Goal: Task Accomplishment & Management: Manage account settings

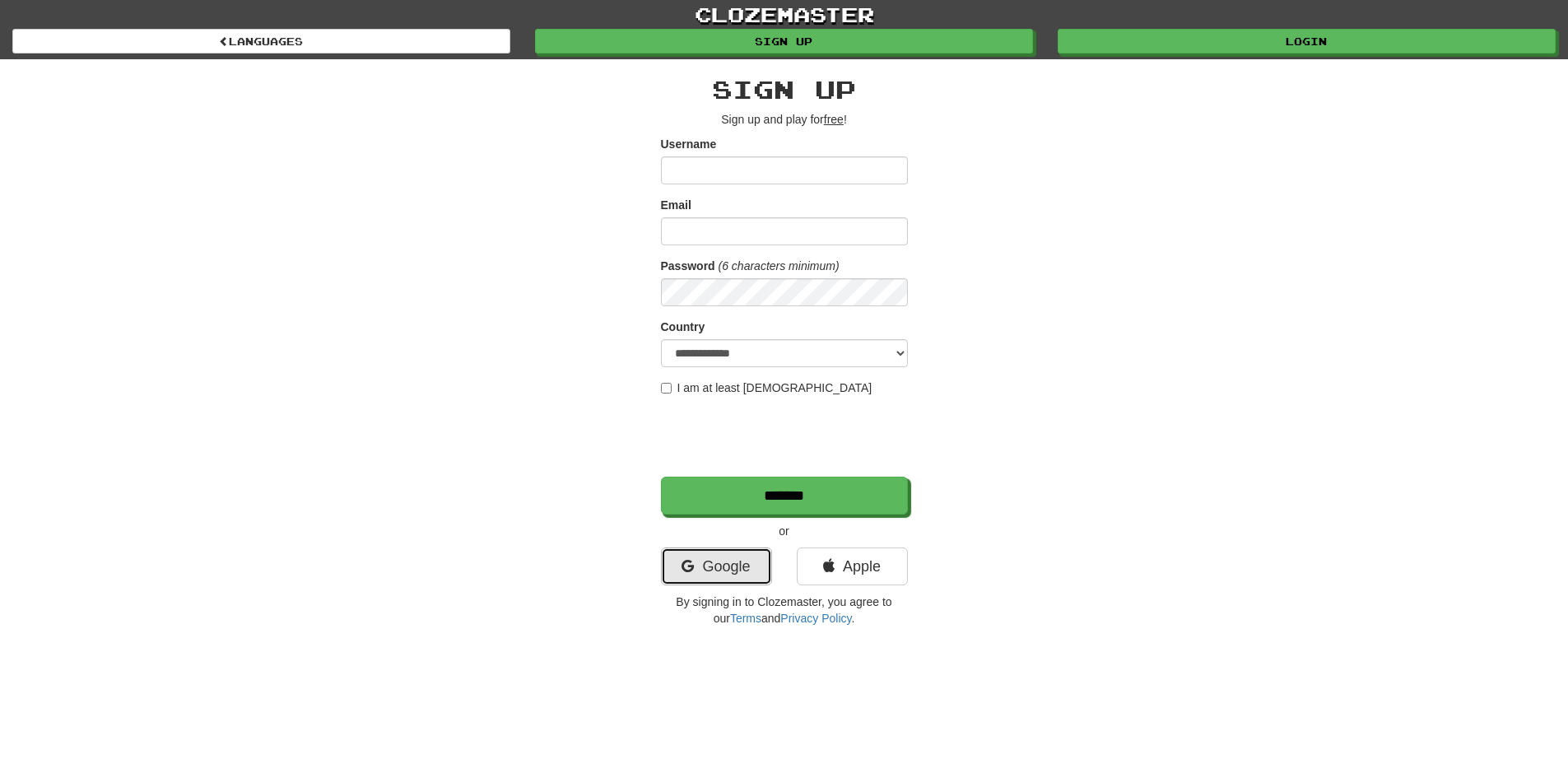
click at [715, 560] on link "Google" at bounding box center [716, 565] width 111 height 38
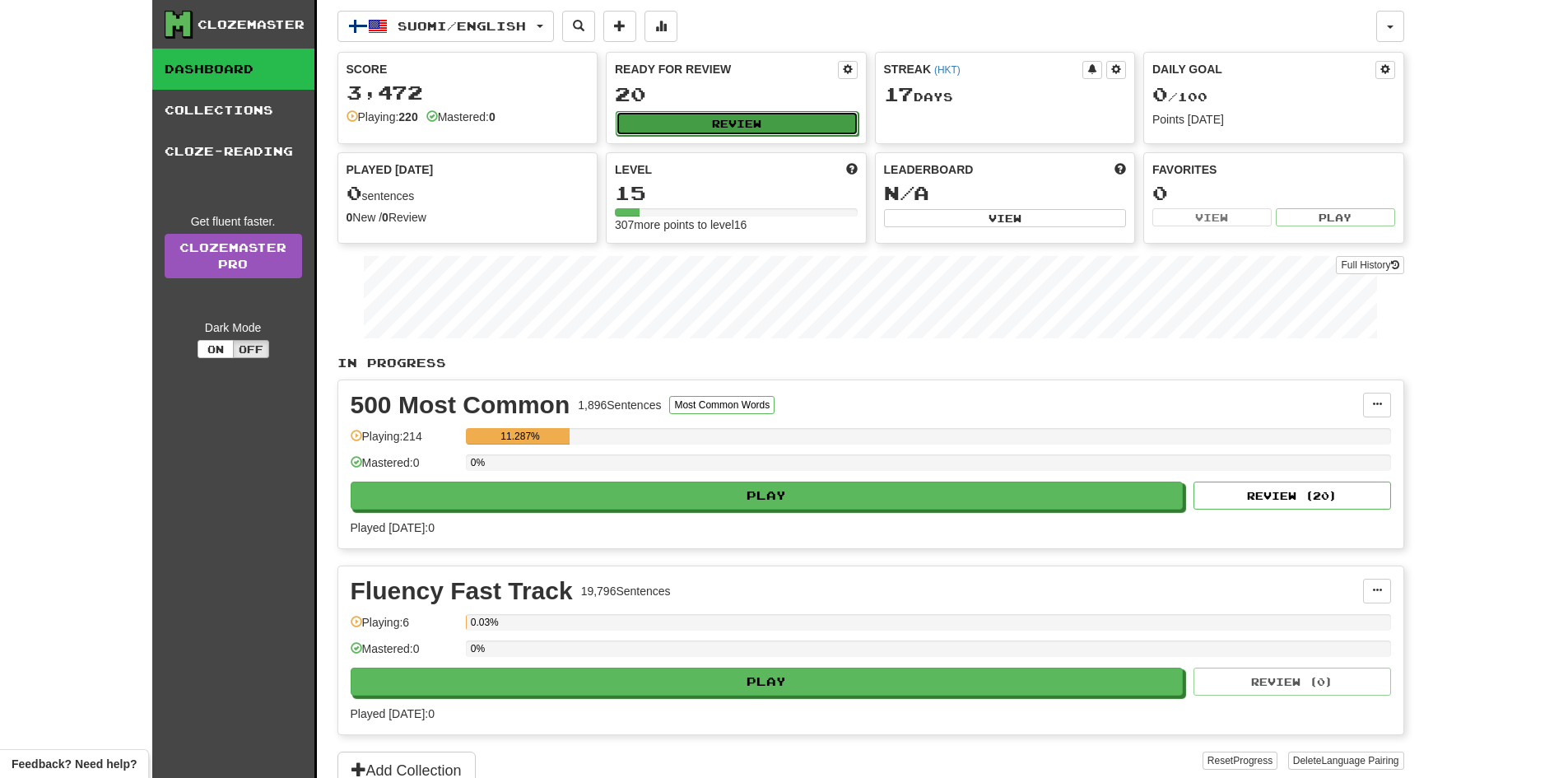
click at [797, 127] on button "Review" at bounding box center [738, 123] width 243 height 25
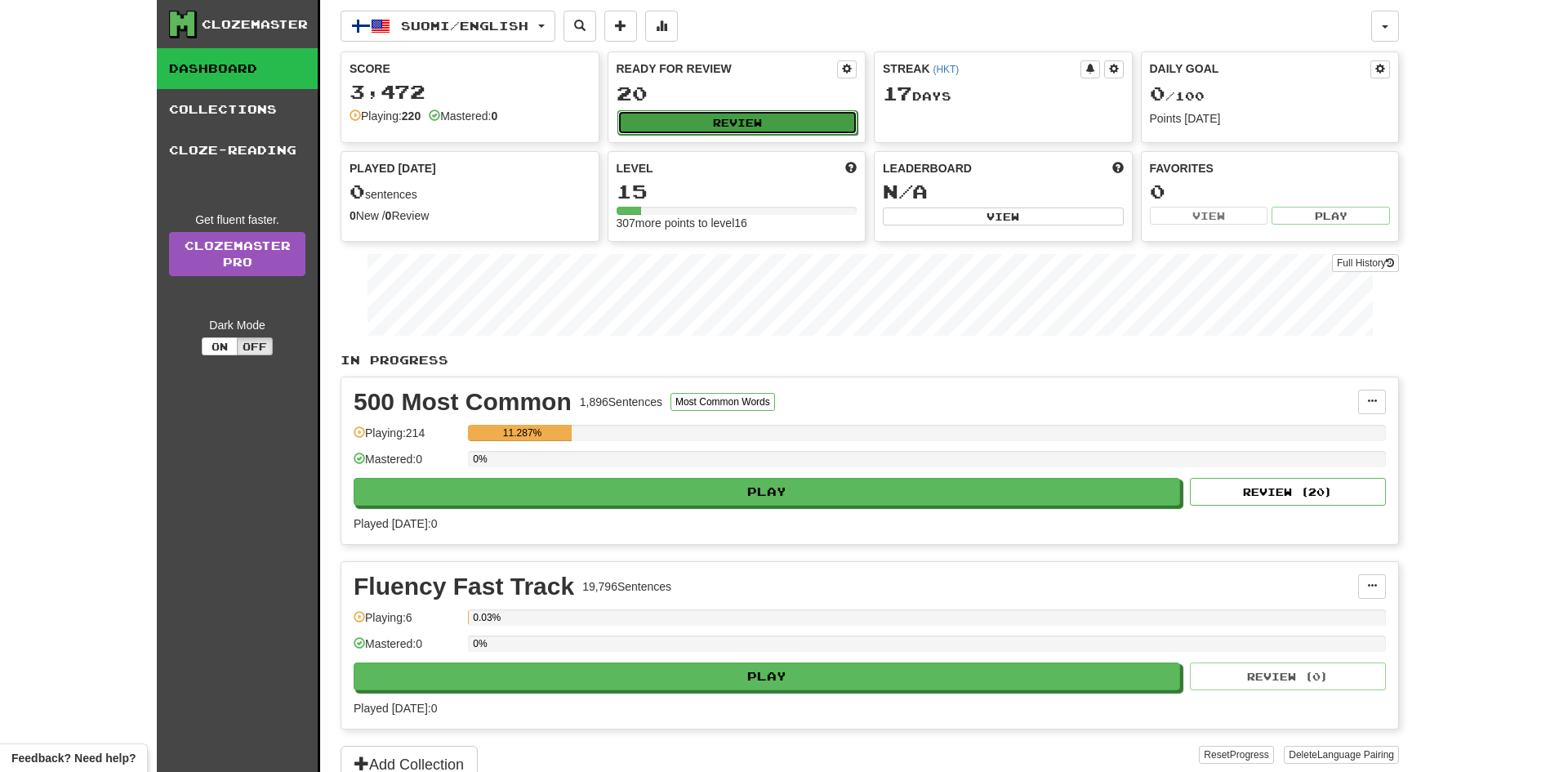
select select "**"
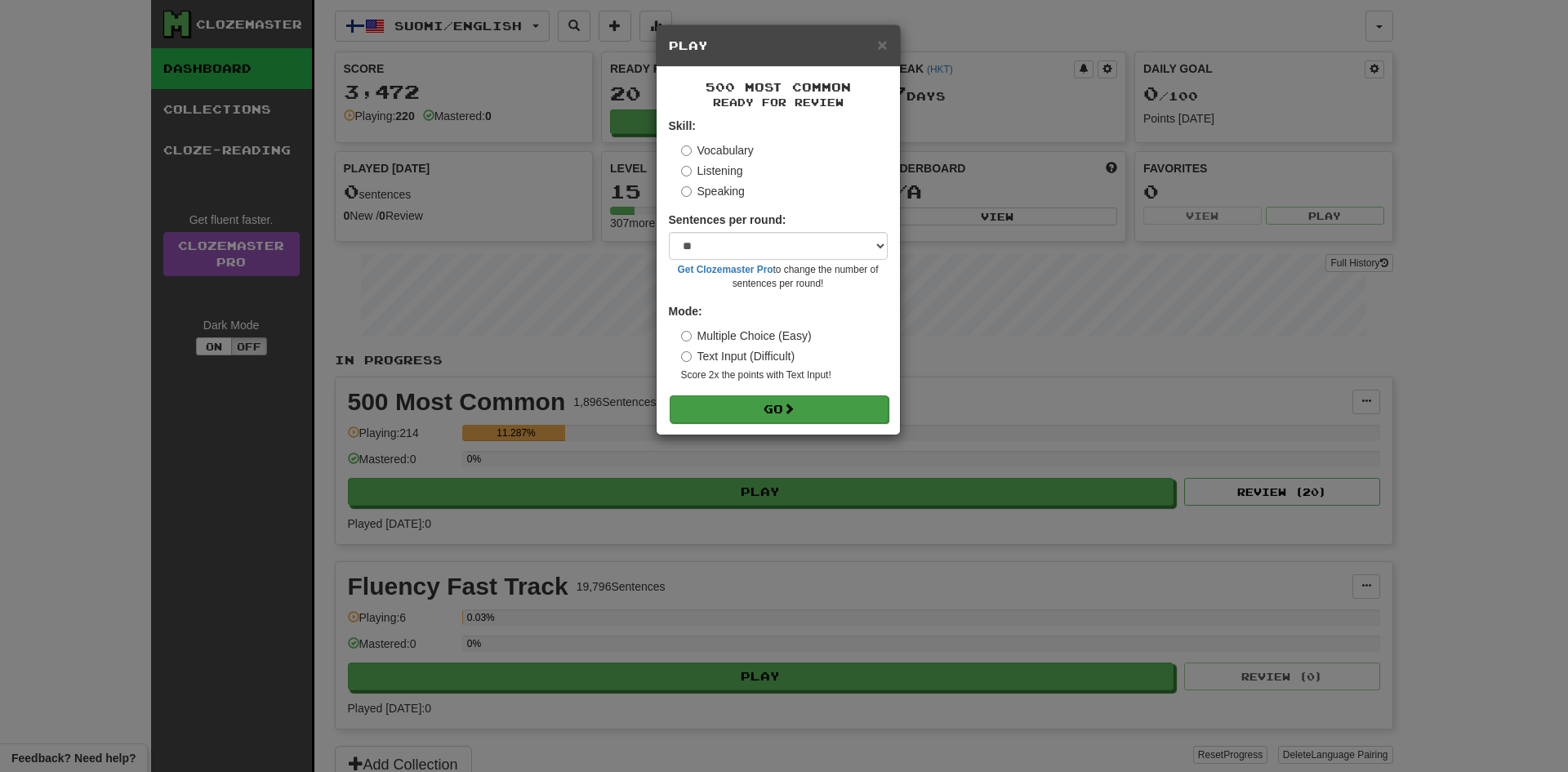
click at [777, 395] on form "Skill: Vocabulary Listening Speaking Sentences per round: * ** ** ** ** ** *** …" at bounding box center [779, 270] width 219 height 304
click at [746, 409] on button "Go" at bounding box center [779, 409] width 219 height 27
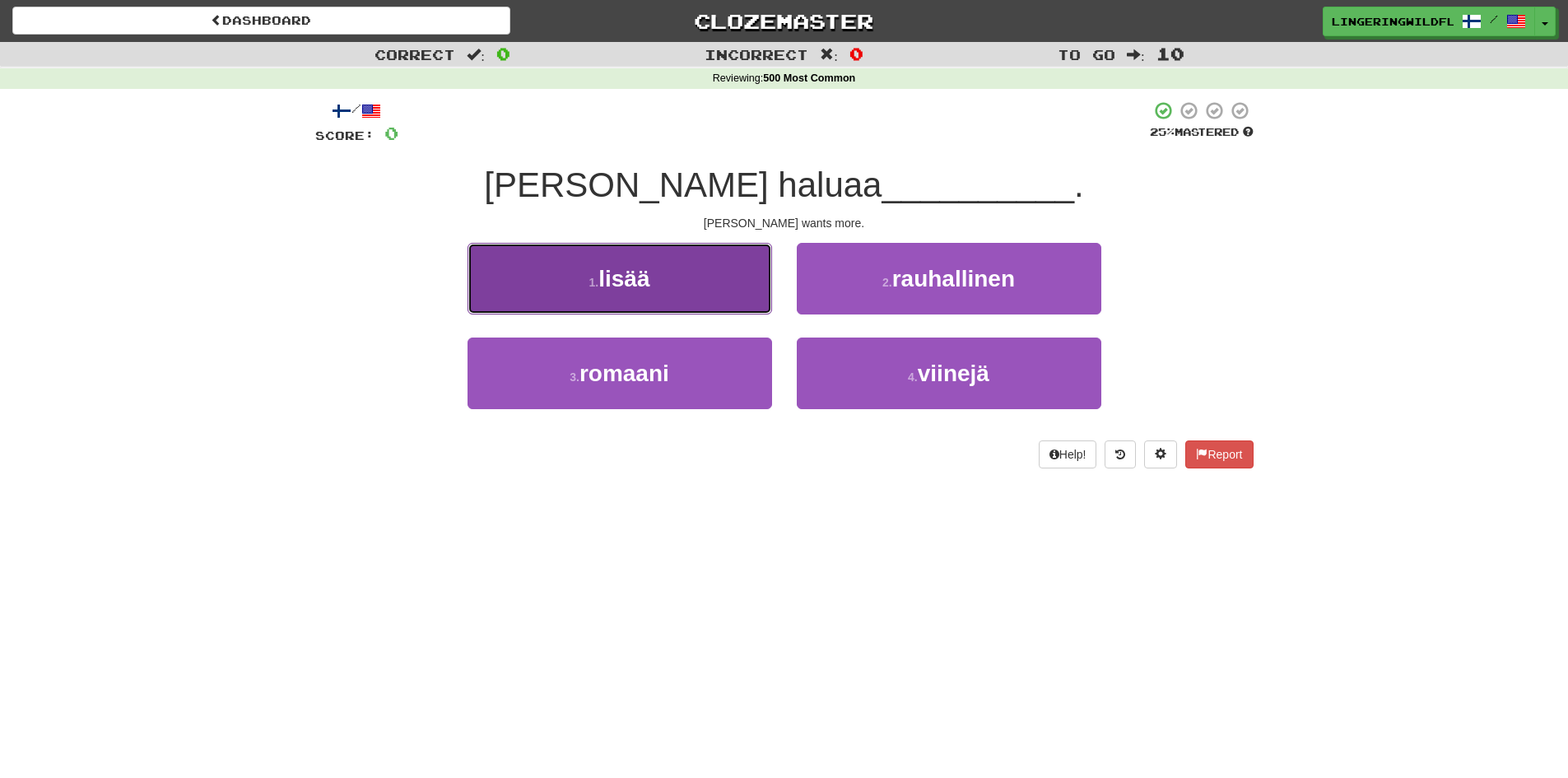
click at [683, 294] on button "1 . lisää" at bounding box center [620, 279] width 305 height 72
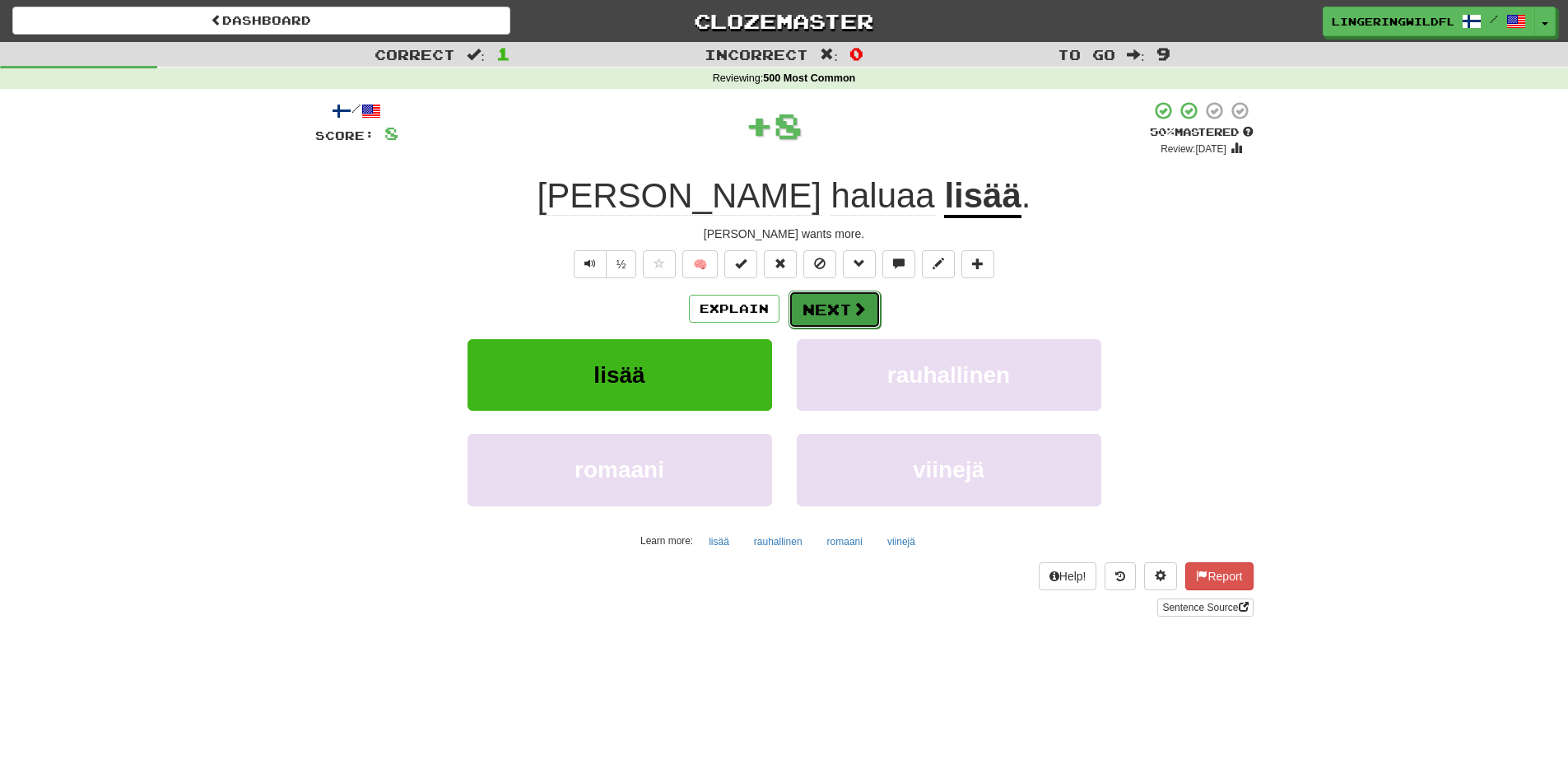
click at [818, 309] on button "Next" at bounding box center [834, 309] width 92 height 38
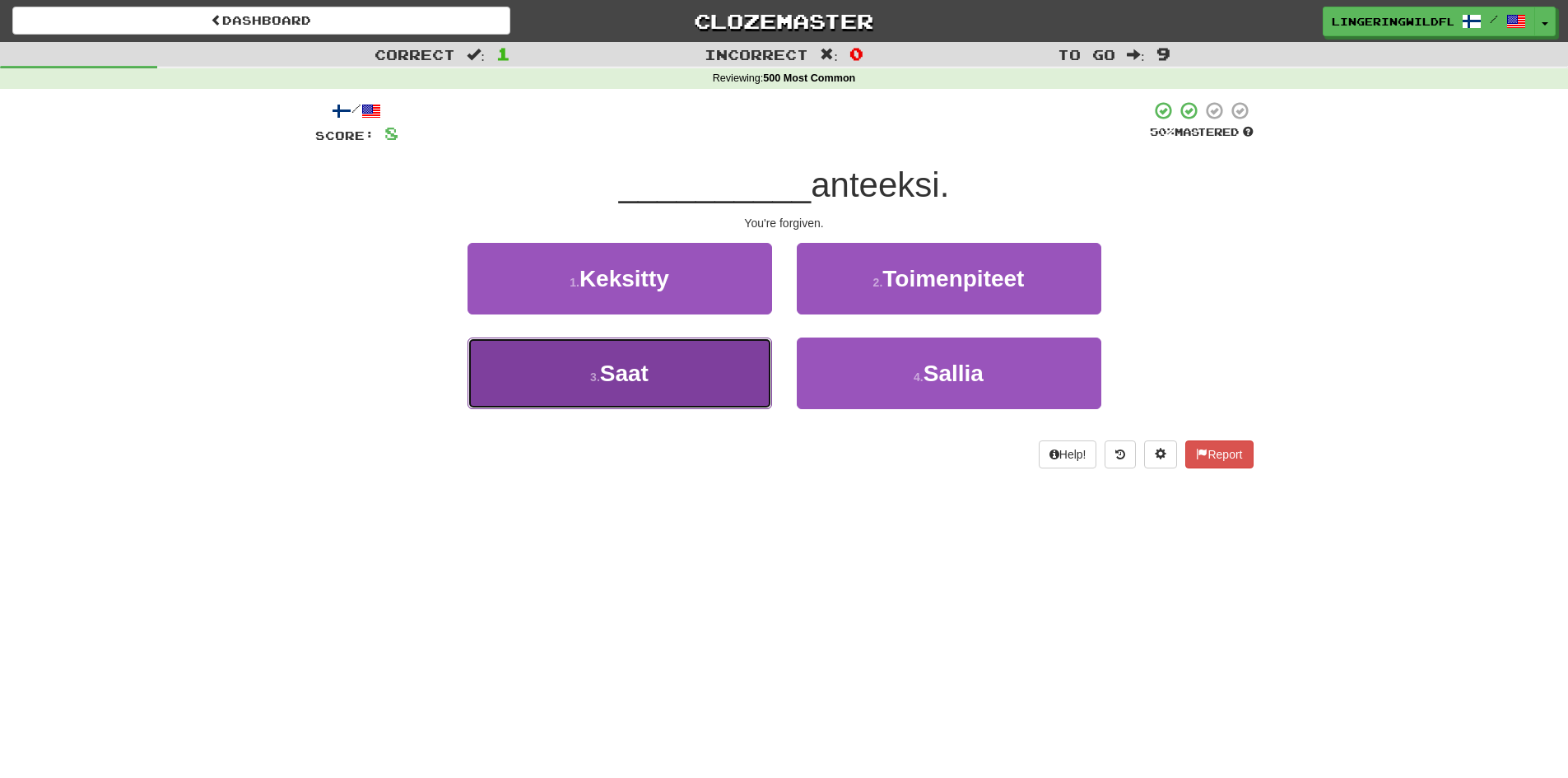
click at [662, 371] on button "3 . Saat" at bounding box center [620, 374] width 305 height 72
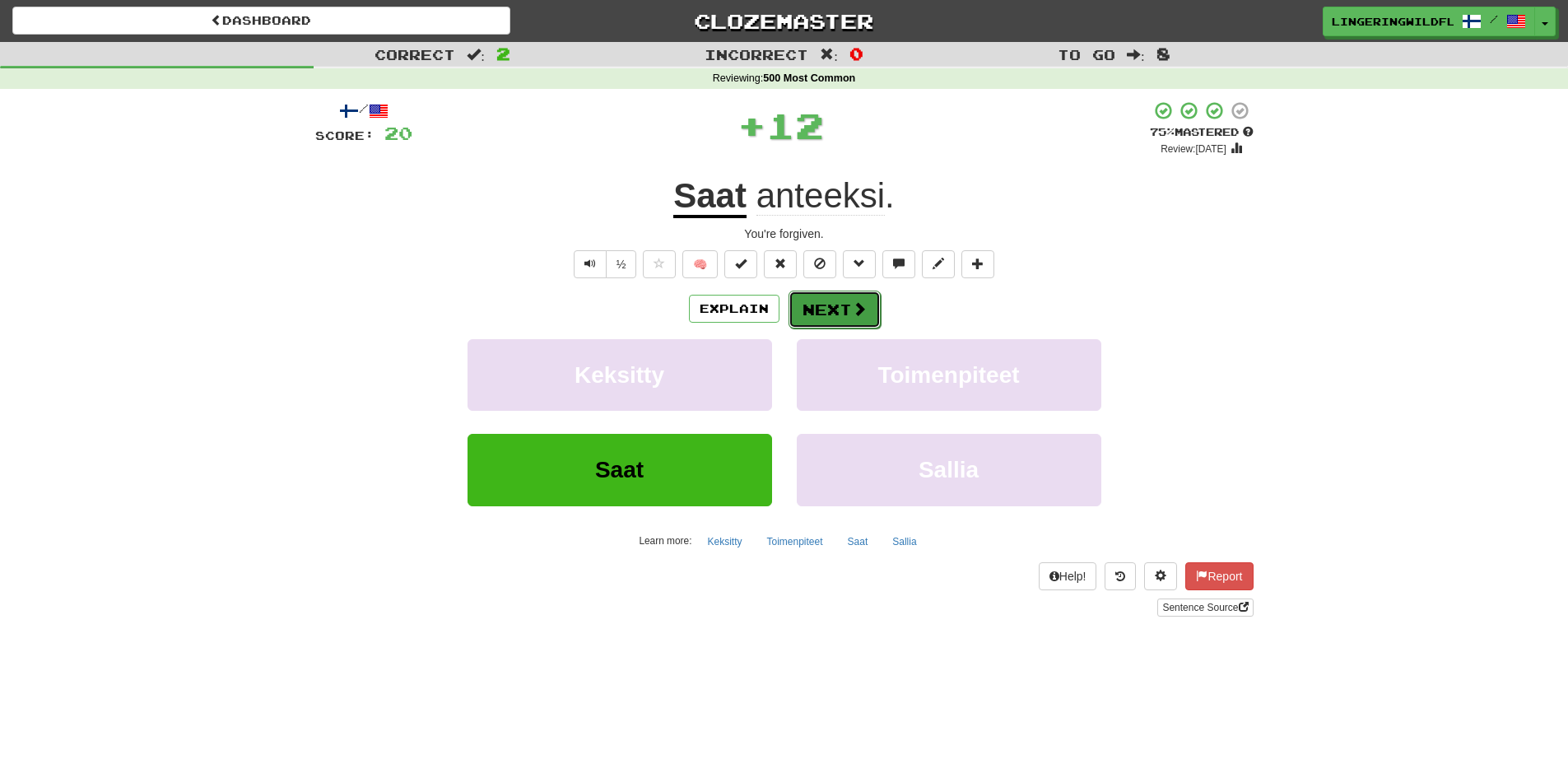
click at [811, 308] on button "Next" at bounding box center [834, 309] width 92 height 38
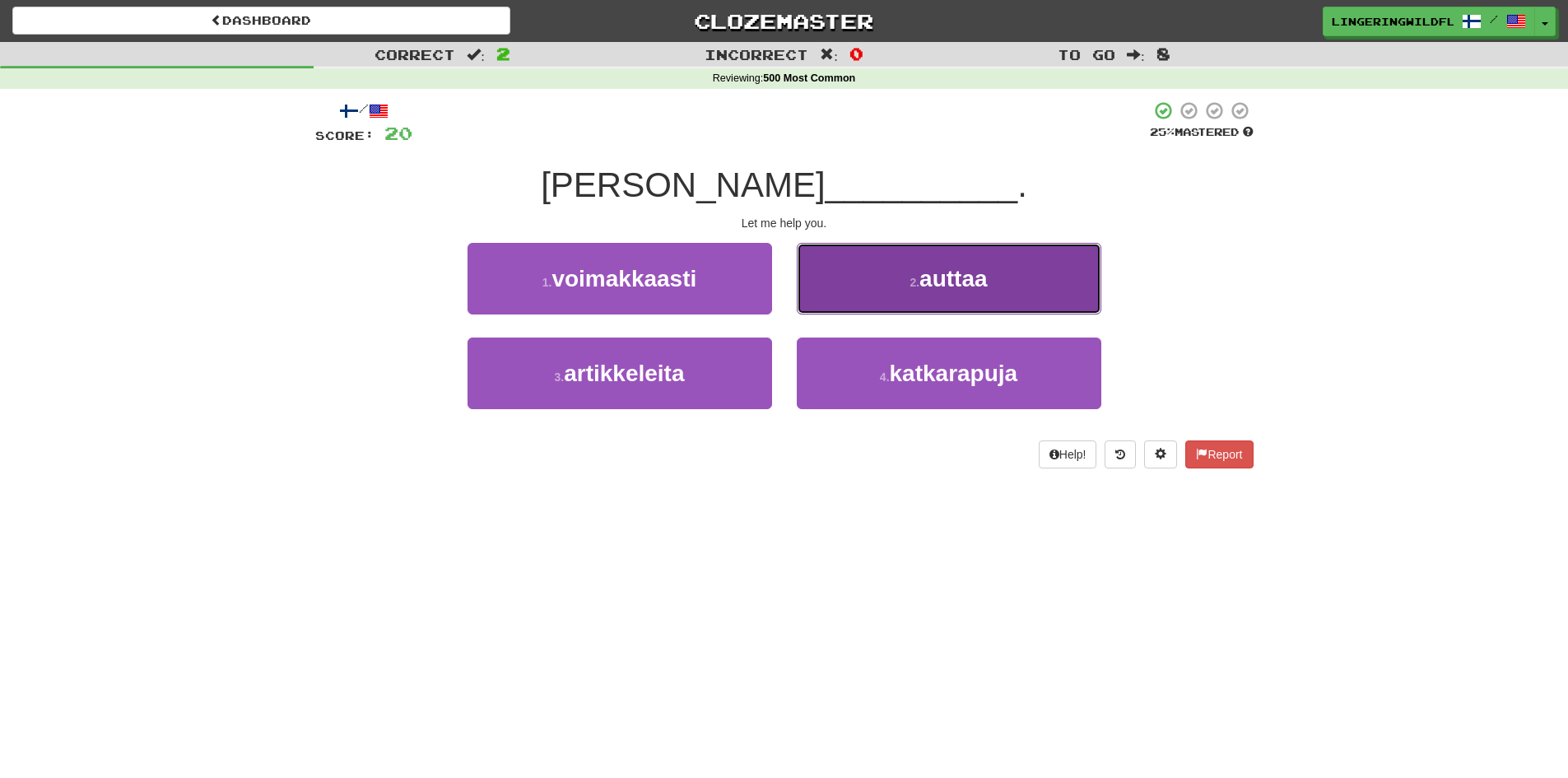
click at [907, 283] on button "2 . auttaa" at bounding box center [948, 279] width 305 height 72
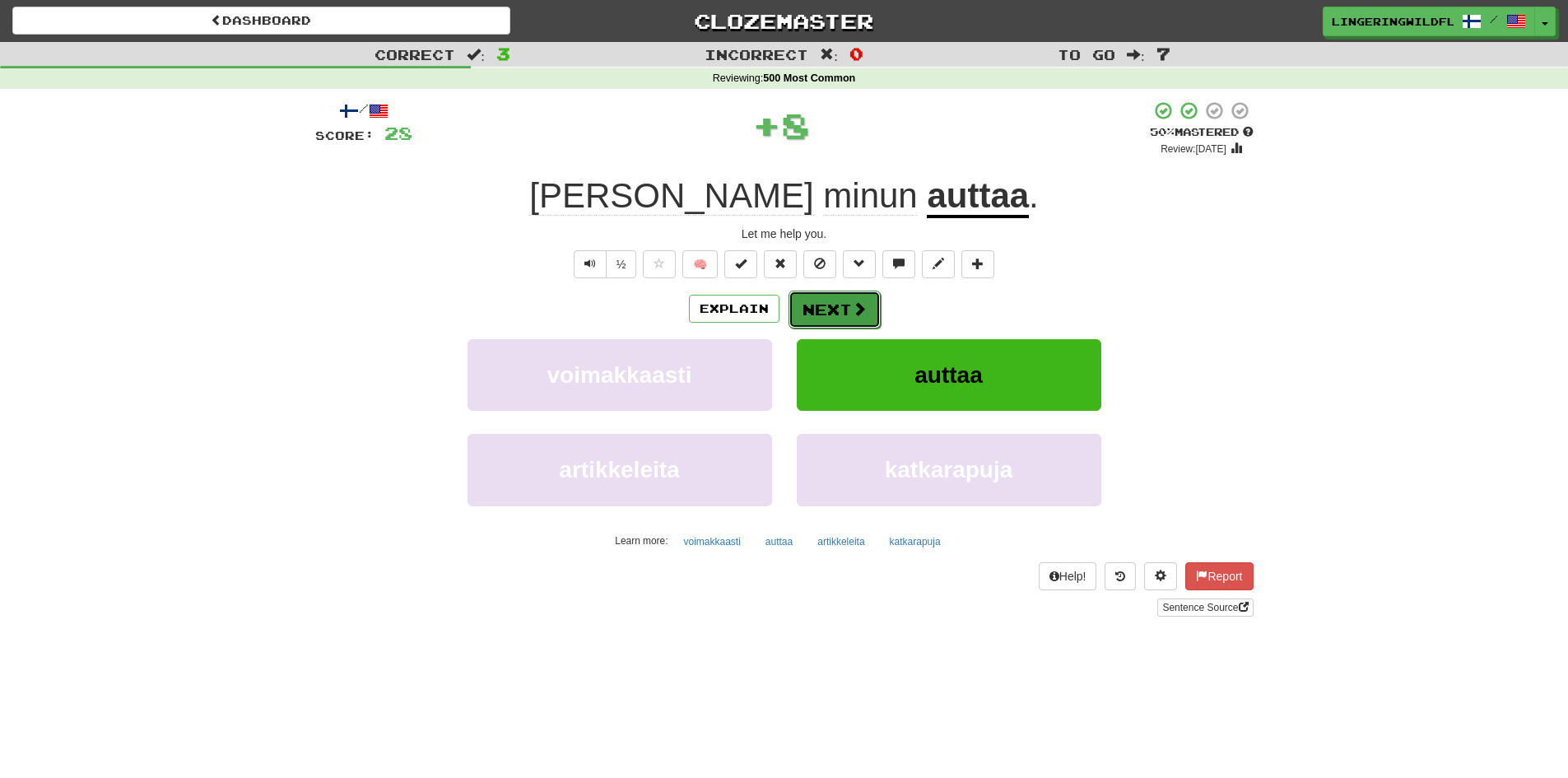
click at [852, 314] on span at bounding box center [859, 308] width 15 height 15
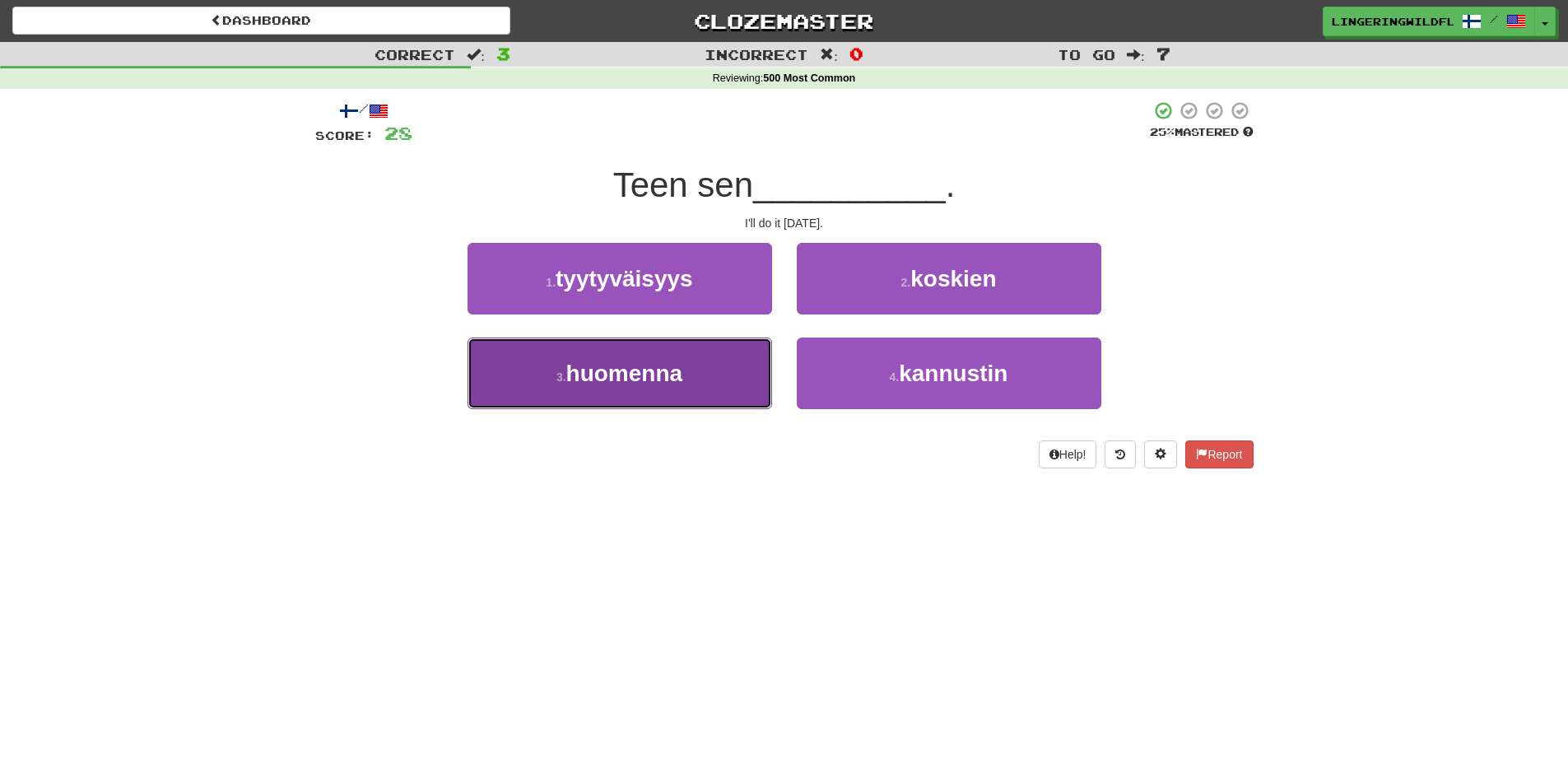
click at [710, 373] on button "3 . huomenna" at bounding box center [620, 374] width 305 height 72
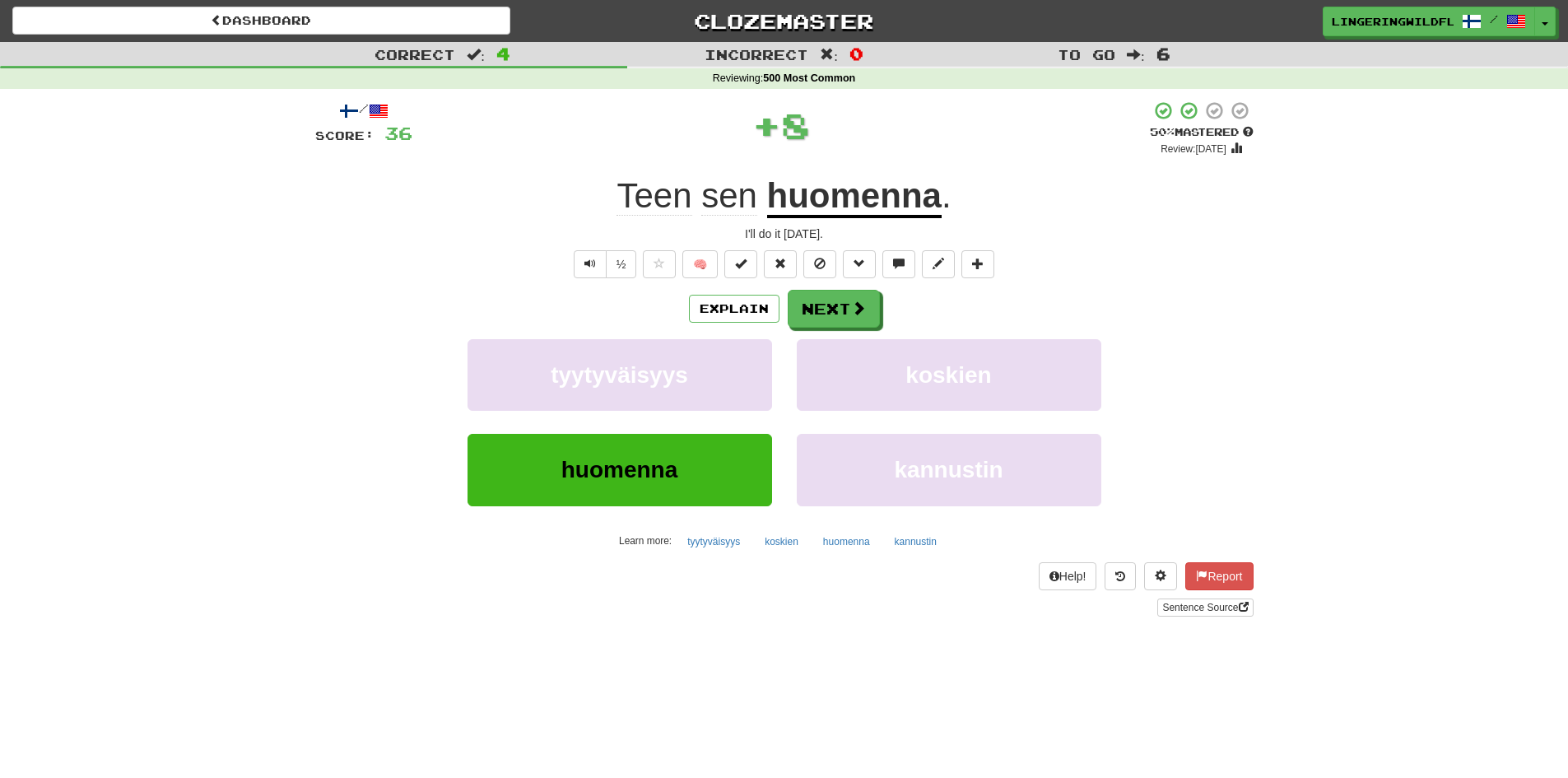
click at [882, 311] on div "Explain Next" at bounding box center [784, 308] width 938 height 38
click at [848, 312] on button "Next" at bounding box center [834, 309] width 92 height 38
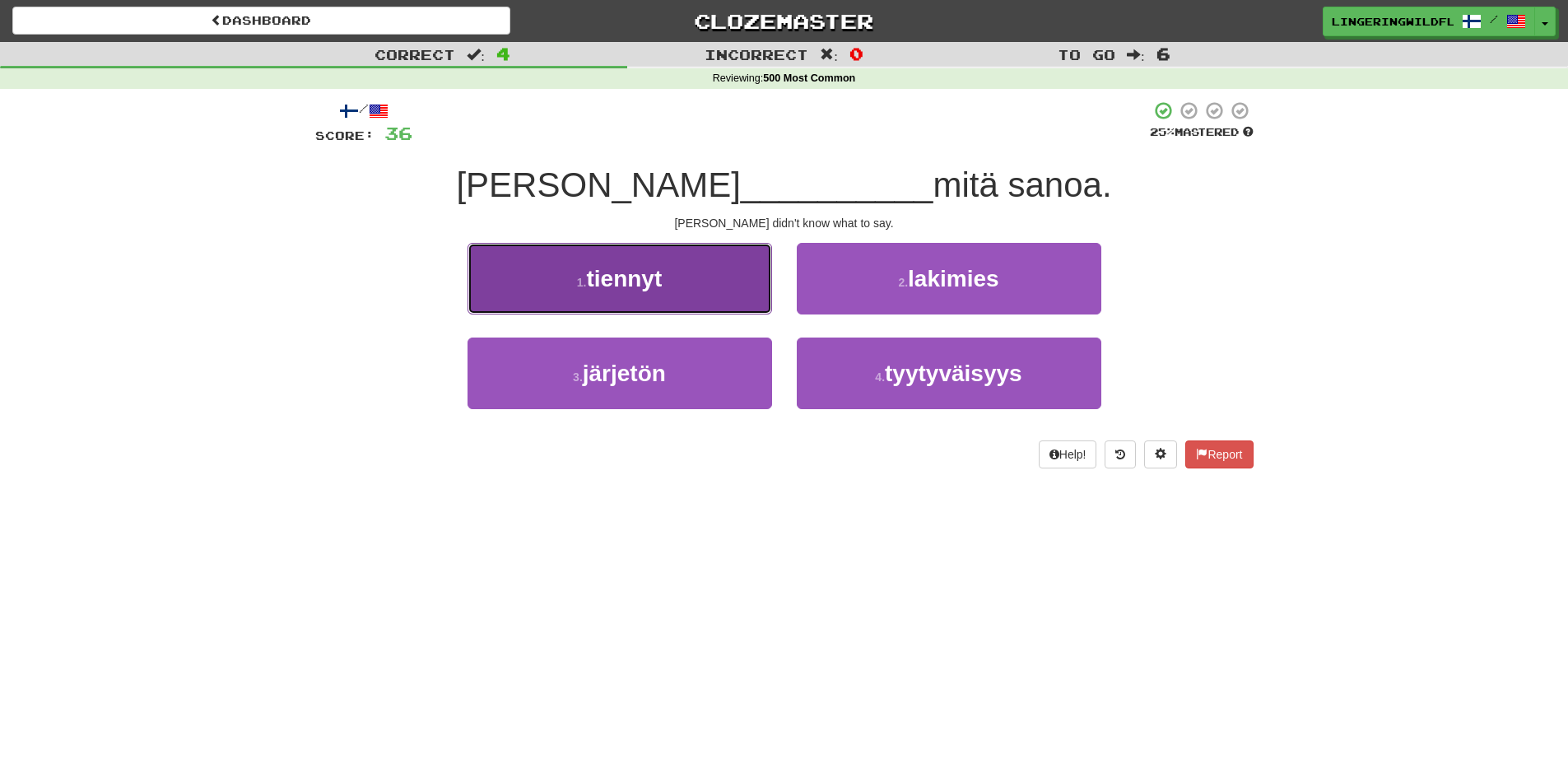
click at [664, 280] on button "1 . tiennyt" at bounding box center [620, 279] width 305 height 72
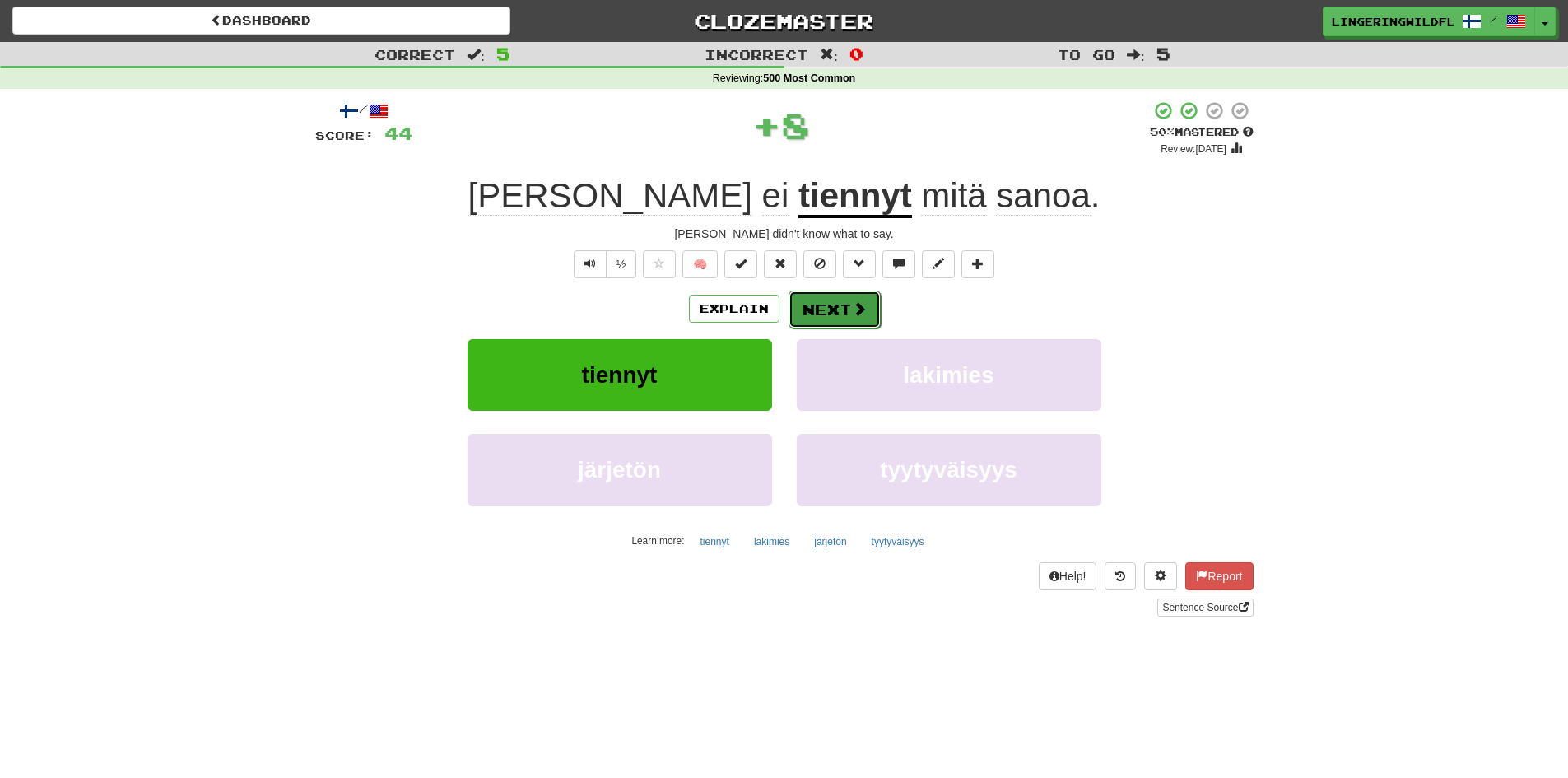
click at [815, 314] on button "Next" at bounding box center [834, 309] width 92 height 38
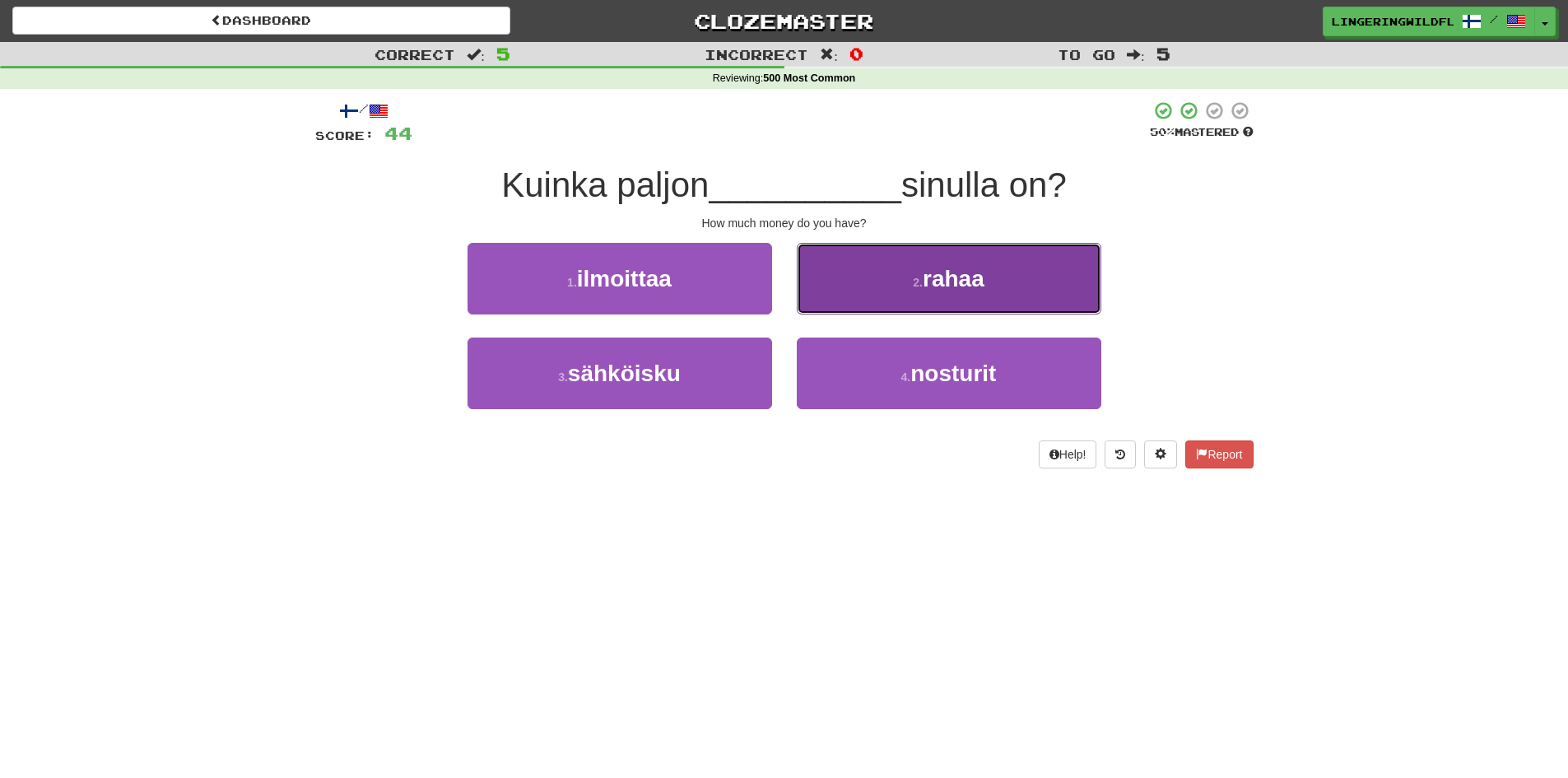
click at [950, 281] on span "rahaa" at bounding box center [953, 279] width 62 height 26
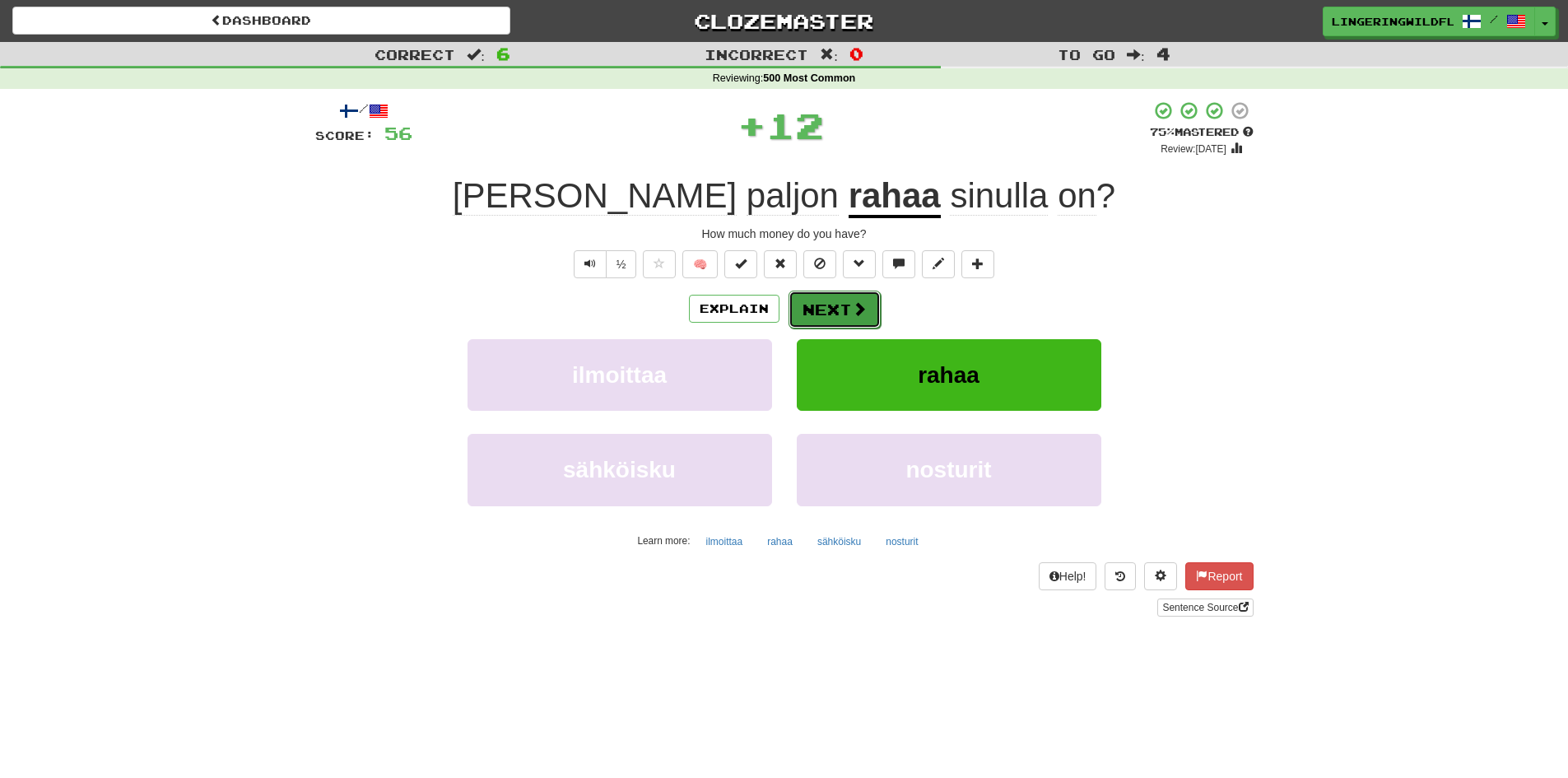
click at [845, 297] on button "Next" at bounding box center [834, 309] width 92 height 38
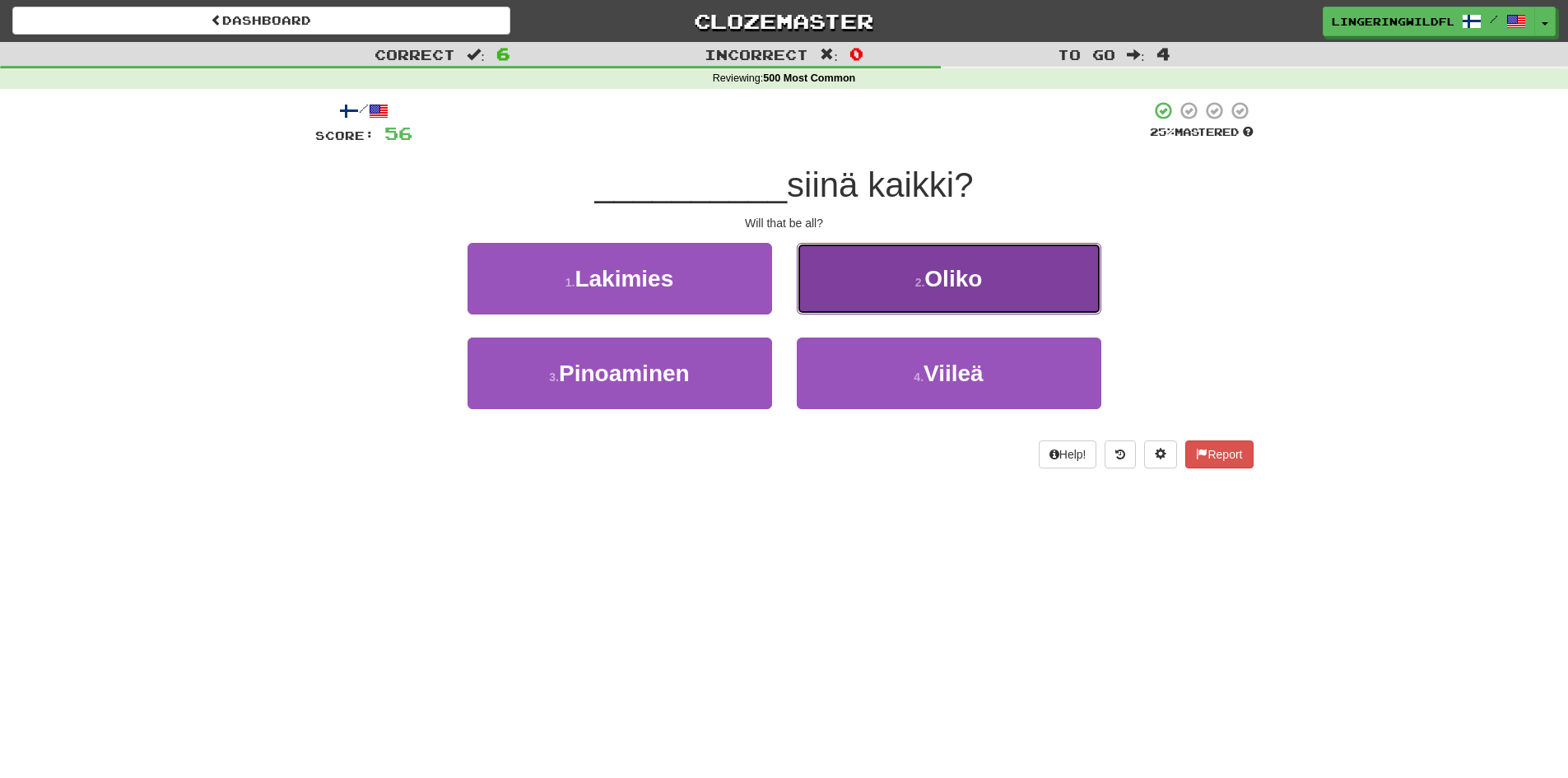
click at [947, 281] on span "Oliko" at bounding box center [953, 279] width 58 height 26
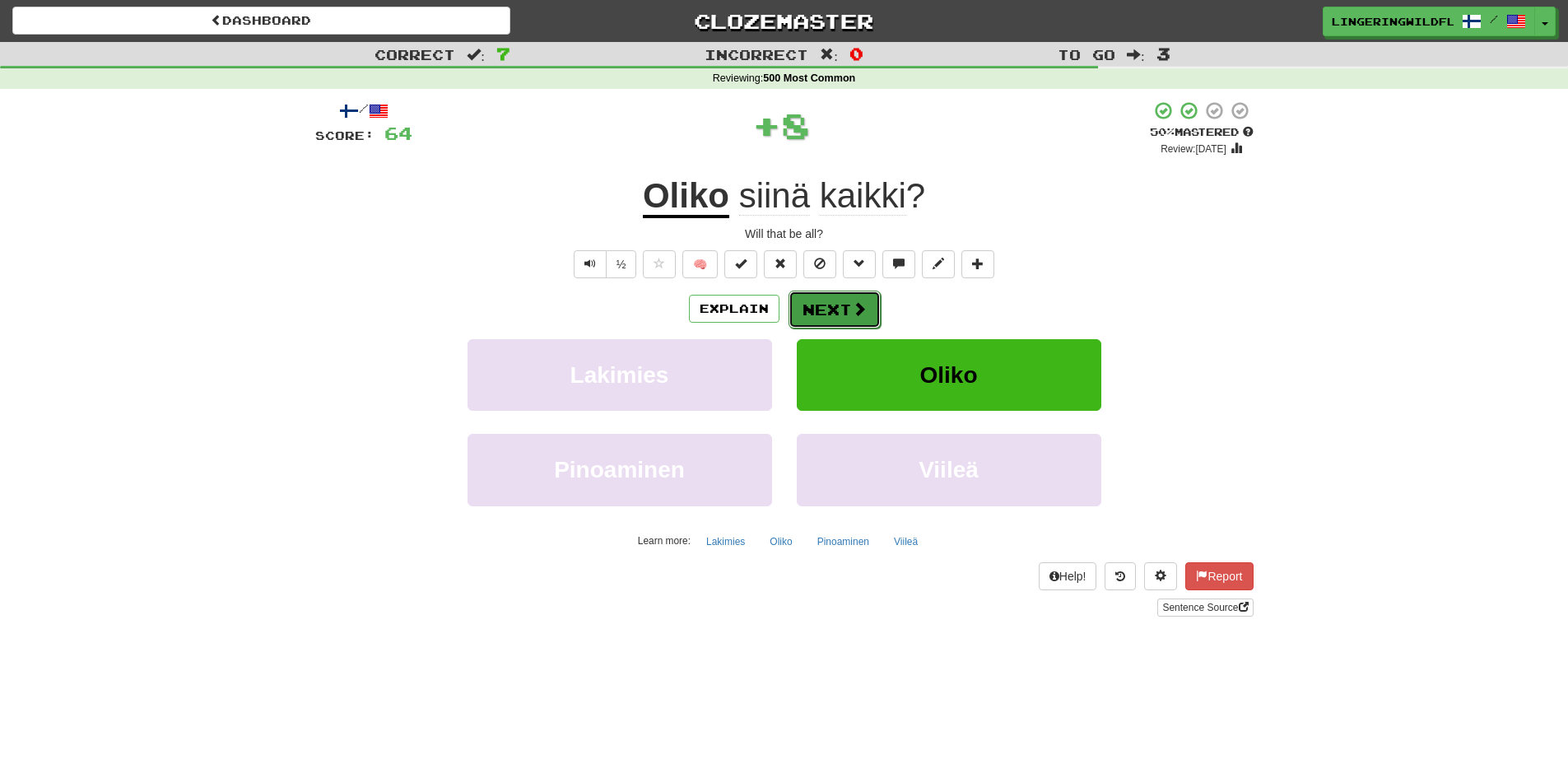
click at [865, 298] on button "Next" at bounding box center [834, 309] width 92 height 38
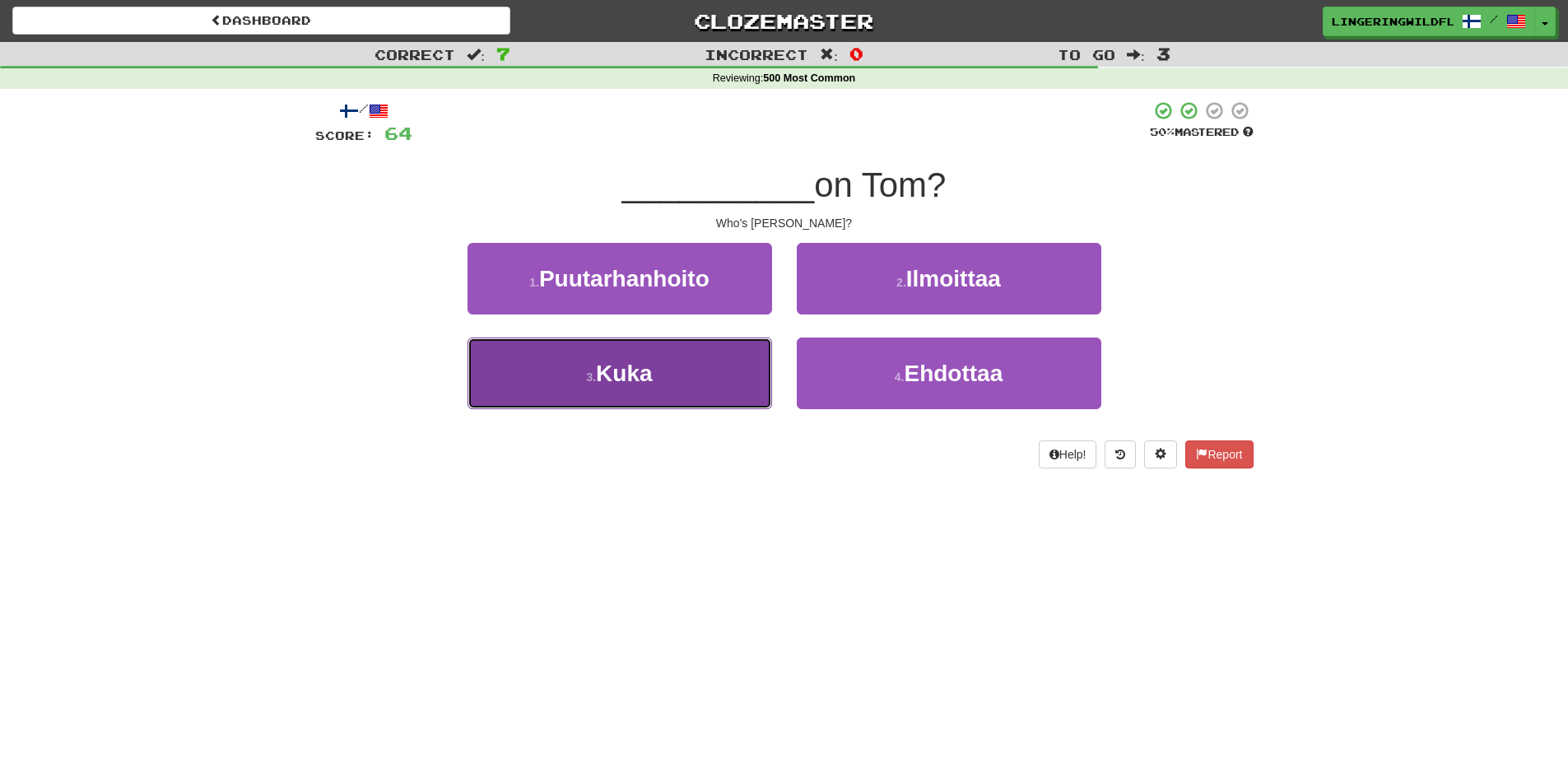
click at [691, 378] on button "3 . Kuka" at bounding box center [620, 374] width 305 height 72
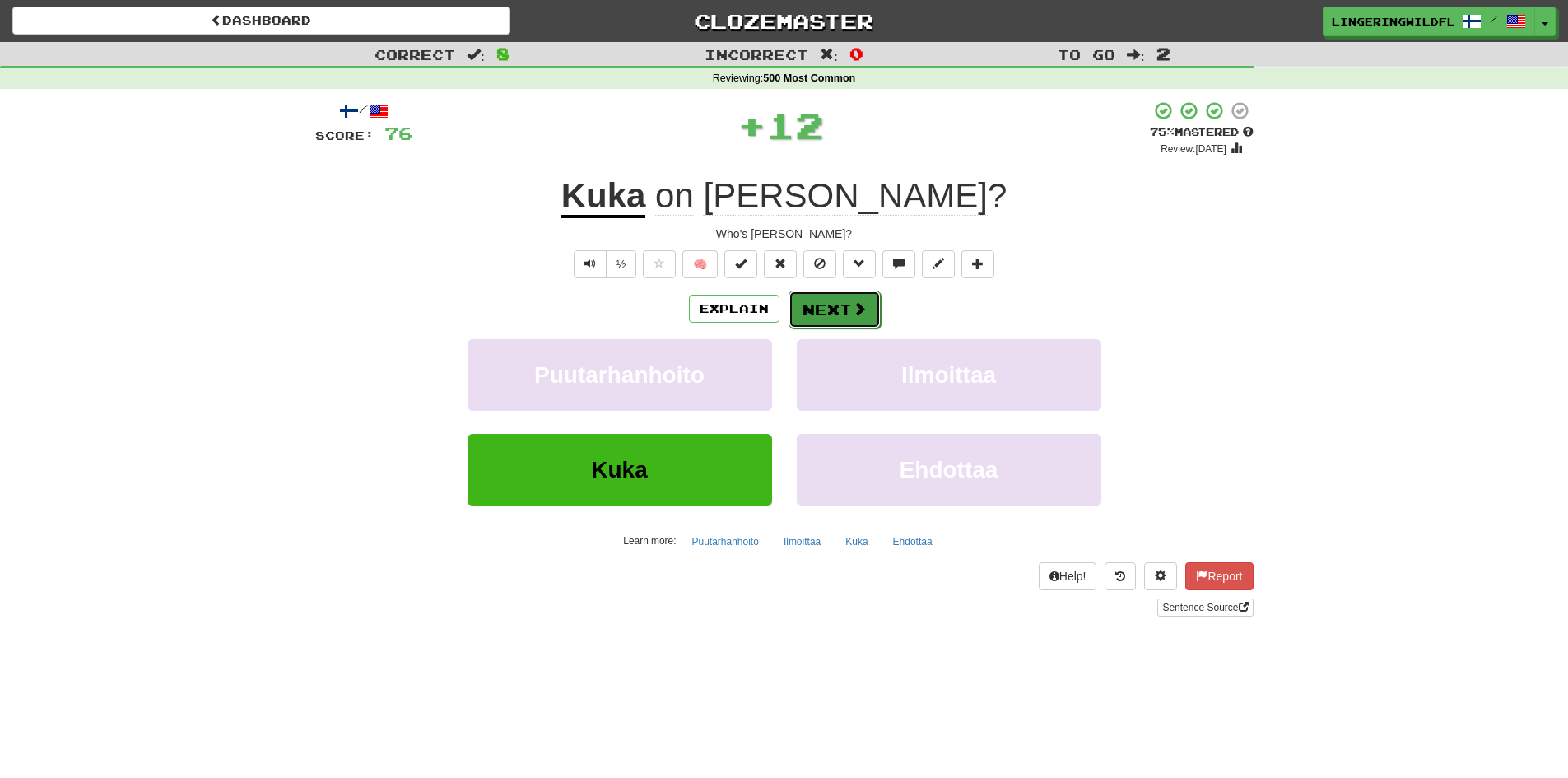
click at [845, 319] on button "Next" at bounding box center [834, 309] width 92 height 38
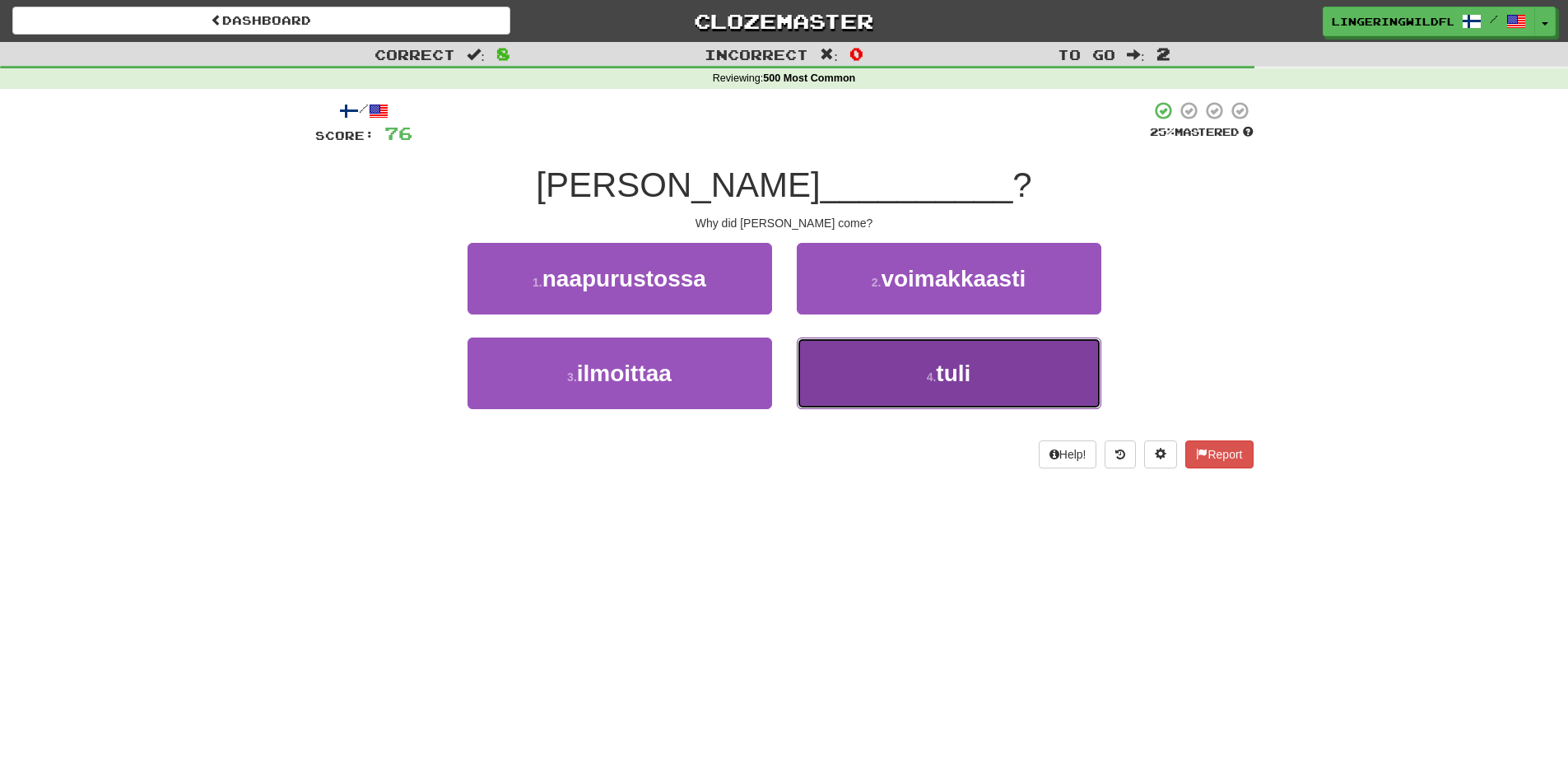
click at [900, 368] on button "4 . tuli" at bounding box center [948, 374] width 305 height 72
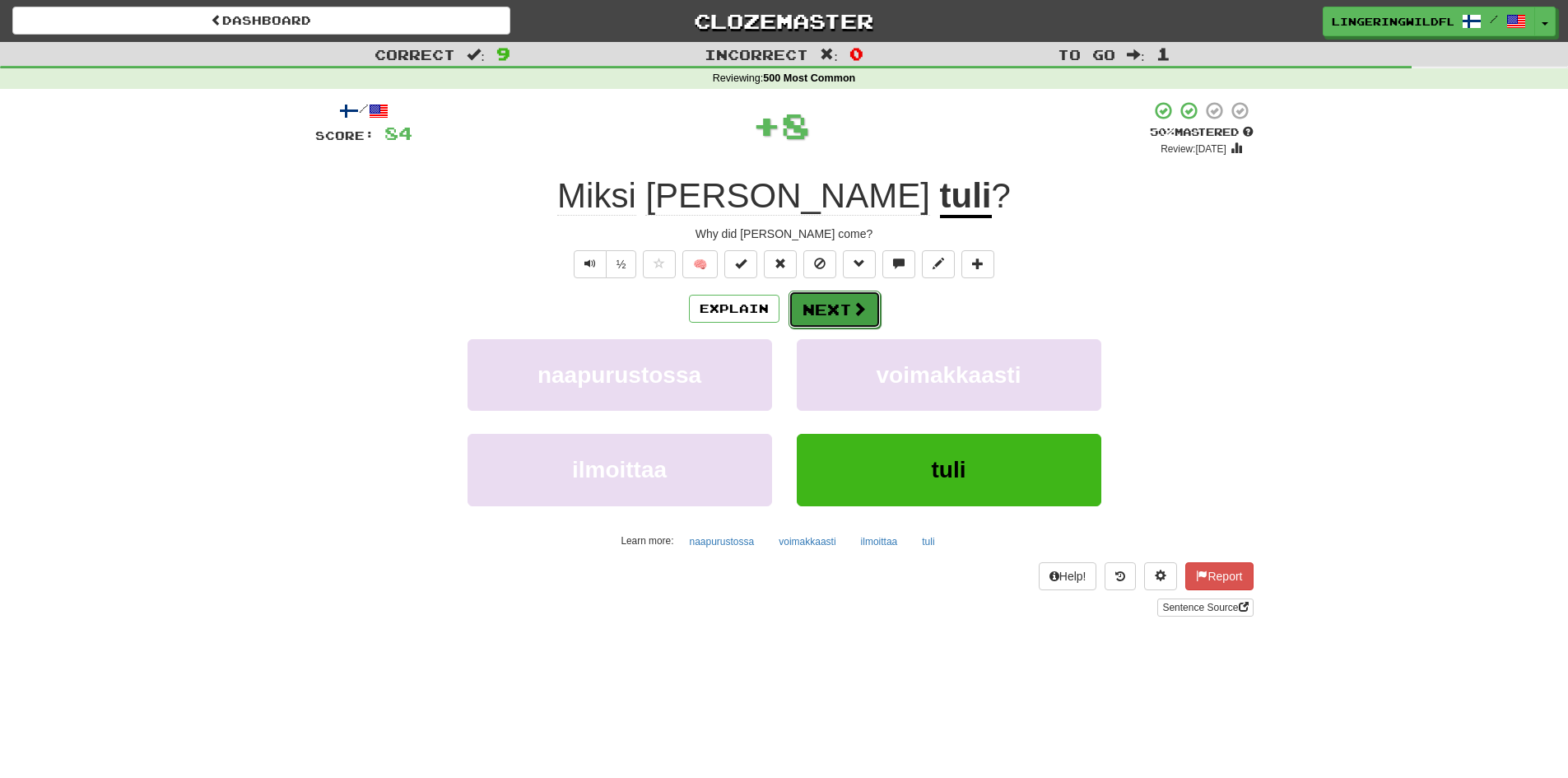
click at [830, 302] on button "Next" at bounding box center [834, 309] width 92 height 38
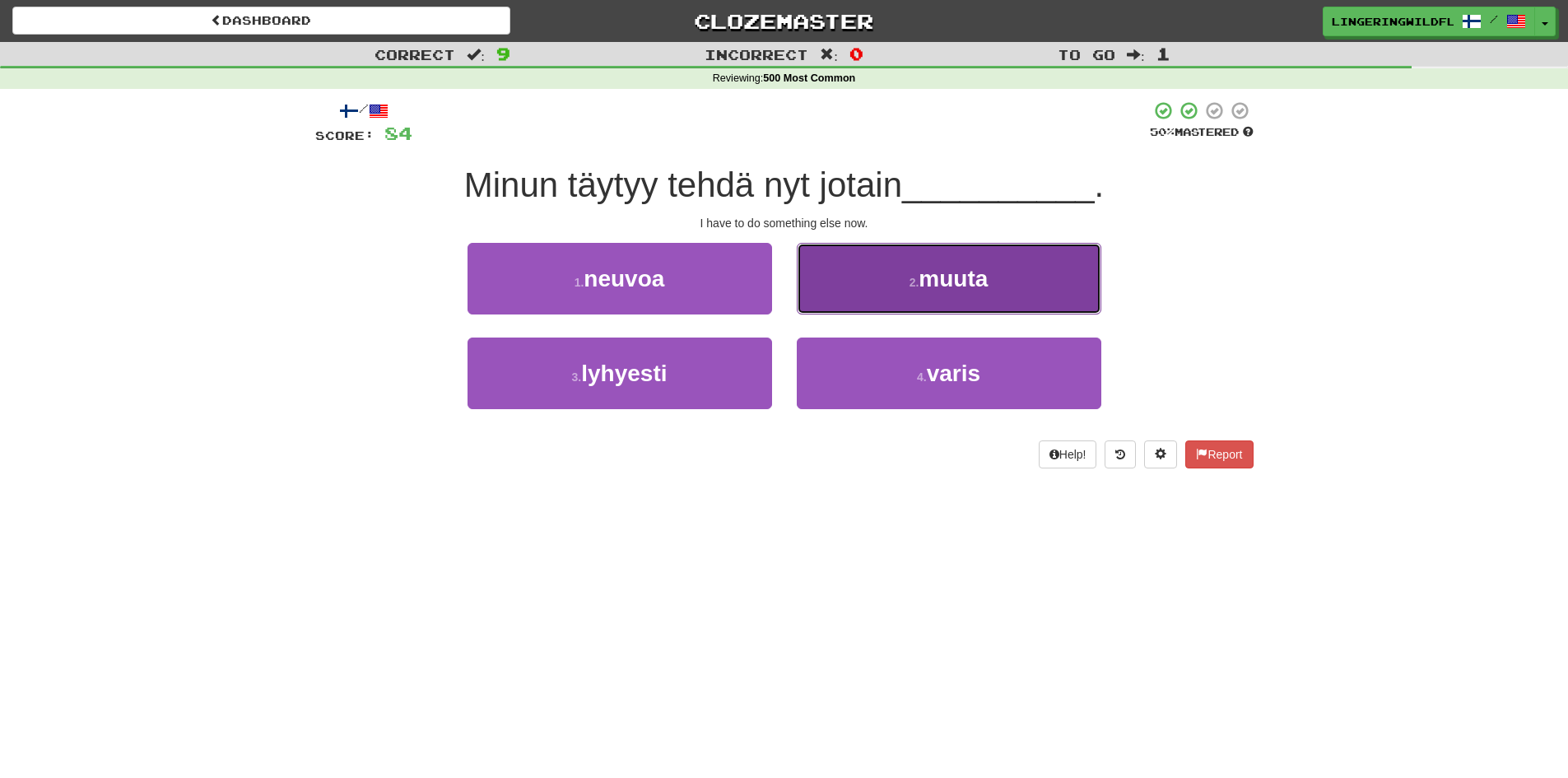
click at [908, 268] on button "2 . muuta" at bounding box center [948, 279] width 305 height 72
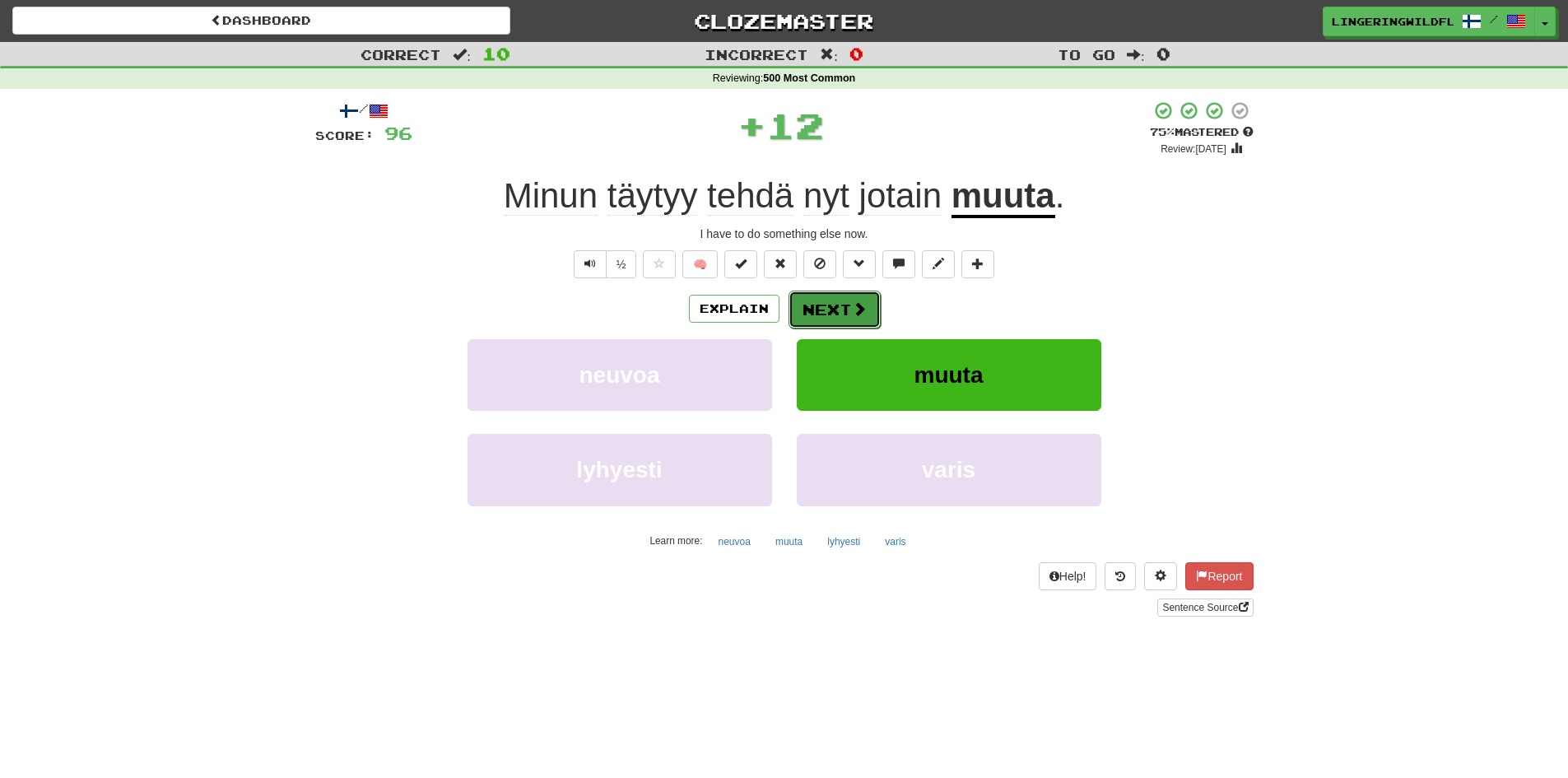
click at [844, 304] on button "Next" at bounding box center [834, 309] width 92 height 38
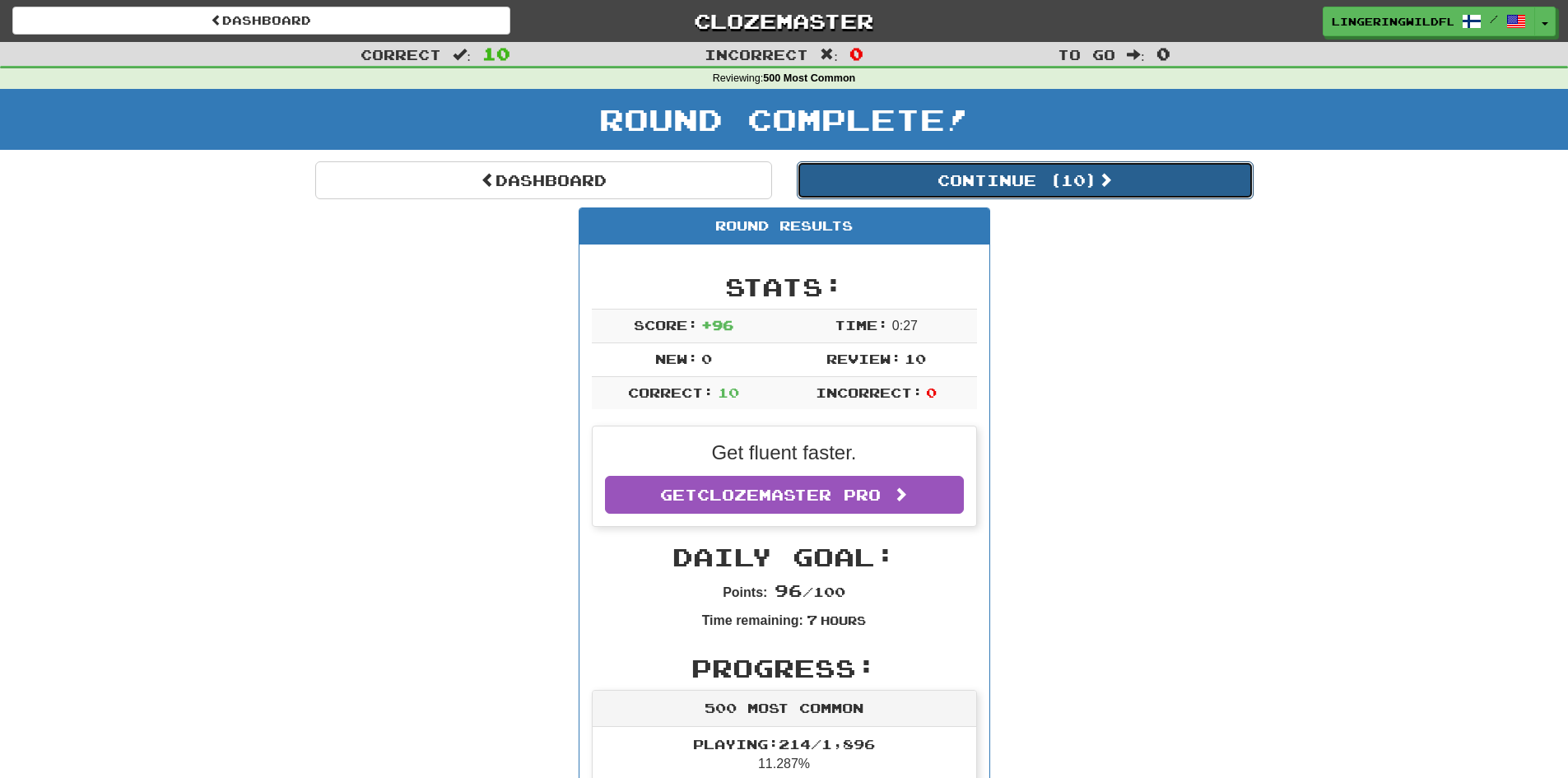
click at [933, 175] on button "Continue ( 10 )" at bounding box center [1025, 180] width 457 height 38
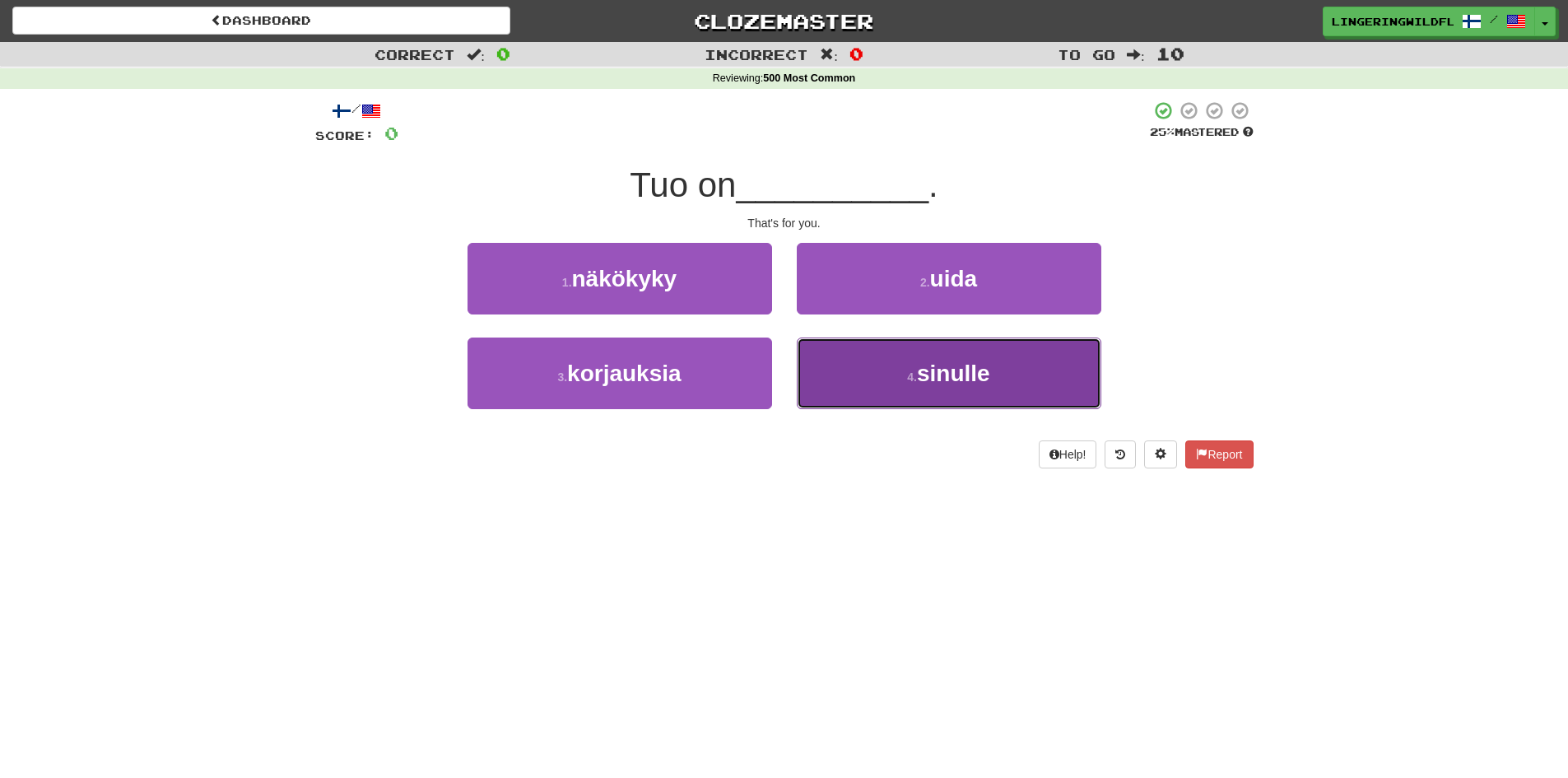
click at [947, 386] on button "4 . sinulle" at bounding box center [948, 374] width 305 height 72
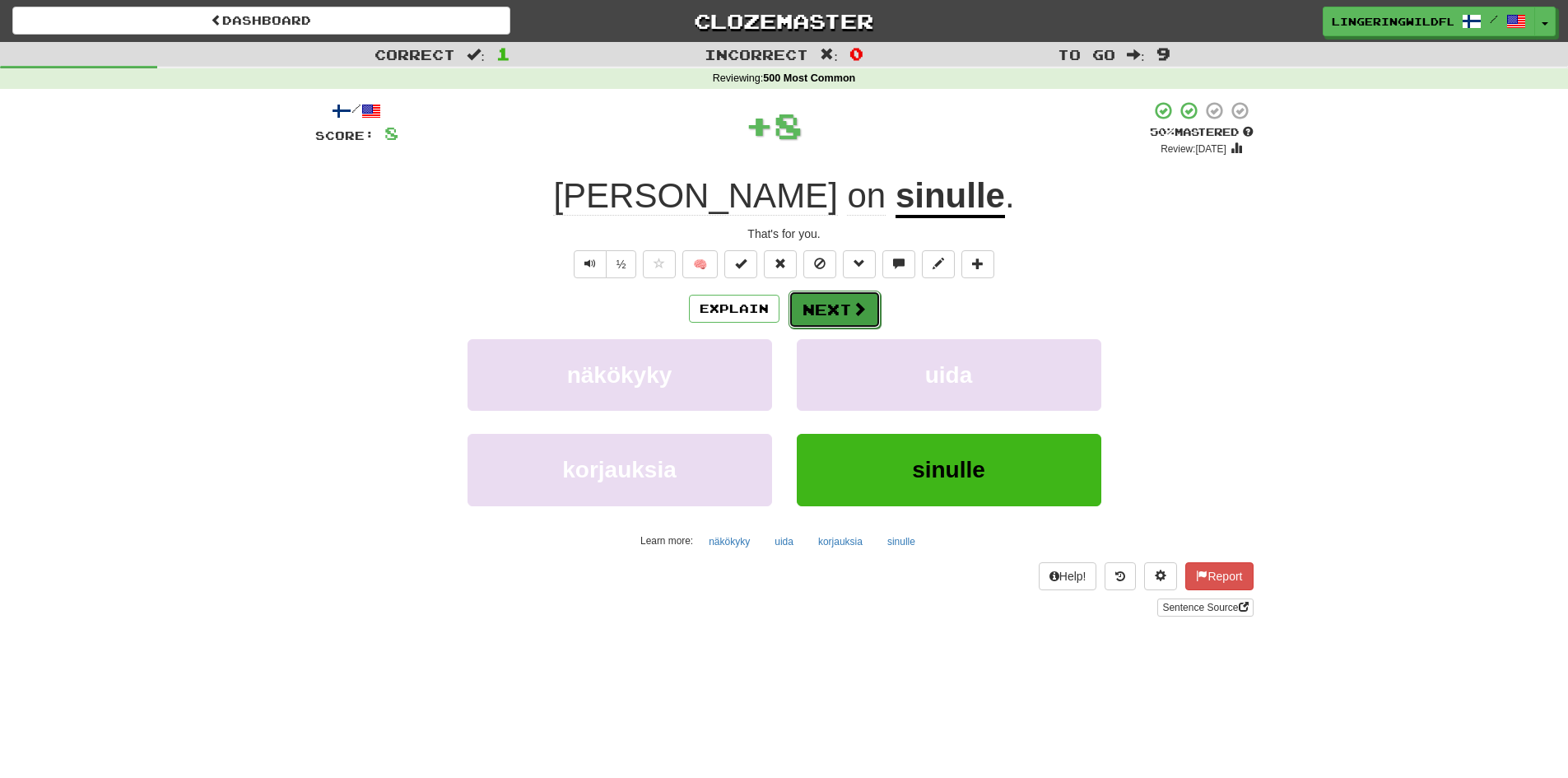
click at [845, 305] on button "Next" at bounding box center [834, 309] width 92 height 38
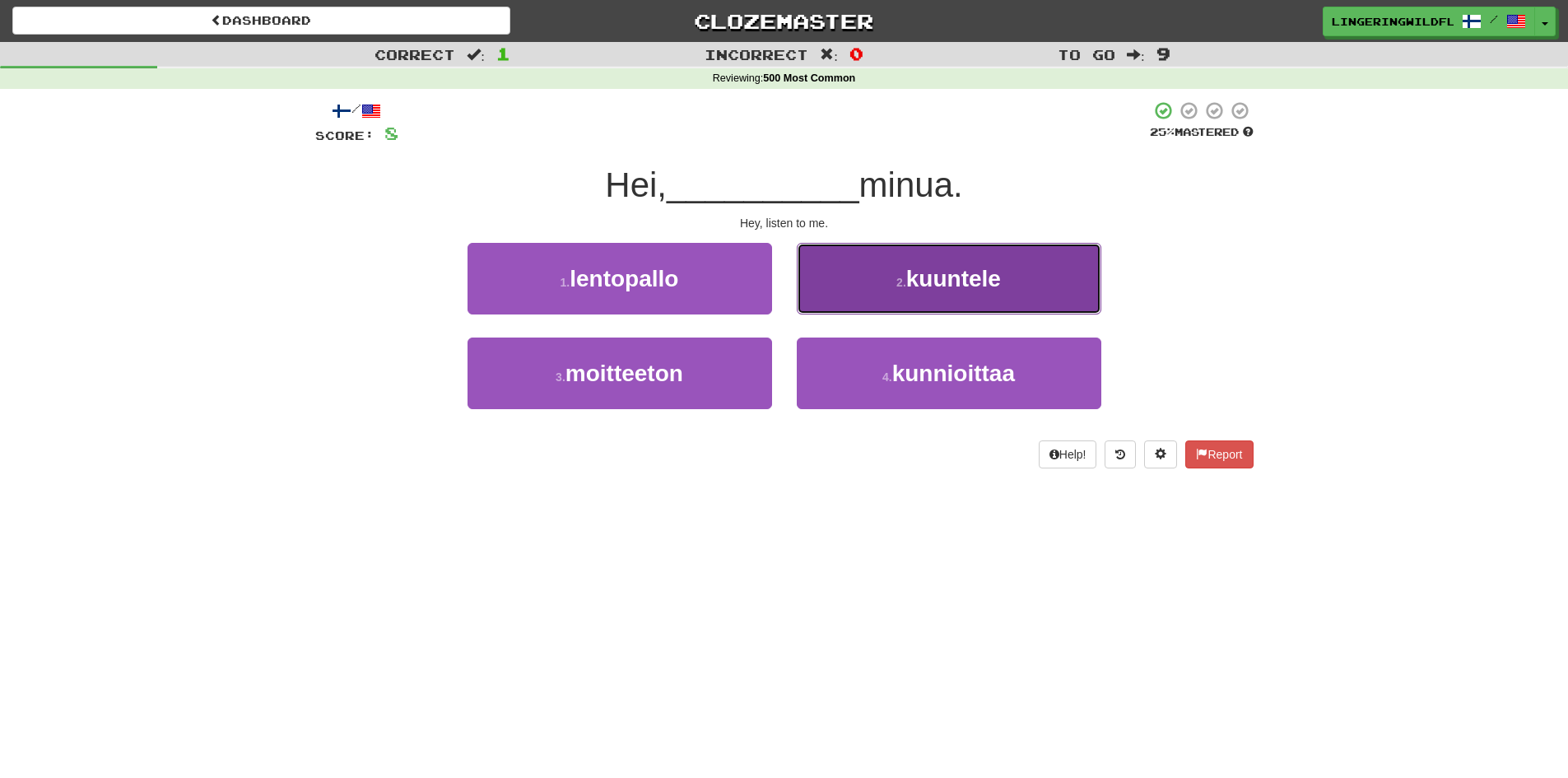
click at [985, 284] on span "kuuntele" at bounding box center [953, 279] width 95 height 26
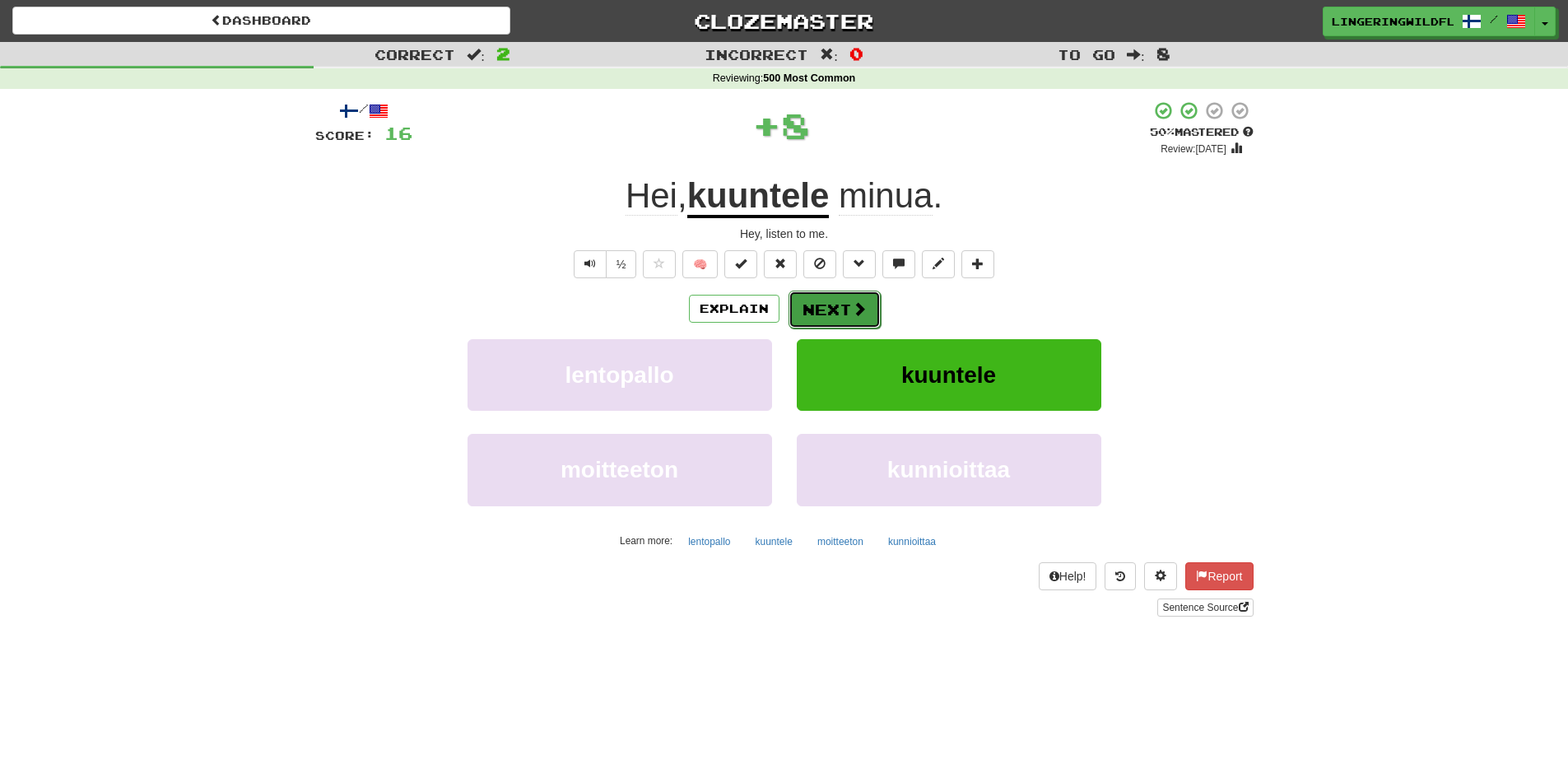
click at [819, 296] on button "Next" at bounding box center [834, 309] width 92 height 38
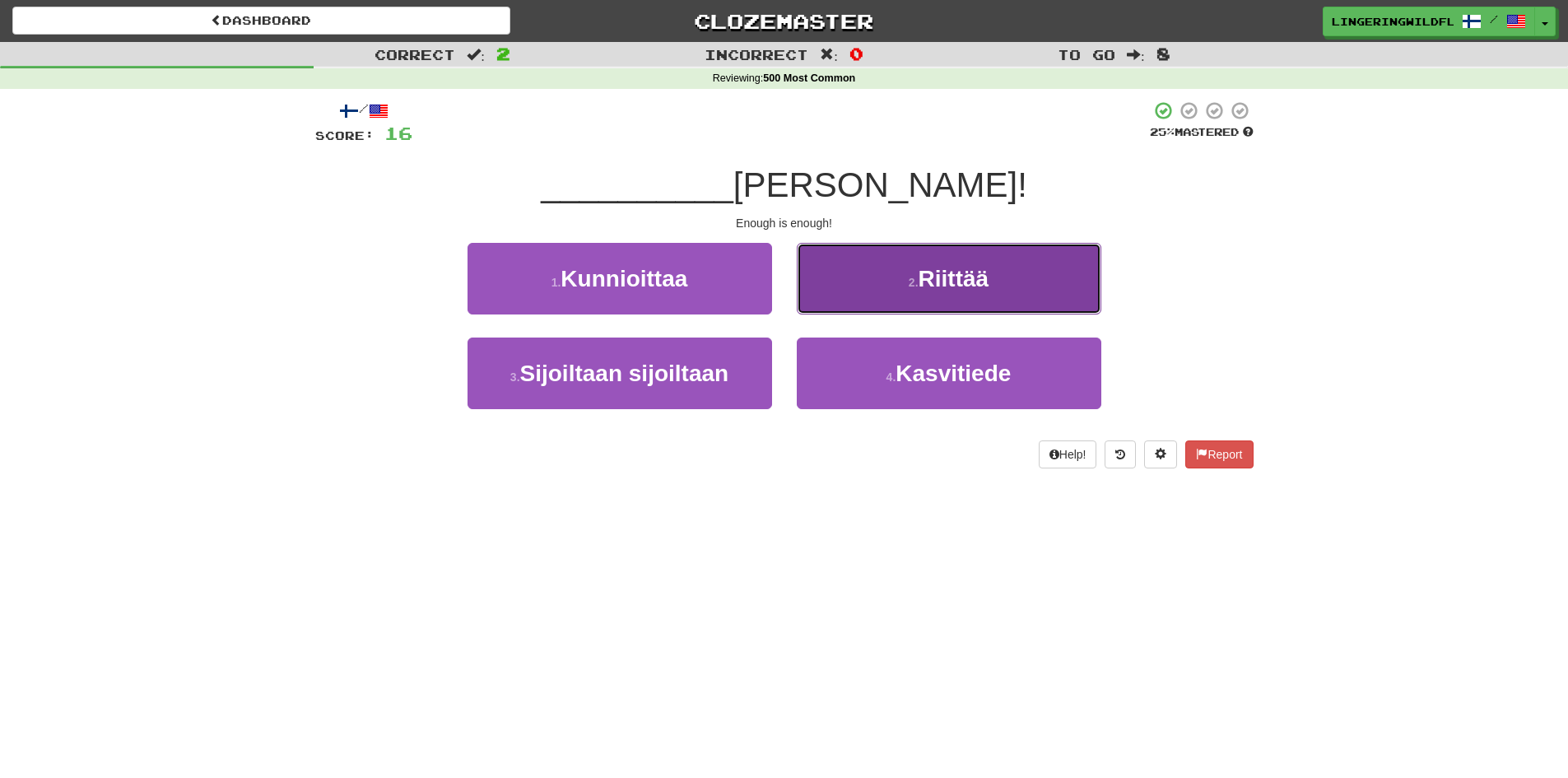
click at [956, 298] on button "2 . Riittää" at bounding box center [948, 279] width 305 height 72
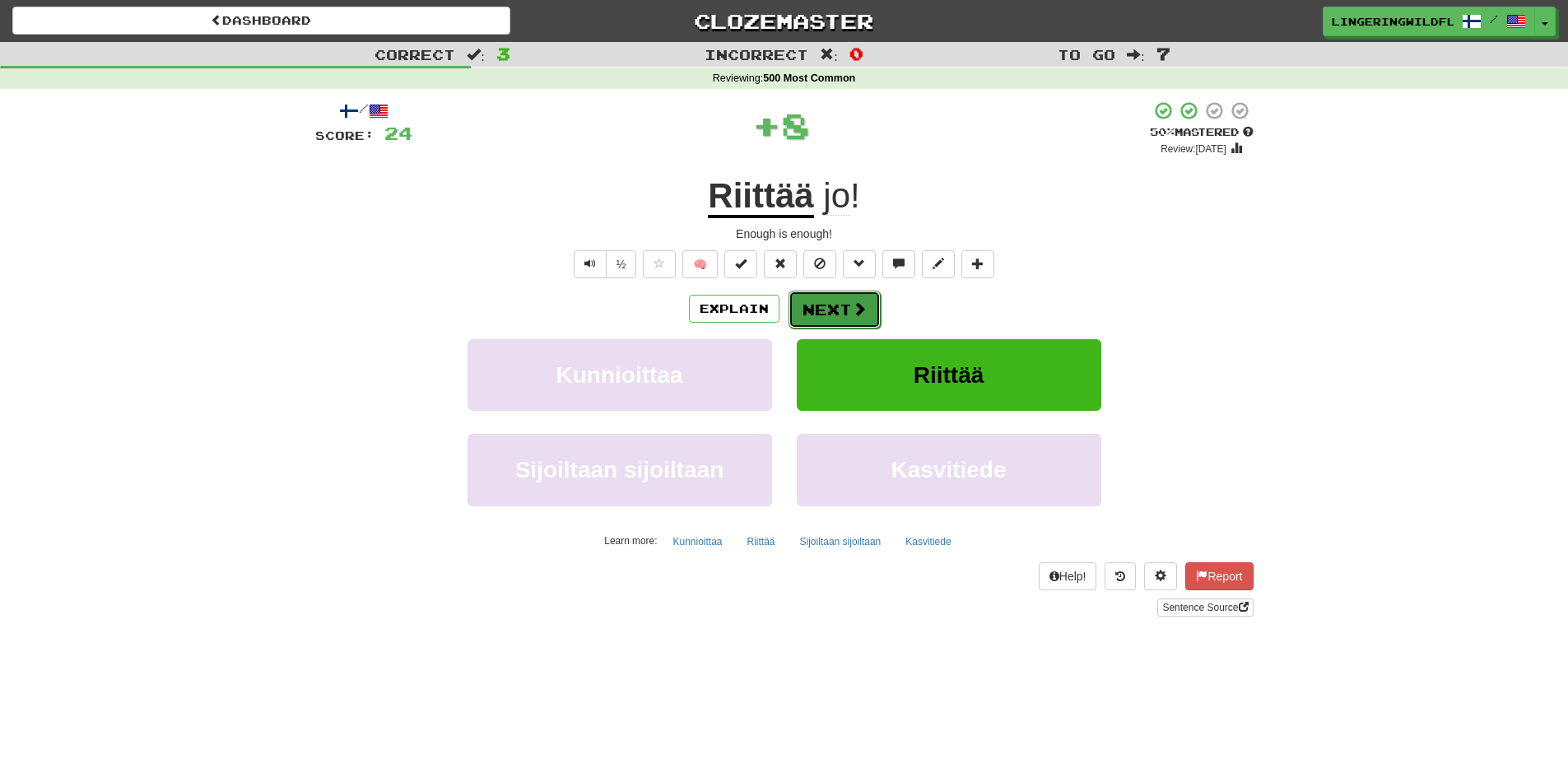
click at [843, 310] on button "Next" at bounding box center [834, 309] width 92 height 38
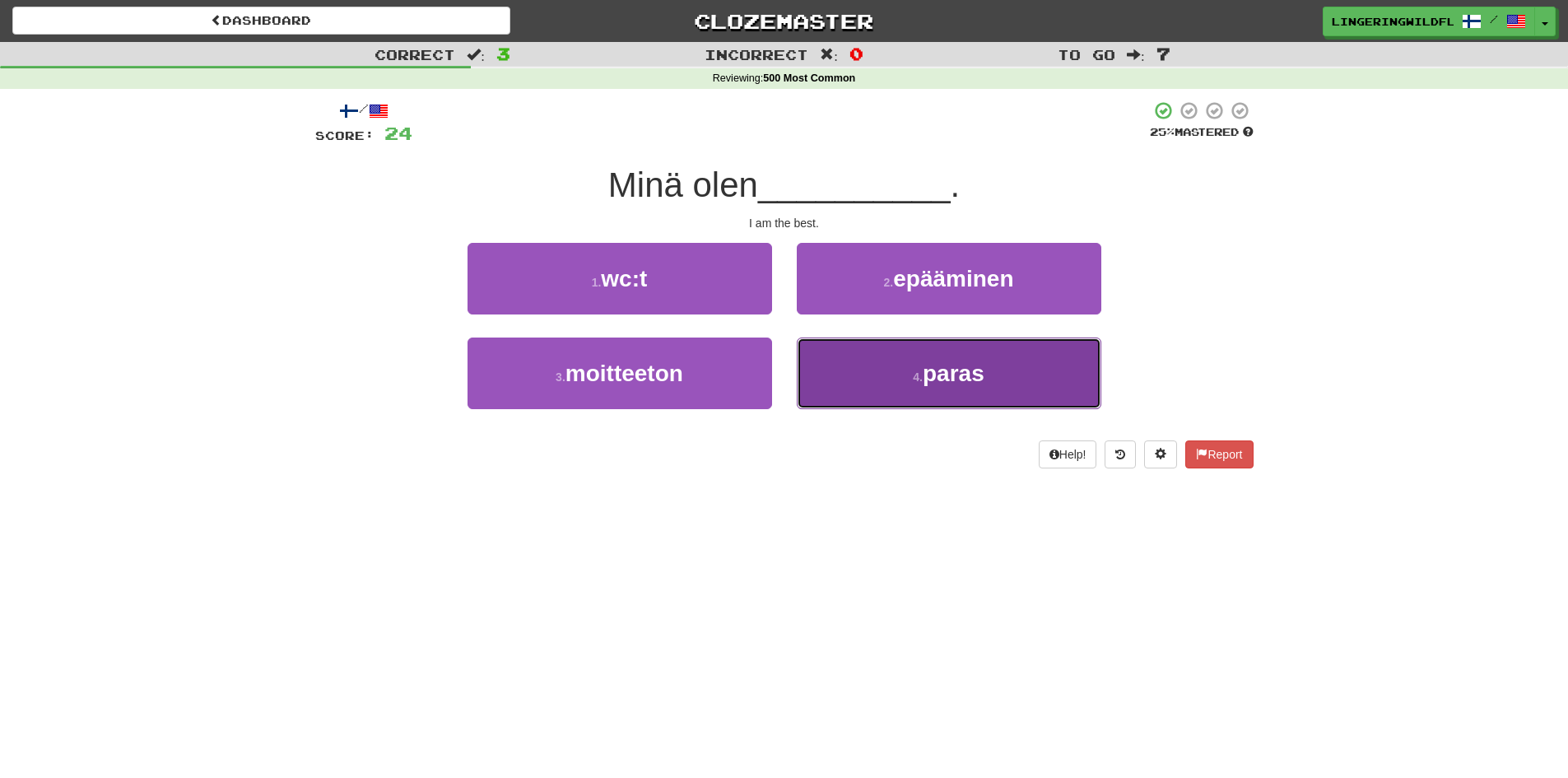
click at [925, 377] on span "paras" at bounding box center [953, 374] width 62 height 26
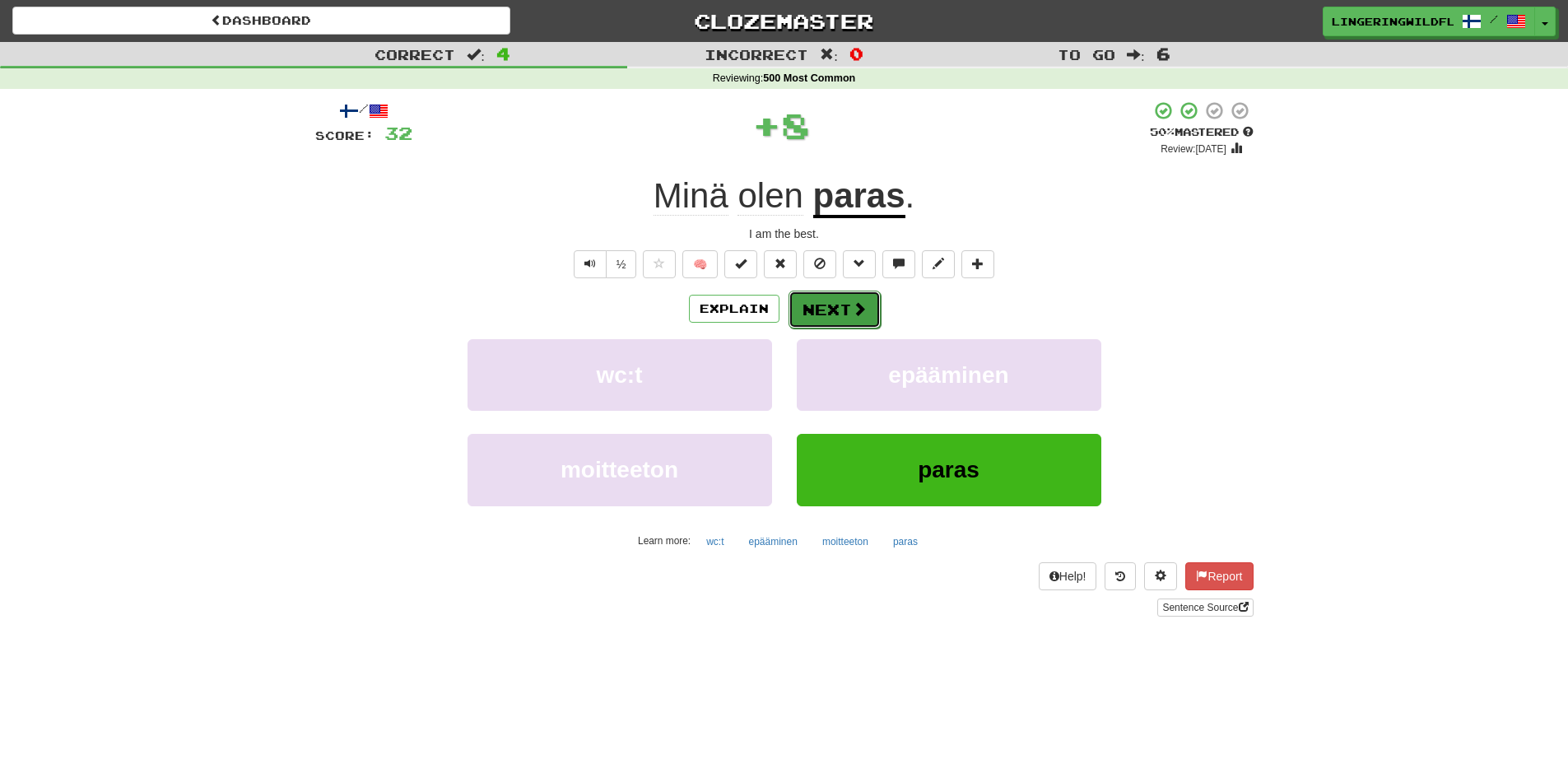
click at [823, 308] on button "Next" at bounding box center [834, 309] width 92 height 38
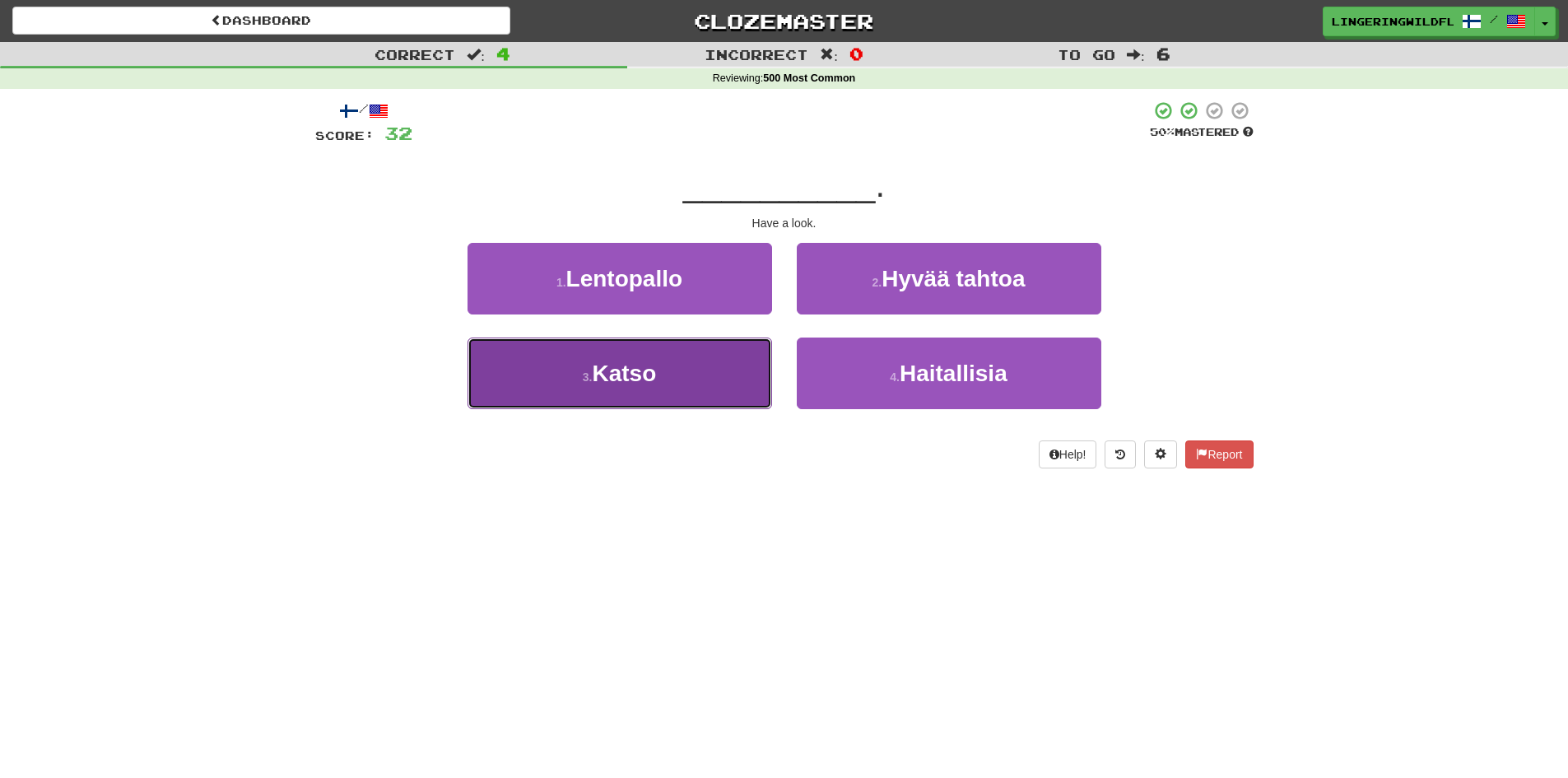
click at [700, 368] on button "3 . Katso" at bounding box center [620, 374] width 305 height 72
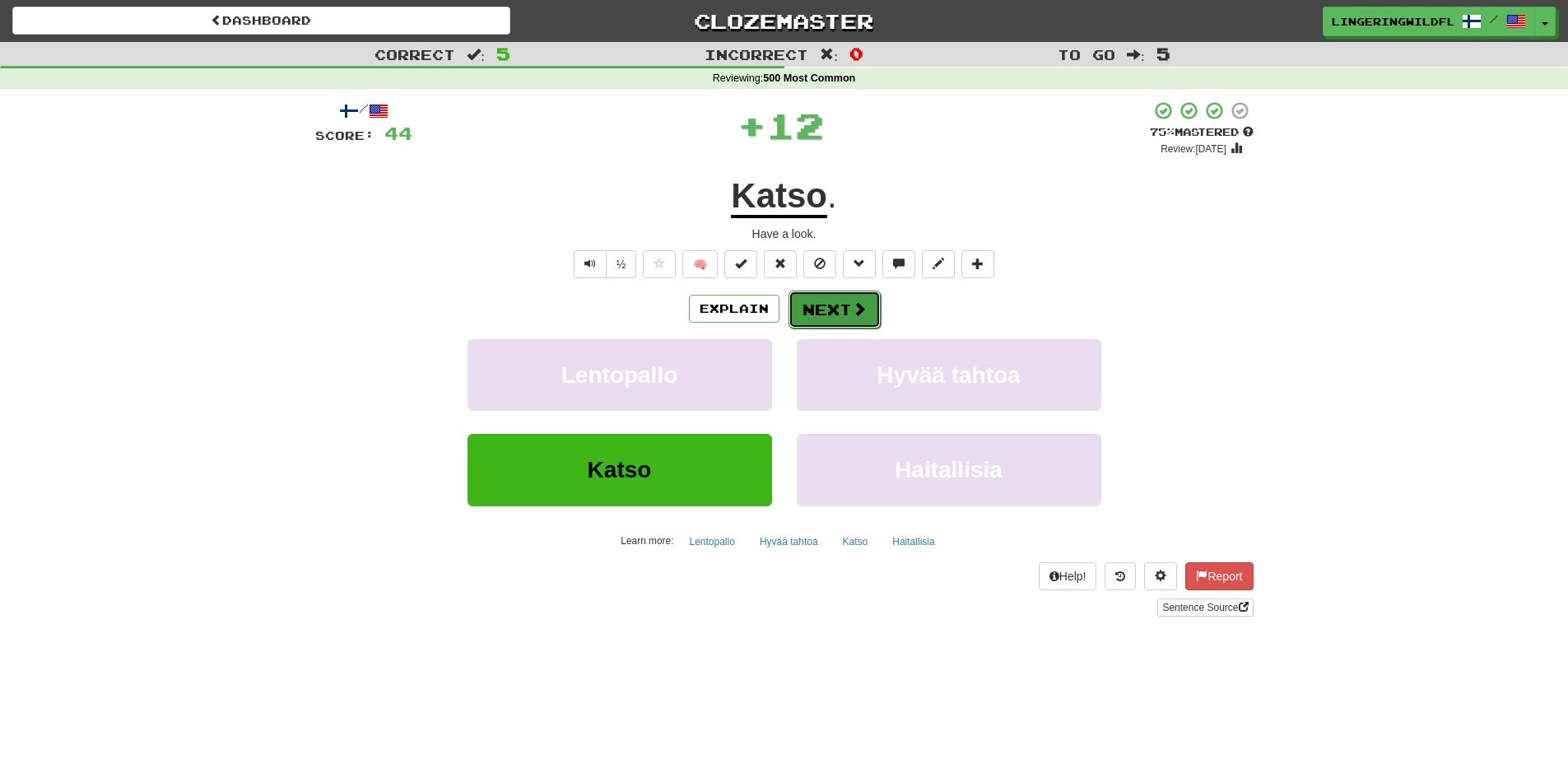
click at [808, 309] on button "Next" at bounding box center [834, 309] width 92 height 38
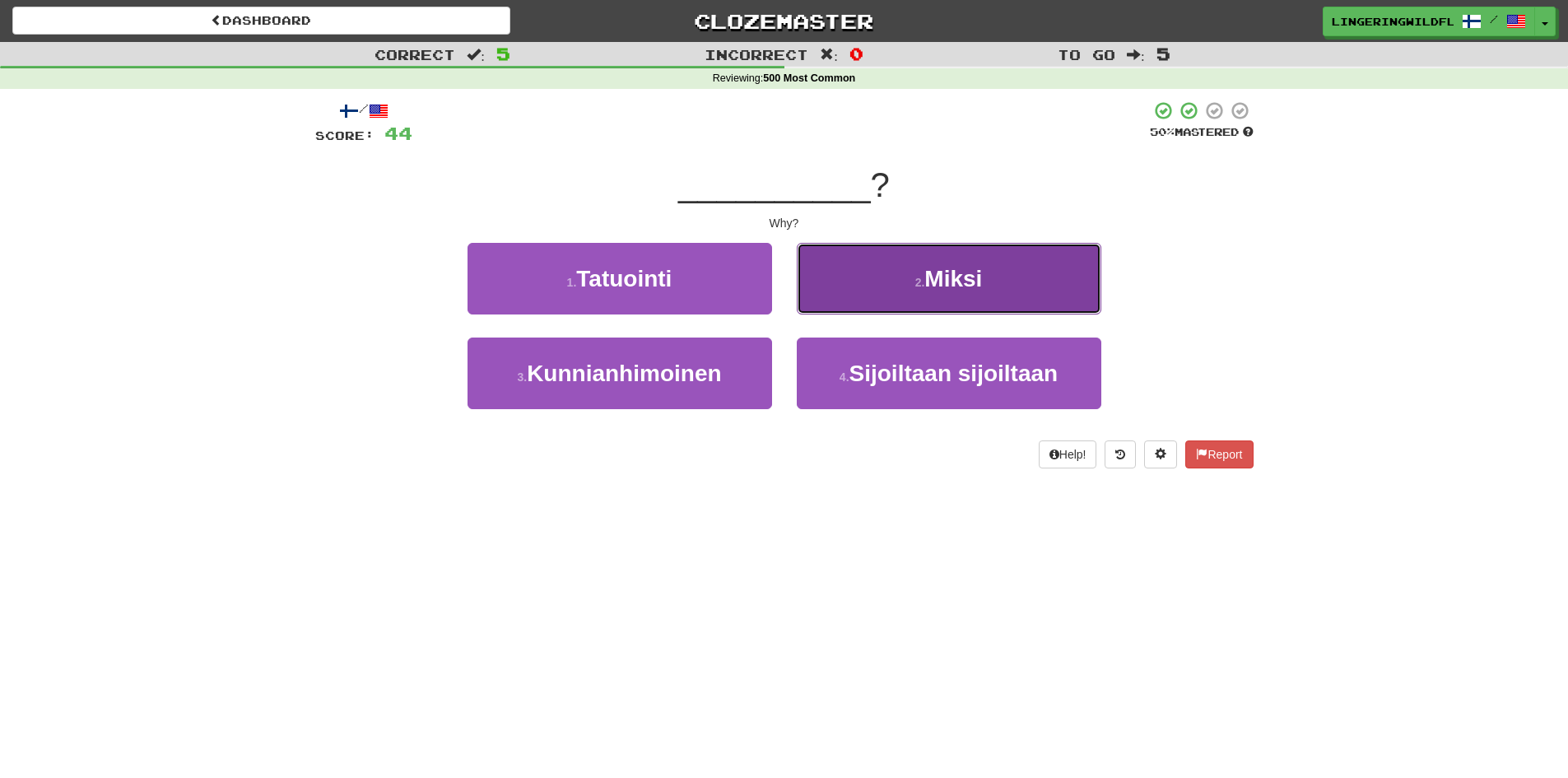
click at [923, 283] on small "2 ." at bounding box center [920, 282] width 10 height 13
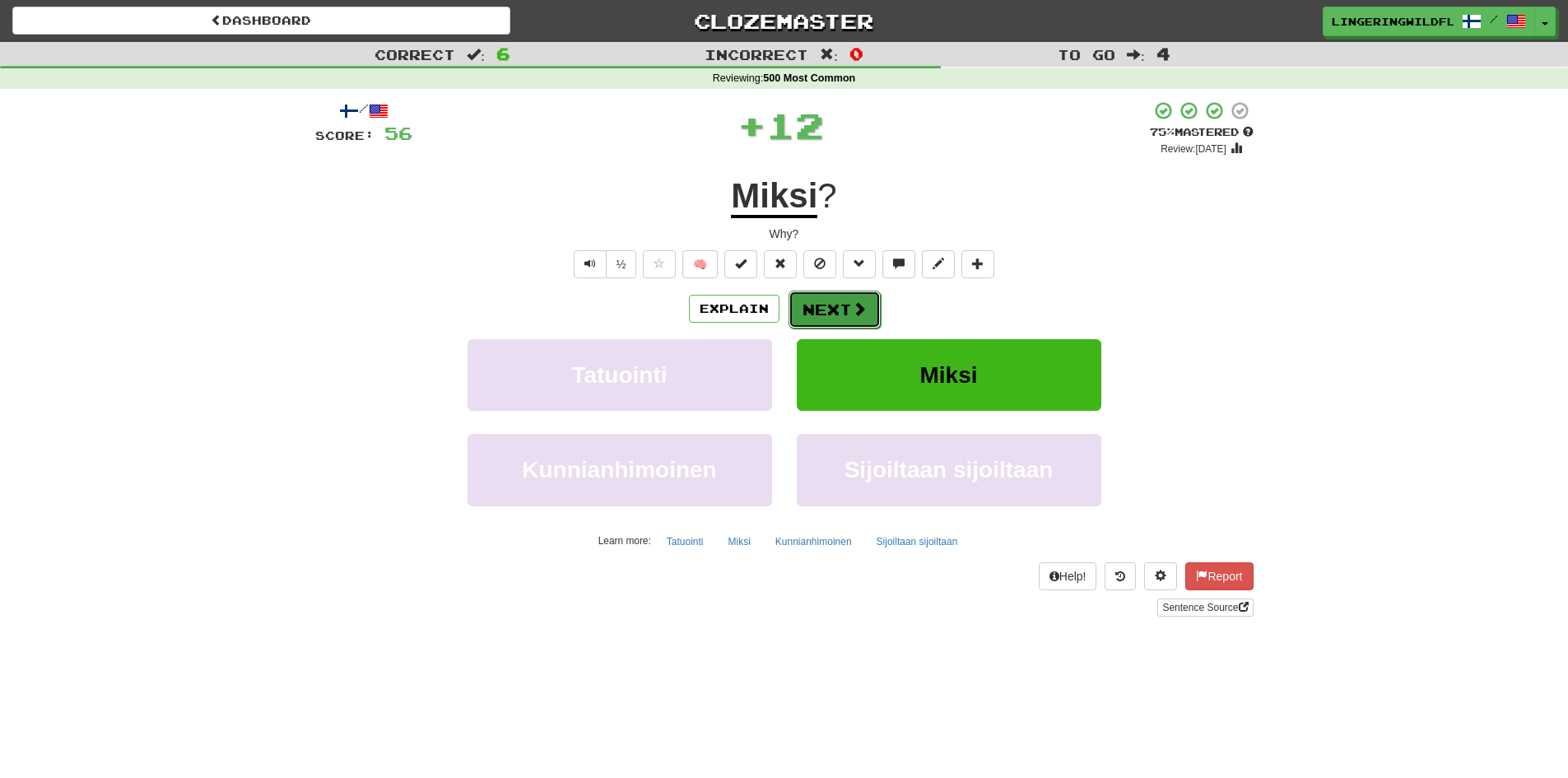
click at [871, 312] on button "Next" at bounding box center [834, 309] width 92 height 38
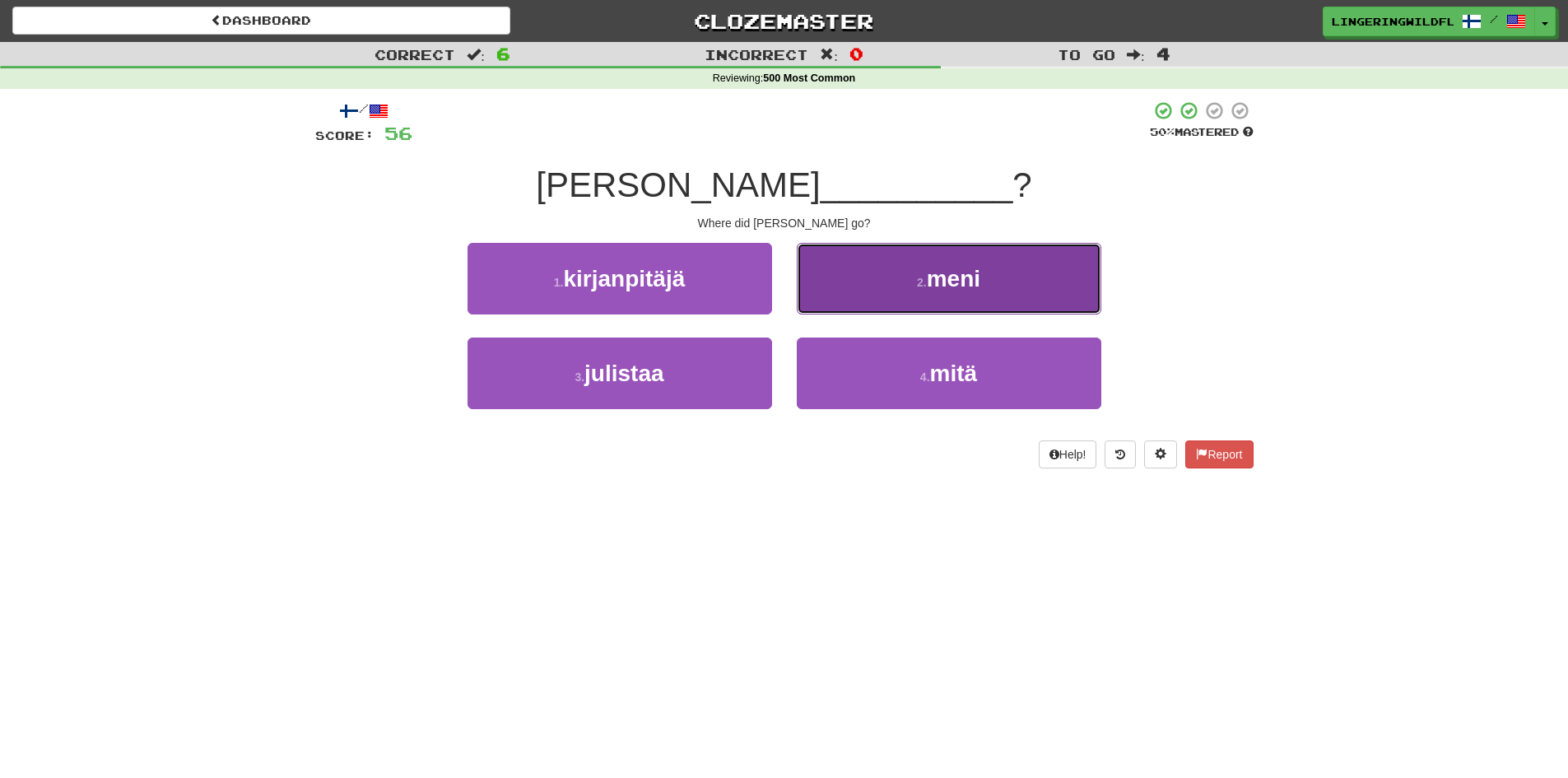
click at [979, 288] on span "meni" at bounding box center [954, 279] width 53 height 26
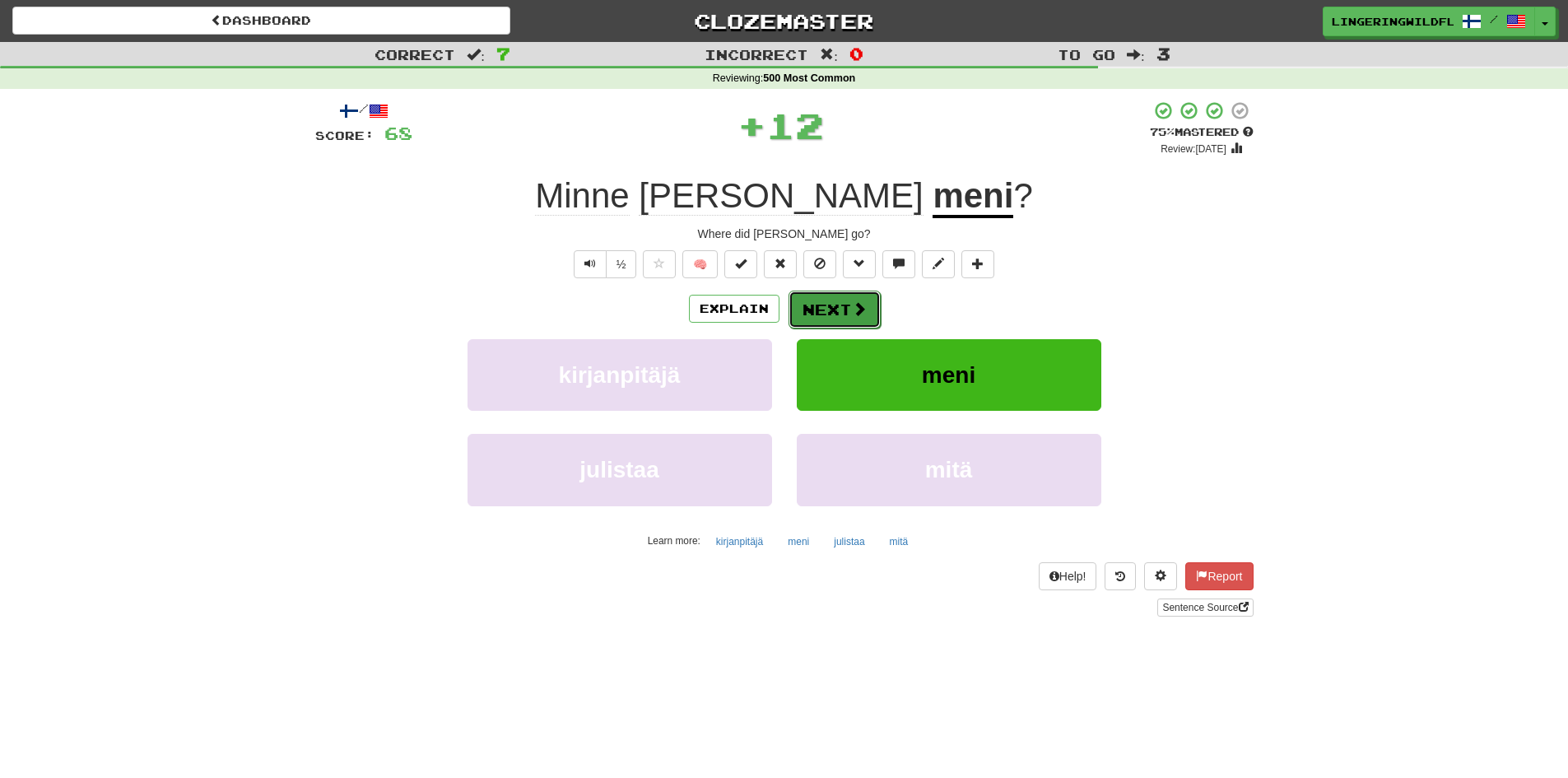
click at [814, 316] on button "Next" at bounding box center [834, 309] width 92 height 38
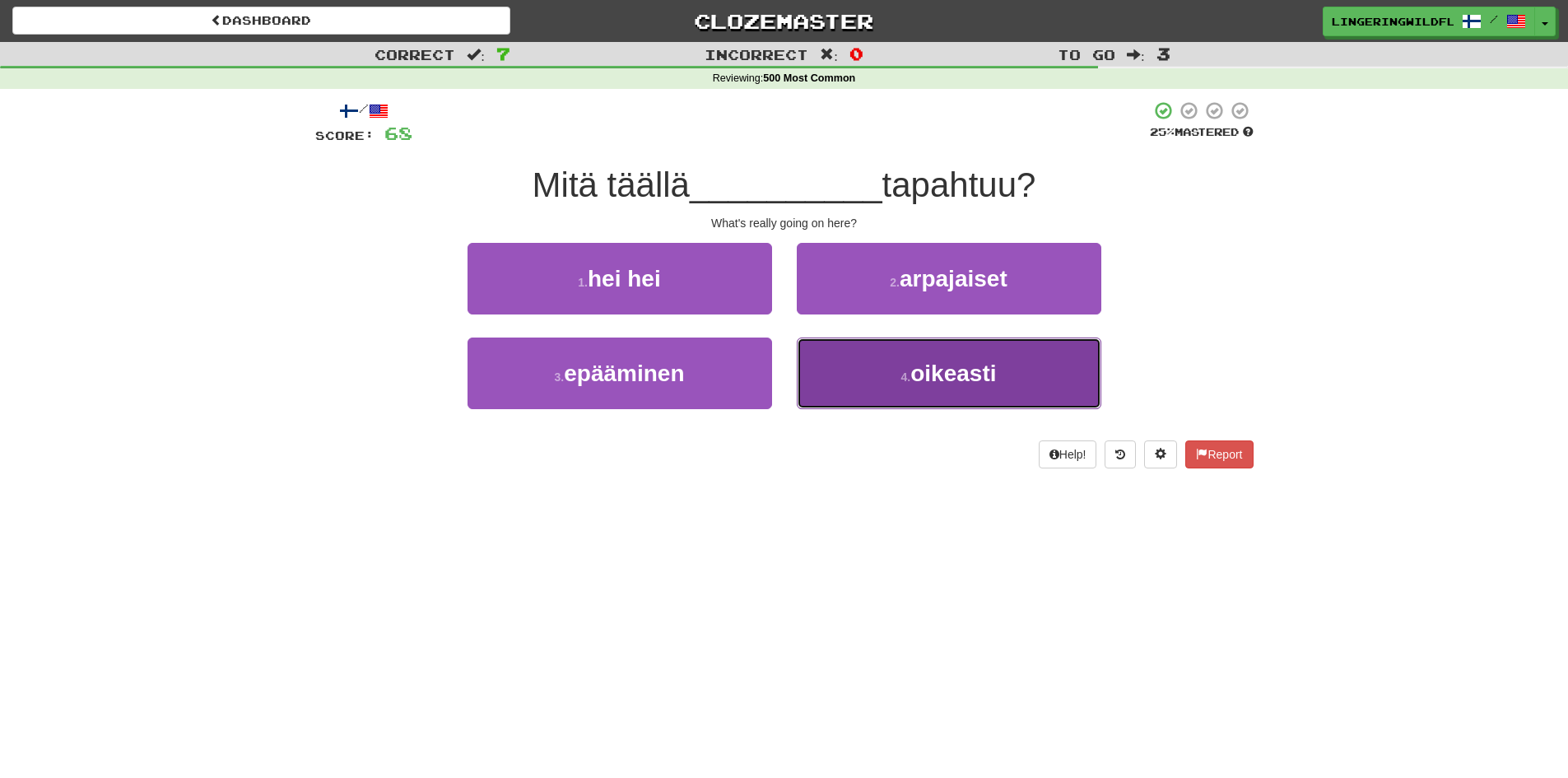
click at [990, 383] on span "oikeasti" at bounding box center [953, 374] width 86 height 26
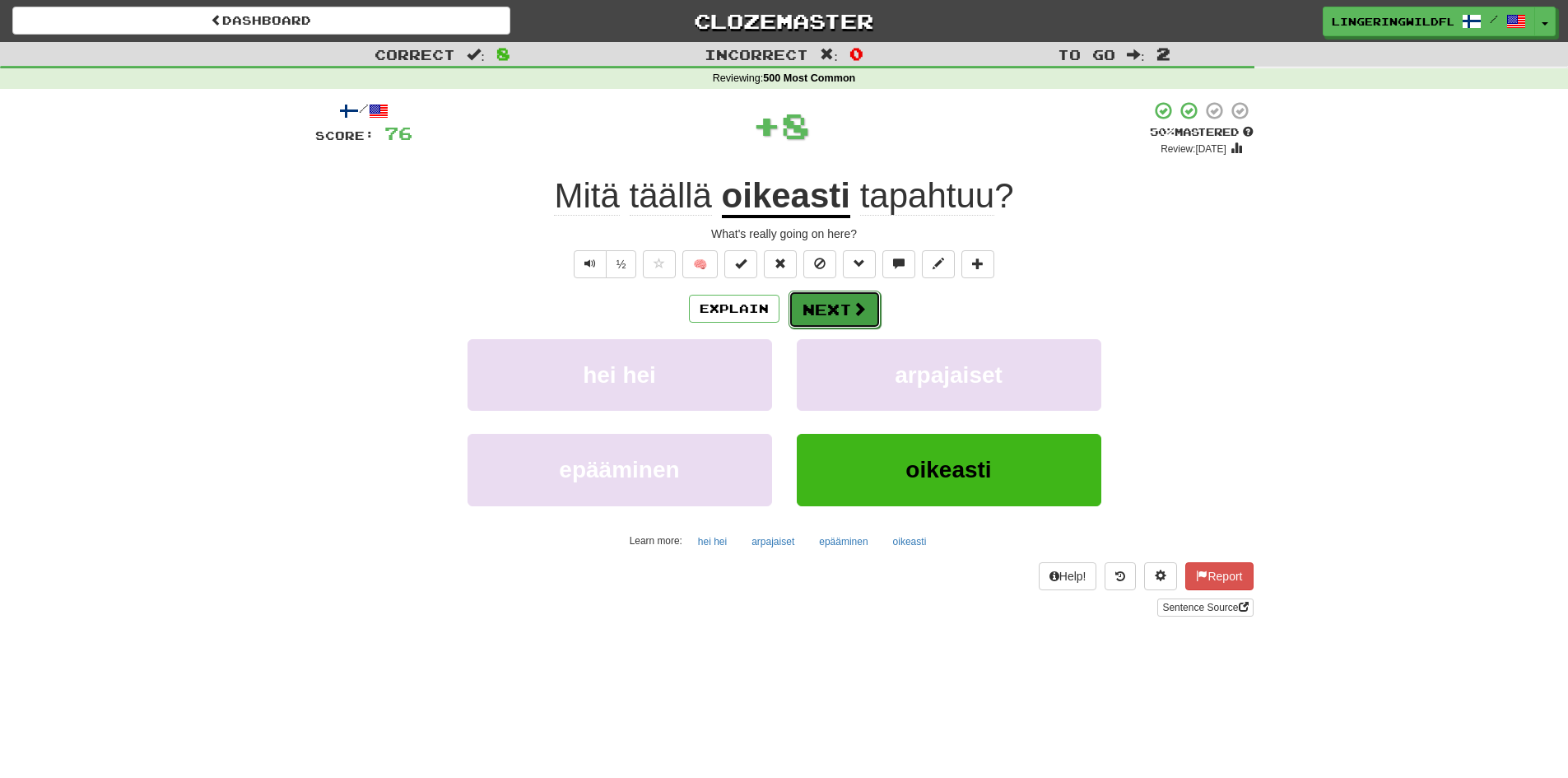
click at [854, 306] on span at bounding box center [859, 308] width 15 height 15
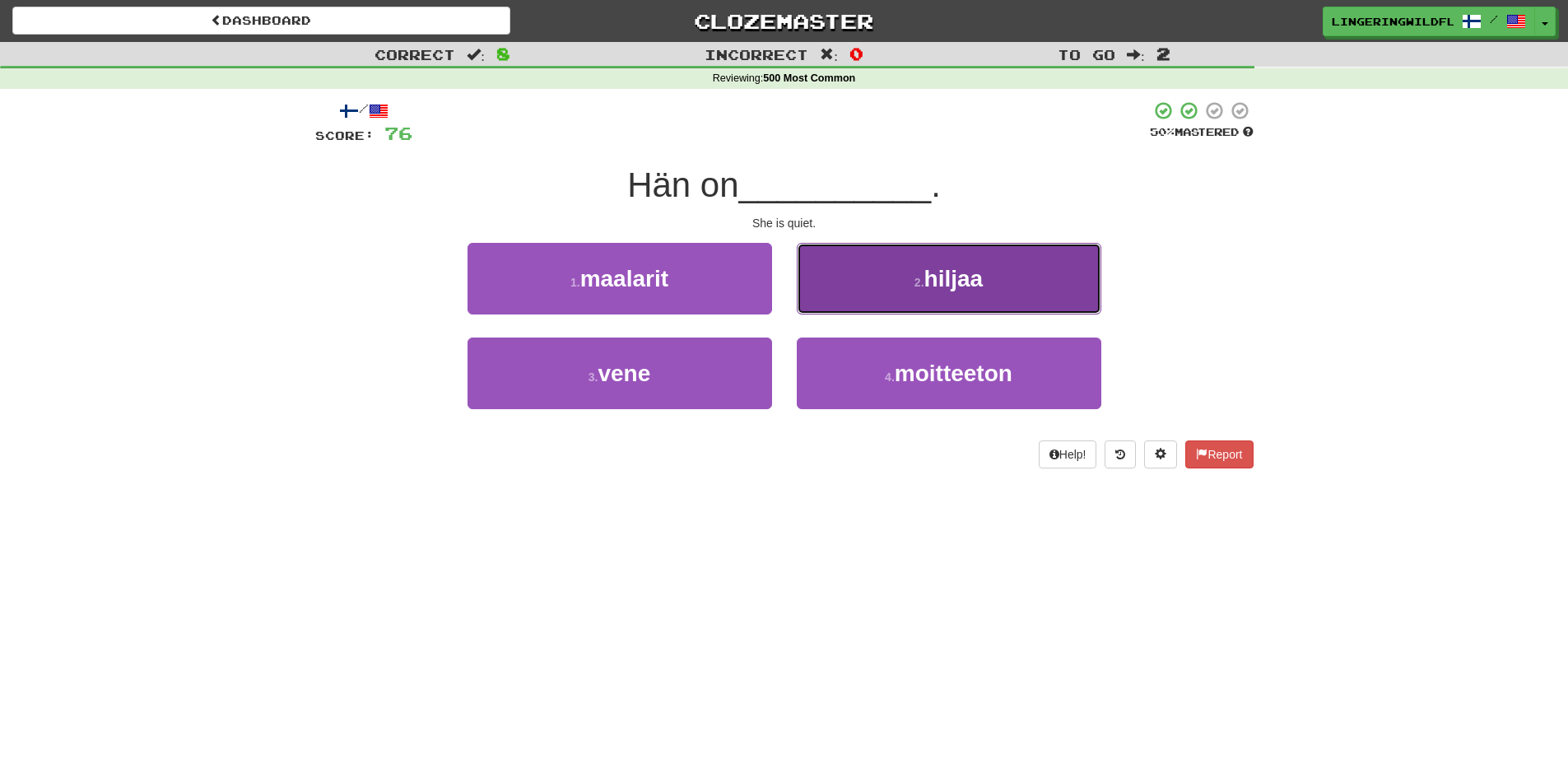
click at [915, 279] on small "2 ." at bounding box center [919, 282] width 10 height 13
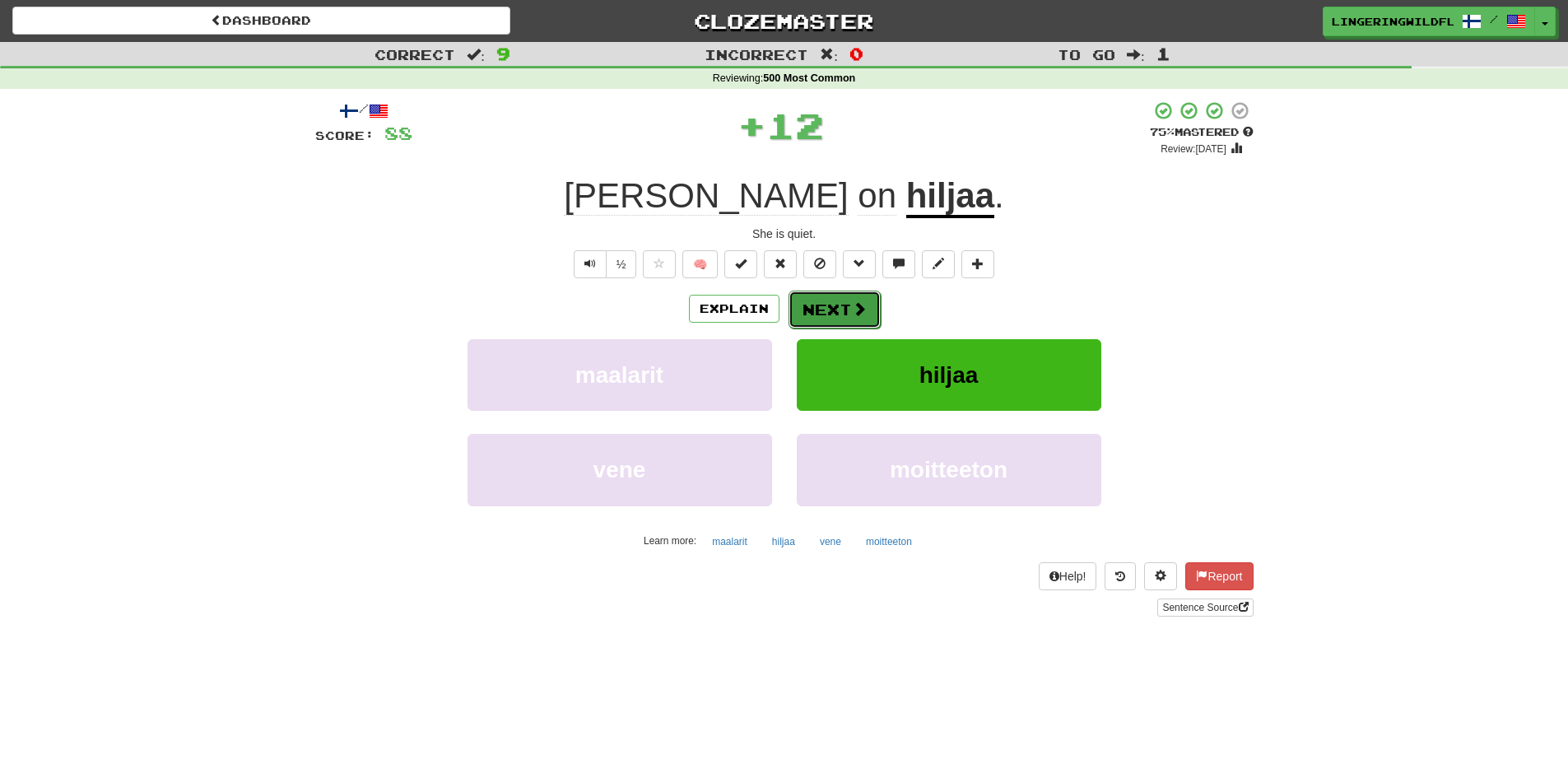
click at [809, 314] on button "Next" at bounding box center [834, 309] width 92 height 38
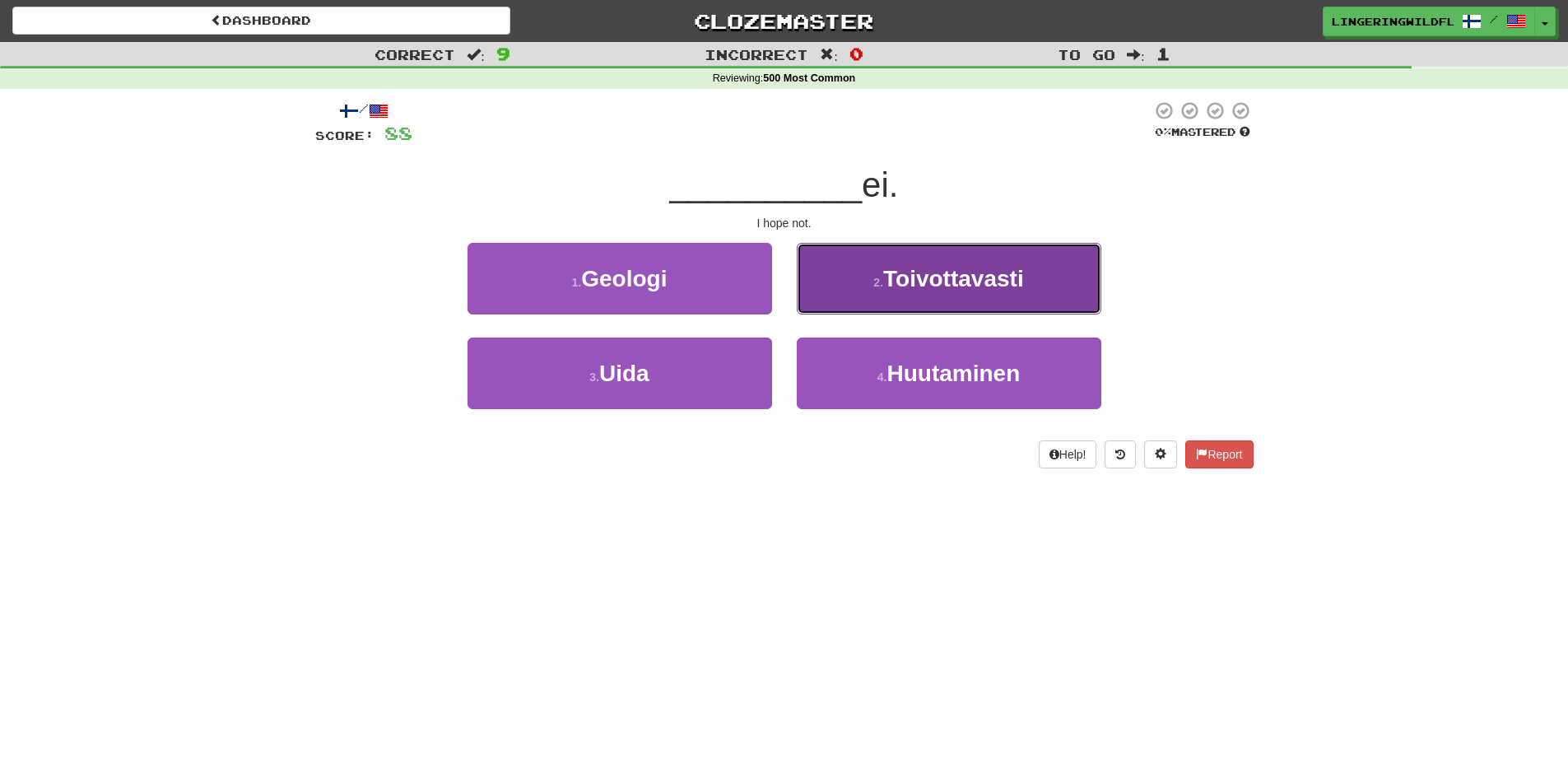
click at [911, 288] on span "Toivottavasti" at bounding box center [953, 279] width 141 height 26
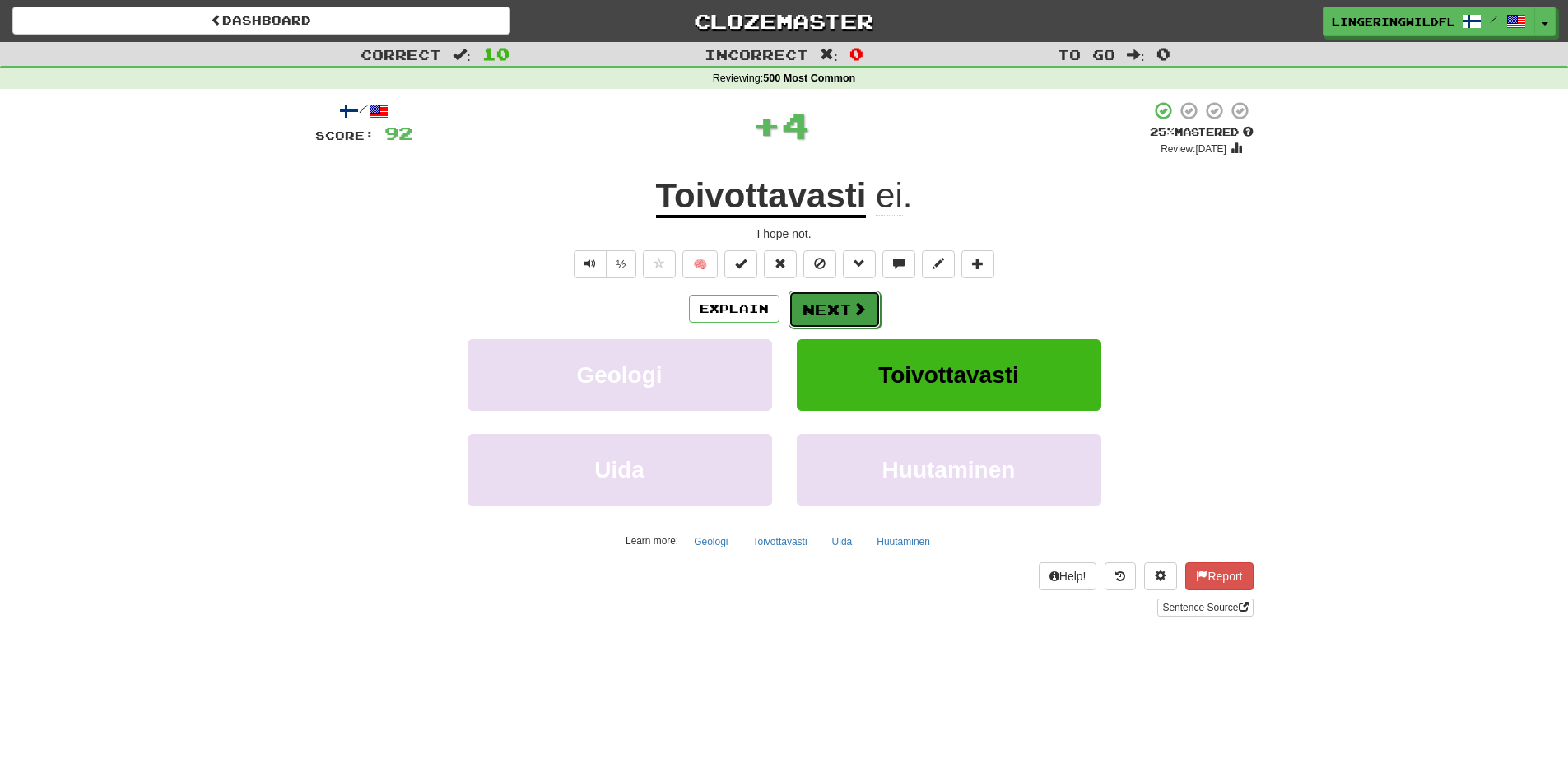
click at [816, 297] on button "Next" at bounding box center [834, 309] width 92 height 38
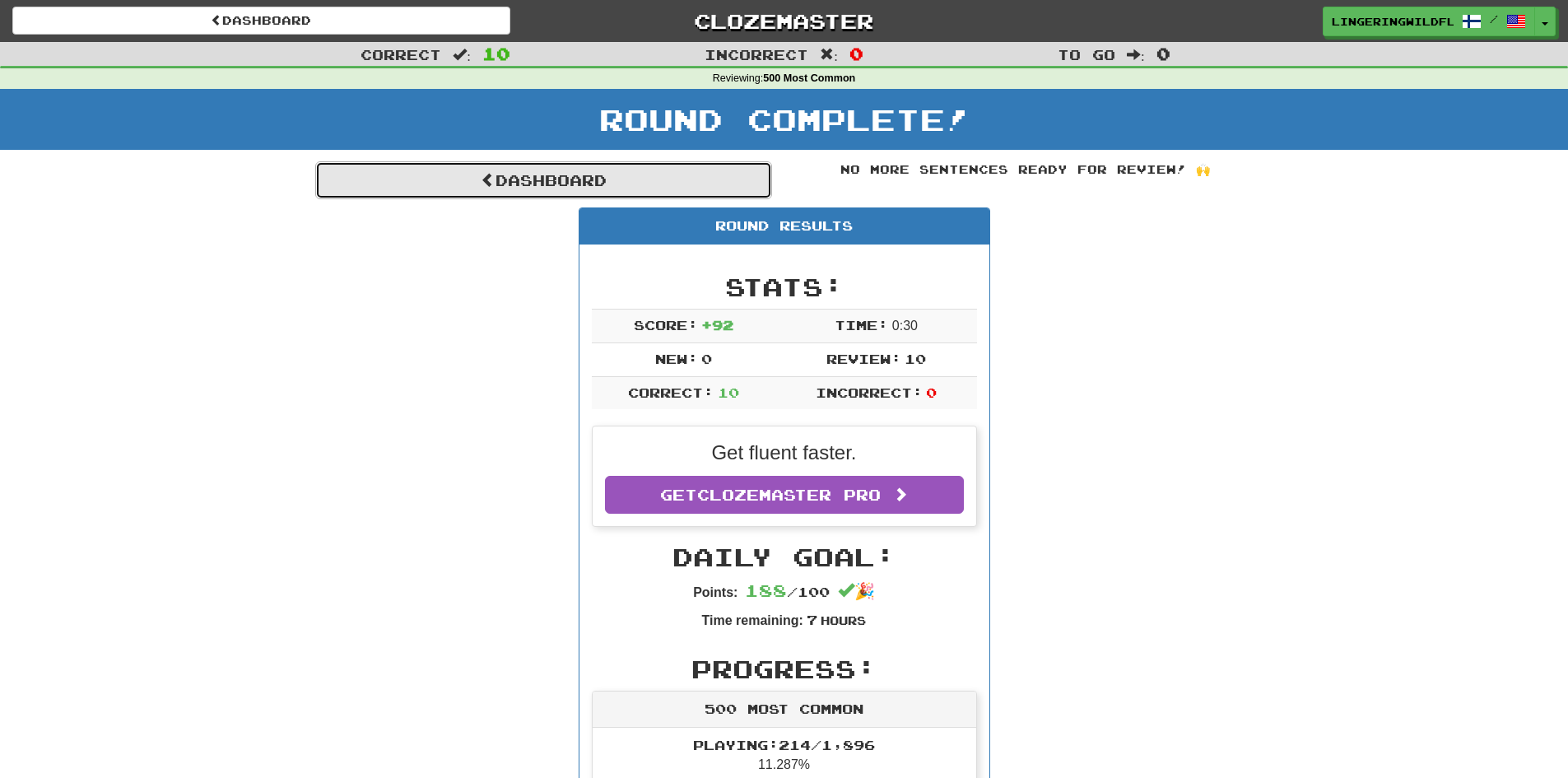
click at [593, 186] on link "Dashboard" at bounding box center [543, 180] width 457 height 38
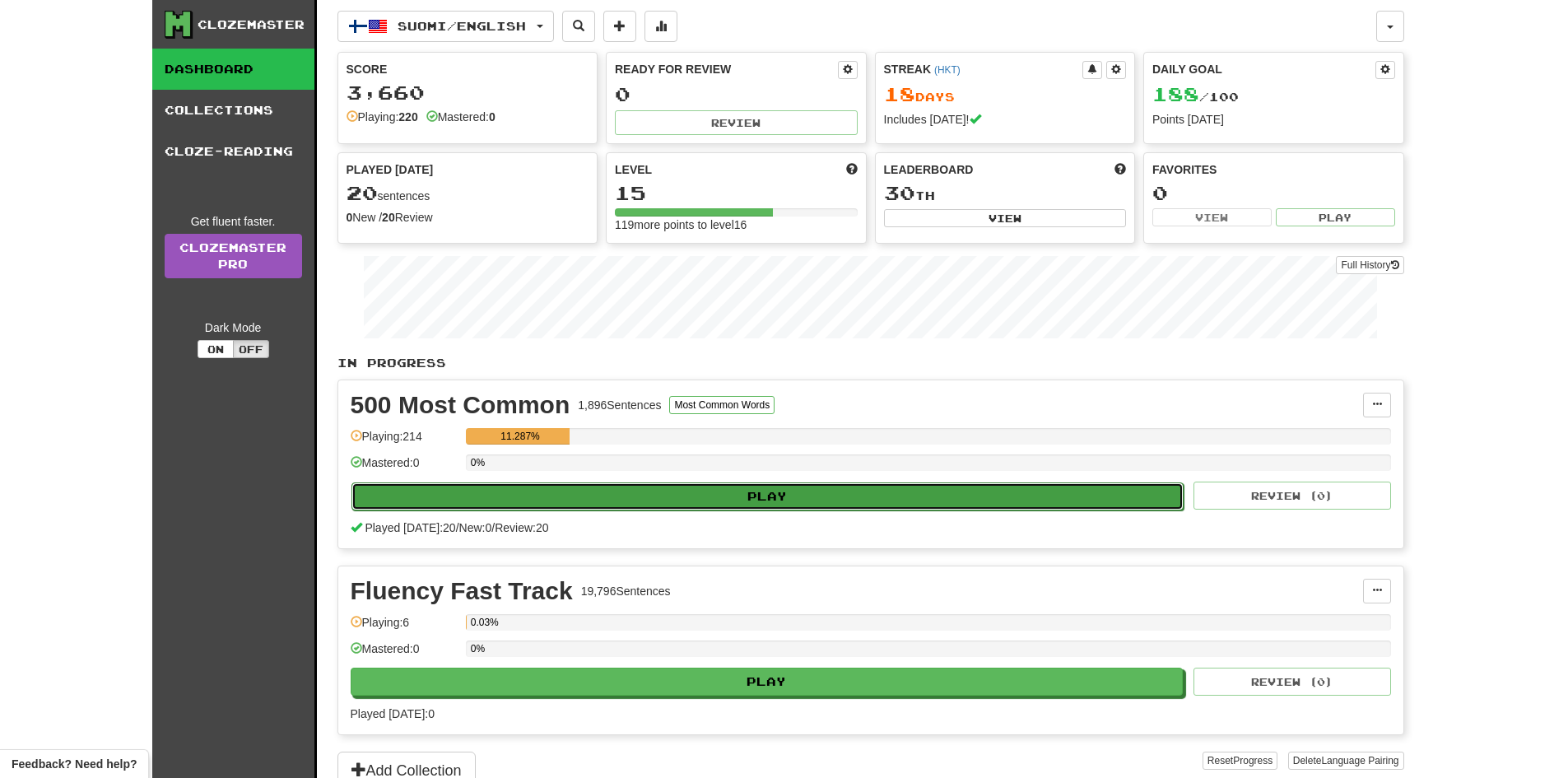
click at [700, 494] on button "Play" at bounding box center [768, 496] width 833 height 28
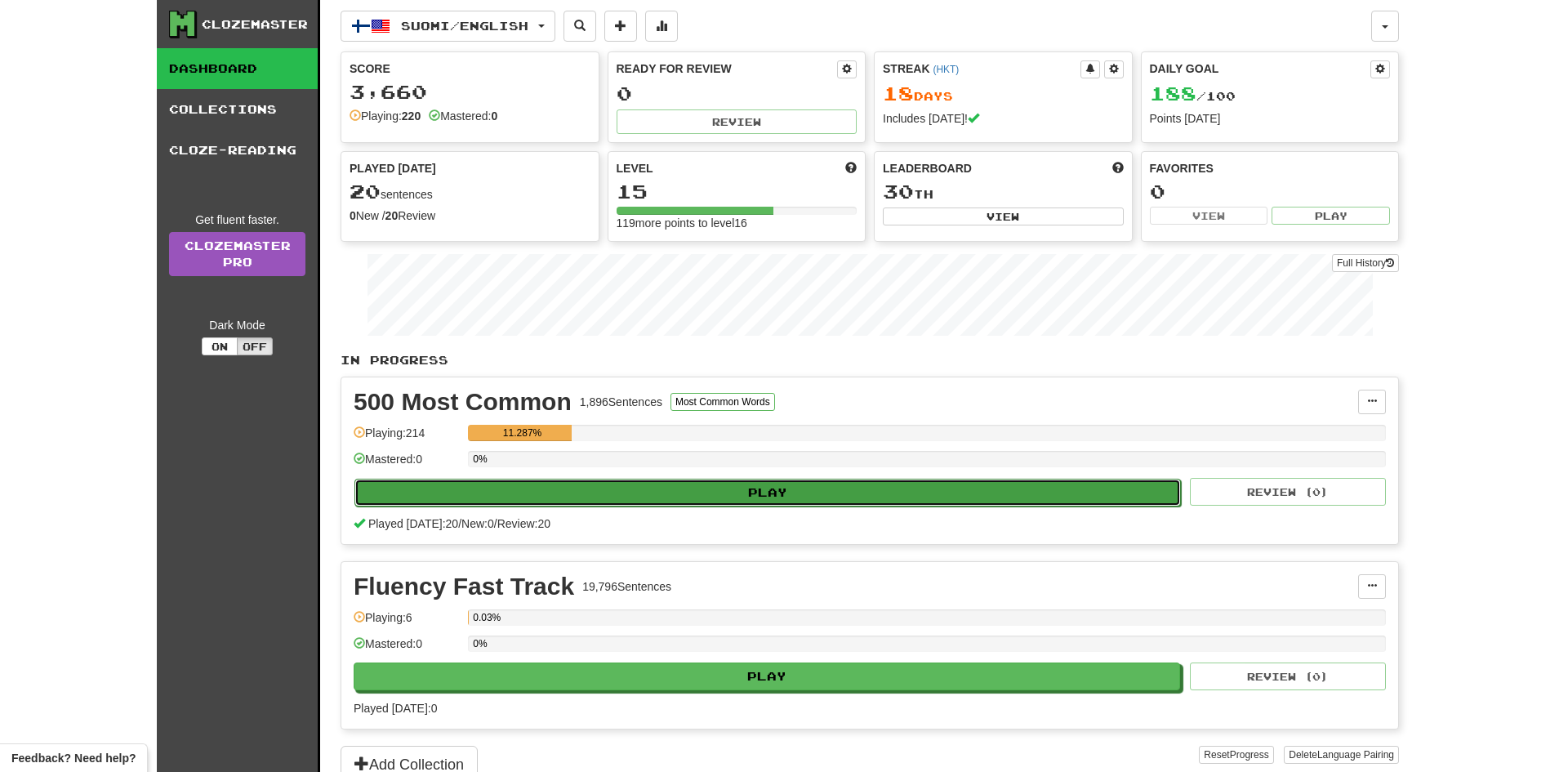
select select "**"
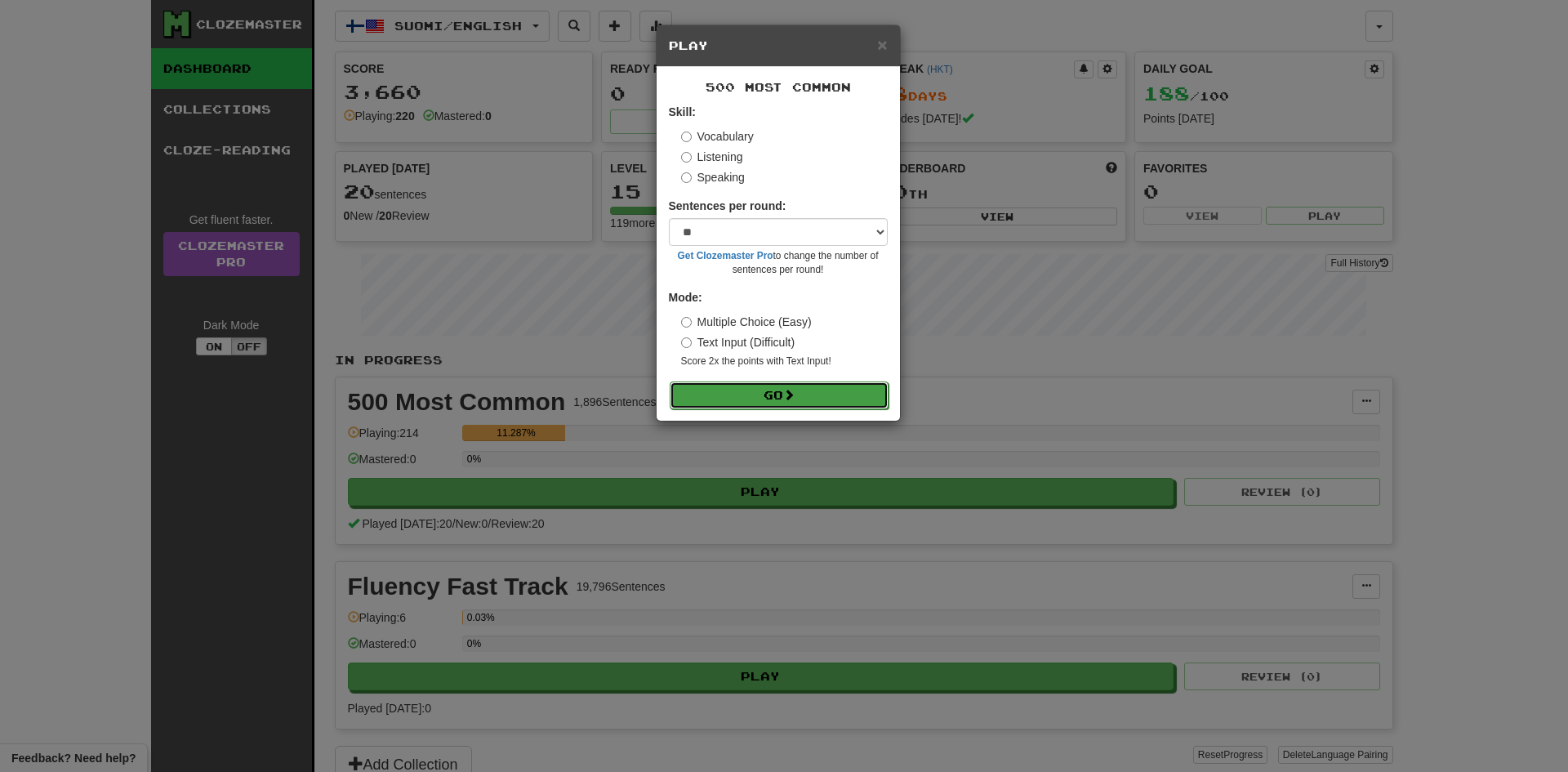
click at [778, 393] on button "Go" at bounding box center [779, 395] width 219 height 27
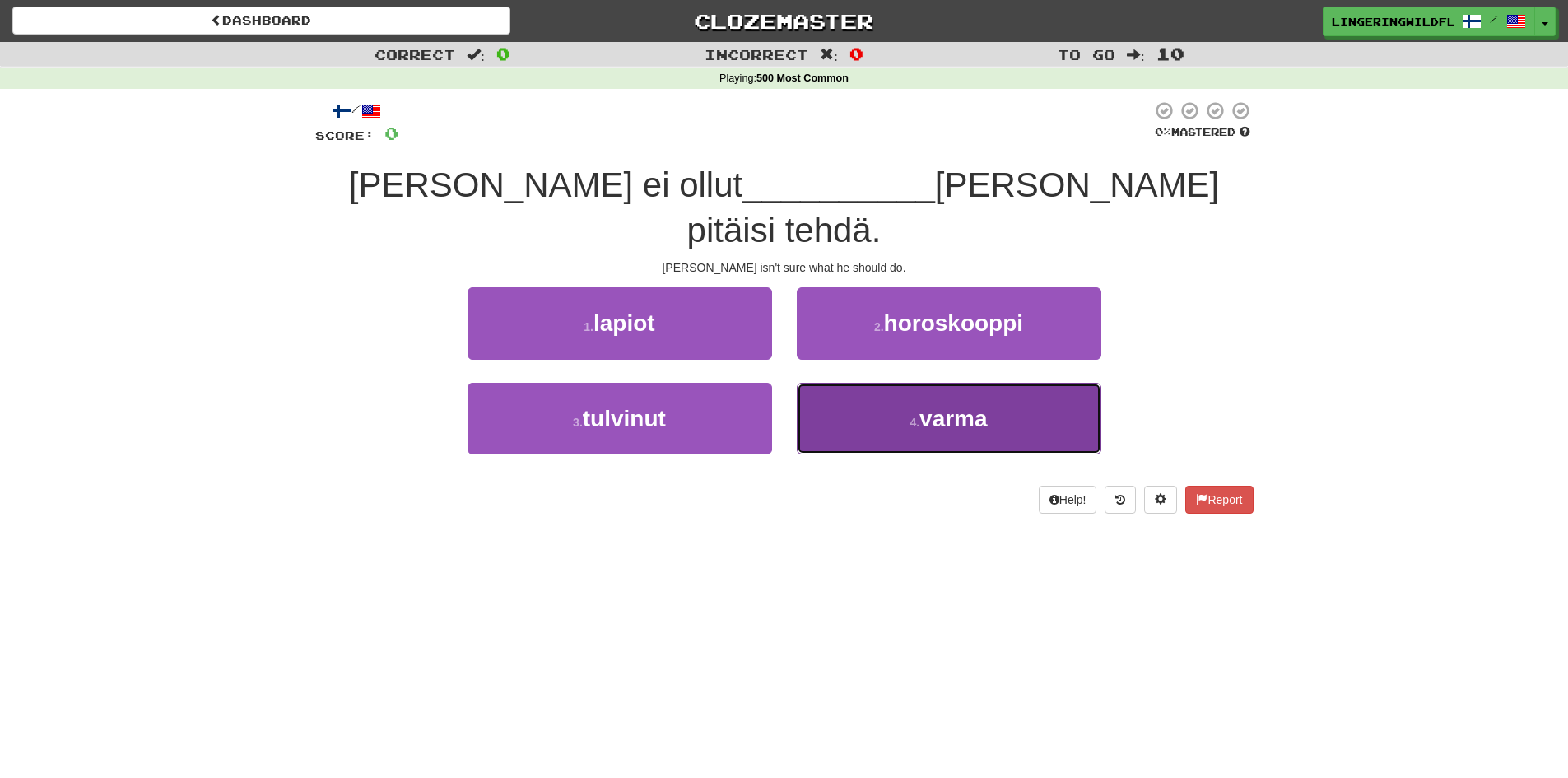
click at [912, 415] on small "4 ." at bounding box center [914, 422] width 10 height 13
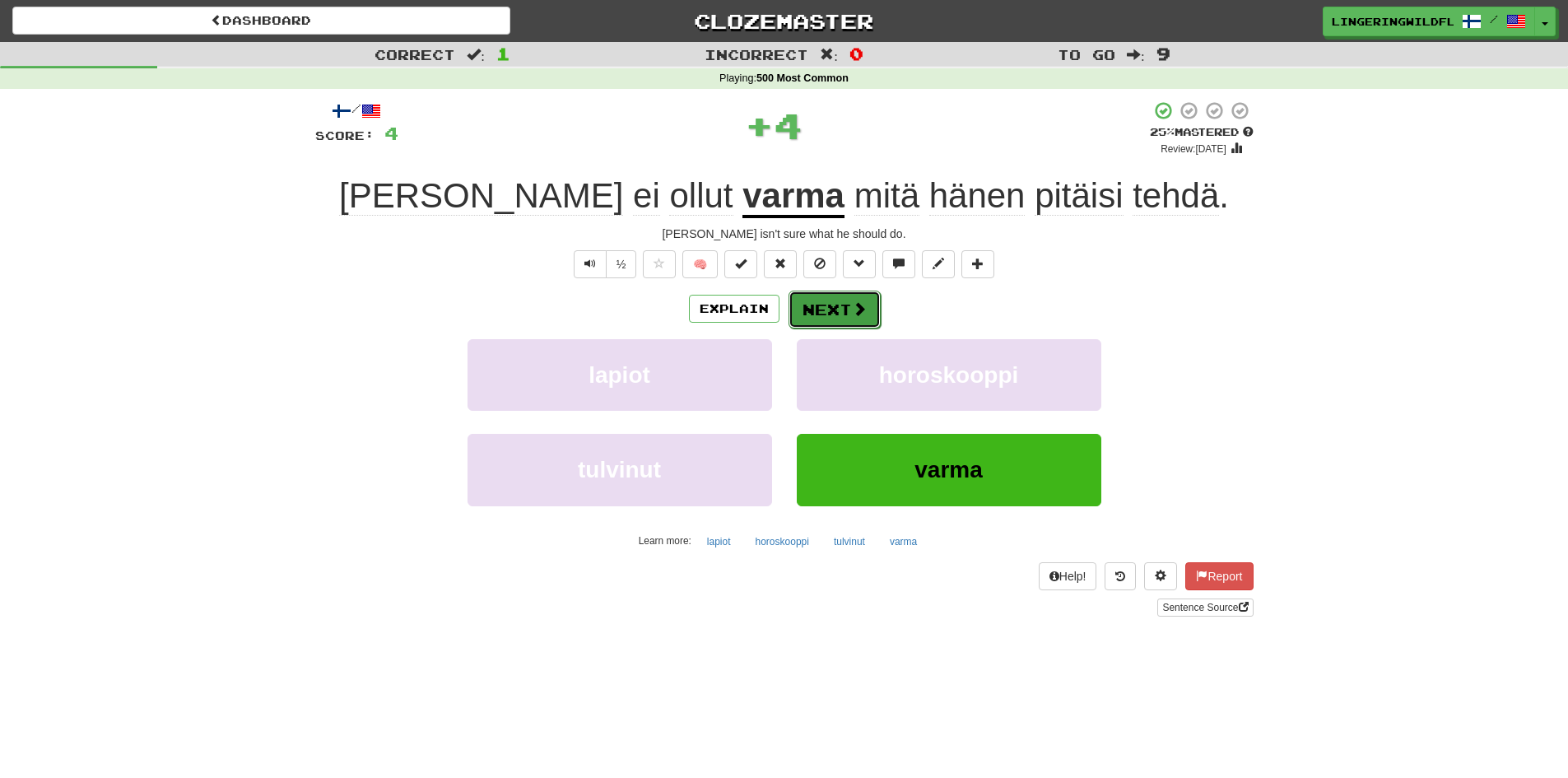
click at [842, 307] on button "Next" at bounding box center [834, 309] width 92 height 38
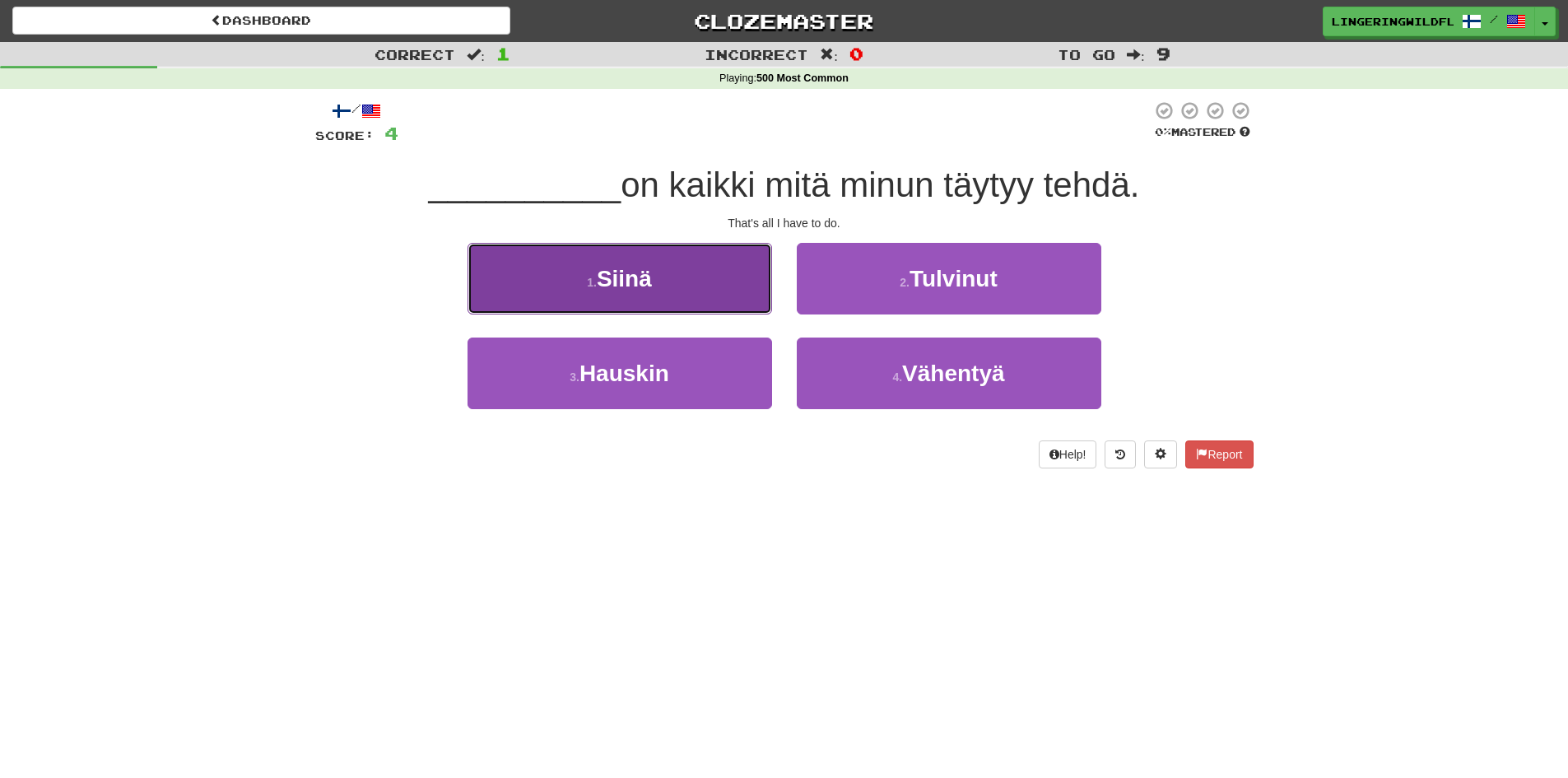
click at [658, 280] on button "1 . Siinä" at bounding box center [620, 279] width 305 height 72
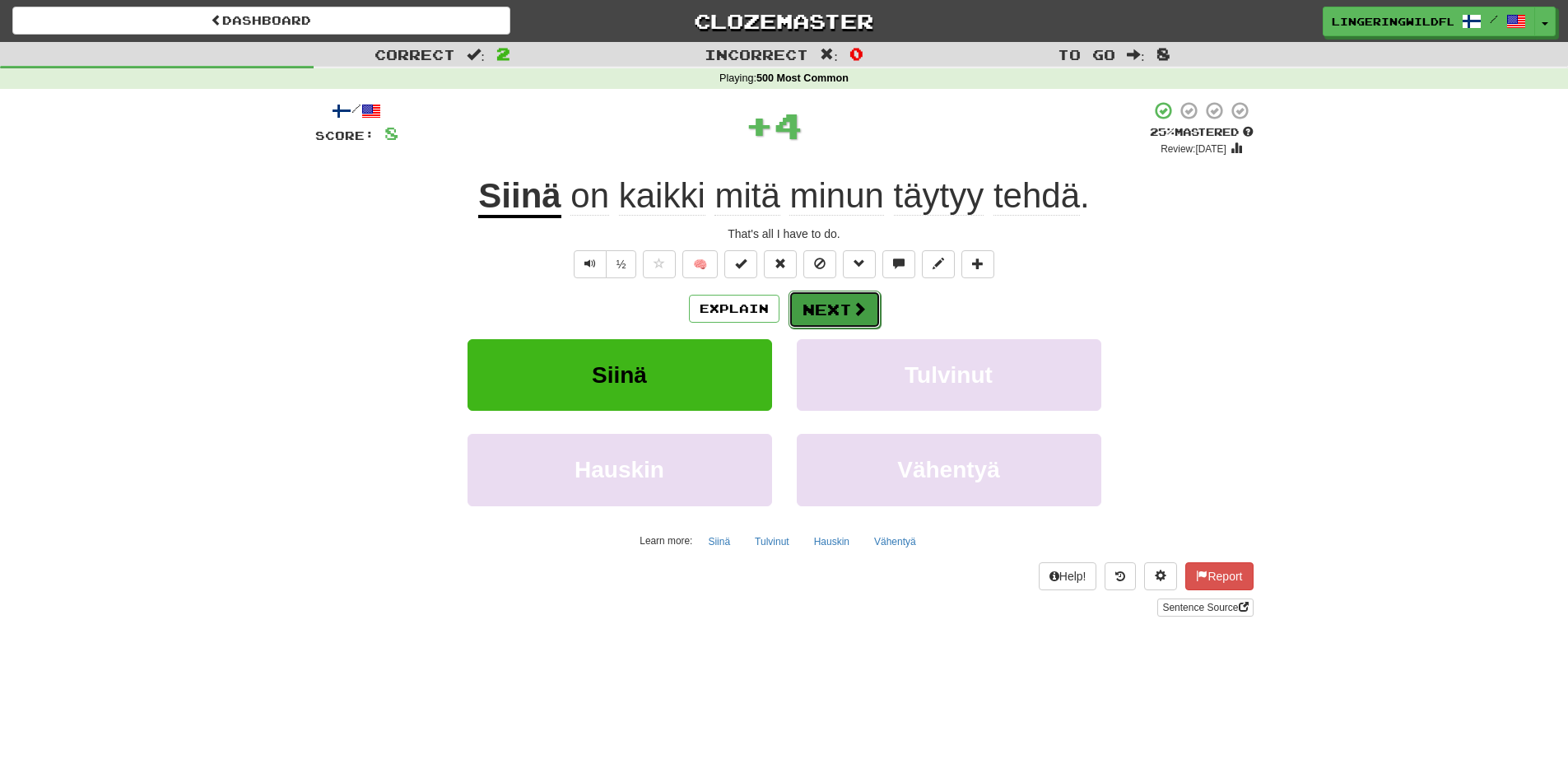
click at [810, 299] on button "Next" at bounding box center [834, 309] width 92 height 38
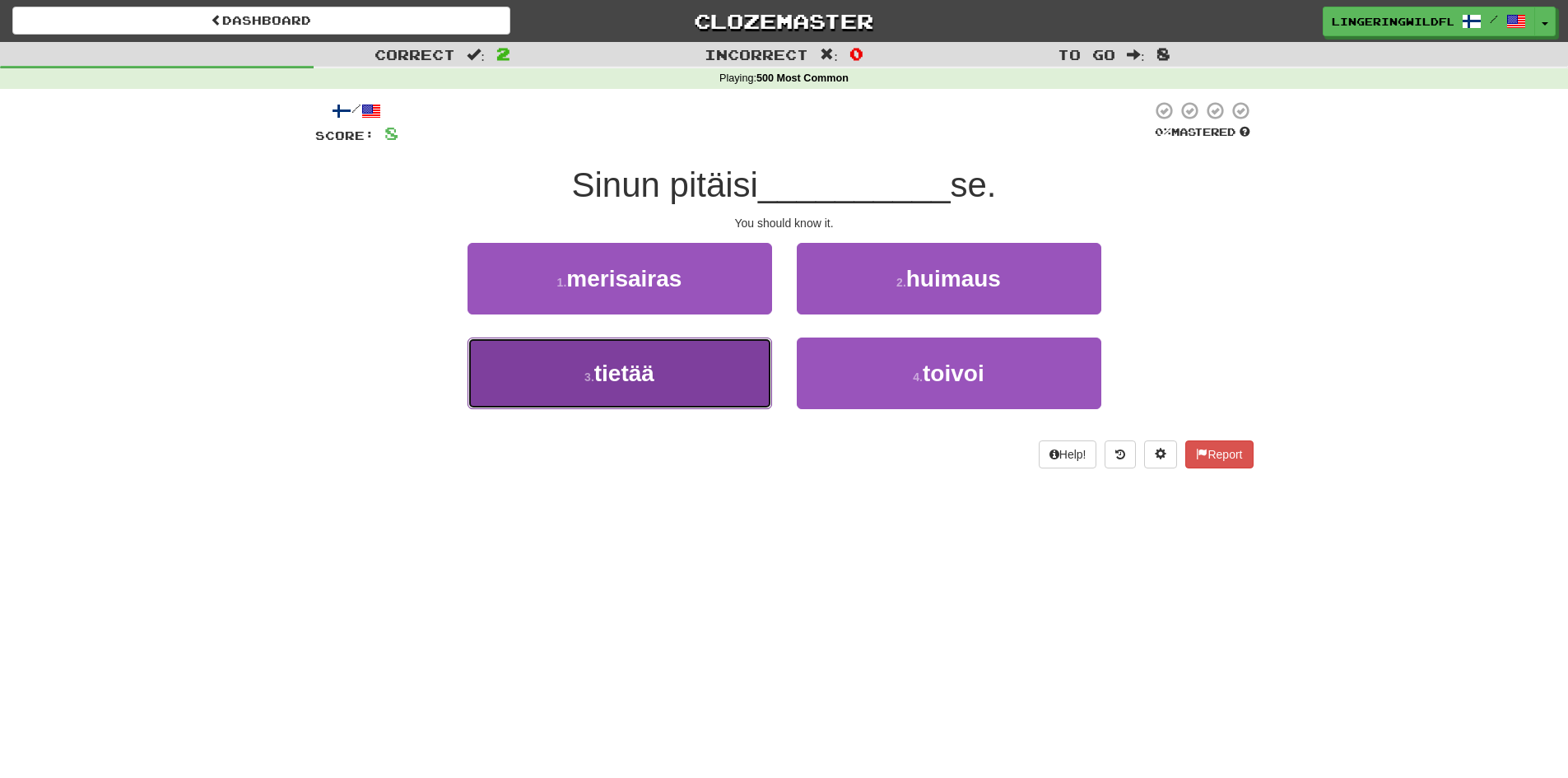
click at [671, 384] on button "3 . tietää" at bounding box center [620, 374] width 305 height 72
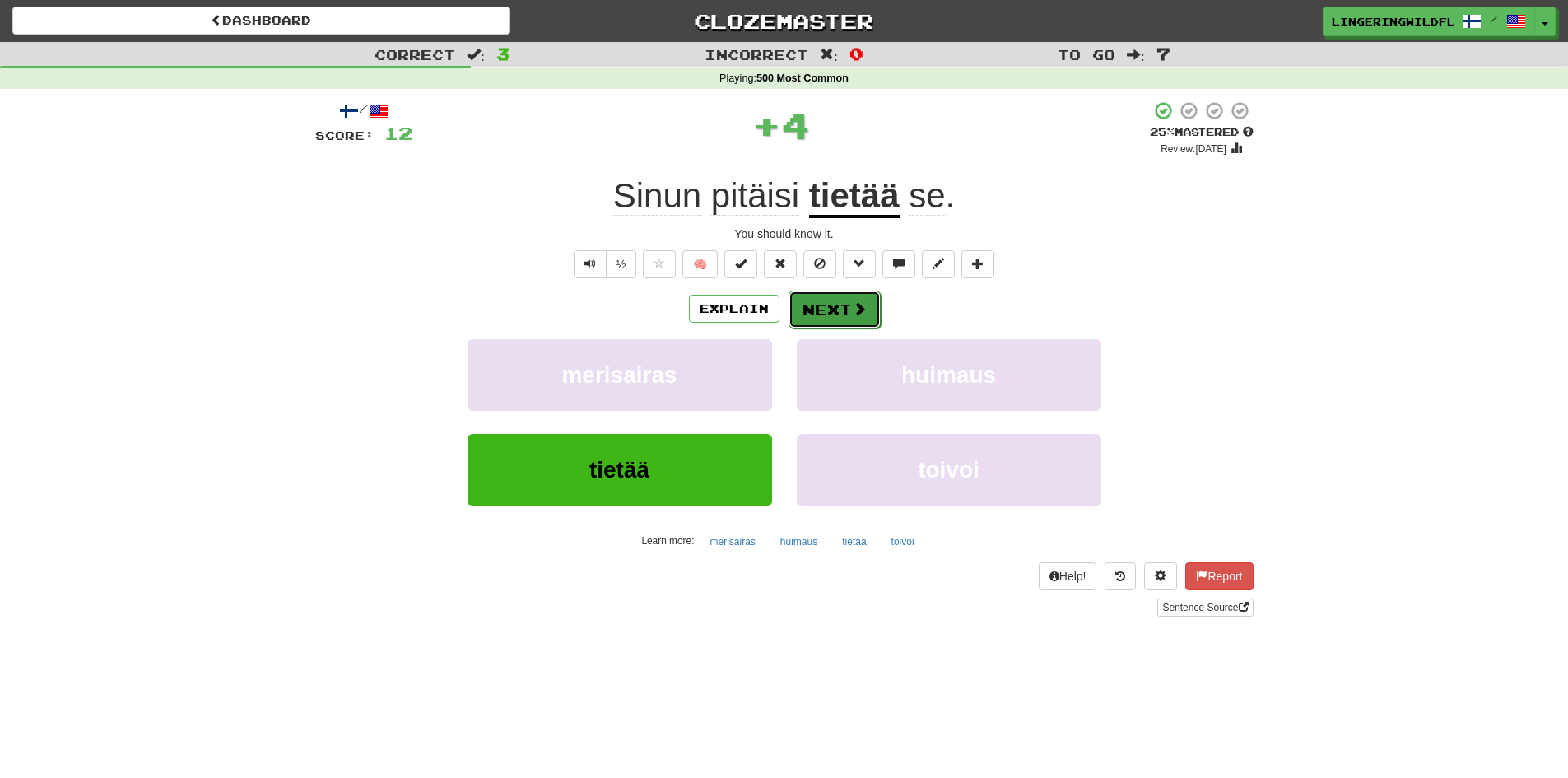
click at [829, 315] on button "Next" at bounding box center [834, 309] width 92 height 38
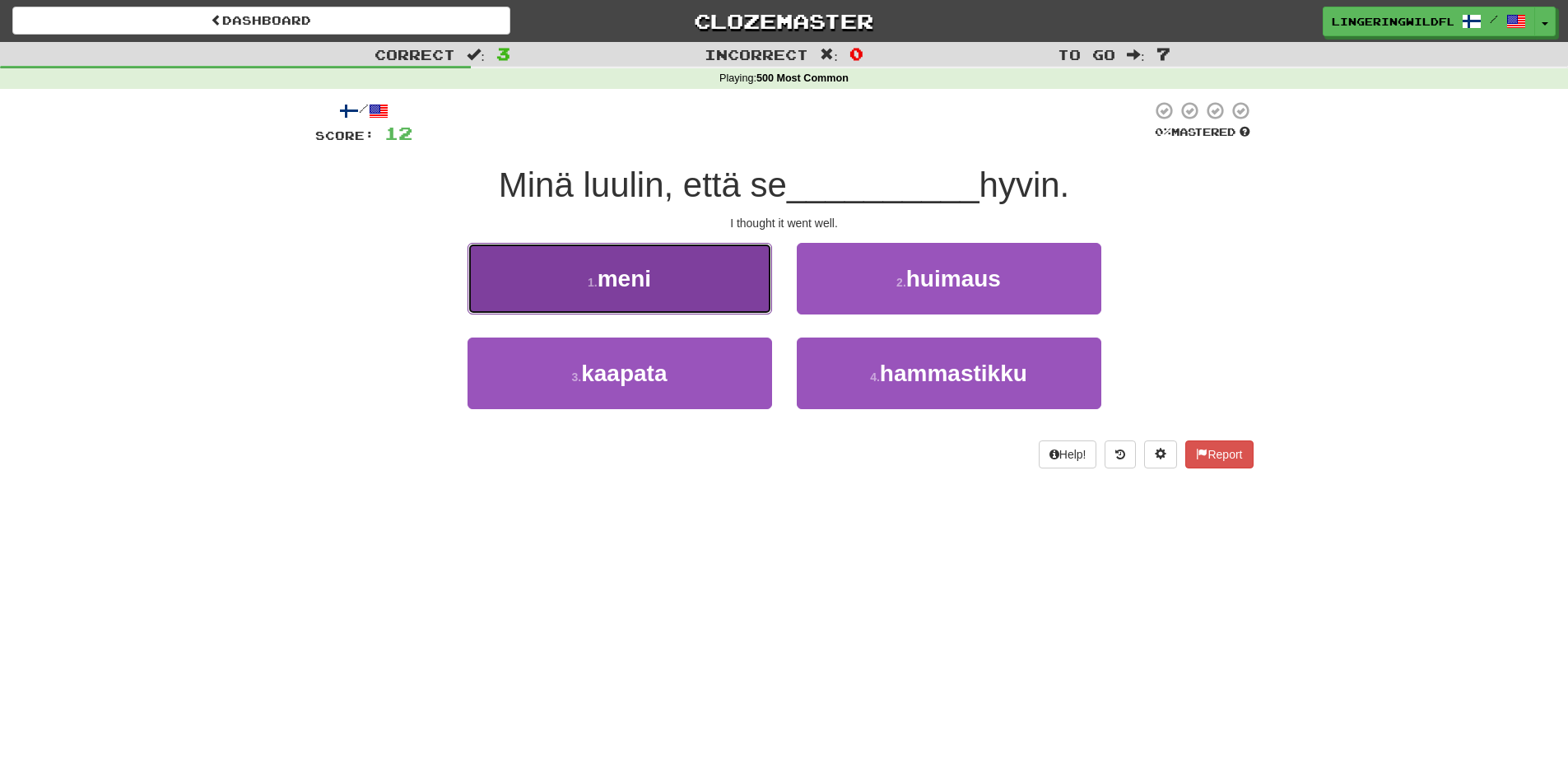
click at [726, 284] on button "1 . meni" at bounding box center [620, 279] width 305 height 72
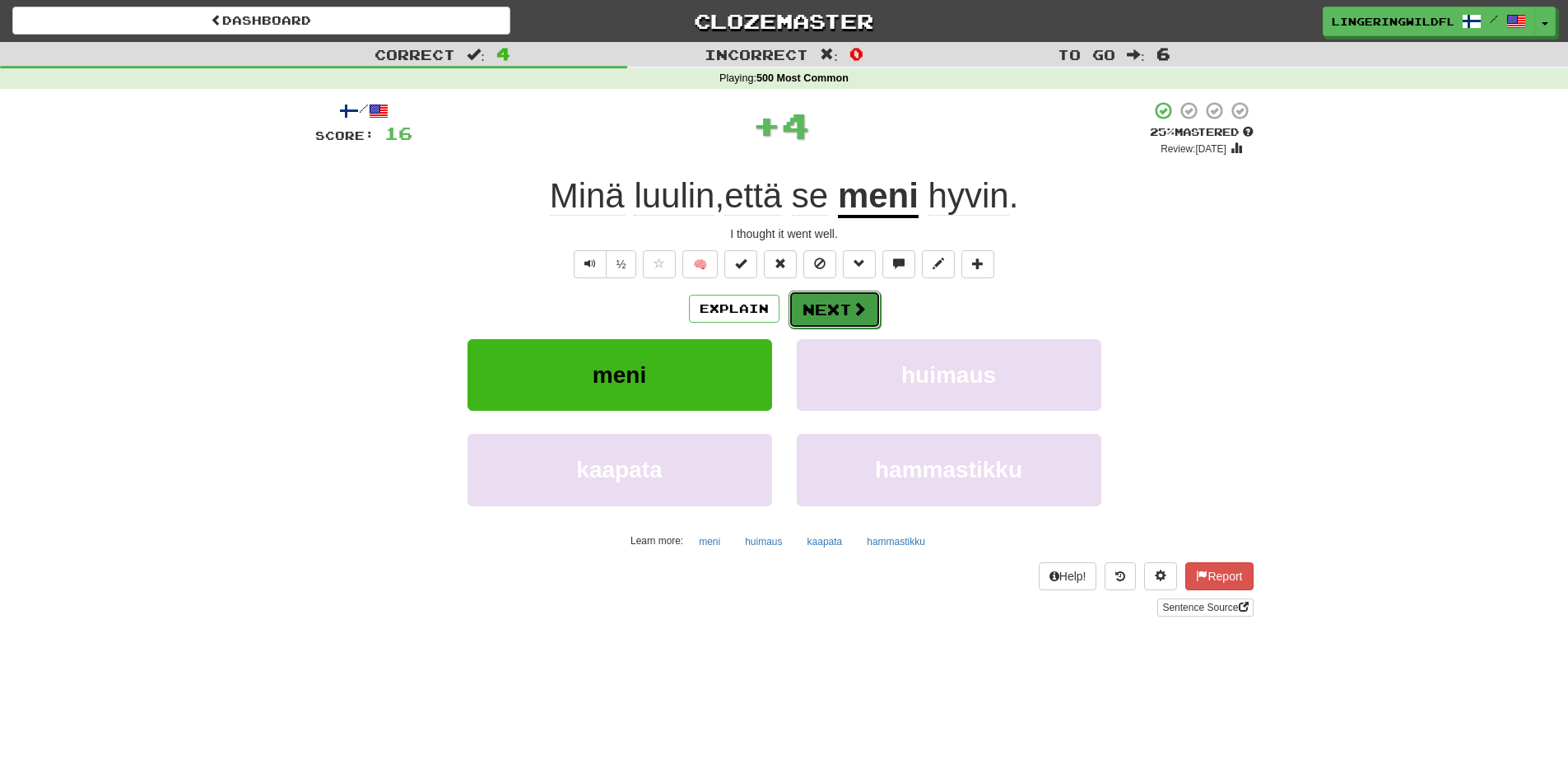
click at [841, 308] on button "Next" at bounding box center [834, 309] width 92 height 38
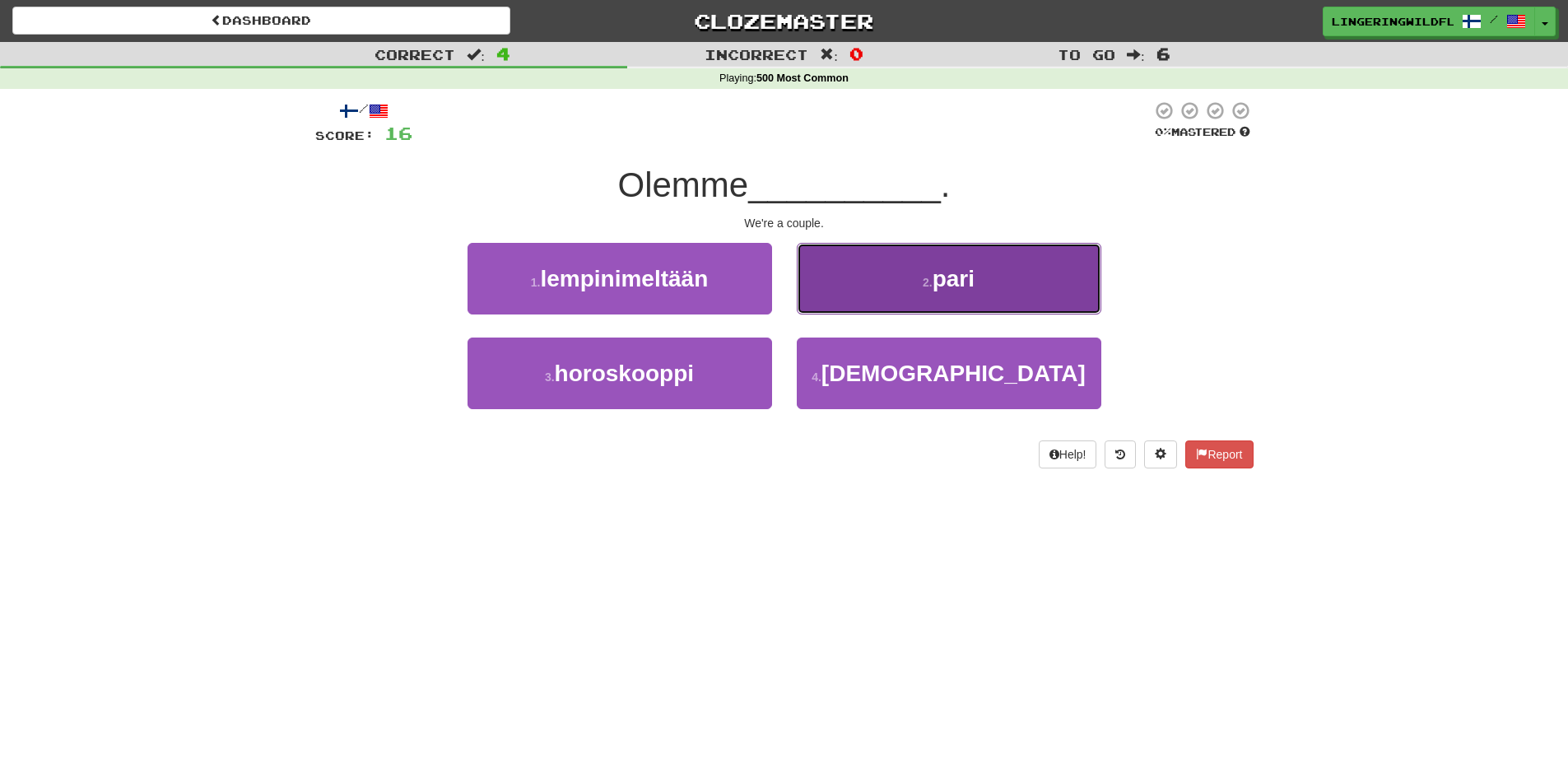
click at [961, 286] on span "pari" at bounding box center [954, 279] width 42 height 26
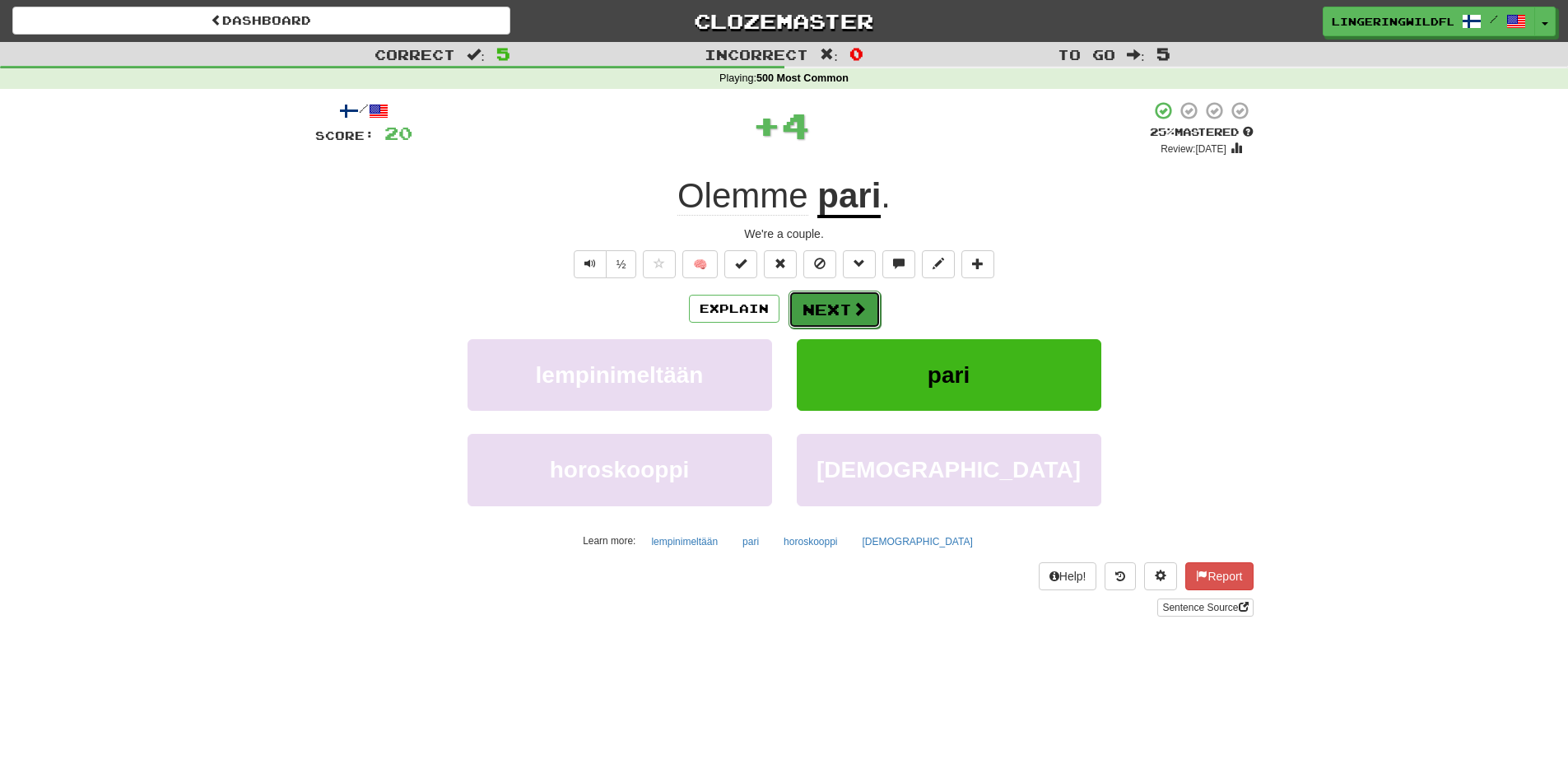
click at [847, 299] on button "Next" at bounding box center [834, 309] width 92 height 38
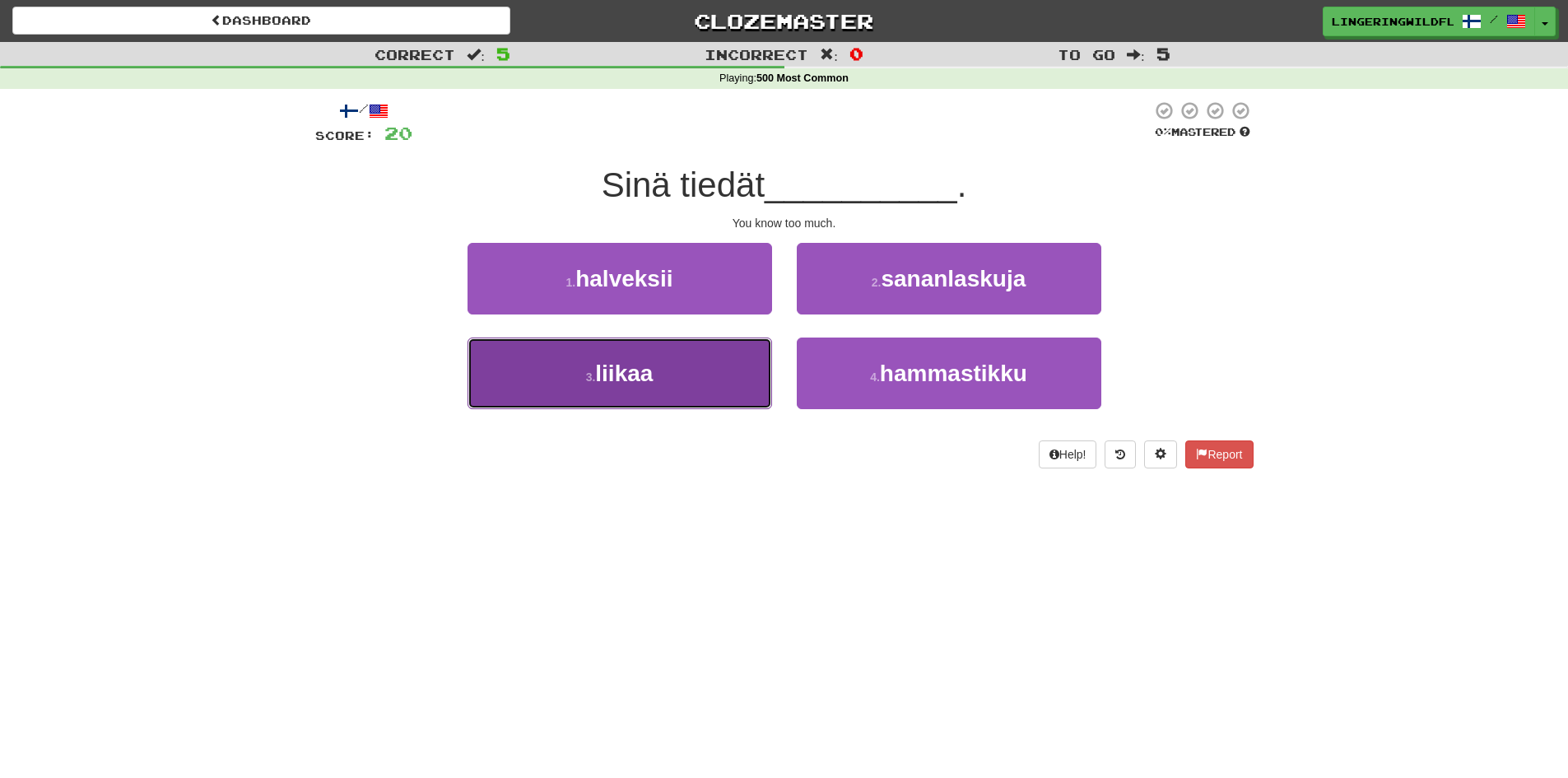
click at [681, 388] on button "3 . liikaa" at bounding box center [620, 374] width 305 height 72
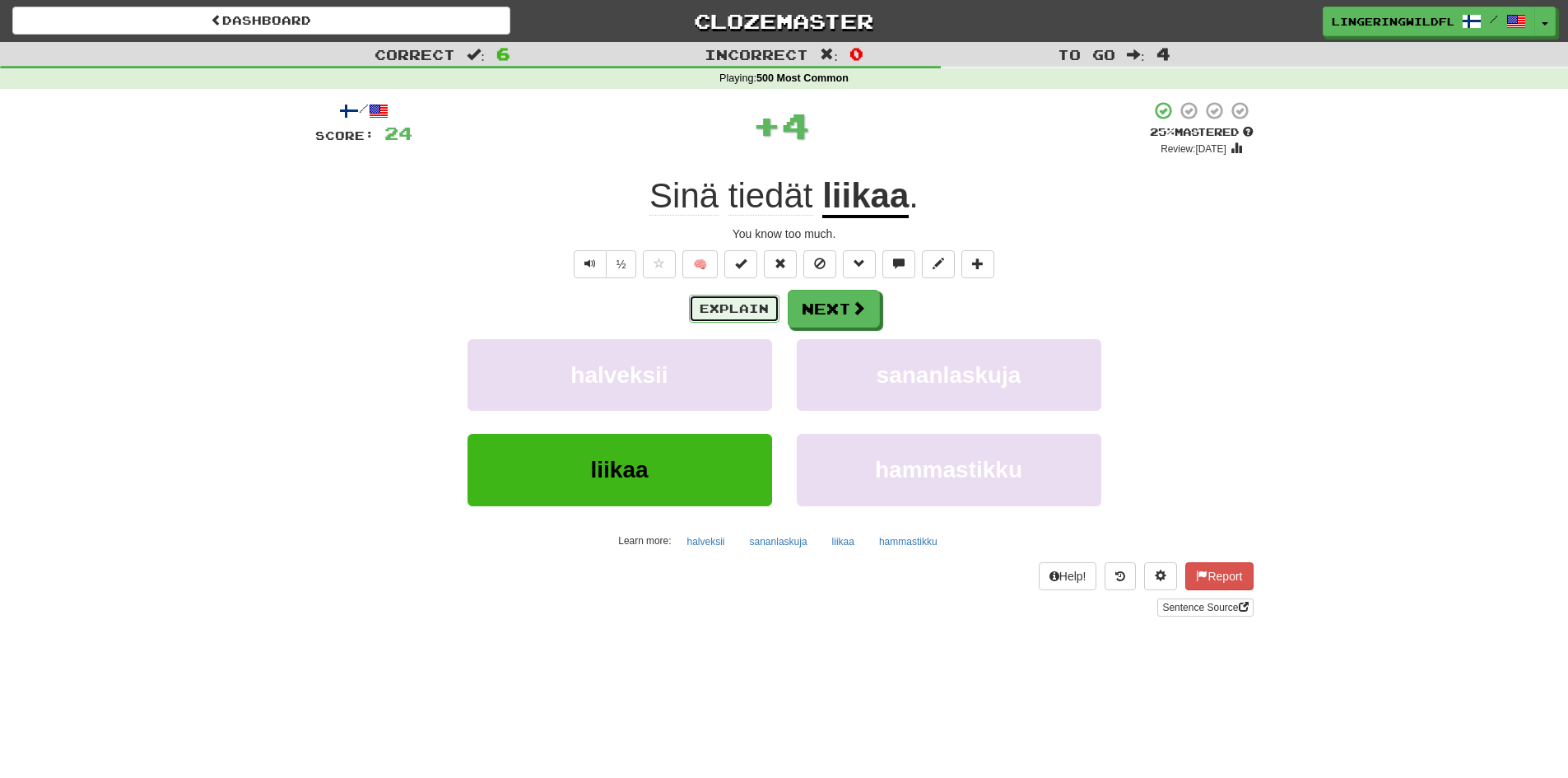
click at [727, 299] on button "Explain" at bounding box center [734, 308] width 90 height 28
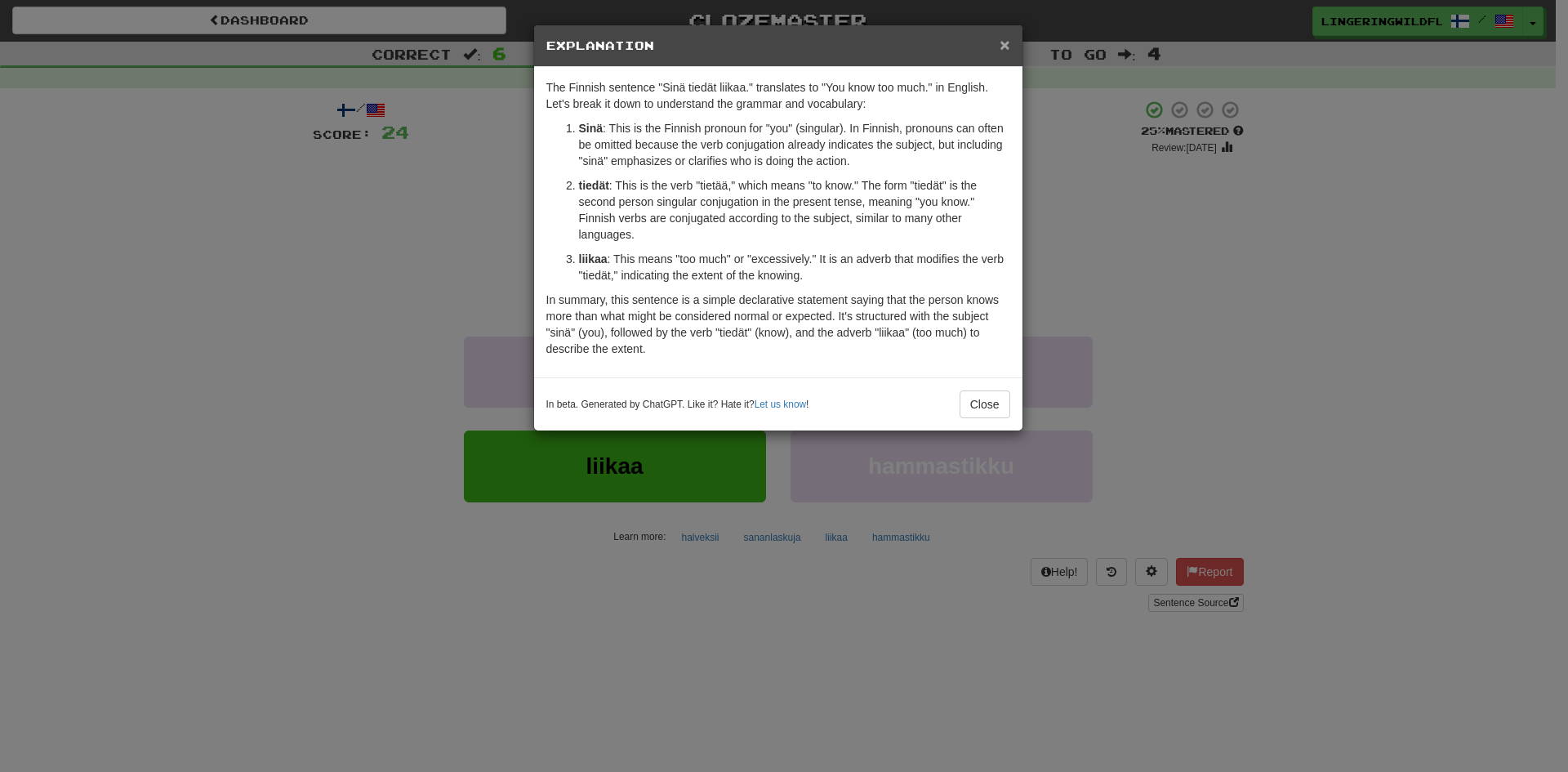
click at [1006, 48] on span "×" at bounding box center [1004, 44] width 10 height 19
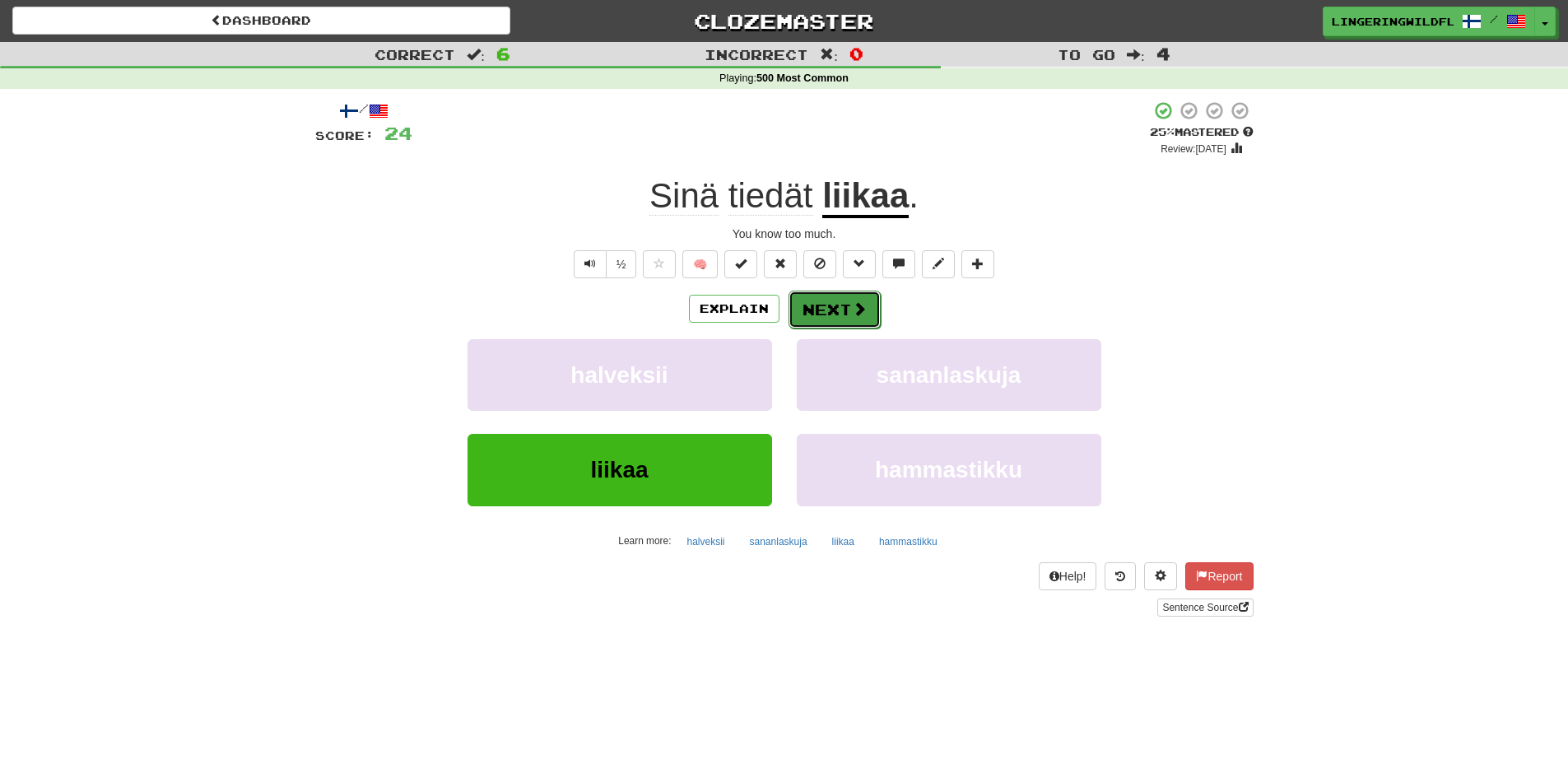
click at [852, 301] on span at bounding box center [859, 308] width 15 height 15
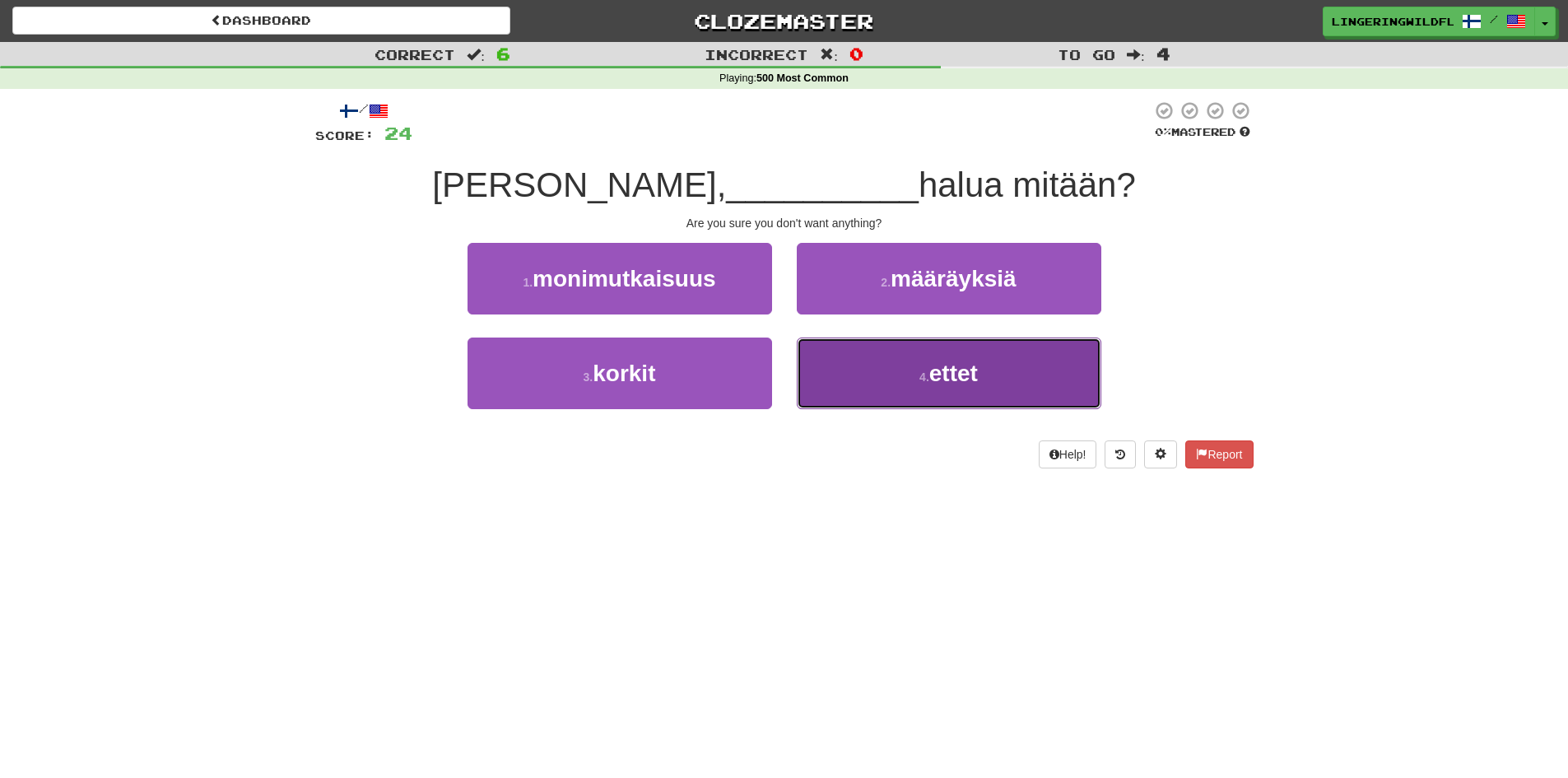
click at [927, 391] on button "4 . ettet" at bounding box center [948, 374] width 305 height 72
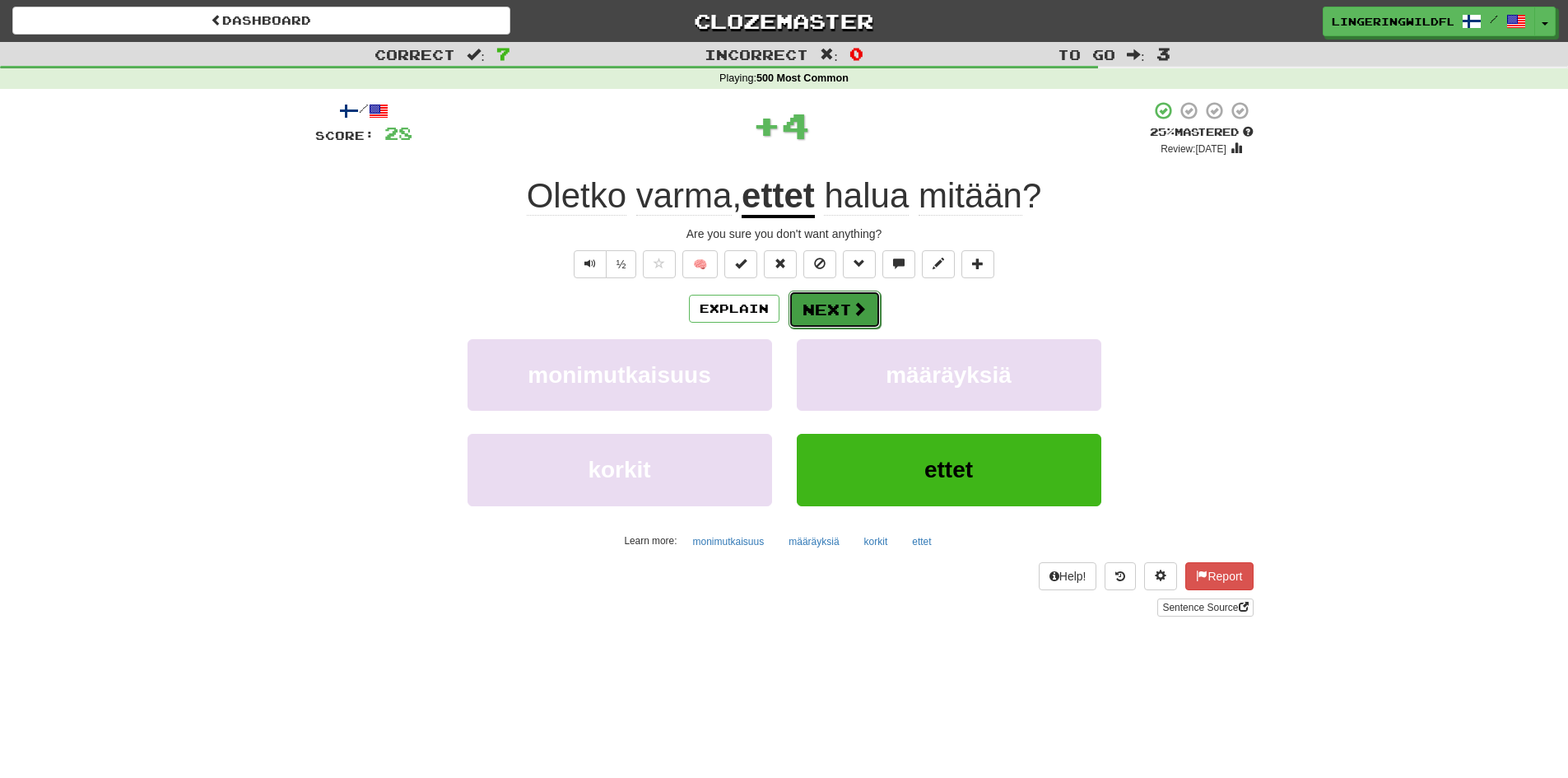
click at [807, 301] on button "Next" at bounding box center [834, 309] width 92 height 38
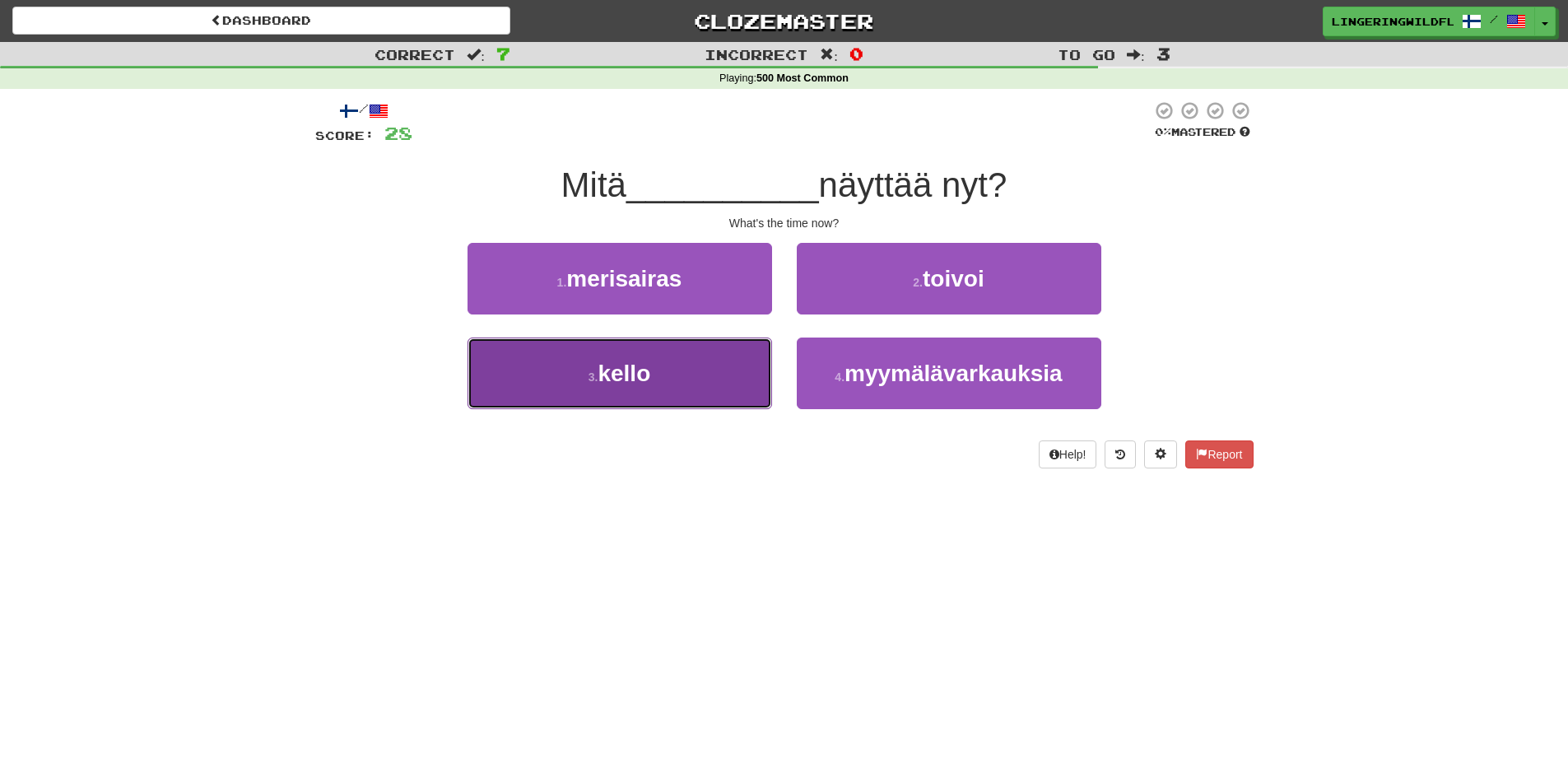
click at [693, 358] on button "3 . kello" at bounding box center [620, 374] width 305 height 72
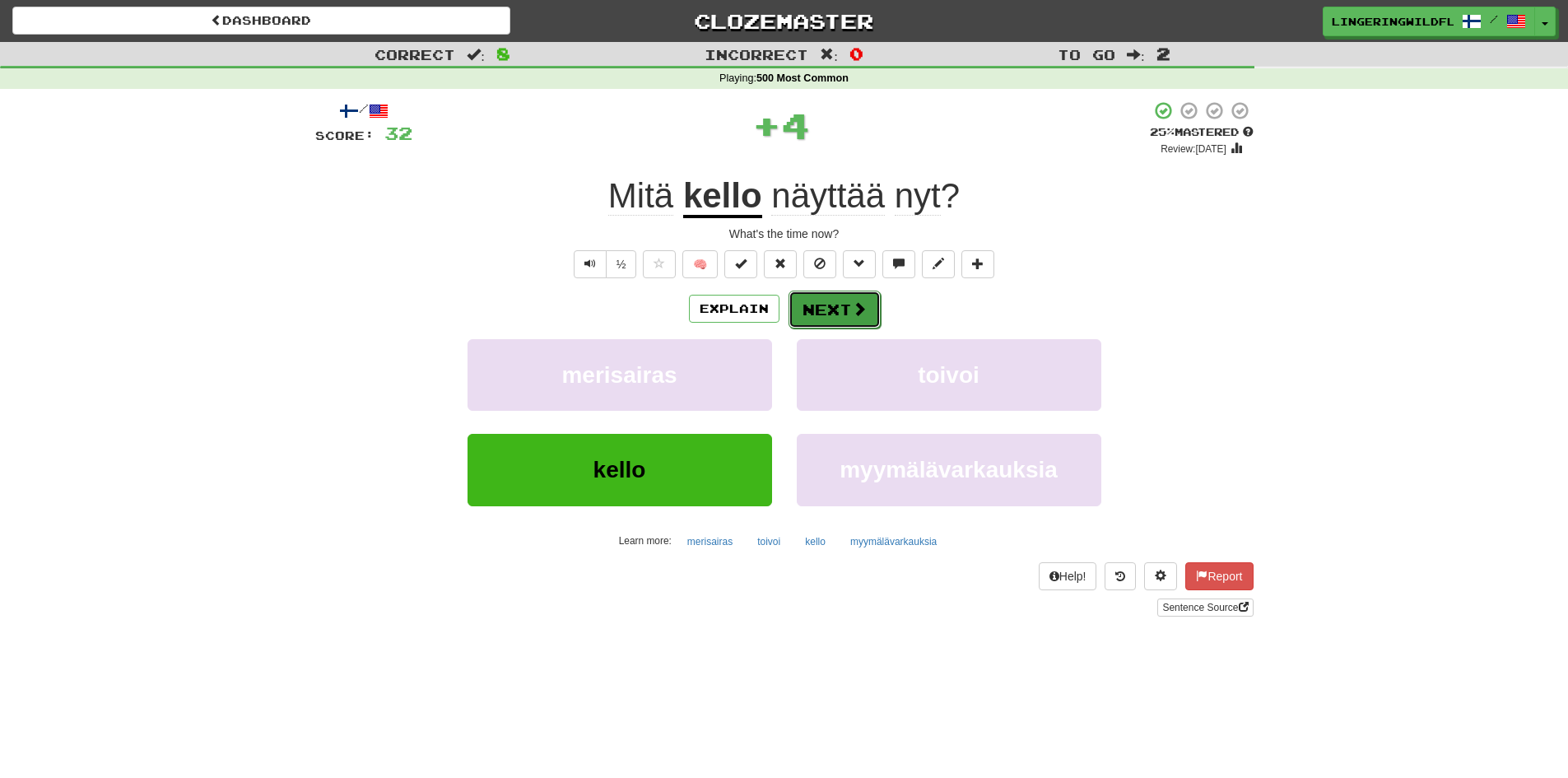
click at [829, 295] on button "Next" at bounding box center [834, 309] width 92 height 38
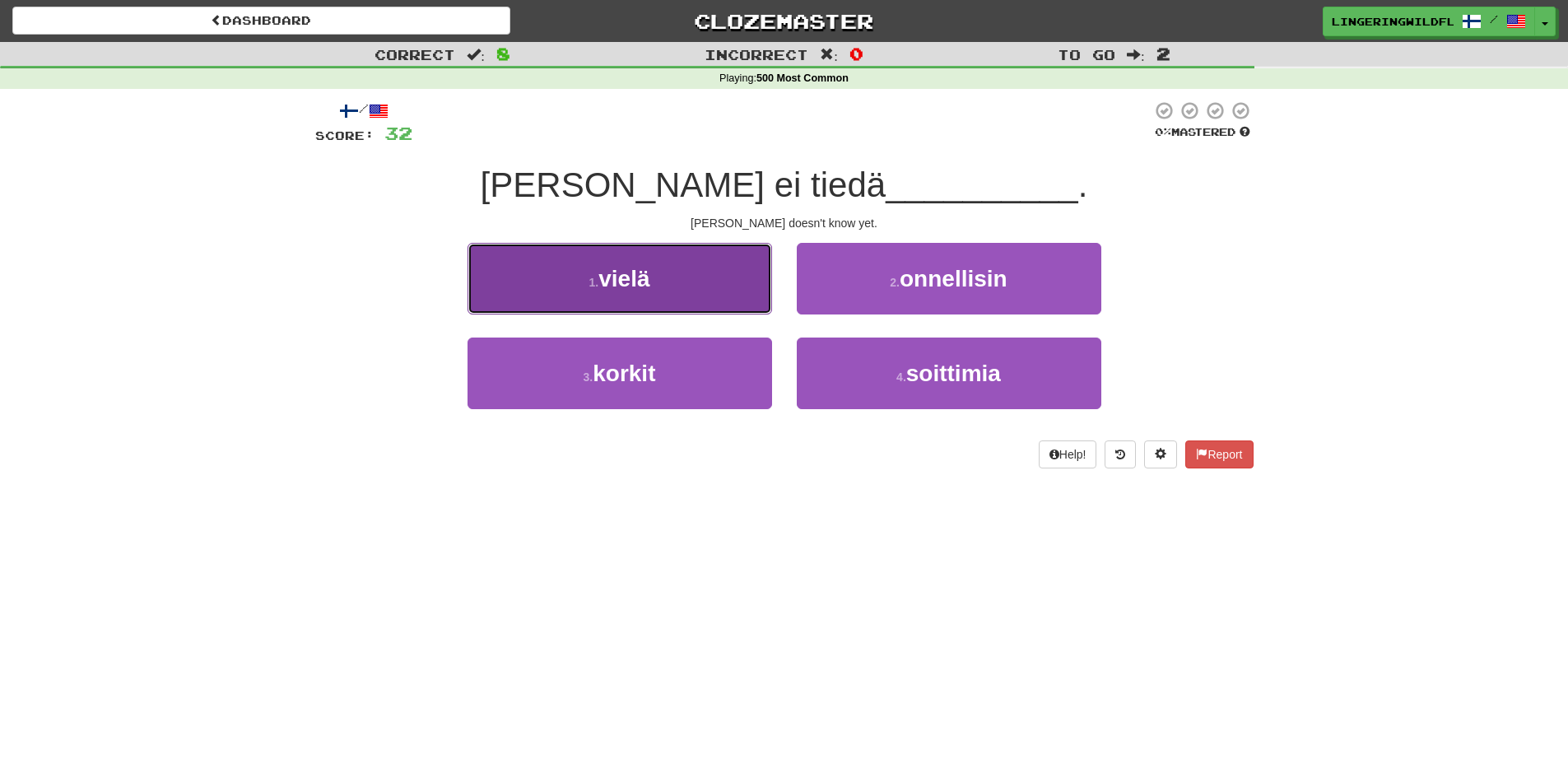
click at [683, 296] on button "1 . vielä" at bounding box center [620, 279] width 305 height 72
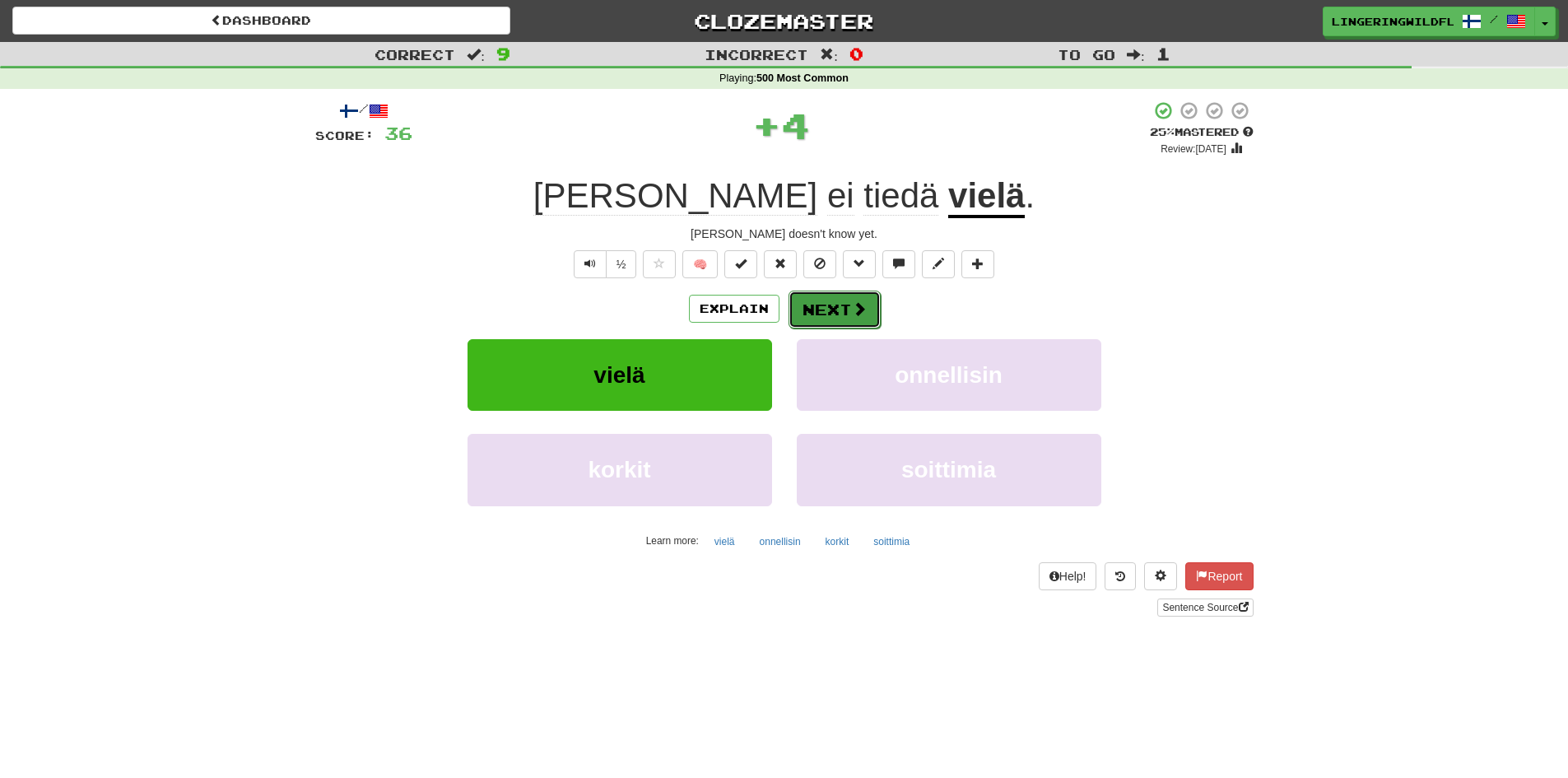
click at [842, 309] on button "Next" at bounding box center [834, 309] width 92 height 38
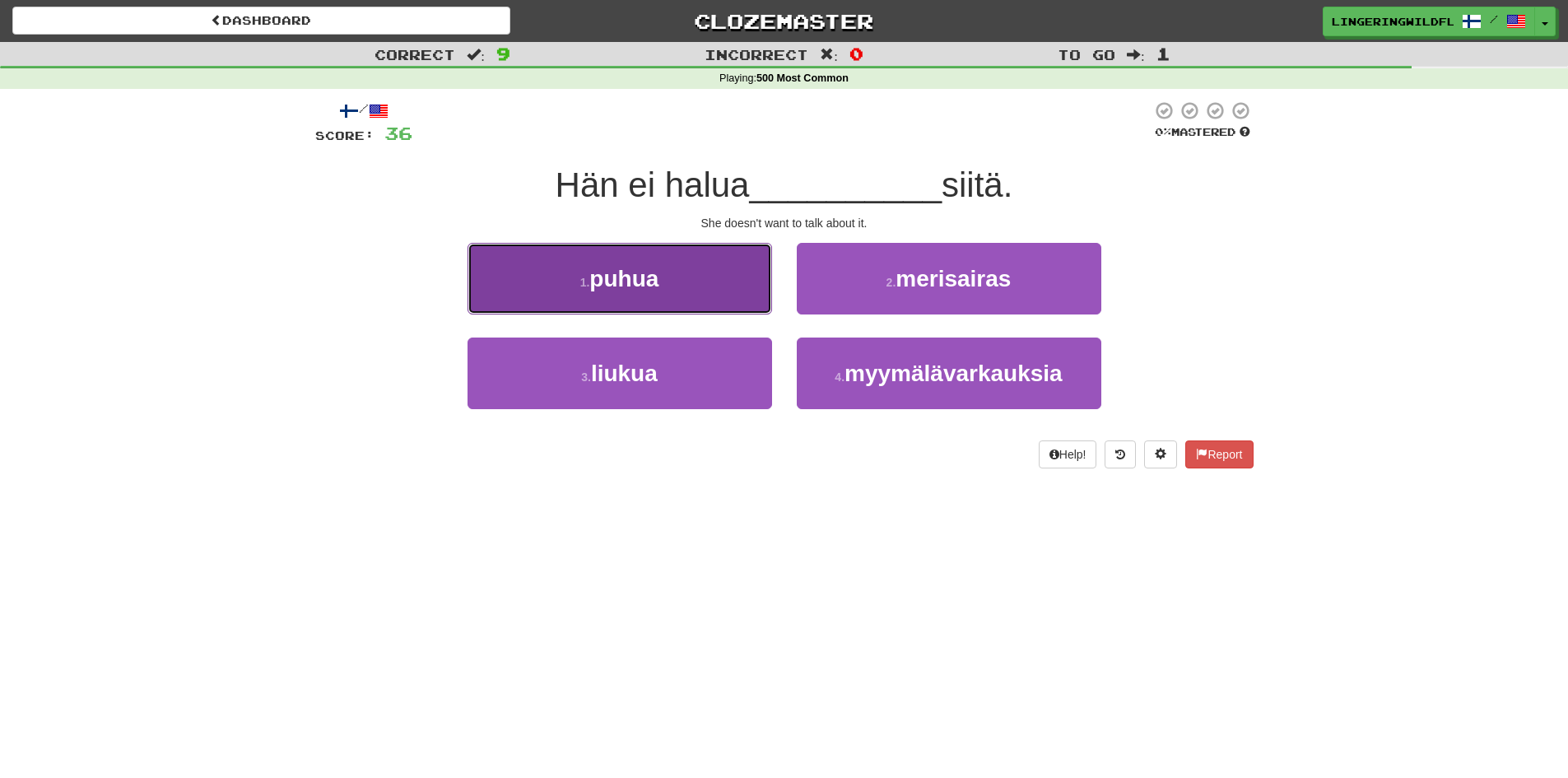
click at [635, 296] on button "1 . puhua" at bounding box center [620, 279] width 305 height 72
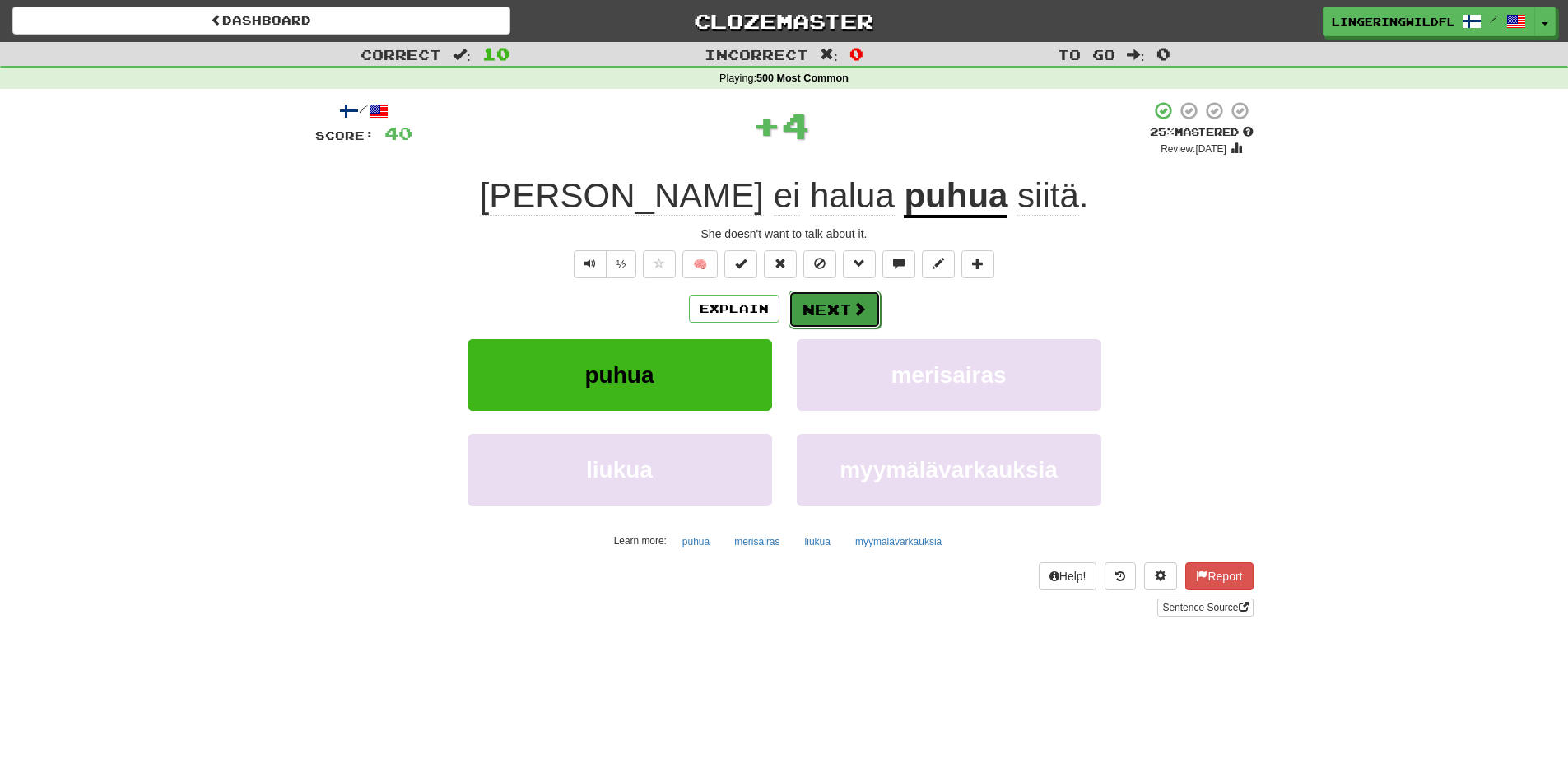
click at [807, 300] on button "Next" at bounding box center [834, 309] width 92 height 38
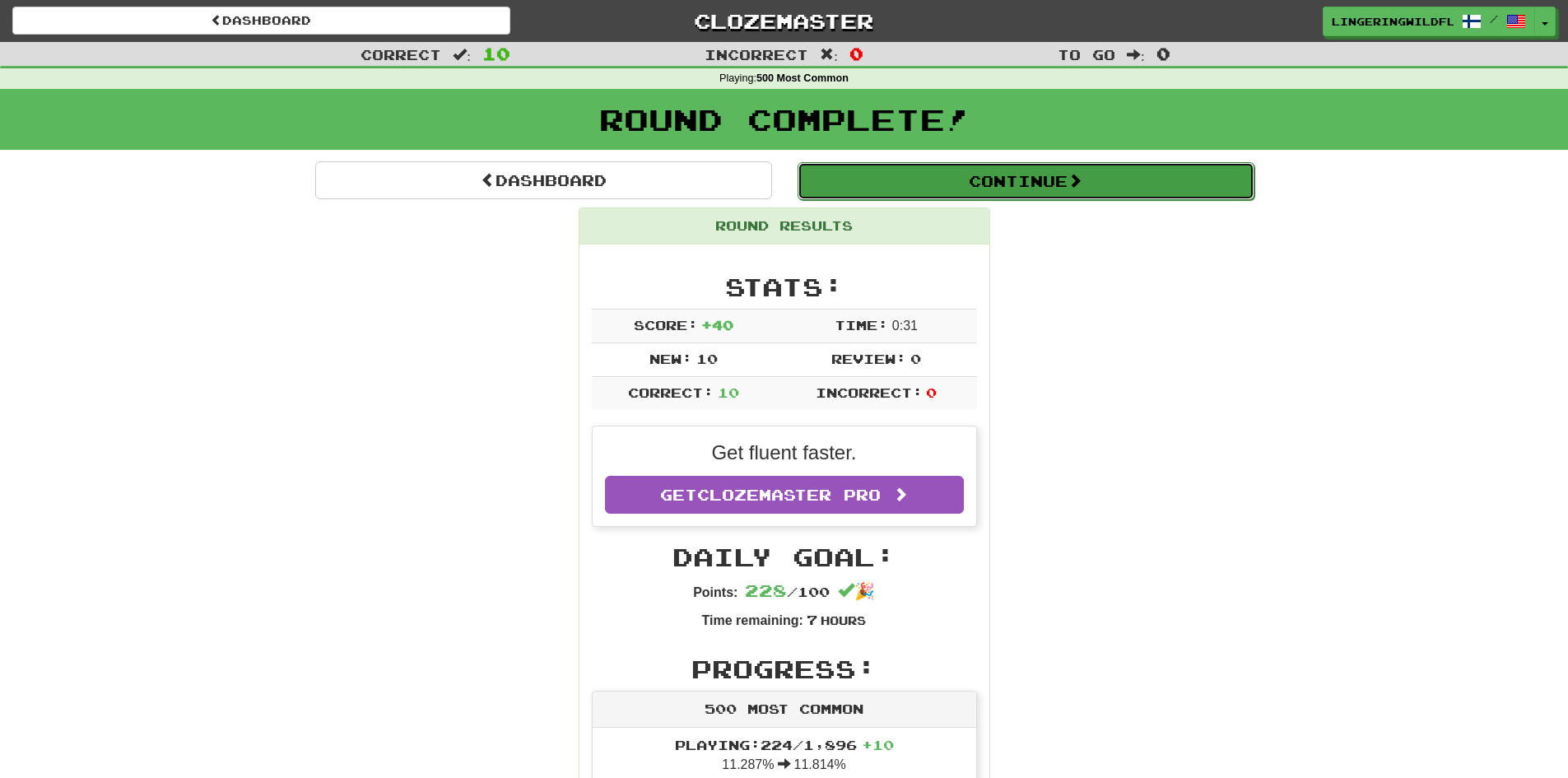
click at [926, 185] on button "Continue" at bounding box center [1026, 180] width 457 height 38
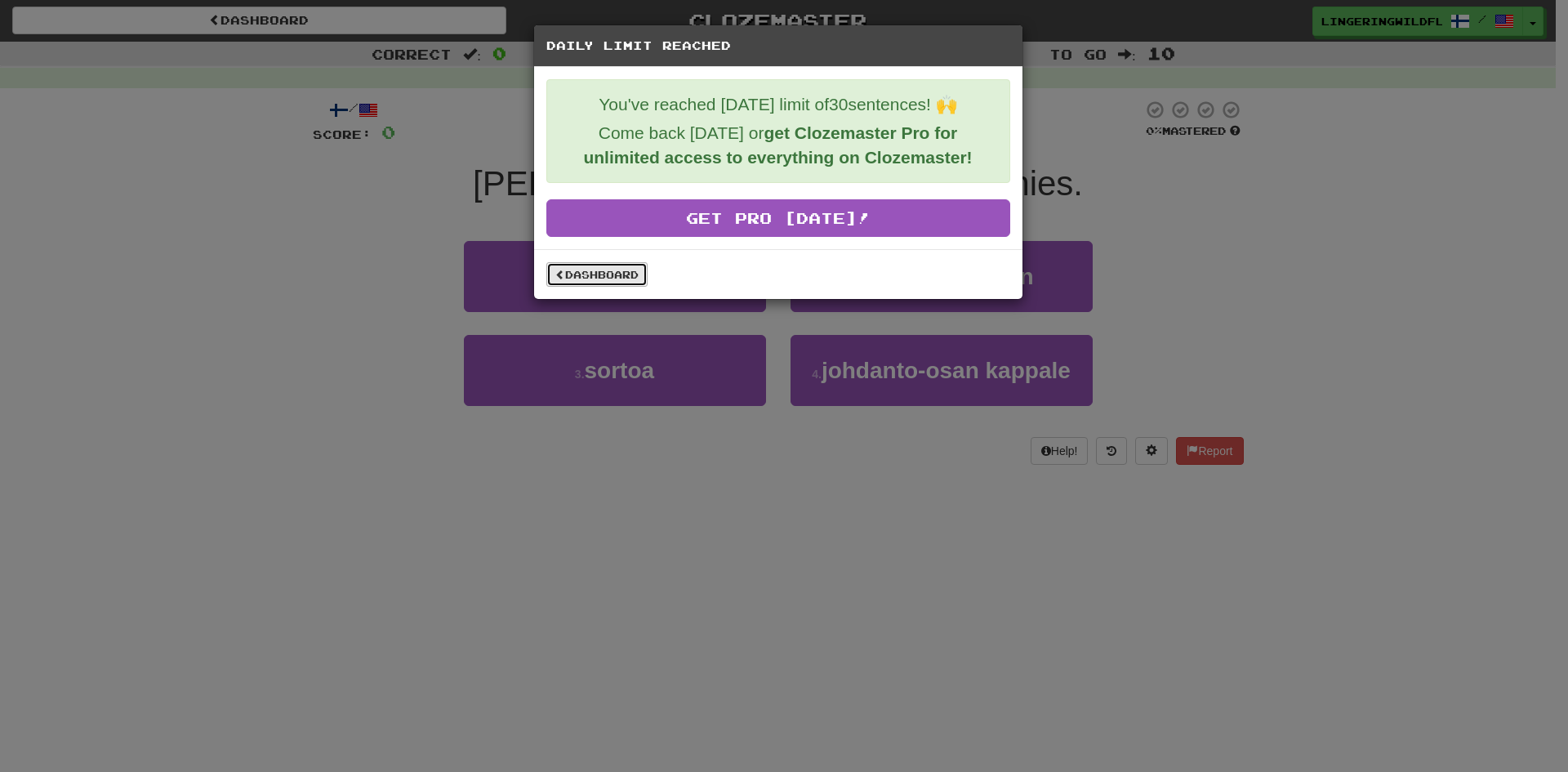
click at [590, 273] on link "Dashboard" at bounding box center [597, 274] width 101 height 25
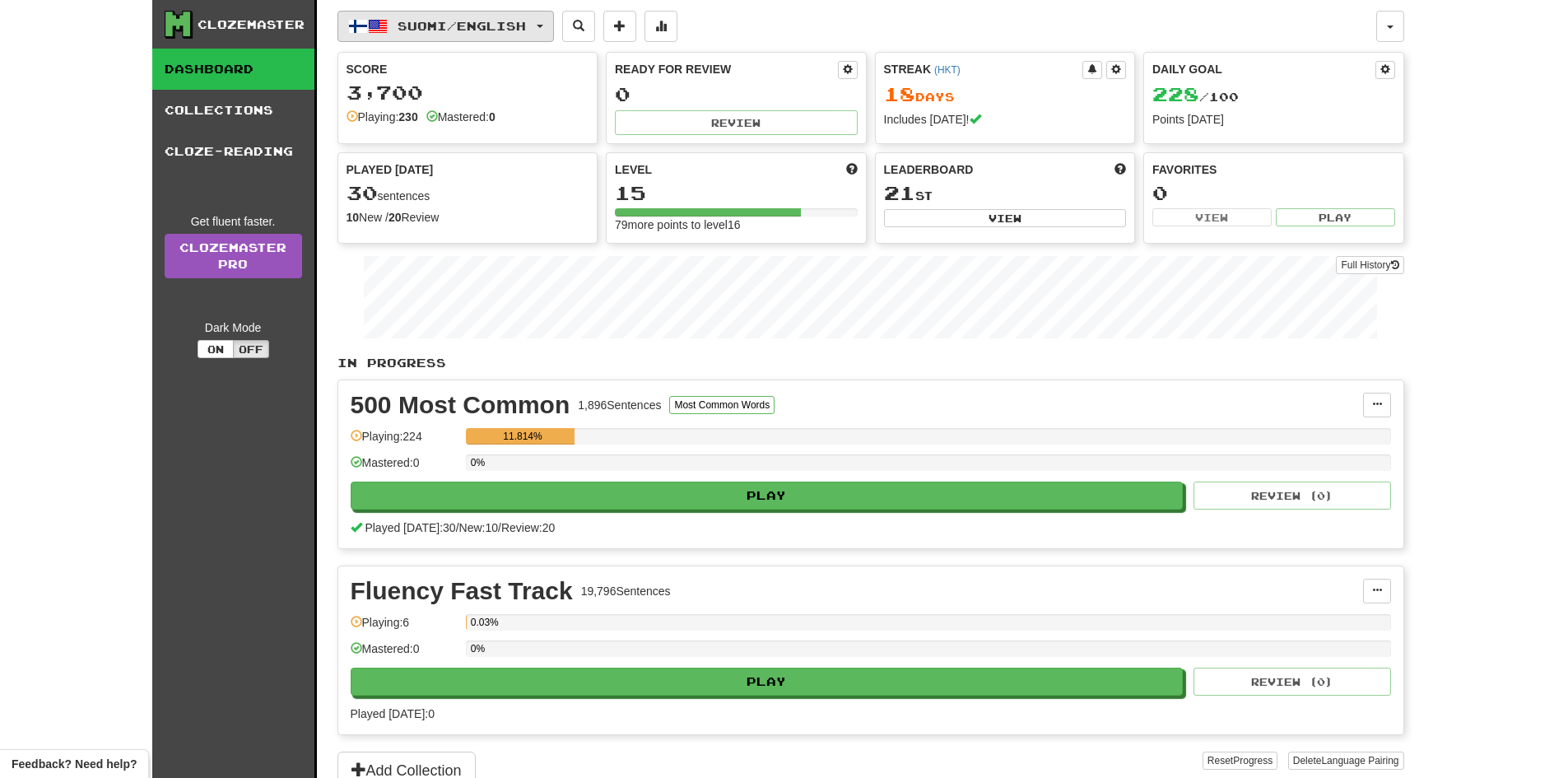
click at [422, 23] on span "Suomi / English" at bounding box center [461, 26] width 128 height 14
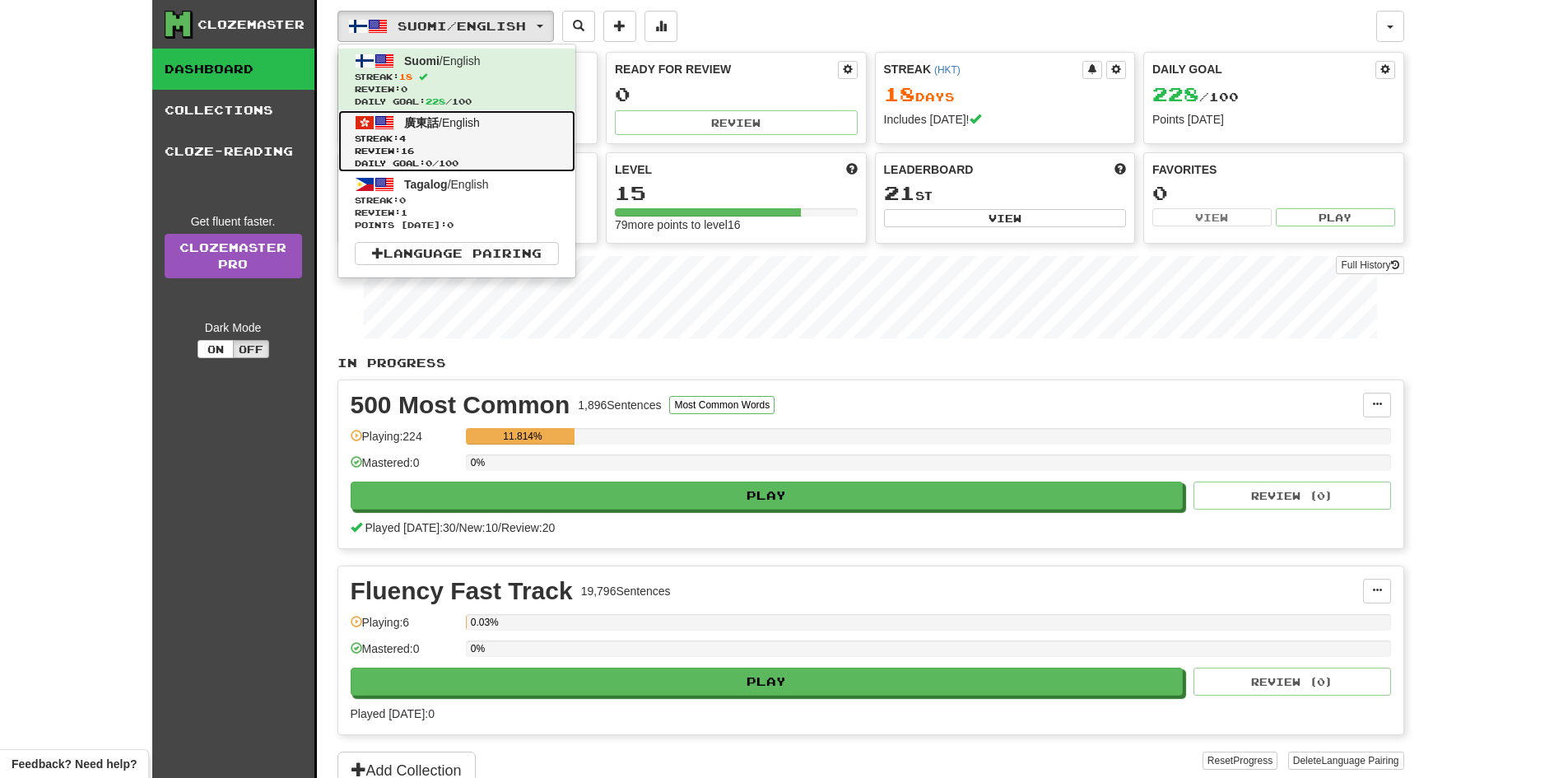
click at [458, 149] on span "Review: 16" at bounding box center [457, 150] width 204 height 12
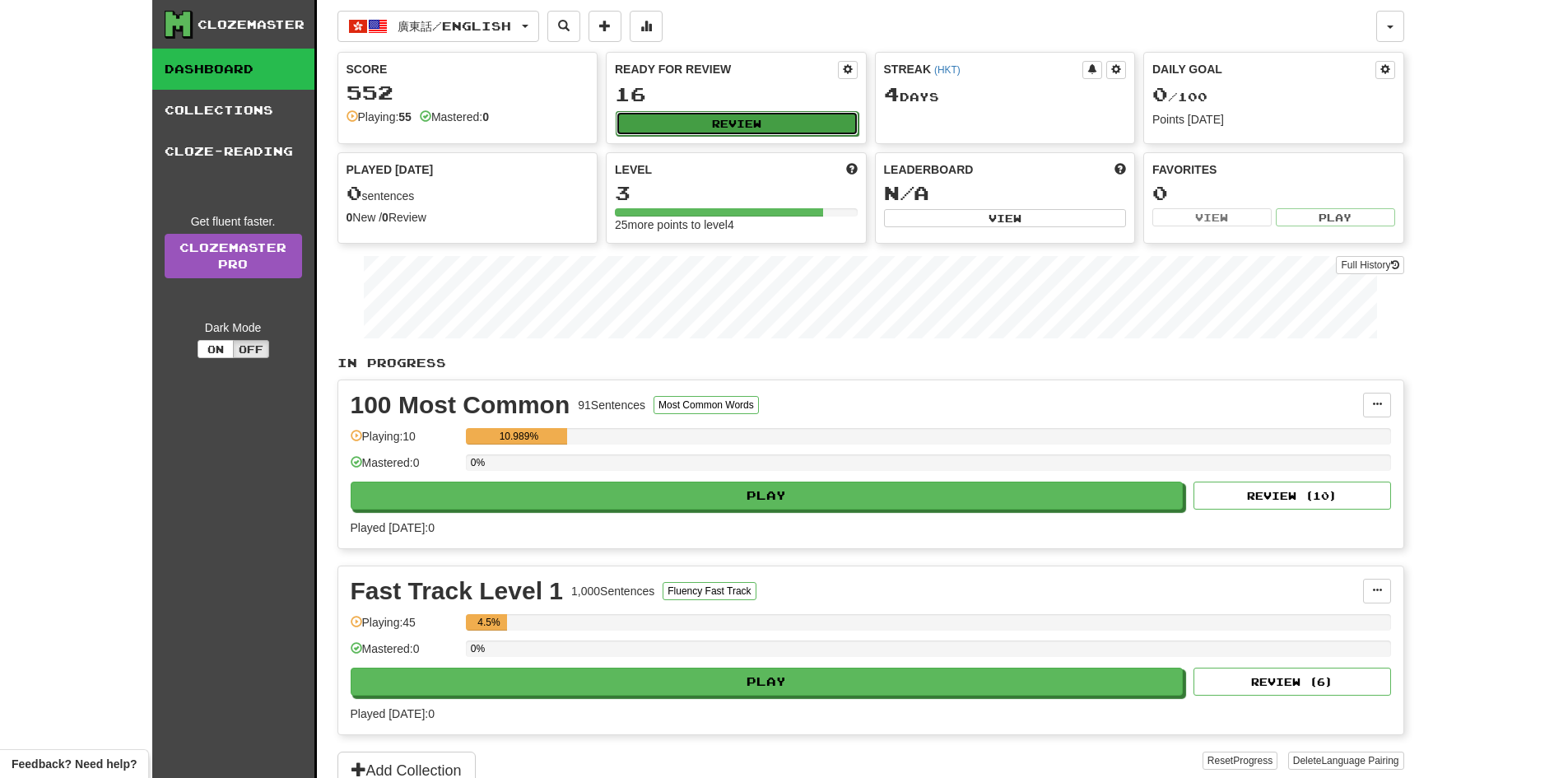
click at [749, 122] on button "Review" at bounding box center [738, 123] width 243 height 25
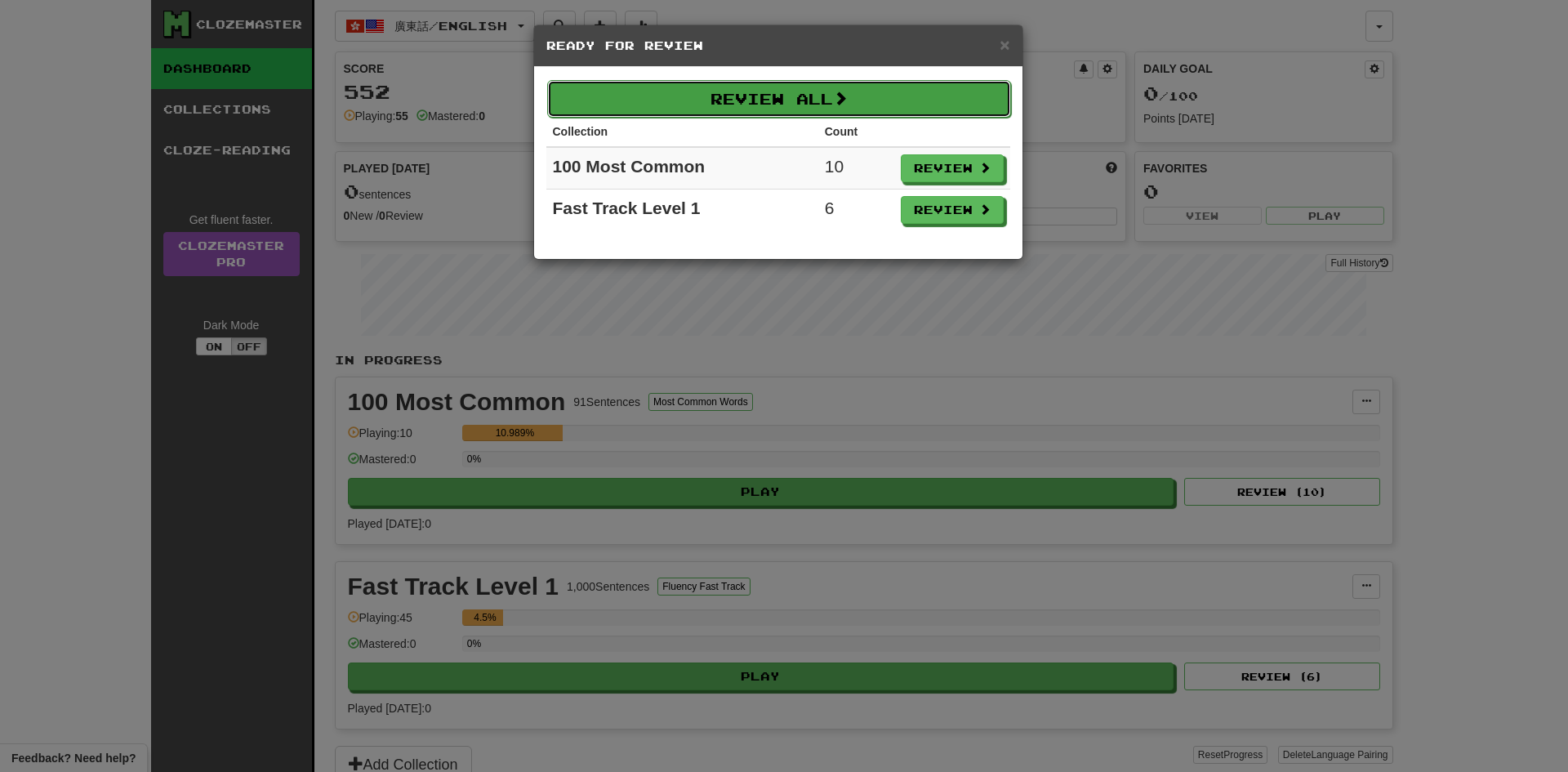
click at [842, 99] on span at bounding box center [841, 98] width 15 height 15
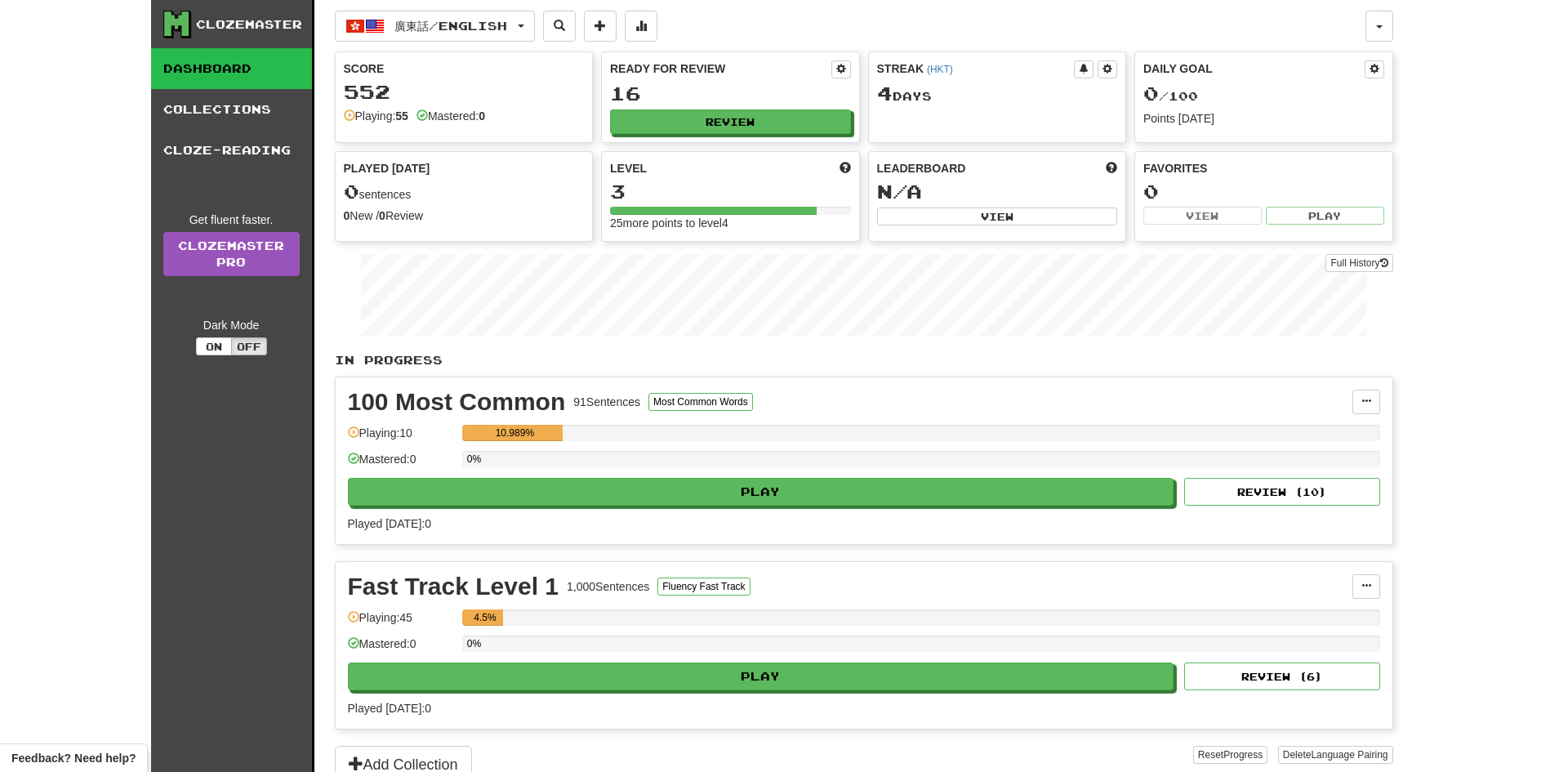
select select "**"
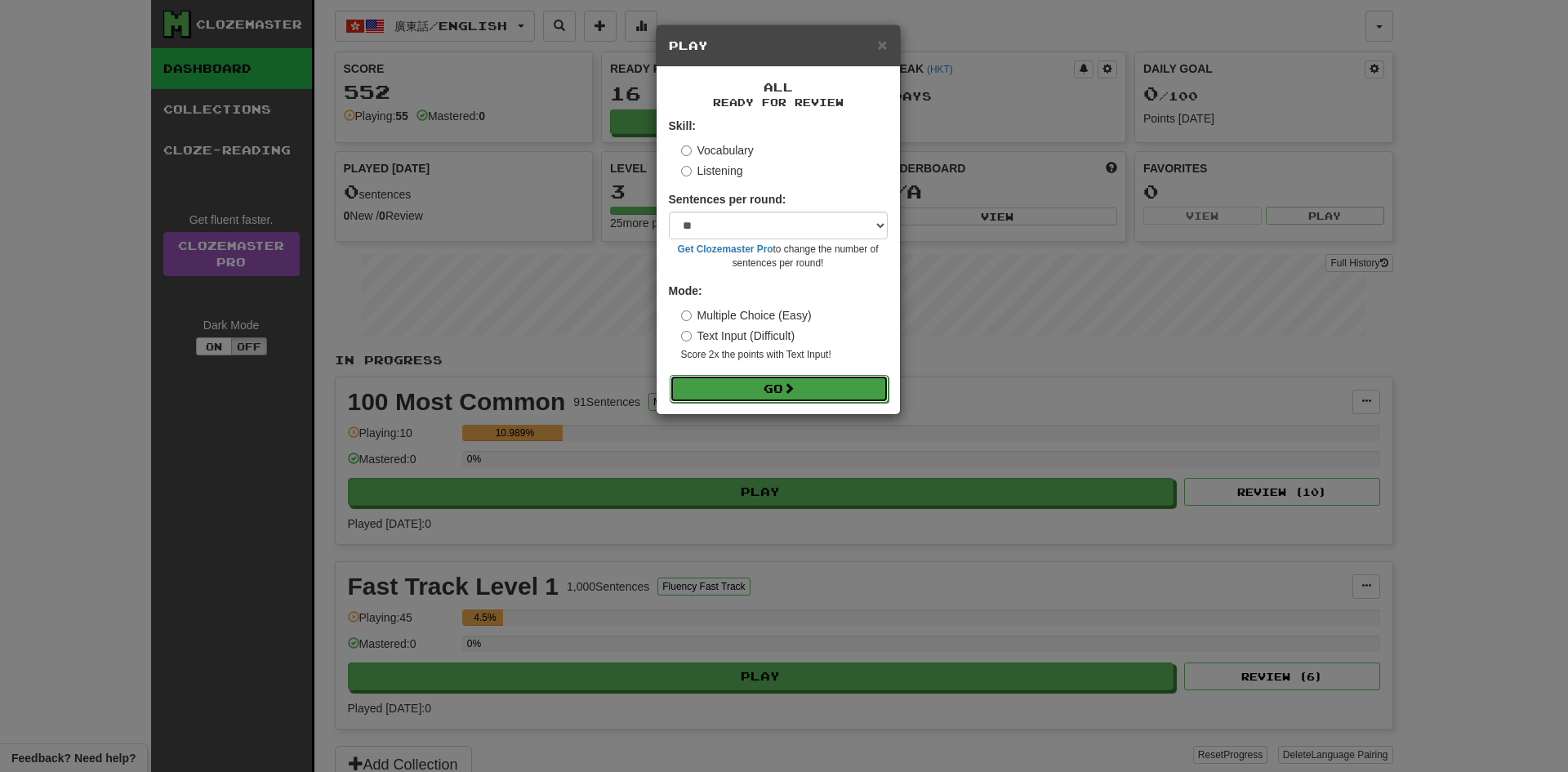
click at [816, 397] on button "Go" at bounding box center [779, 388] width 219 height 27
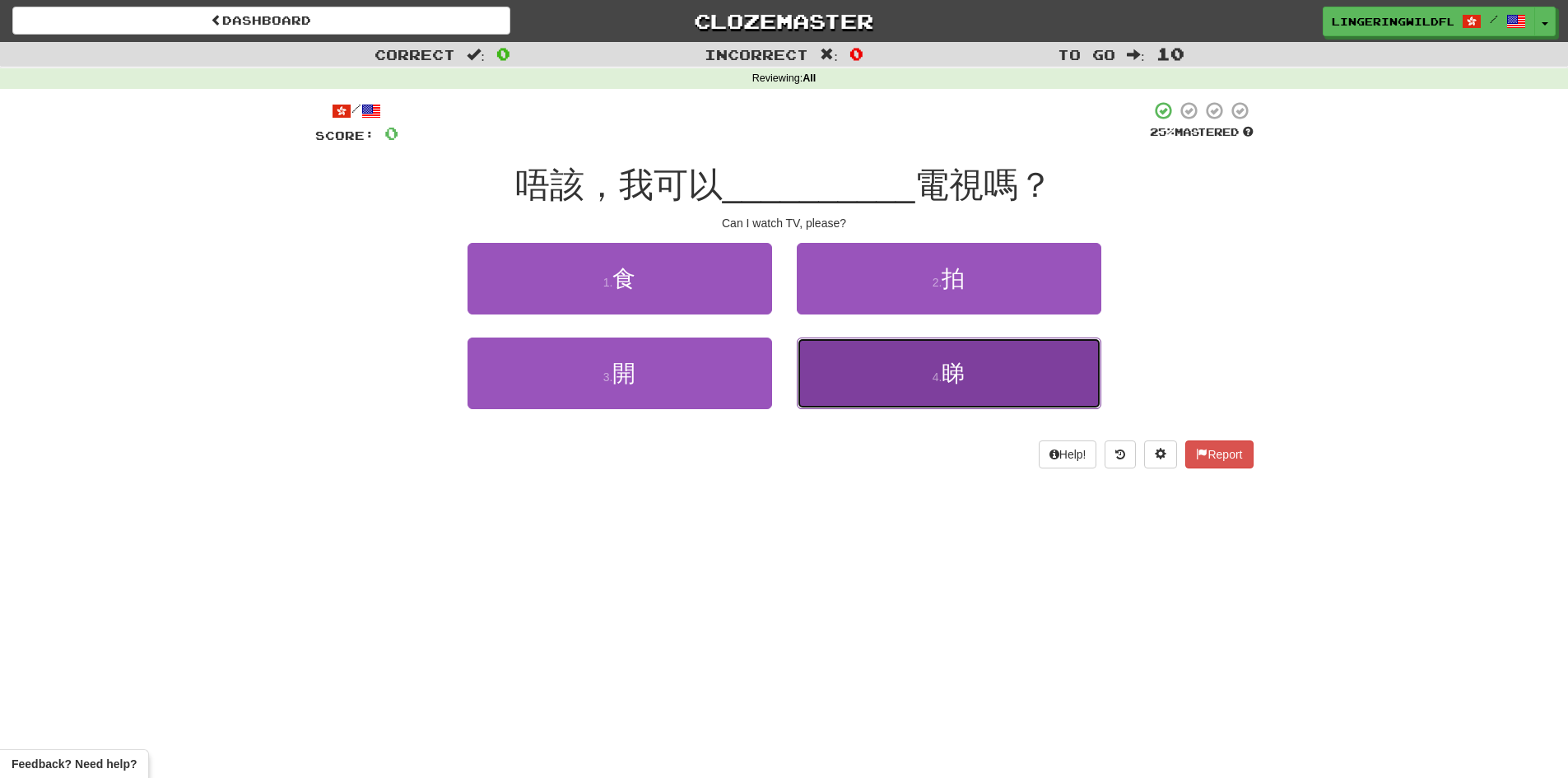
click at [938, 382] on small "4 ." at bounding box center [937, 377] width 10 height 13
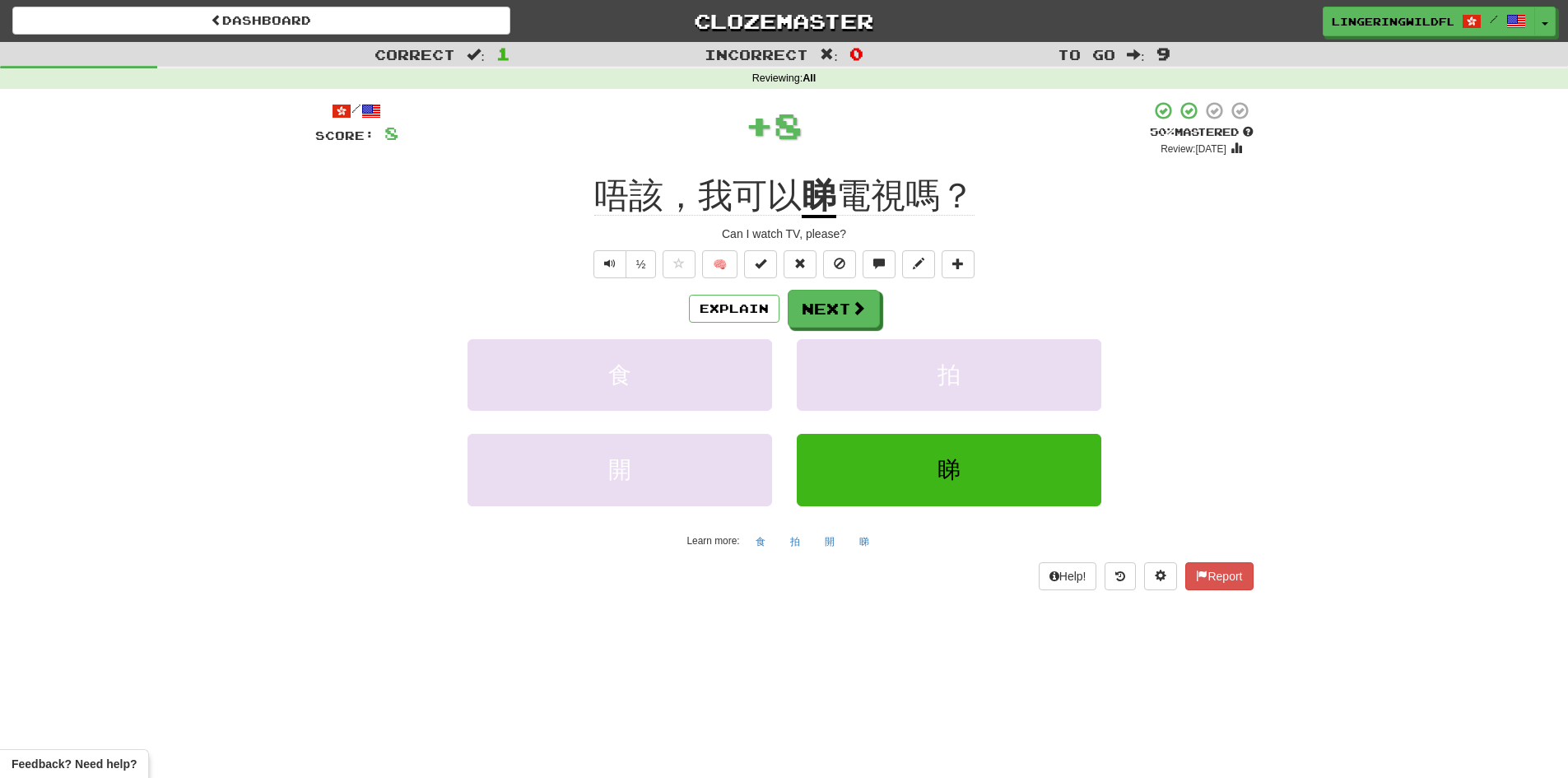
click at [816, 288] on div "/ Score: 8 + 8 50 % Mastered Review: 2025-09-25 唔該，我可以 睇 電視嗎？ Can I watch TV, p…" at bounding box center [784, 344] width 938 height 489
click at [812, 312] on button "Next" at bounding box center [834, 309] width 92 height 38
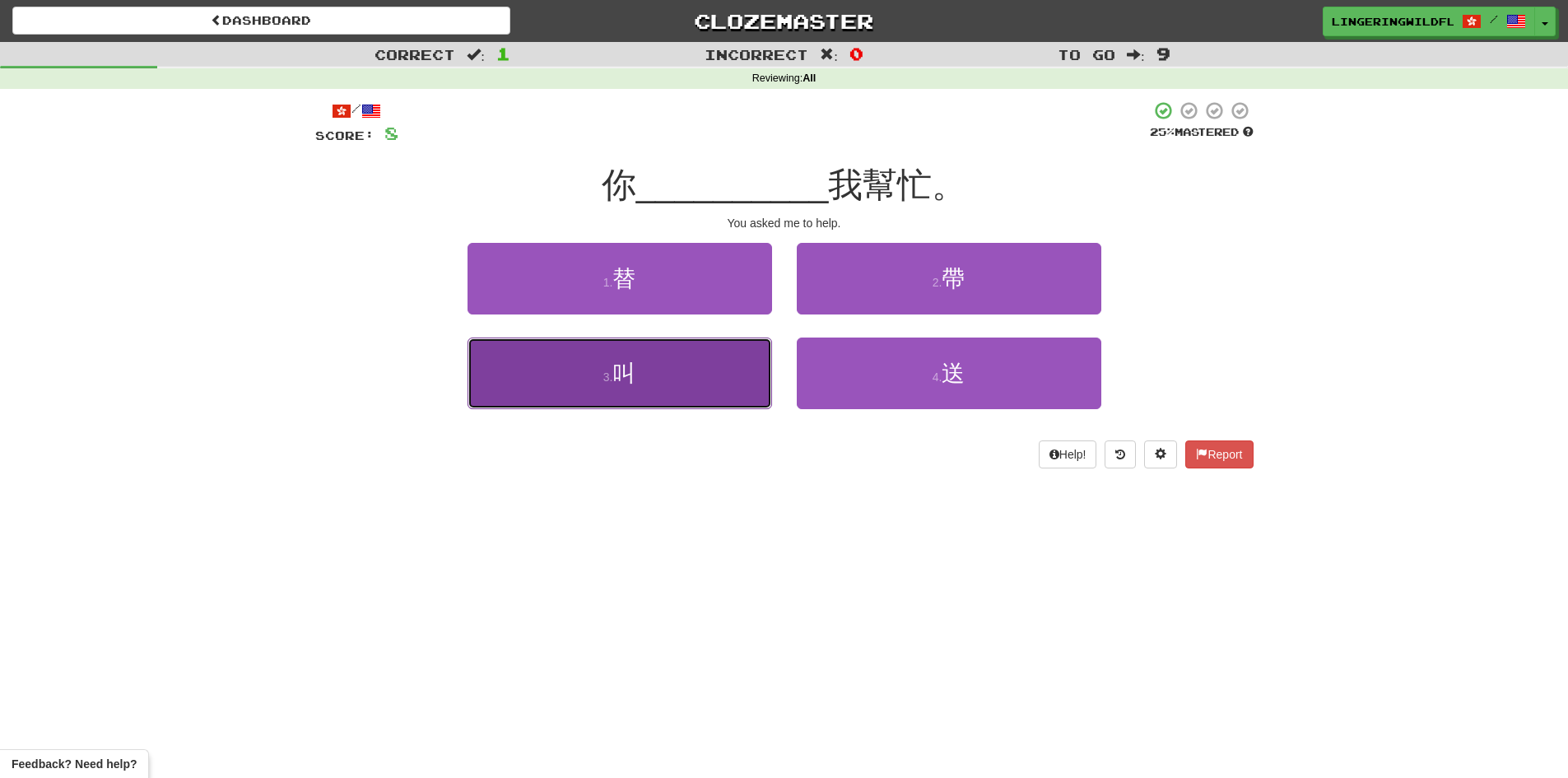
click at [672, 394] on button "3 . 叫" at bounding box center [620, 374] width 305 height 72
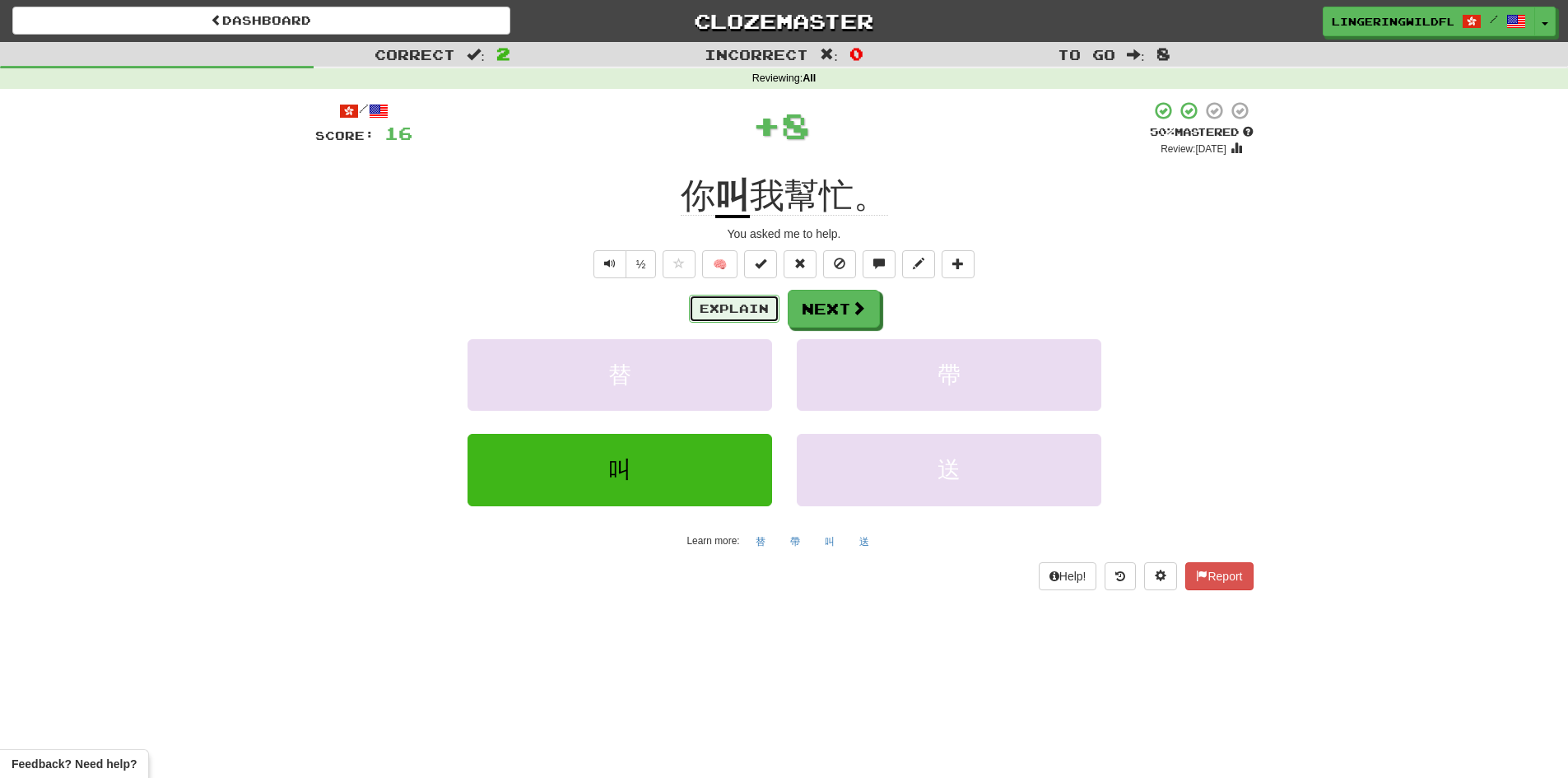
click at [724, 309] on button "Explain" at bounding box center [734, 308] width 90 height 28
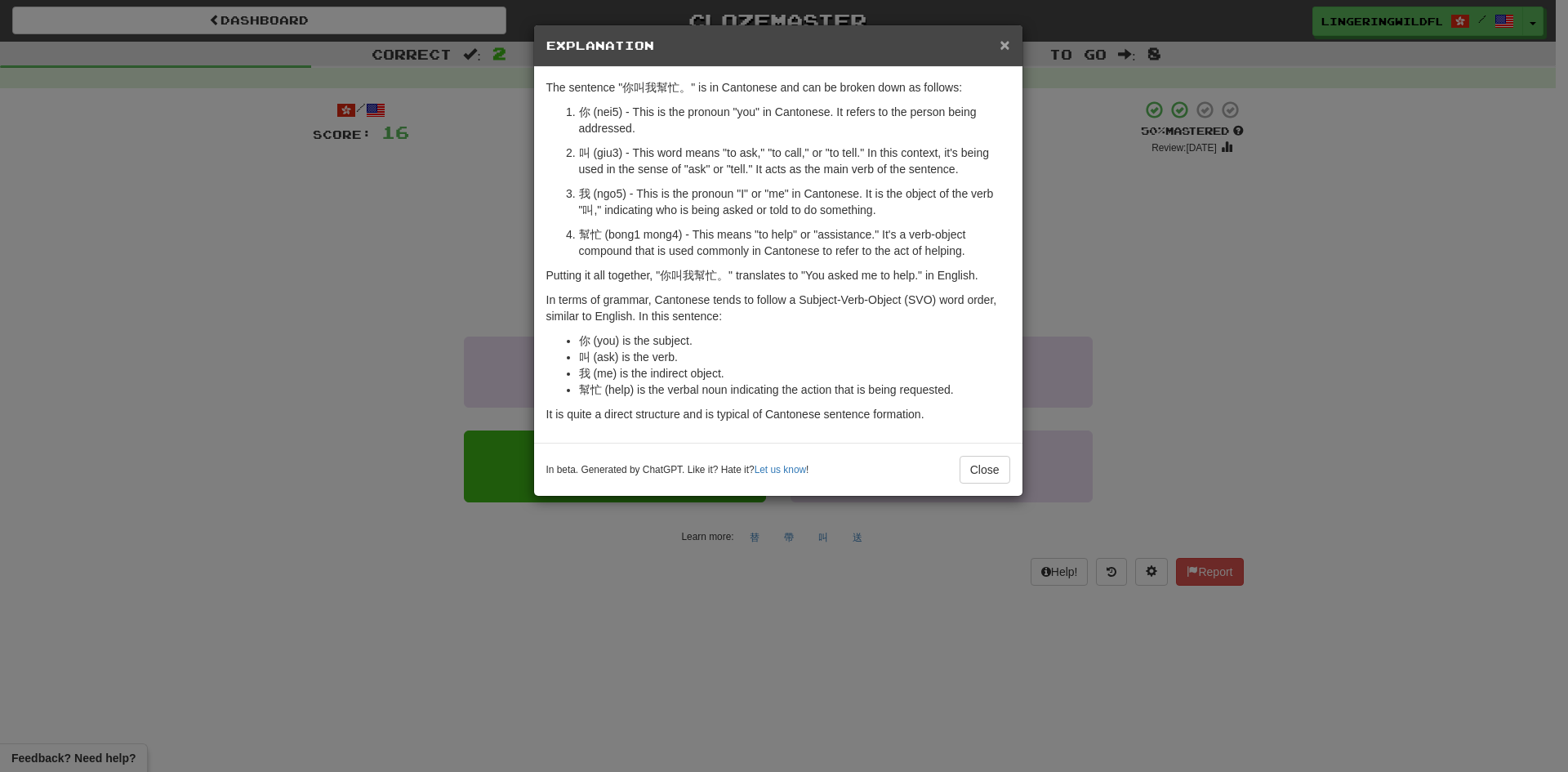
click at [1005, 46] on span "×" at bounding box center [1004, 44] width 10 height 19
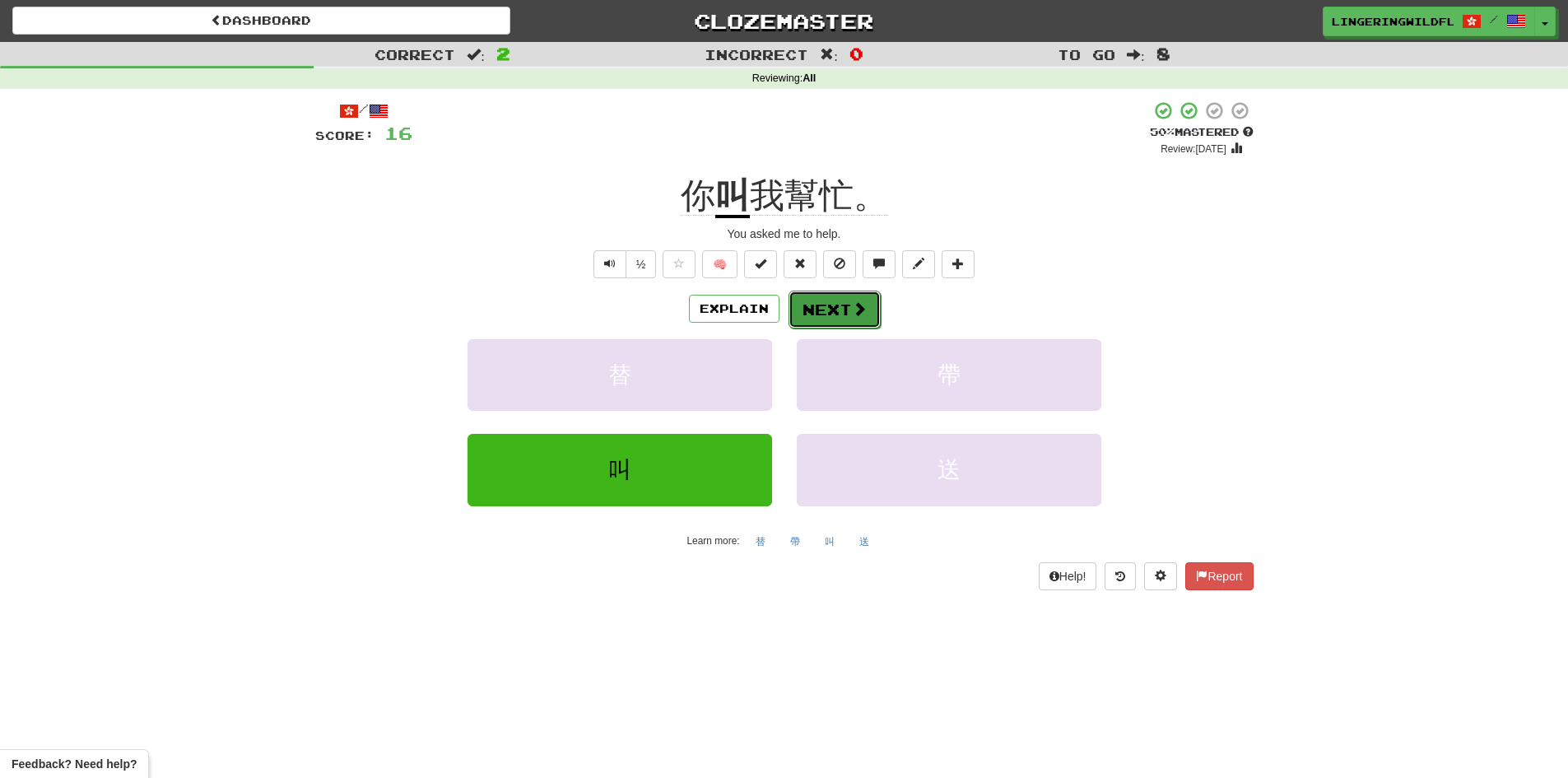
click at [796, 316] on button "Next" at bounding box center [834, 309] width 92 height 38
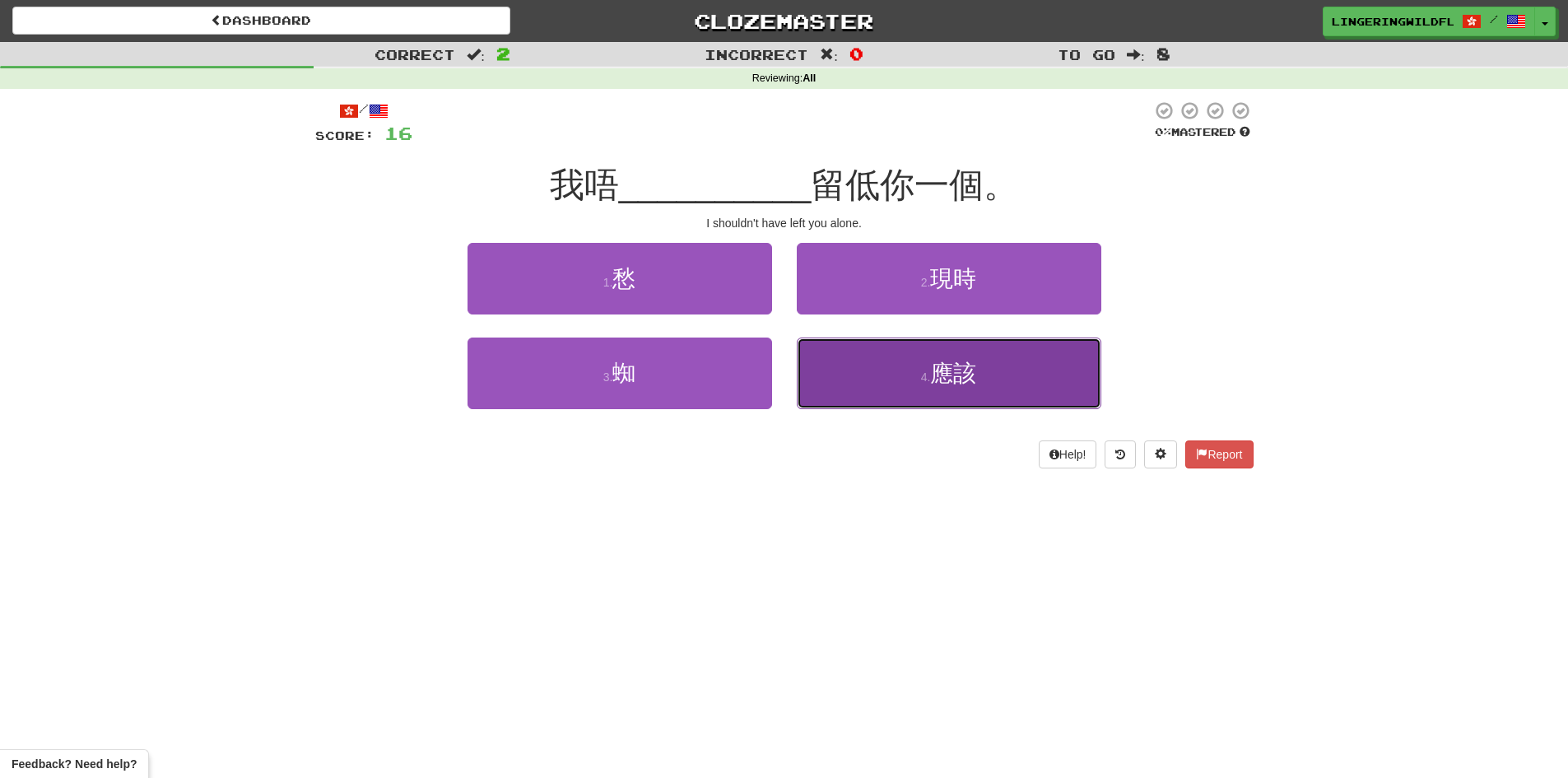
click at [927, 385] on button "4 . 應該" at bounding box center [948, 374] width 305 height 72
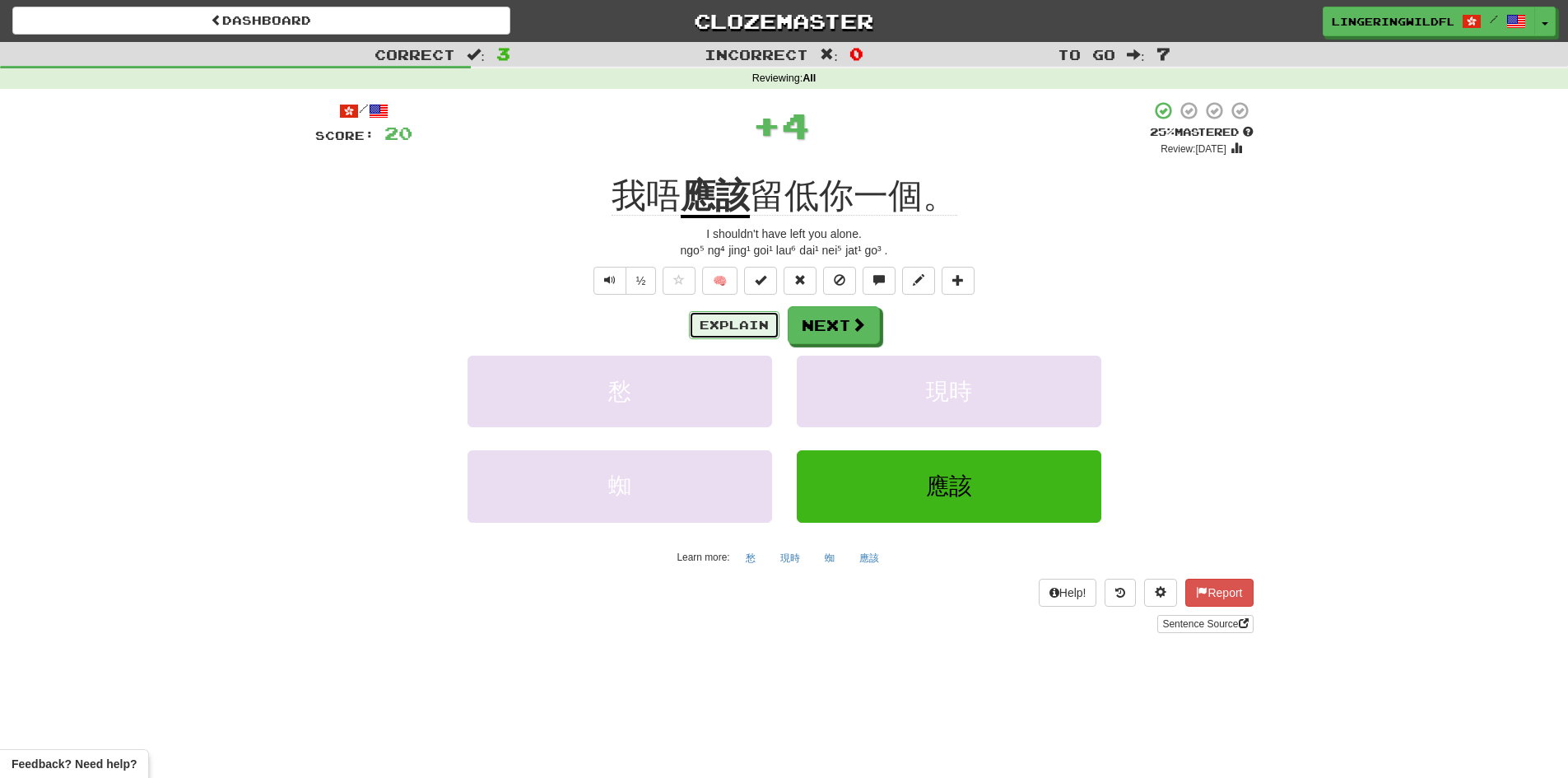
click at [749, 316] on button "Explain" at bounding box center [734, 325] width 90 height 28
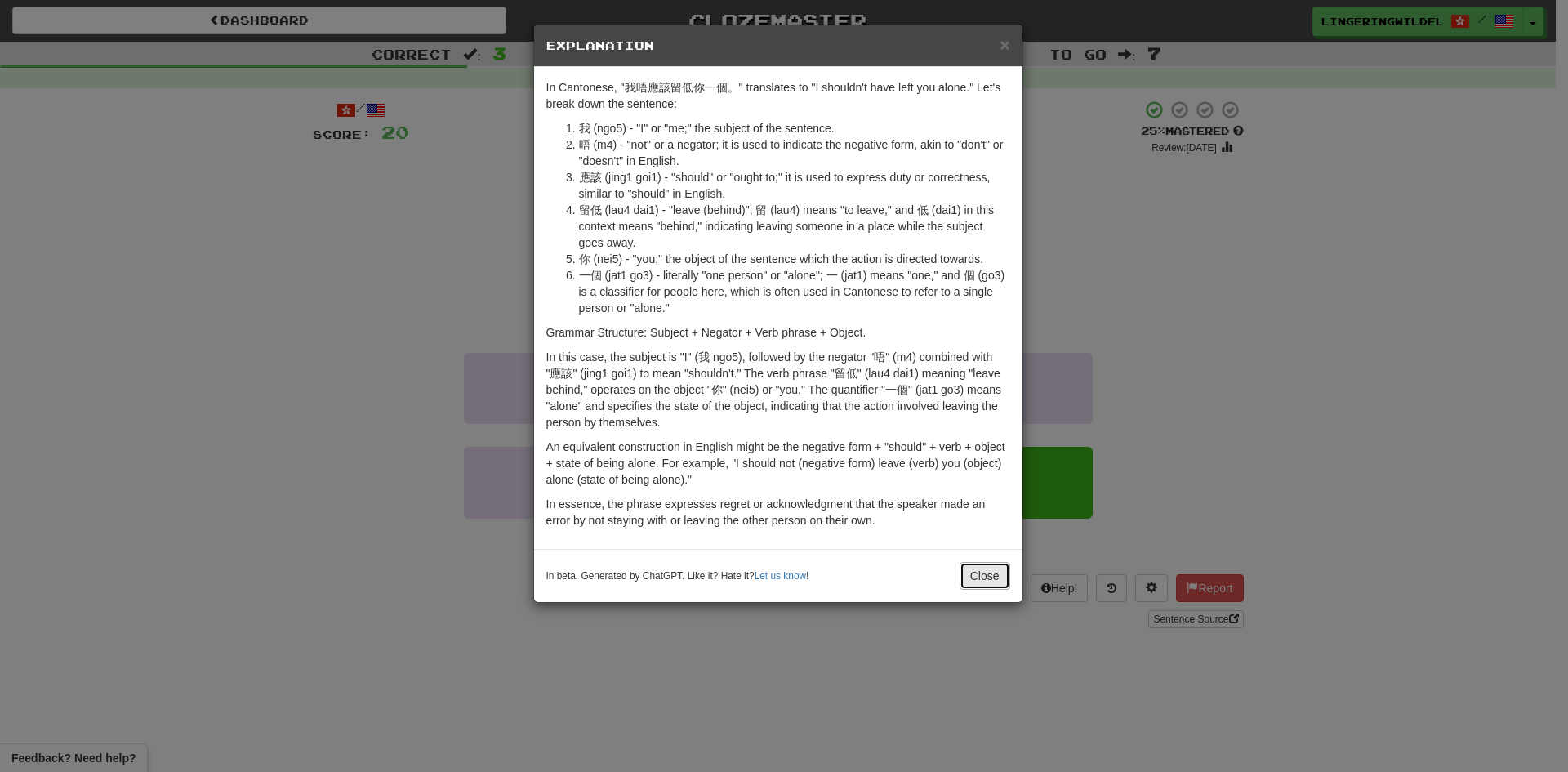
click at [994, 581] on button "Close" at bounding box center [984, 576] width 50 height 27
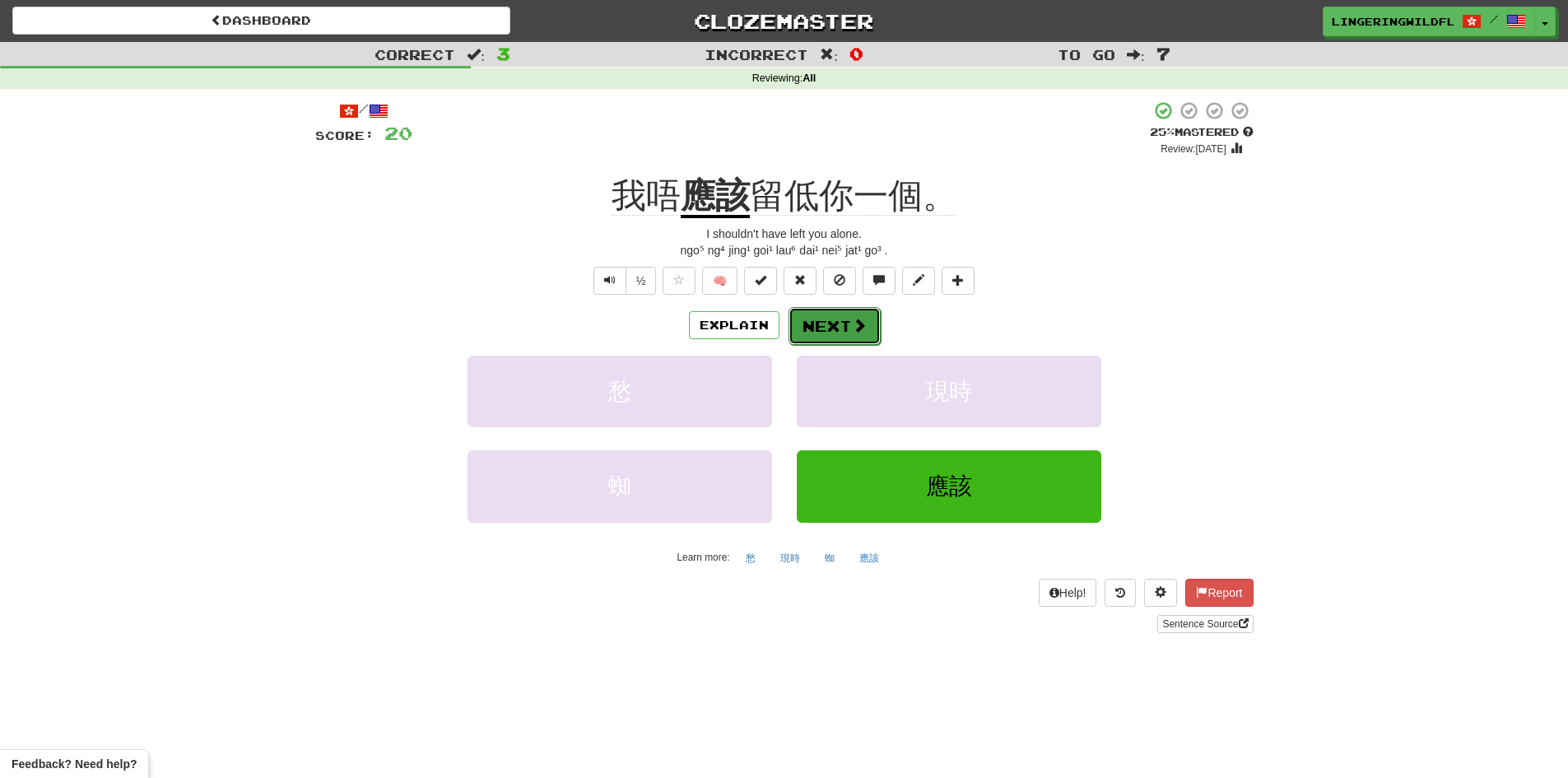
click at [830, 333] on button "Next" at bounding box center [834, 325] width 92 height 38
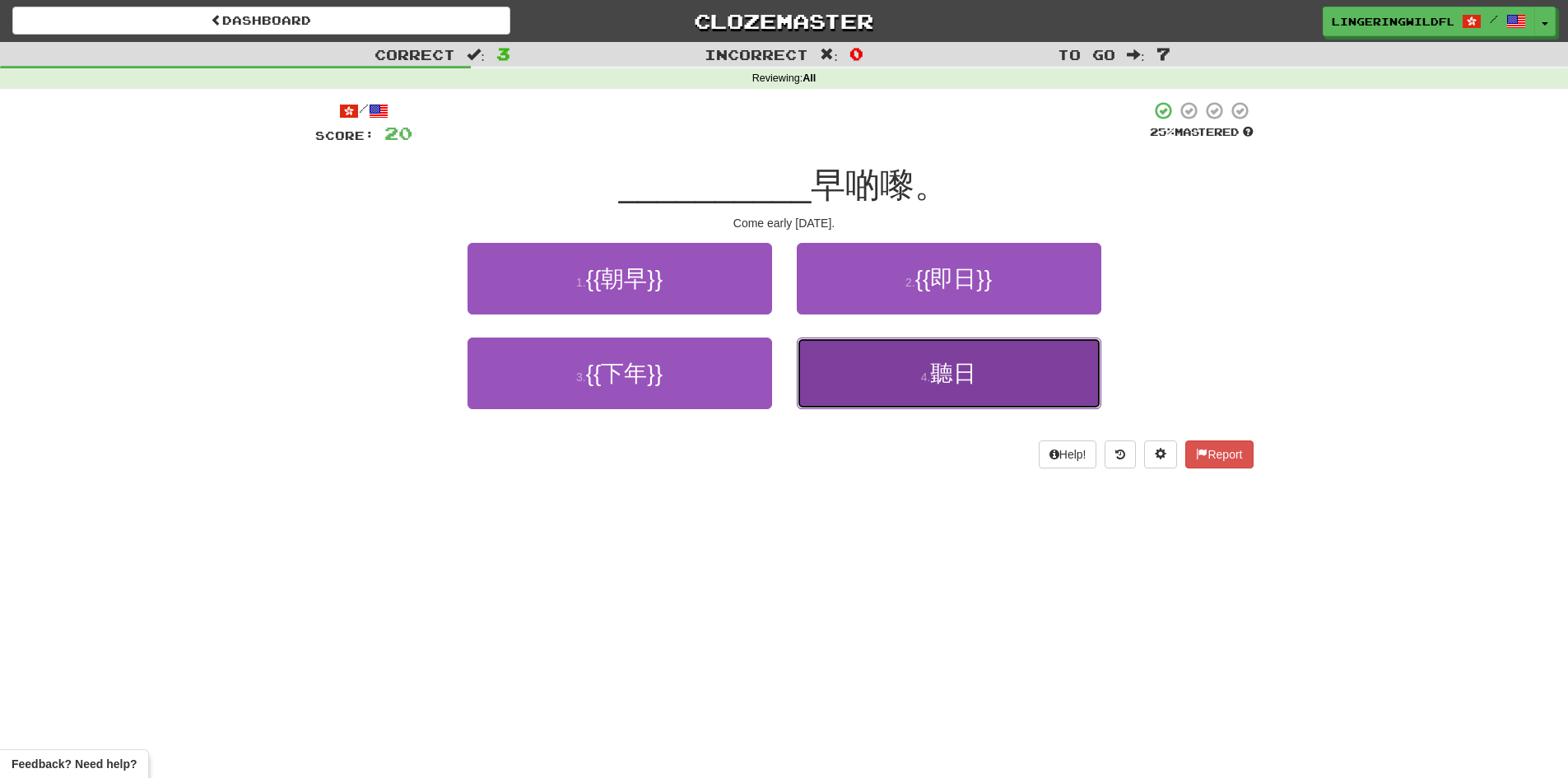
click at [912, 390] on button "4 . 聽日" at bounding box center [948, 374] width 305 height 72
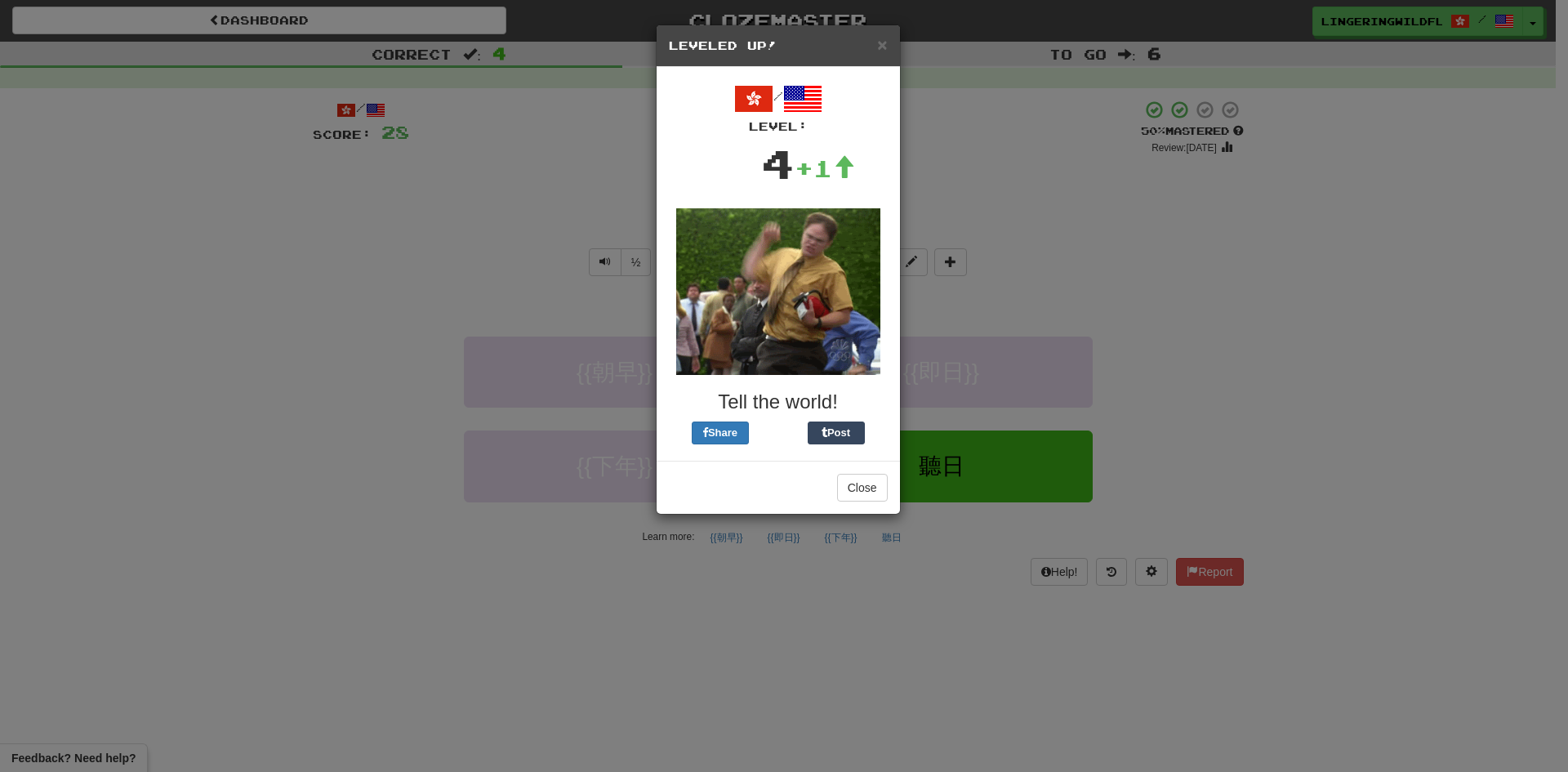
click at [869, 341] on img at bounding box center [778, 291] width 204 height 166
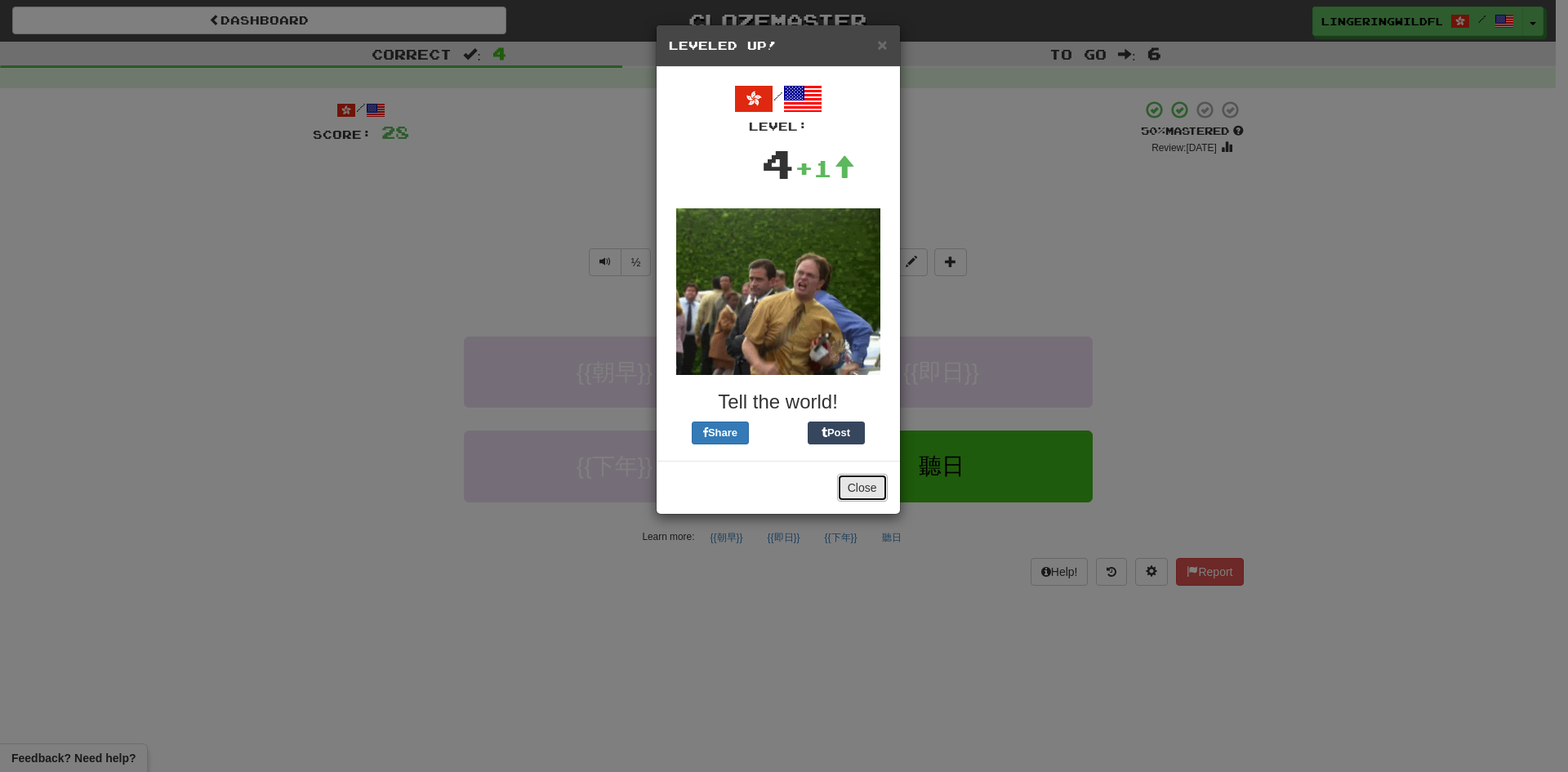
click at [859, 490] on button "Close" at bounding box center [862, 487] width 50 height 27
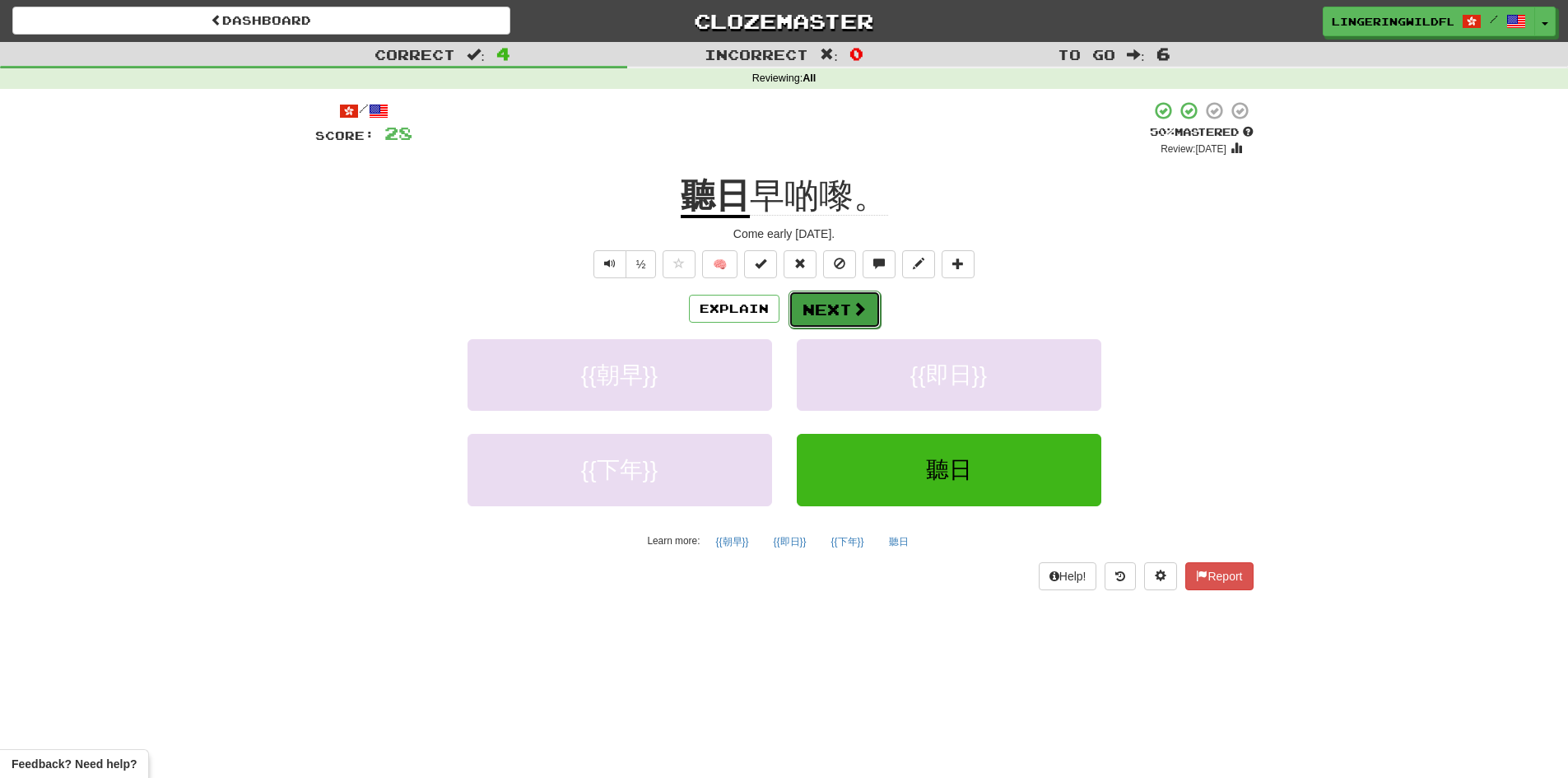
click at [829, 304] on button "Next" at bounding box center [834, 309] width 92 height 38
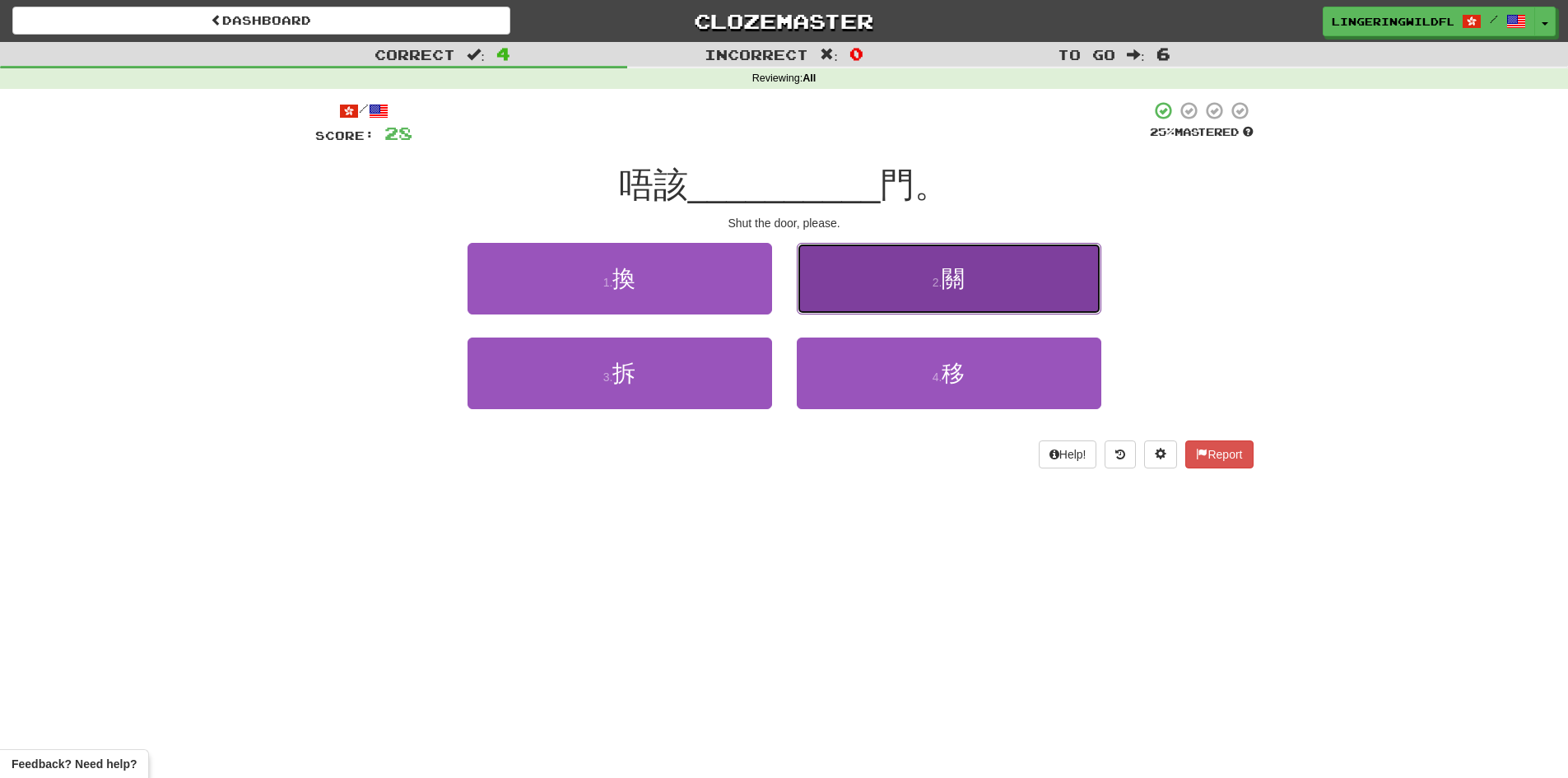
click at [940, 285] on small "2 ." at bounding box center [937, 282] width 10 height 13
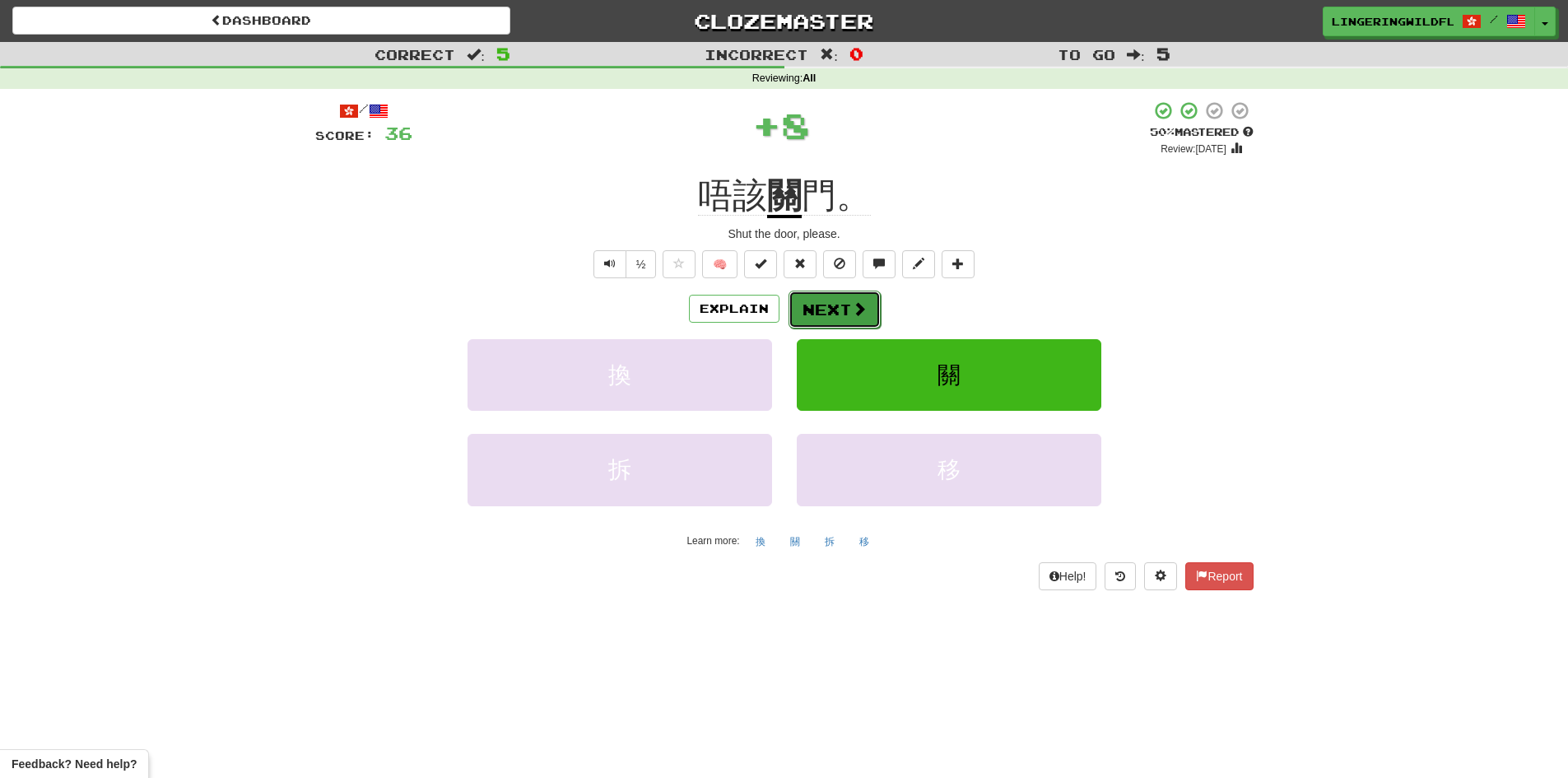
click at [842, 314] on button "Next" at bounding box center [834, 309] width 92 height 38
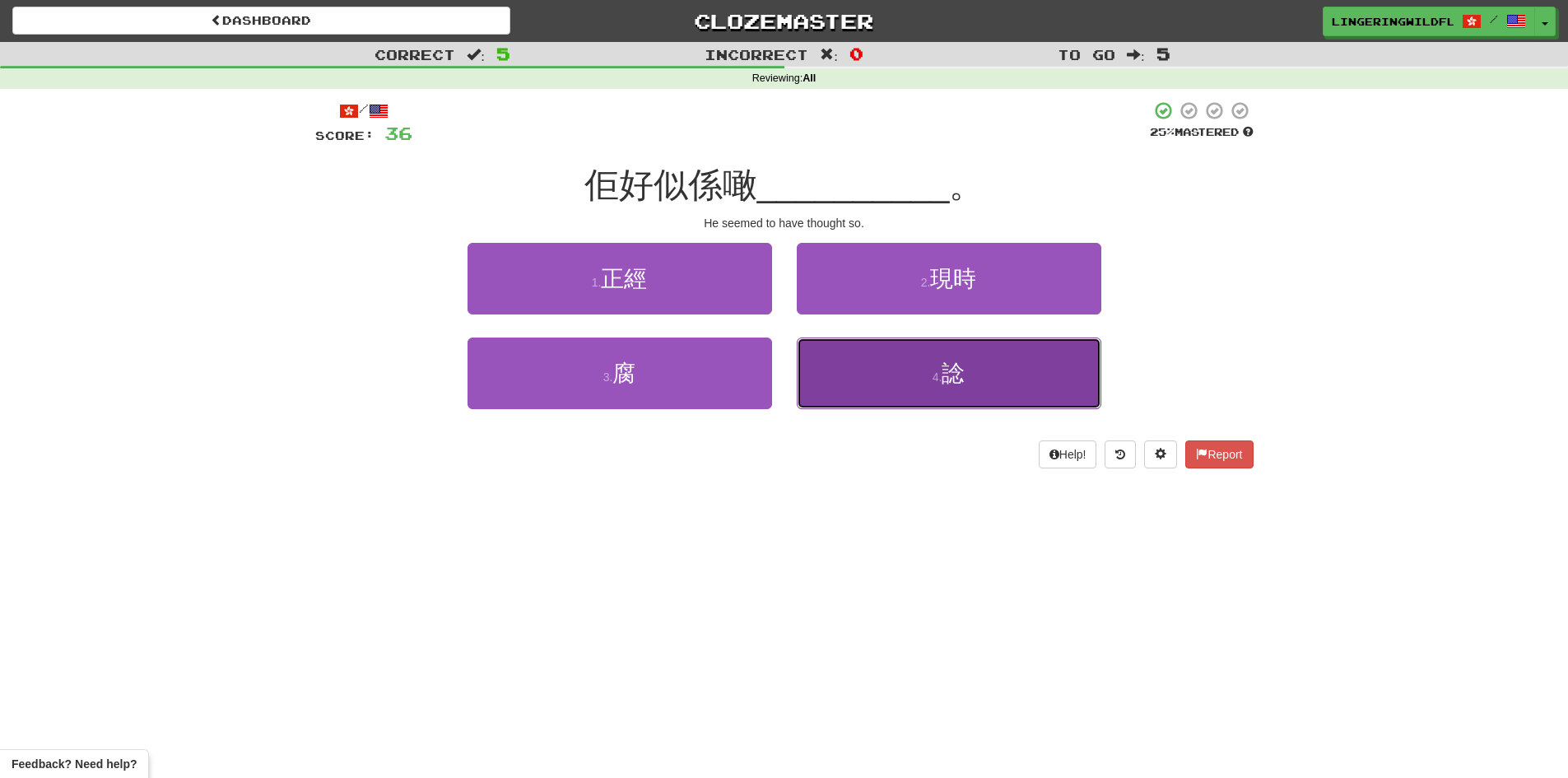
click at [912, 400] on button "4 . 諗" at bounding box center [948, 374] width 305 height 72
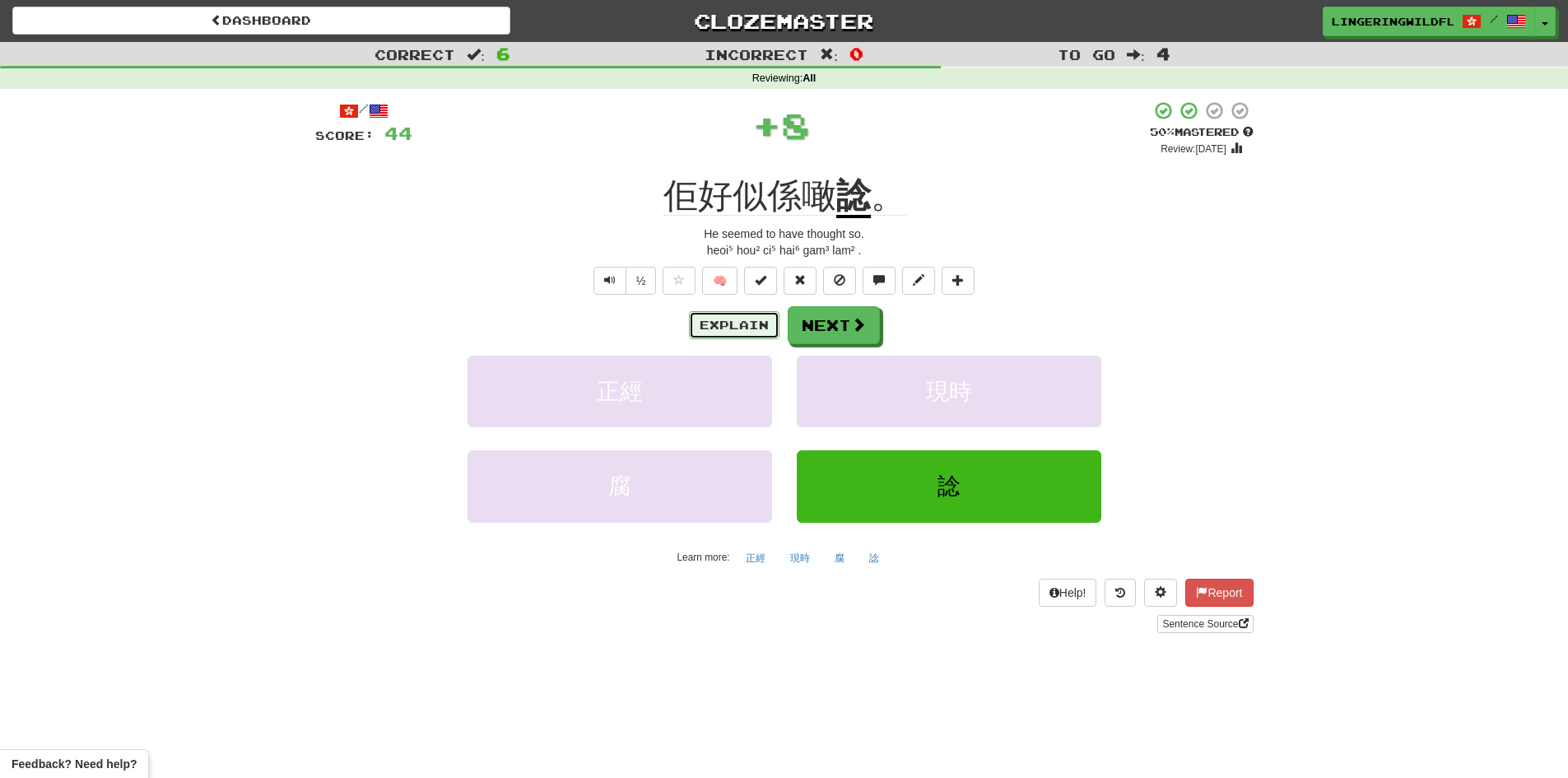
click at [728, 324] on button "Explain" at bounding box center [734, 325] width 90 height 28
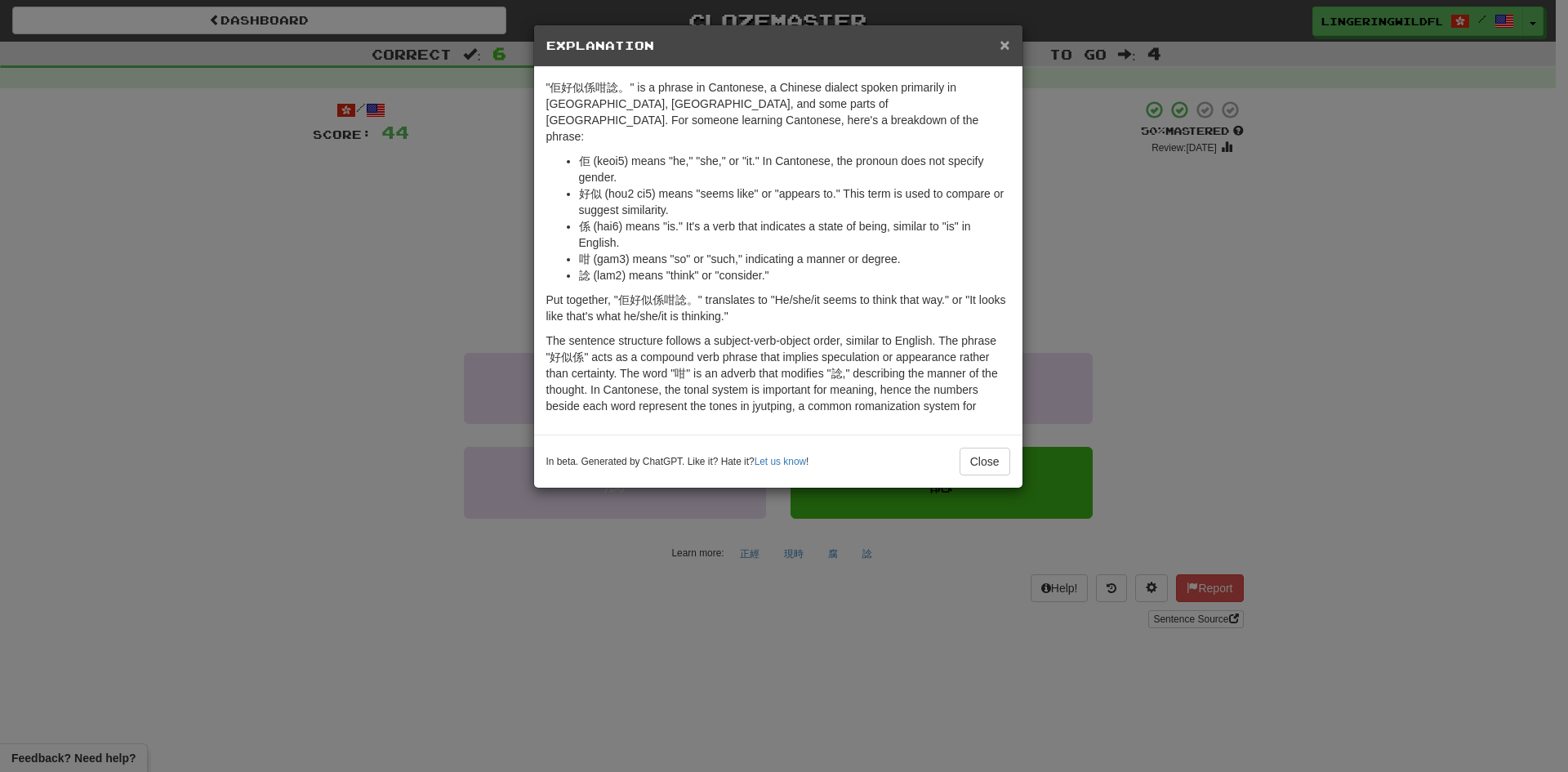
click at [1006, 45] on span "×" at bounding box center [1004, 44] width 10 height 19
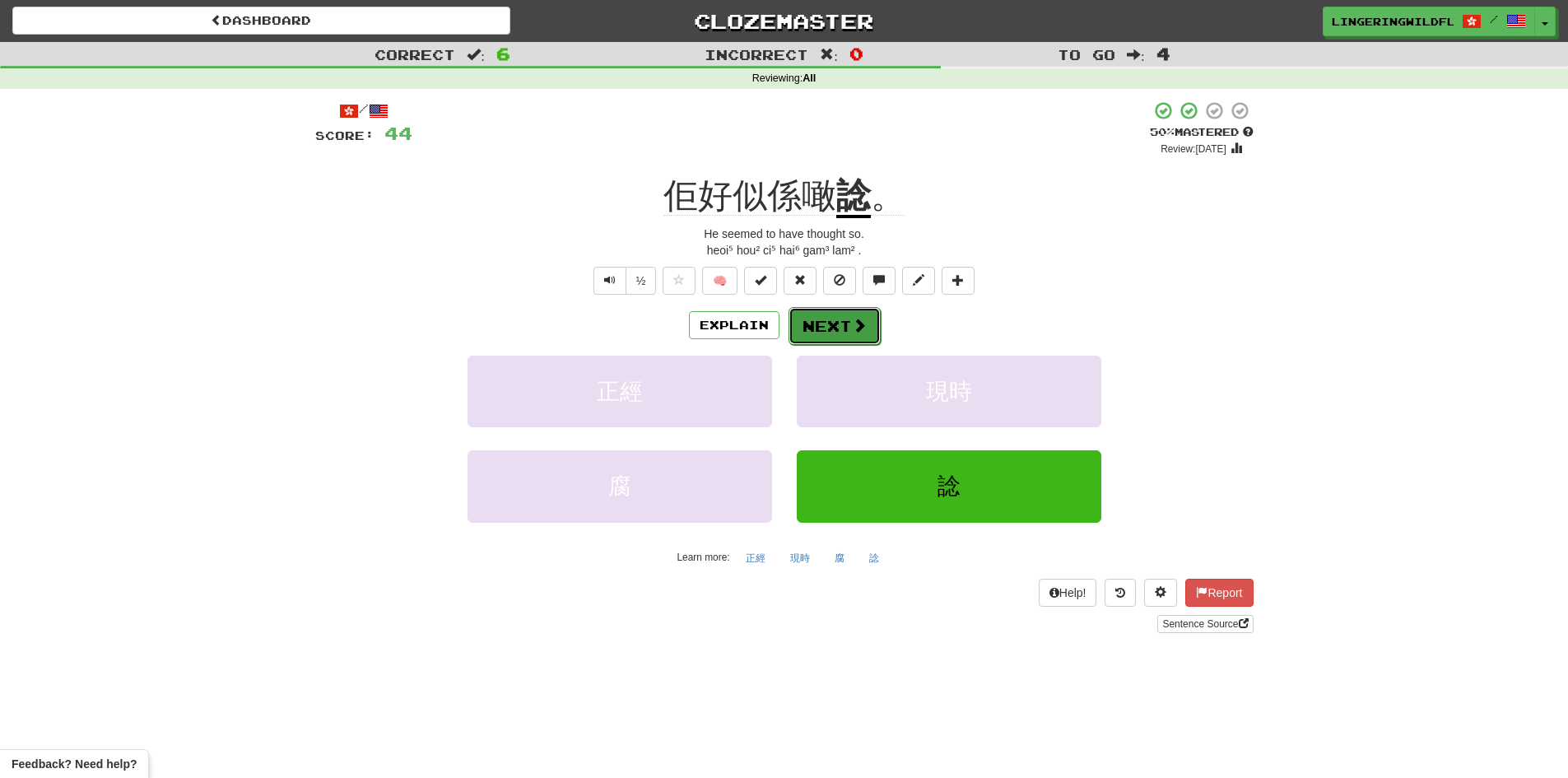
click at [847, 320] on button "Next" at bounding box center [834, 325] width 92 height 38
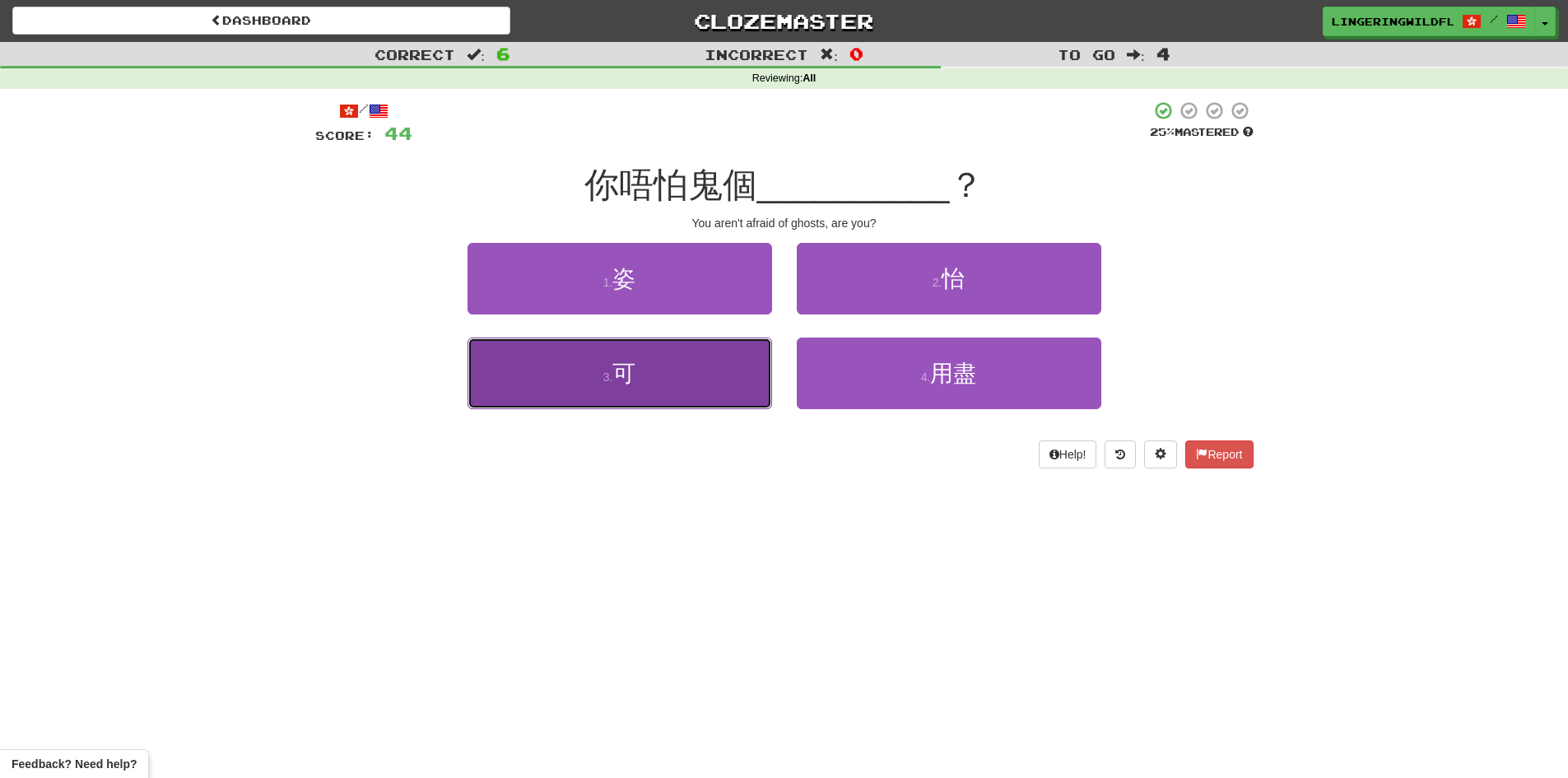
click at [726, 389] on button "3 . 可" at bounding box center [620, 374] width 305 height 72
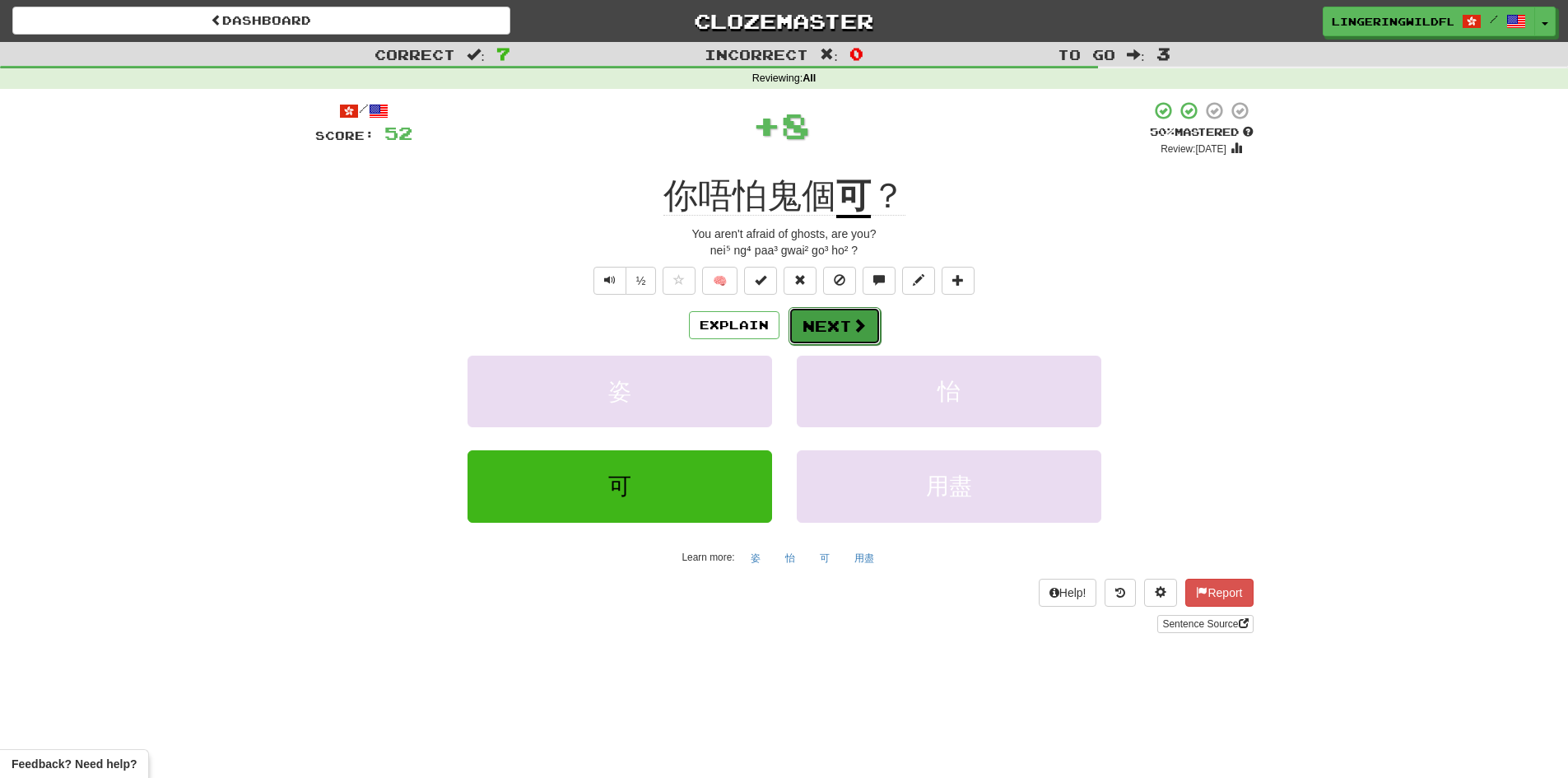
click at [805, 319] on button "Next" at bounding box center [834, 325] width 92 height 38
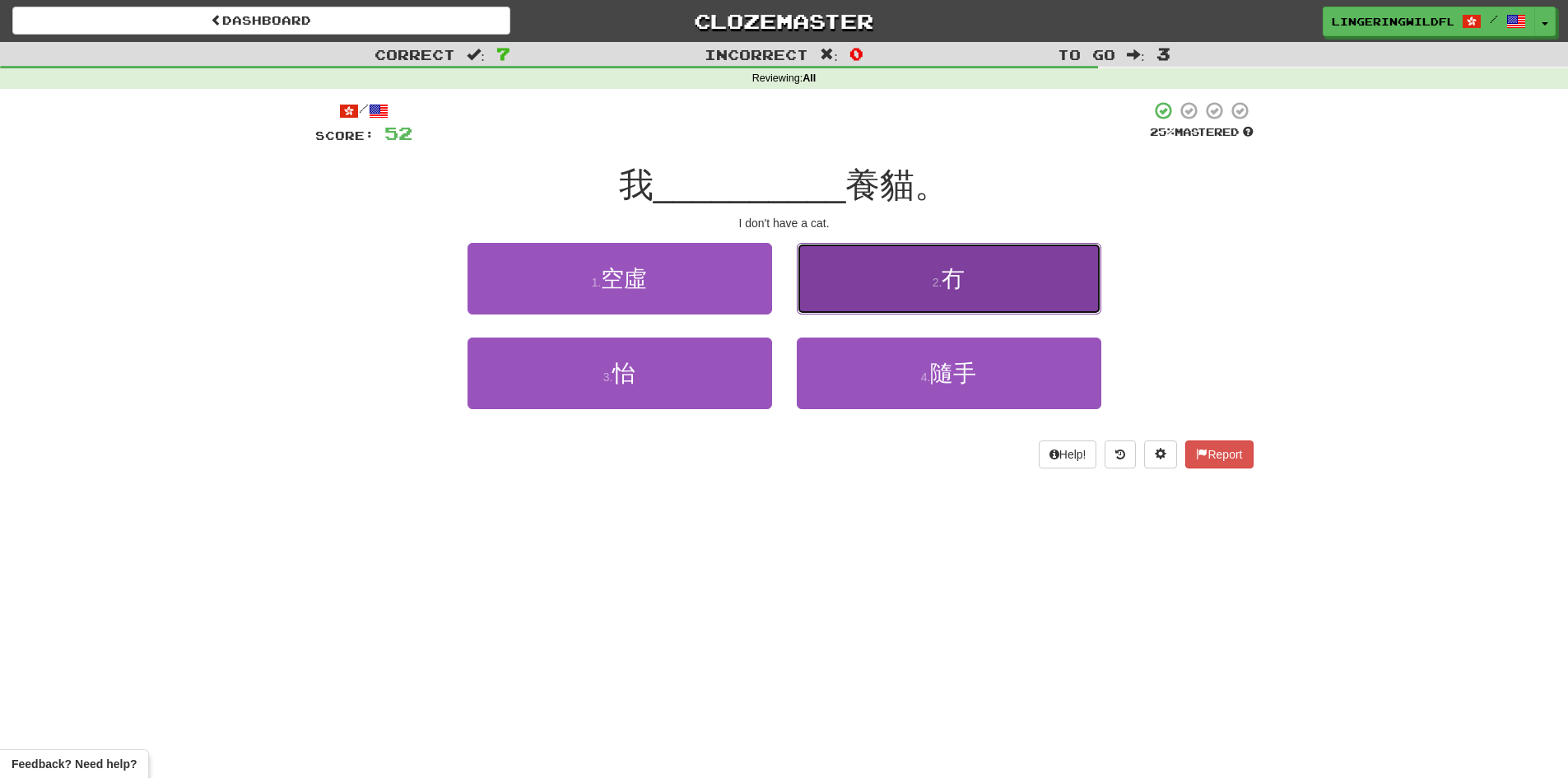
click at [933, 280] on small "2 ." at bounding box center [937, 282] width 10 height 13
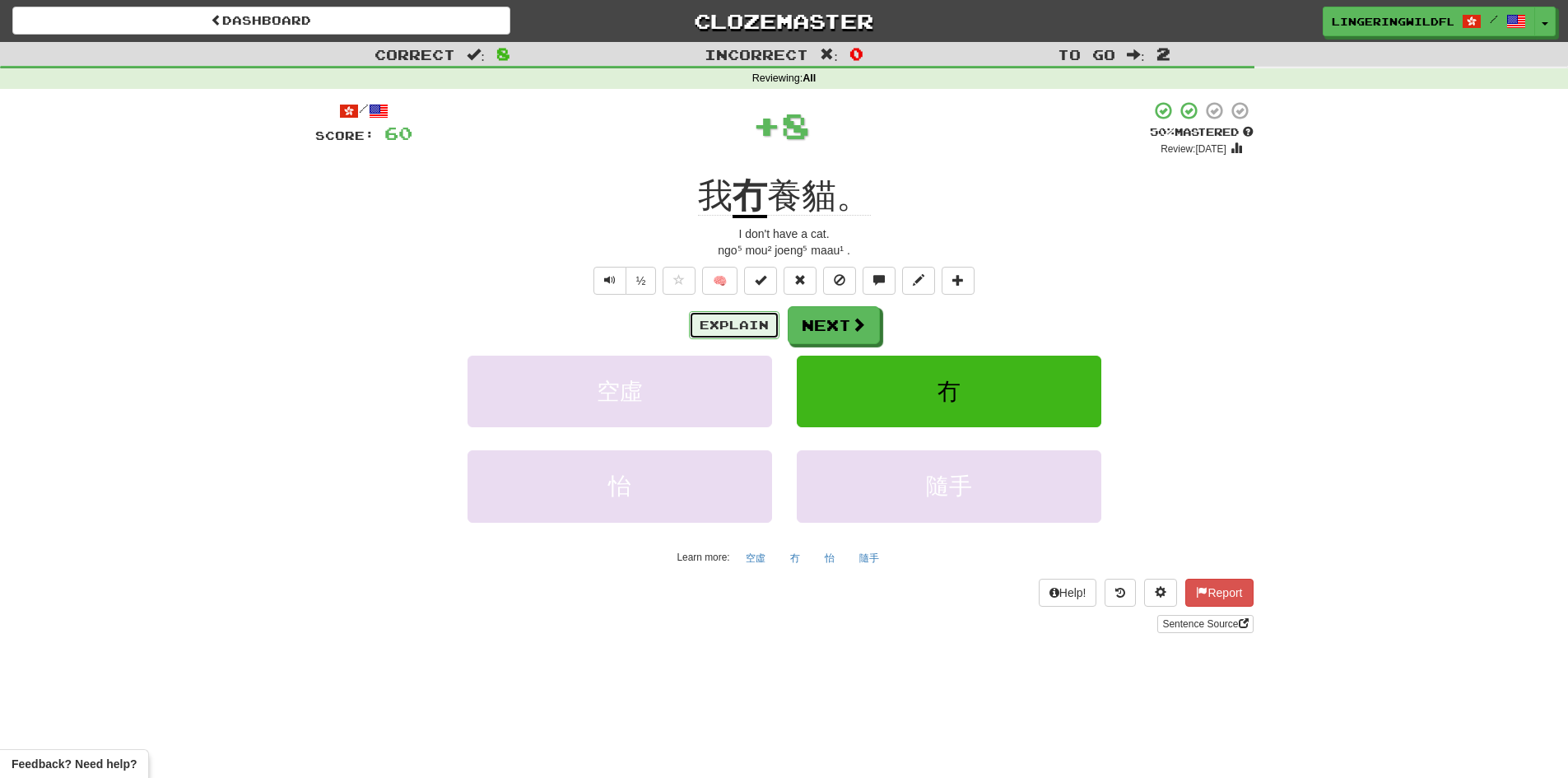
click at [737, 326] on button "Explain" at bounding box center [734, 325] width 90 height 28
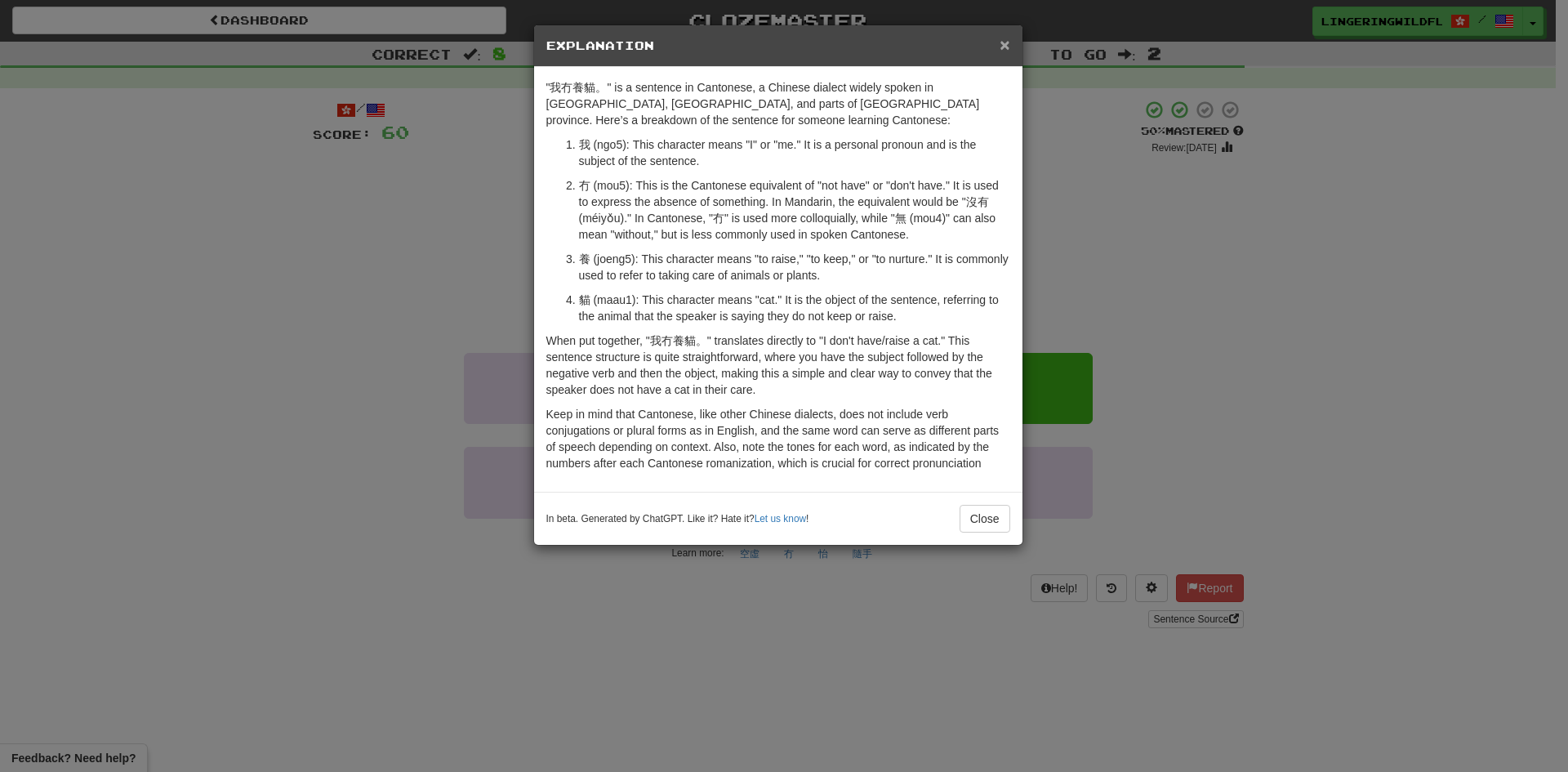
click at [1002, 48] on span "×" at bounding box center [1004, 44] width 10 height 19
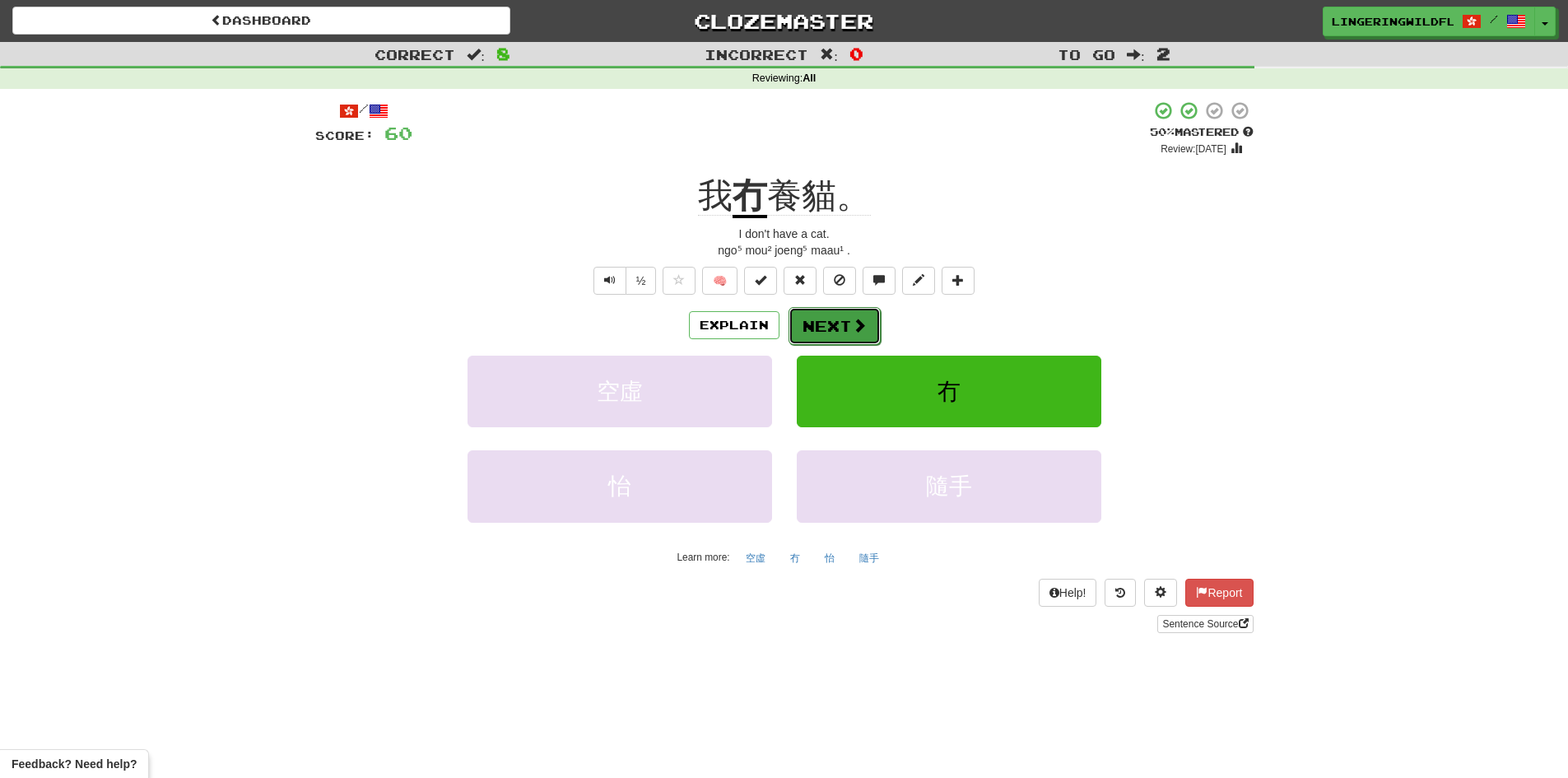
click at [834, 323] on button "Next" at bounding box center [834, 325] width 92 height 38
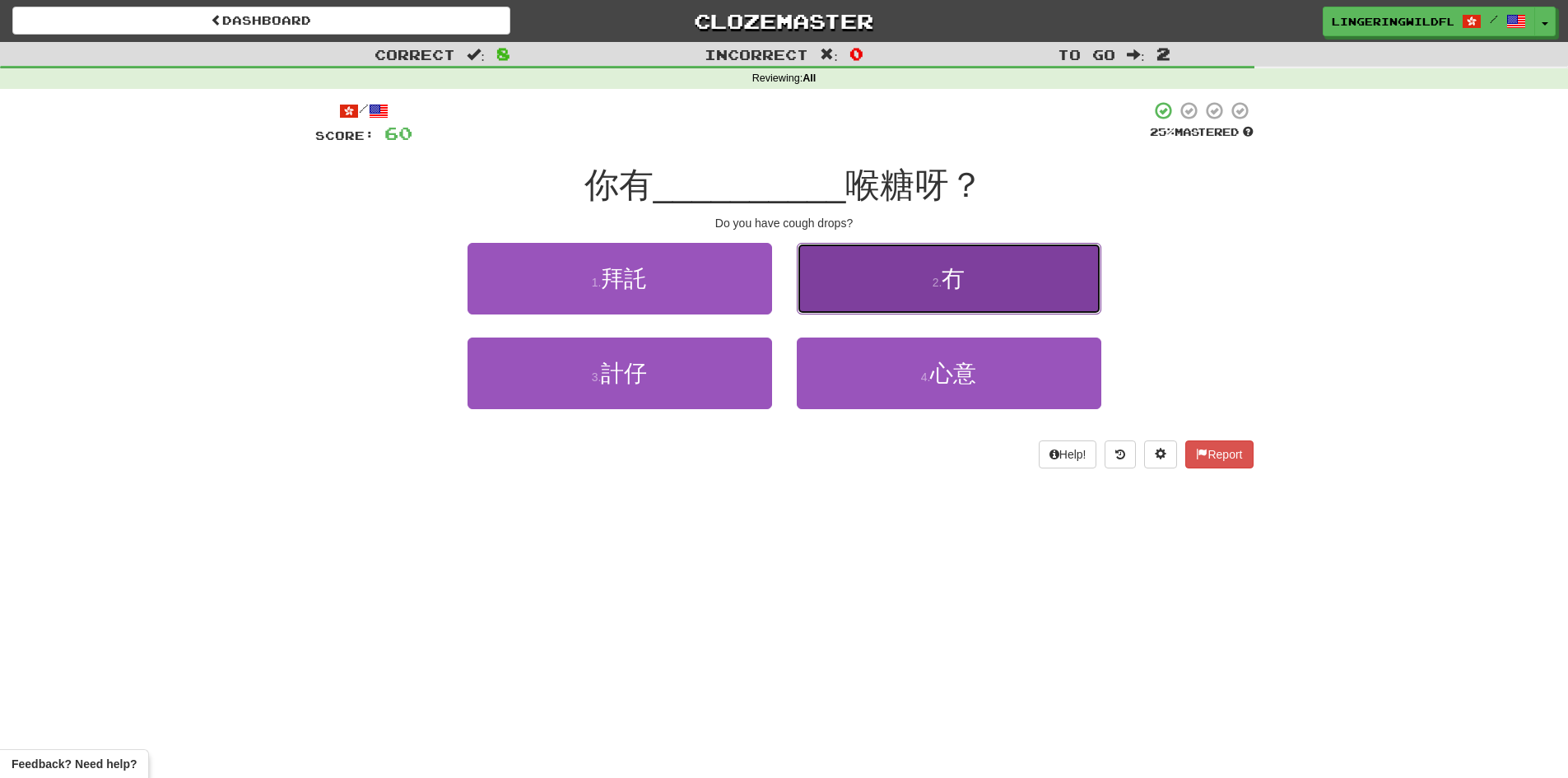
click at [974, 281] on button "2 . 冇" at bounding box center [948, 279] width 305 height 72
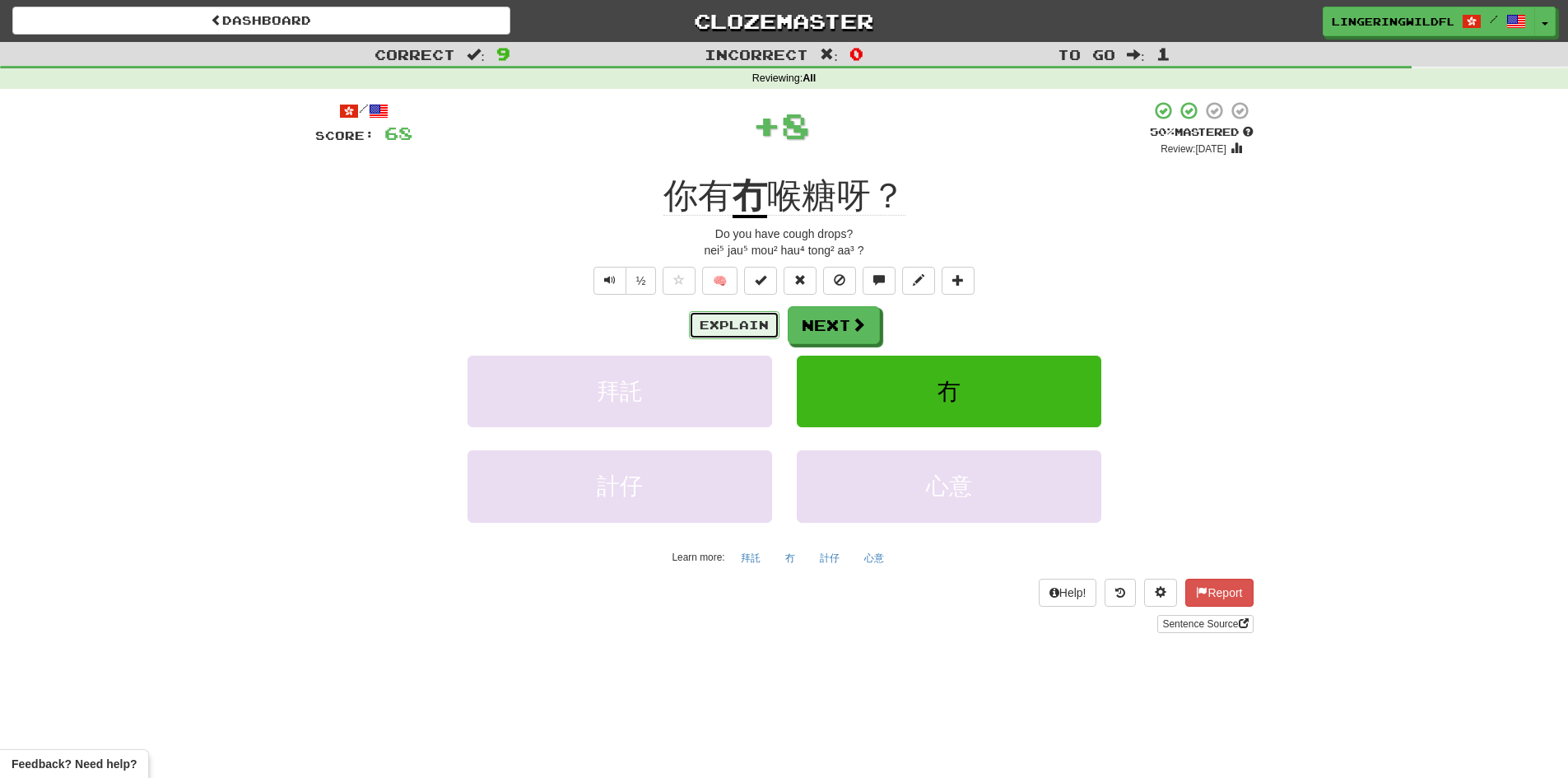
click at [725, 323] on button "Explain" at bounding box center [734, 325] width 90 height 28
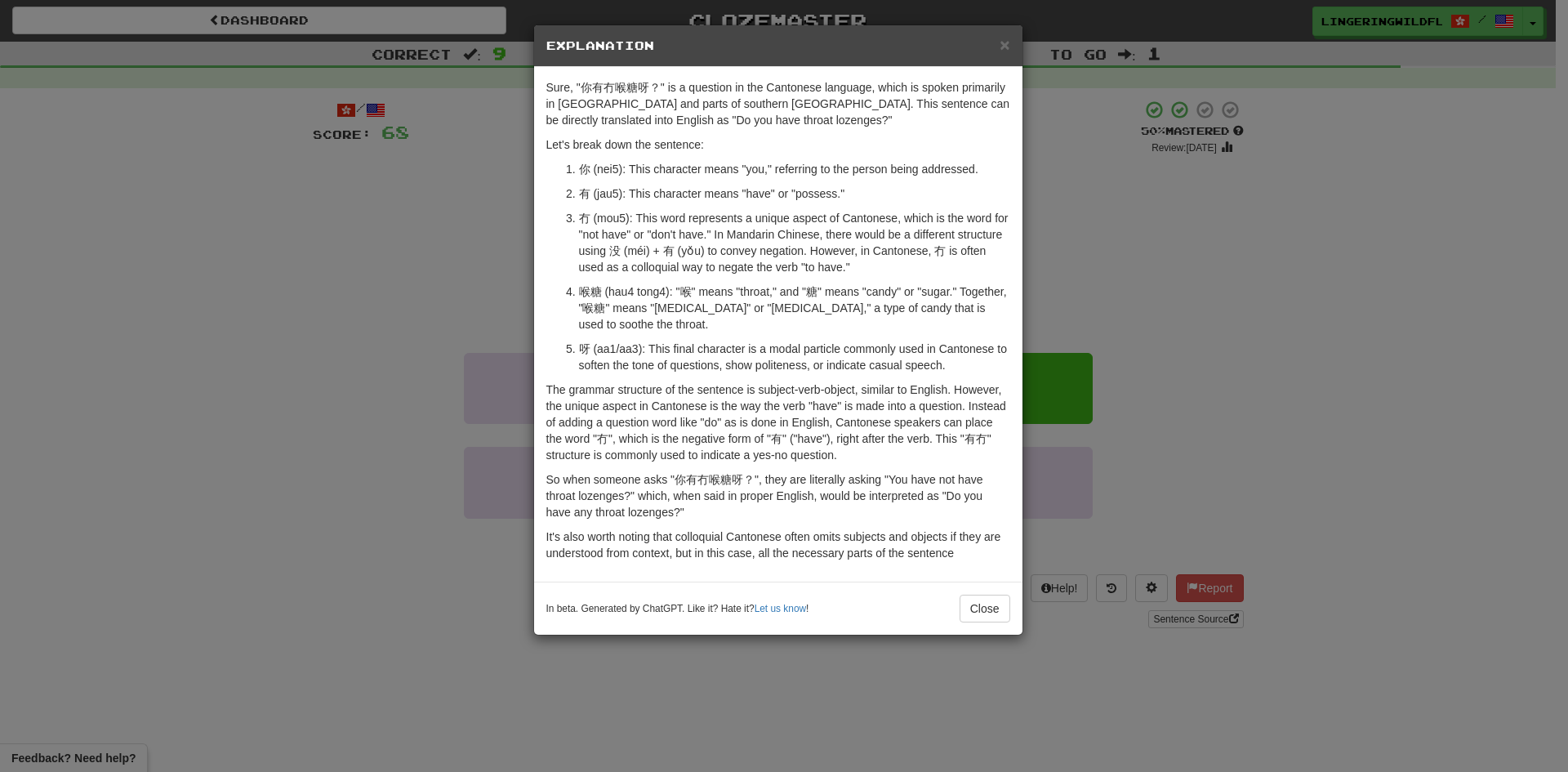
click at [999, 48] on h5 "Explanation" at bounding box center [779, 46] width 464 height 16
click at [1007, 48] on span "×" at bounding box center [1004, 44] width 10 height 19
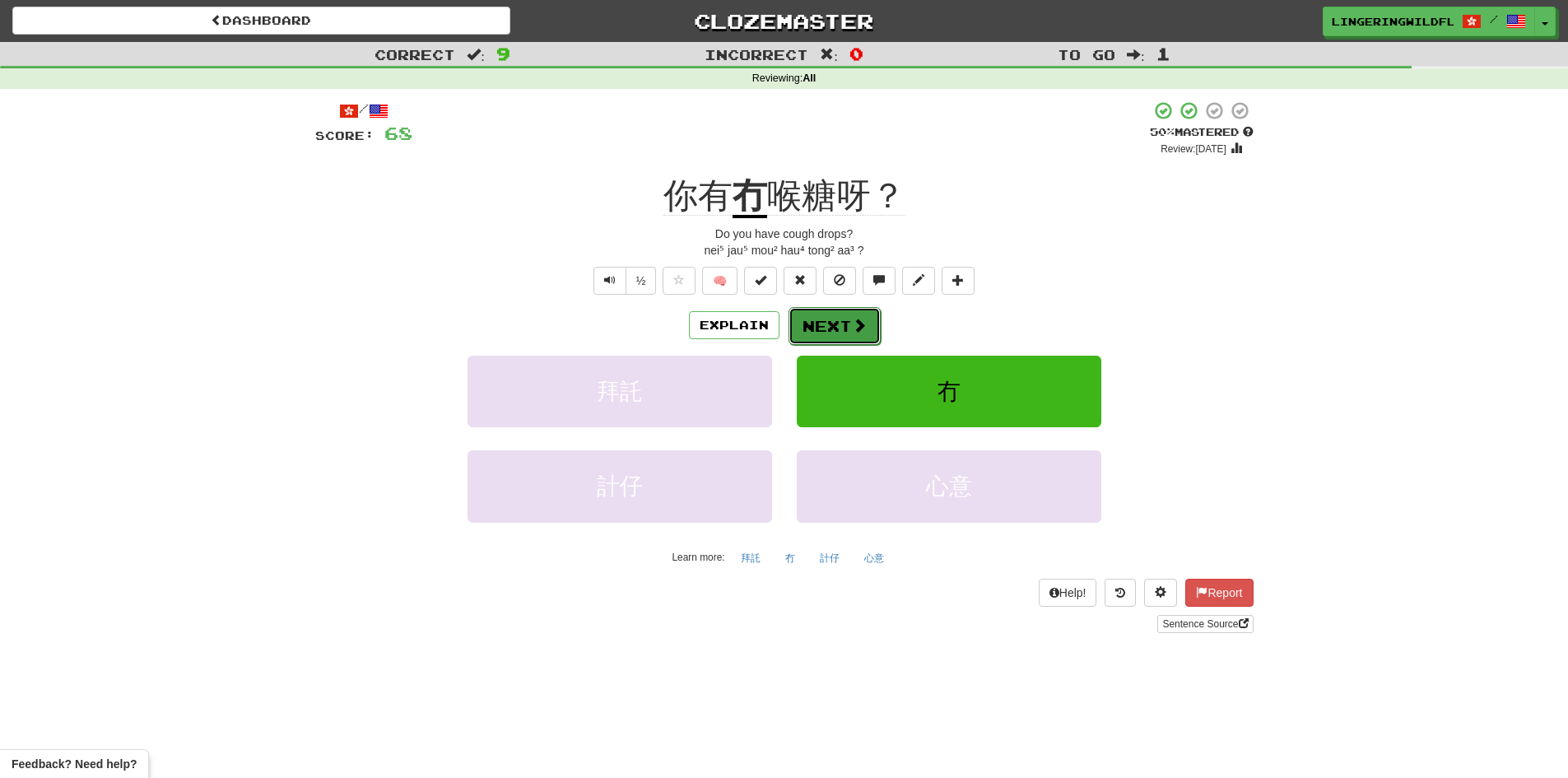
click at [853, 331] on span at bounding box center [859, 325] width 15 height 15
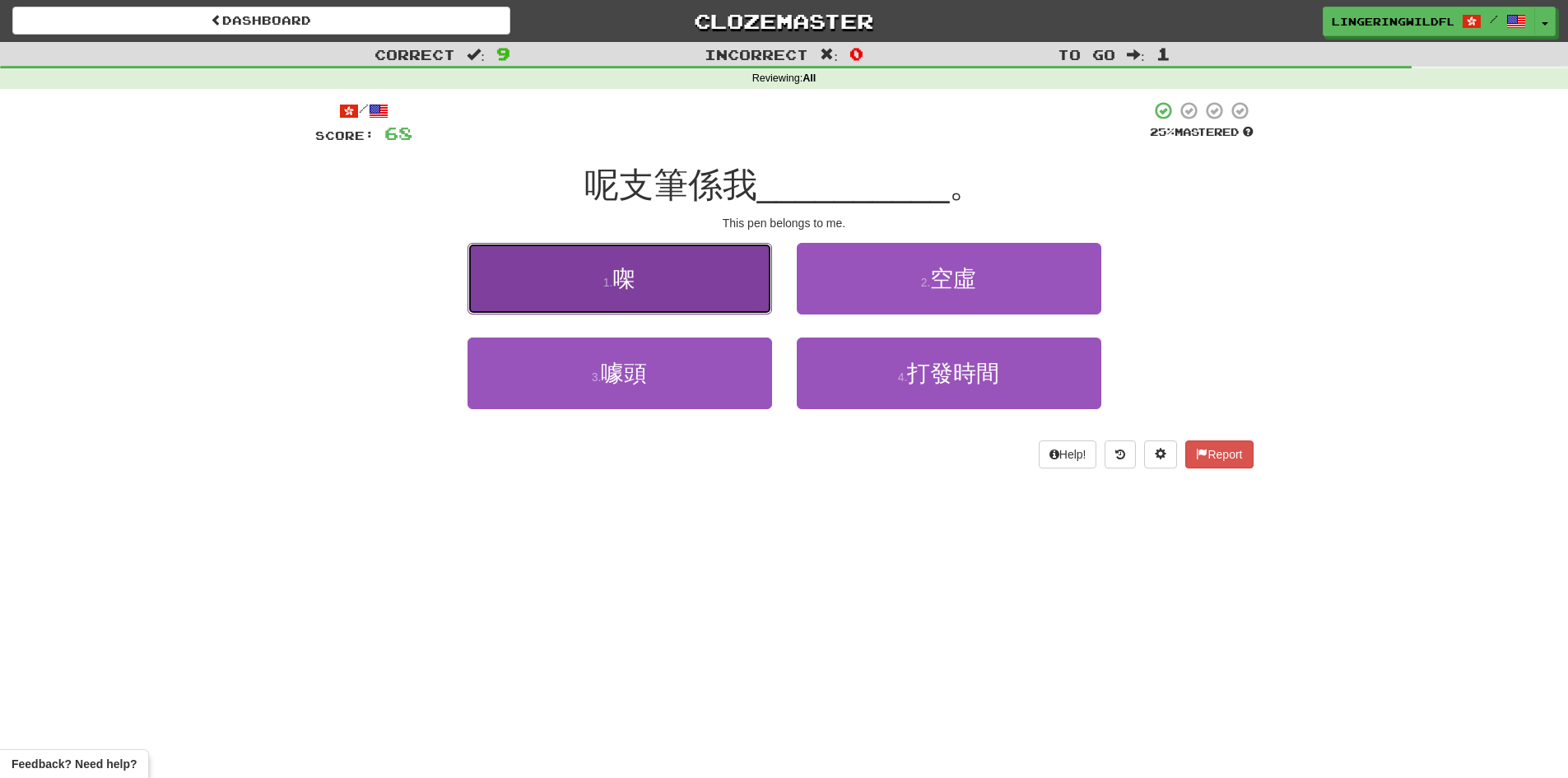
click at [656, 281] on button "1 . 㗎" at bounding box center [620, 279] width 305 height 72
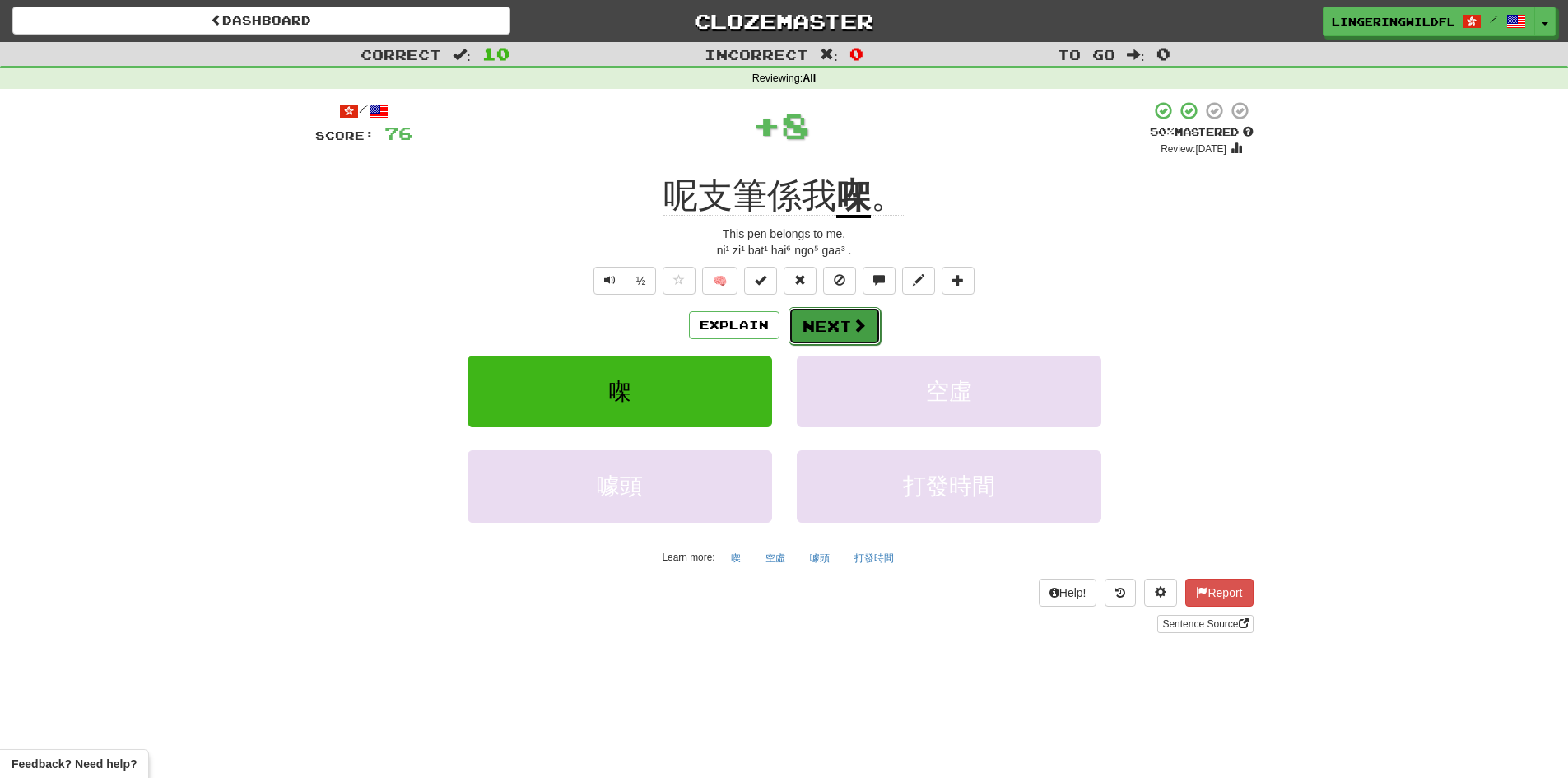
click at [842, 324] on button "Next" at bounding box center [834, 325] width 92 height 38
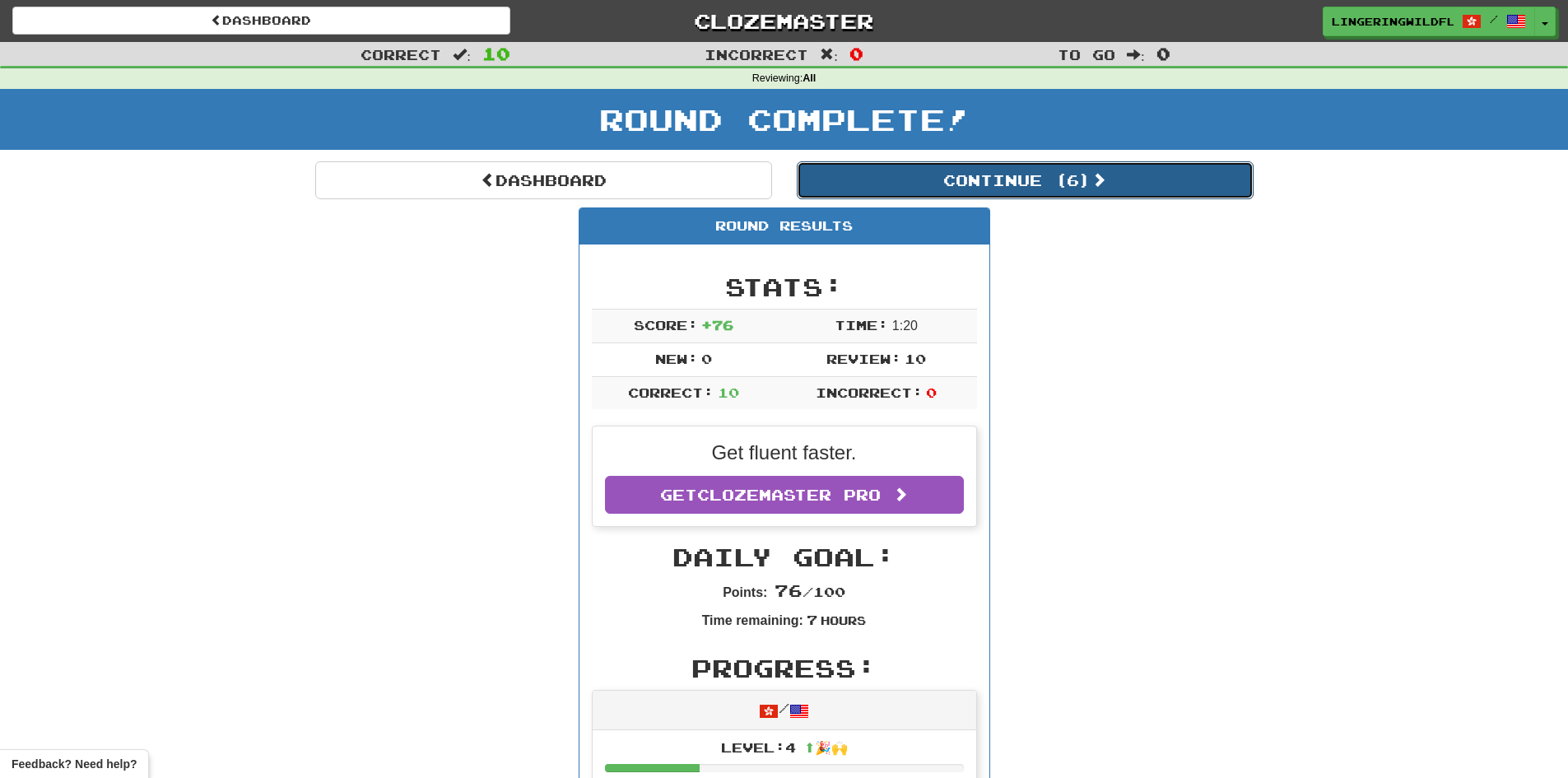
click at [949, 187] on button "Continue ( 6 )" at bounding box center [1025, 180] width 457 height 38
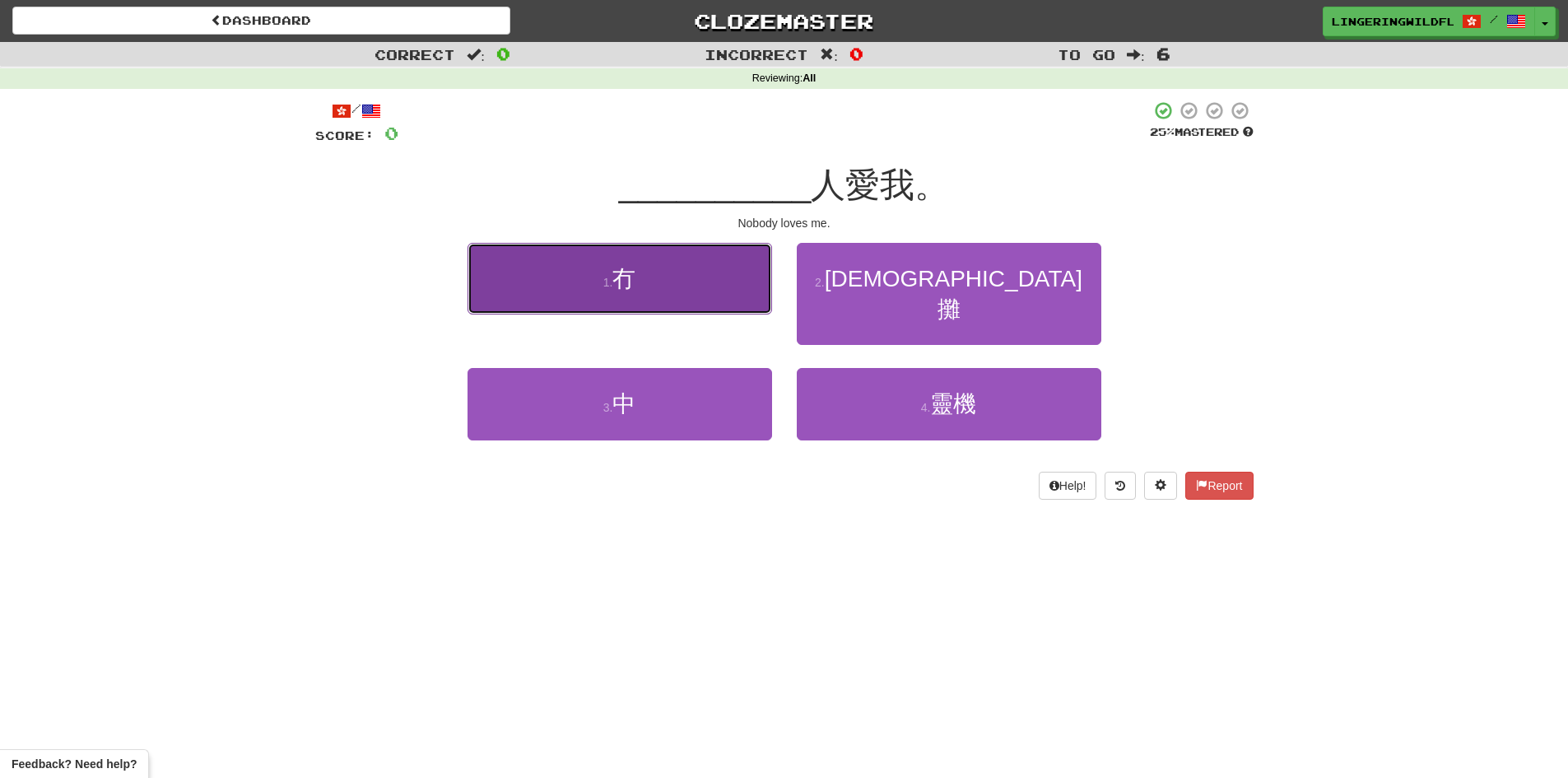
click at [694, 291] on button "1 . 冇" at bounding box center [620, 279] width 305 height 72
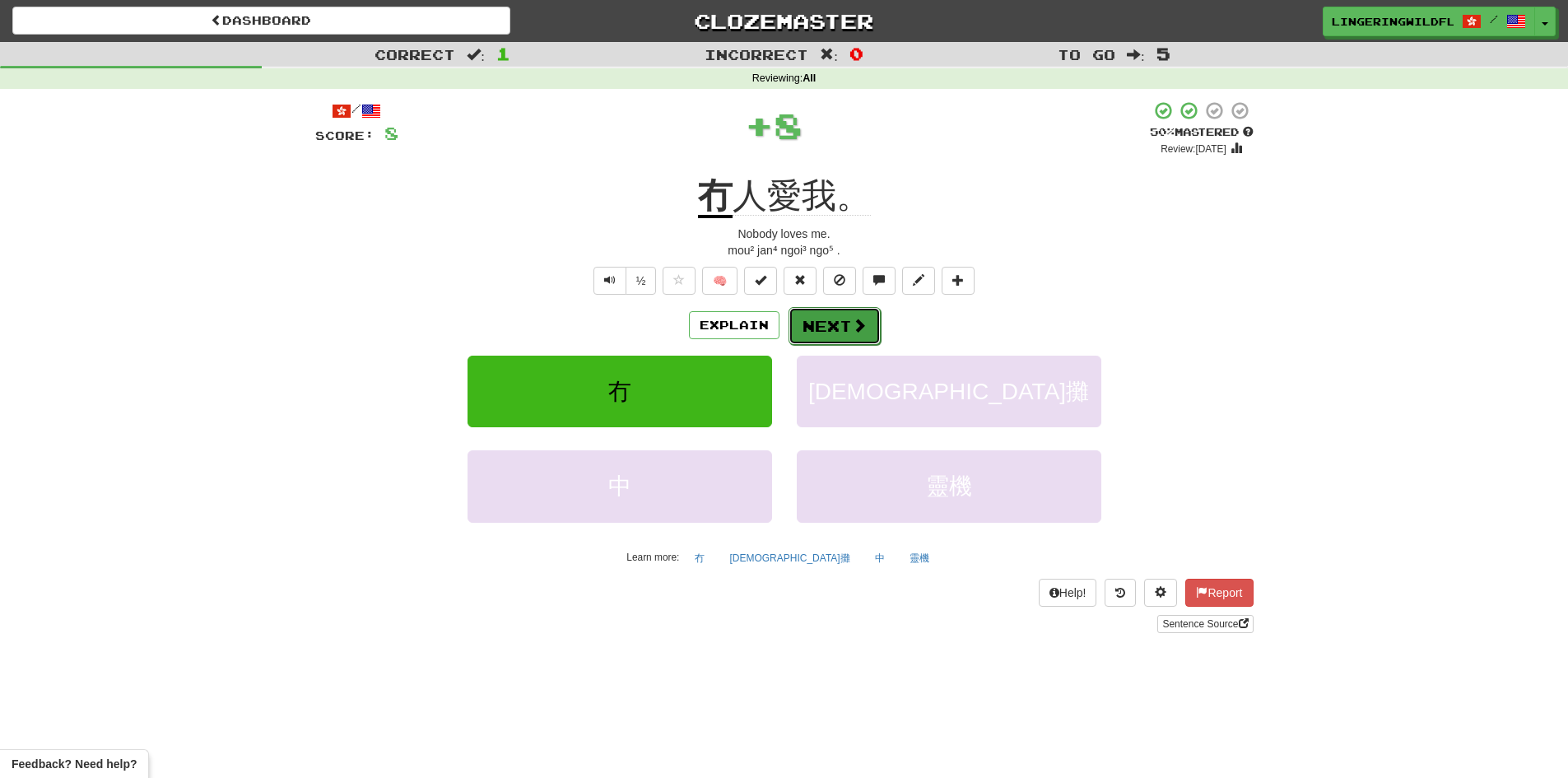
click at [827, 322] on button "Next" at bounding box center [834, 325] width 92 height 38
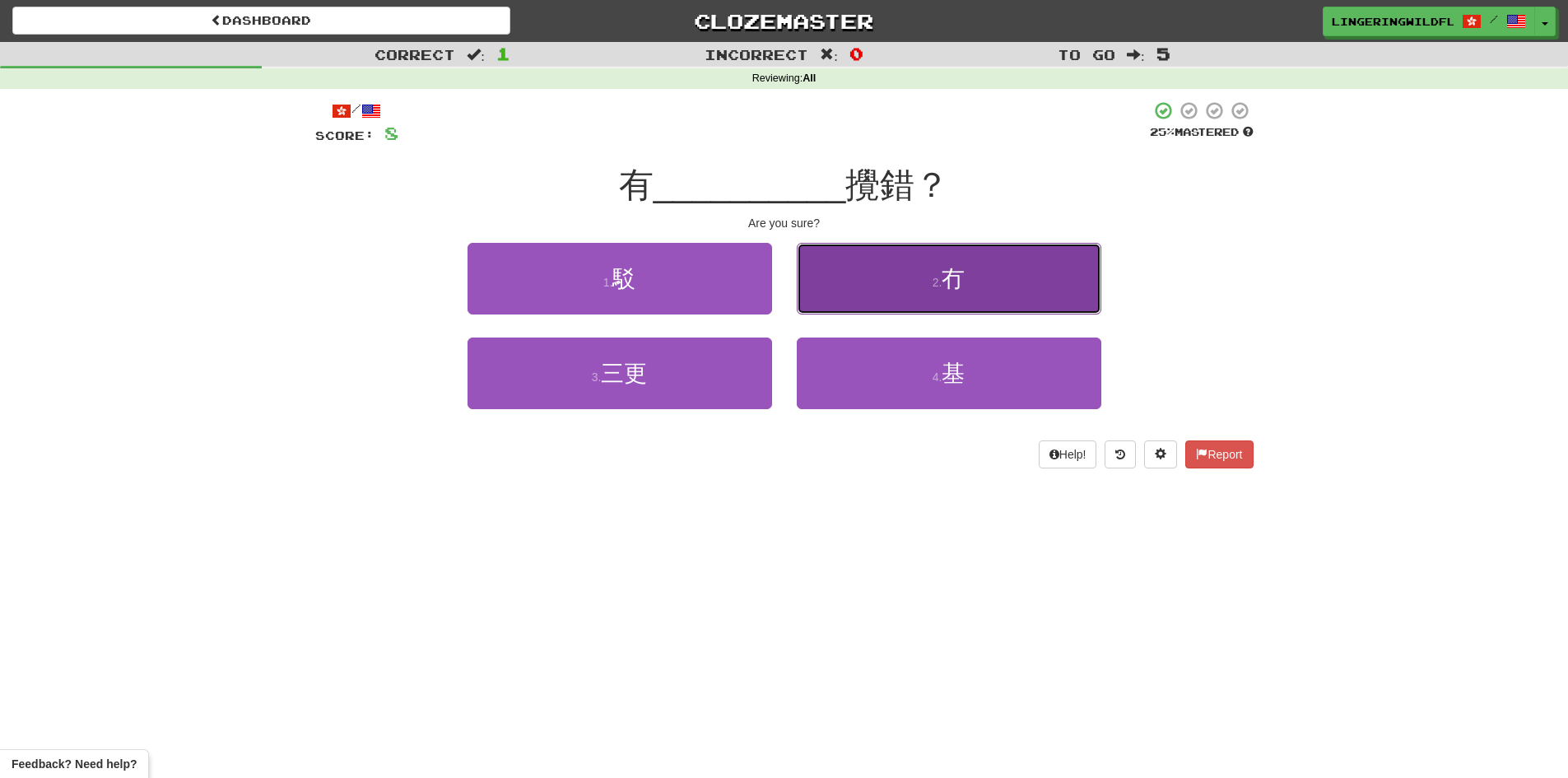
click at [924, 290] on button "2 . 冇" at bounding box center [948, 279] width 305 height 72
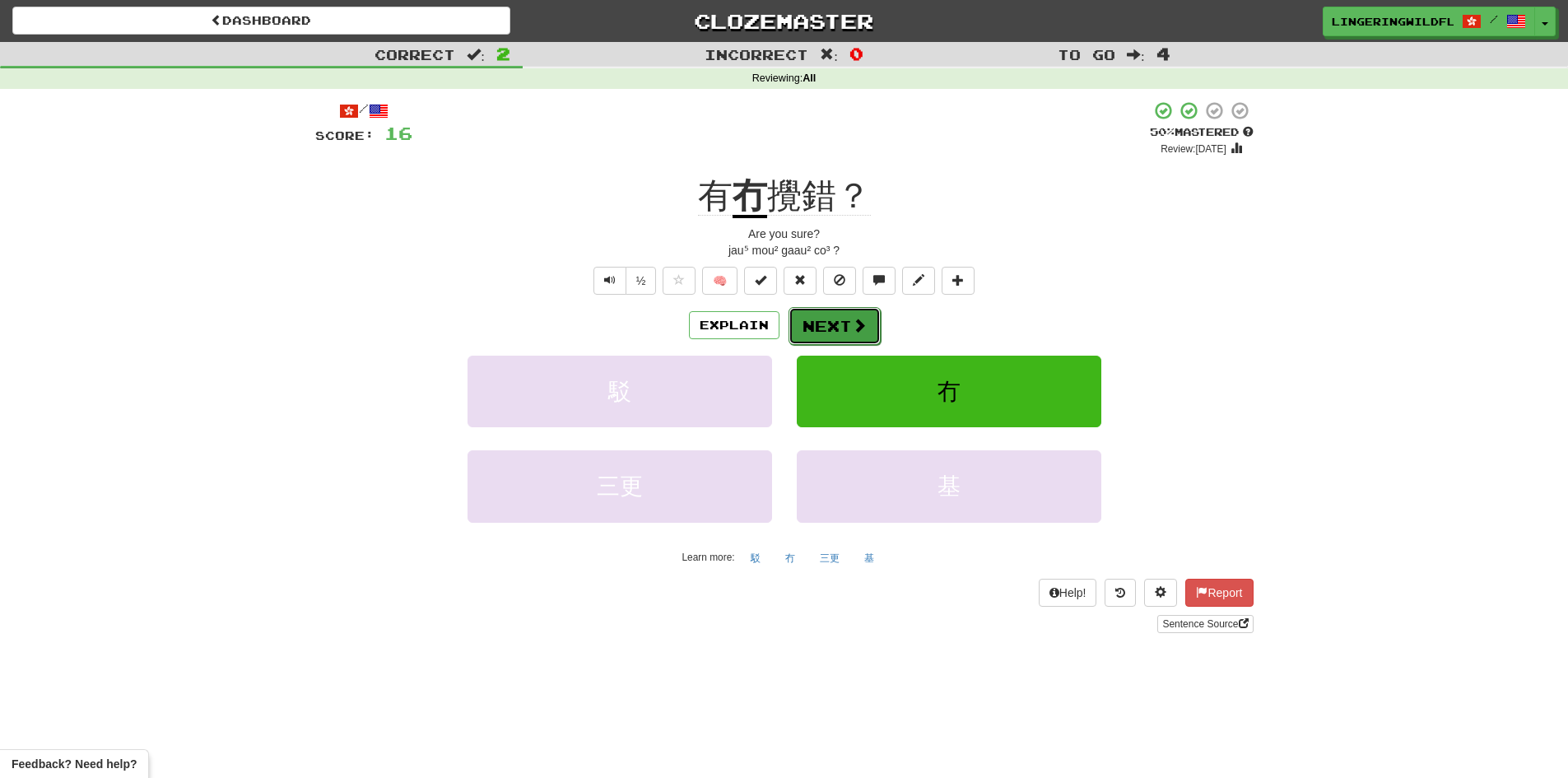
click at [849, 328] on button "Next" at bounding box center [834, 325] width 92 height 38
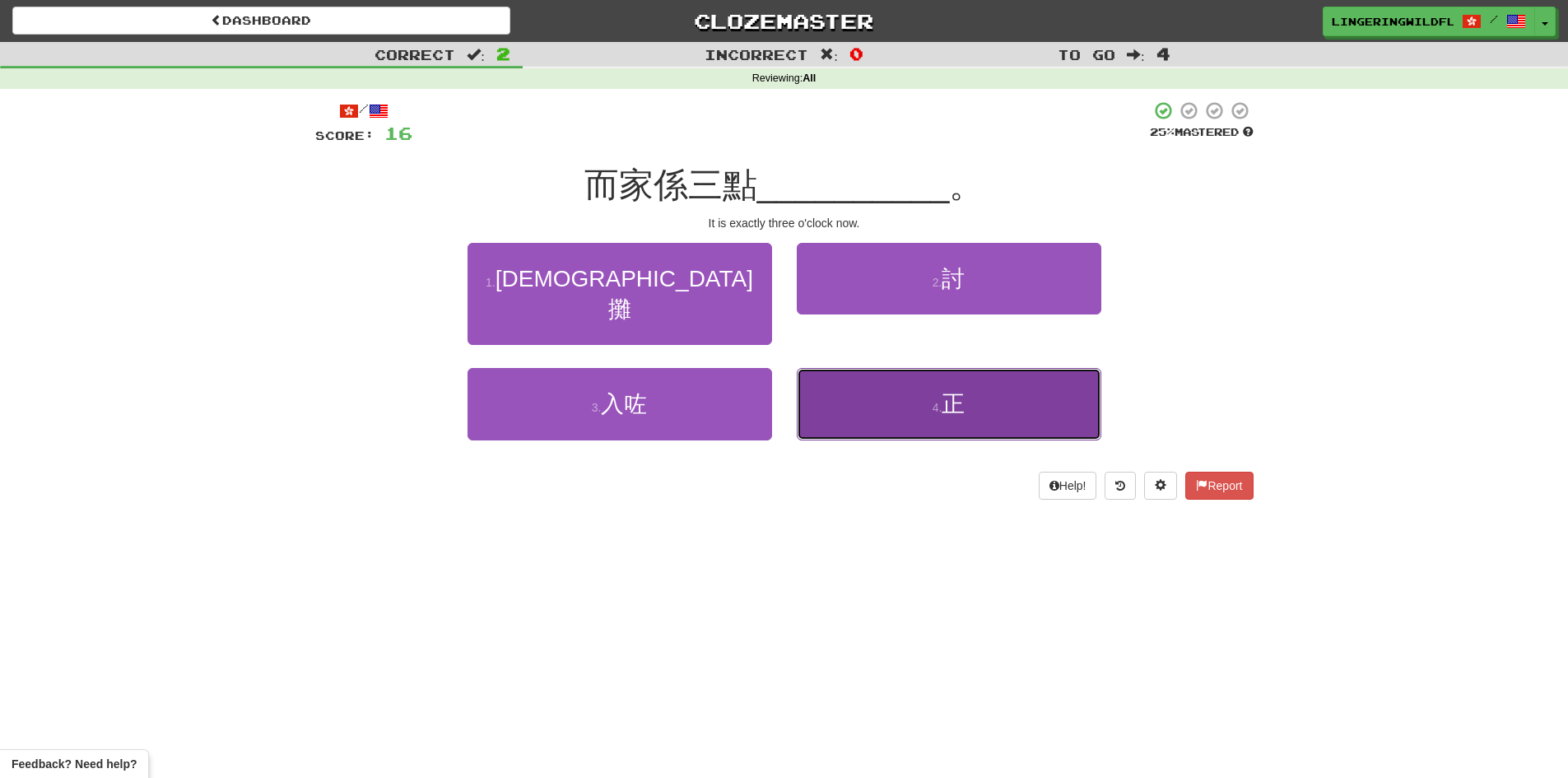
click at [958, 392] on button "4 . 正" at bounding box center [948, 404] width 305 height 72
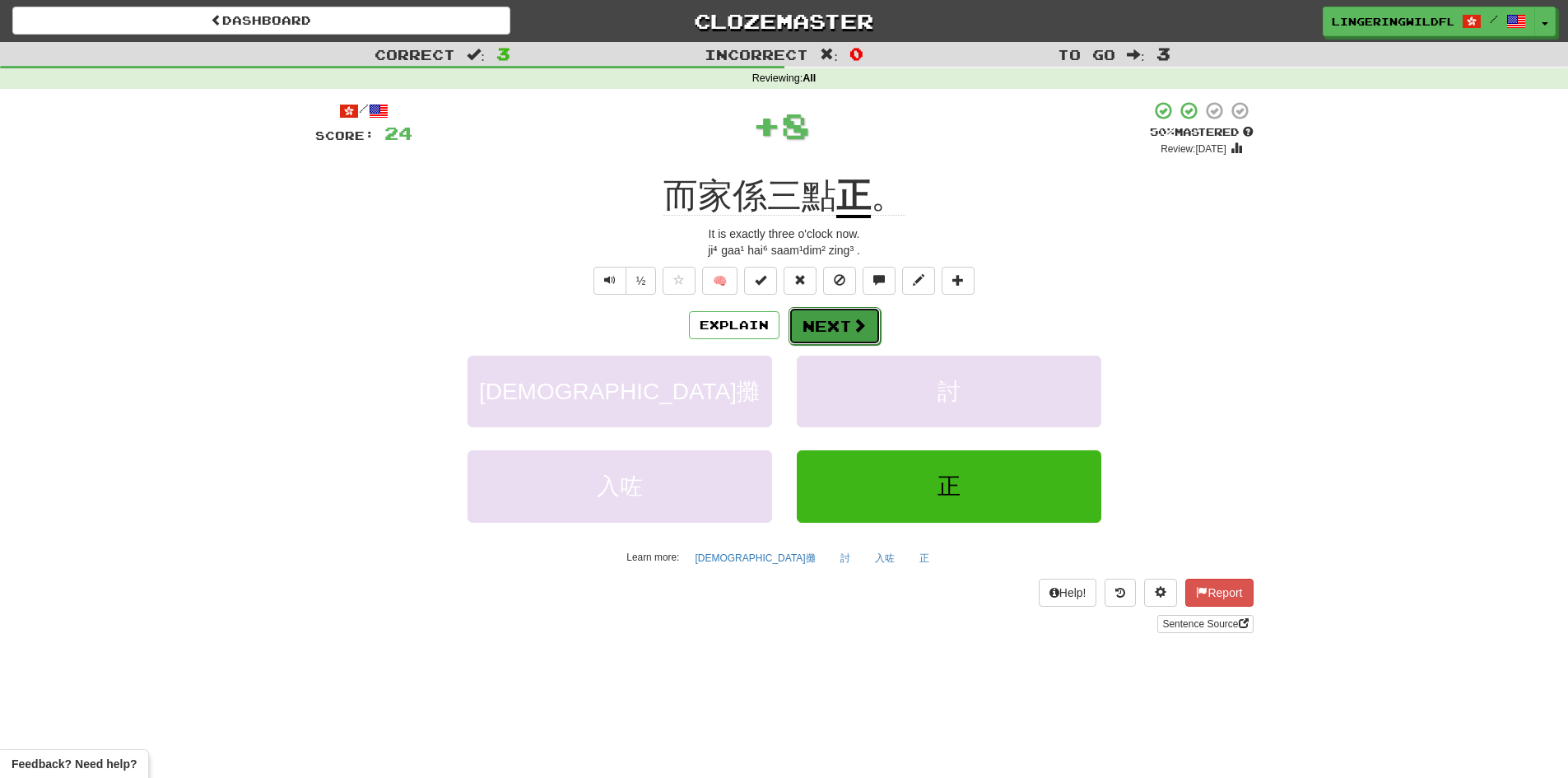
click at [825, 321] on button "Next" at bounding box center [834, 325] width 92 height 38
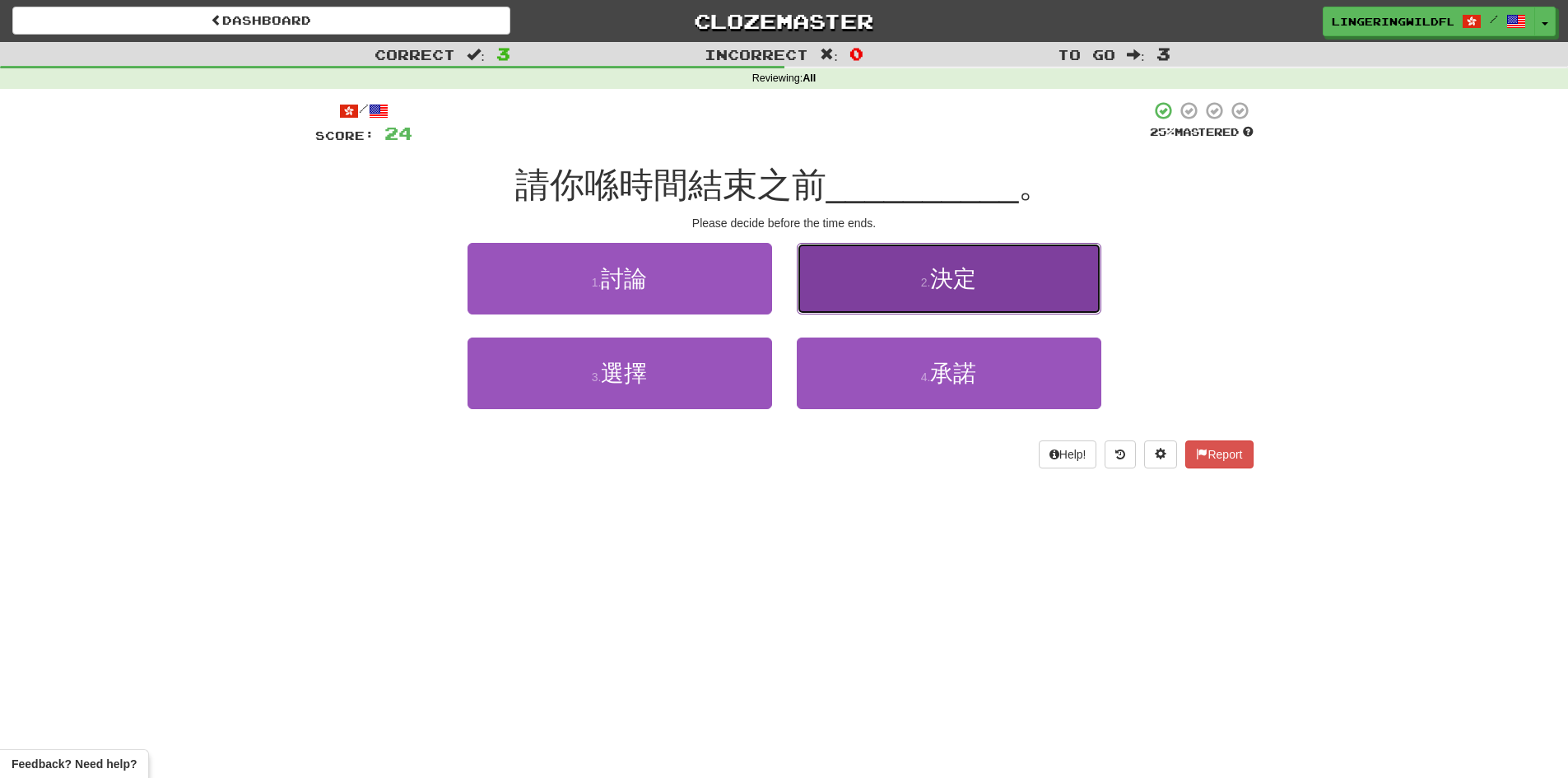
click at [979, 291] on button "2 . 決定" at bounding box center [948, 279] width 305 height 72
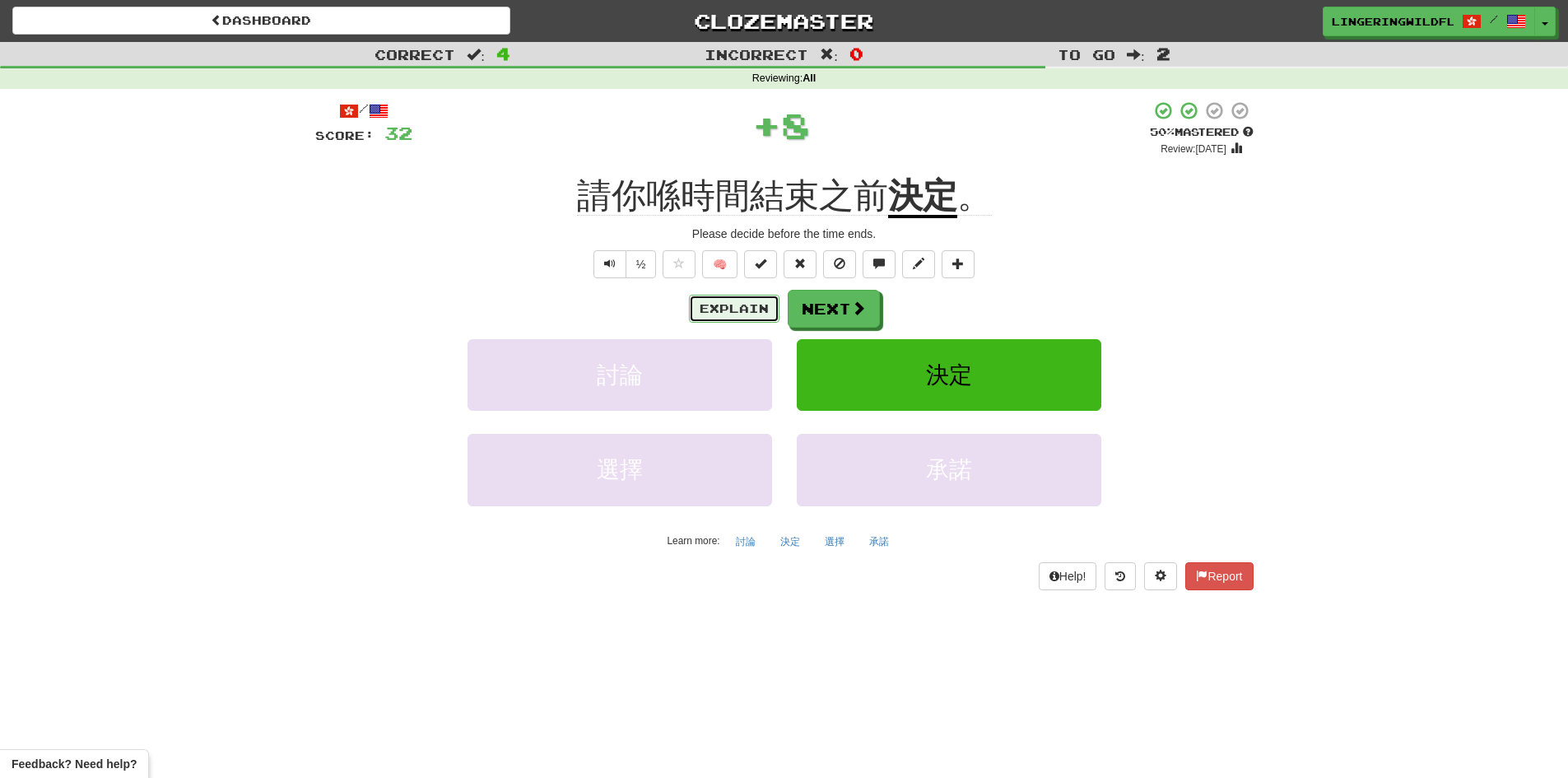
click at [741, 301] on button "Explain" at bounding box center [734, 308] width 90 height 28
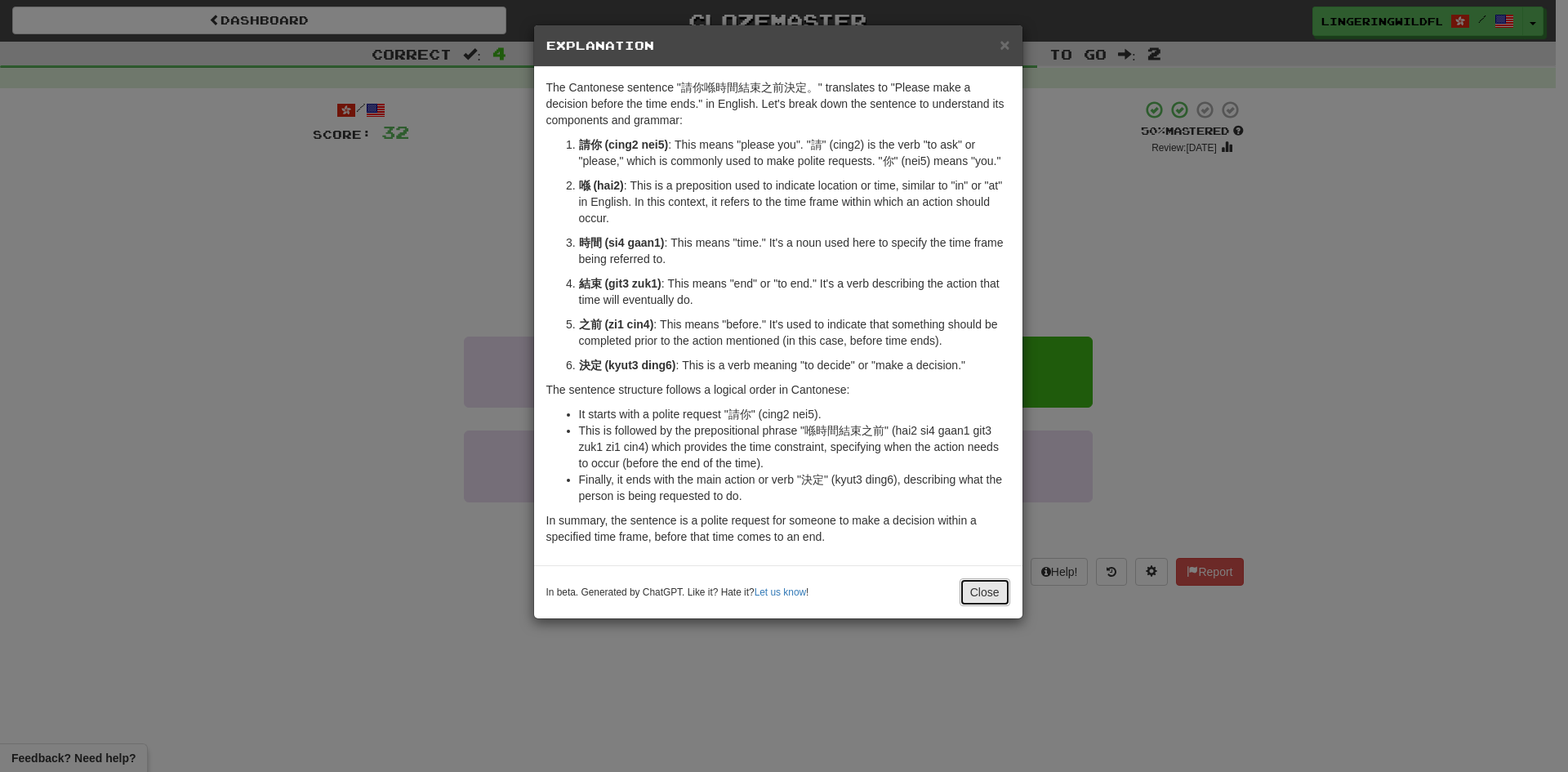
click at [980, 595] on button "Close" at bounding box center [984, 592] width 50 height 27
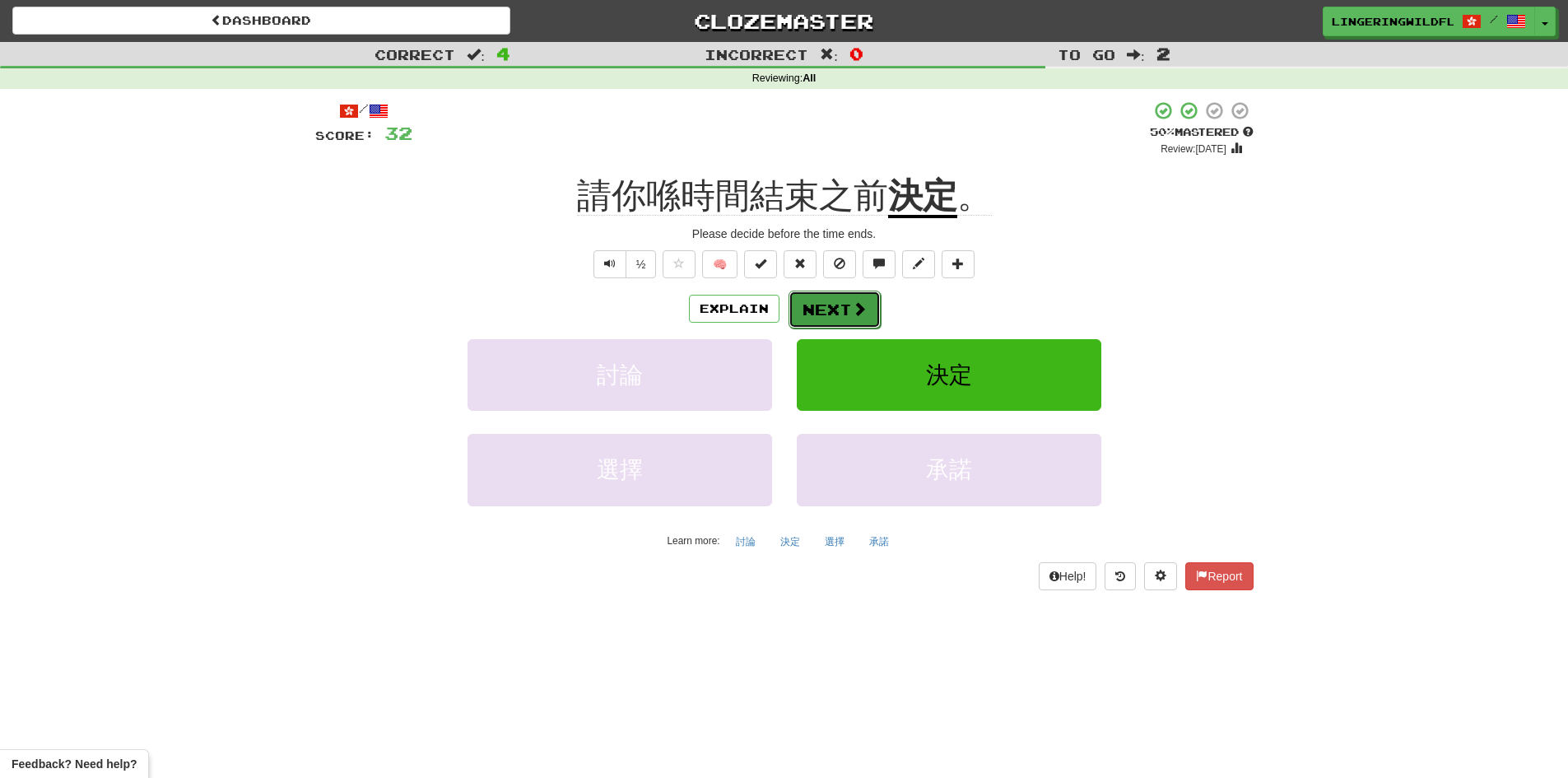
click at [819, 296] on button "Next" at bounding box center [834, 309] width 92 height 38
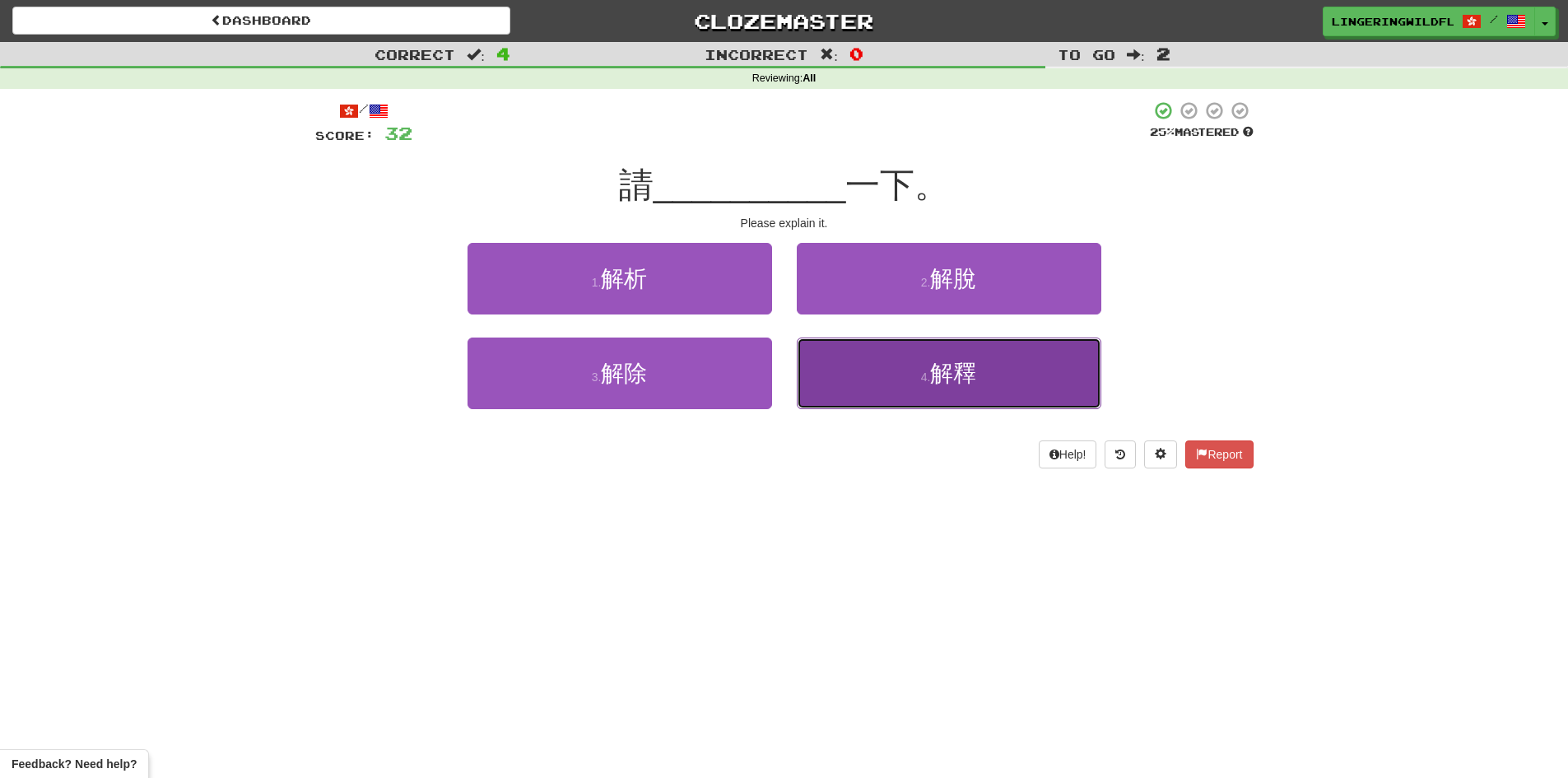
click at [983, 383] on button "4 . 解釋" at bounding box center [948, 374] width 305 height 72
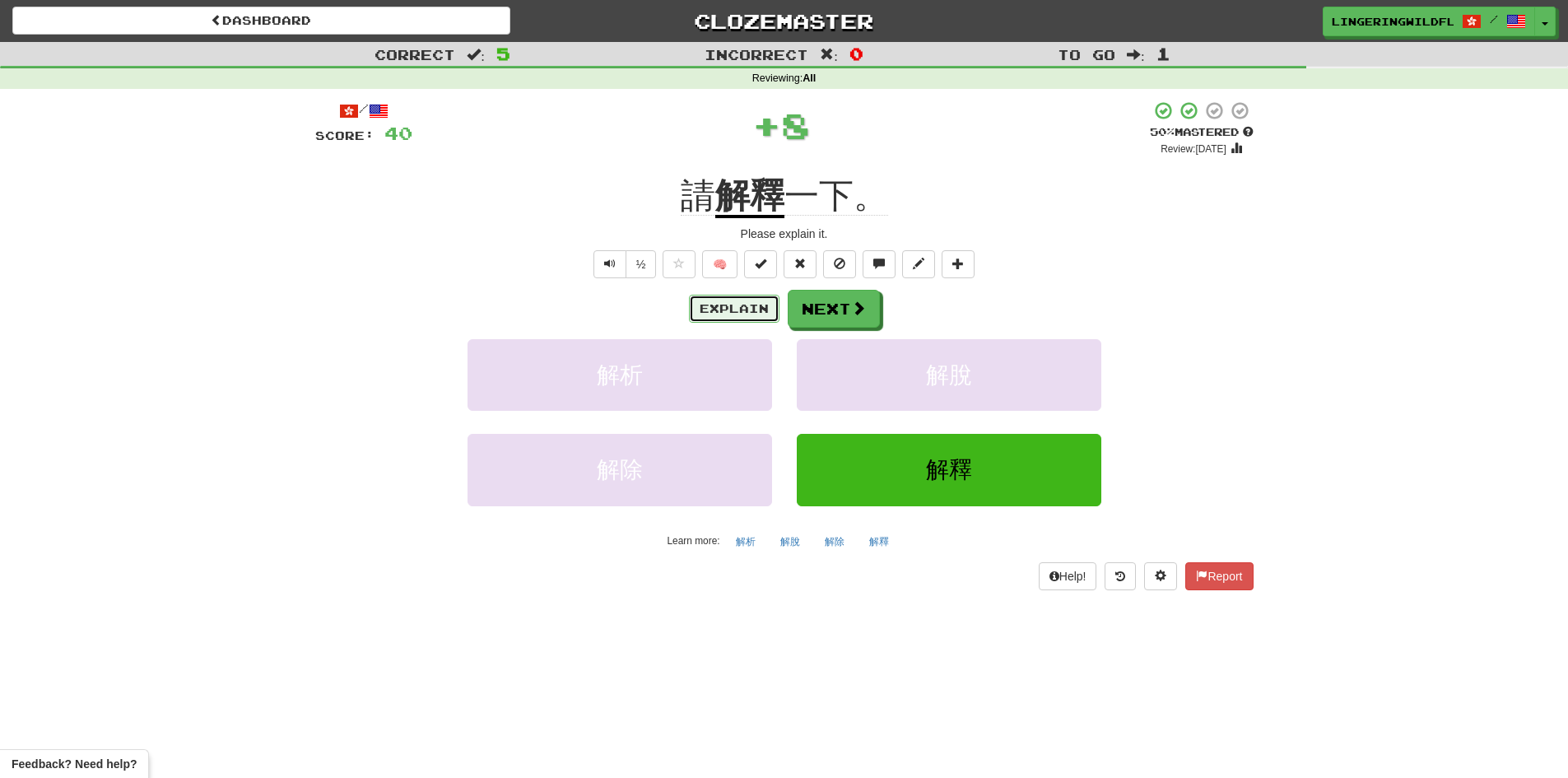
click at [731, 305] on button "Explain" at bounding box center [734, 308] width 90 height 28
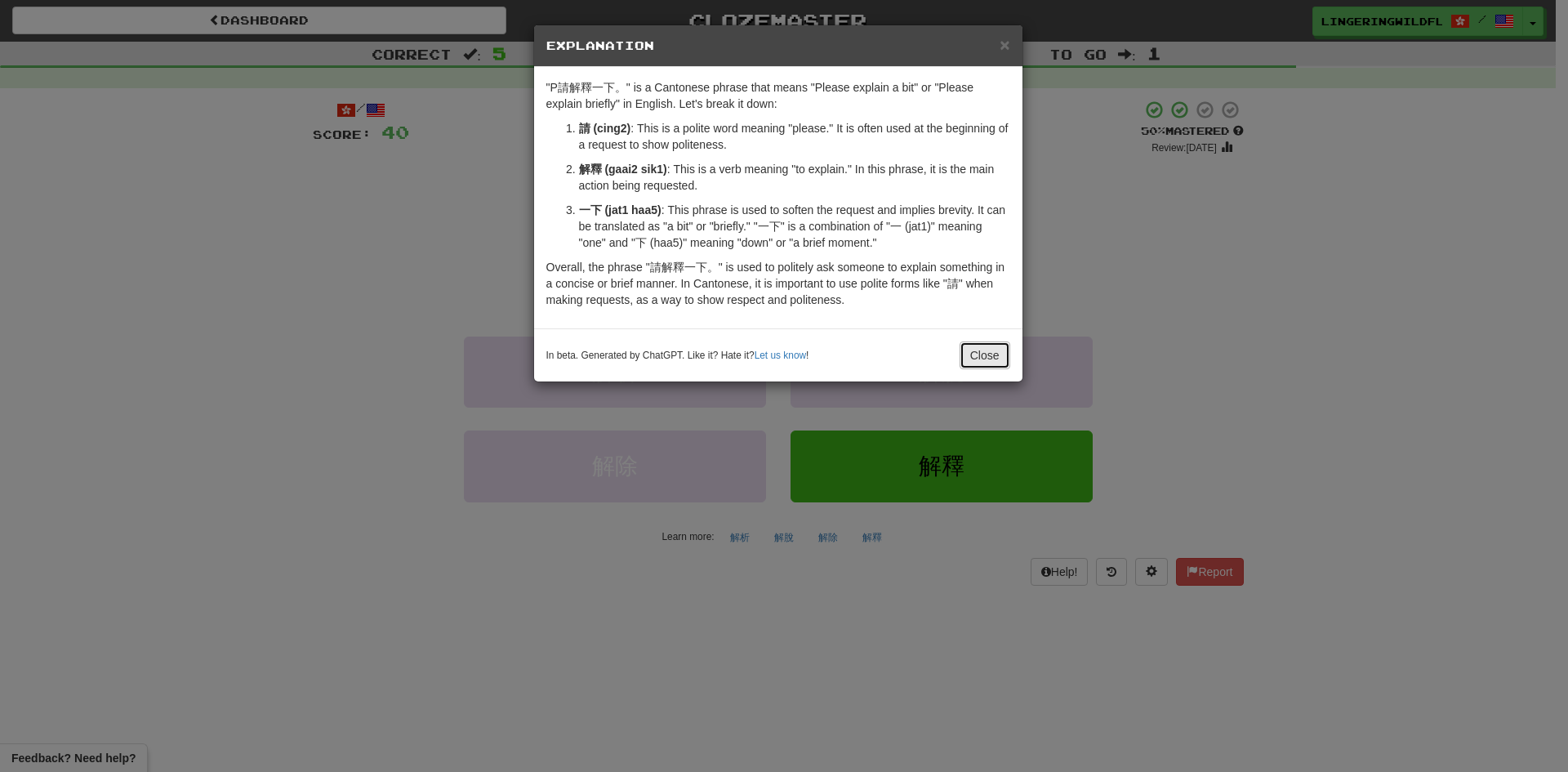
click at [979, 365] on button "Close" at bounding box center [984, 355] width 50 height 27
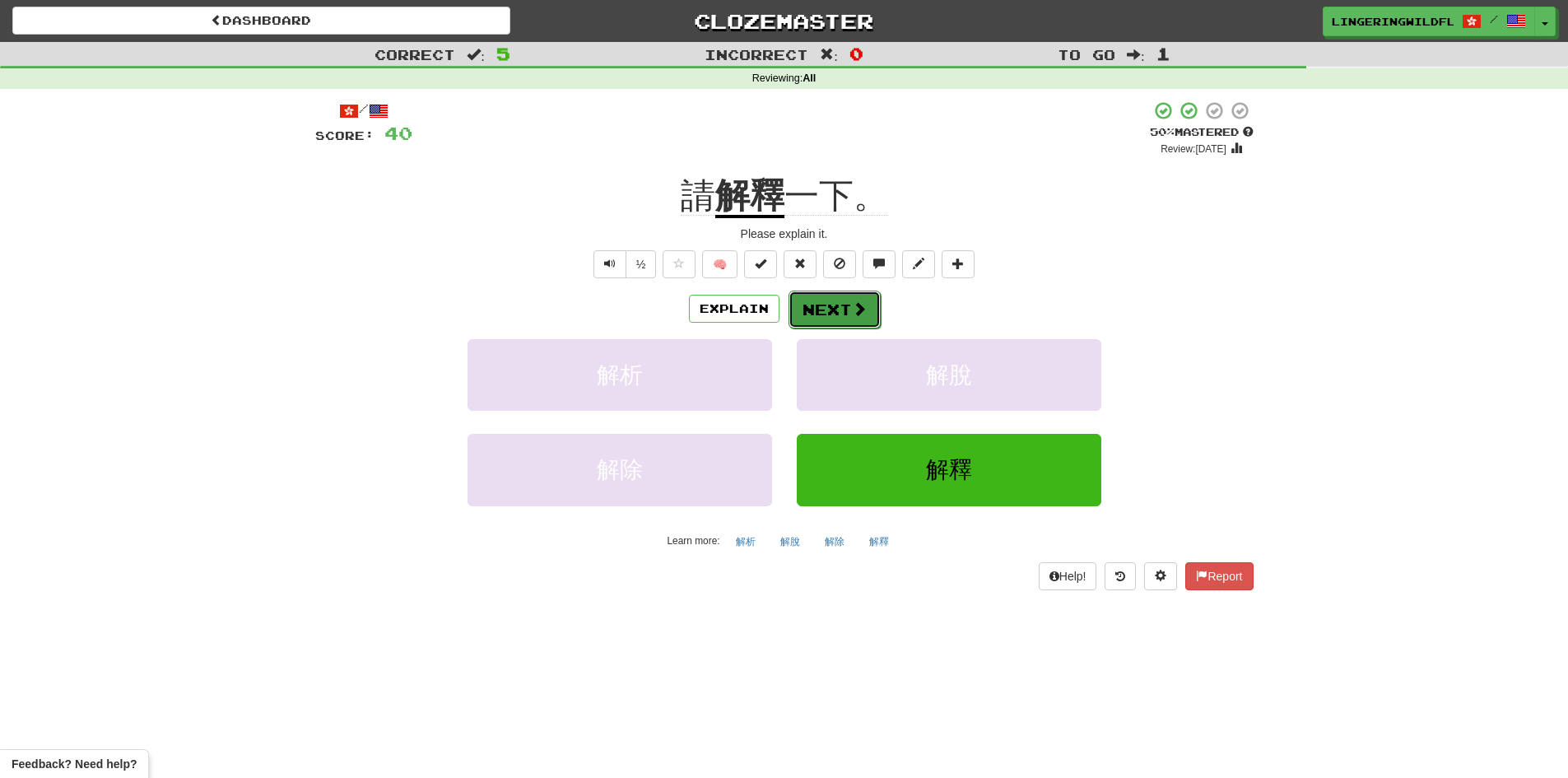
click at [859, 316] on span at bounding box center [859, 308] width 15 height 15
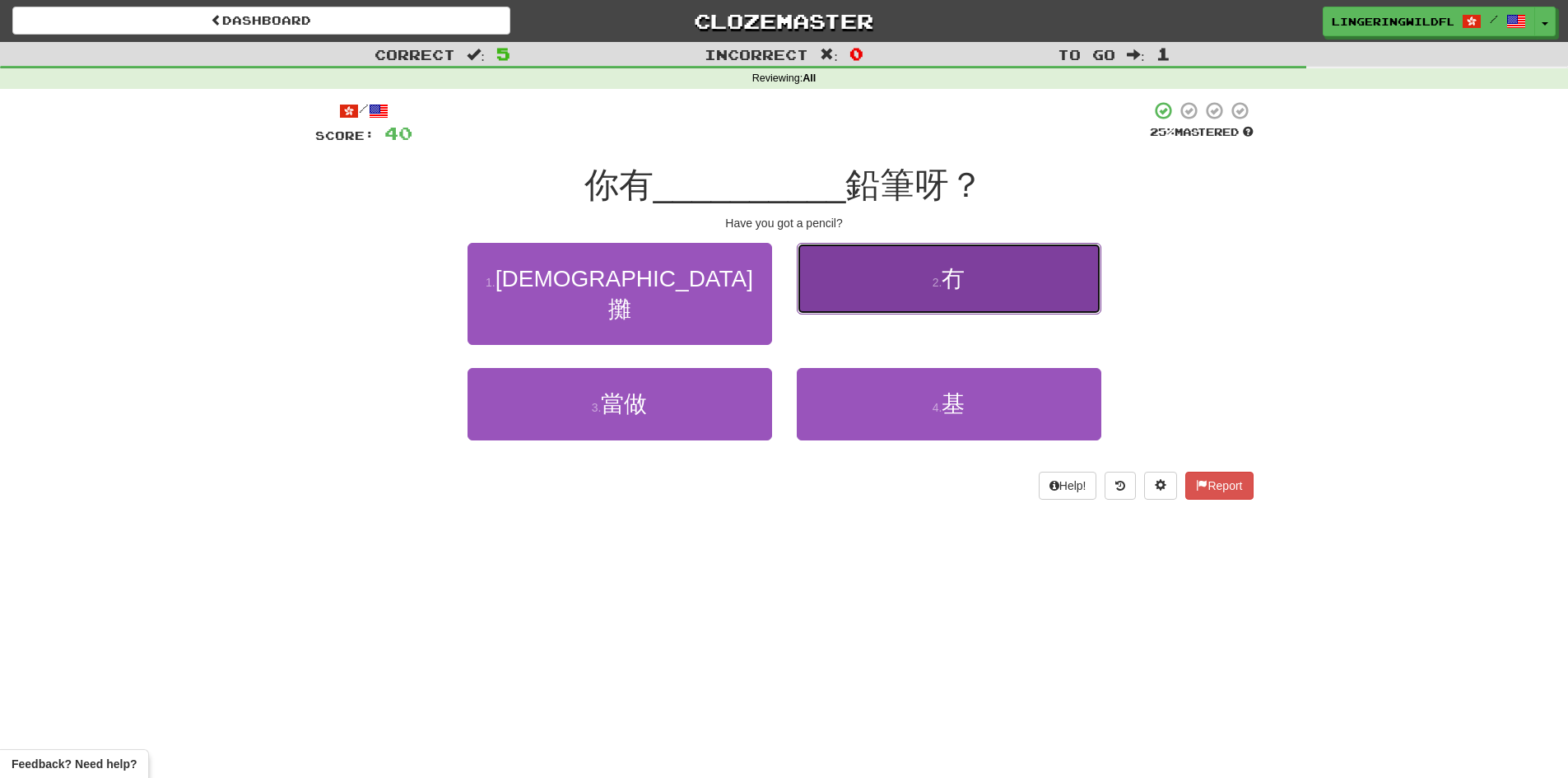
click at [897, 271] on button "2 . 冇" at bounding box center [948, 279] width 305 height 72
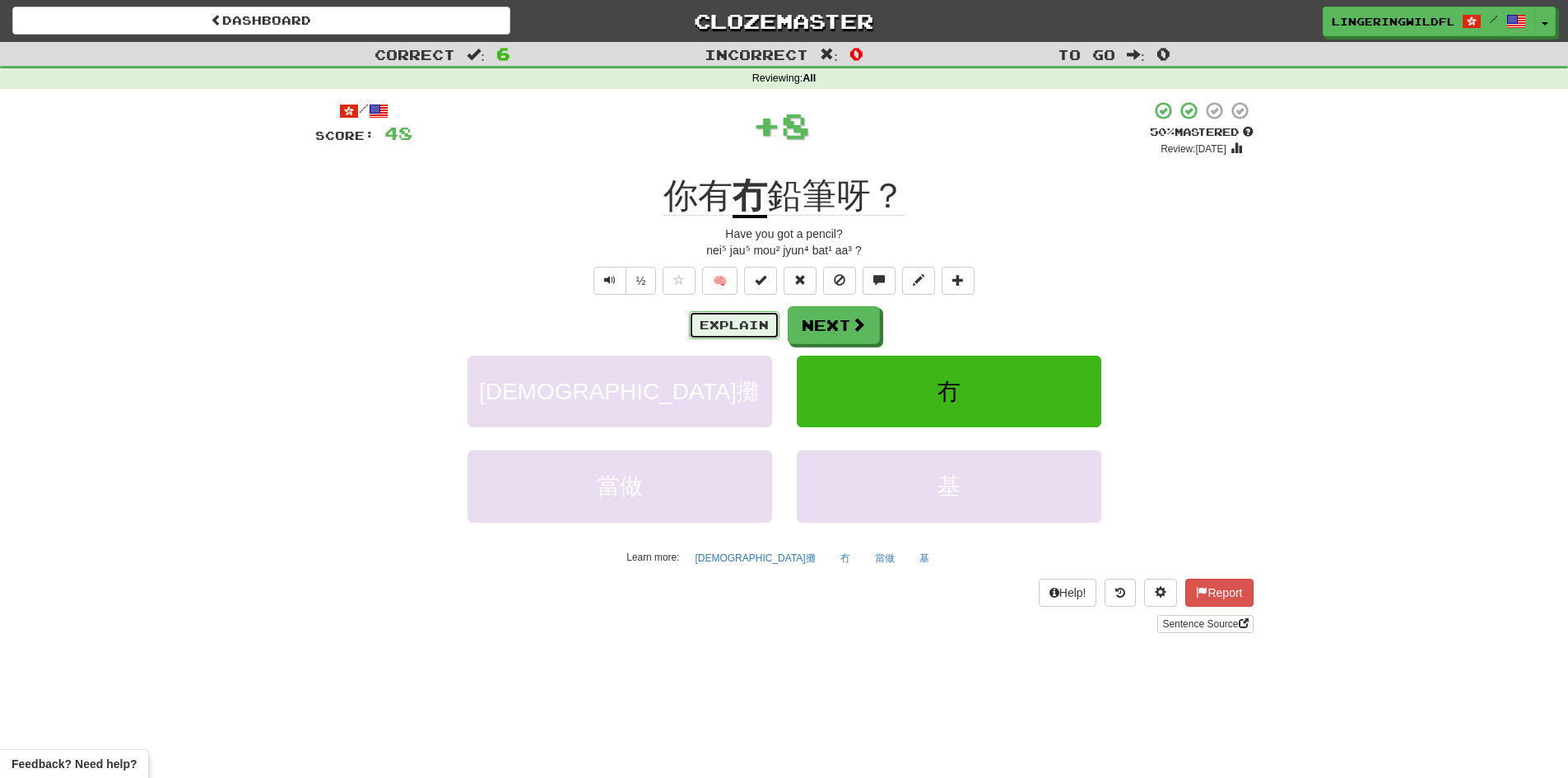
click at [749, 323] on button "Explain" at bounding box center [734, 325] width 90 height 28
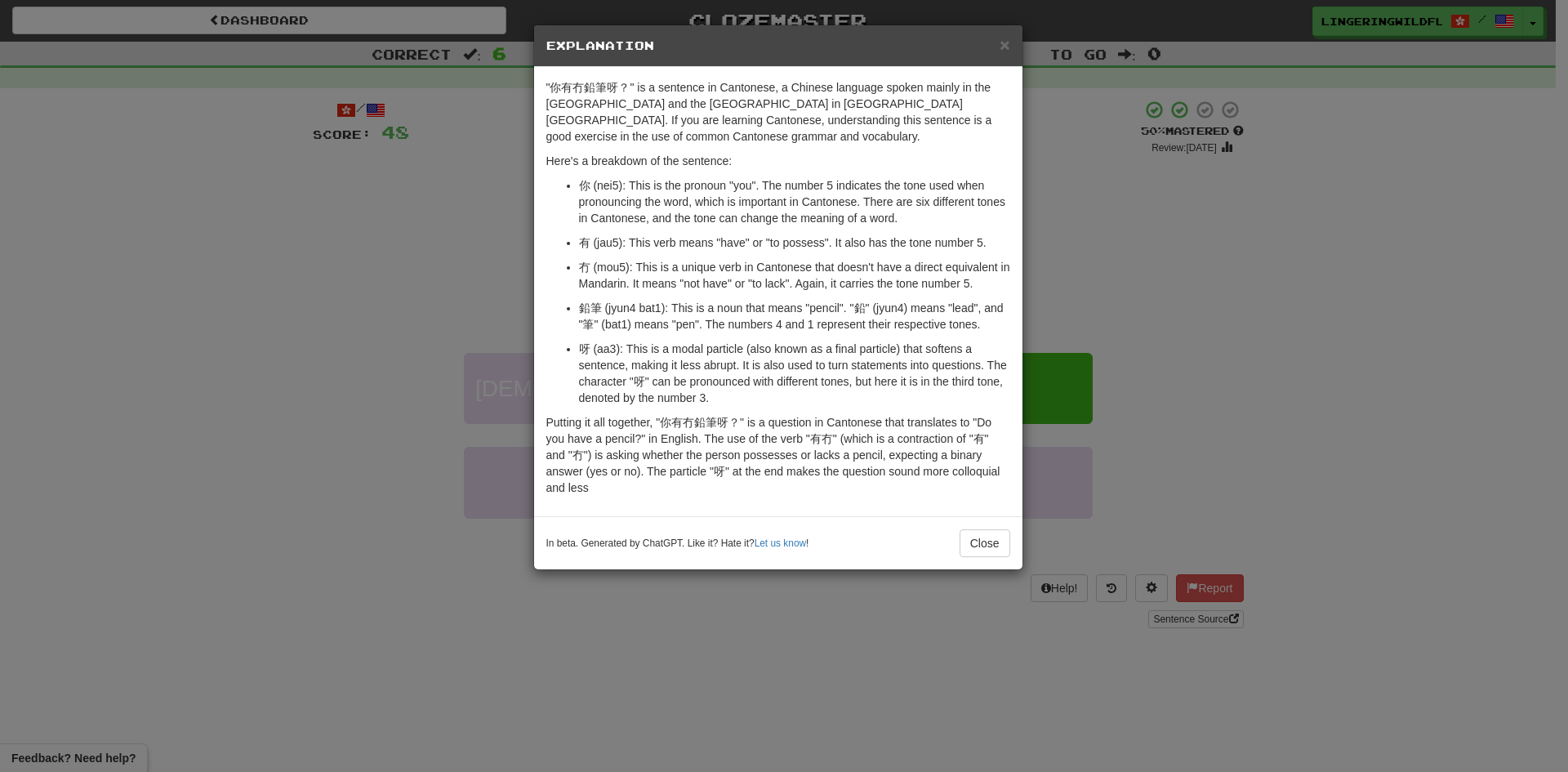
click at [998, 48] on h5 "Explanation" at bounding box center [779, 46] width 464 height 16
click at [1001, 45] on span "×" at bounding box center [1004, 44] width 10 height 19
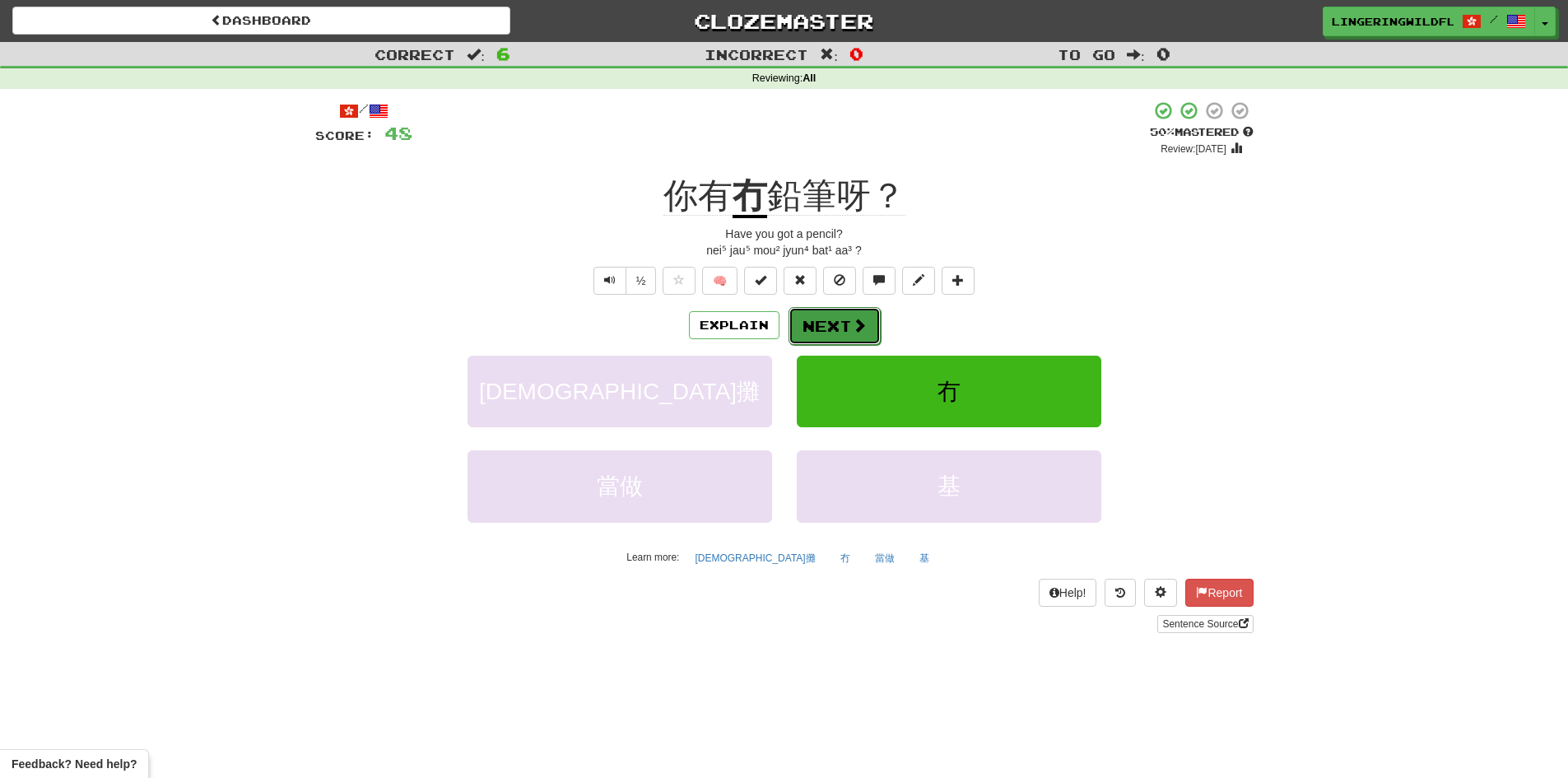
click at [818, 324] on button "Next" at bounding box center [834, 325] width 92 height 38
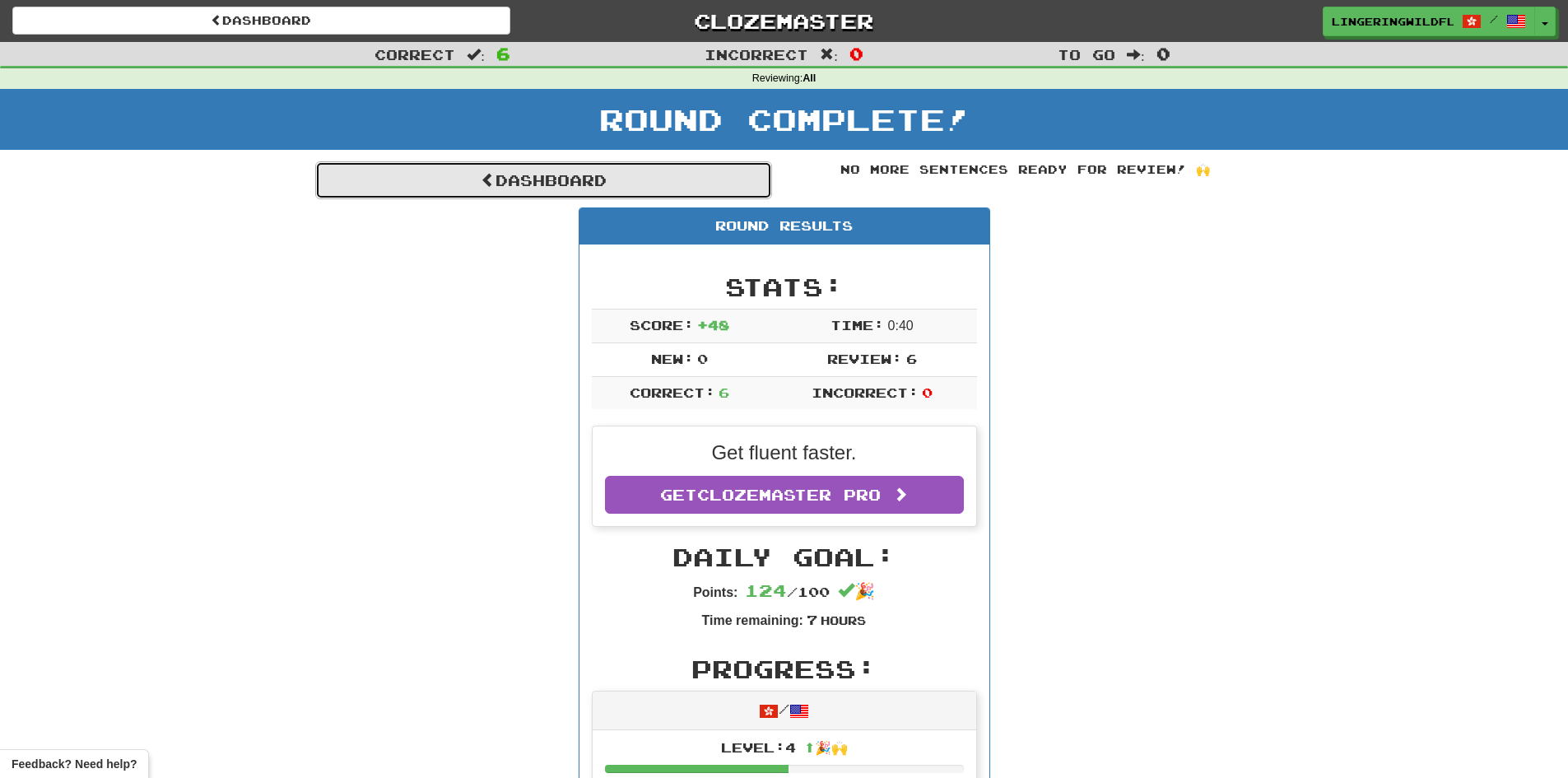
click at [512, 174] on link "Dashboard" at bounding box center [543, 180] width 457 height 38
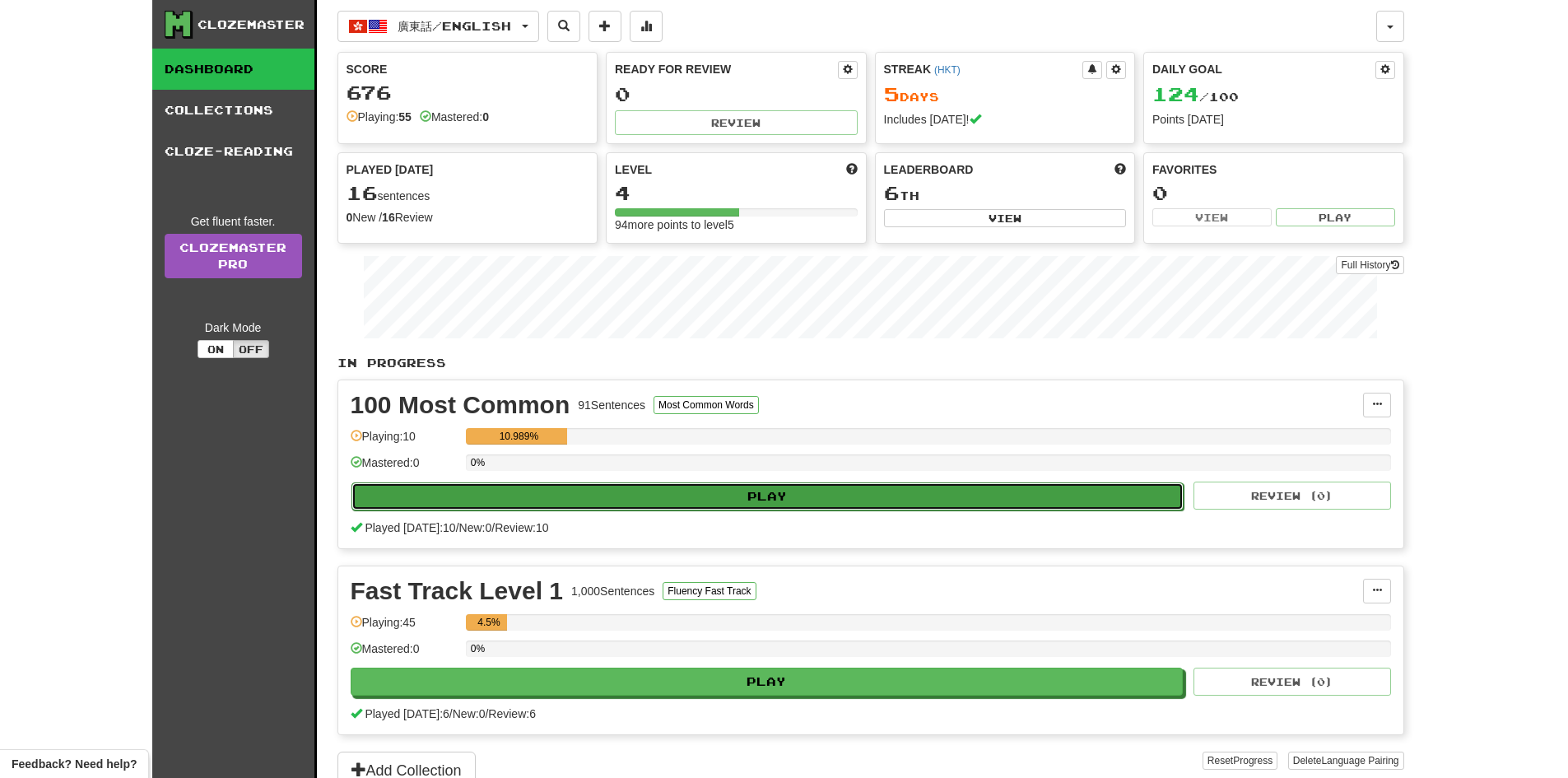
click at [765, 500] on button "Play" at bounding box center [768, 496] width 833 height 28
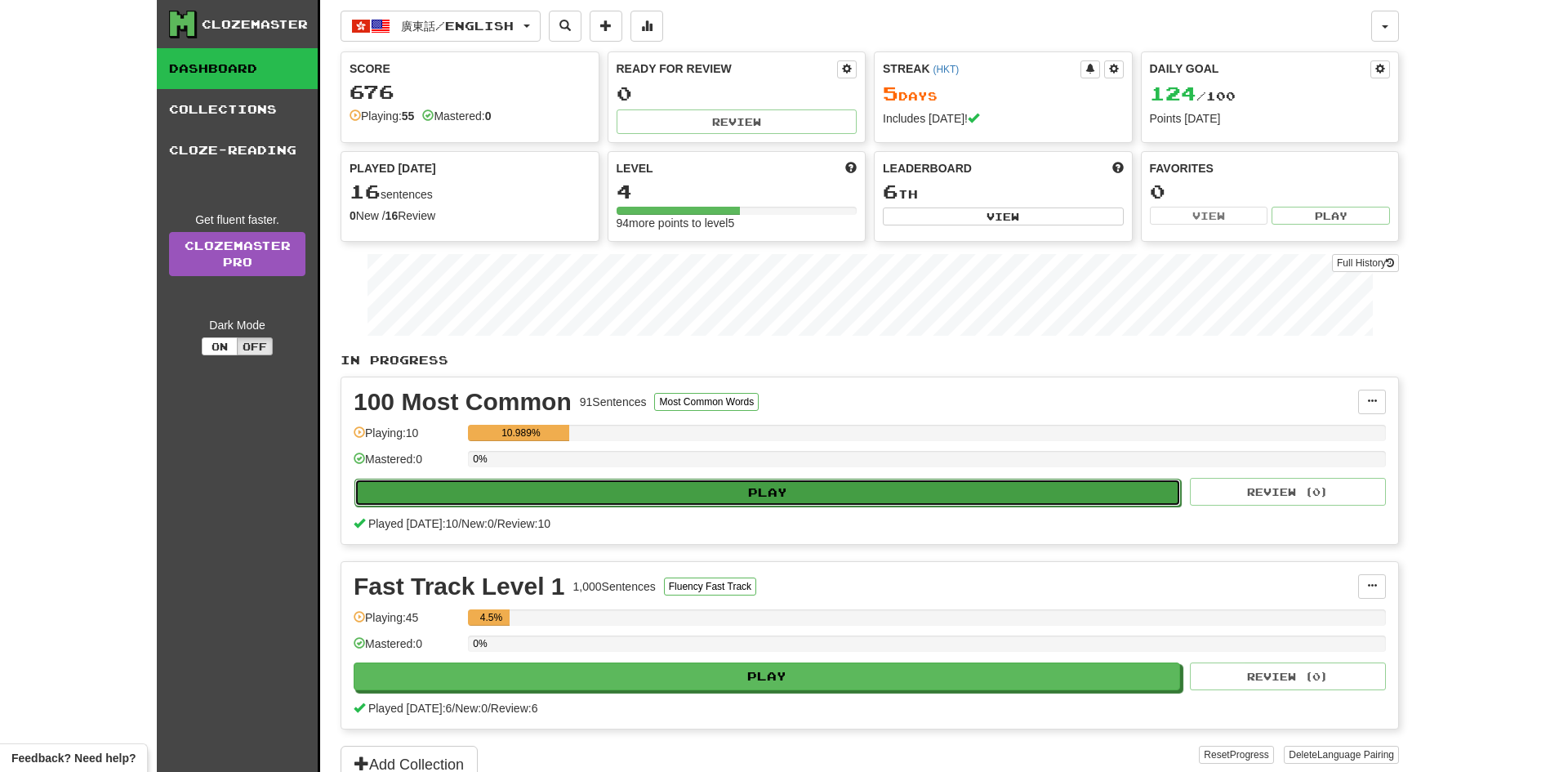
select select "**"
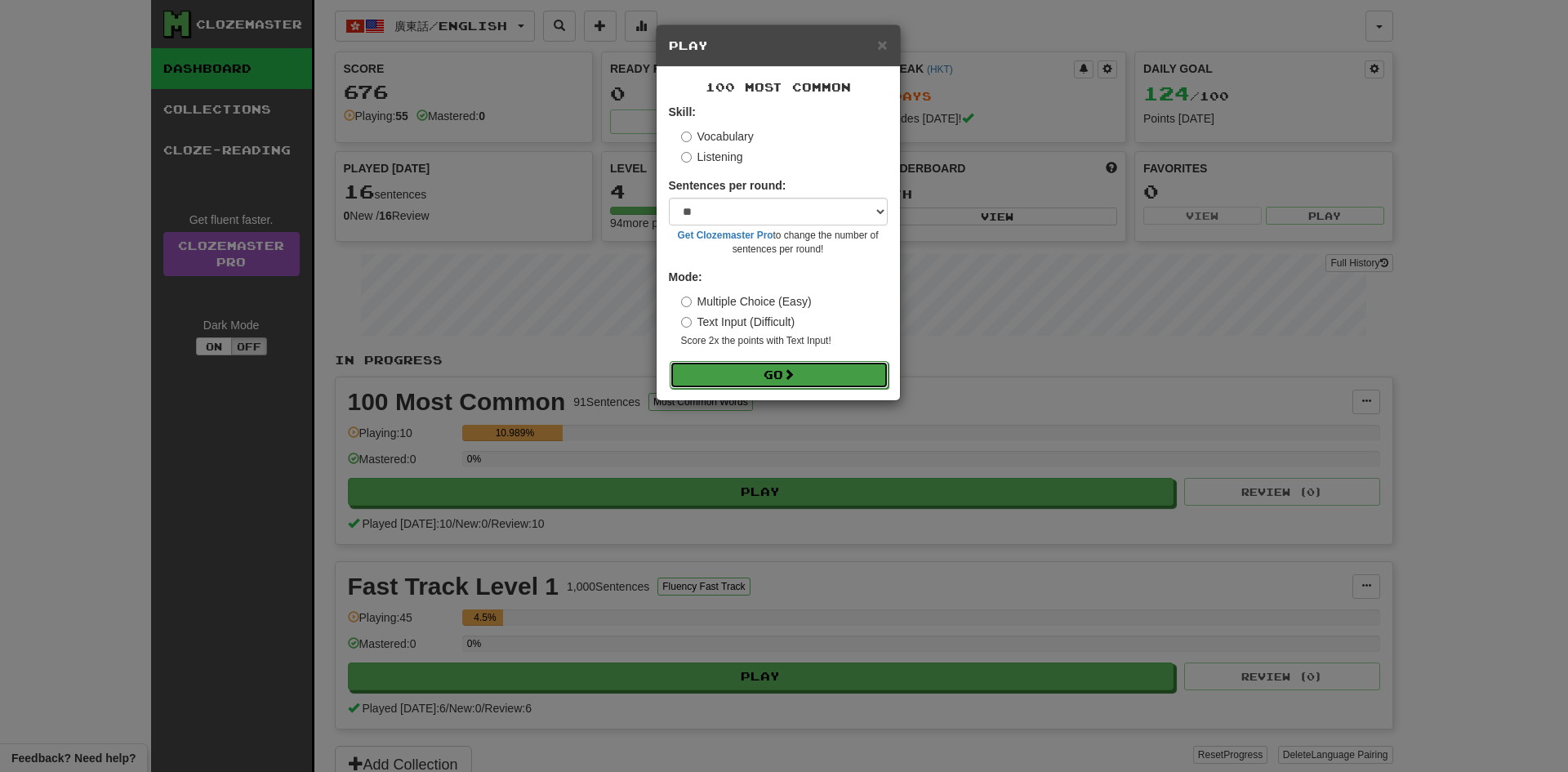
click at [773, 366] on button "Go" at bounding box center [779, 375] width 219 height 27
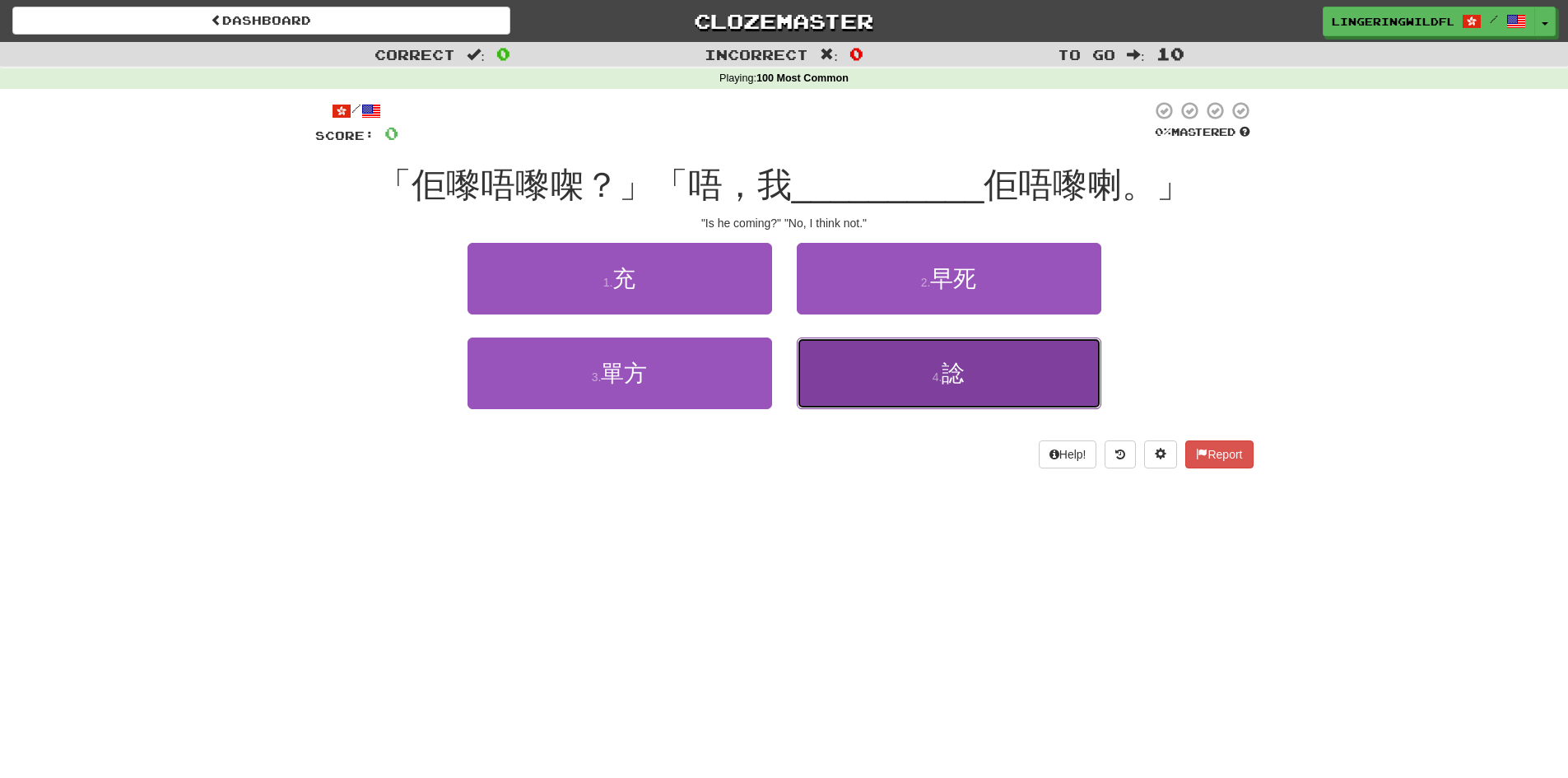
click at [976, 377] on button "4 . 諗" at bounding box center [948, 374] width 305 height 72
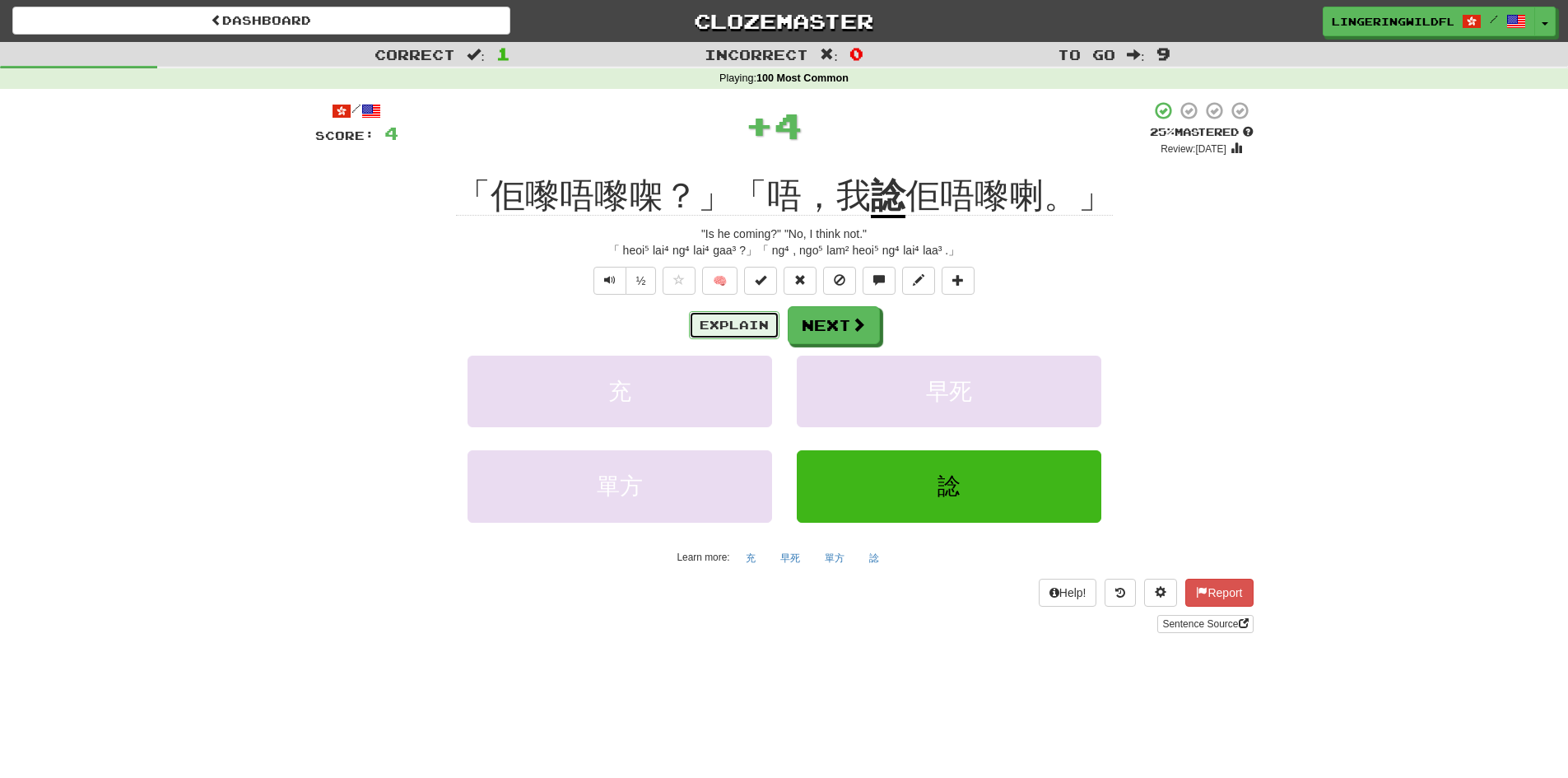
click at [721, 325] on button "Explain" at bounding box center [734, 325] width 90 height 28
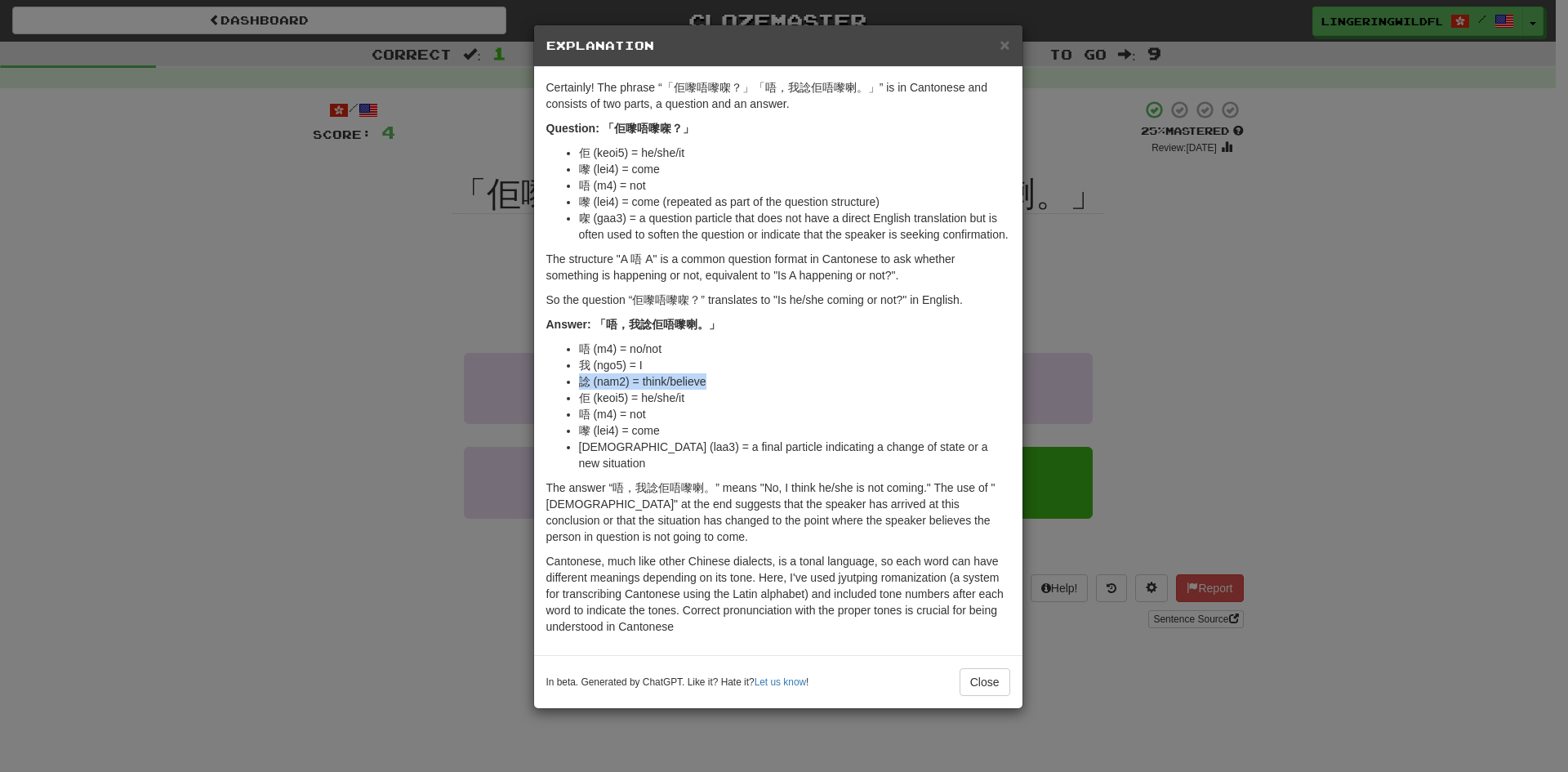
drag, startPoint x: 581, startPoint y: 382, endPoint x: 705, endPoint y: 383, distance: 124.0
click at [705, 383] on li "諗 (nam2) = think/believe" at bounding box center [795, 382] width 431 height 16
copy li "諗 (nam2) = think/believe"
click at [852, 459] on div "Certainly! The phrase “「佢嚟唔嚟㗎？」「唔，我諗佢唔嚟喇。」” is in Cantonese and consists of two…" at bounding box center [779, 361] width 489 height 588
click at [985, 668] on button "Close" at bounding box center [984, 682] width 50 height 27
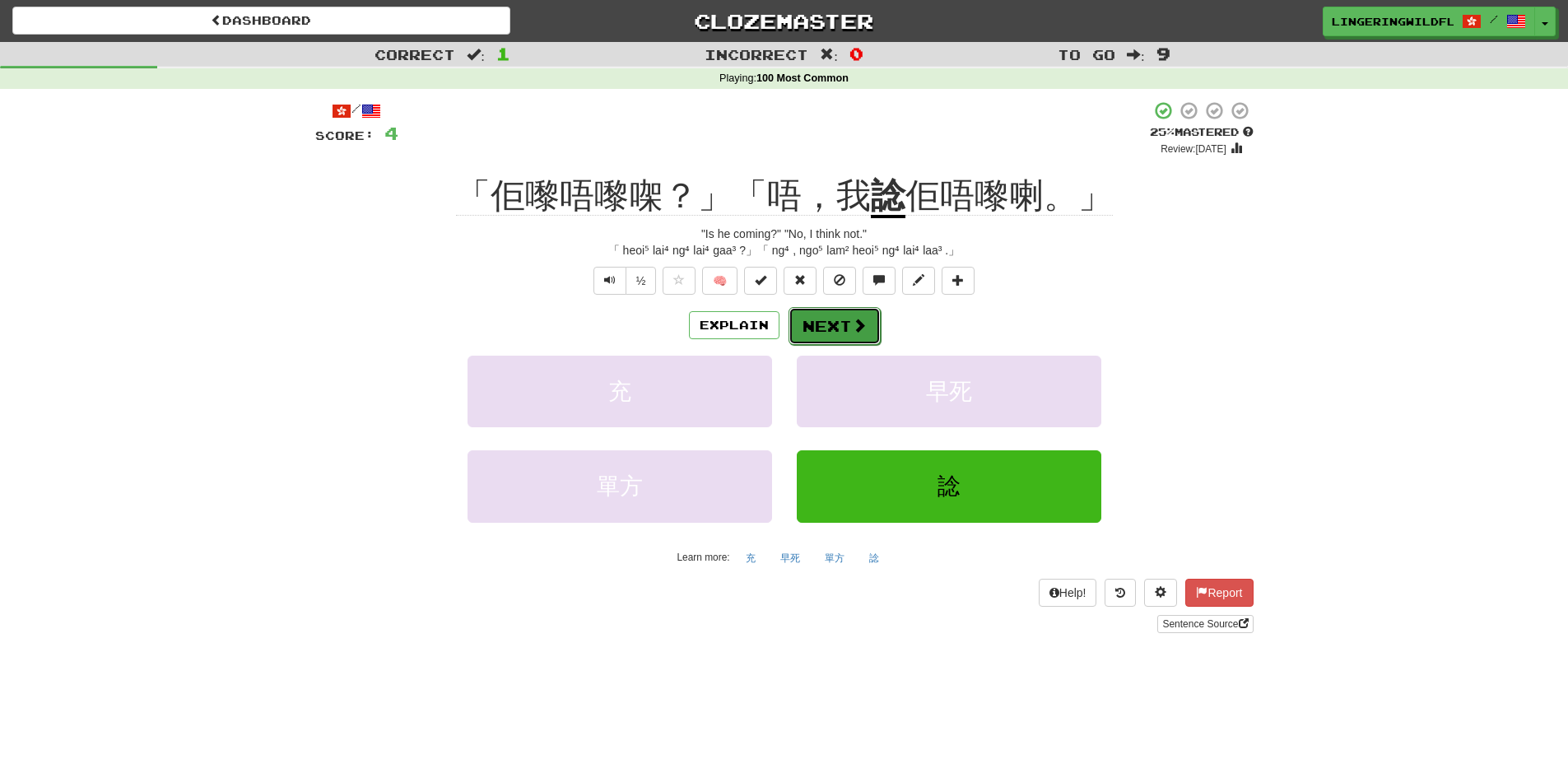
click at [854, 329] on span at bounding box center [859, 325] width 15 height 15
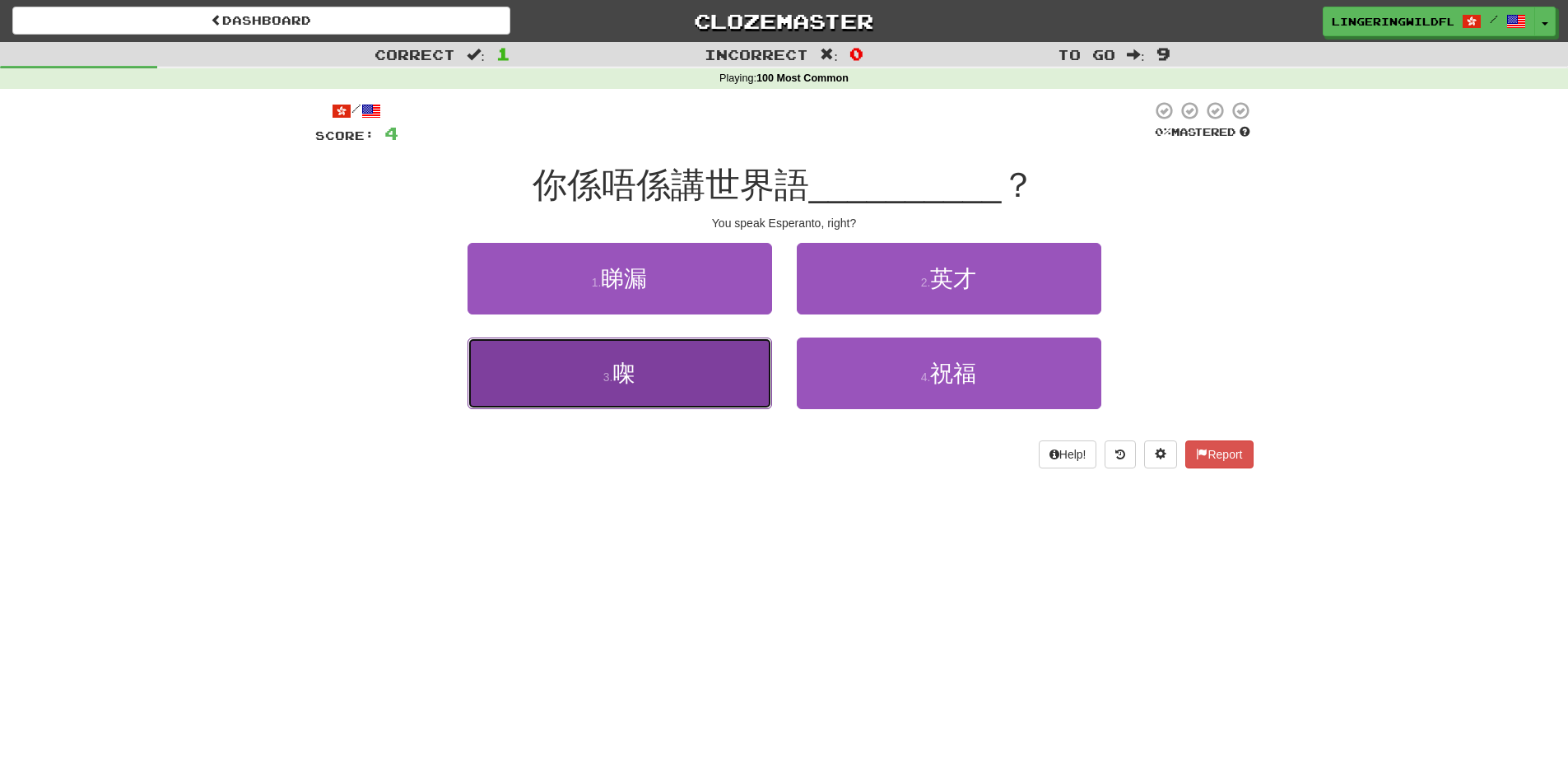
click at [663, 376] on button "3 . 㗎" at bounding box center [620, 374] width 305 height 72
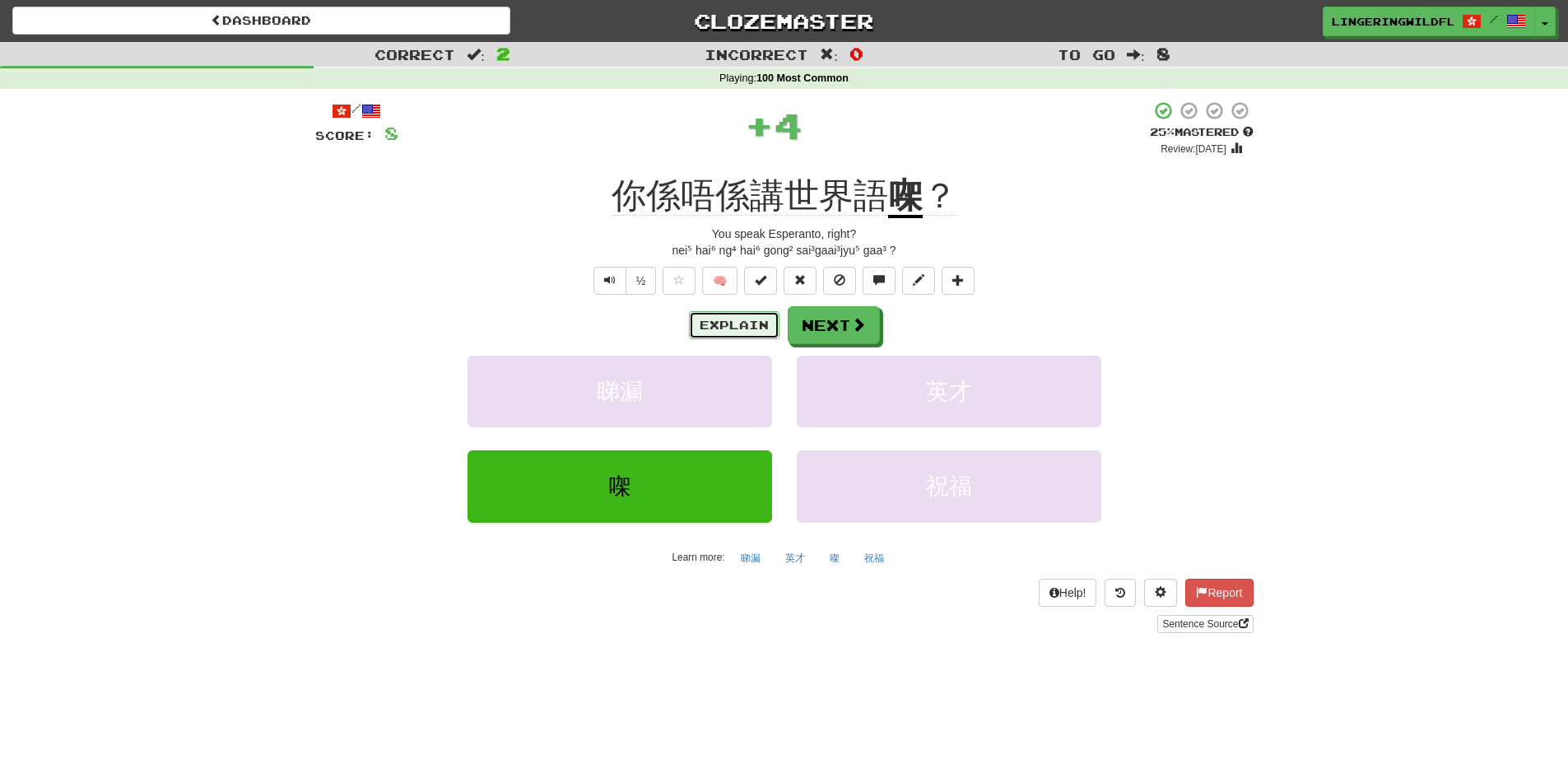
click at [738, 324] on button "Explain" at bounding box center [734, 325] width 90 height 28
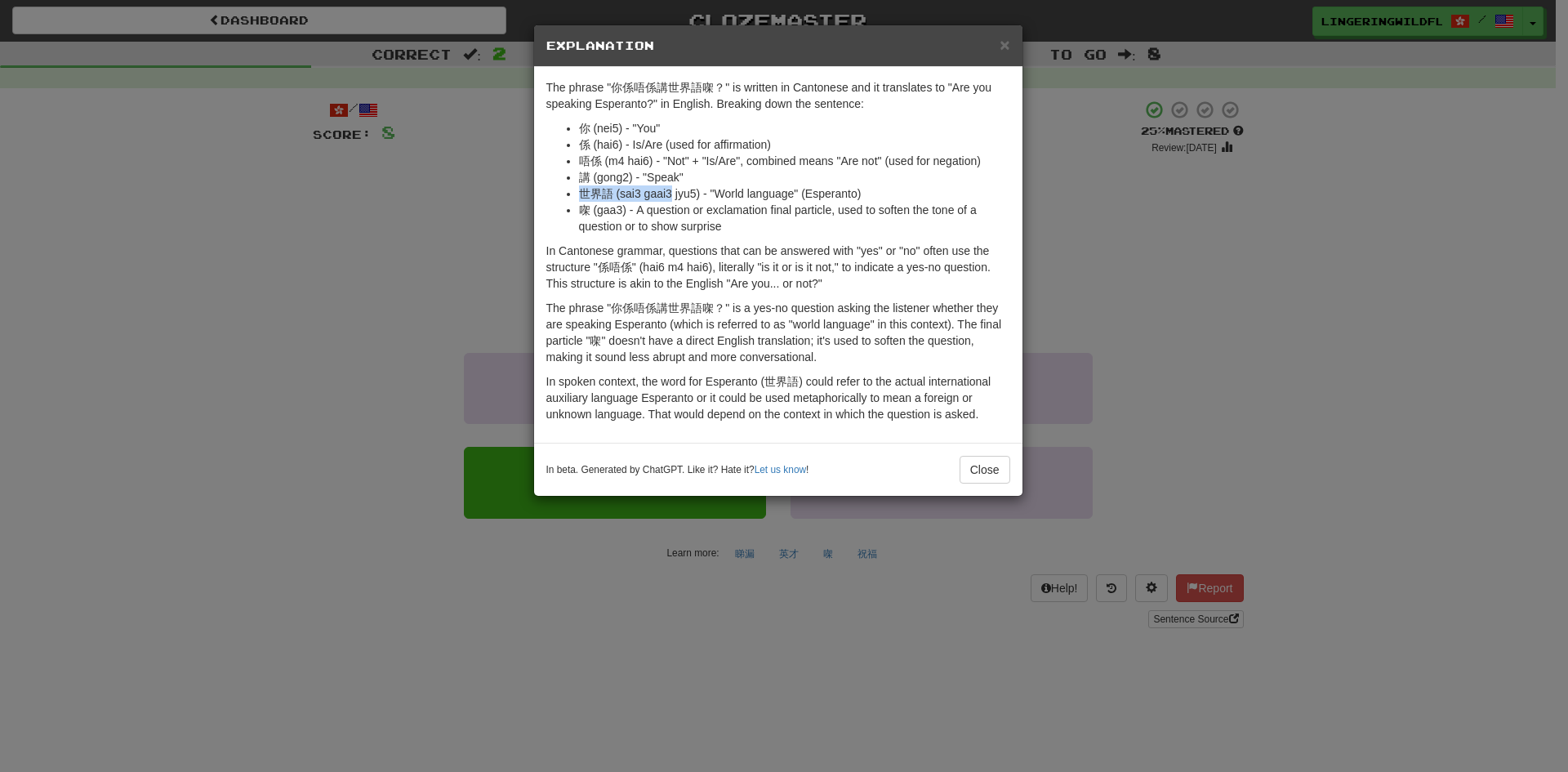
drag, startPoint x: 581, startPoint y: 194, endPoint x: 673, endPoint y: 193, distance: 92.0
click at [673, 193] on li "世界語 (sai3 gaai3 jyu5) - "World language" (Esperanto)" at bounding box center [795, 194] width 431 height 16
copy li "世界語 (sai3 gaai3"
click at [845, 250] on p "In Cantonese grammar, questions that can be answered with "yes" or "no" often u…" at bounding box center [779, 268] width 464 height 49
click at [982, 472] on button "Close" at bounding box center [984, 470] width 50 height 27
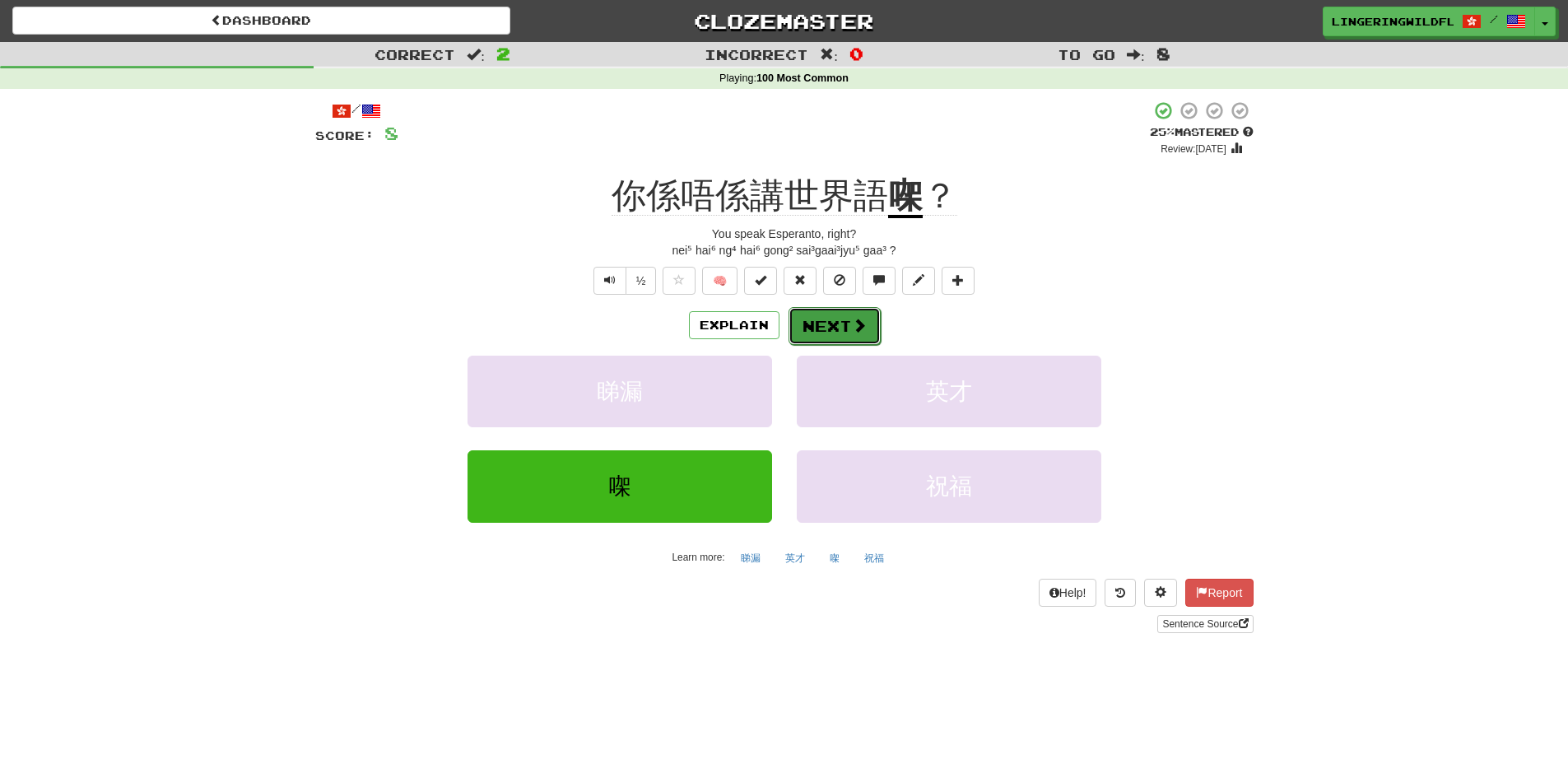
click at [816, 321] on button "Next" at bounding box center [834, 325] width 92 height 38
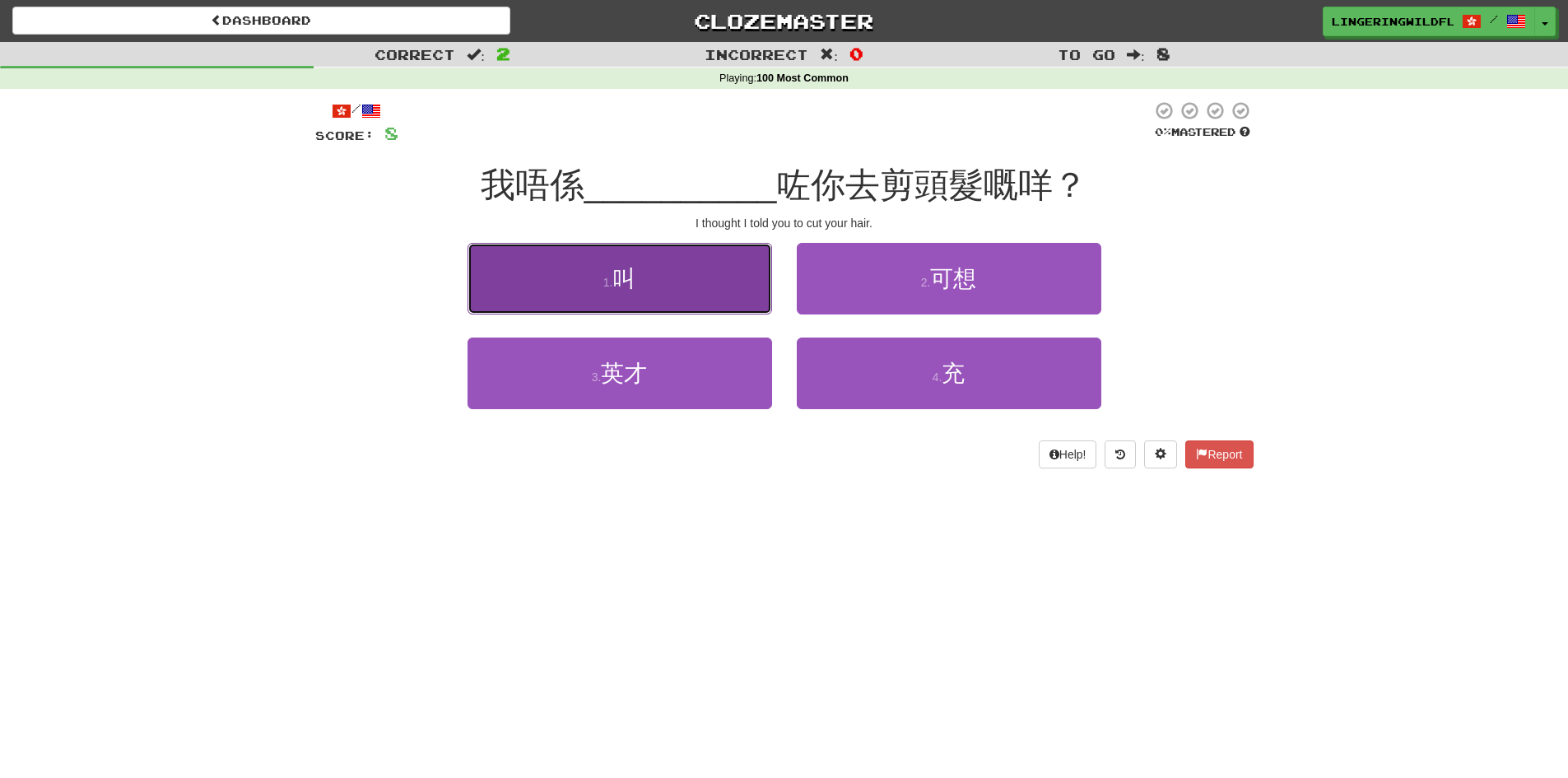
click at [658, 261] on button "1 . 叫" at bounding box center [620, 279] width 305 height 72
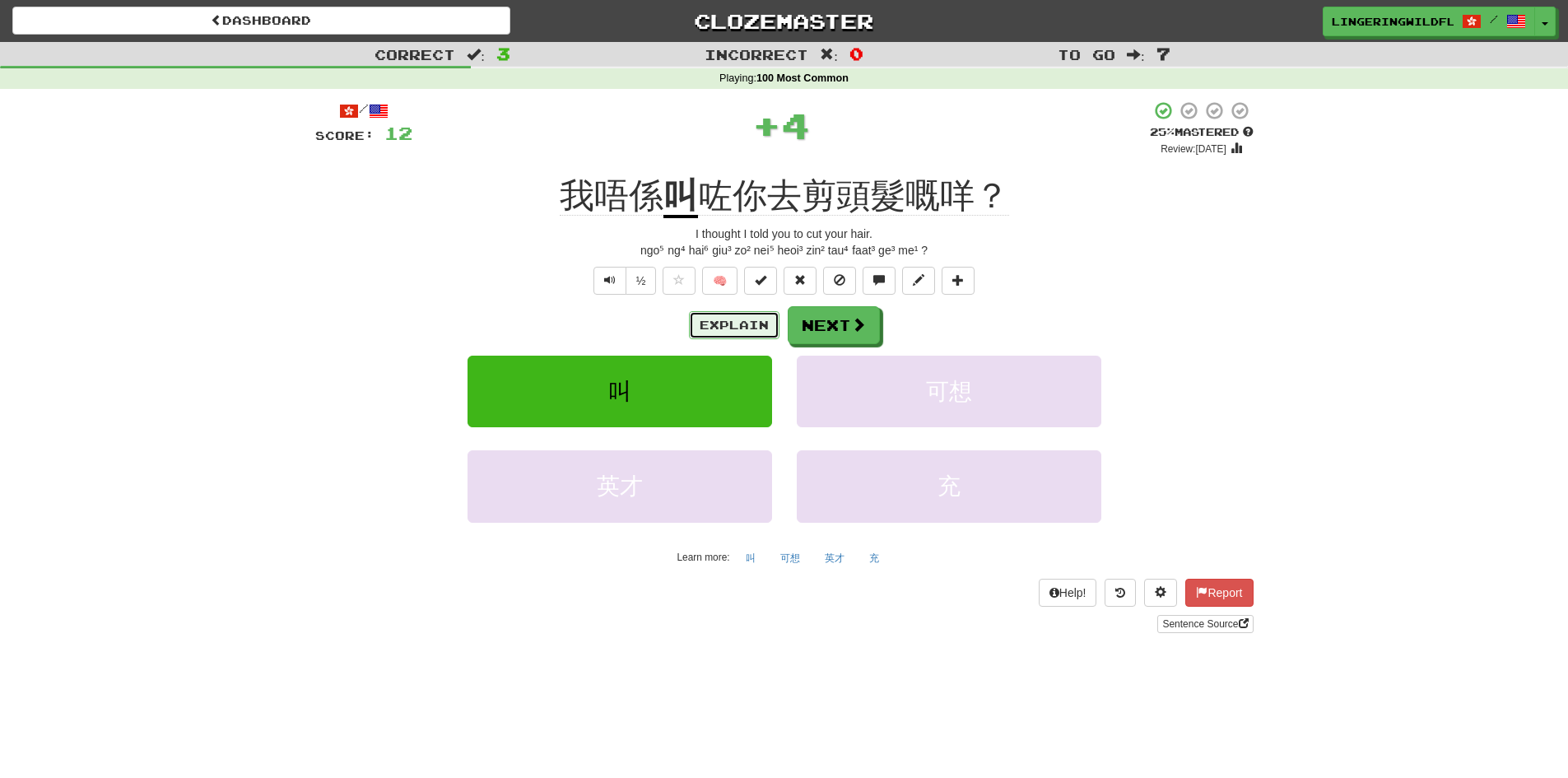
click at [729, 319] on button "Explain" at bounding box center [734, 325] width 90 height 28
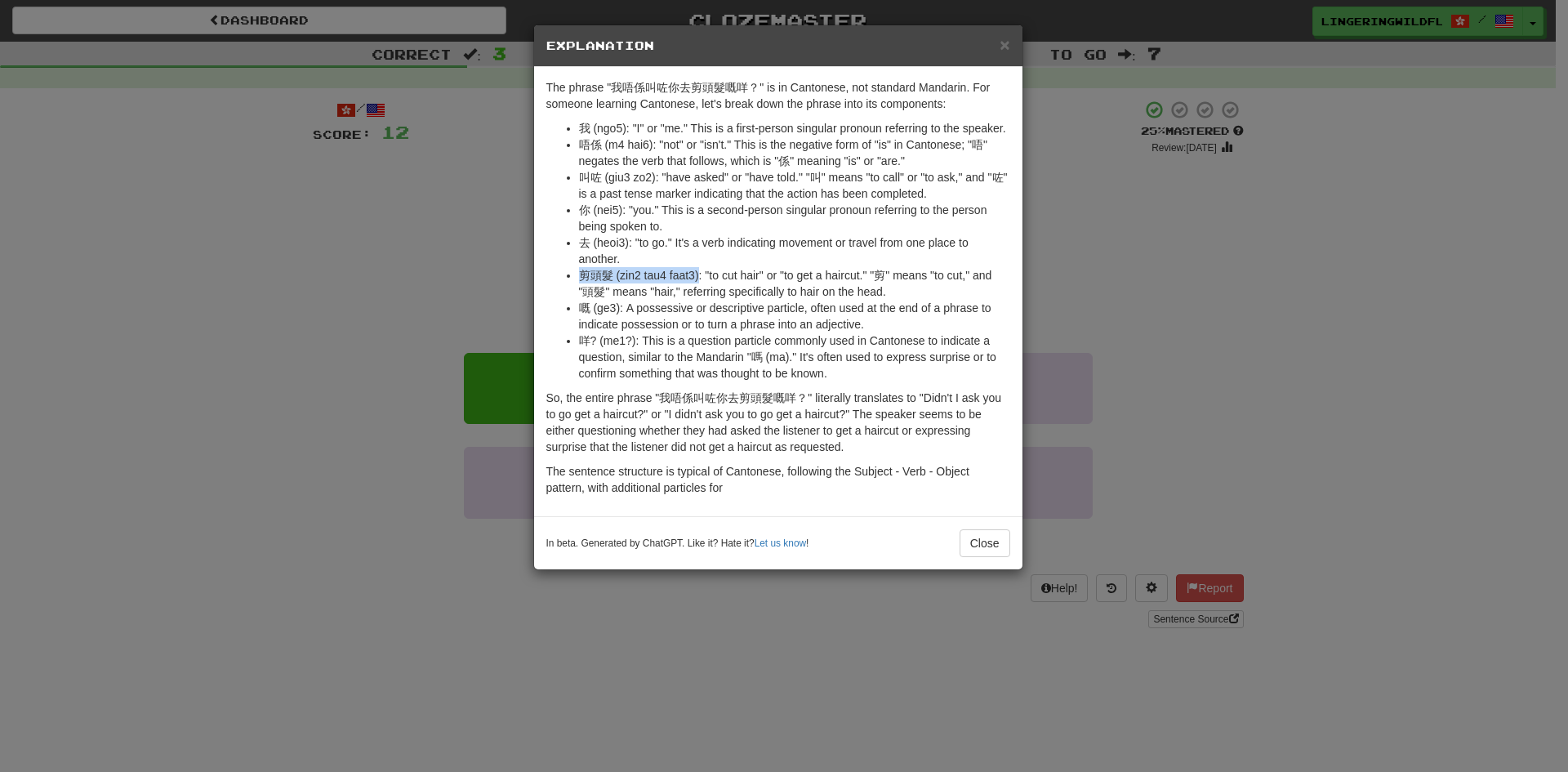
drag, startPoint x: 579, startPoint y: 271, endPoint x: 699, endPoint y: 281, distance: 120.4
click at [699, 281] on li "剪頭髮 (zin2 tau4 faat3): "to cut hair" or "to get a haircut." "剪" means "to cut,"…" at bounding box center [795, 283] width 431 height 33
copy li "剪頭髮 (zin2 tau4 faat3)"
click at [974, 548] on button "Close" at bounding box center [984, 543] width 50 height 27
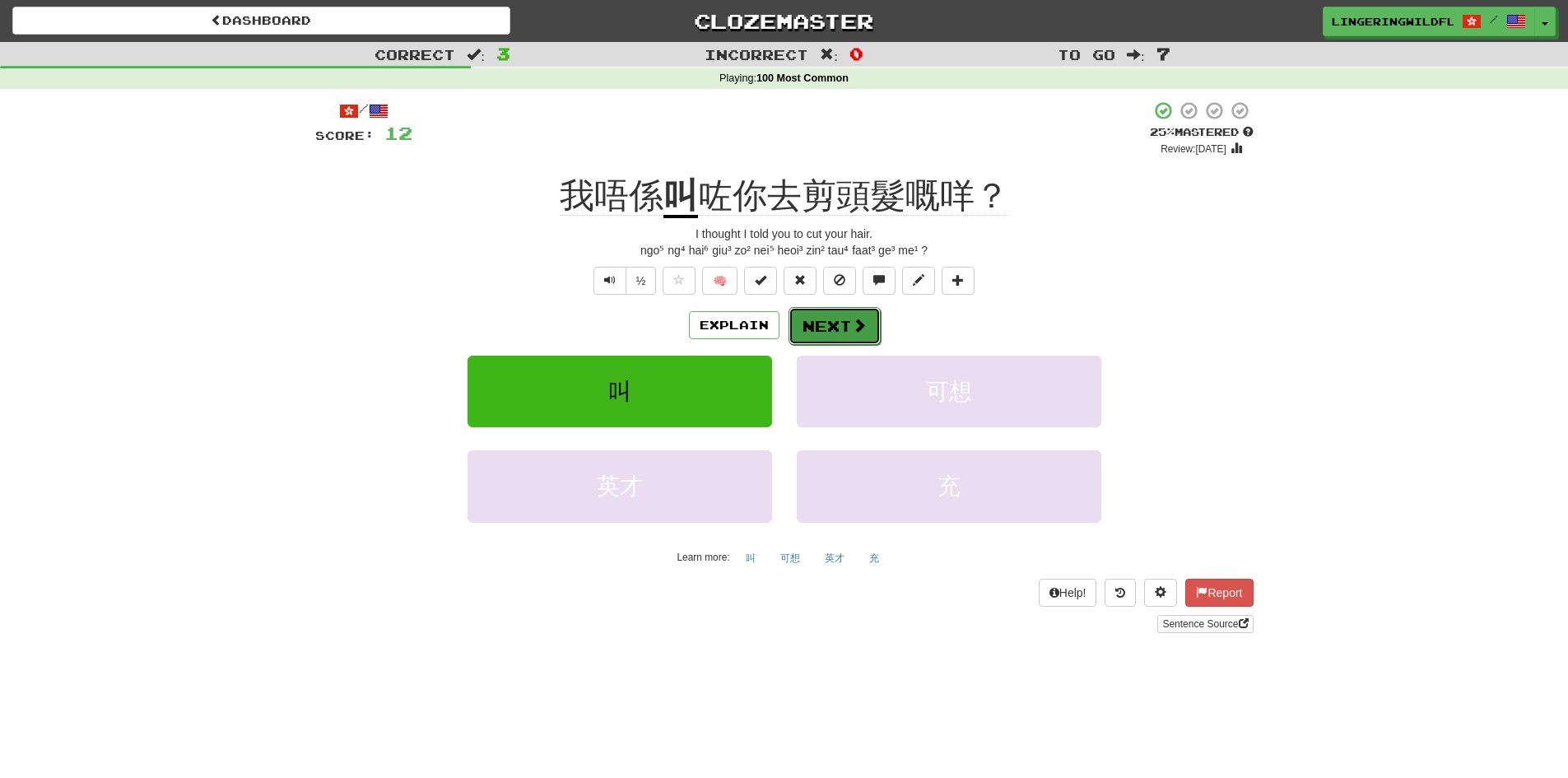
click at [842, 330] on button "Next" at bounding box center [834, 325] width 92 height 38
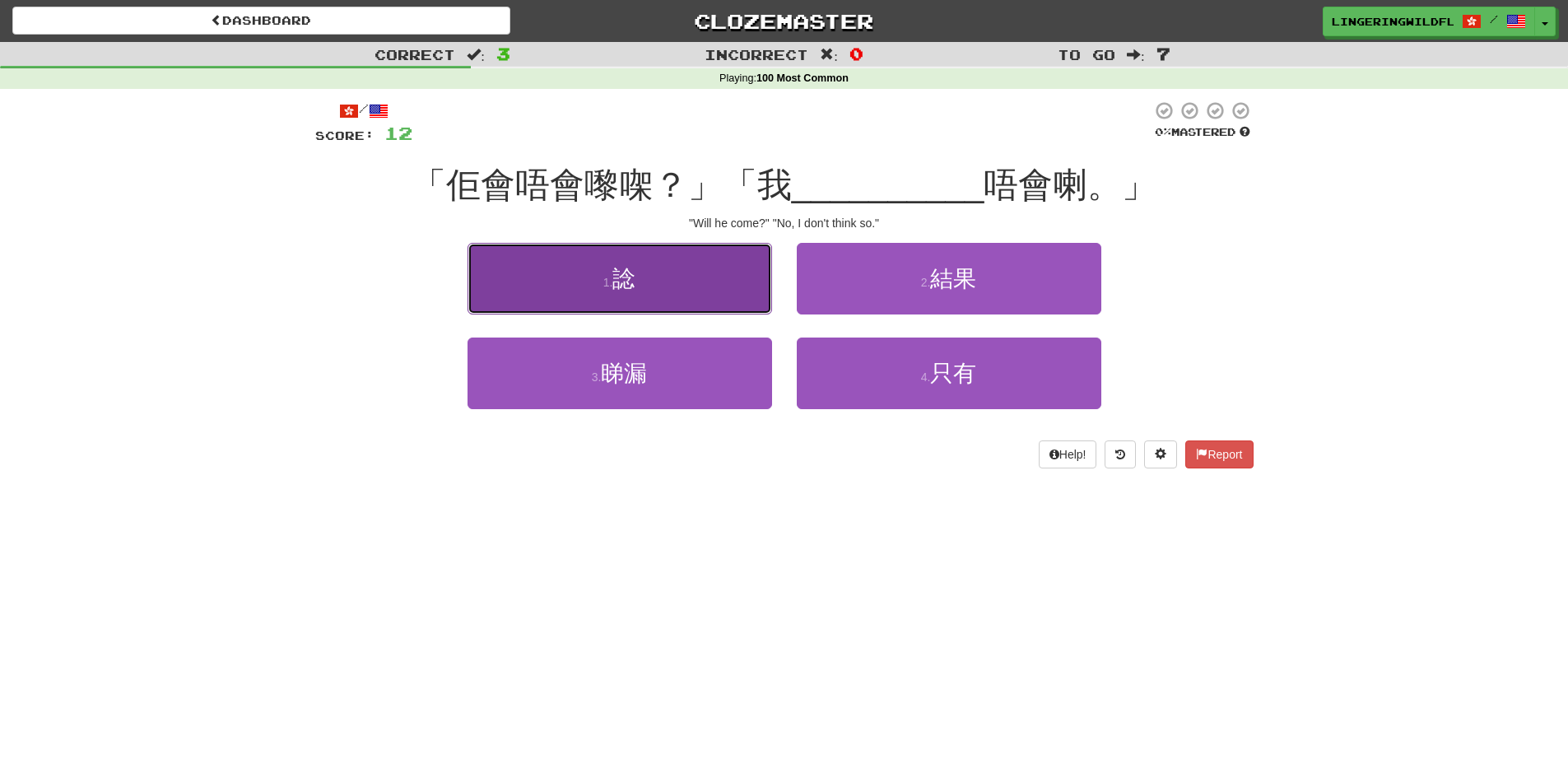
click at [671, 274] on button "1 . 諗" at bounding box center [620, 279] width 305 height 72
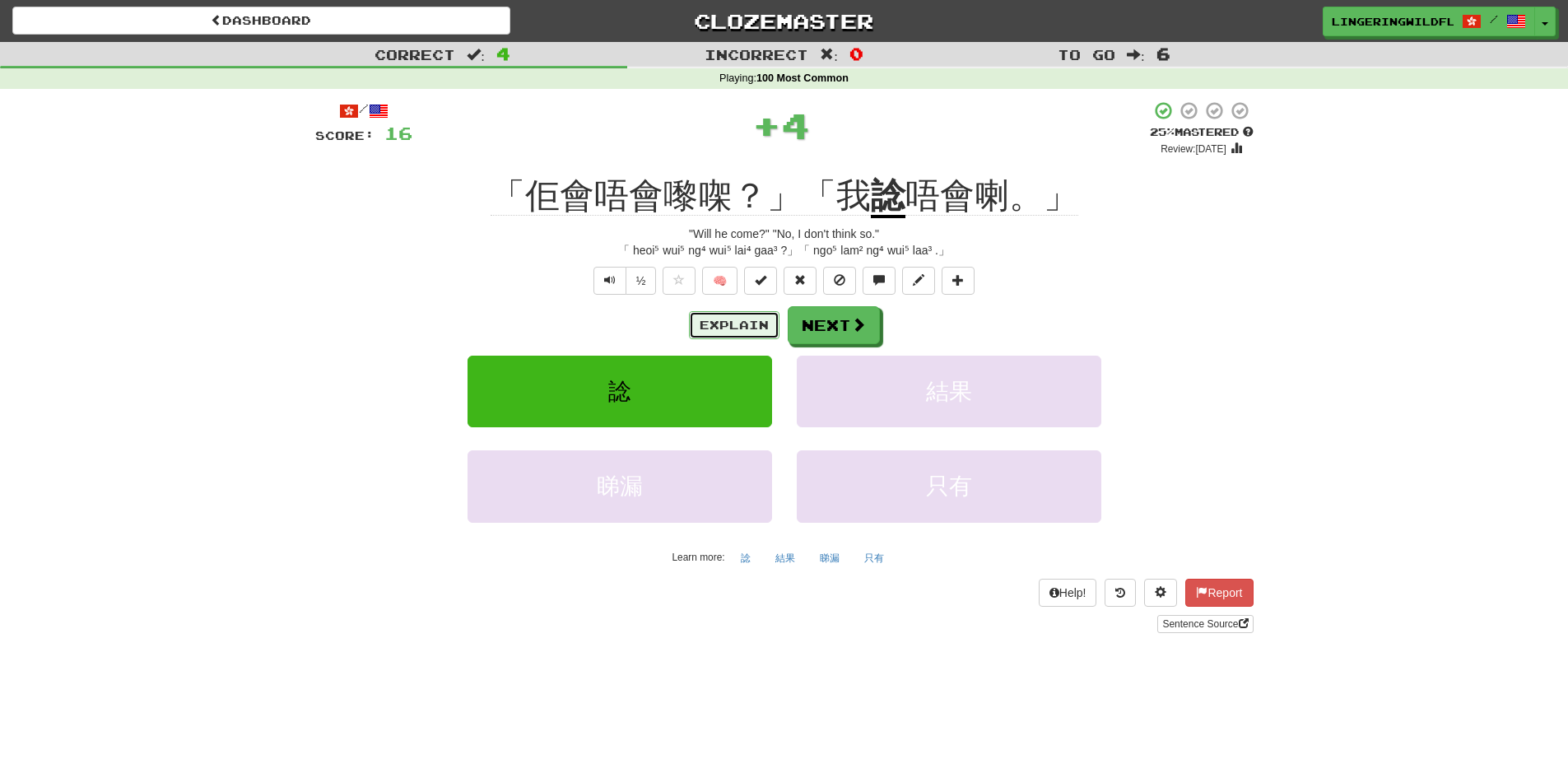
click at [732, 323] on button "Explain" at bounding box center [734, 325] width 90 height 28
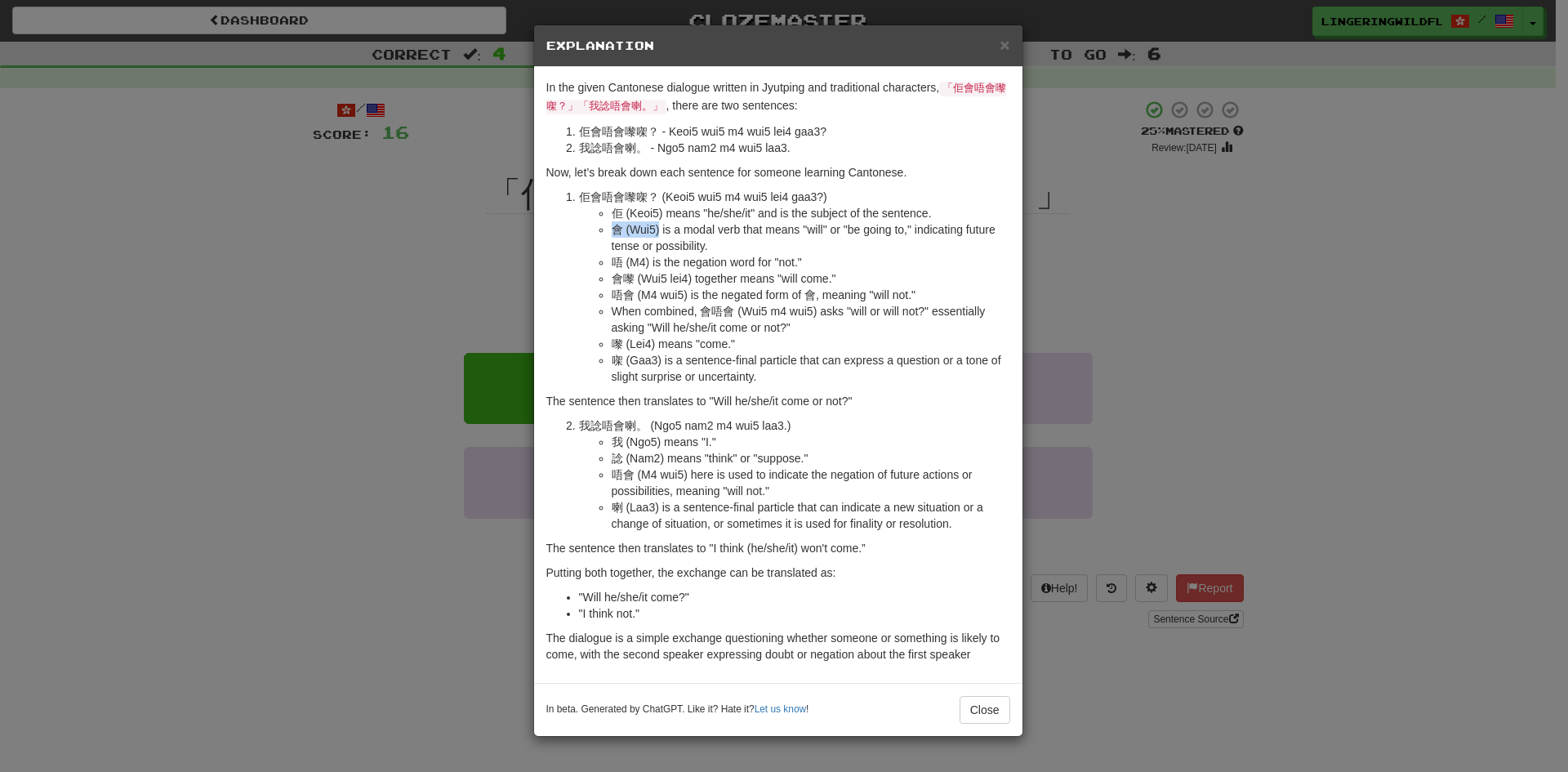
drag, startPoint x: 613, startPoint y: 228, endPoint x: 659, endPoint y: 230, distance: 46.0
click at [659, 230] on li "會 (Wui5) is a modal verb that means "will" or "be going to," indicating future …" at bounding box center [811, 238] width 398 height 33
copy li "會 (Wui5)"
click at [973, 703] on button "Close" at bounding box center [984, 710] width 50 height 27
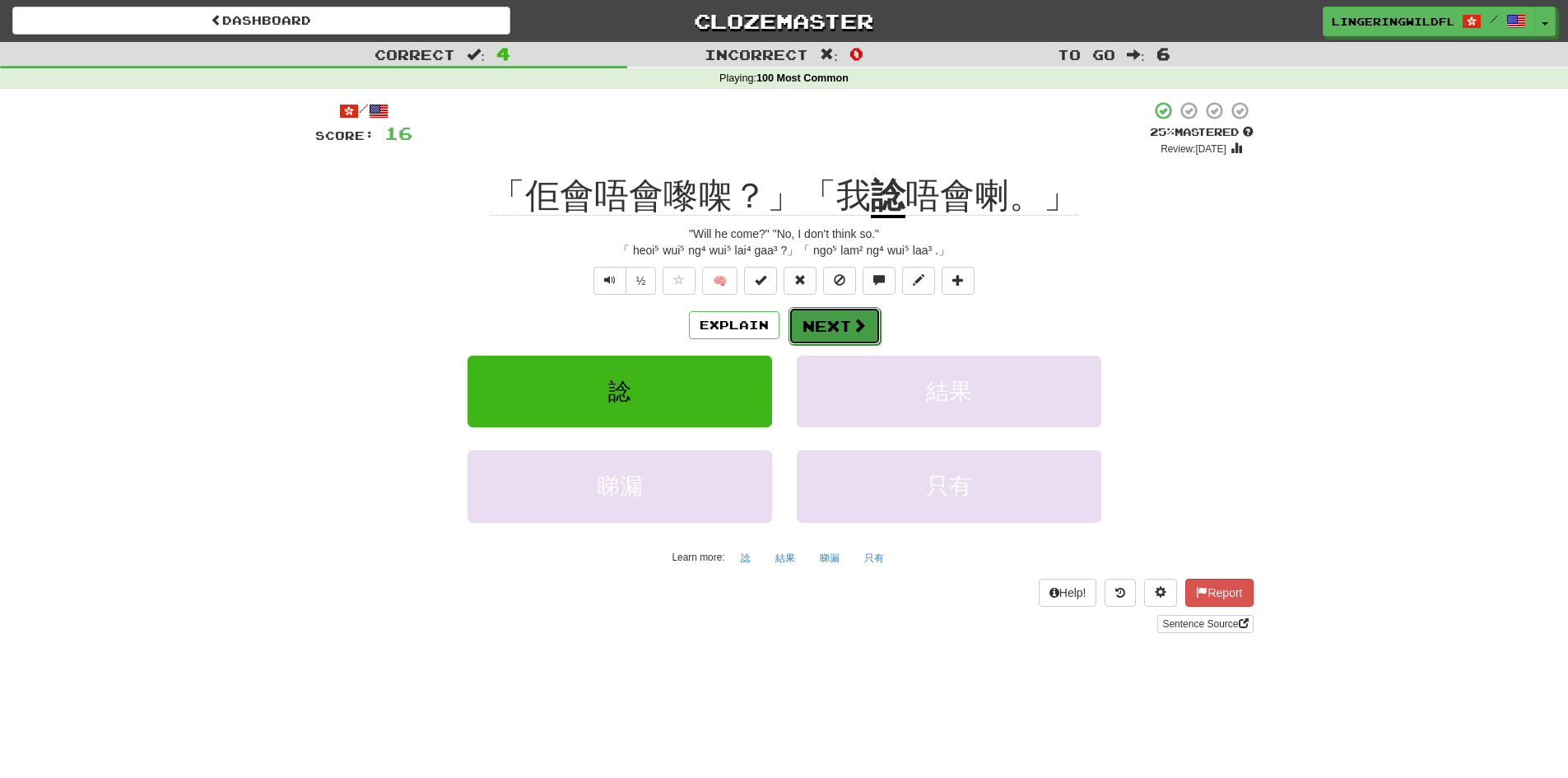
click at [835, 327] on button "Next" at bounding box center [834, 325] width 92 height 38
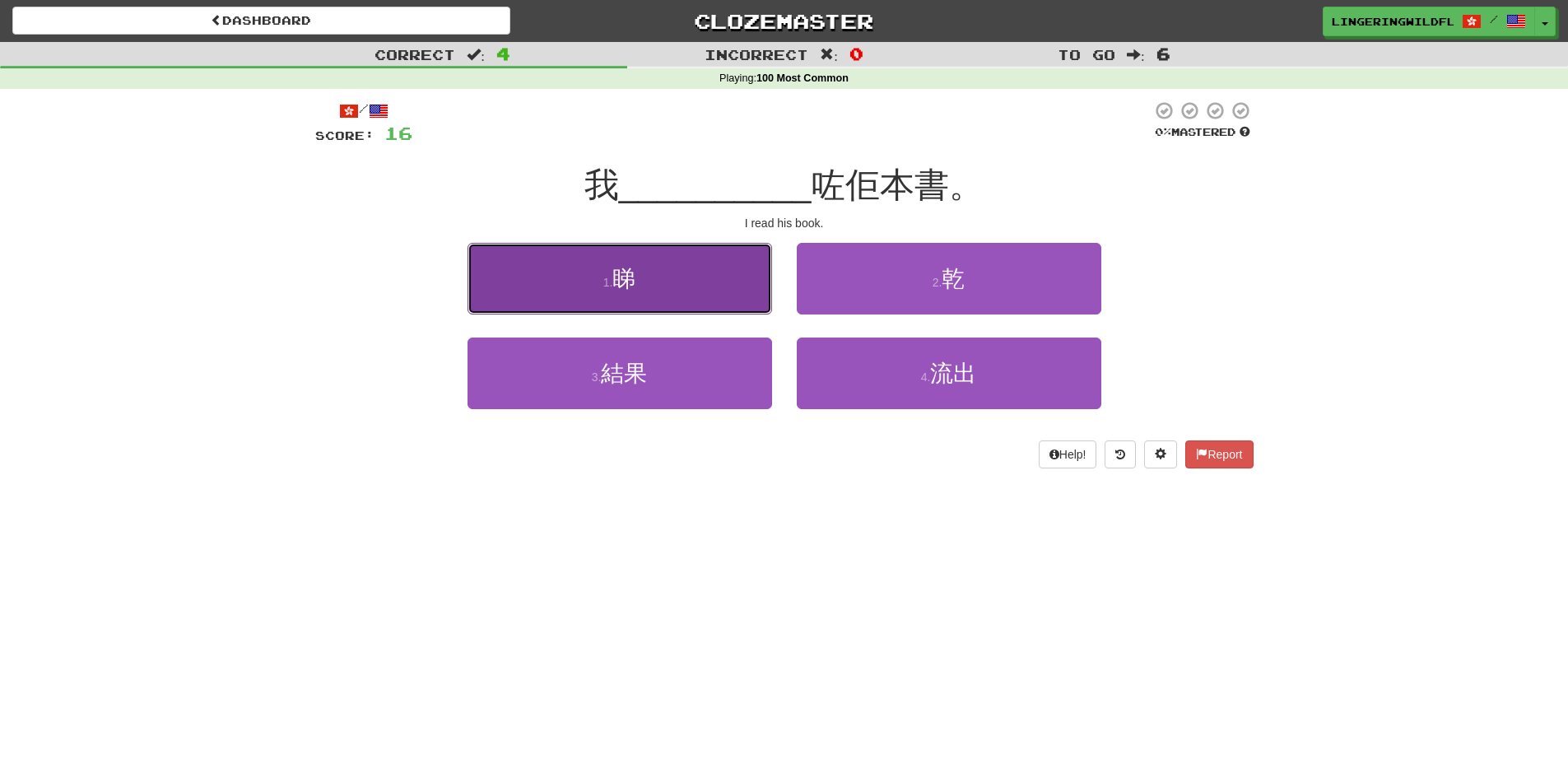
click at [689, 270] on button "1 . 睇" at bounding box center [620, 279] width 305 height 72
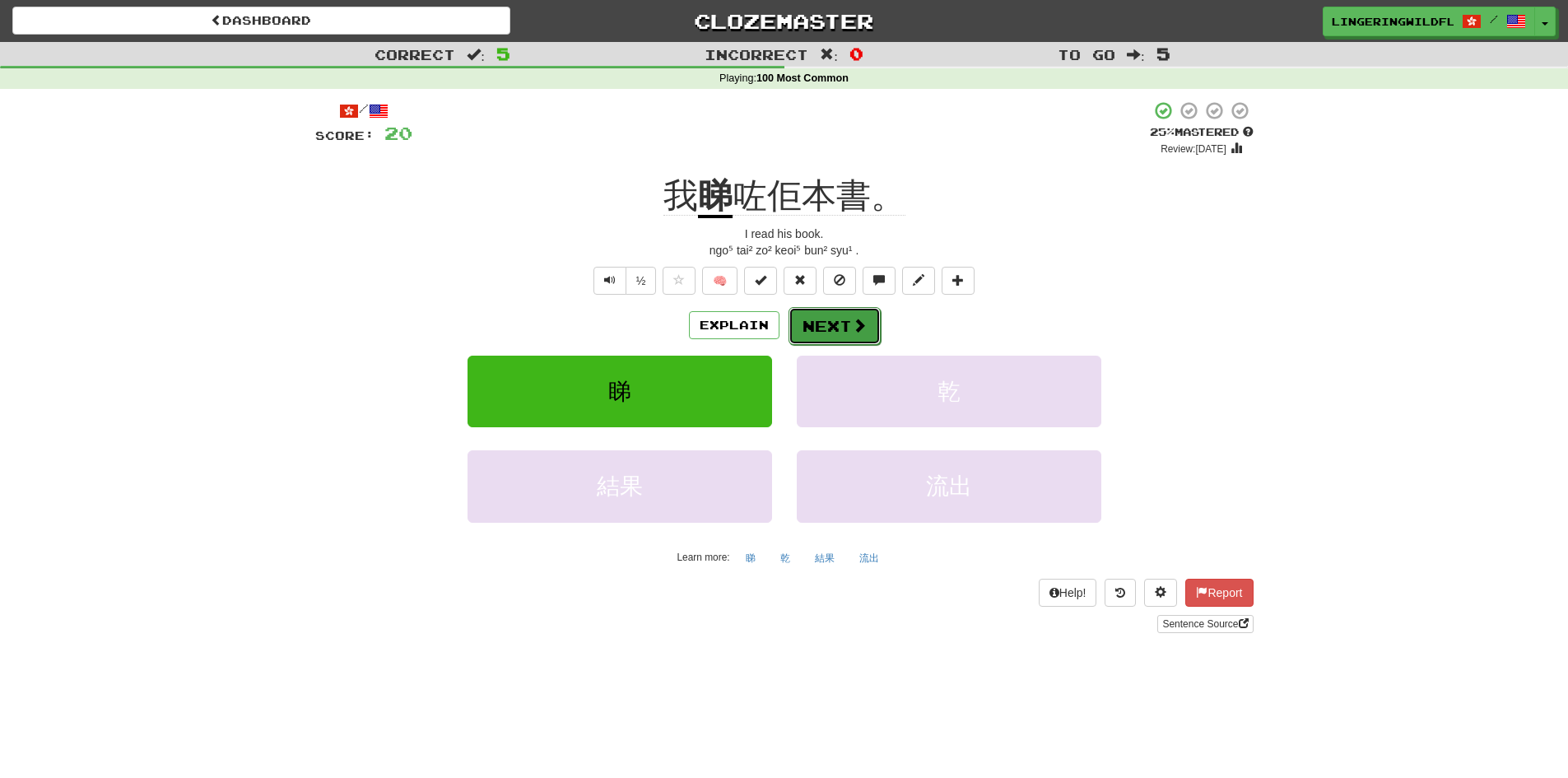
click at [827, 326] on button "Next" at bounding box center [834, 325] width 92 height 38
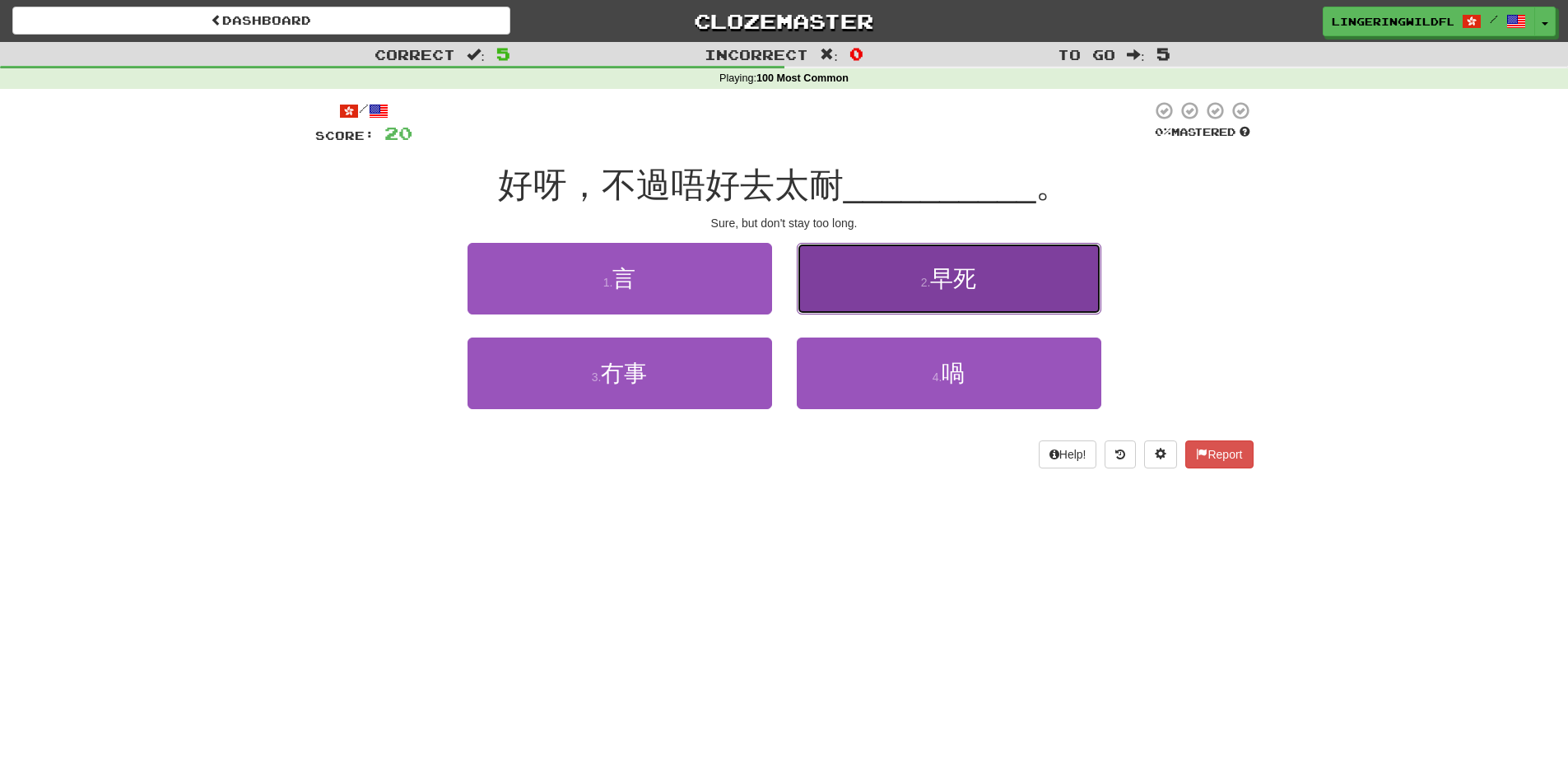
click at [1003, 275] on button "2 . 早死" at bounding box center [948, 279] width 305 height 72
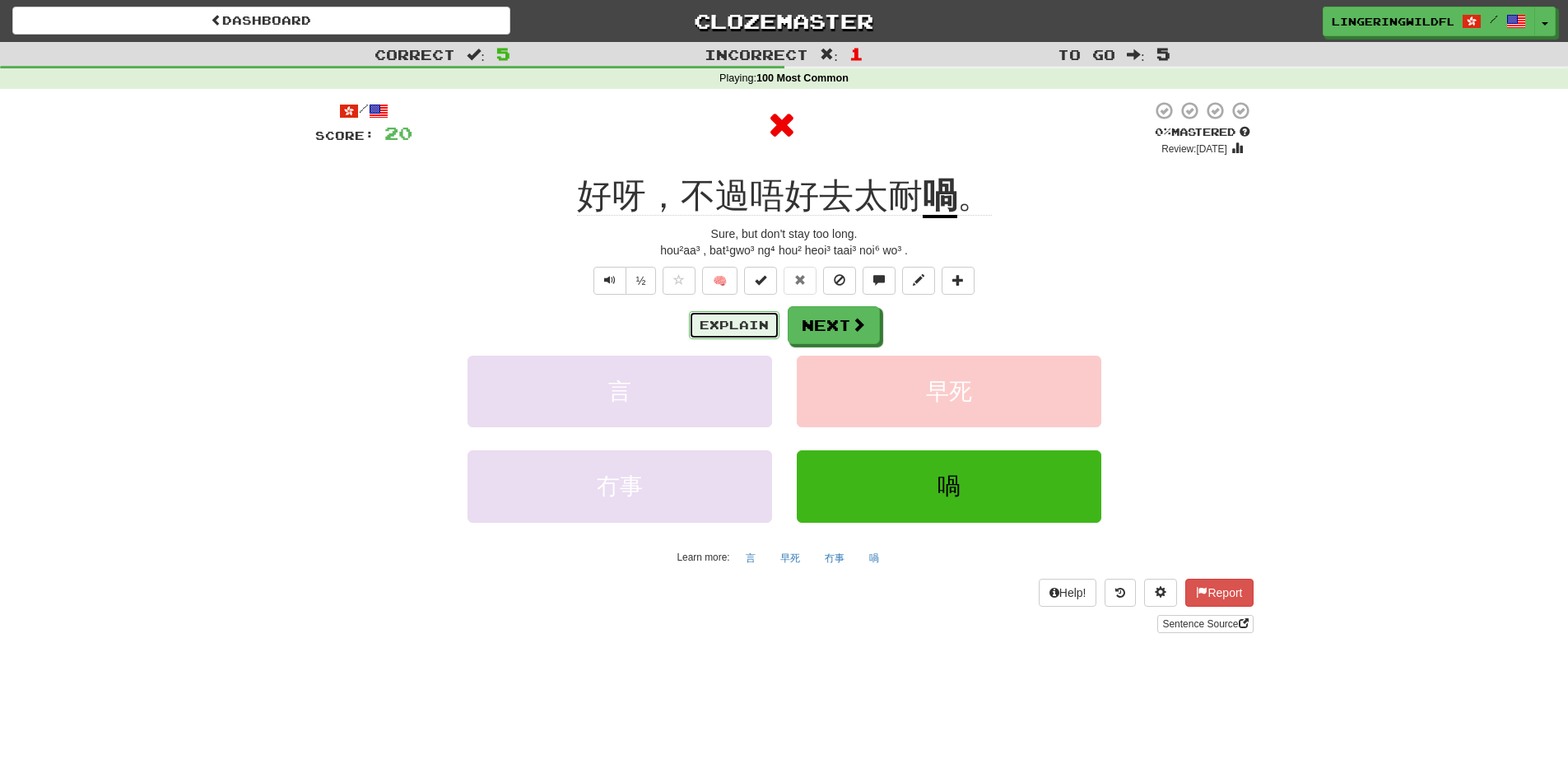
click at [751, 330] on button "Explain" at bounding box center [734, 325] width 90 height 28
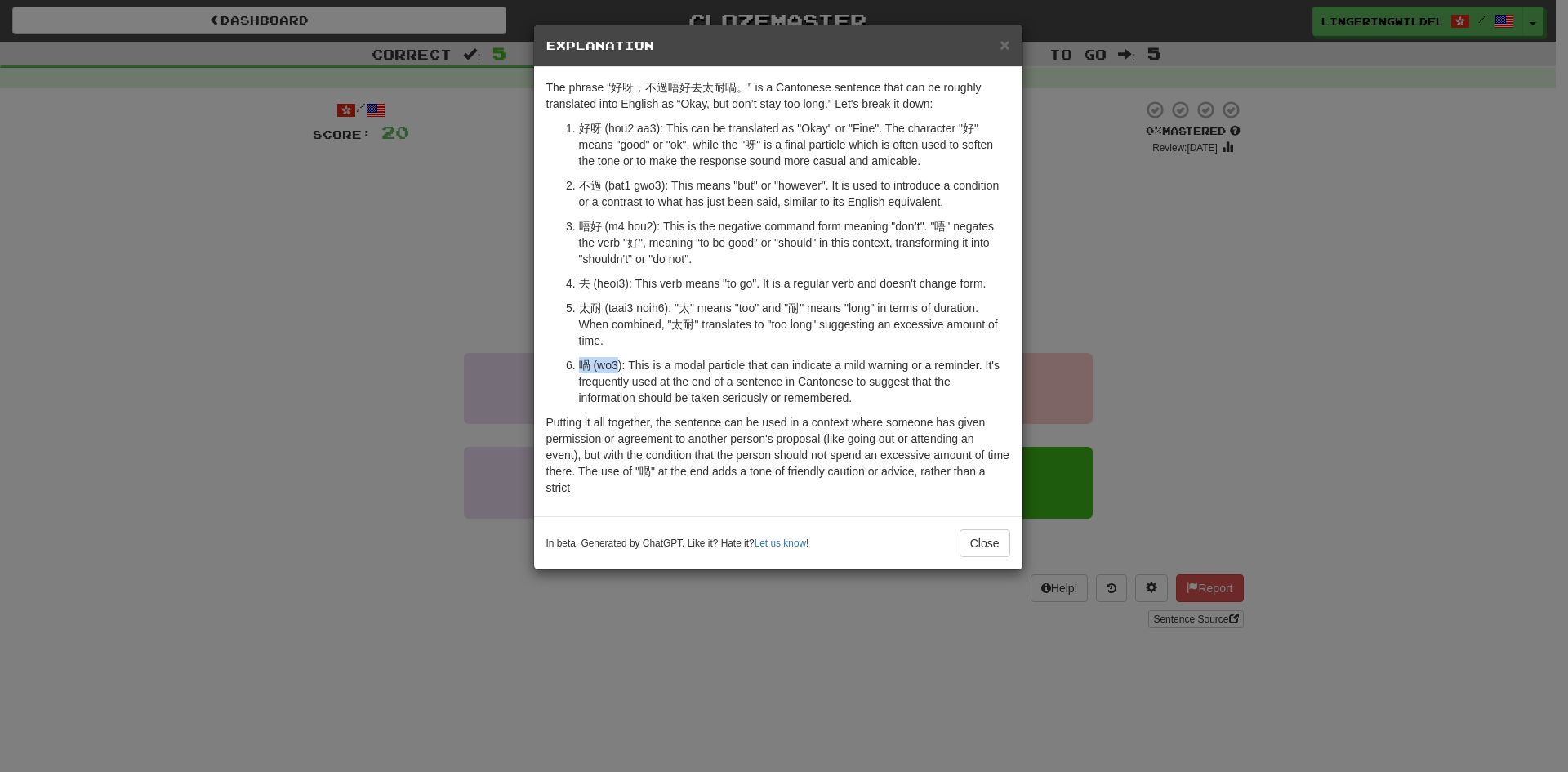
drag, startPoint x: 580, startPoint y: 365, endPoint x: 618, endPoint y: 365, distance: 38.0
click at [618, 365] on p "喎 (wo3): This is a modal particle that can indicate a mild warning or a reminde…" at bounding box center [795, 382] width 431 height 49
copy p "喎 (wo3"
click at [843, 402] on p "喎 (wo3): This is a modal particle that can indicate a mild warning or a reminde…" at bounding box center [795, 382] width 431 height 49
click at [976, 538] on button "Close" at bounding box center [984, 543] width 50 height 27
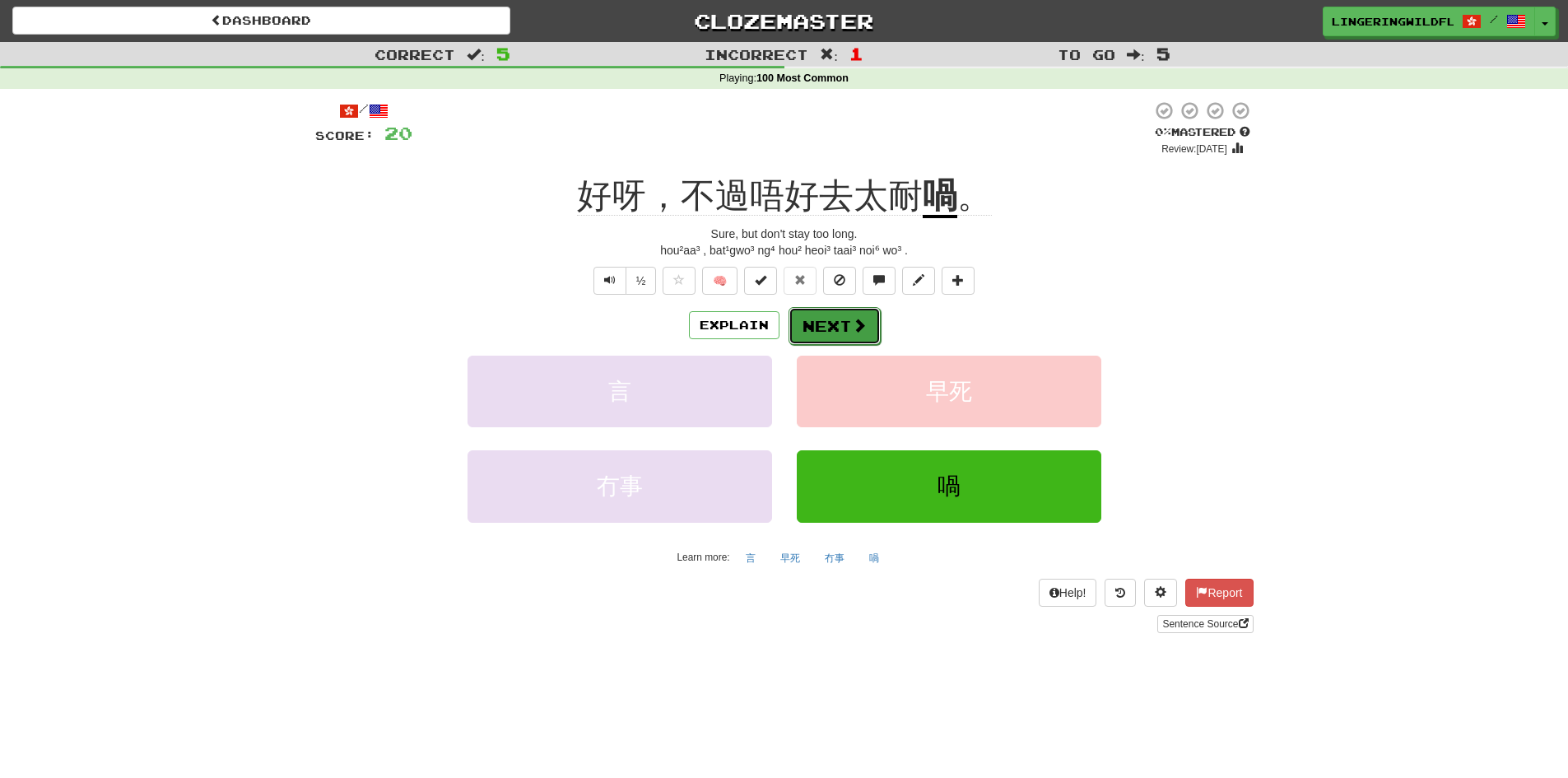
click at [853, 325] on span at bounding box center [859, 325] width 15 height 15
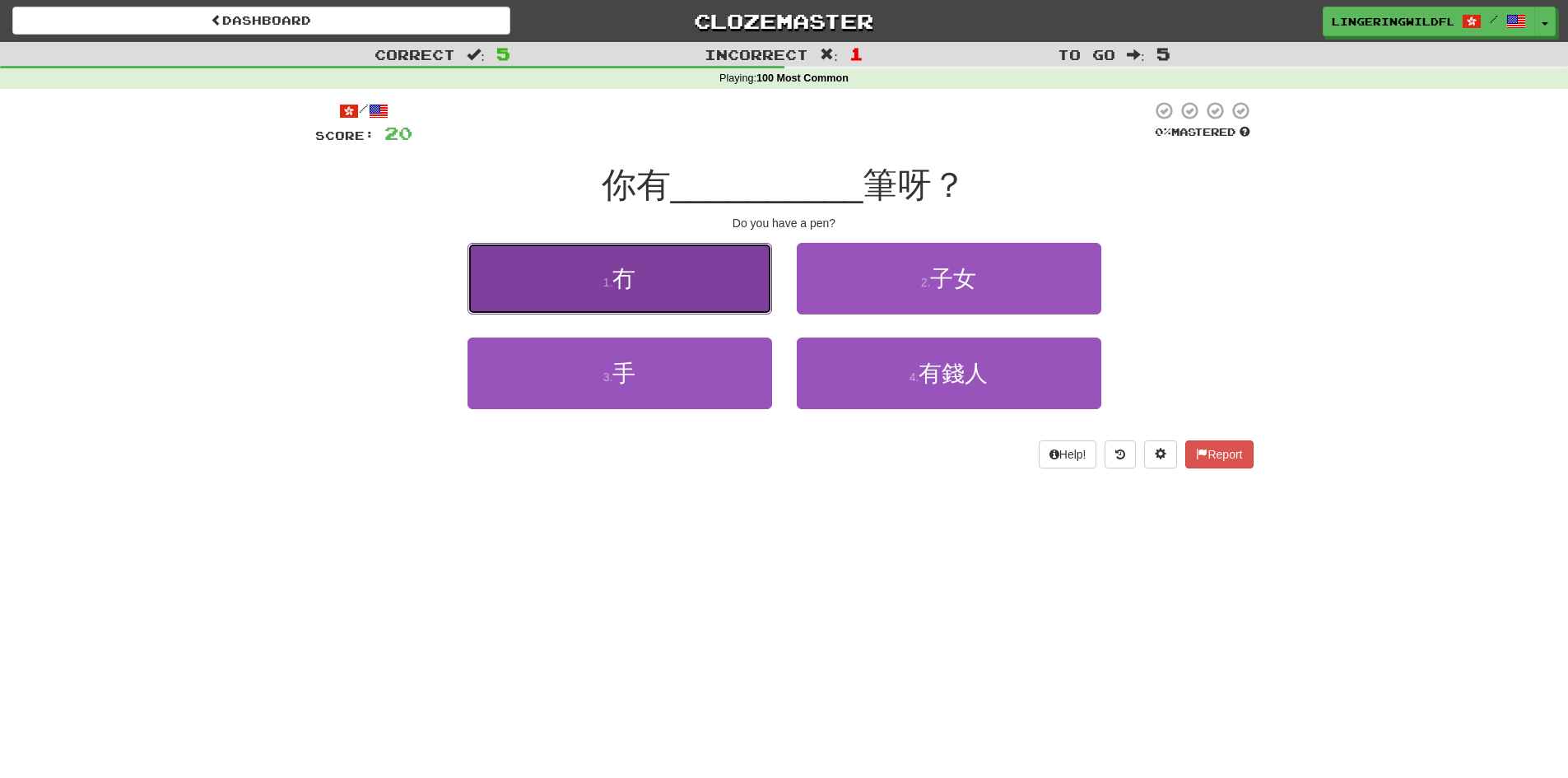
click at [672, 285] on button "1 . 冇" at bounding box center [620, 279] width 305 height 72
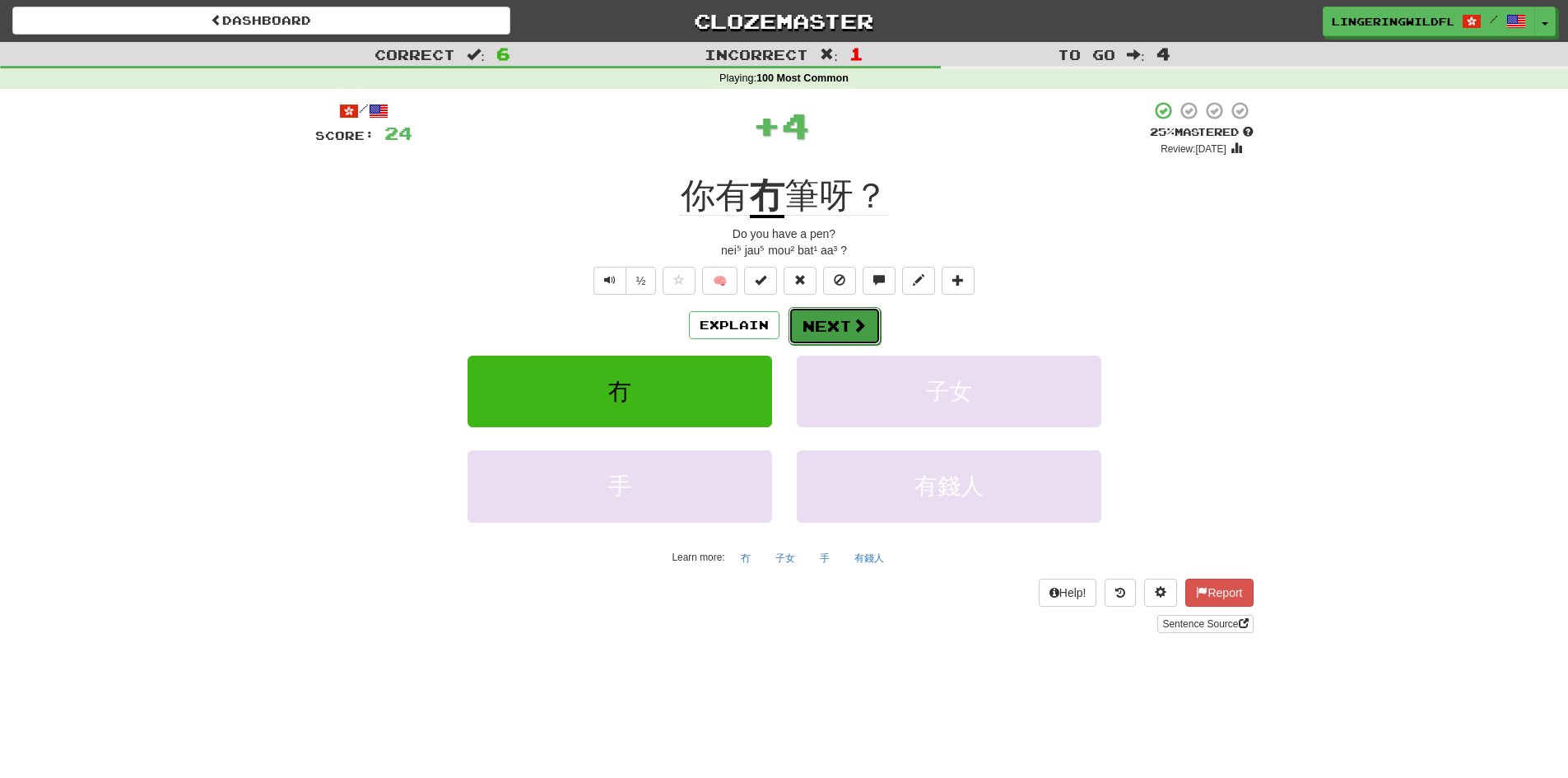
click at [809, 330] on button "Next" at bounding box center [834, 325] width 92 height 38
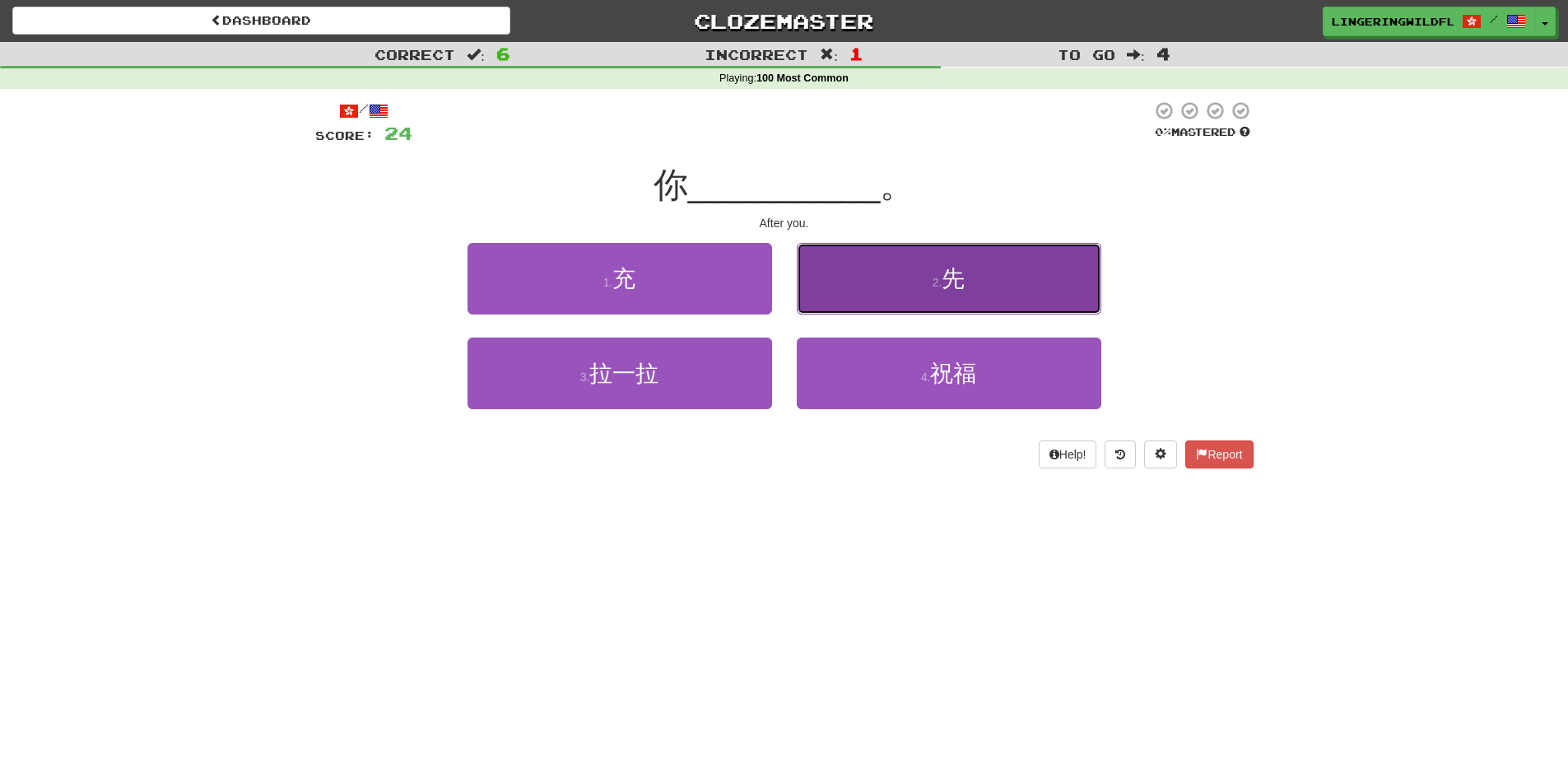
click at [949, 299] on button "2 . 先" at bounding box center [948, 279] width 305 height 72
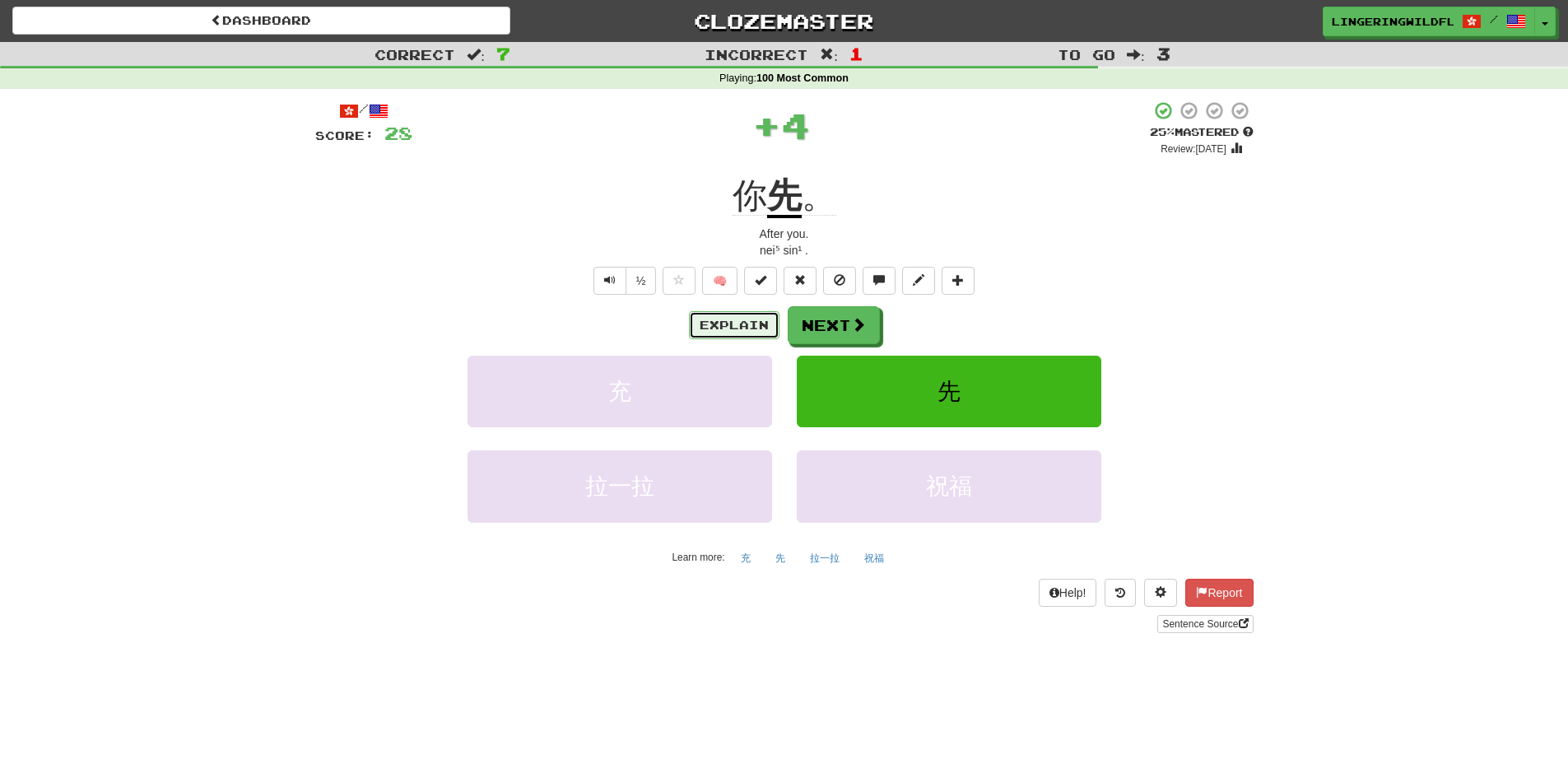
click at [742, 320] on button "Explain" at bounding box center [734, 325] width 90 height 28
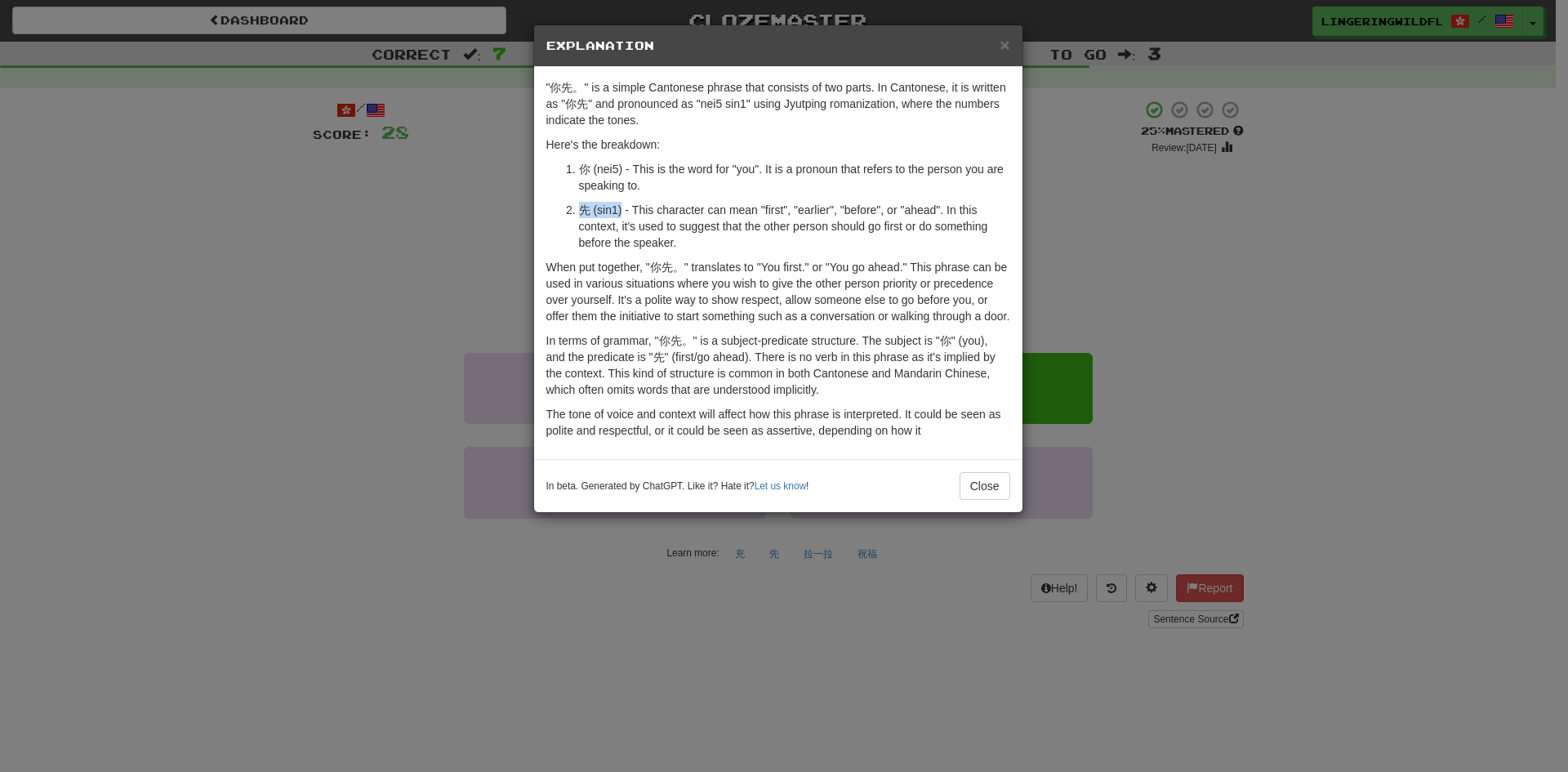
drag, startPoint x: 580, startPoint y: 209, endPoint x: 622, endPoint y: 209, distance: 42.0
click at [622, 209] on p "先 (sin1) - This character can mean "first", "earlier", "before", or "ahead". In…" at bounding box center [795, 227] width 431 height 49
copy p "先 (sin1)"
click at [987, 478] on button "Close" at bounding box center [984, 486] width 50 height 27
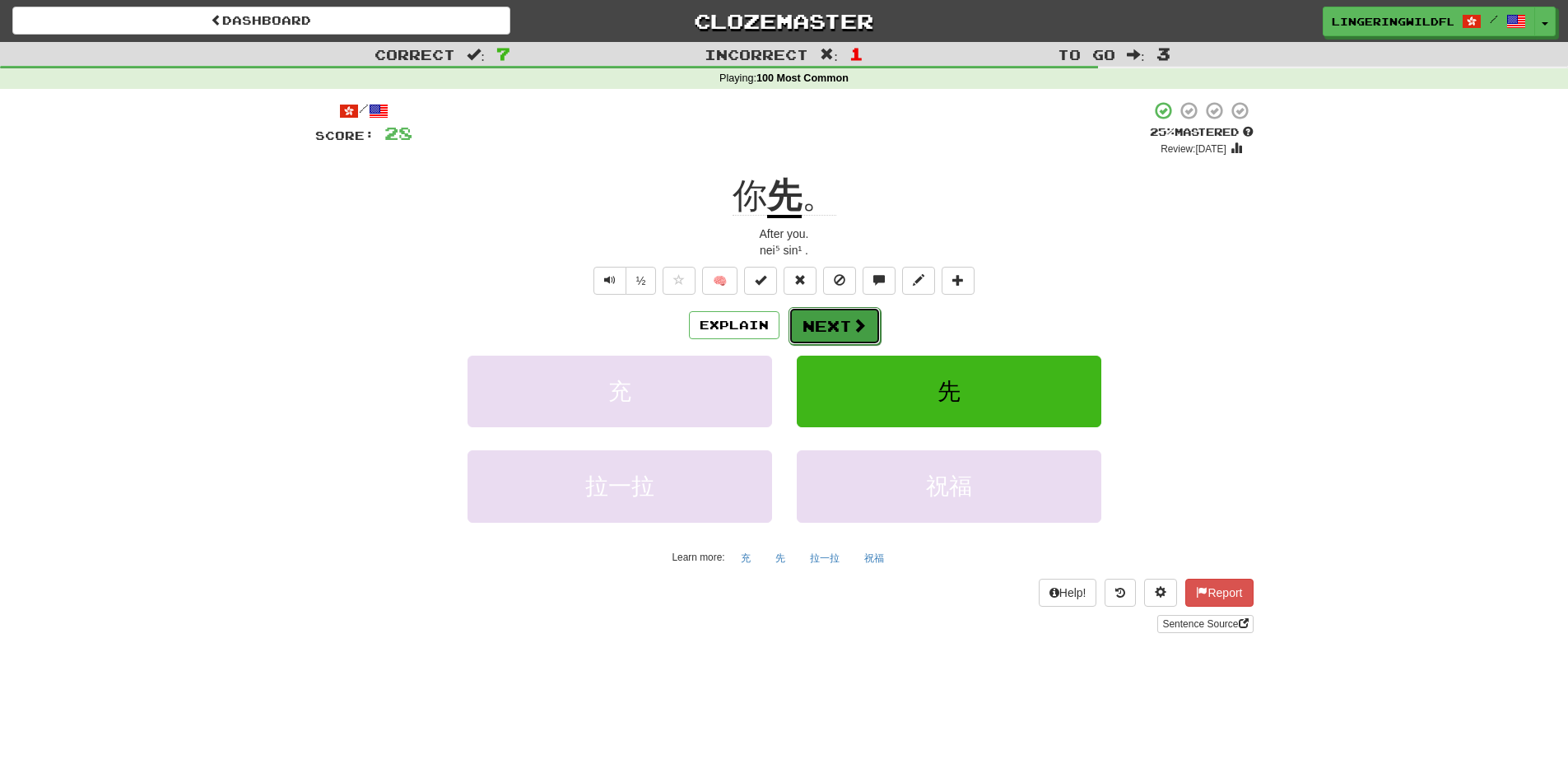
click at [855, 314] on button "Next" at bounding box center [834, 325] width 92 height 38
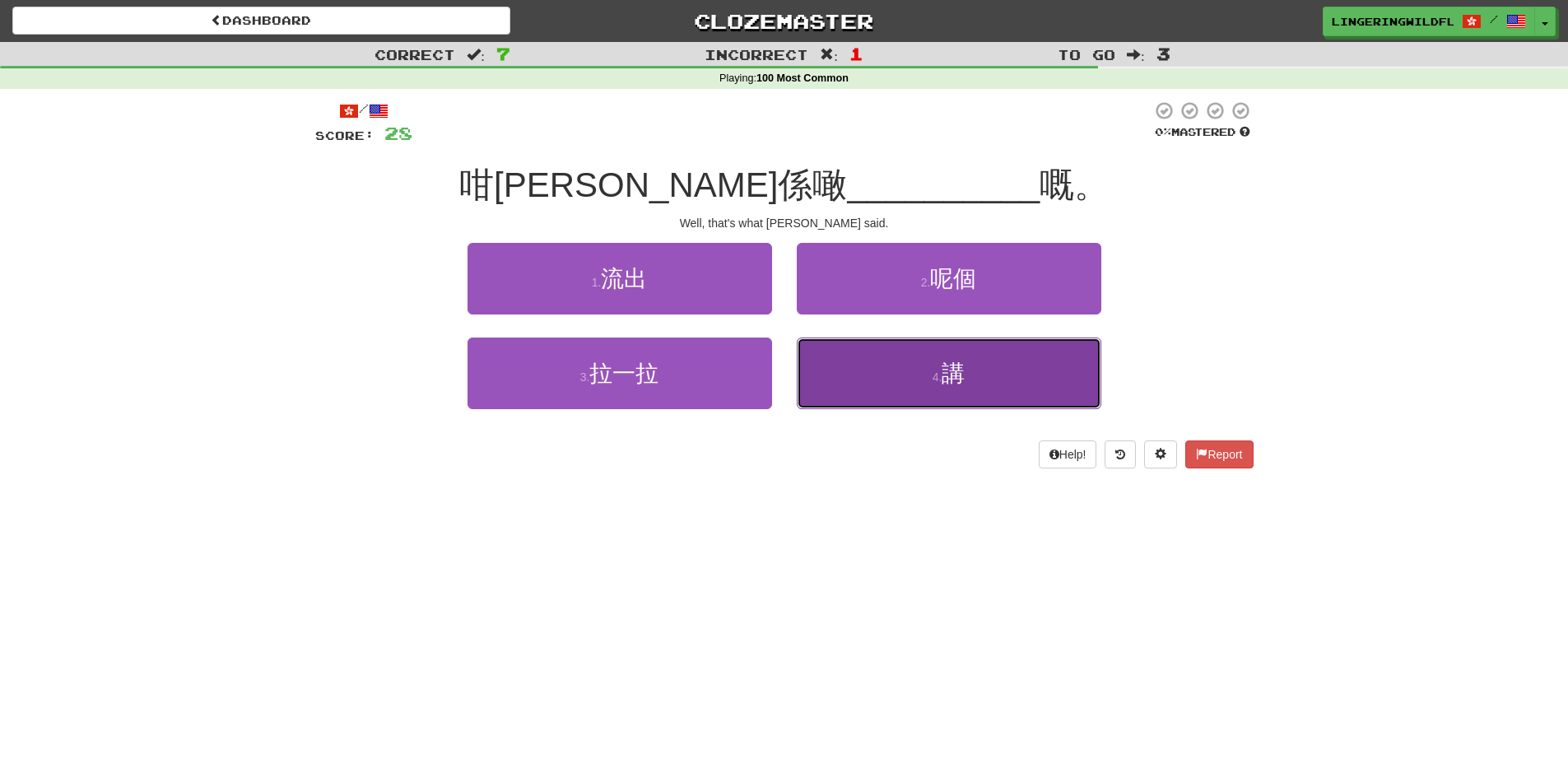
click at [943, 383] on span "講" at bounding box center [953, 374] width 23 height 26
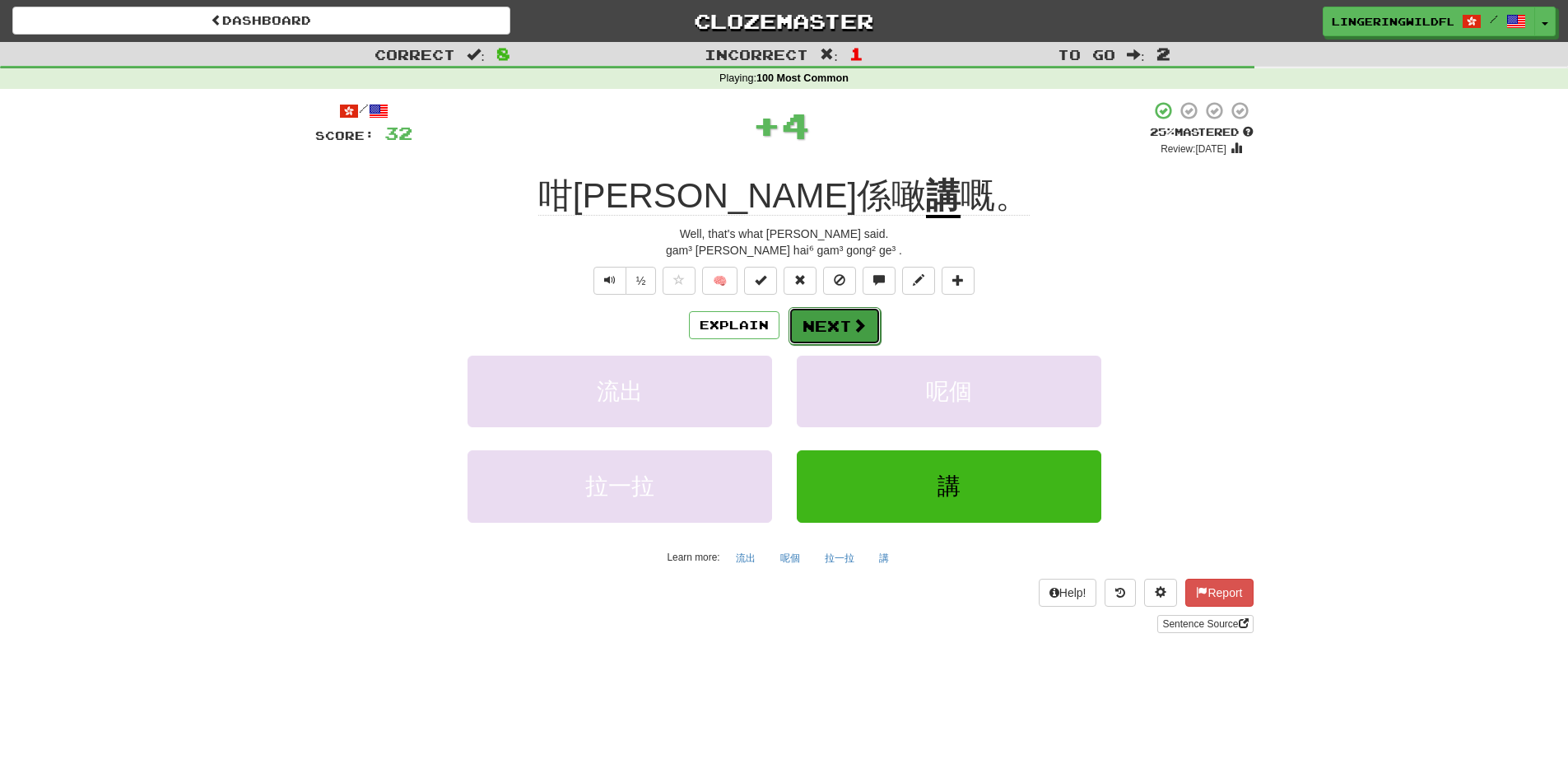
click at [842, 325] on button "Next" at bounding box center [834, 325] width 92 height 38
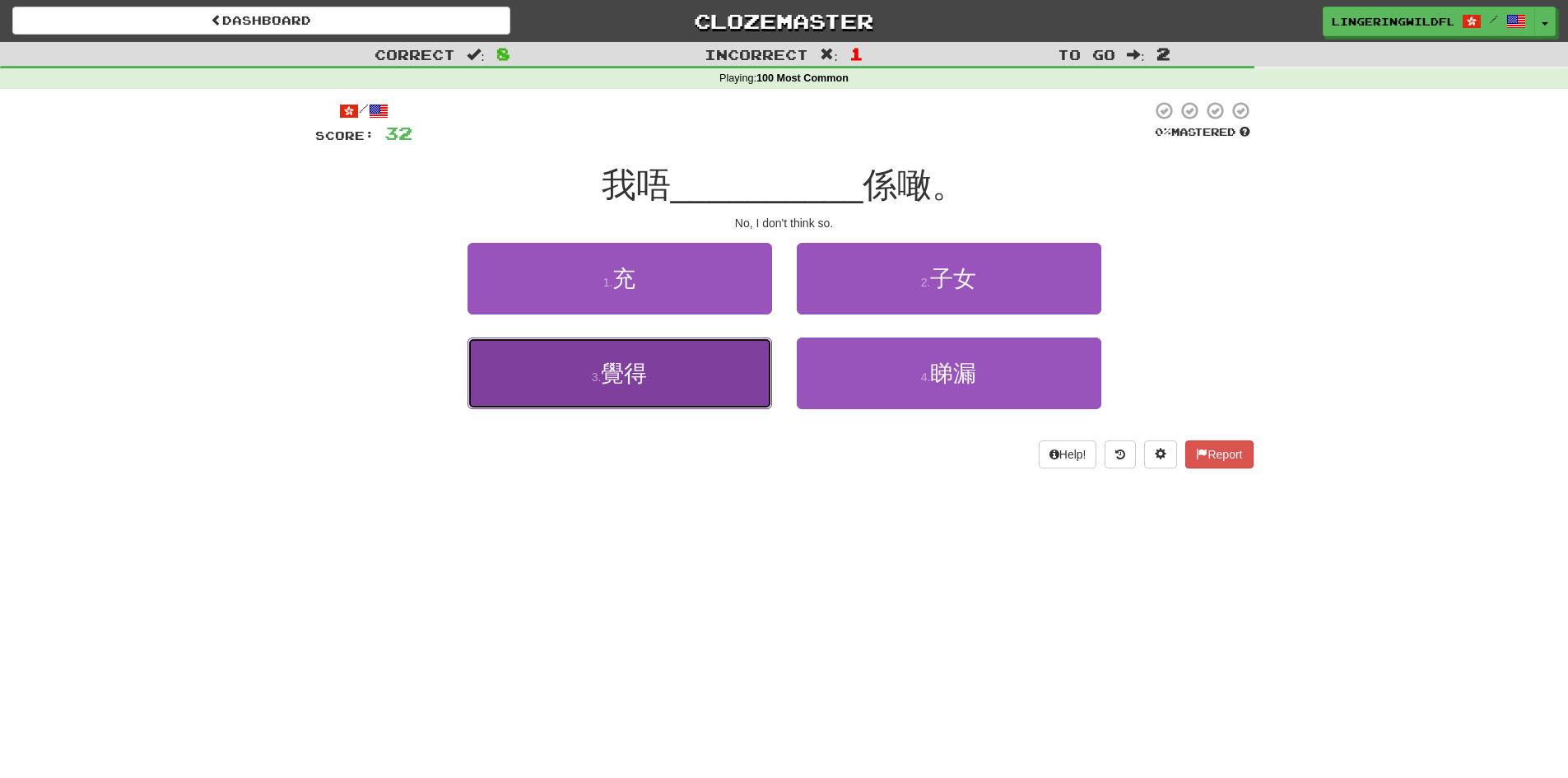
click at [678, 389] on button "3 . 覺得" at bounding box center [620, 374] width 305 height 72
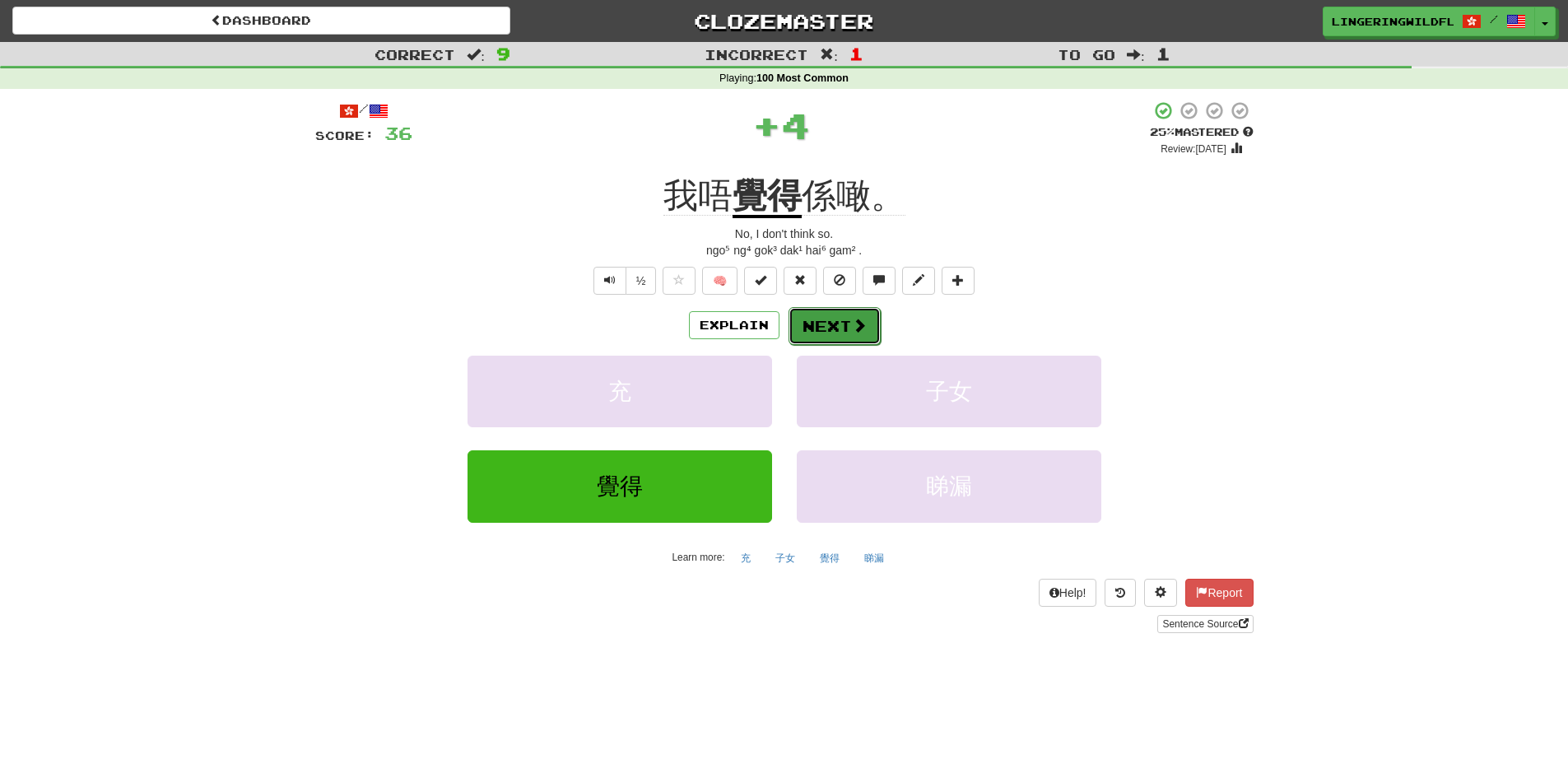
click at [811, 314] on button "Next" at bounding box center [834, 325] width 92 height 38
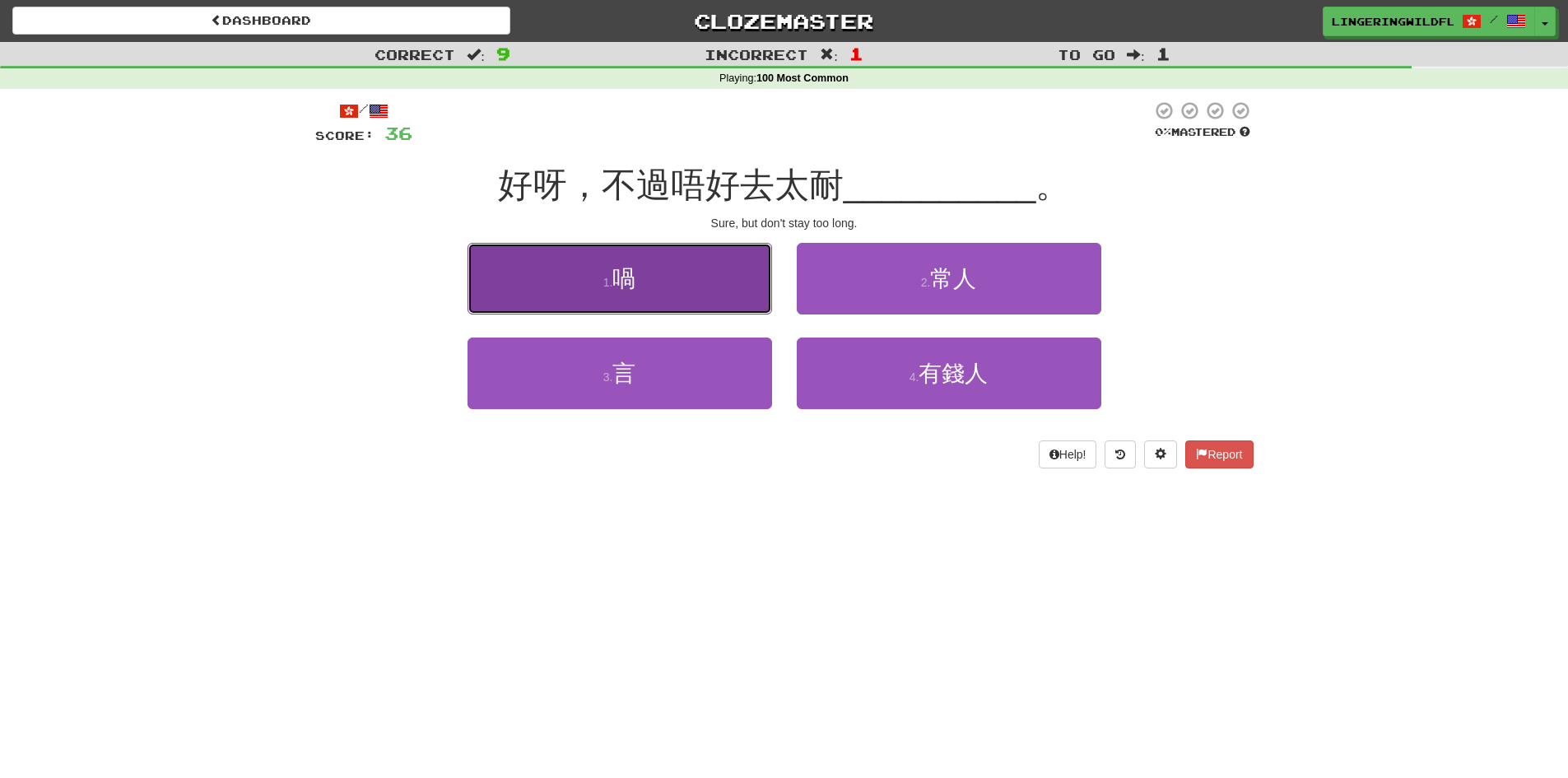
click at [714, 274] on button "1 . 喎" at bounding box center [620, 279] width 305 height 72
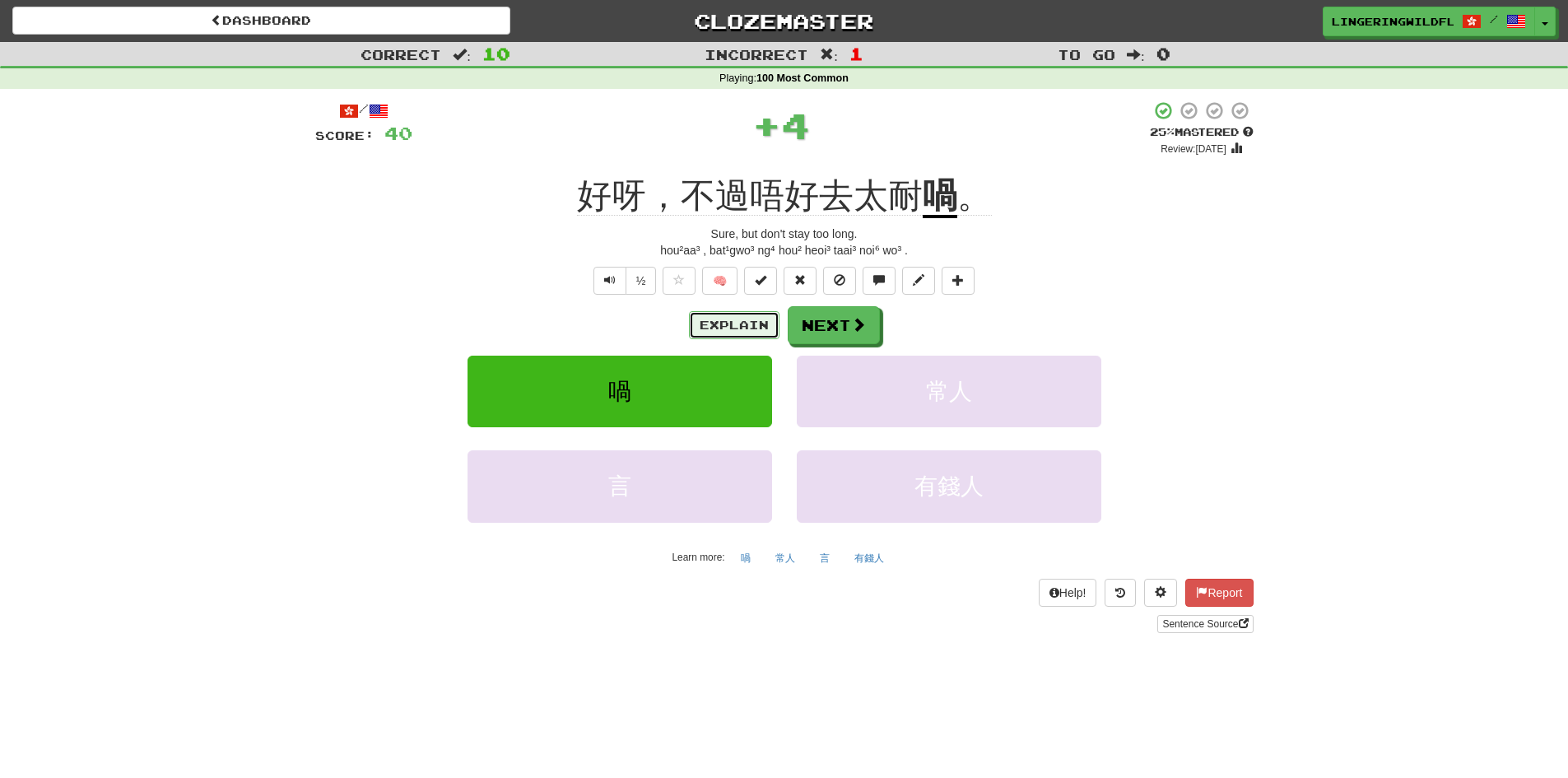
click at [710, 328] on button "Explain" at bounding box center [734, 325] width 90 height 28
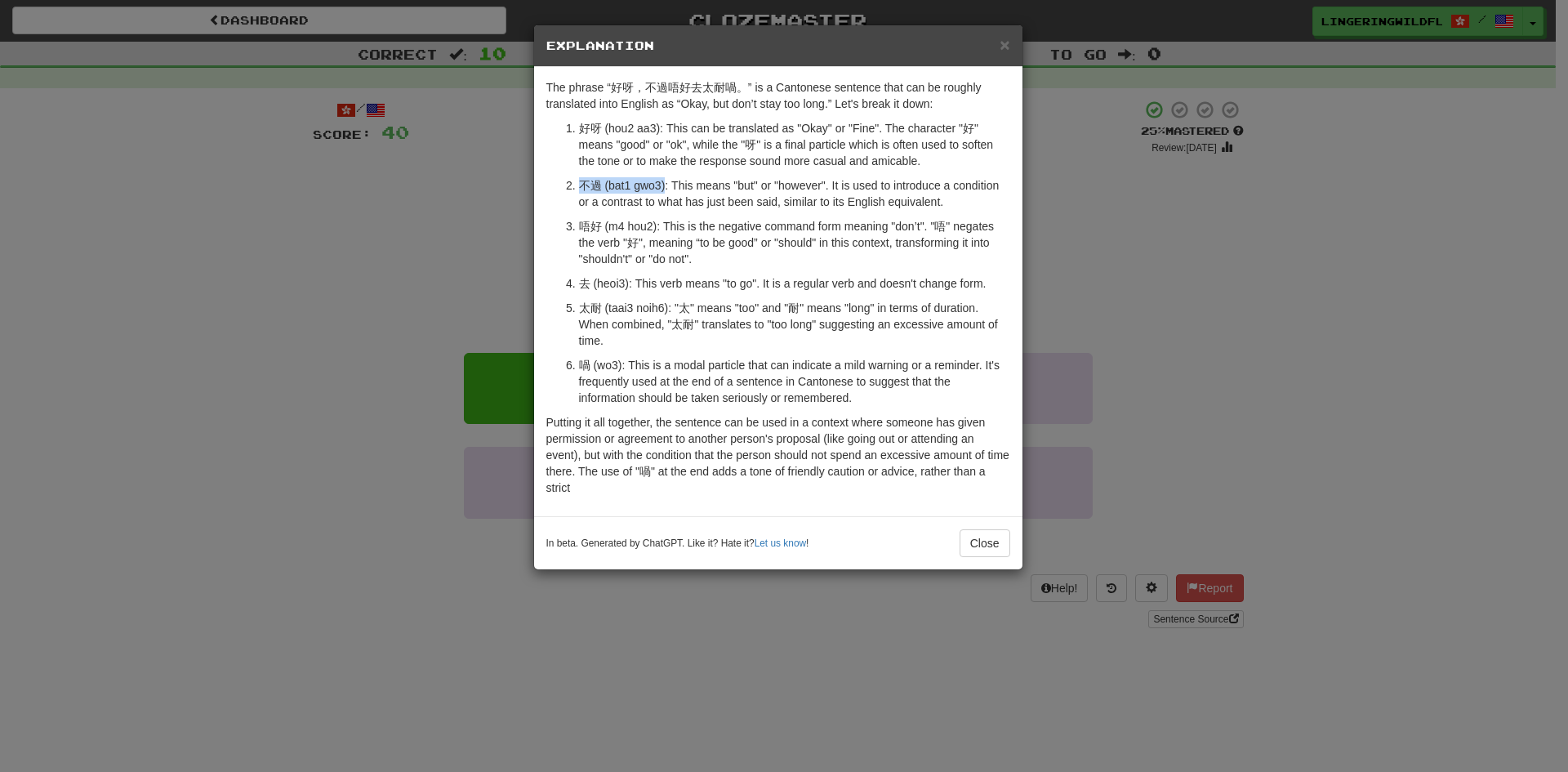
drag, startPoint x: 580, startPoint y: 186, endPoint x: 665, endPoint y: 185, distance: 85.0
click at [665, 185] on p "不過 (bat1 gwo3): This means "but" or "however". It is used to introduce a condit…" at bounding box center [795, 194] width 431 height 33
copy p "不過 (bat1 gwo3)"
click at [829, 483] on p "Putting it all together, the sentence can be used in a context where someone ha…" at bounding box center [779, 454] width 464 height 81
click at [980, 542] on button "Close" at bounding box center [984, 543] width 50 height 27
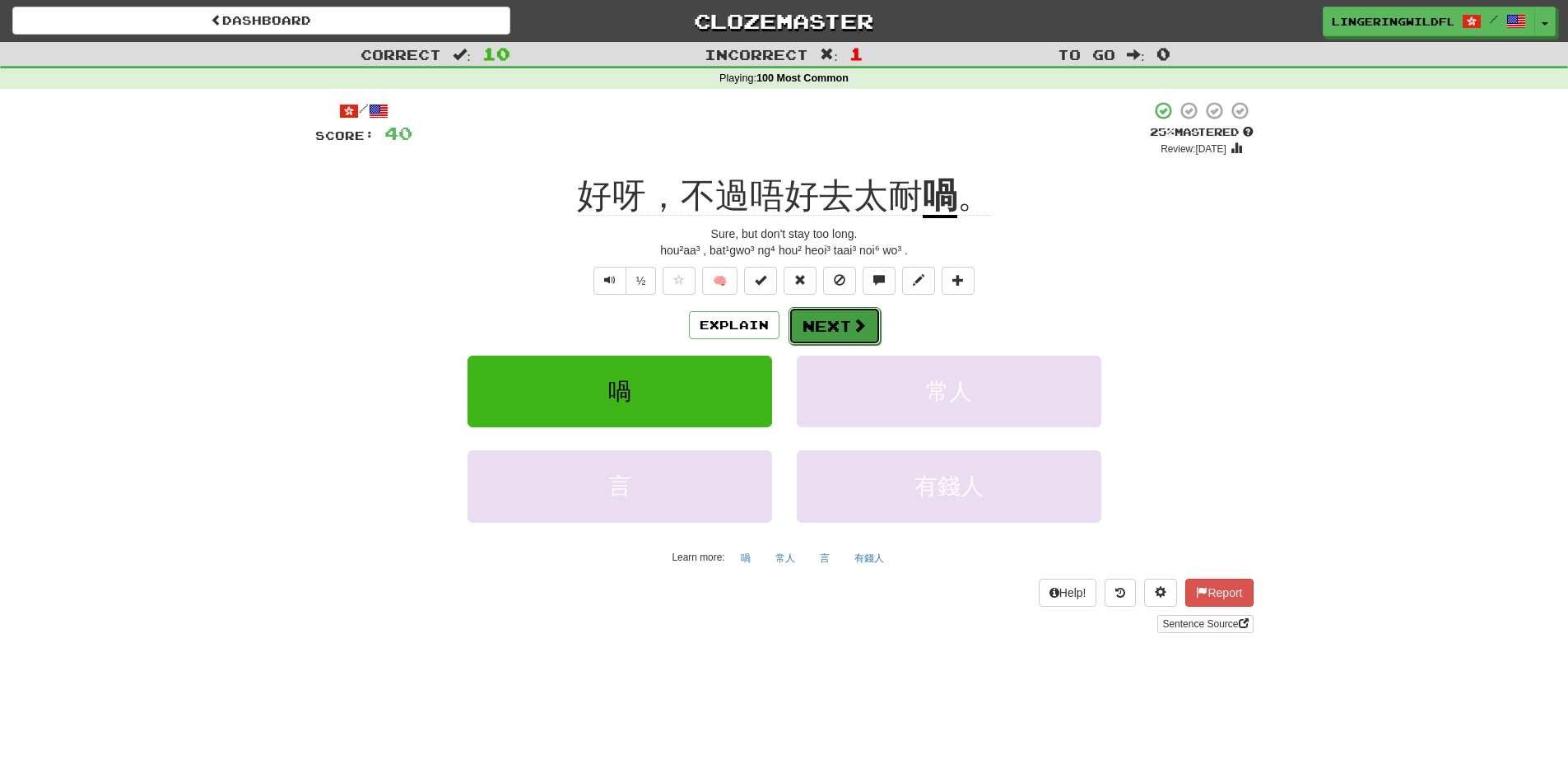
click at [848, 338] on button "Next" at bounding box center [834, 325] width 92 height 38
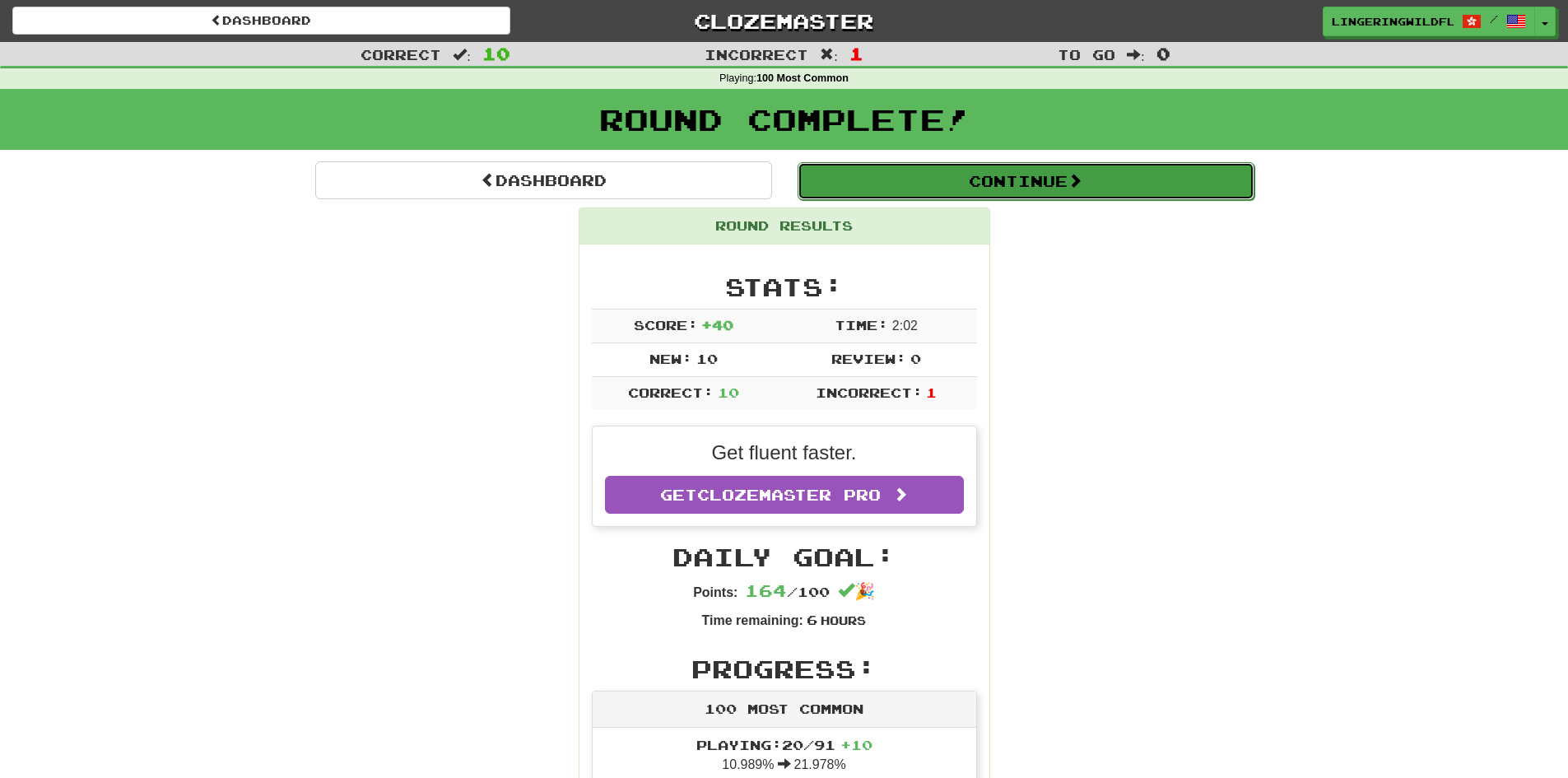
click at [945, 191] on button "Continue" at bounding box center [1026, 180] width 457 height 38
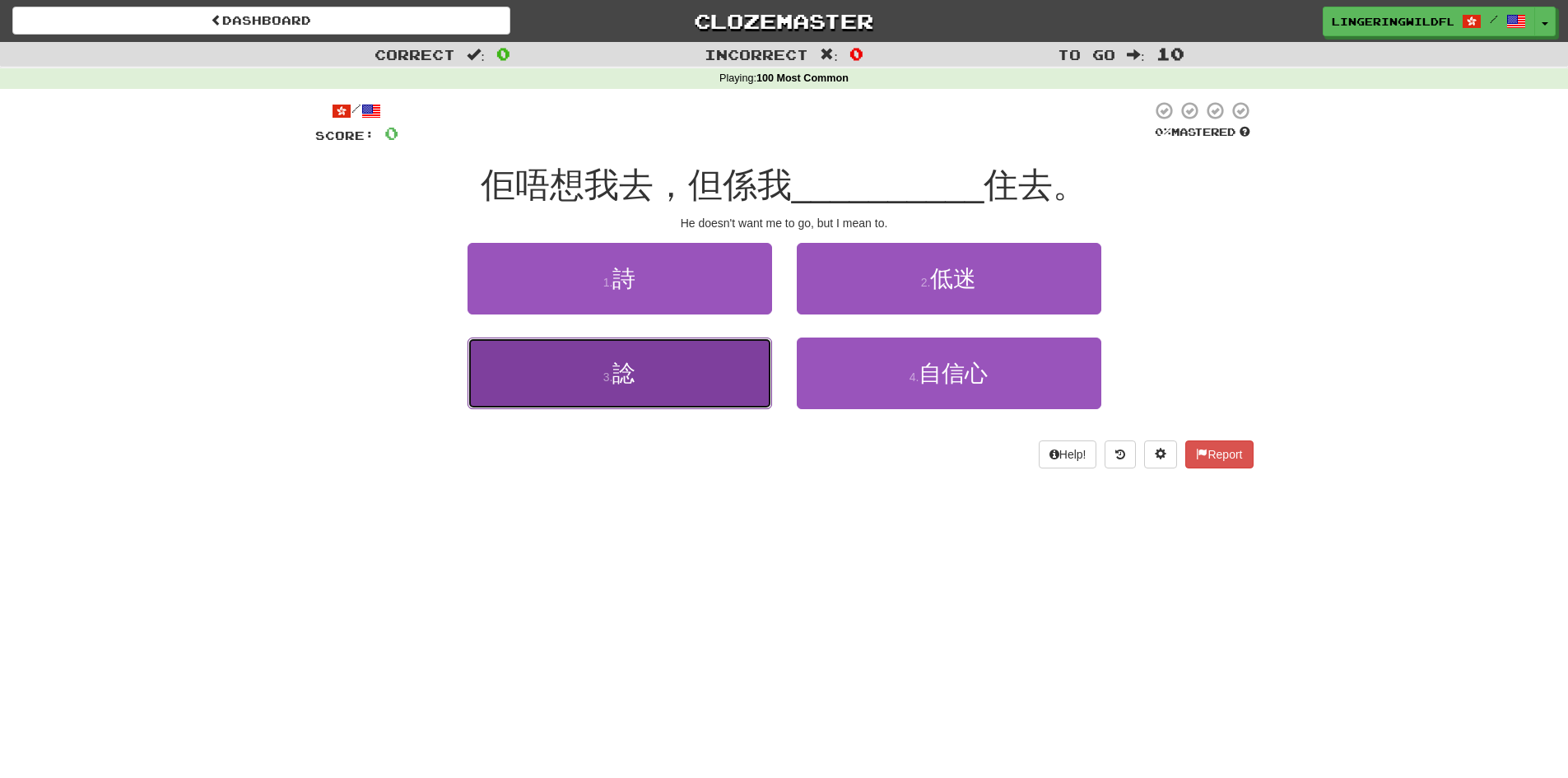
click at [656, 369] on button "3 . 諗" at bounding box center [620, 374] width 305 height 72
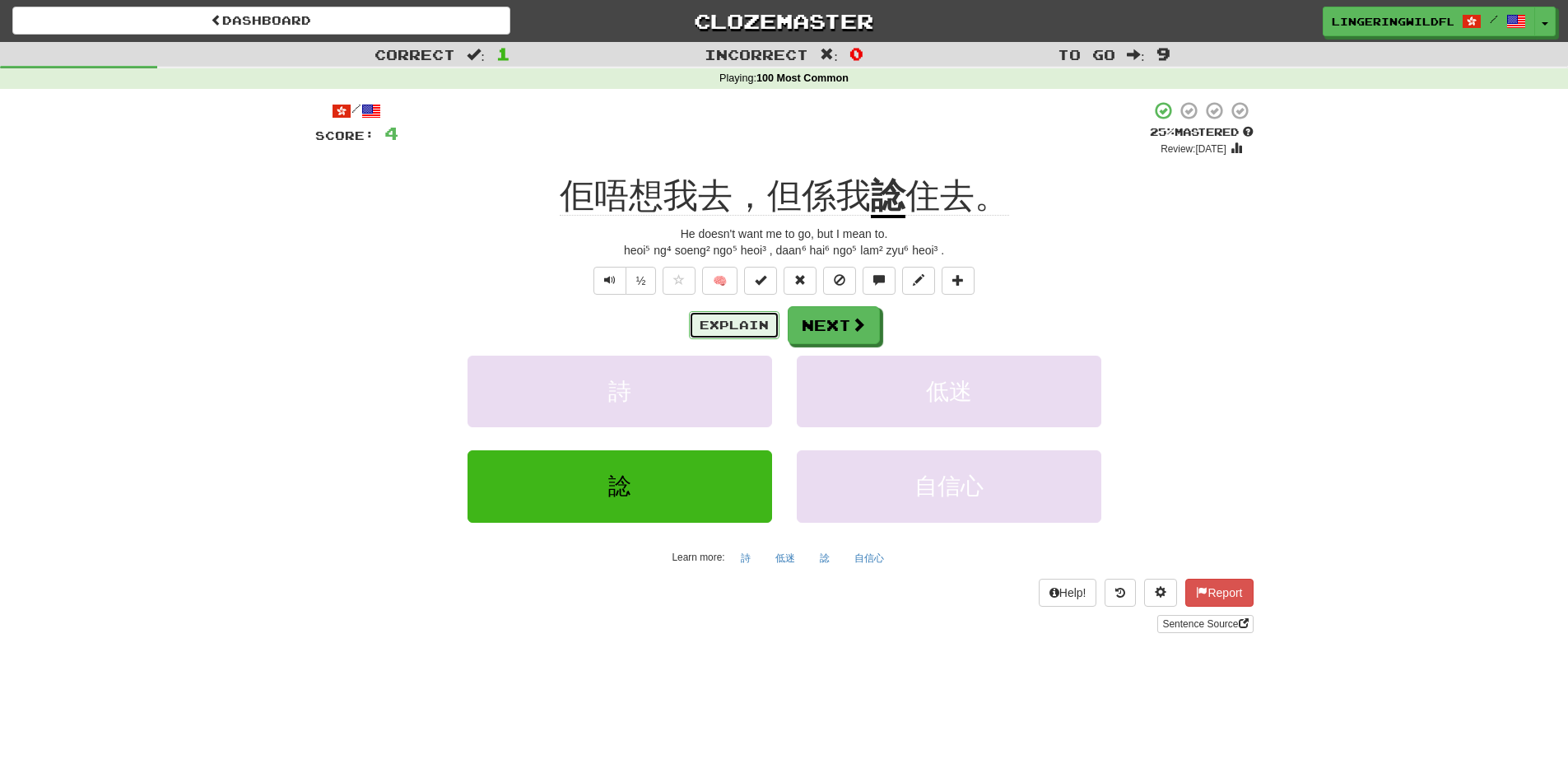
click at [757, 329] on button "Explain" at bounding box center [734, 325] width 90 height 28
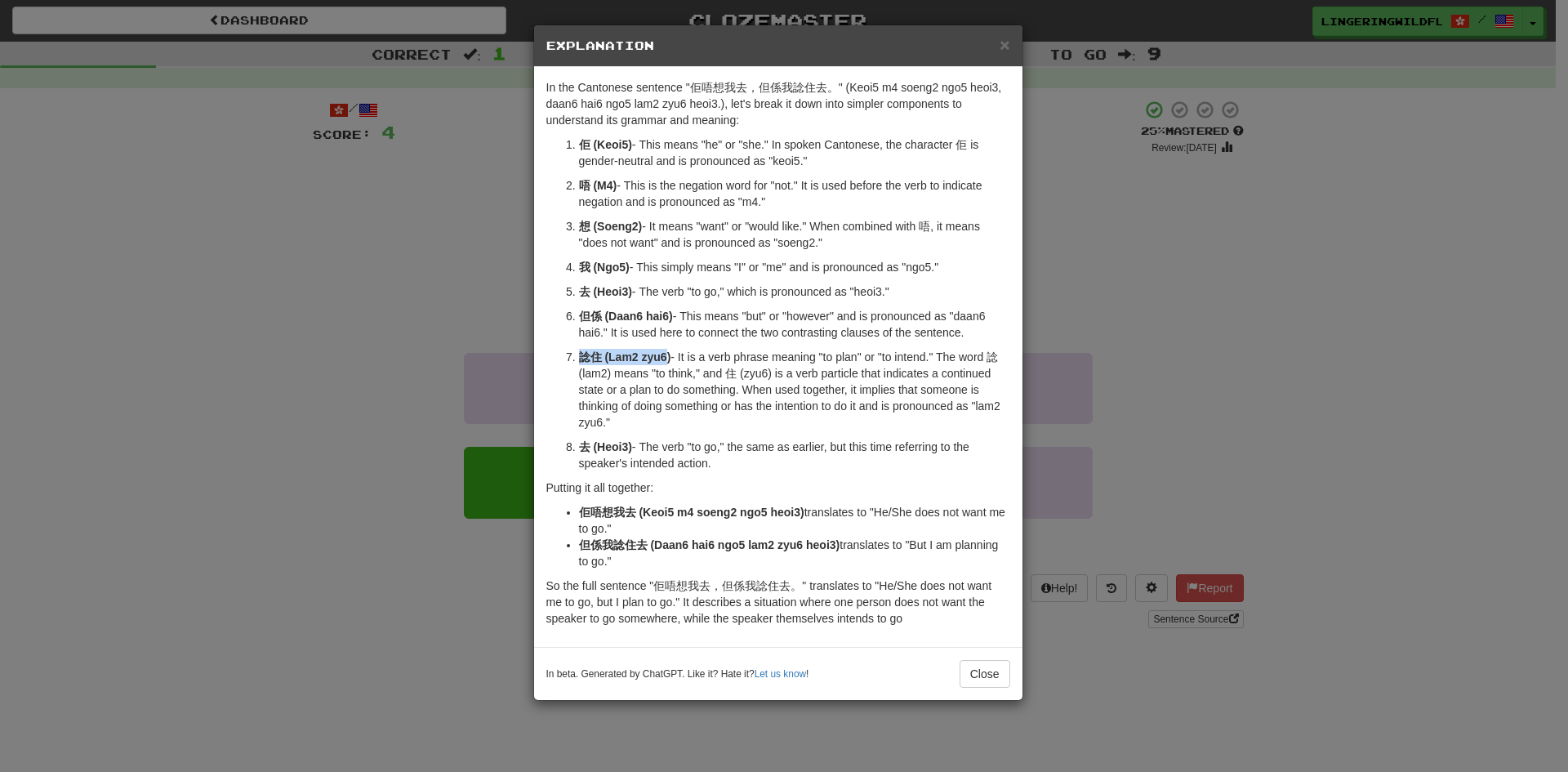
drag, startPoint x: 581, startPoint y: 352, endPoint x: 666, endPoint y: 351, distance: 85.0
click at [666, 351] on strong "諗住 (Lam2 zyu6)" at bounding box center [625, 357] width 92 height 13
copy strong "諗住 (Lam2 zyu6"
click at [980, 673] on button "Close" at bounding box center [984, 673] width 50 height 27
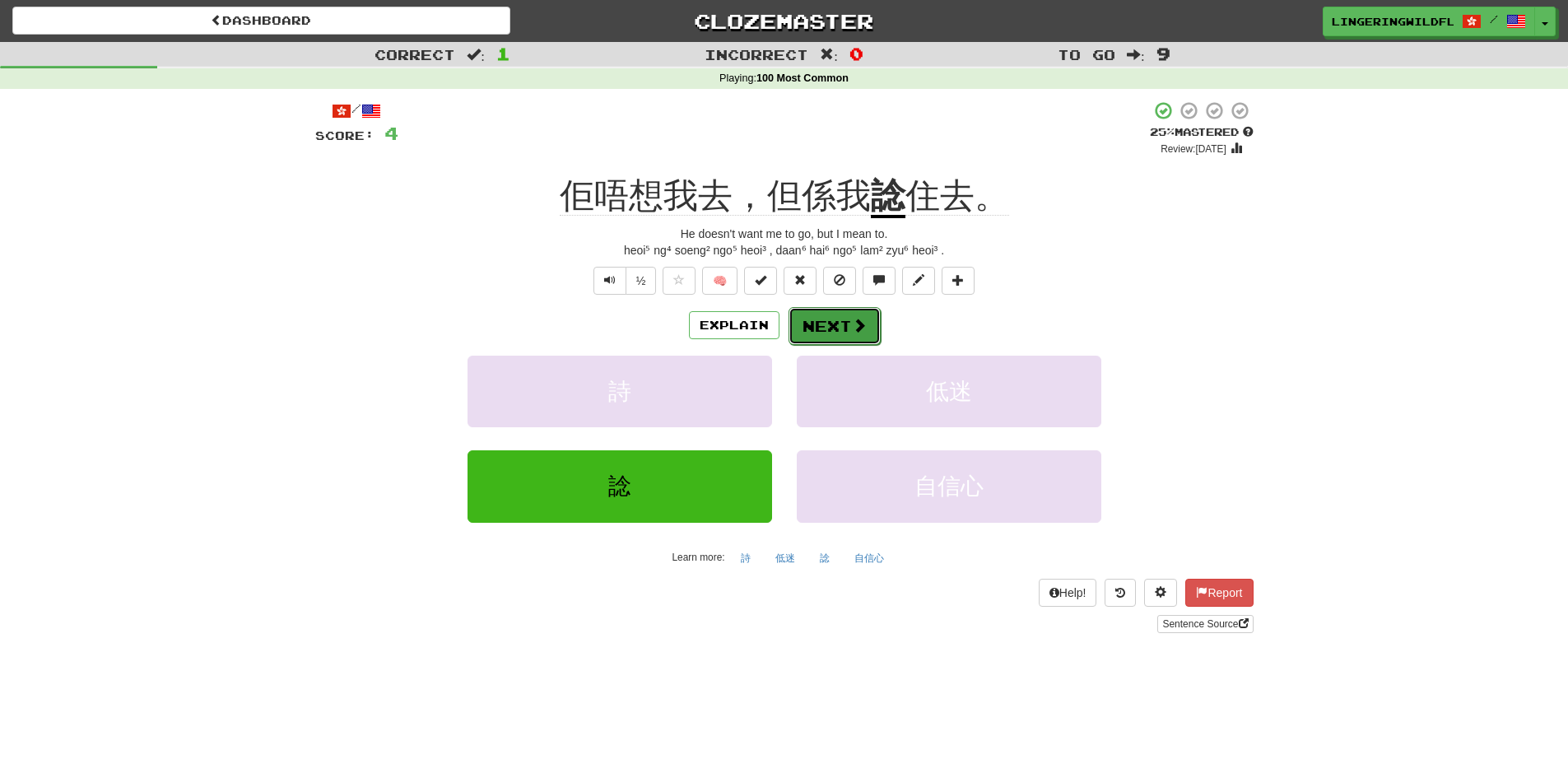
click at [813, 322] on button "Next" at bounding box center [834, 325] width 92 height 38
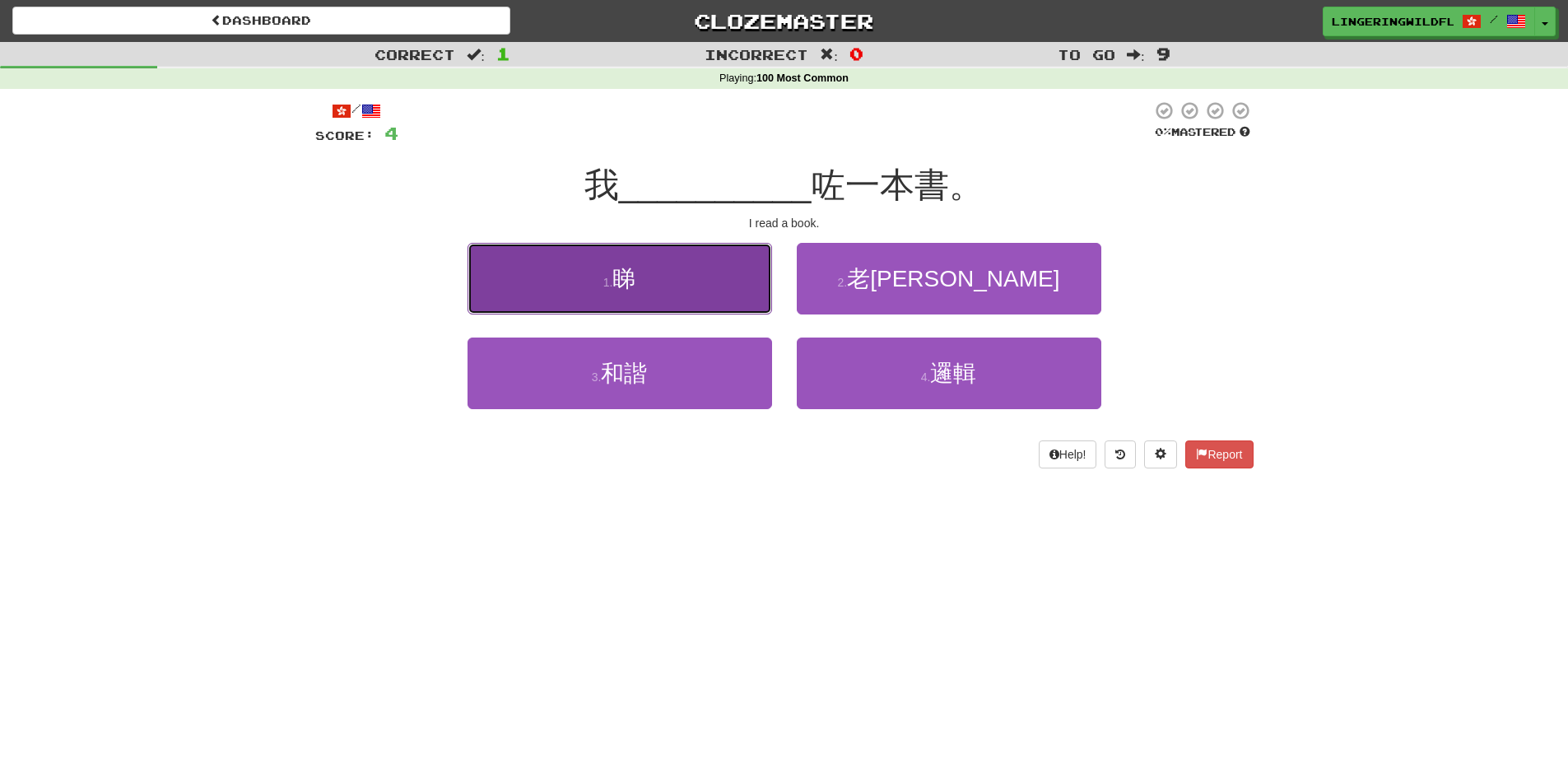
click at [651, 282] on button "1 . 睇" at bounding box center [620, 279] width 305 height 72
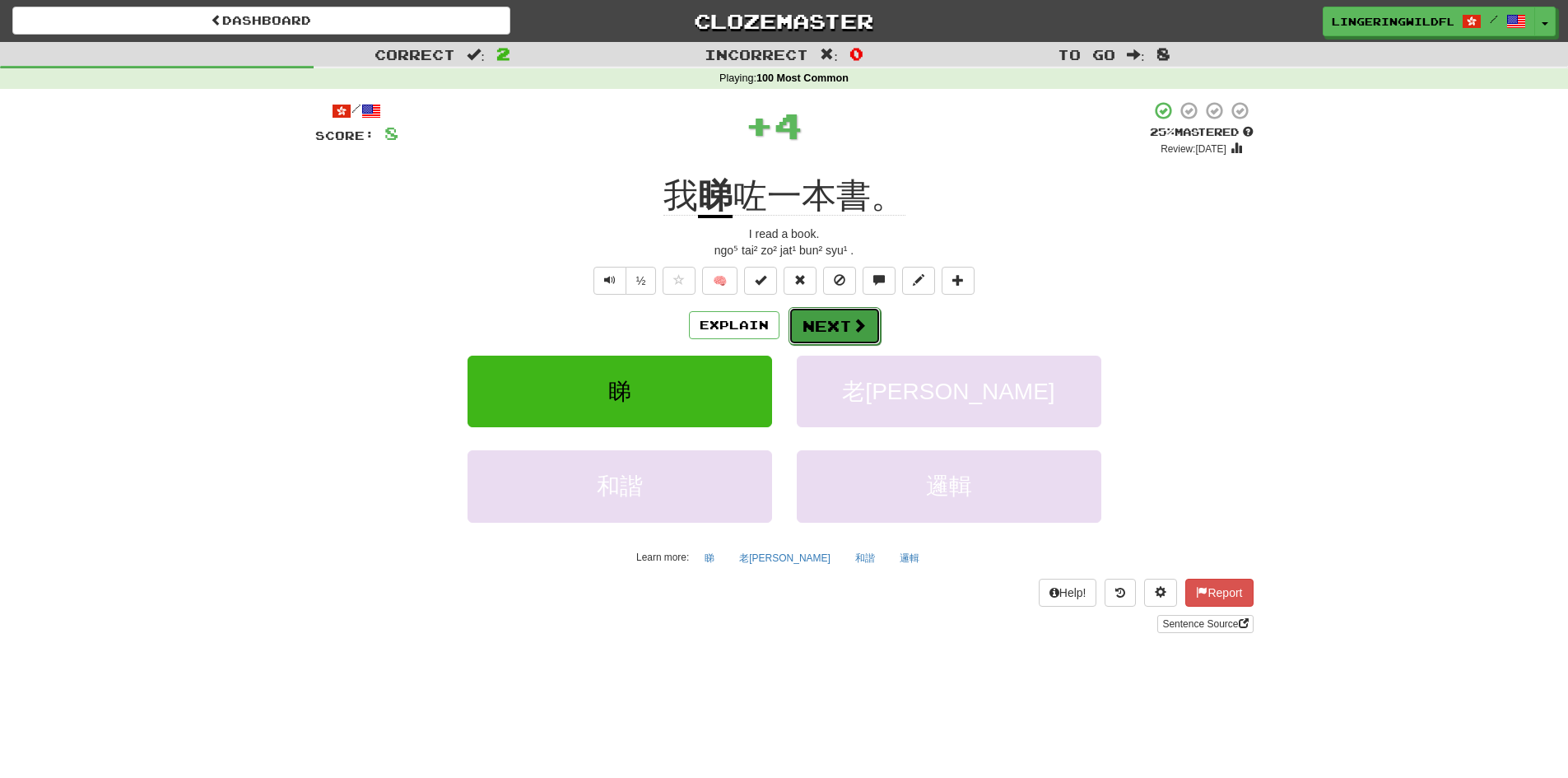
click at [830, 319] on button "Next" at bounding box center [834, 325] width 92 height 38
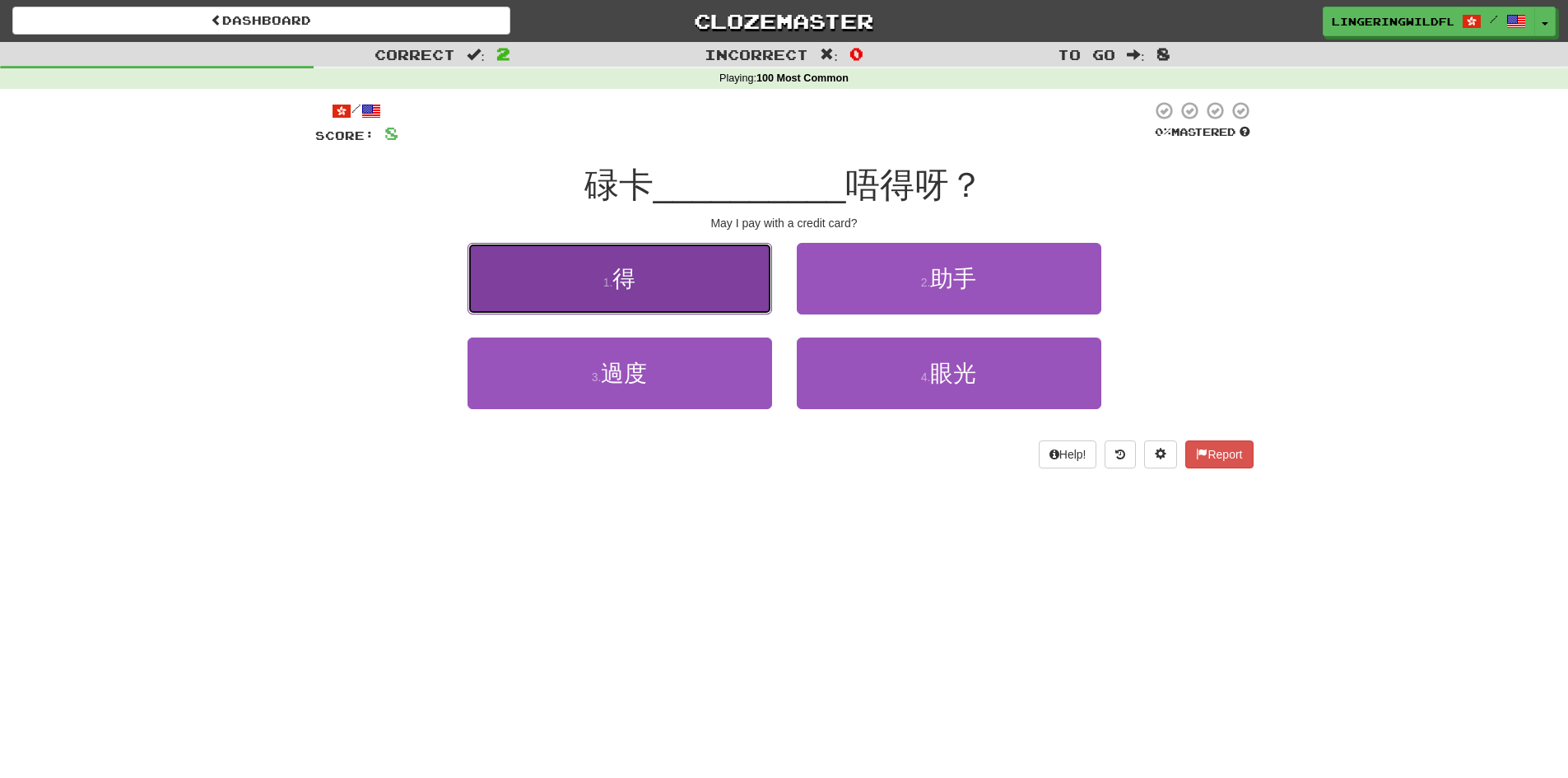
click at [652, 271] on button "1 . 得" at bounding box center [620, 279] width 305 height 72
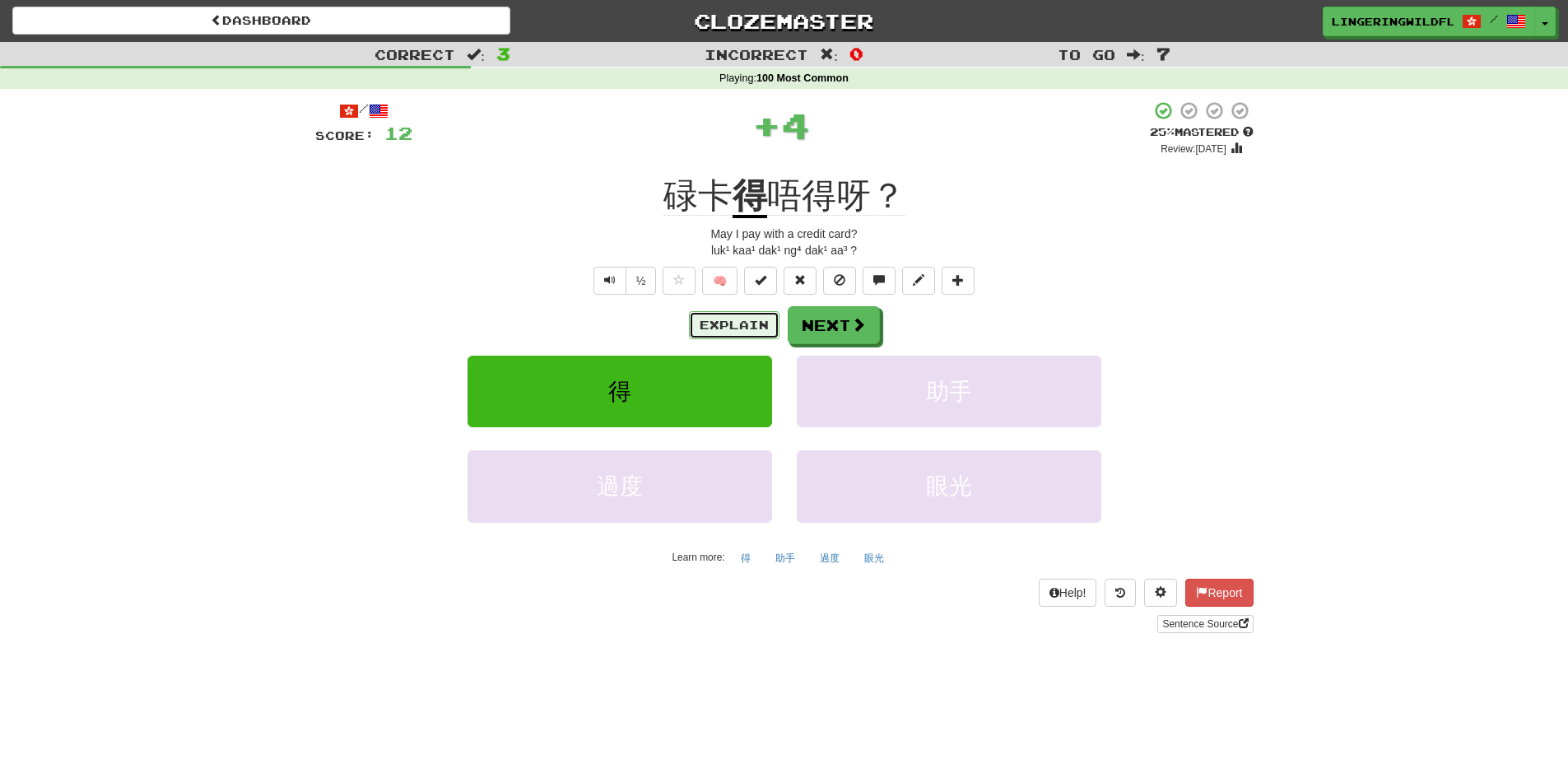
click at [722, 322] on button "Explain" at bounding box center [734, 325] width 90 height 28
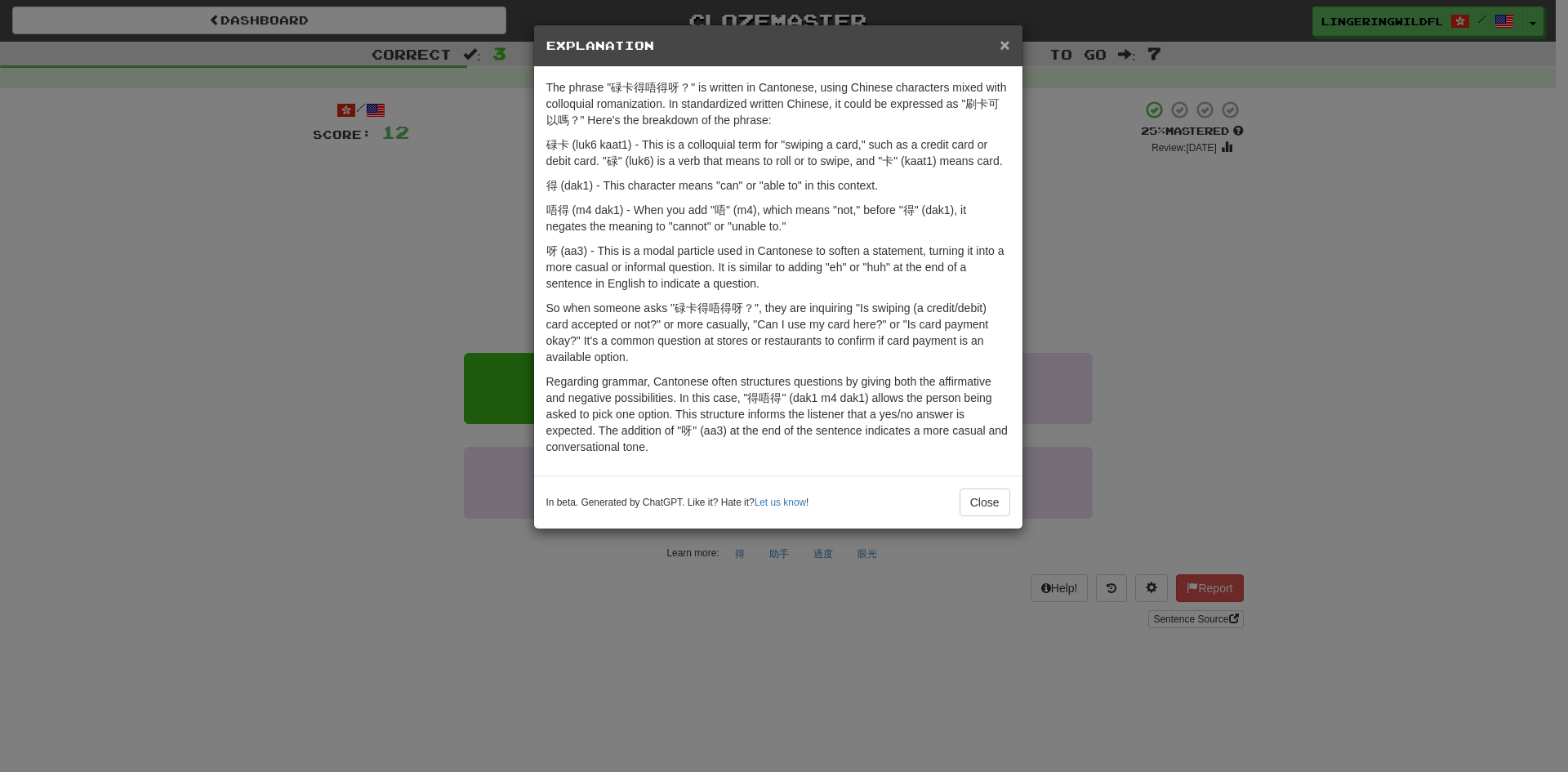
click at [1006, 44] on span "×" at bounding box center [1004, 44] width 10 height 19
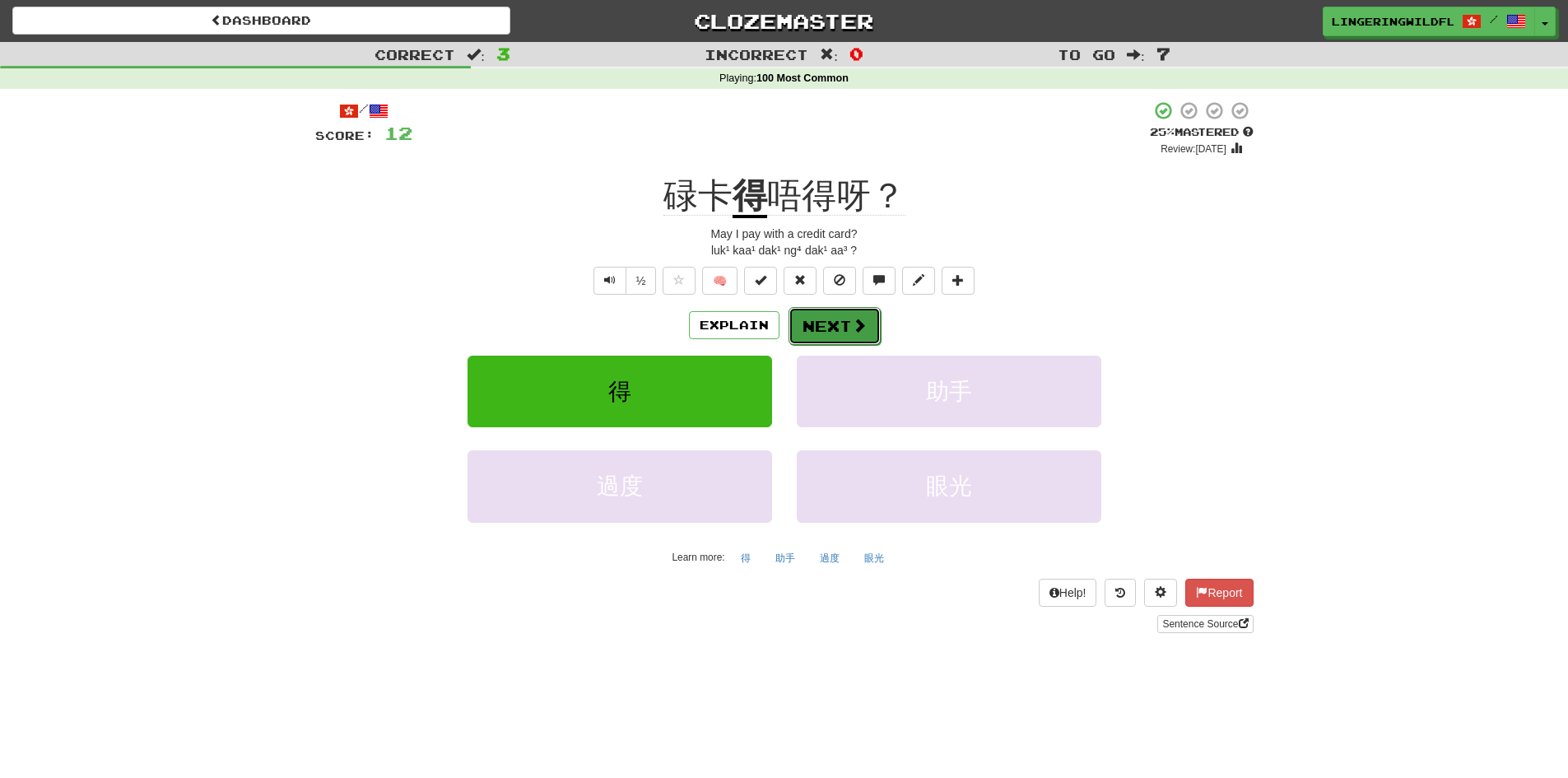
click at [828, 325] on button "Next" at bounding box center [834, 325] width 92 height 38
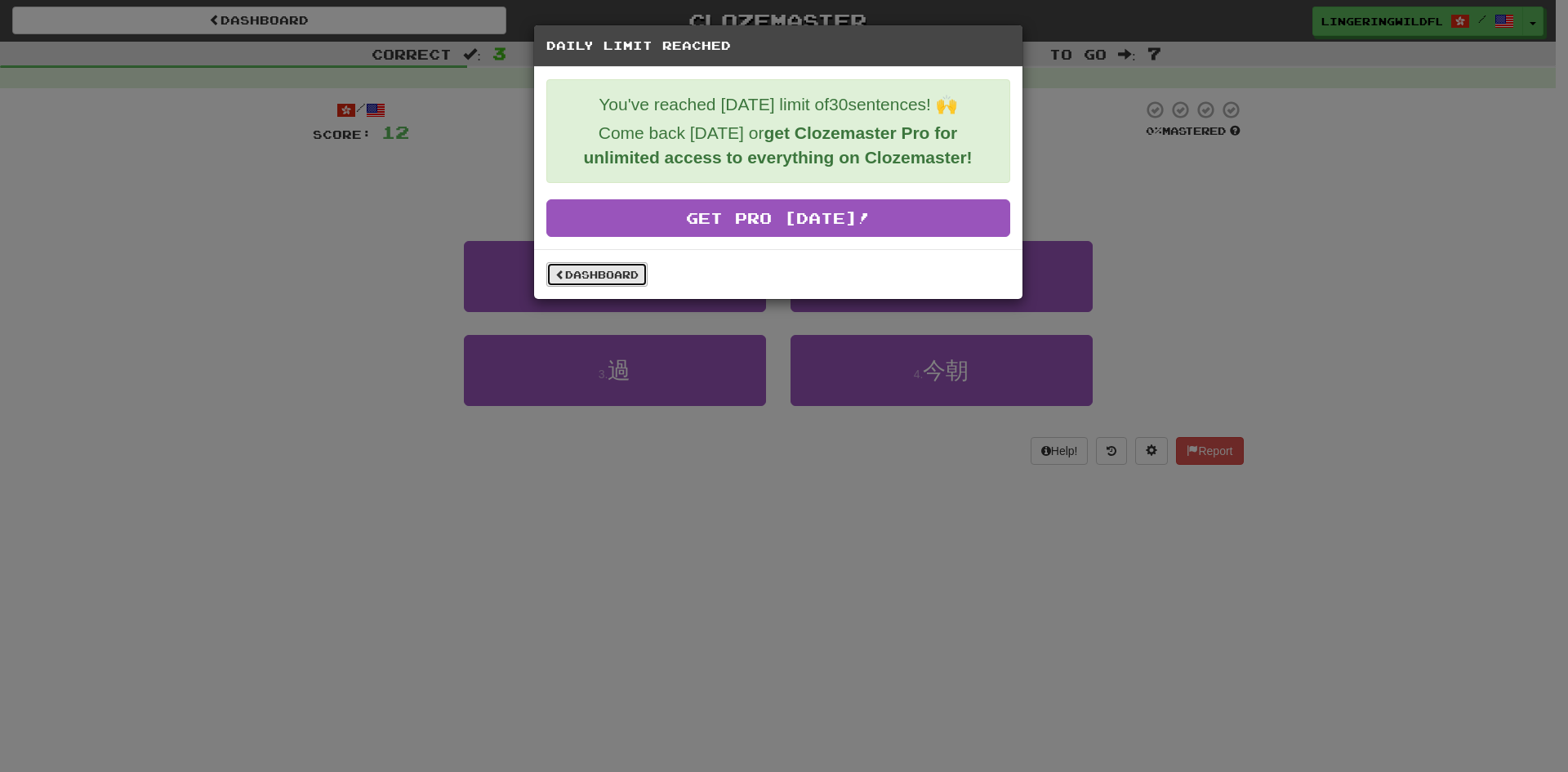
click at [600, 285] on link "Dashboard" at bounding box center [597, 274] width 101 height 25
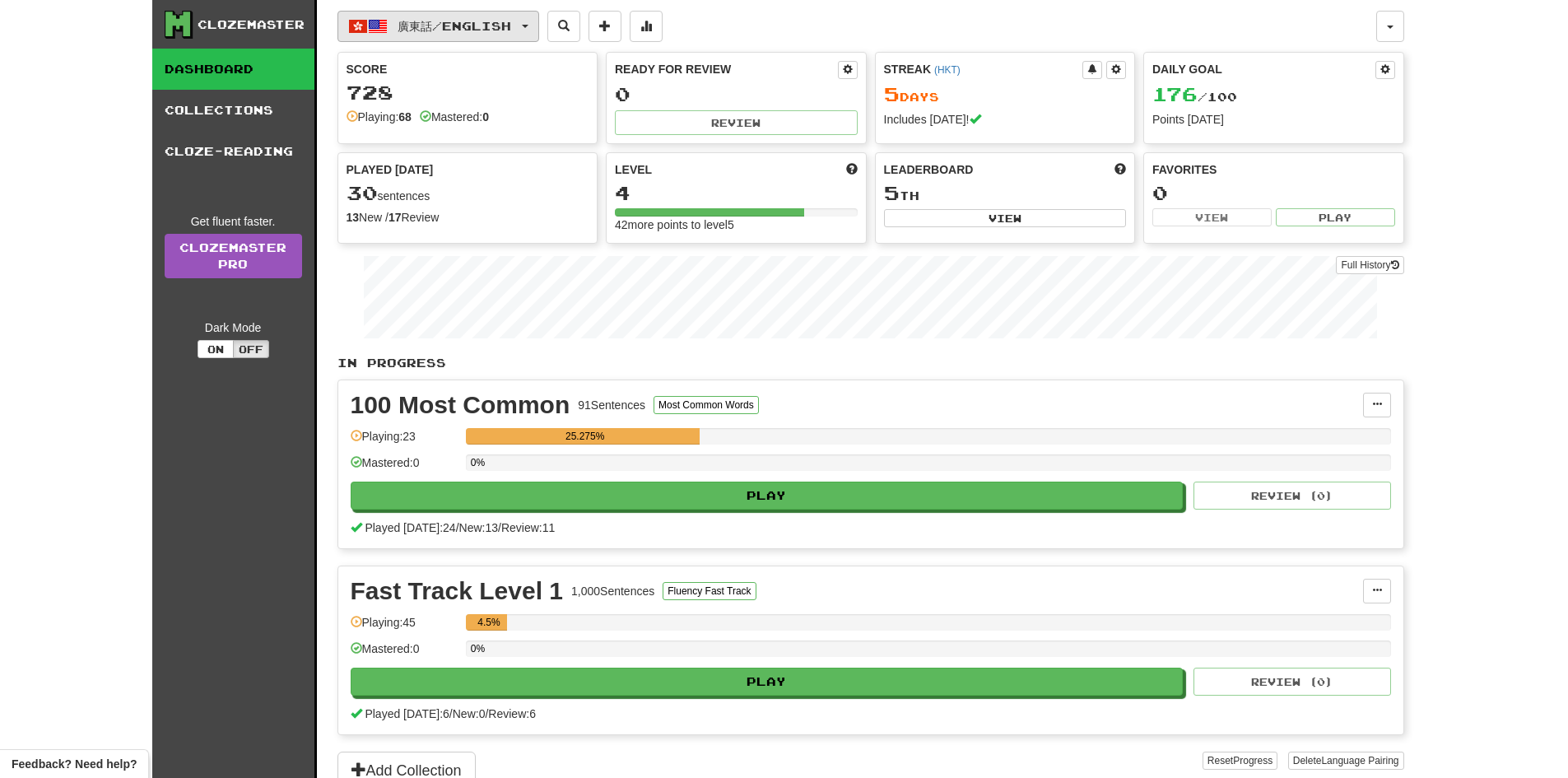
click at [483, 17] on button "廣東話 / English" at bounding box center [438, 27] width 202 height 31
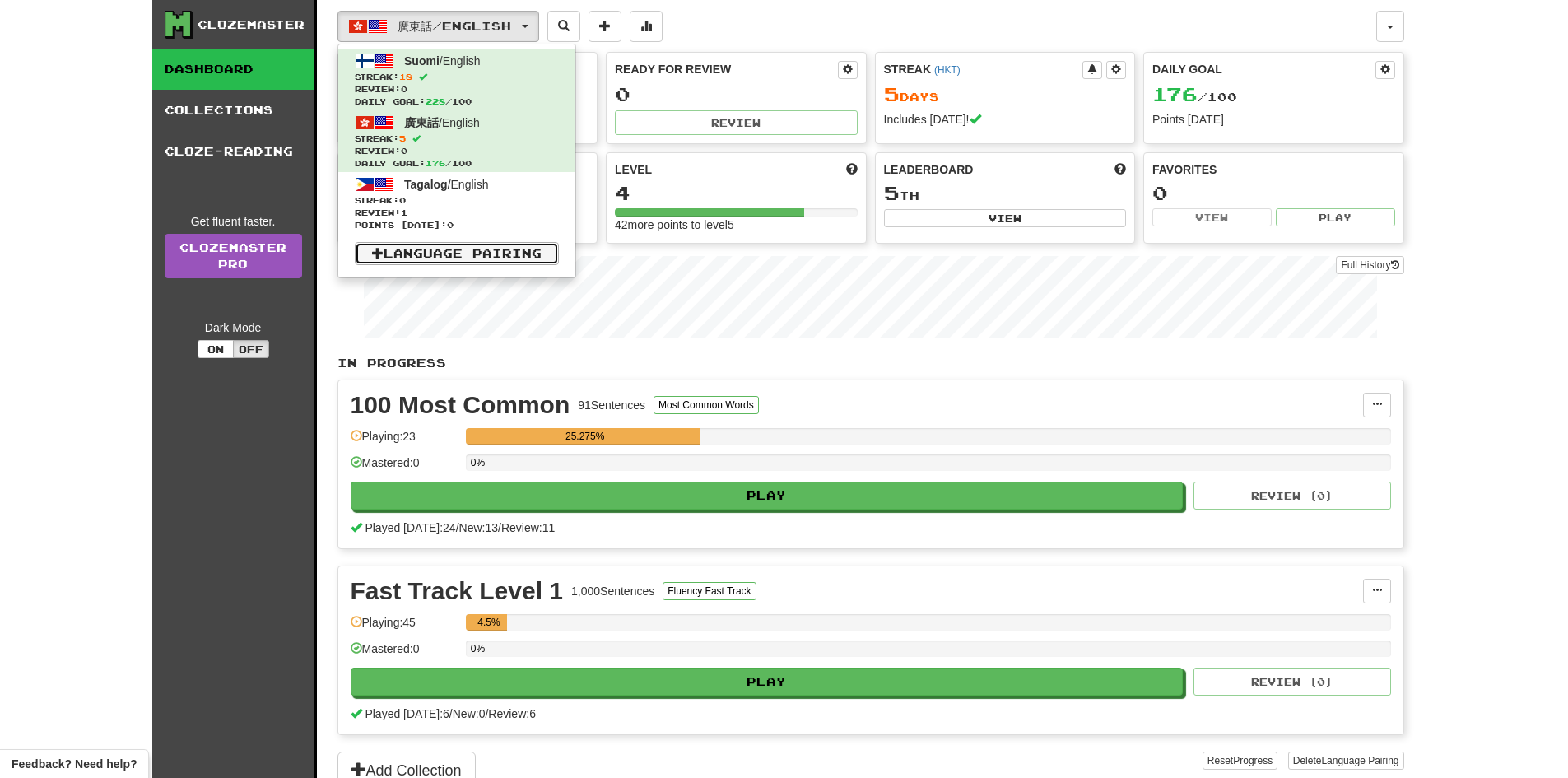
click at [499, 252] on link "Language Pairing" at bounding box center [457, 253] width 204 height 23
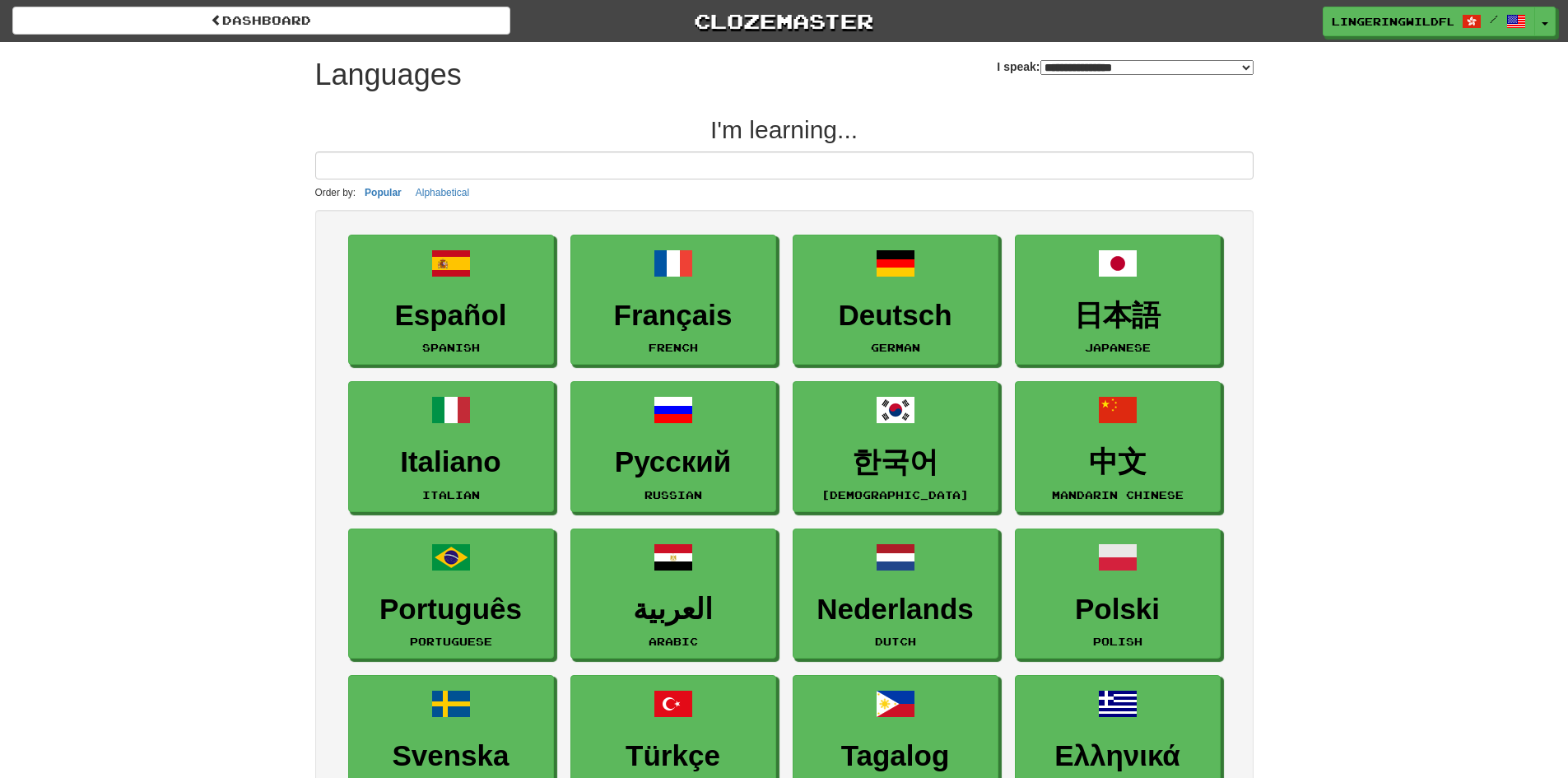
select select "*******"
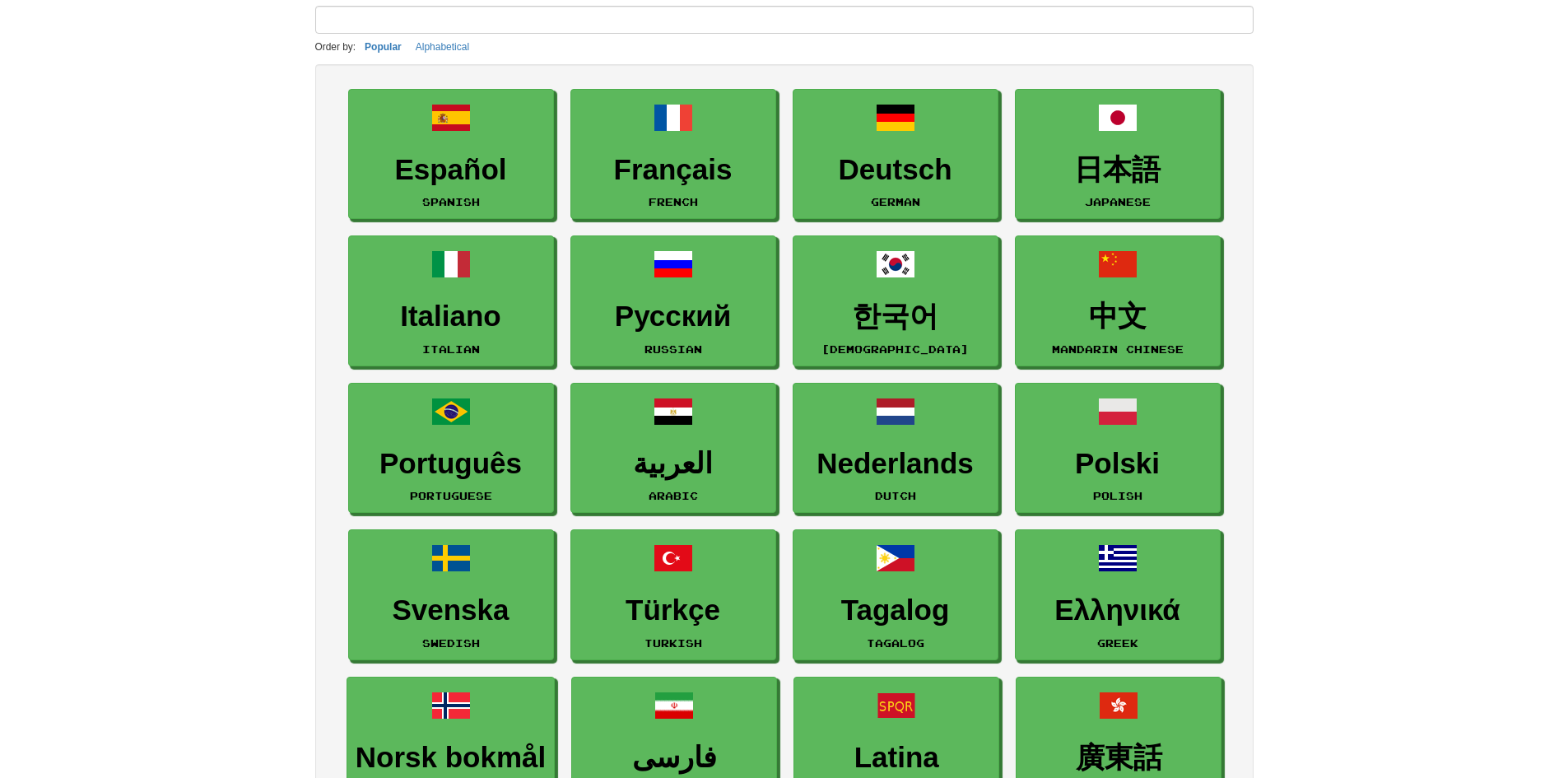
scroll to position [82, 0]
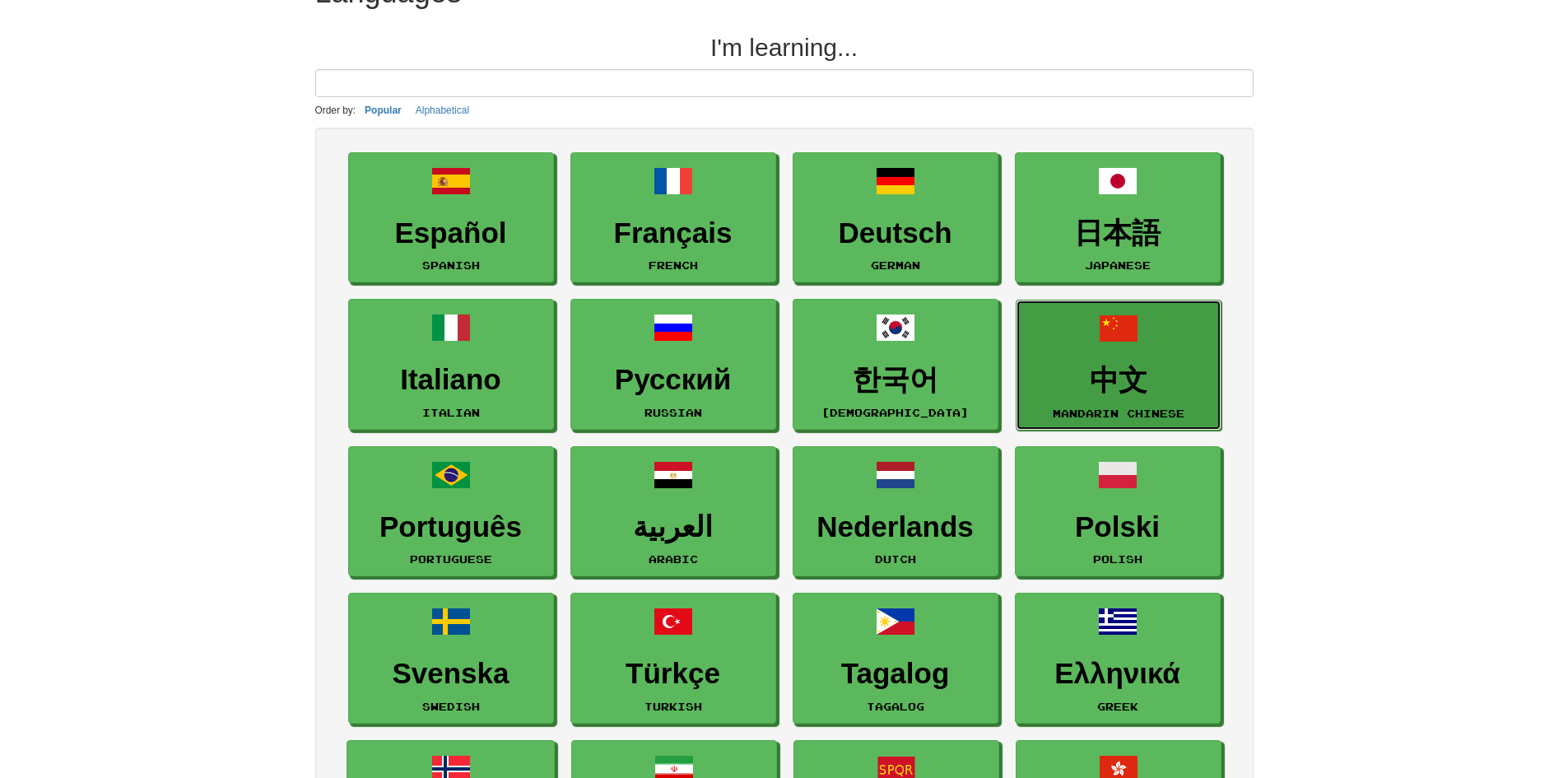
click at [1074, 364] on link "中文 Mandarin Chinese" at bounding box center [1118, 365] width 205 height 131
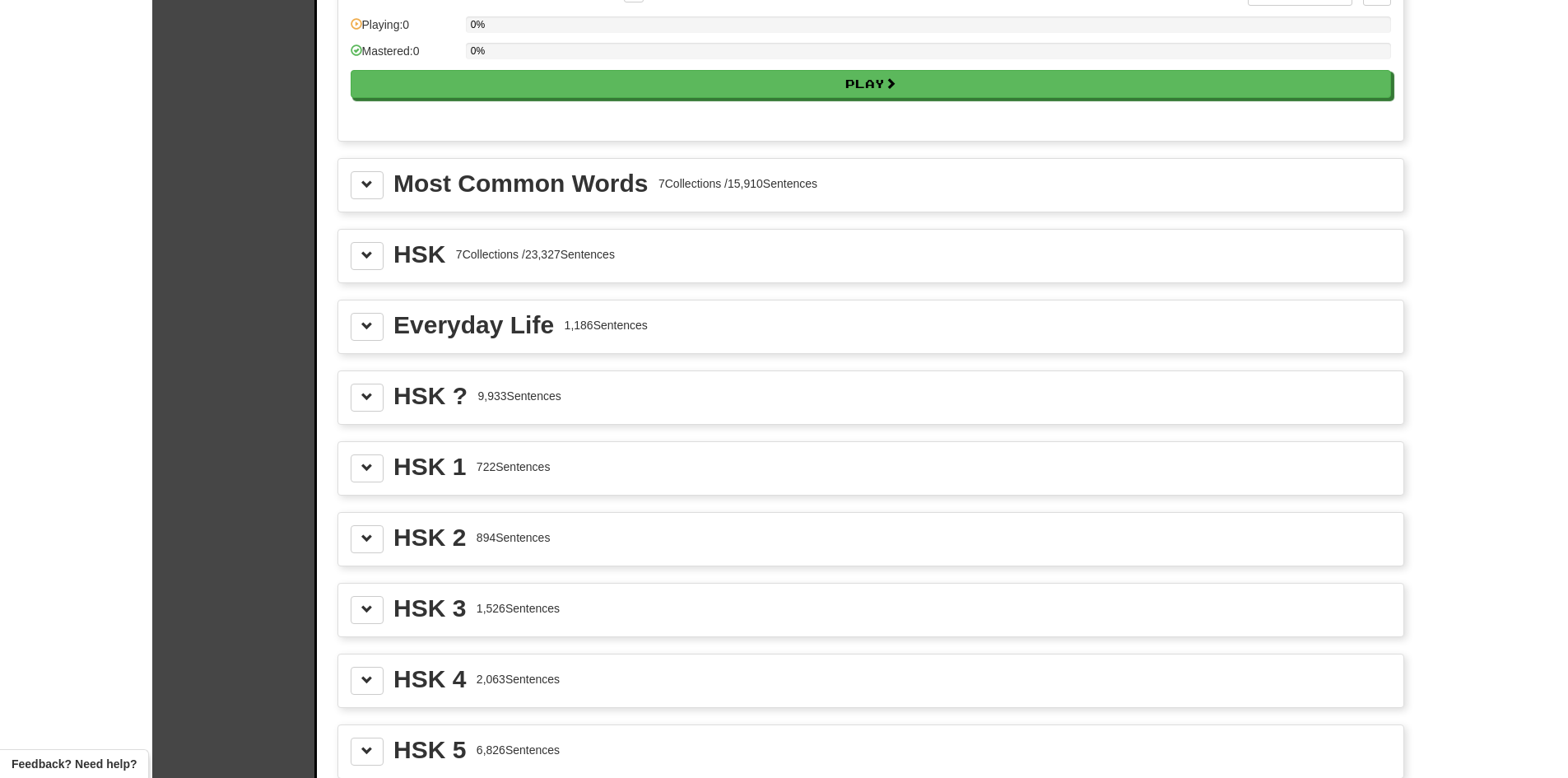
scroll to position [1564, 0]
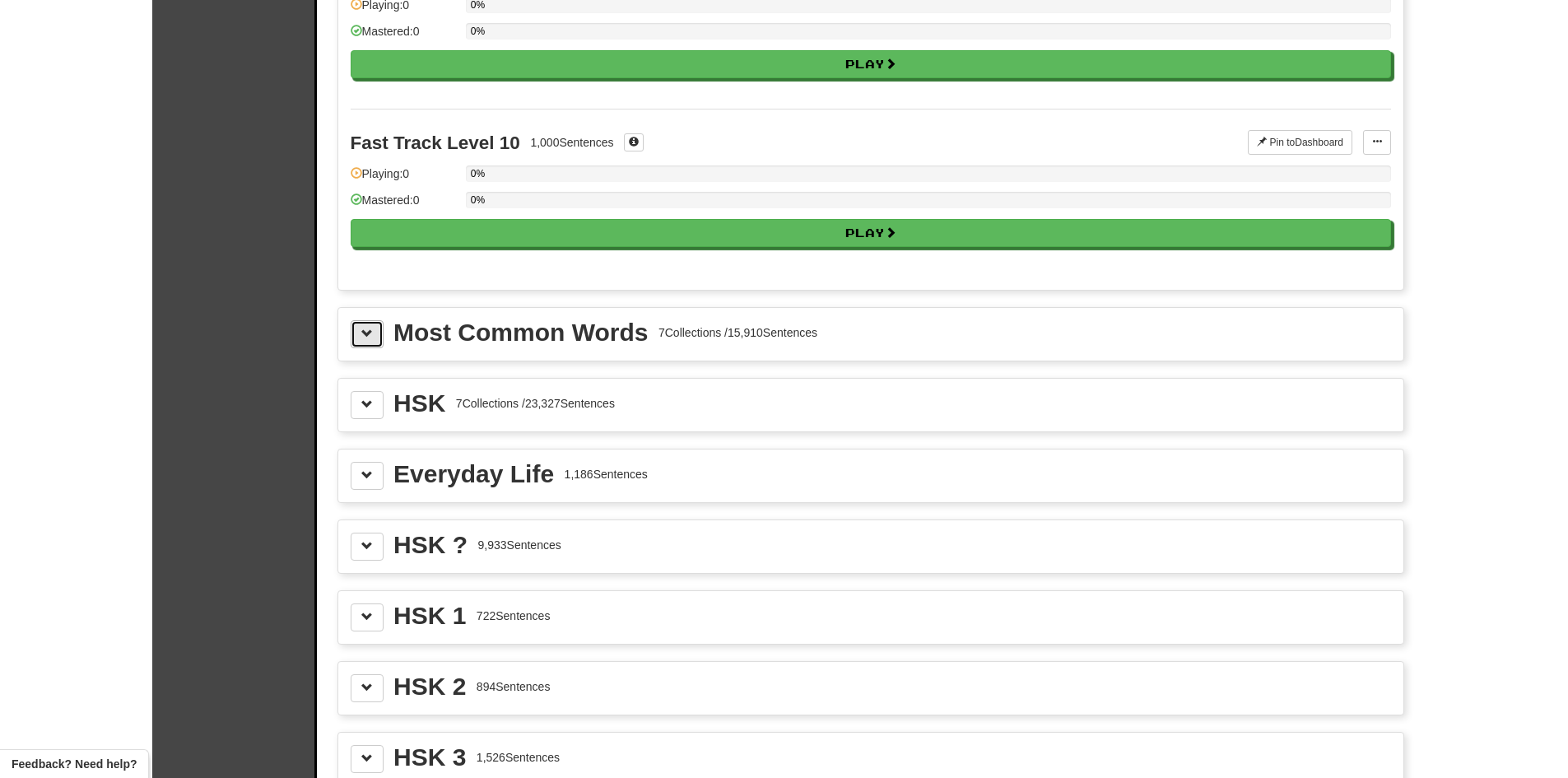
click at [359, 334] on button at bounding box center [367, 334] width 33 height 28
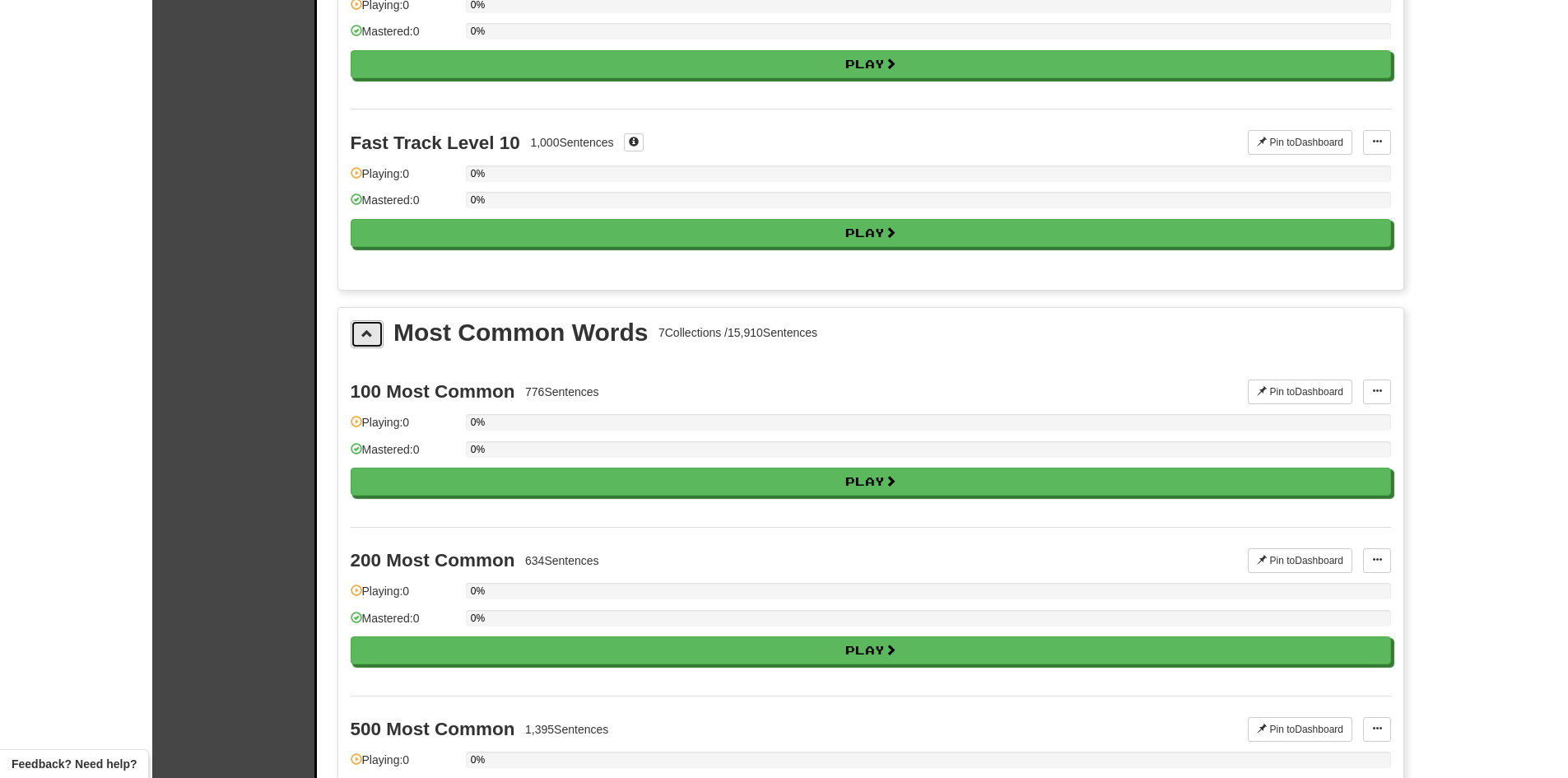
click at [359, 334] on button at bounding box center [367, 334] width 33 height 28
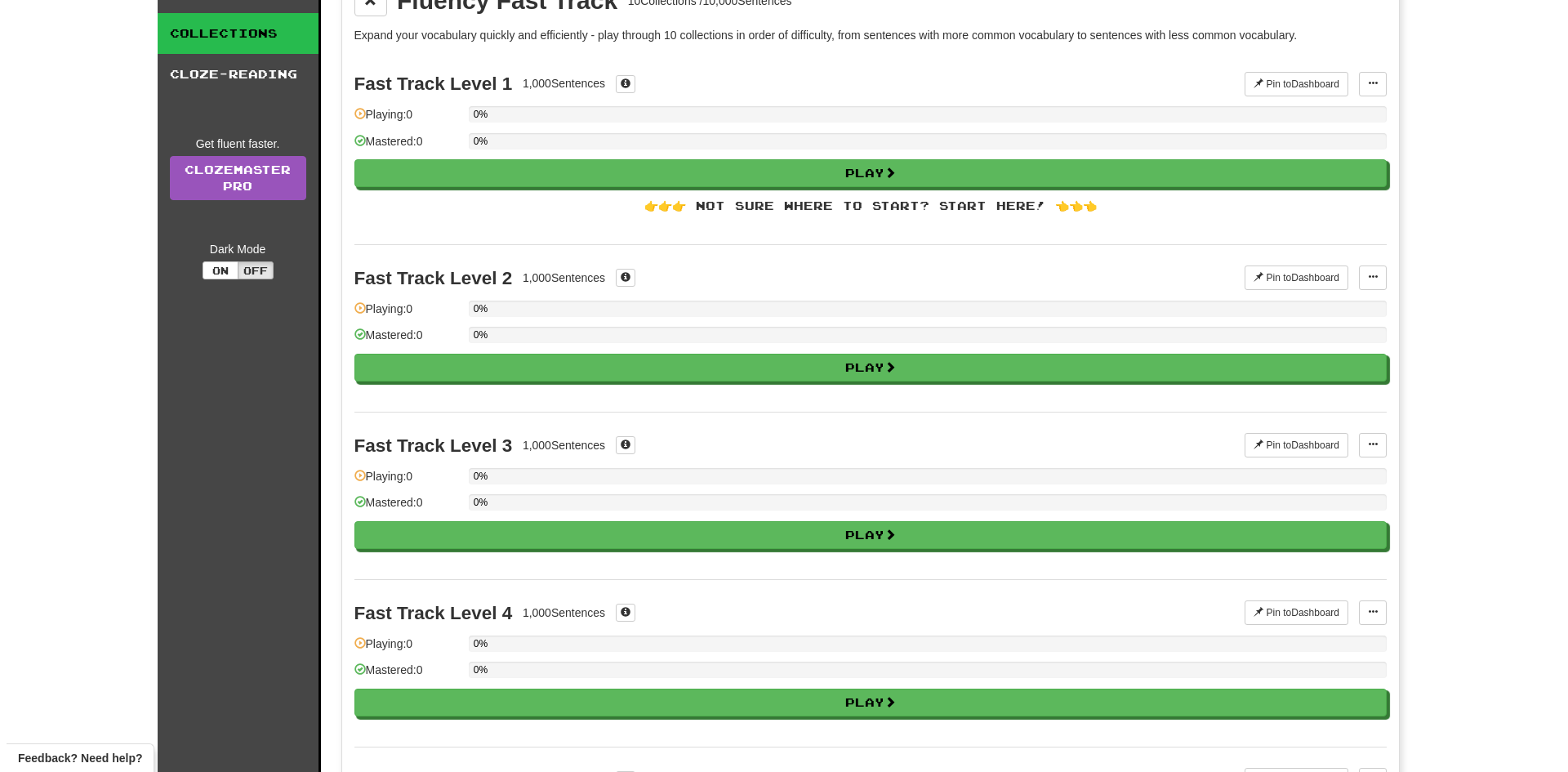
scroll to position [0, 0]
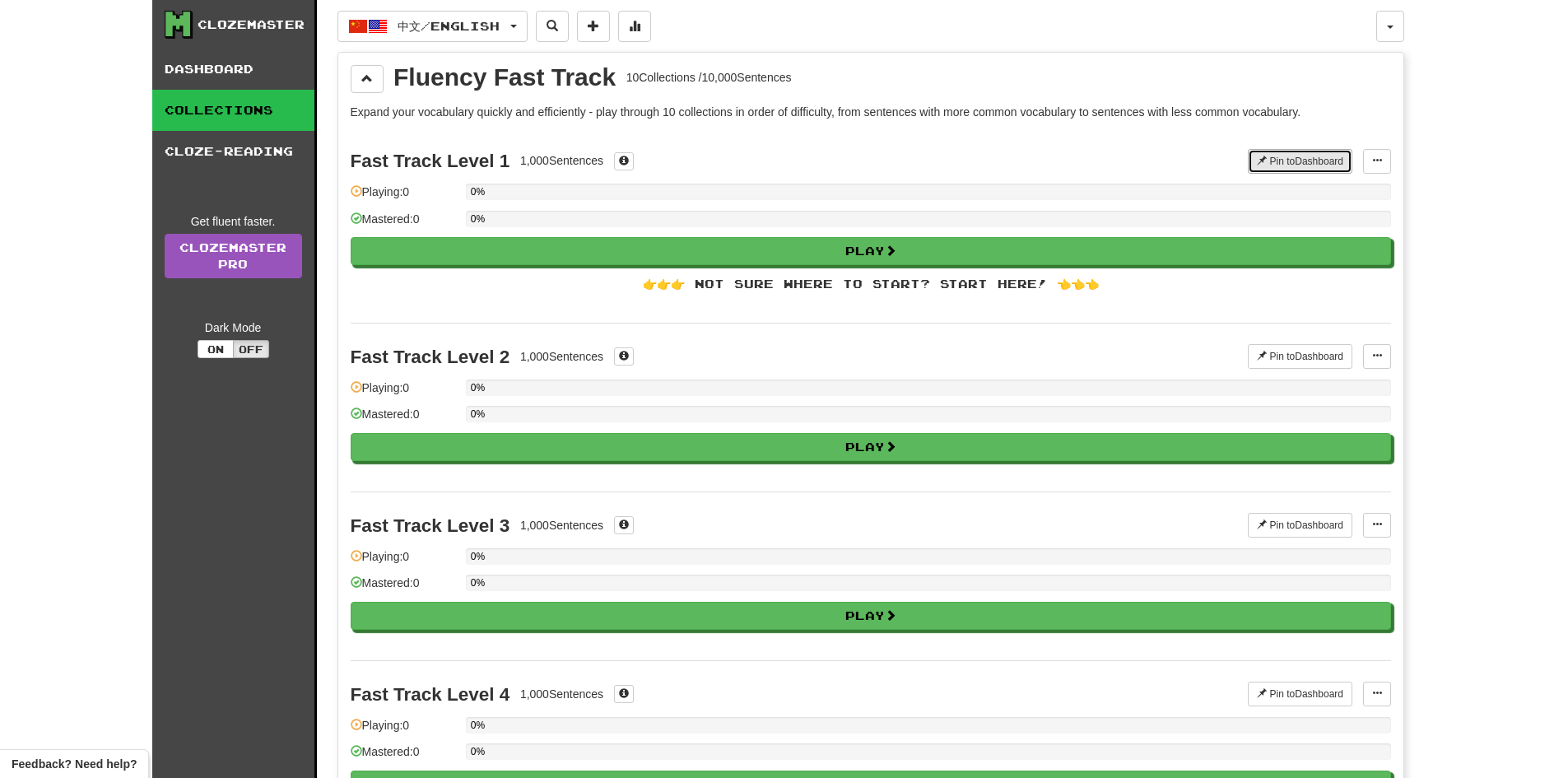
click at [1308, 160] on button "Pin to Dashboard" at bounding box center [1300, 161] width 105 height 25
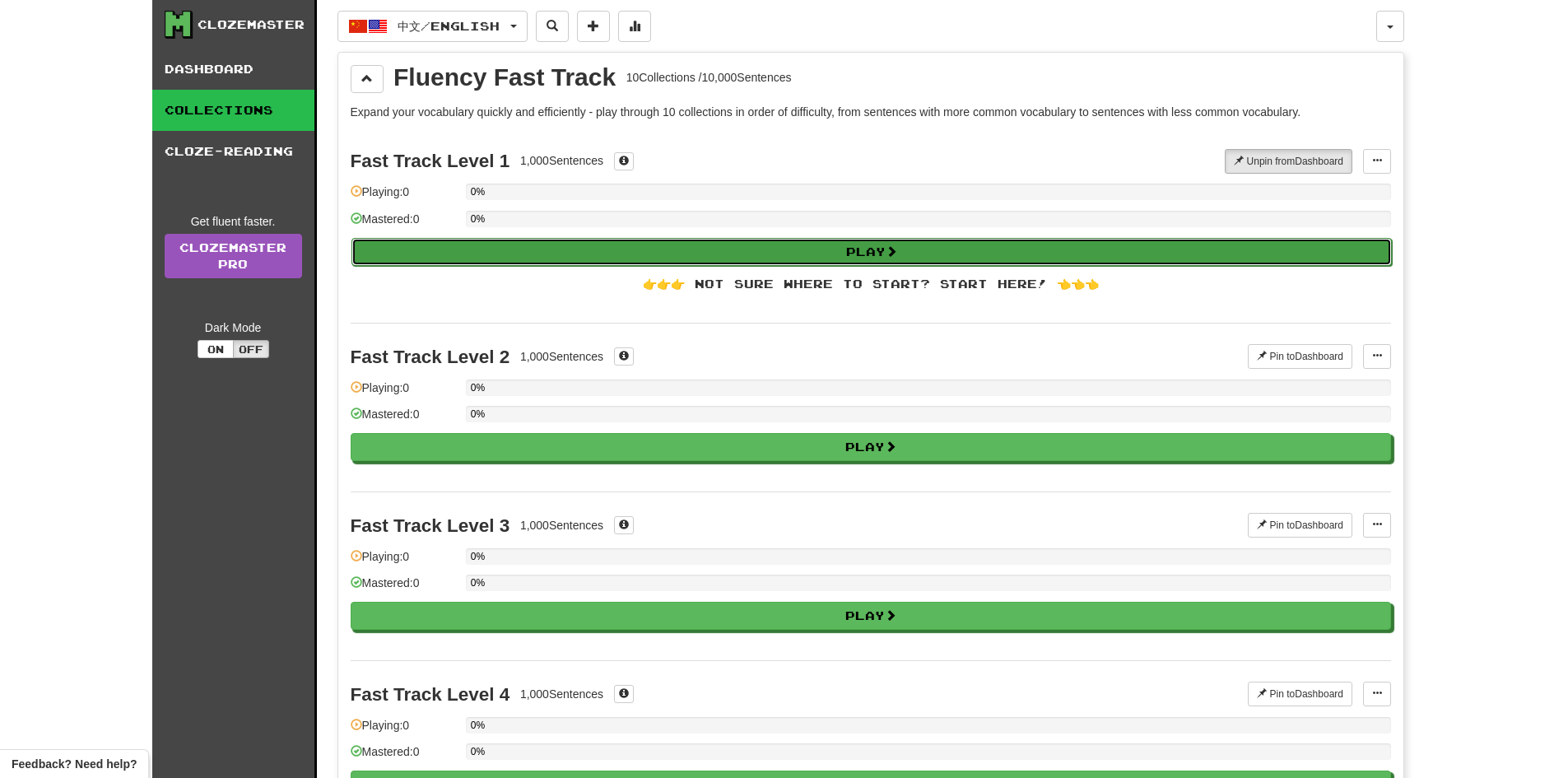
click at [854, 258] on button "Play" at bounding box center [872, 251] width 1040 height 28
select select "**"
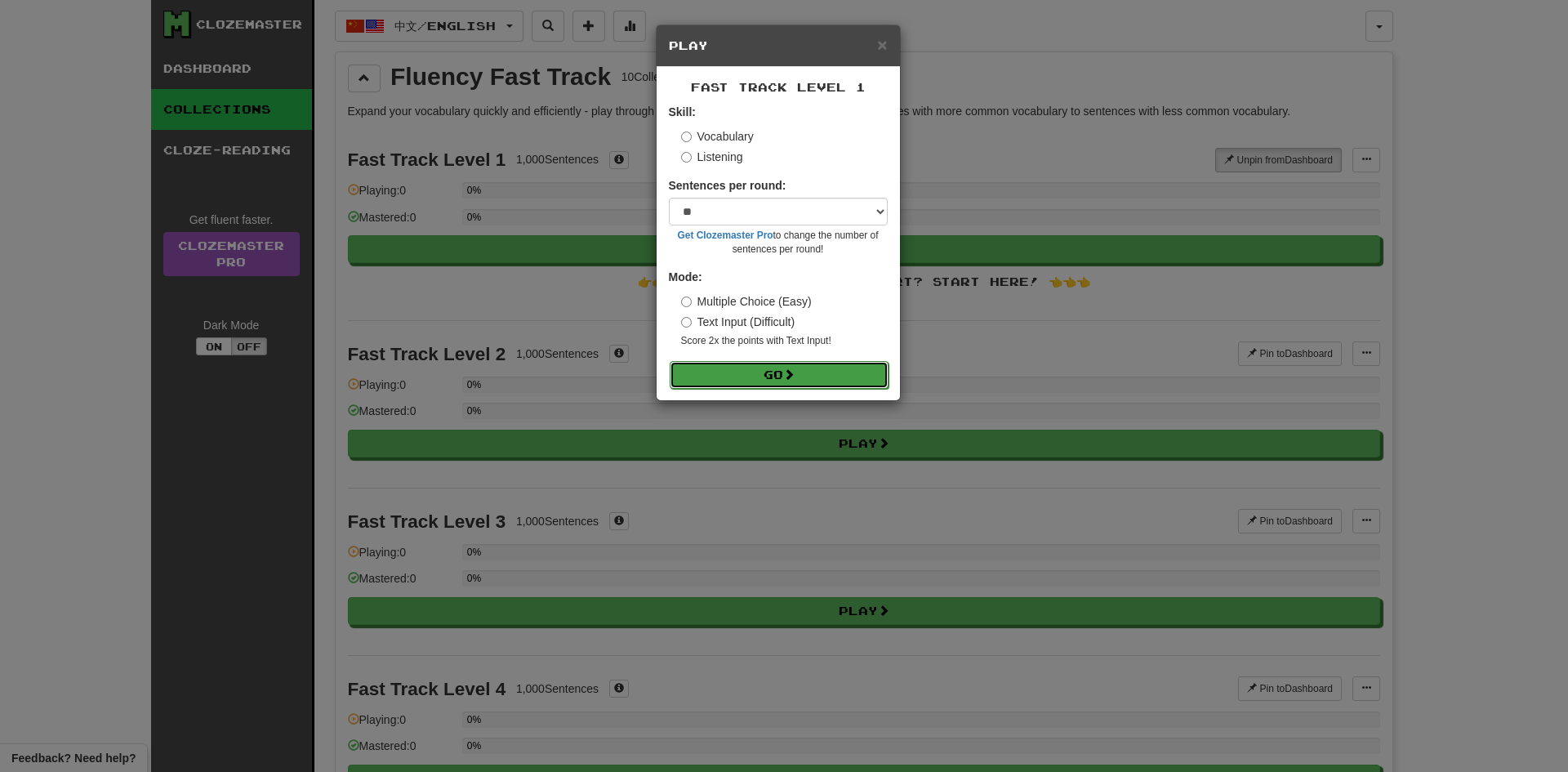
click at [788, 381] on button "Go" at bounding box center [779, 375] width 219 height 27
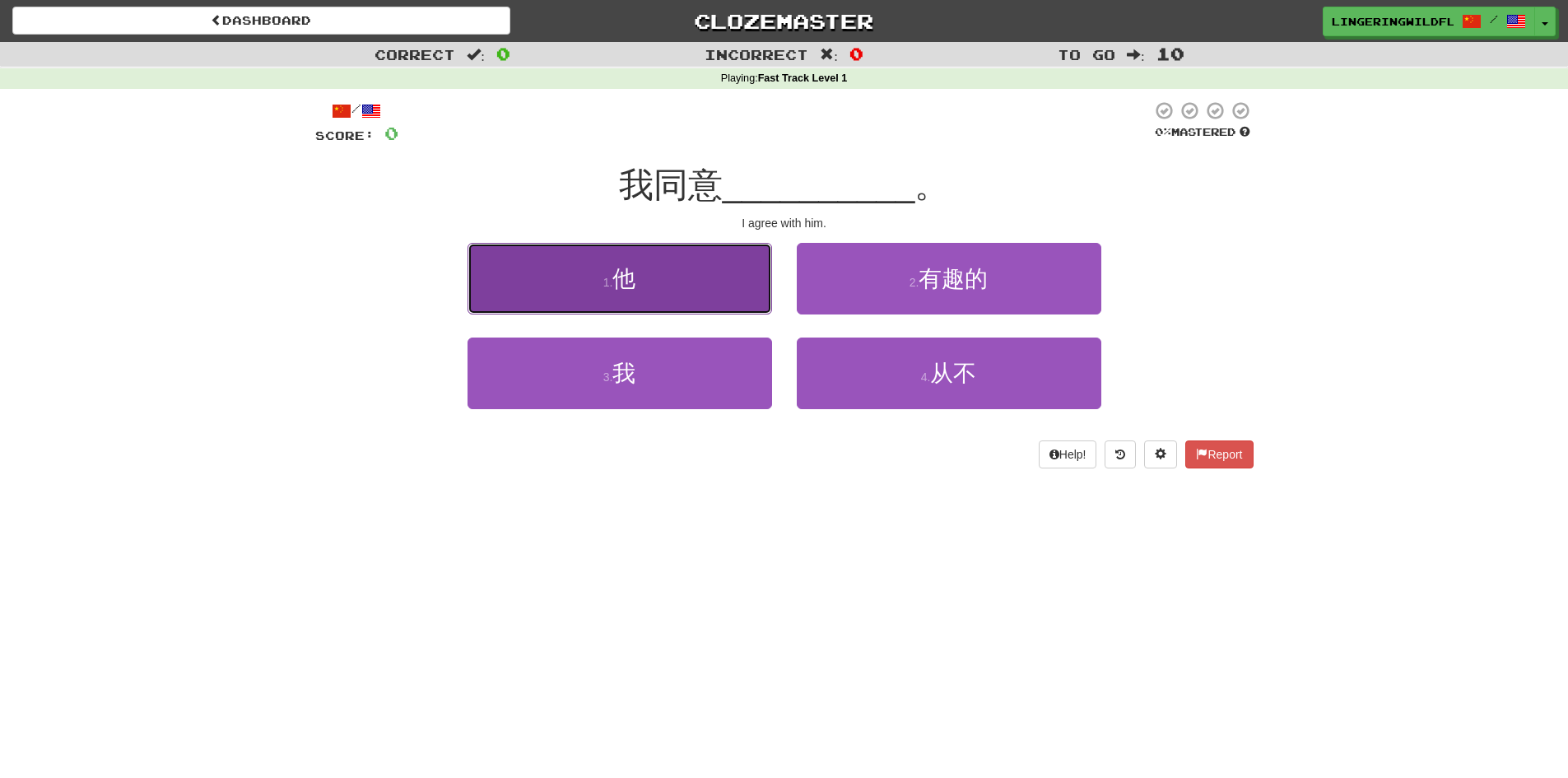
click at [699, 279] on button "1 . 他" at bounding box center [620, 279] width 305 height 72
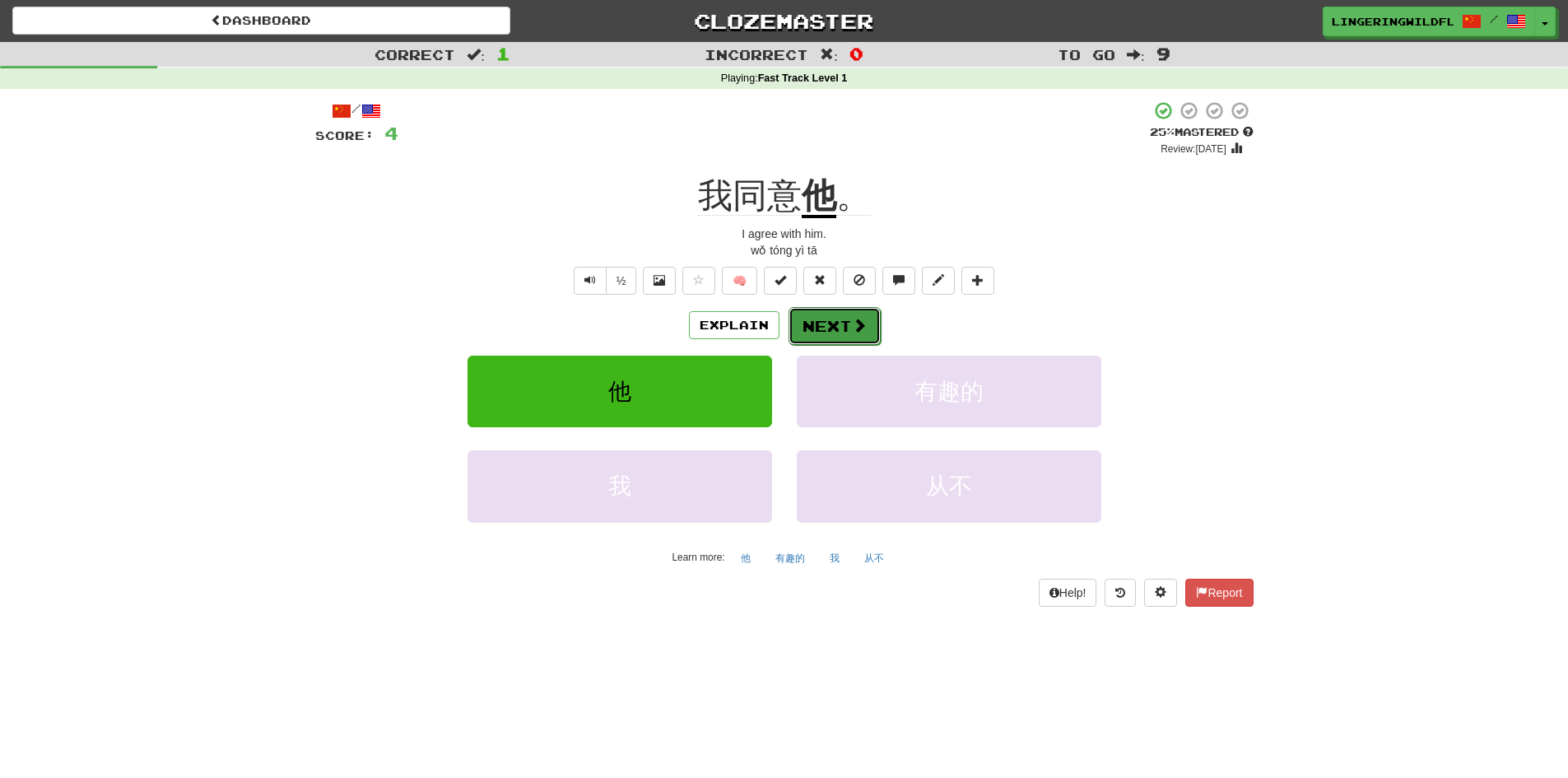
click at [820, 324] on button "Next" at bounding box center [834, 325] width 92 height 38
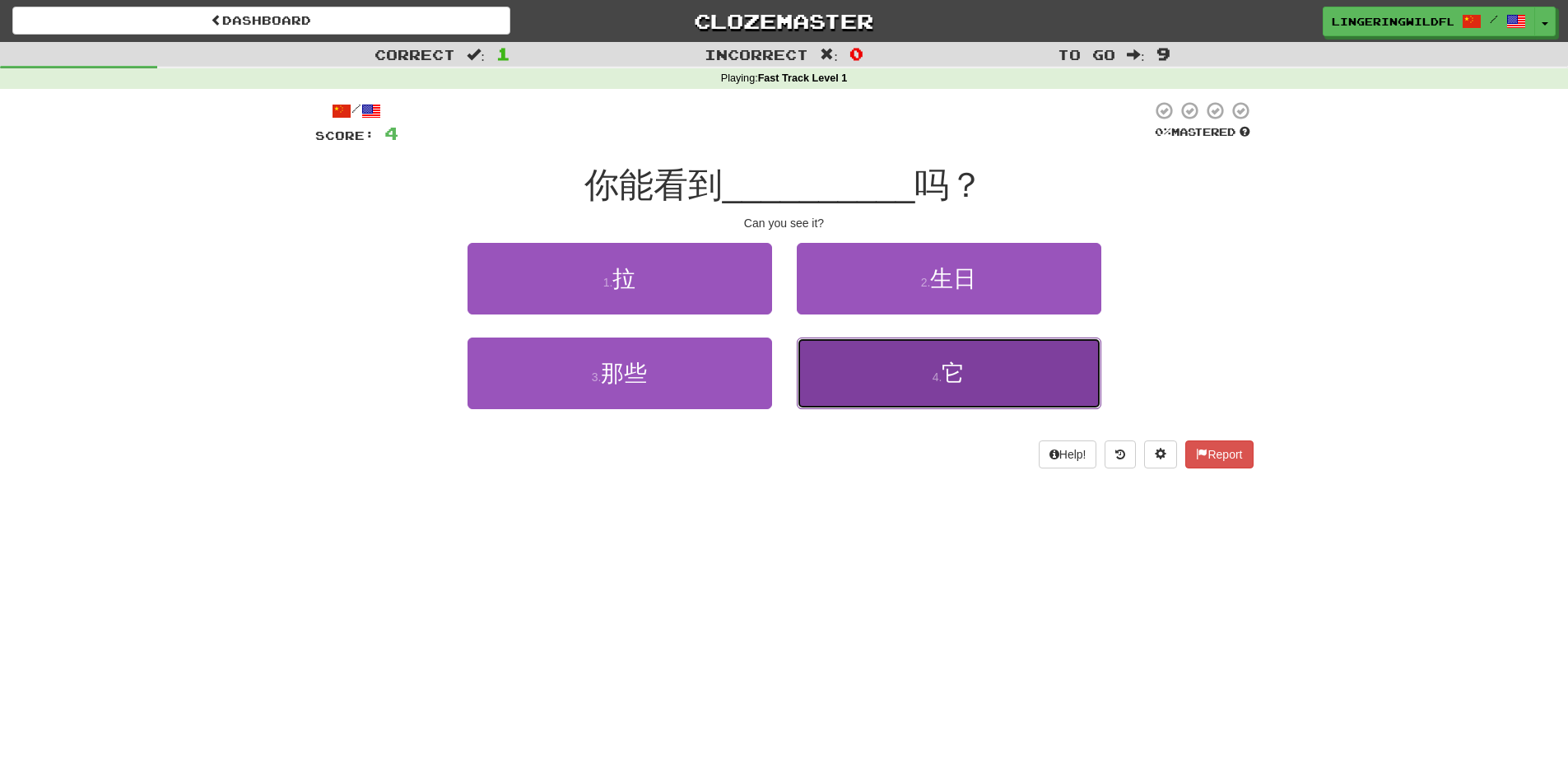
click at [883, 392] on button "4 . 它" at bounding box center [948, 374] width 305 height 72
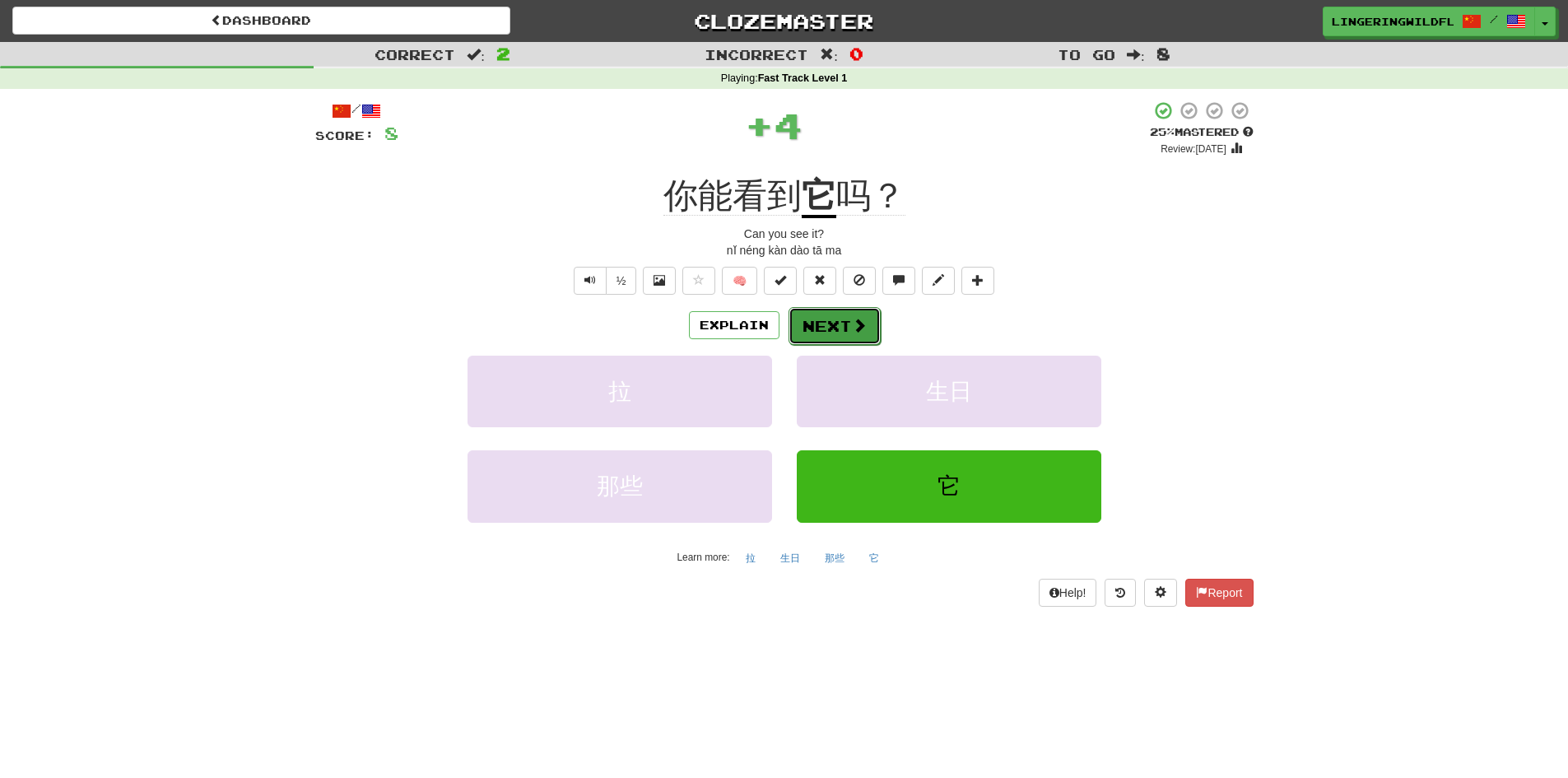
click at [811, 319] on button "Next" at bounding box center [834, 325] width 92 height 38
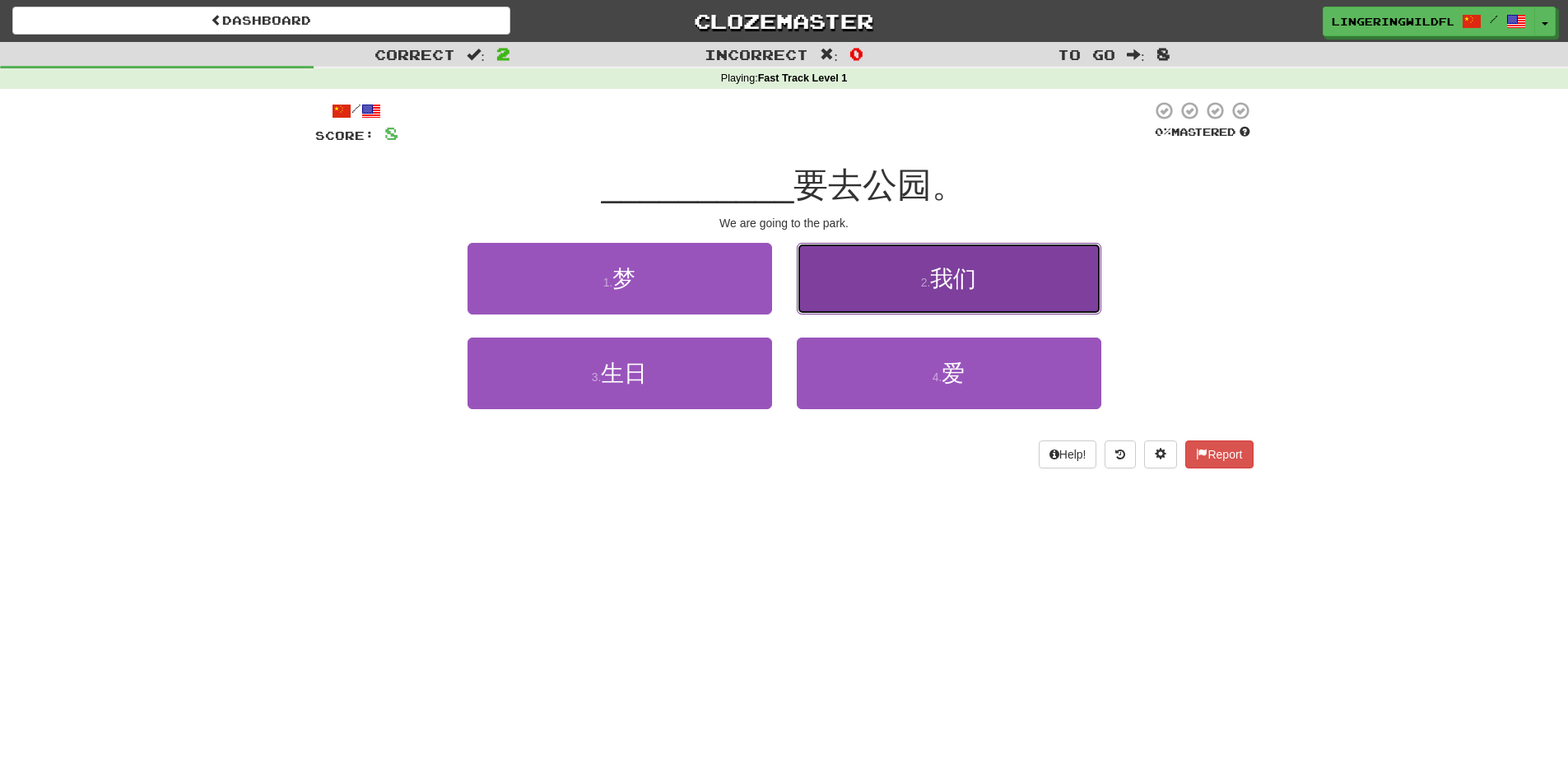
click at [997, 275] on button "2 . 我们" at bounding box center [948, 279] width 305 height 72
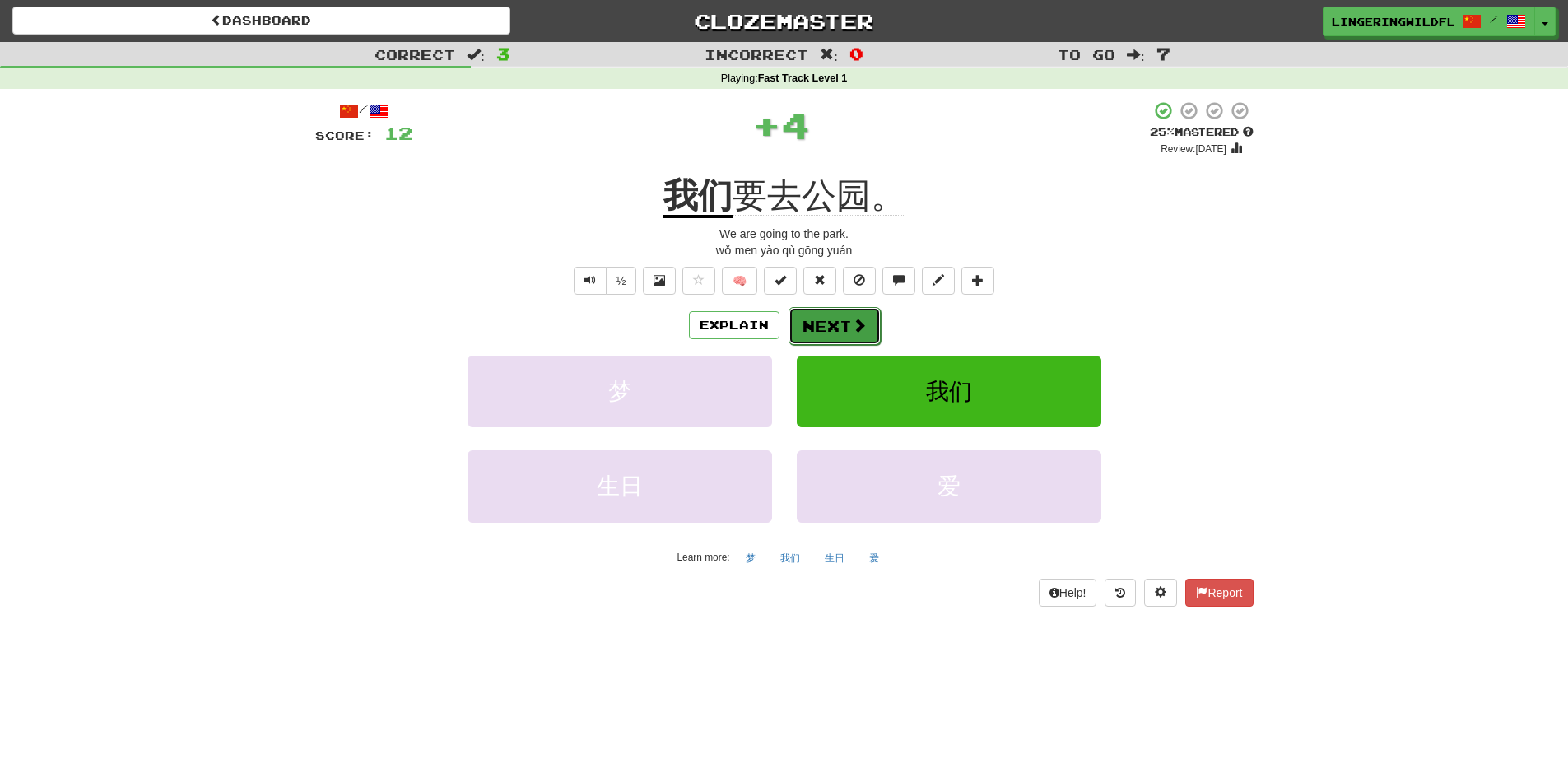
click at [836, 318] on button "Next" at bounding box center [834, 325] width 92 height 38
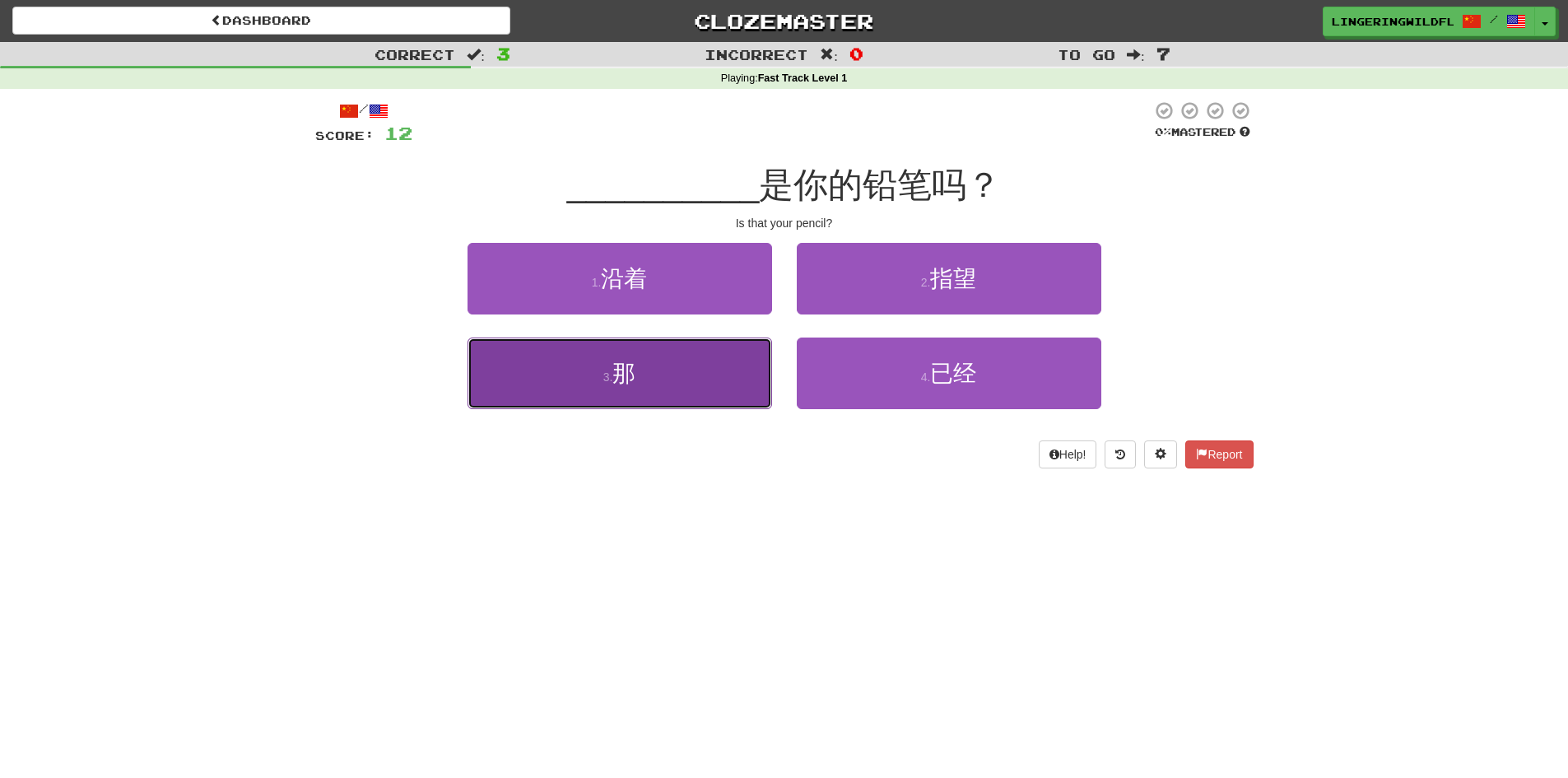
click at [690, 385] on button "3 . 那" at bounding box center [620, 374] width 305 height 72
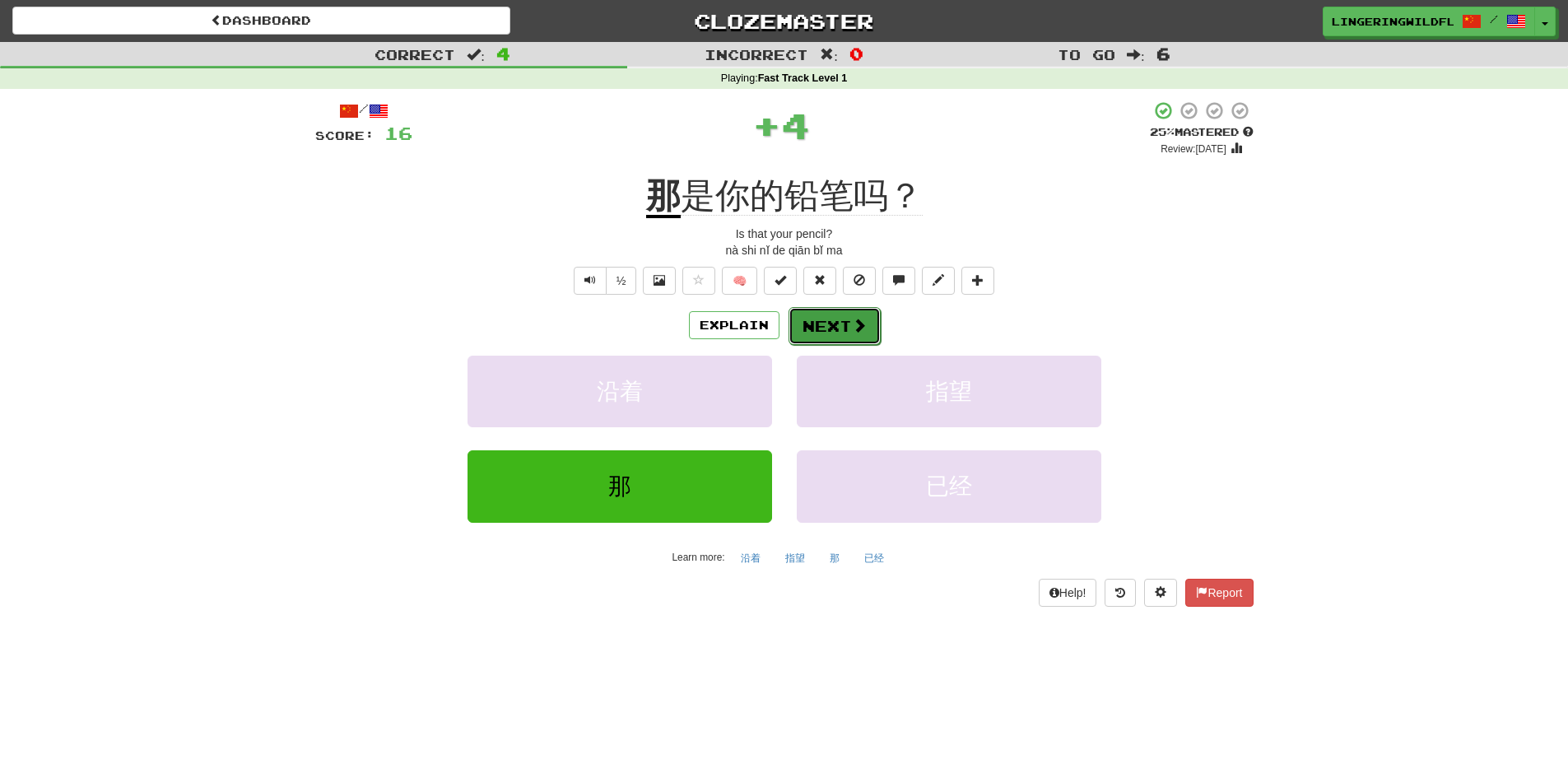
click at [837, 323] on button "Next" at bounding box center [834, 325] width 92 height 38
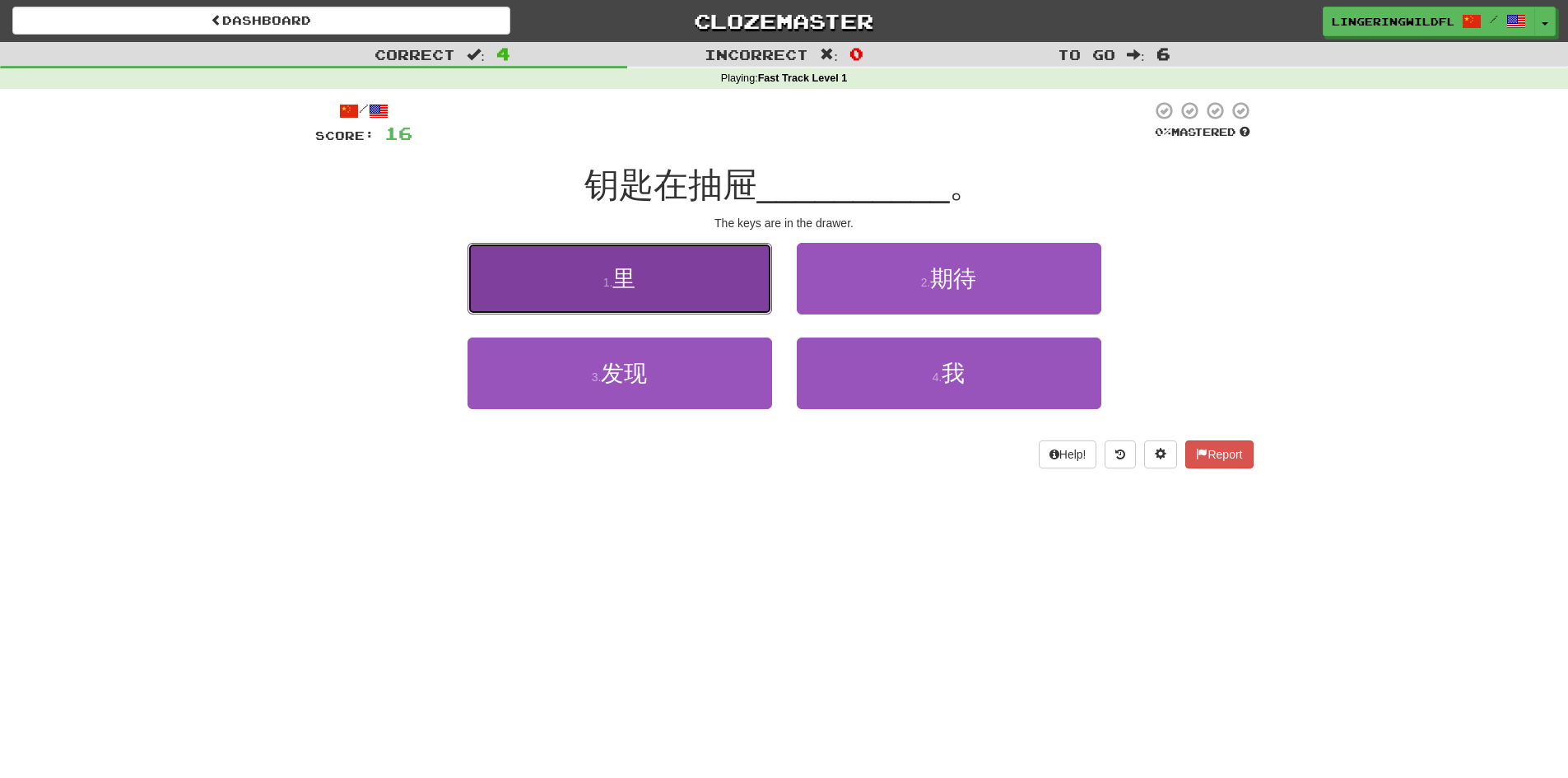
click at [726, 283] on button "1 . 里" at bounding box center [620, 279] width 305 height 72
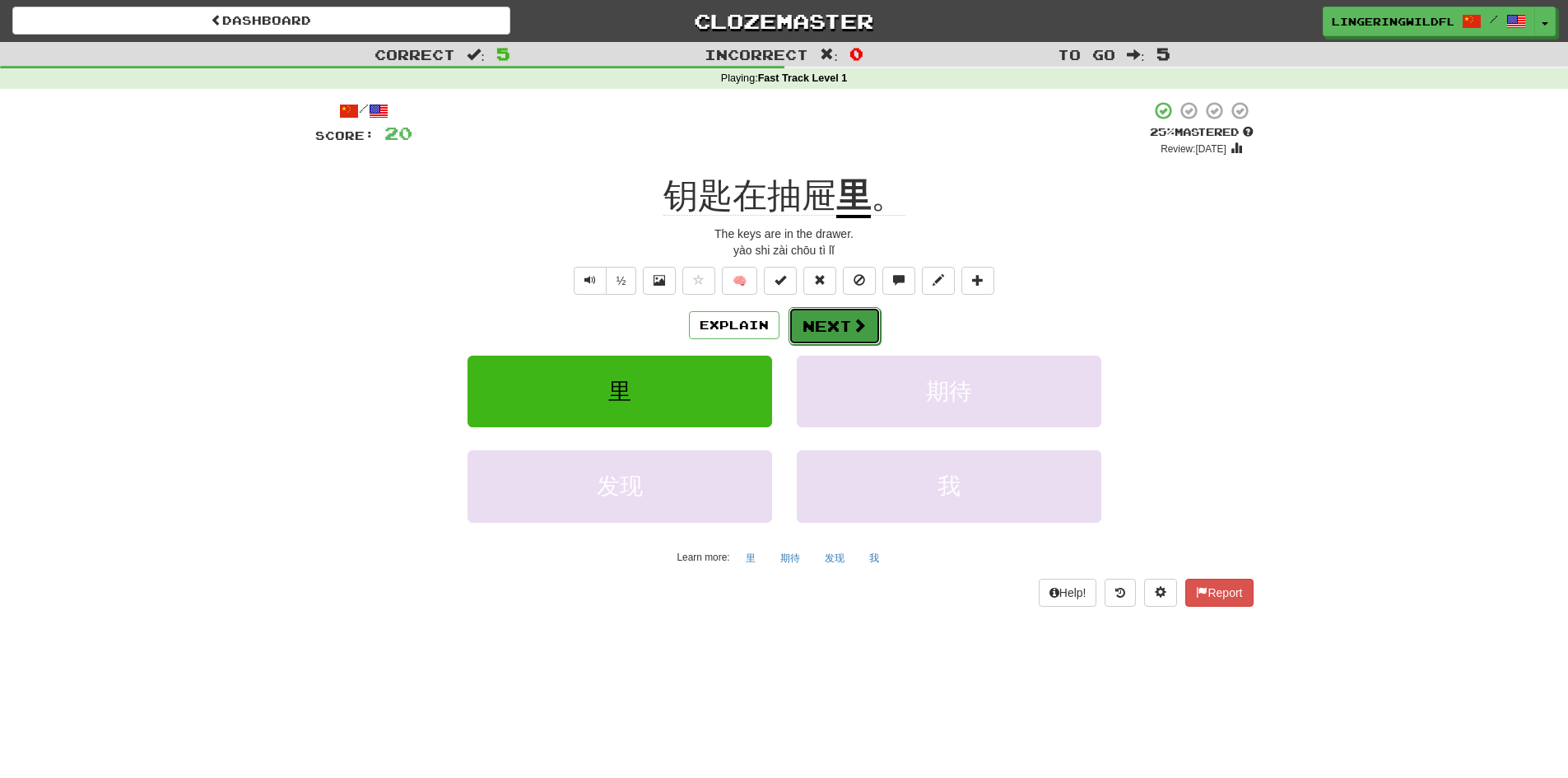
click at [837, 321] on button "Next" at bounding box center [834, 325] width 92 height 38
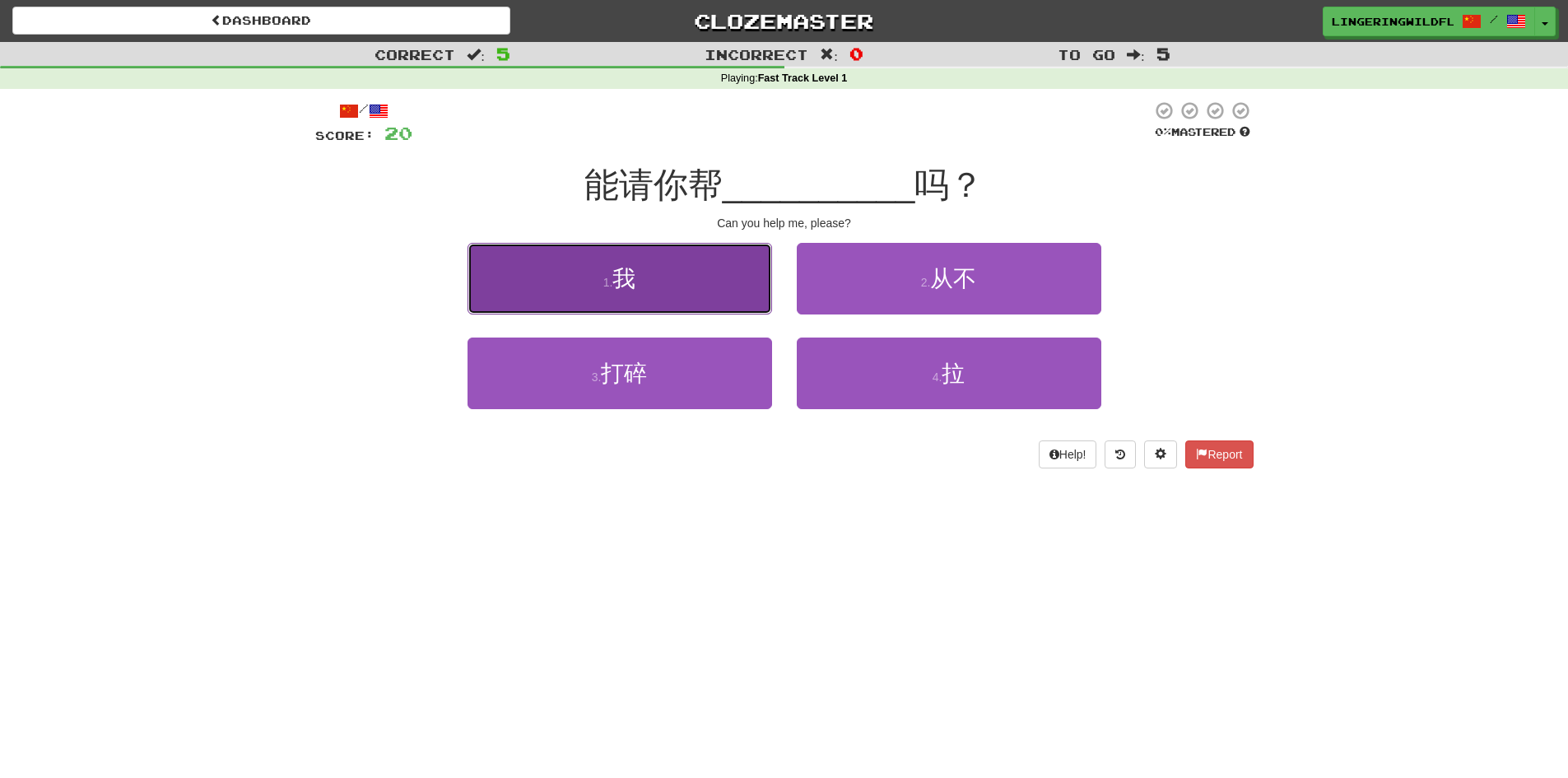
click at [664, 286] on button "1 . 我" at bounding box center [620, 279] width 305 height 72
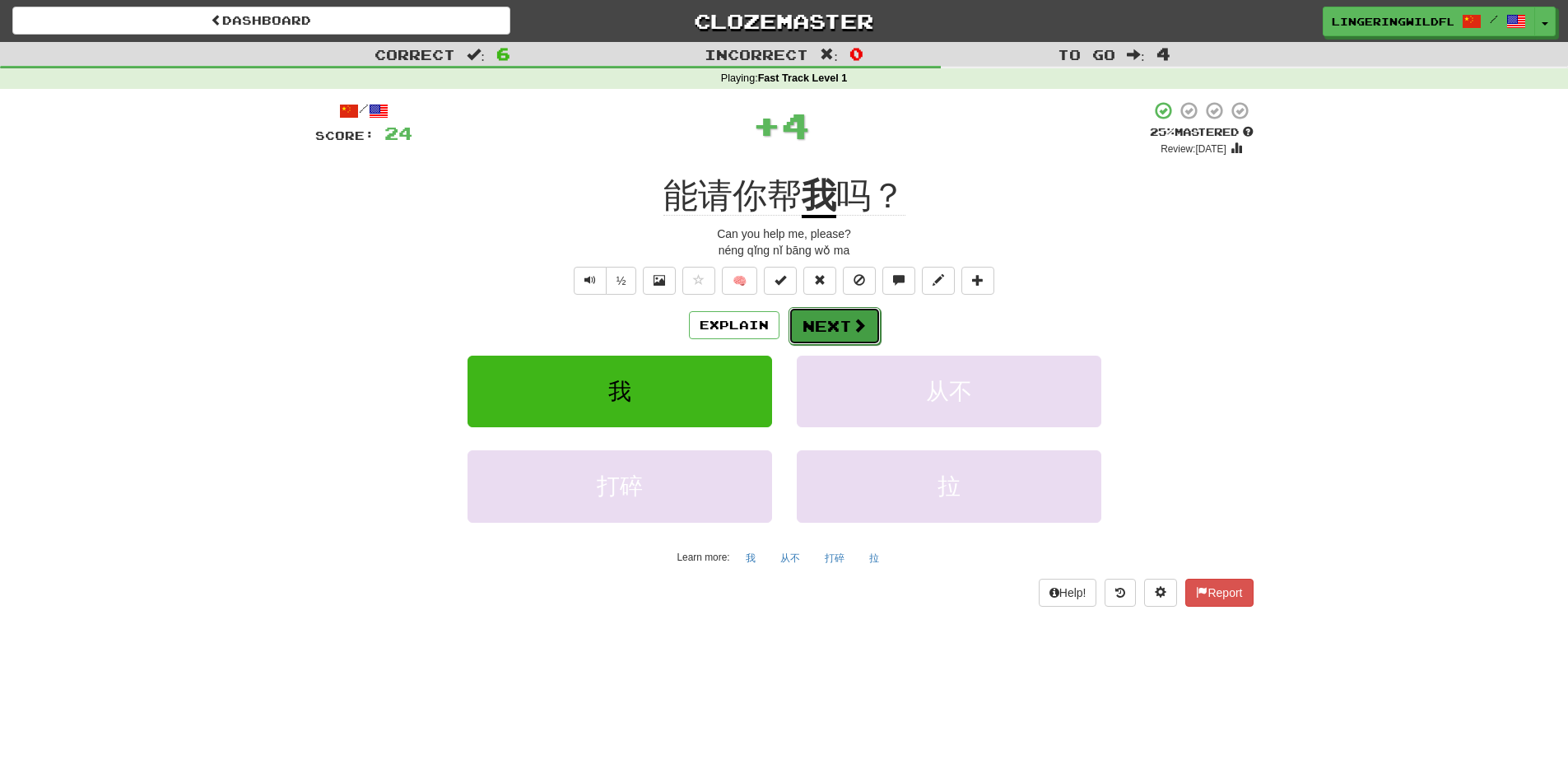
click at [835, 315] on button "Next" at bounding box center [834, 325] width 92 height 38
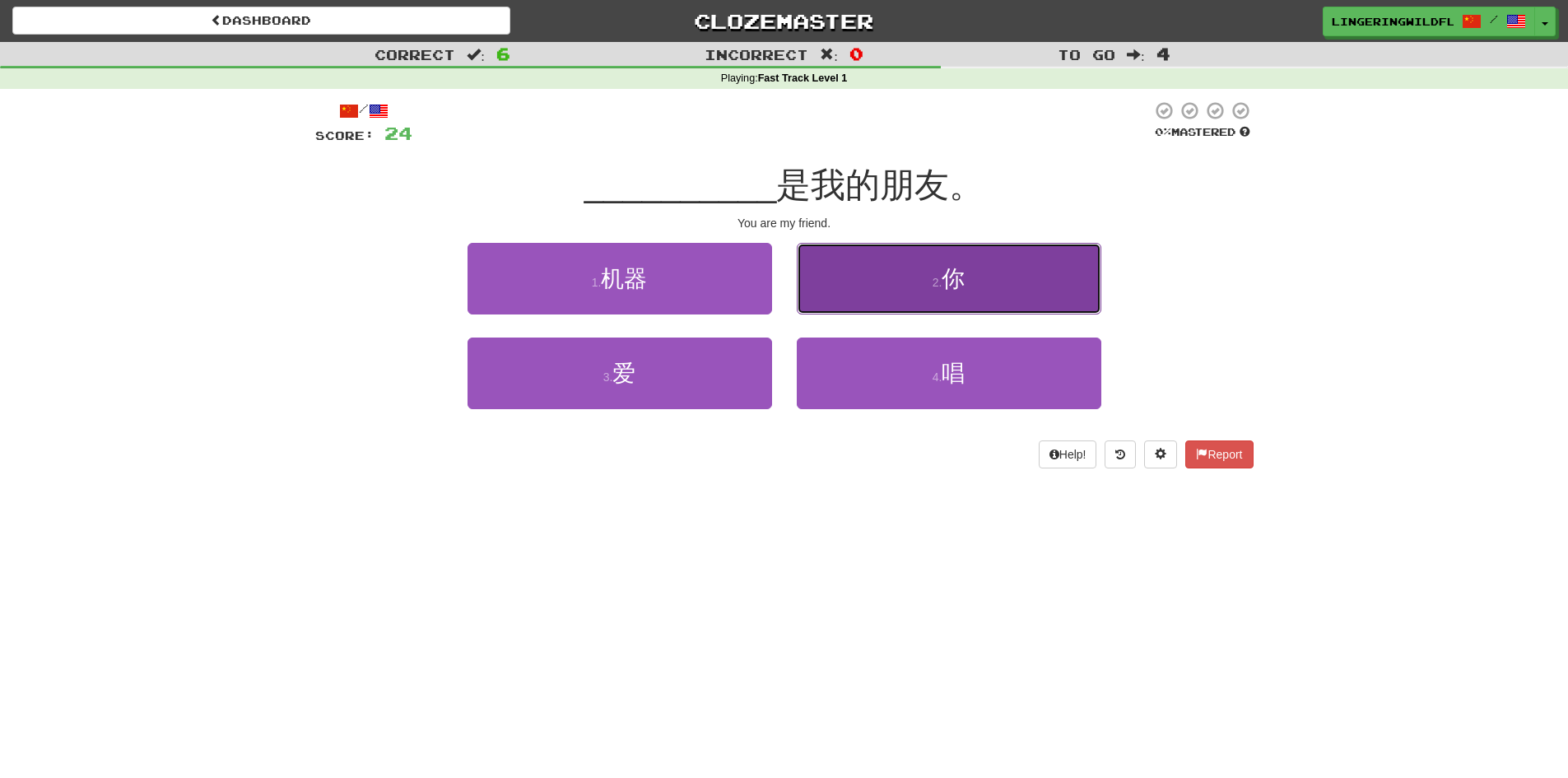
click at [912, 284] on button "2 . 你" at bounding box center [948, 279] width 305 height 72
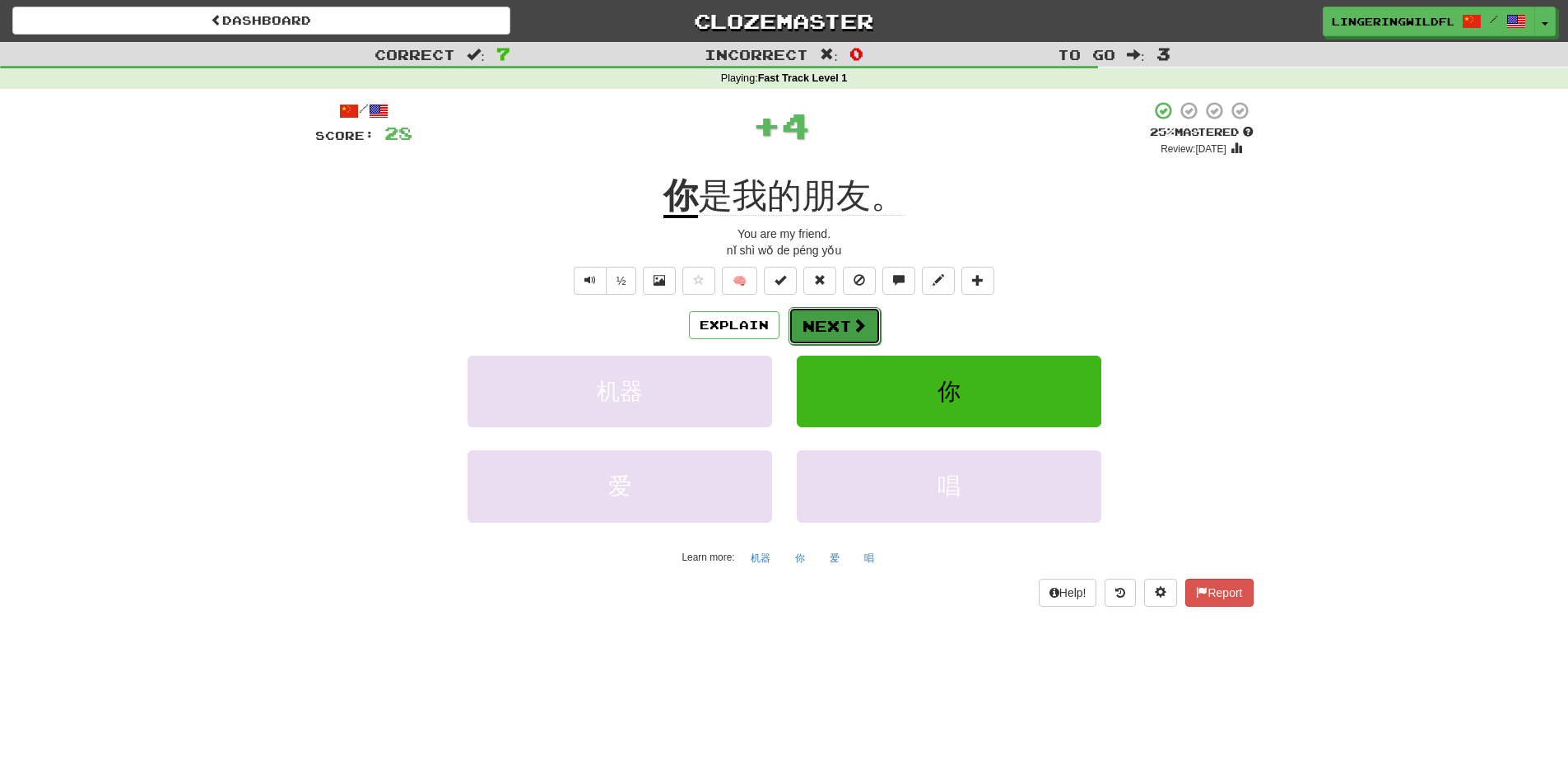
click at [825, 330] on button "Next" at bounding box center [834, 325] width 92 height 38
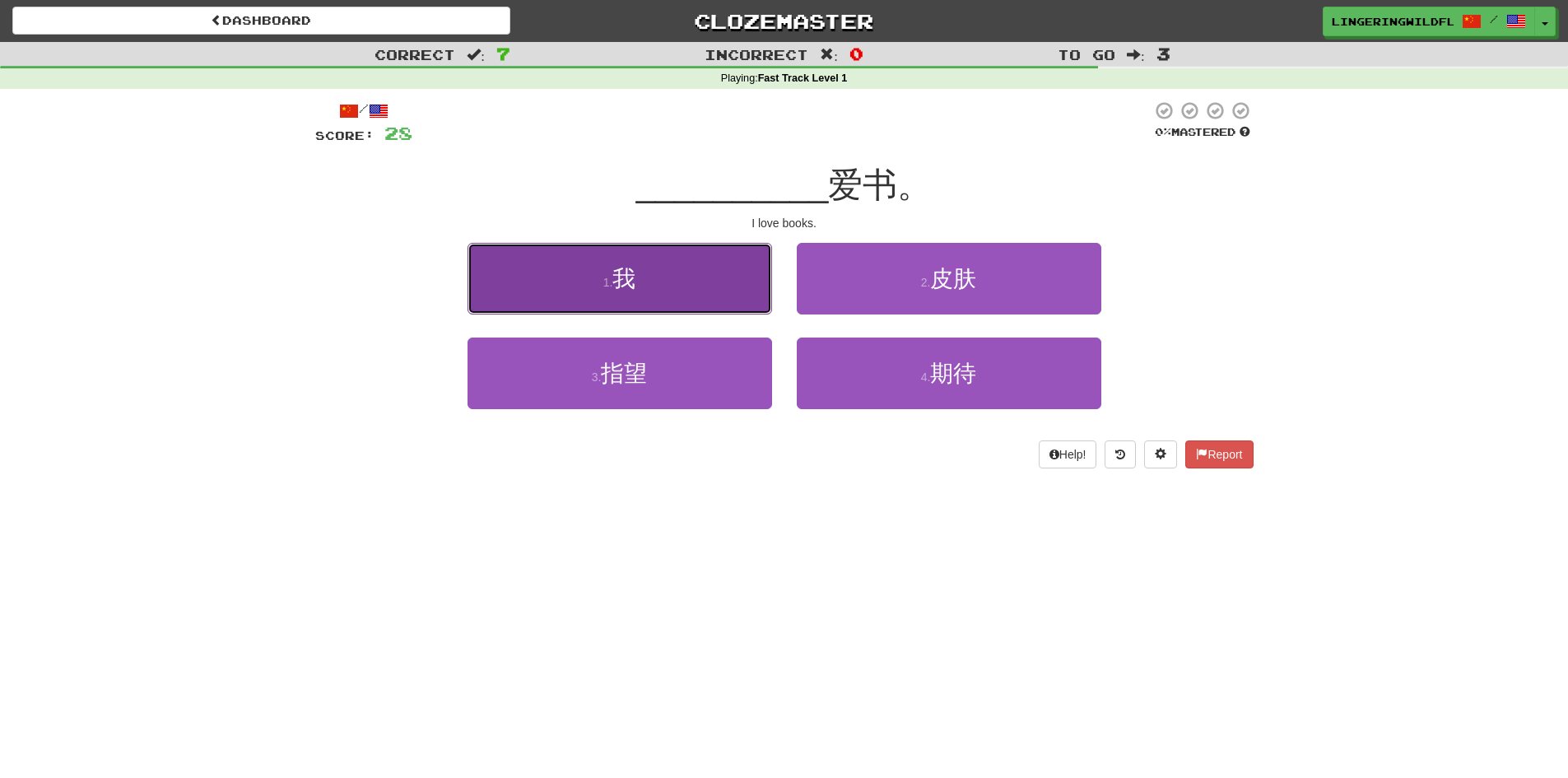
click at [694, 294] on button "1 . 我" at bounding box center [620, 279] width 305 height 72
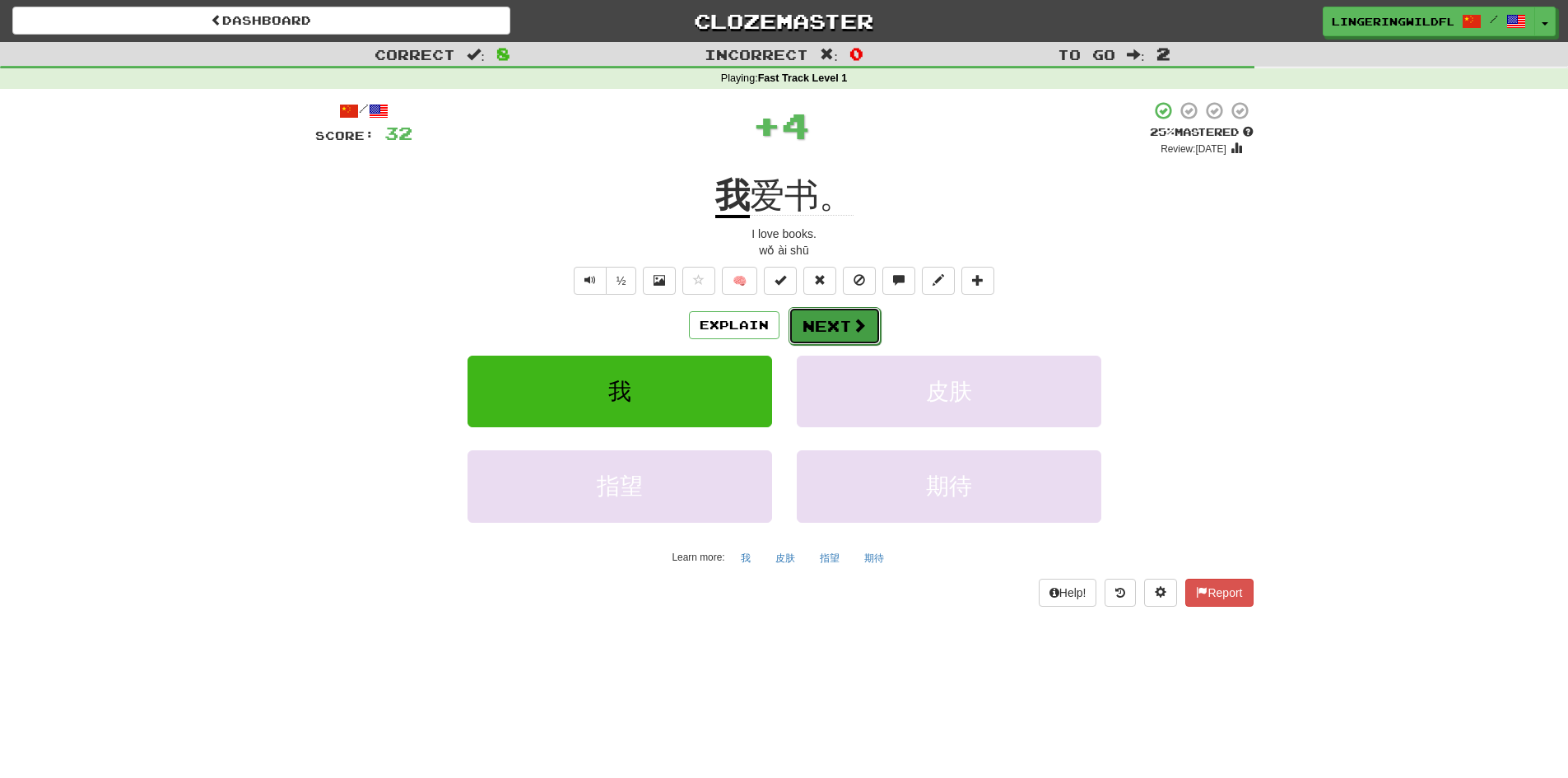
click at [819, 325] on button "Next" at bounding box center [834, 325] width 92 height 38
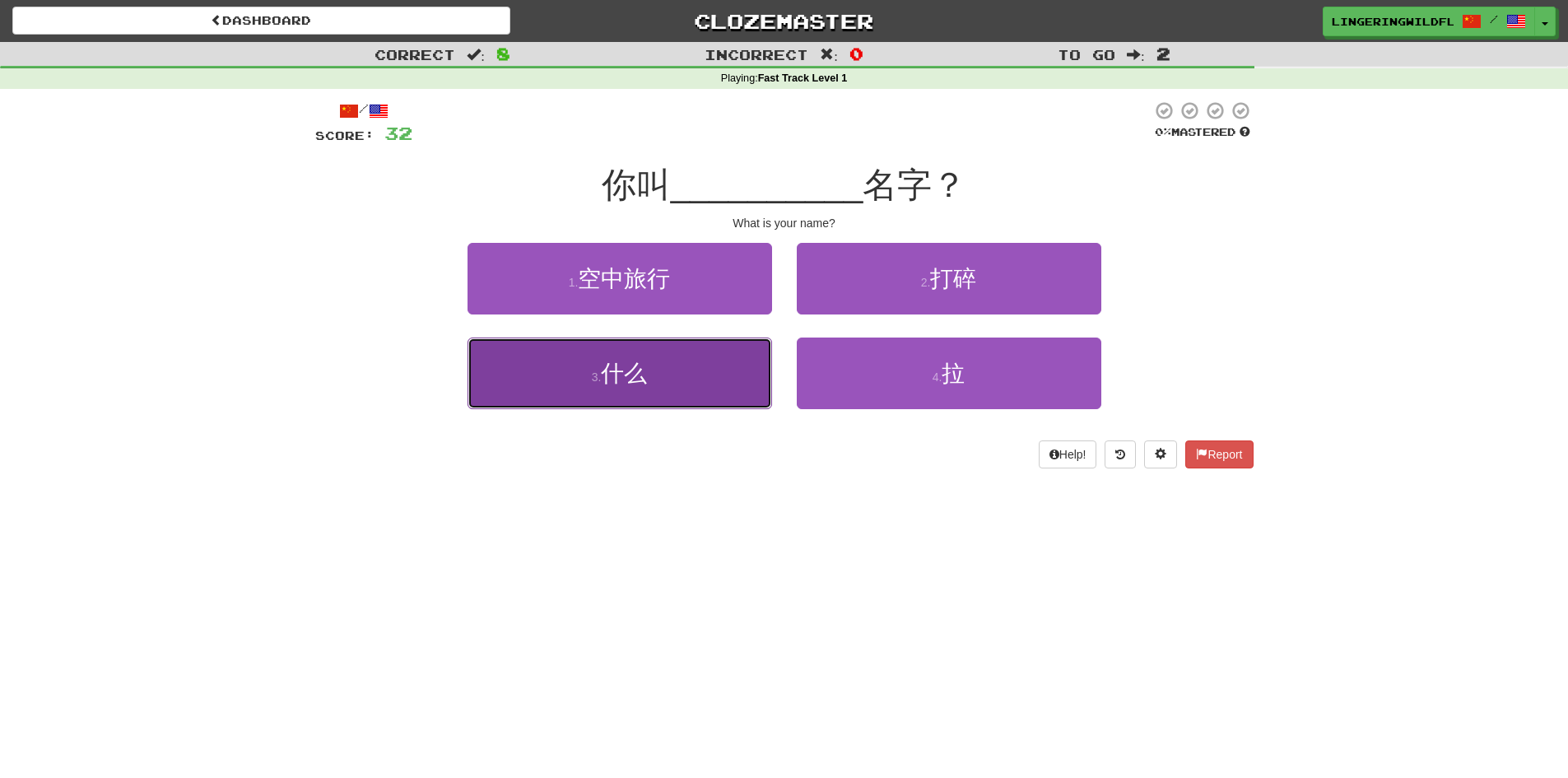
click at [656, 389] on button "3 . 什么" at bounding box center [620, 374] width 305 height 72
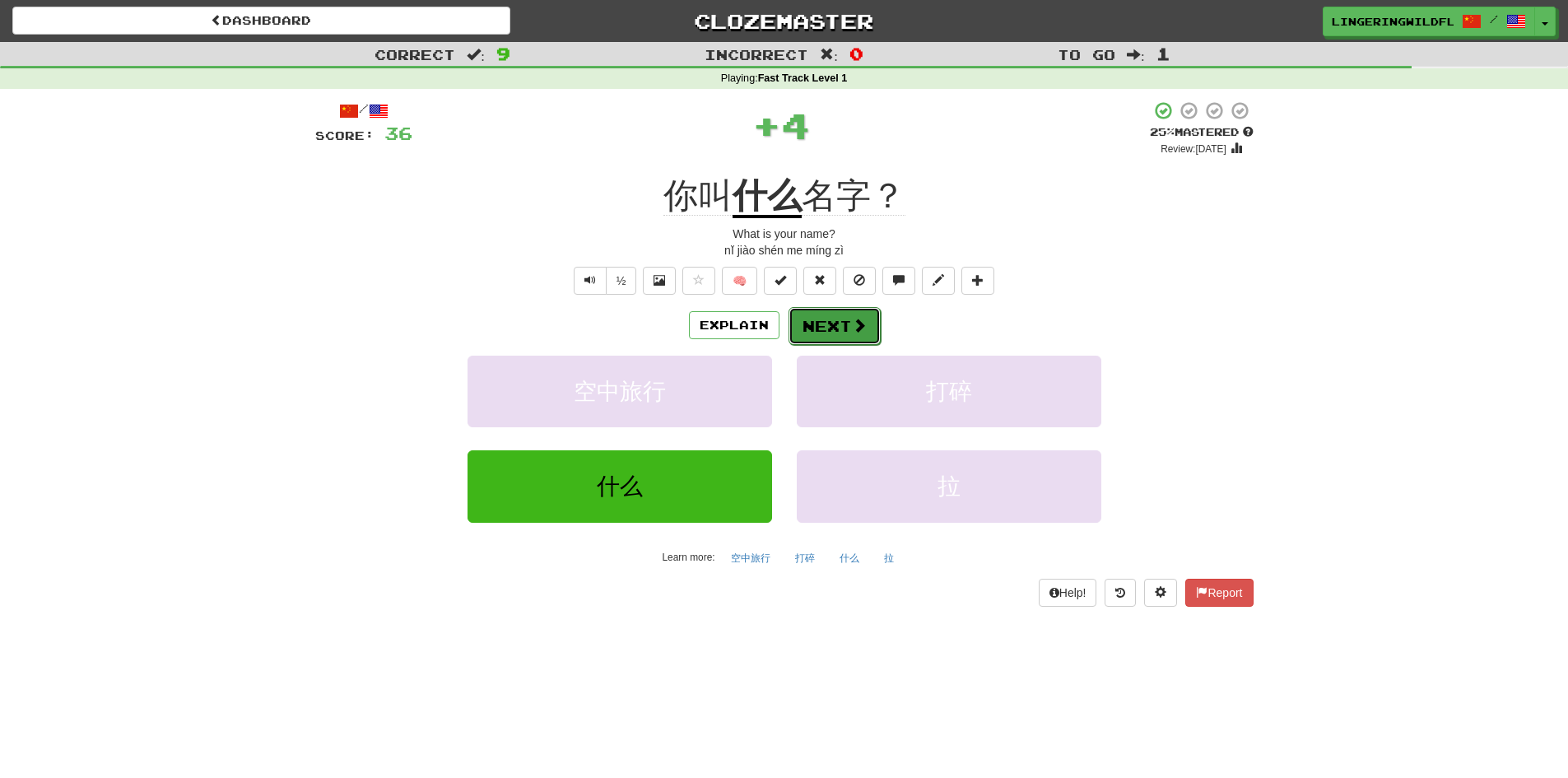
click at [835, 324] on button "Next" at bounding box center [834, 325] width 92 height 38
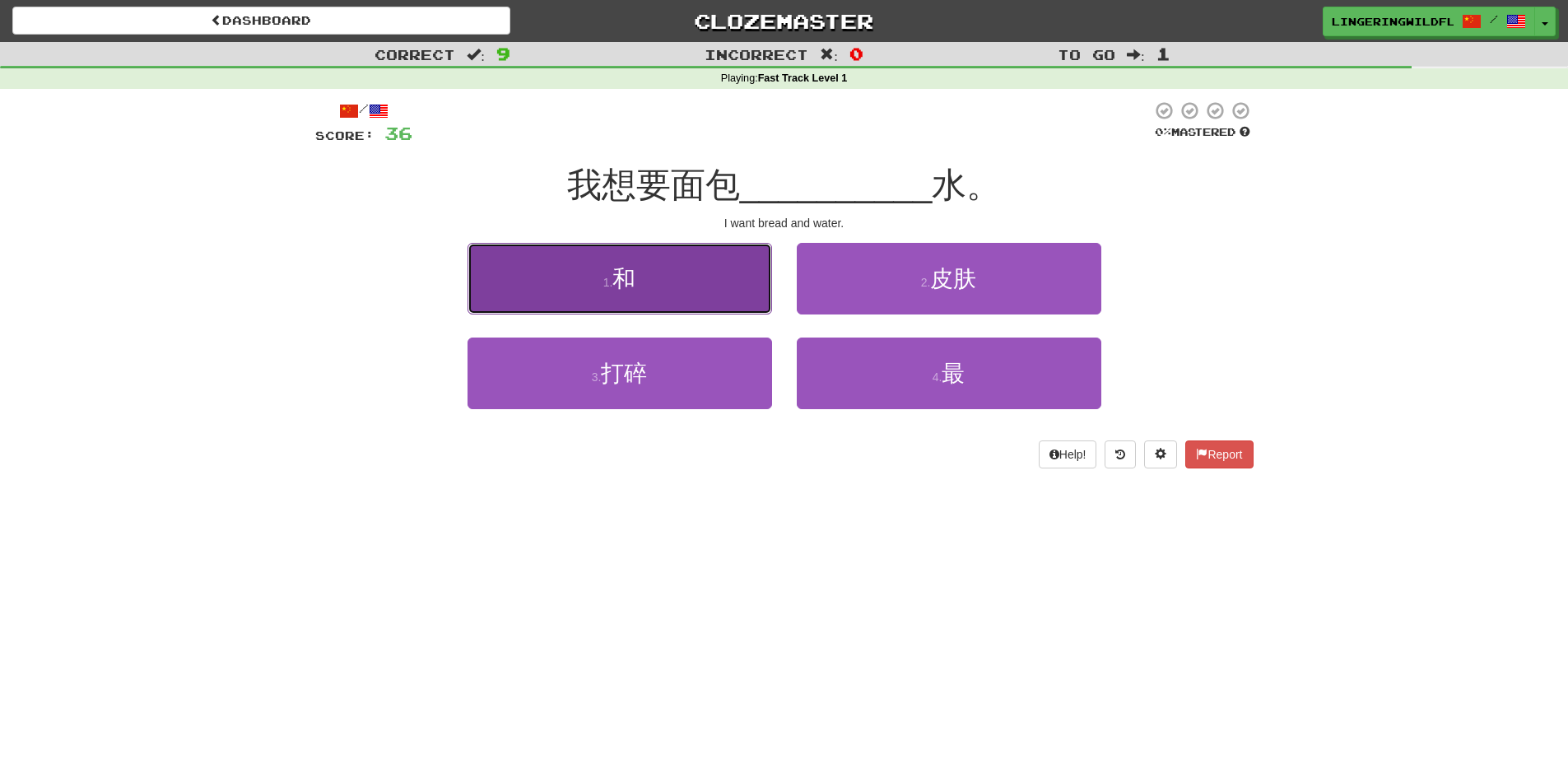
click at [670, 292] on button "1 . 和" at bounding box center [620, 279] width 305 height 72
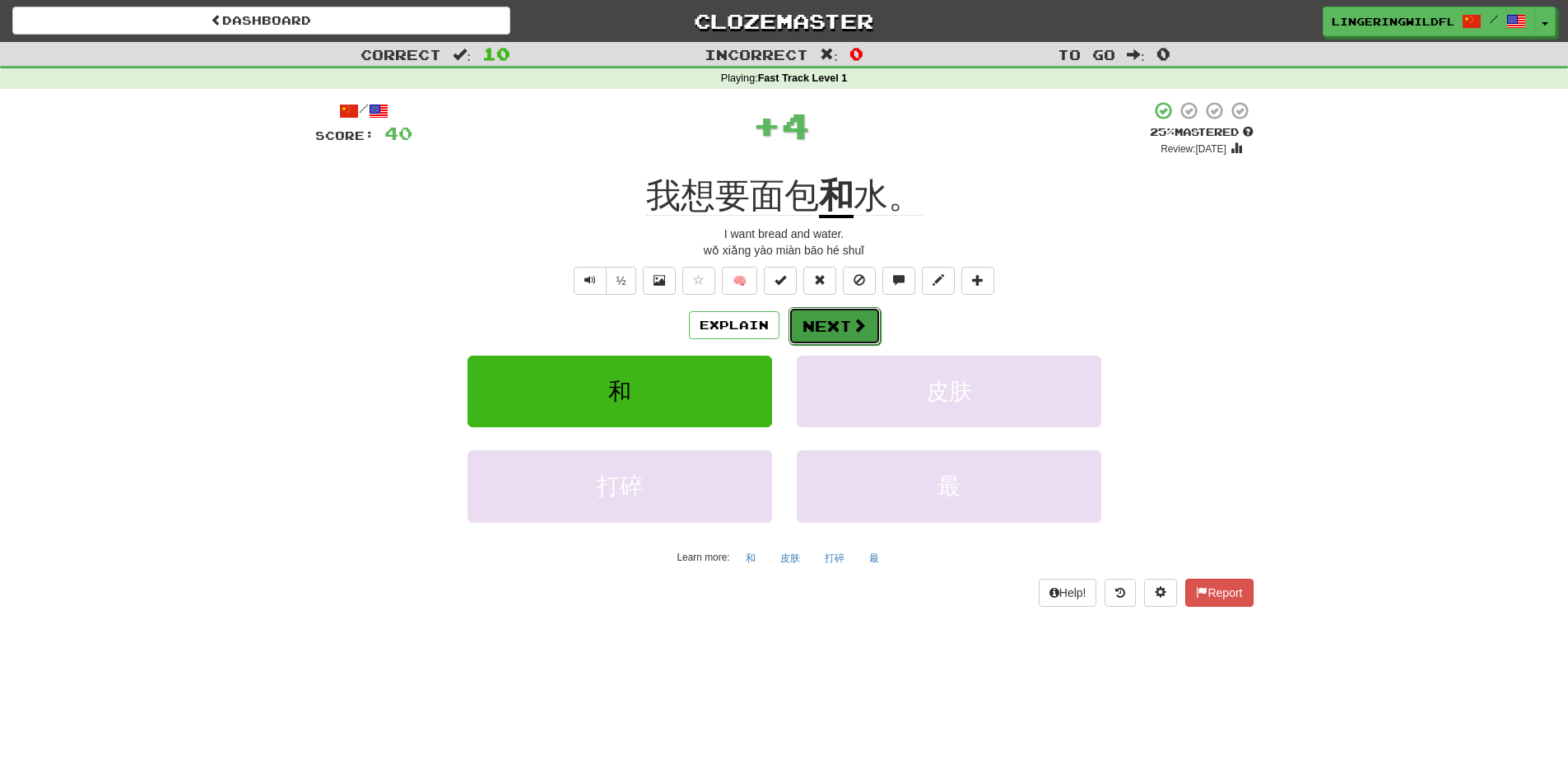
click at [802, 325] on button "Next" at bounding box center [834, 325] width 92 height 38
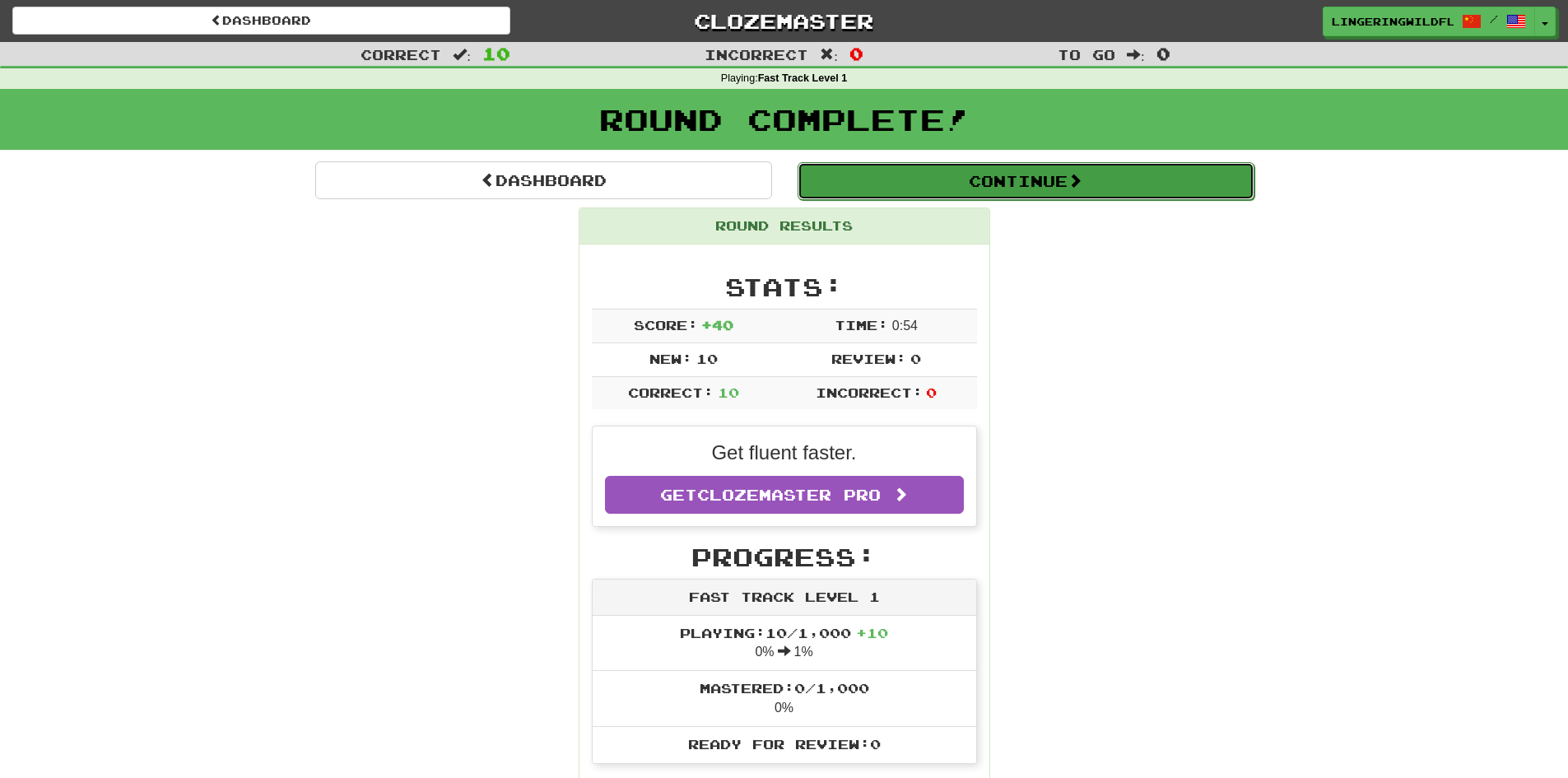
click at [927, 179] on button "Continue" at bounding box center [1026, 180] width 457 height 38
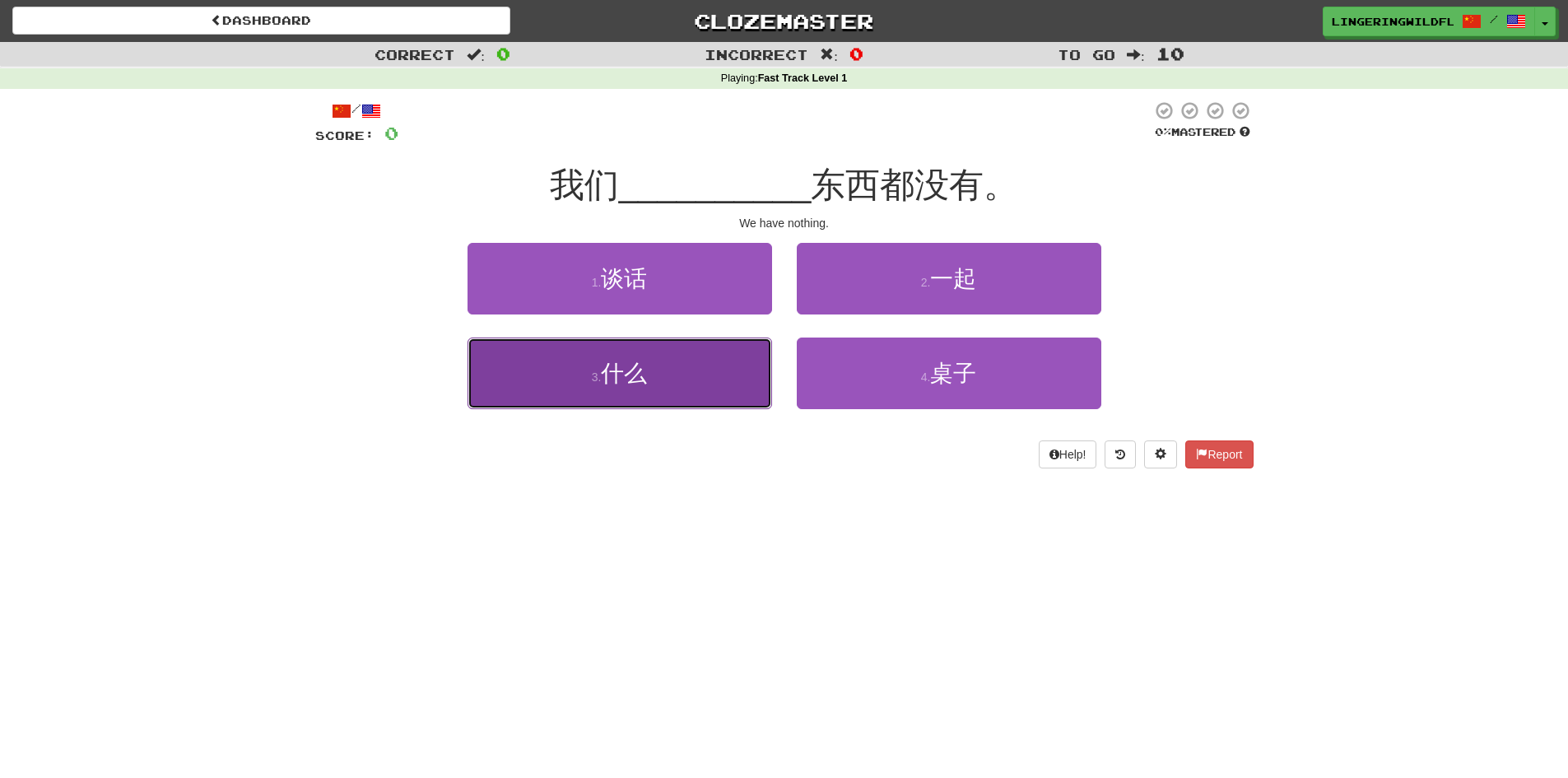
click at [683, 384] on button "3 . 什么" at bounding box center [620, 374] width 305 height 72
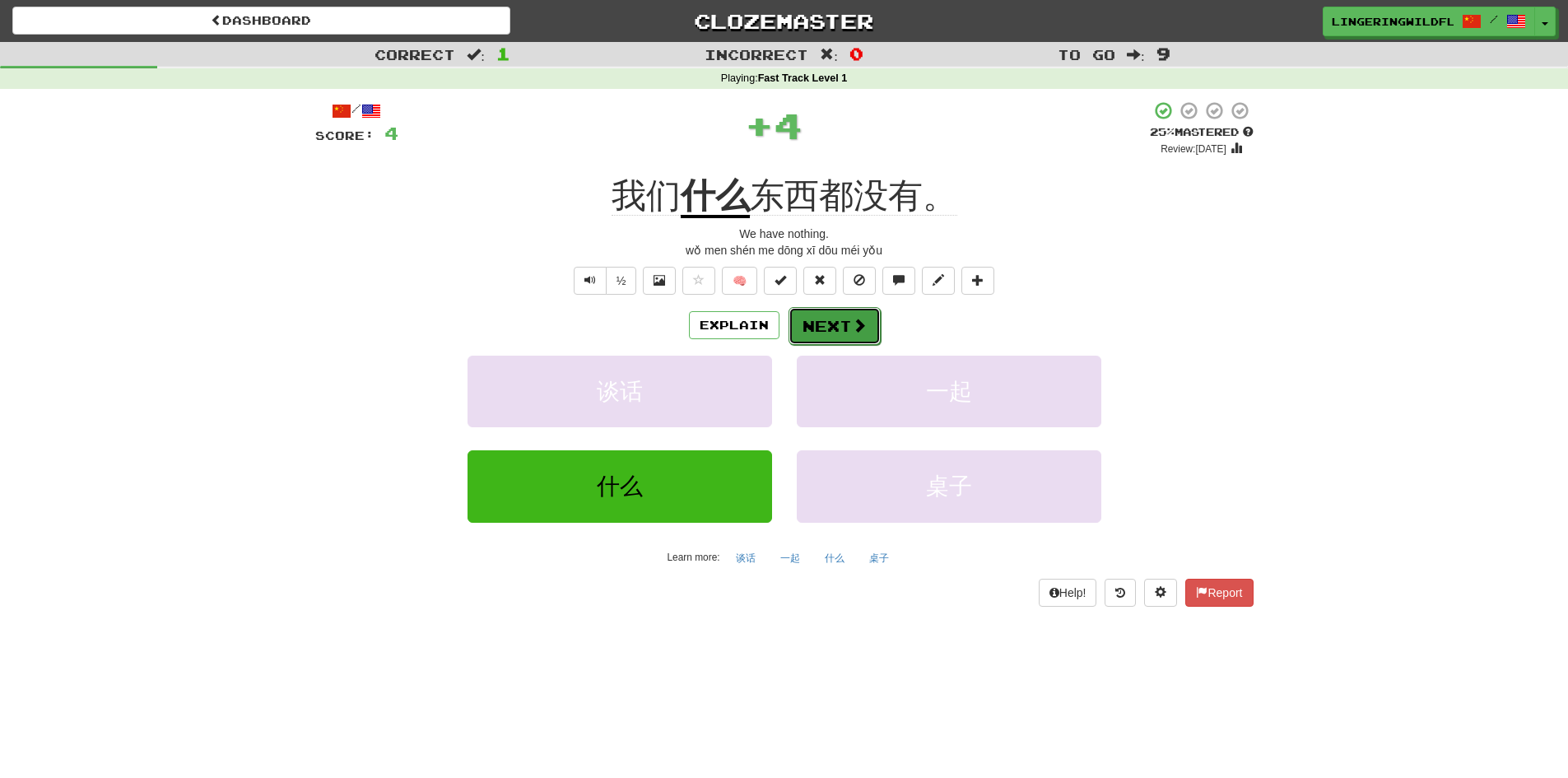
click at [830, 317] on button "Next" at bounding box center [834, 325] width 92 height 38
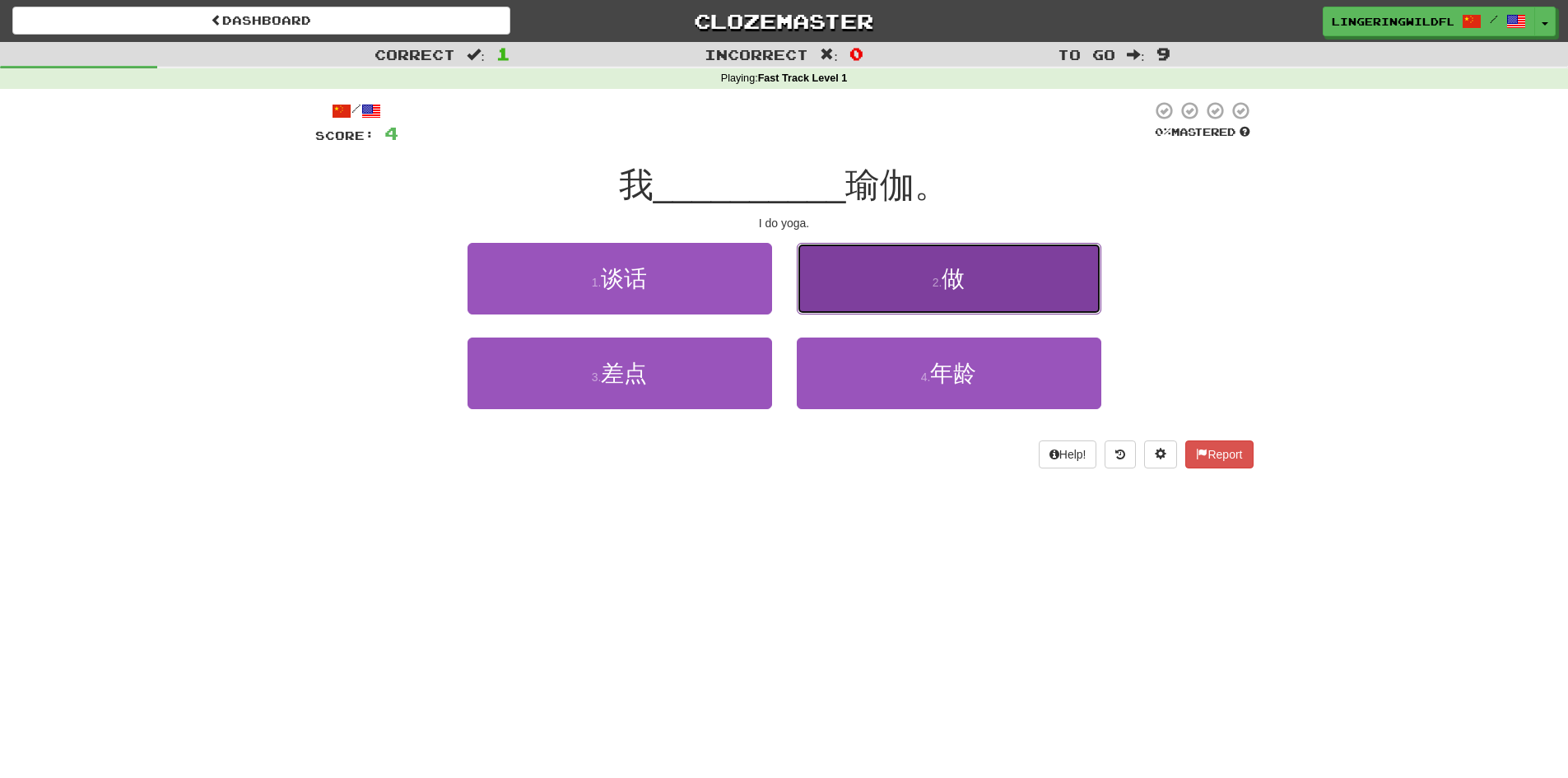
click at [888, 283] on button "2 . 做" at bounding box center [948, 279] width 305 height 72
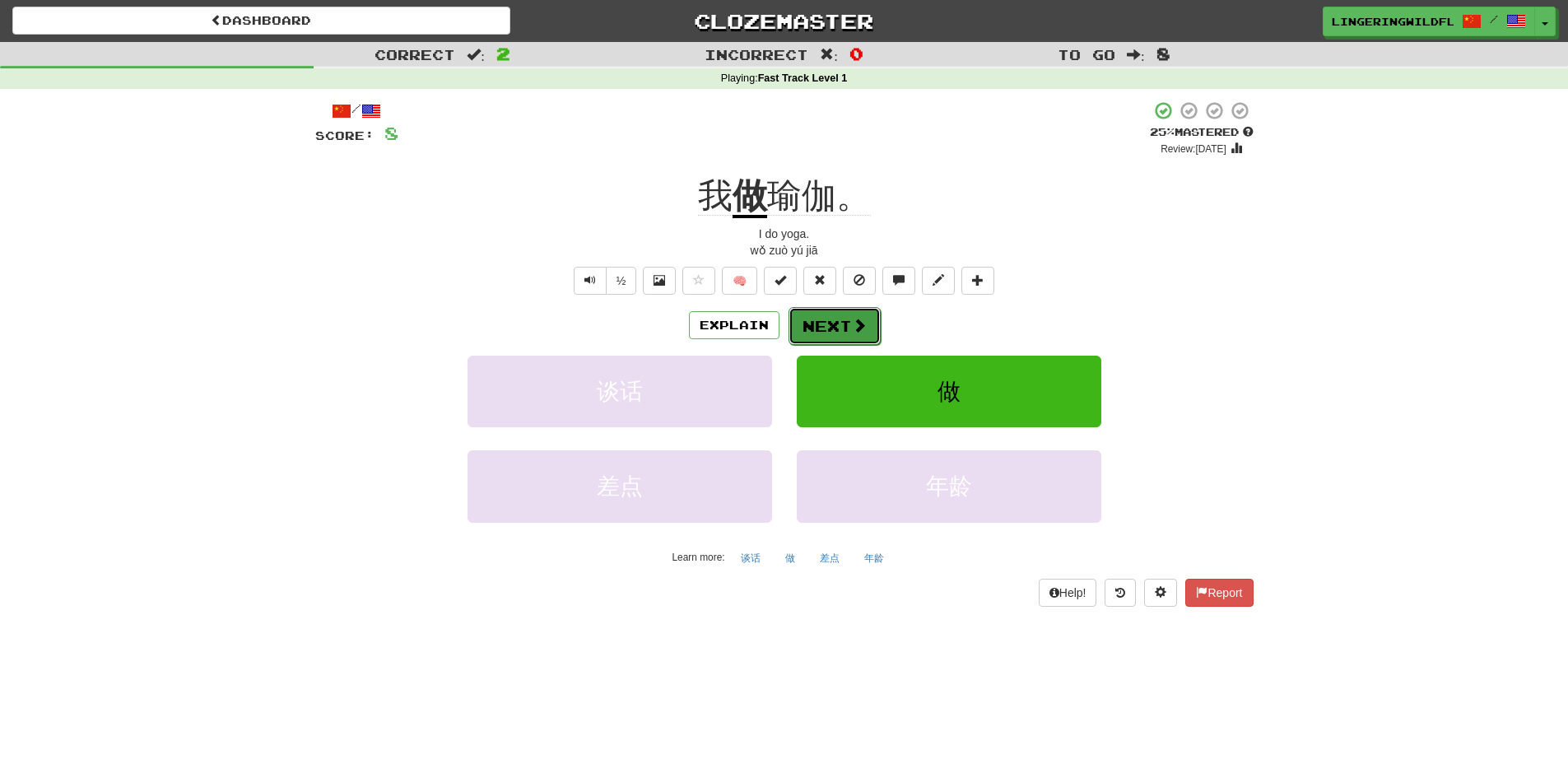
click at [842, 332] on button "Next" at bounding box center [834, 325] width 92 height 38
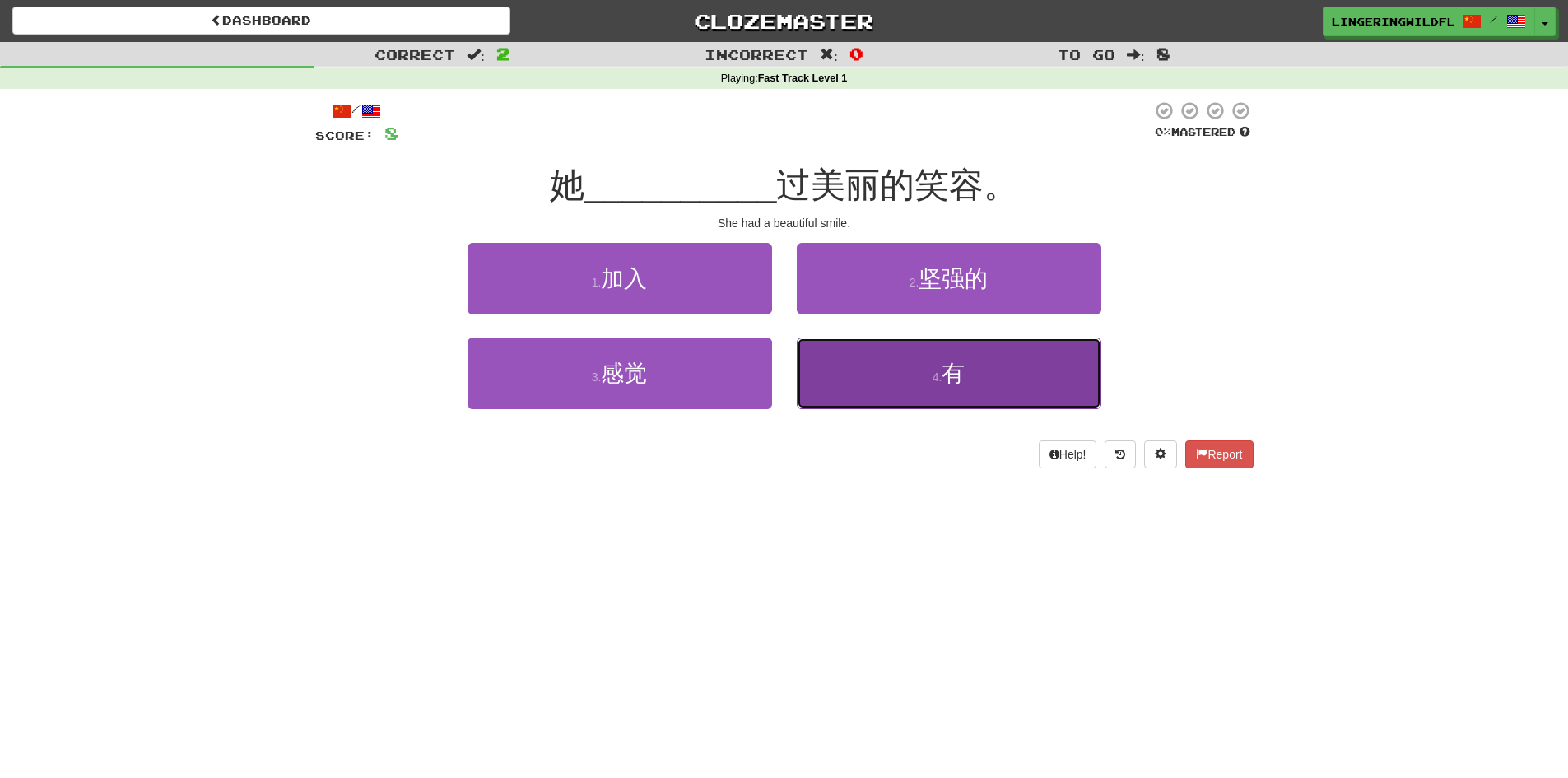
click at [937, 380] on small "4 ." at bounding box center [937, 377] width 10 height 13
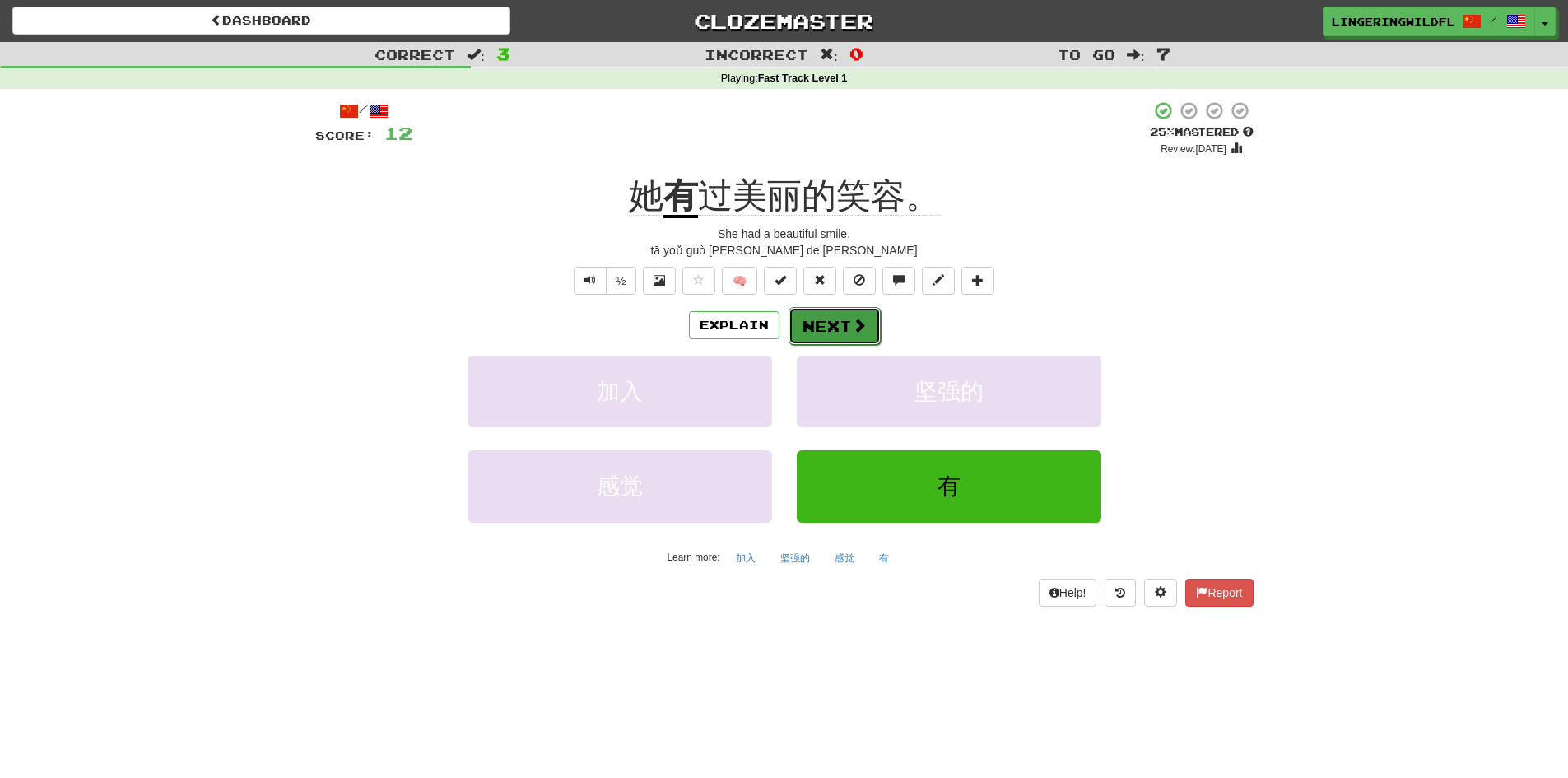
click at [845, 325] on button "Next" at bounding box center [834, 325] width 92 height 38
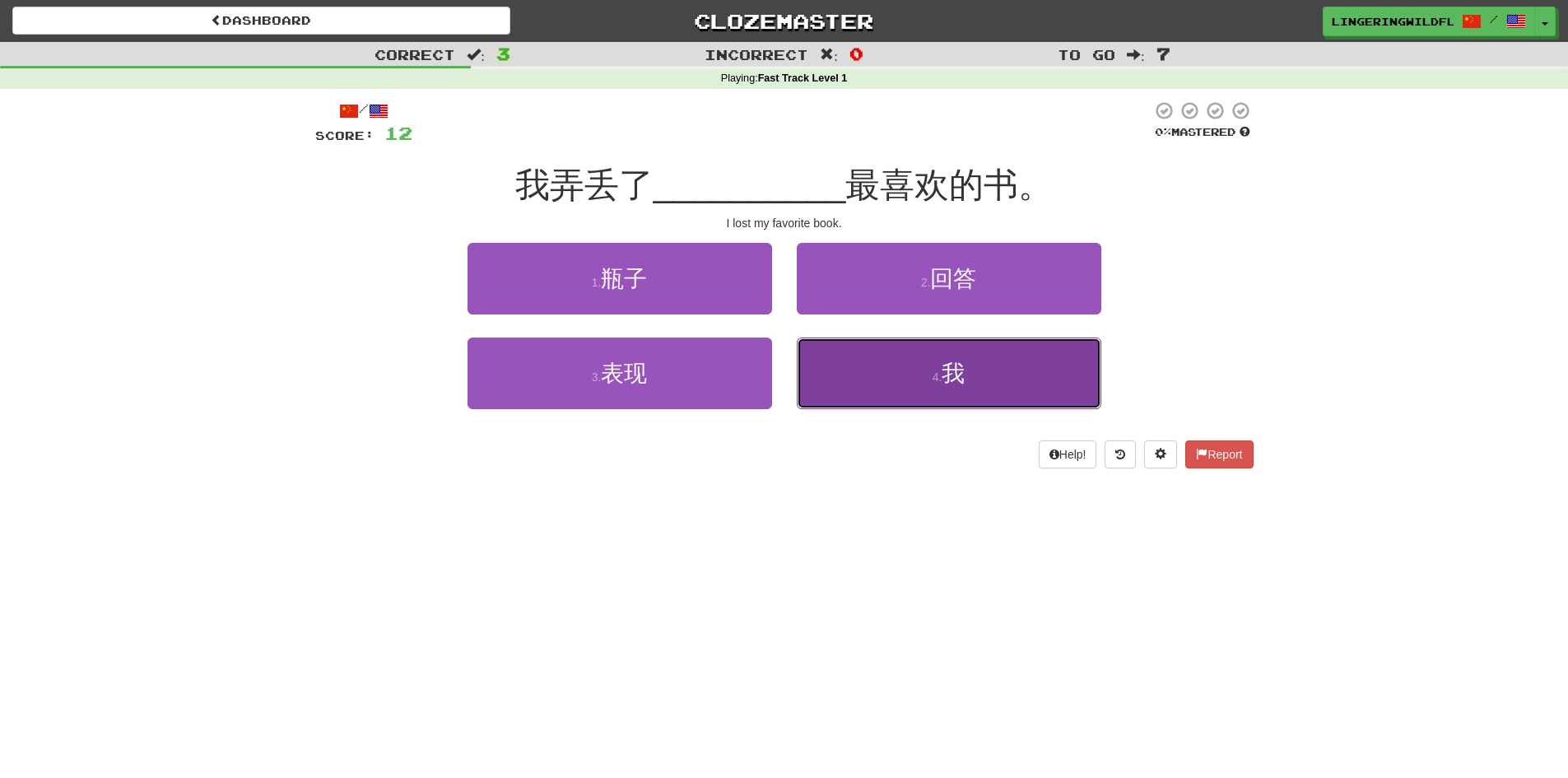
click at [904, 377] on button "4 . 我" at bounding box center [948, 374] width 305 height 72
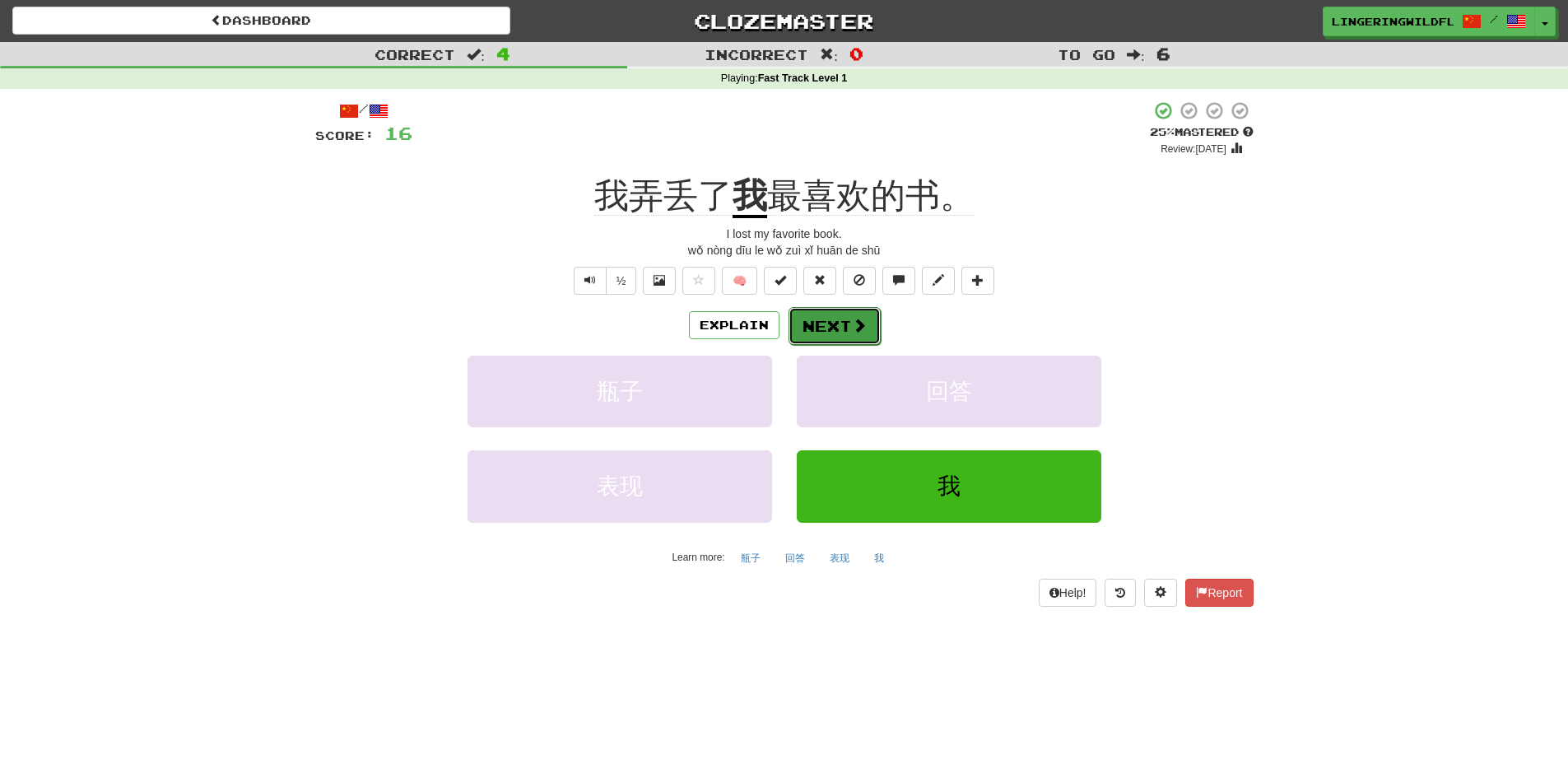
click at [829, 322] on button "Next" at bounding box center [834, 325] width 92 height 38
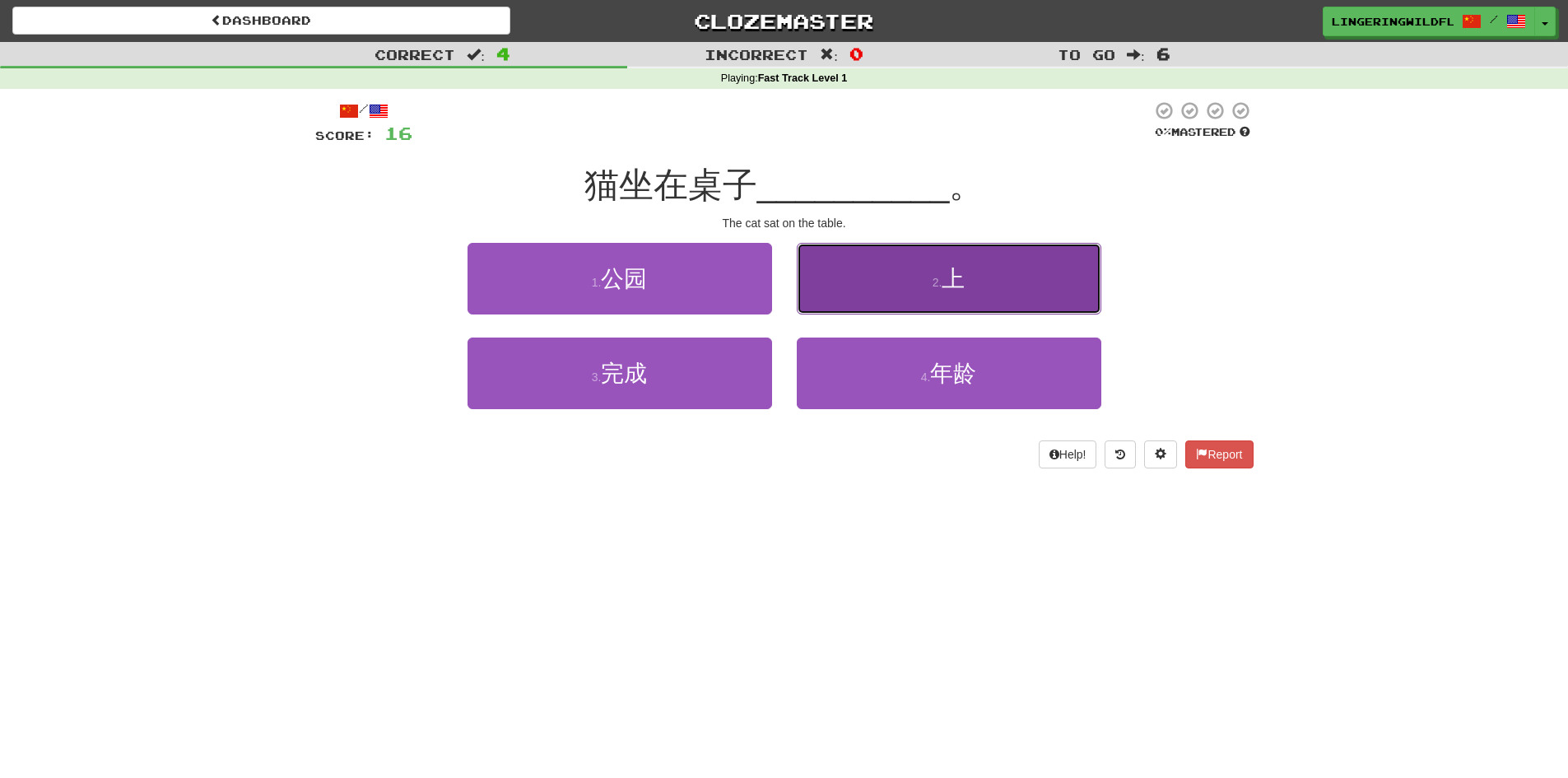
click at [928, 270] on button "2 . 上" at bounding box center [948, 279] width 305 height 72
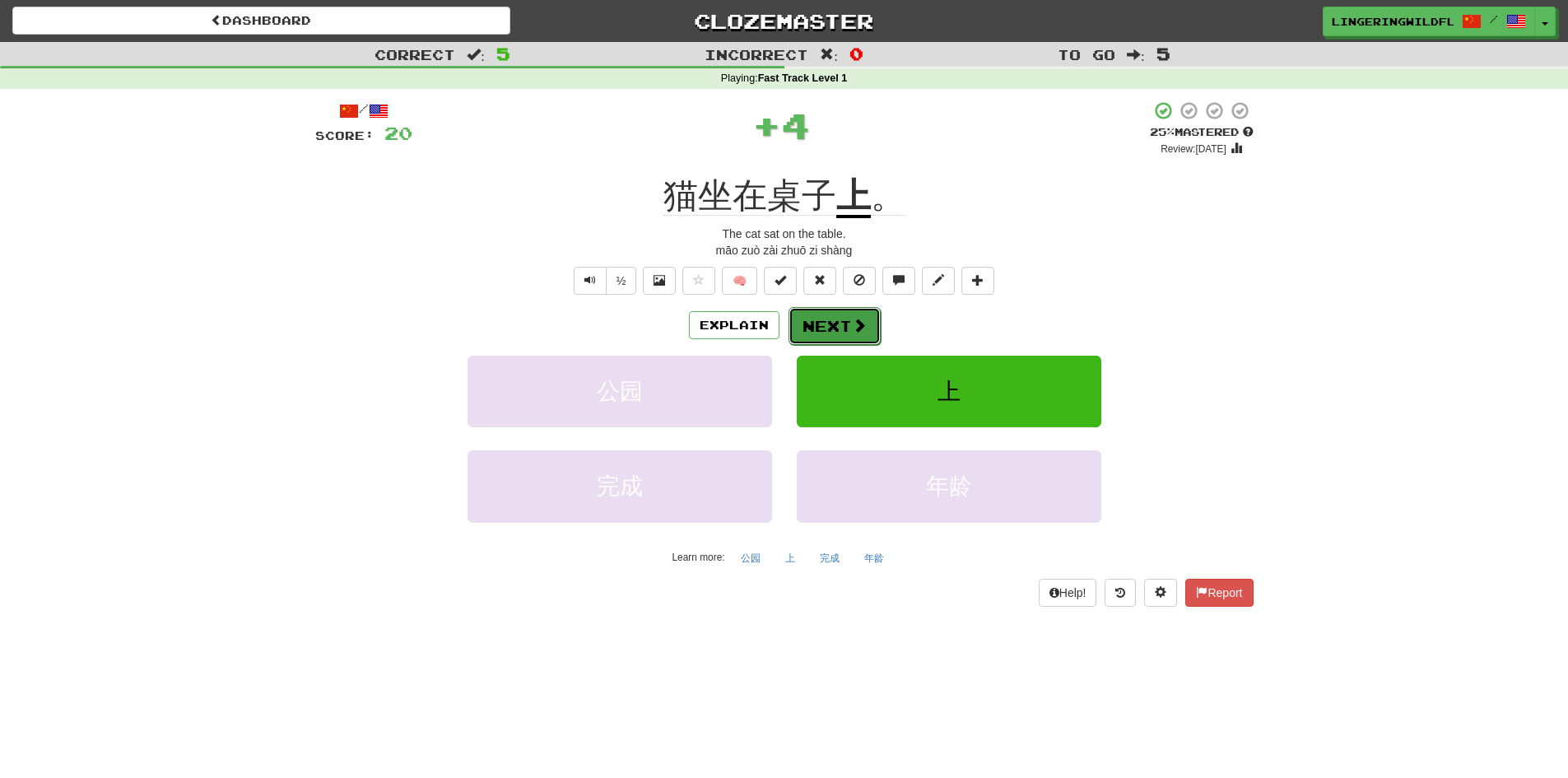
click at [819, 325] on button "Next" at bounding box center [834, 325] width 92 height 38
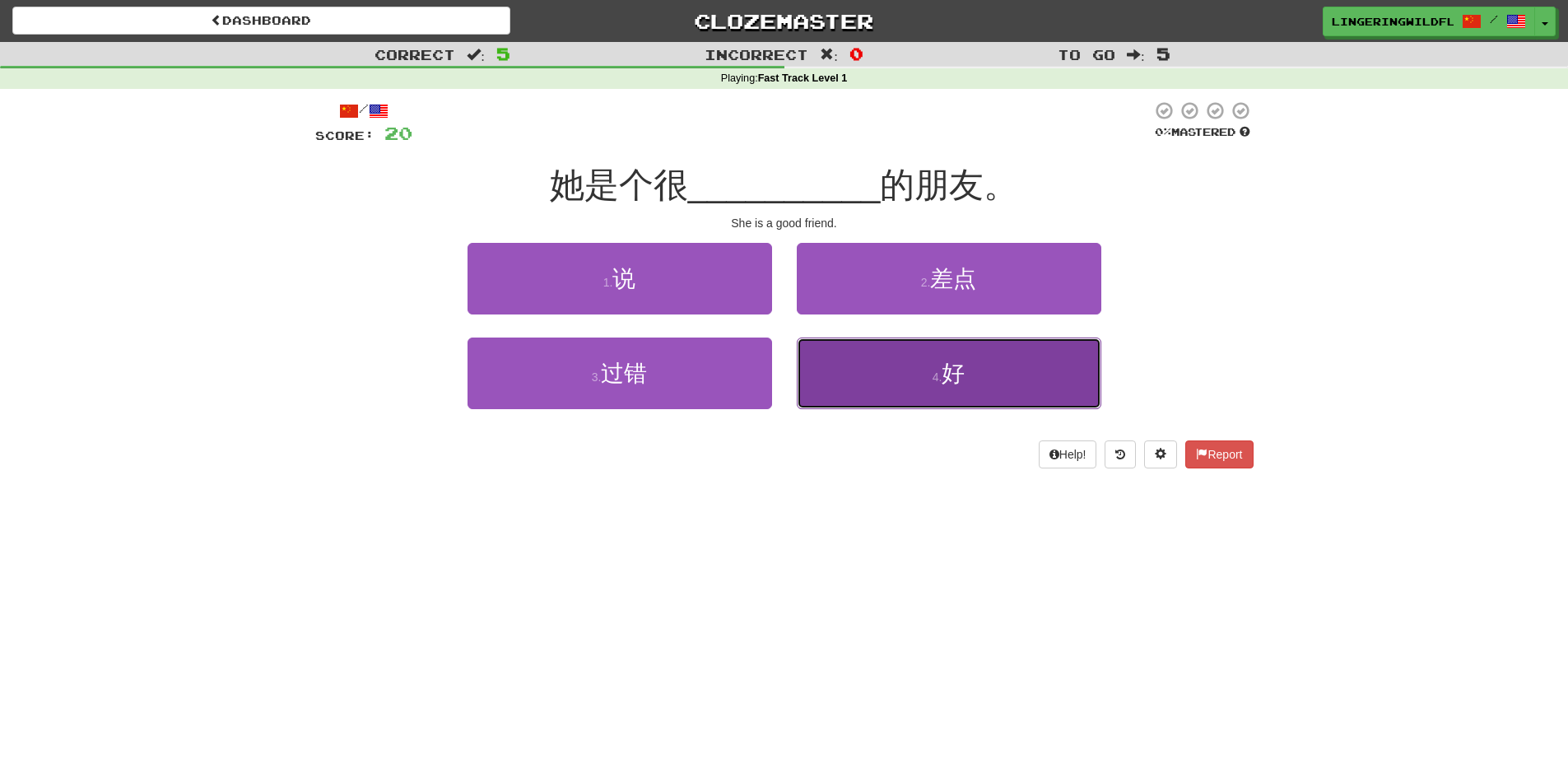
click at [958, 373] on span "好" at bounding box center [953, 374] width 23 height 26
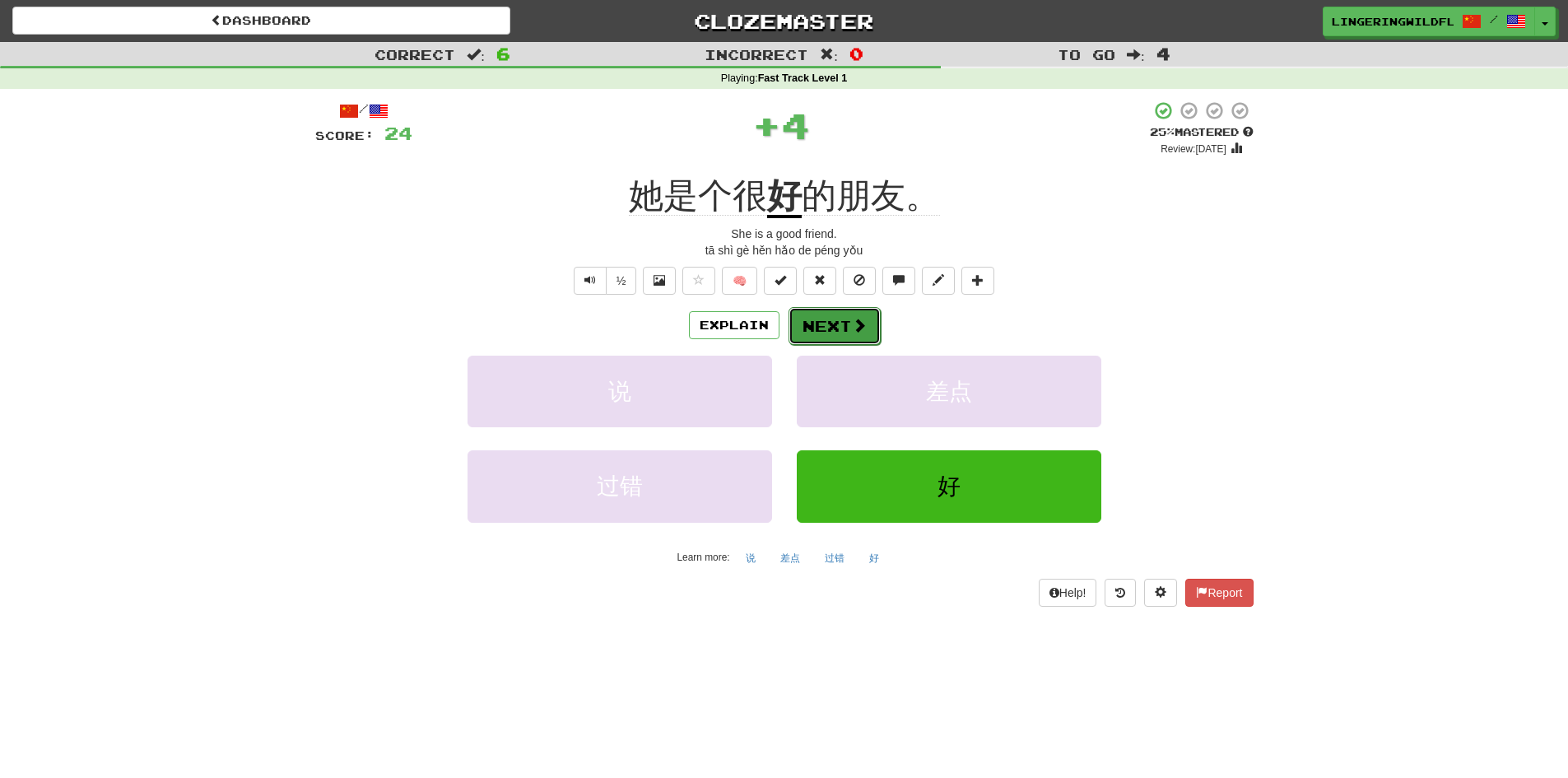
click at [834, 317] on button "Next" at bounding box center [834, 325] width 92 height 38
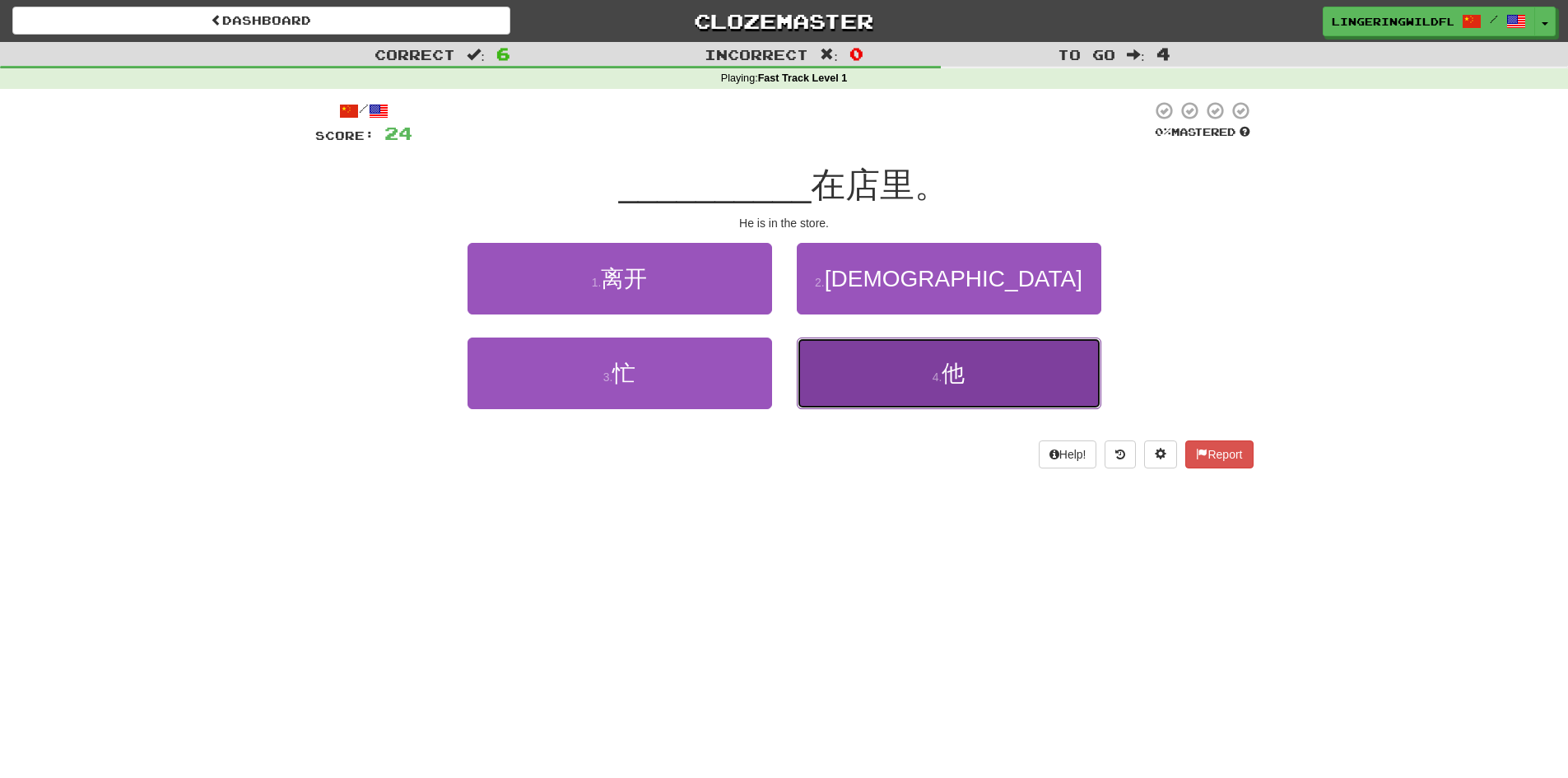
click at [907, 373] on button "4 . 他" at bounding box center [948, 374] width 305 height 72
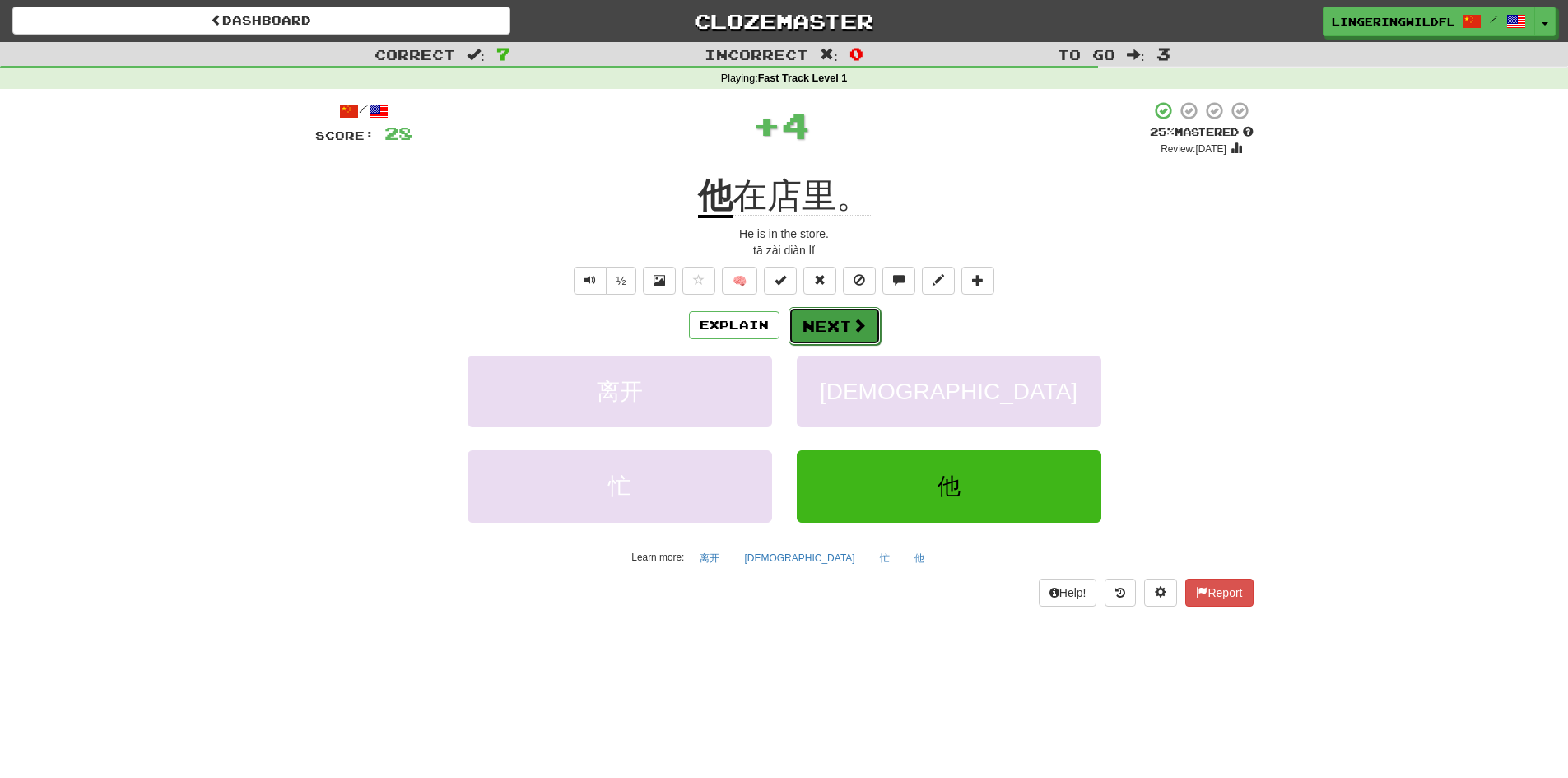
click at [852, 330] on span at bounding box center [859, 325] width 15 height 15
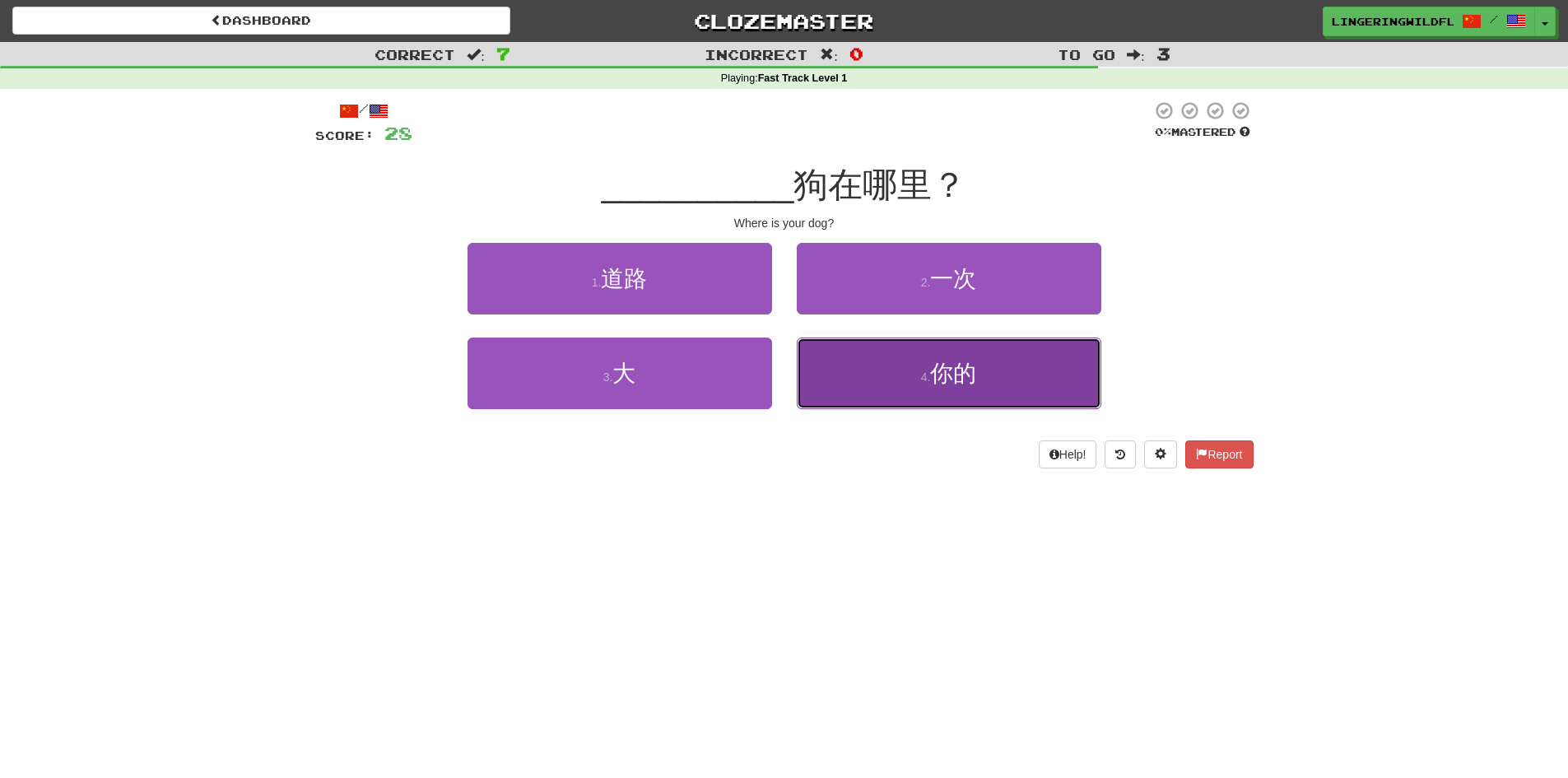
click at [997, 368] on button "4 . 你的" at bounding box center [948, 374] width 305 height 72
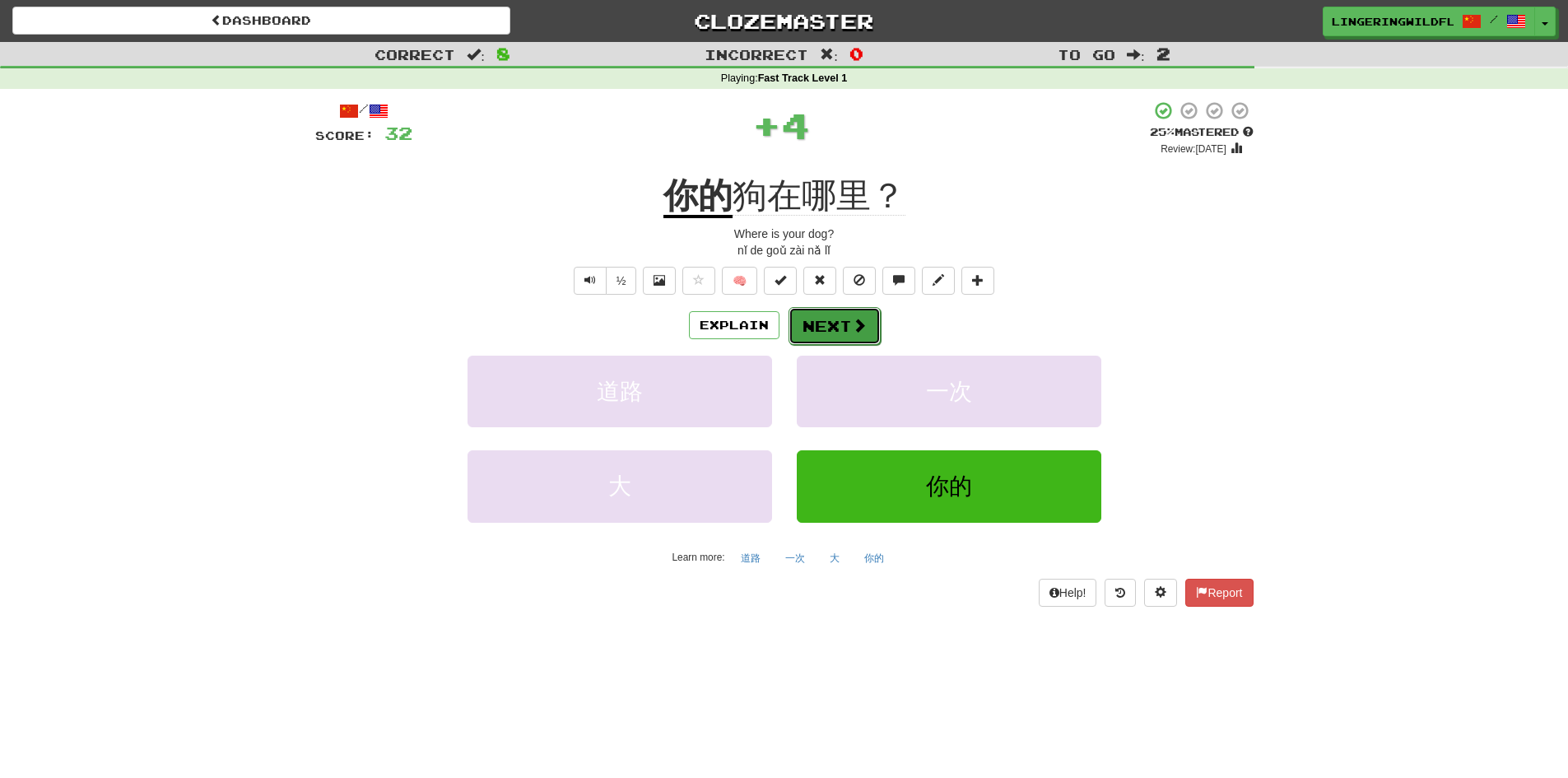
click at [836, 323] on button "Next" at bounding box center [834, 325] width 92 height 38
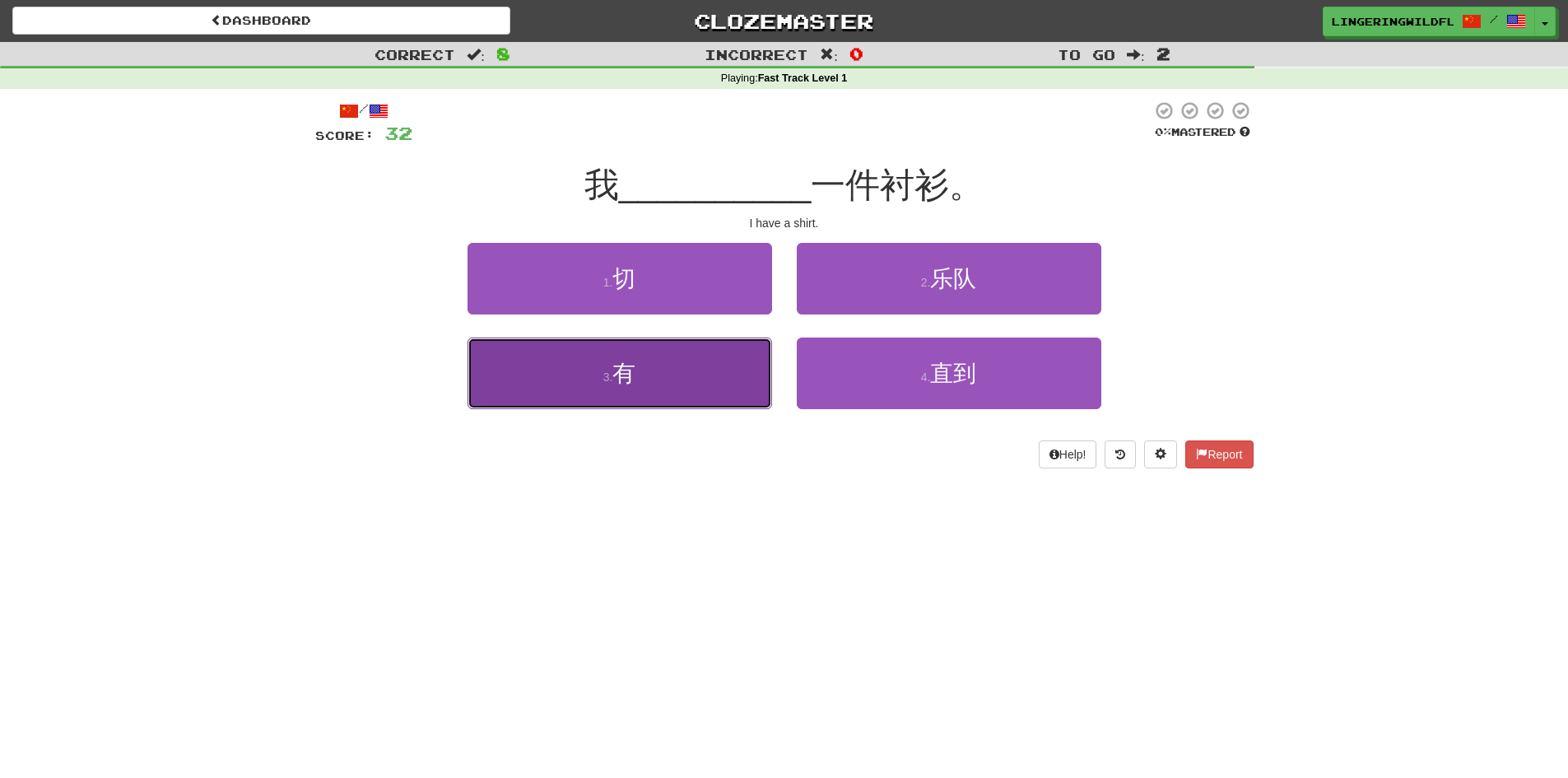
click at [679, 377] on button "3 . 有" at bounding box center [620, 374] width 305 height 72
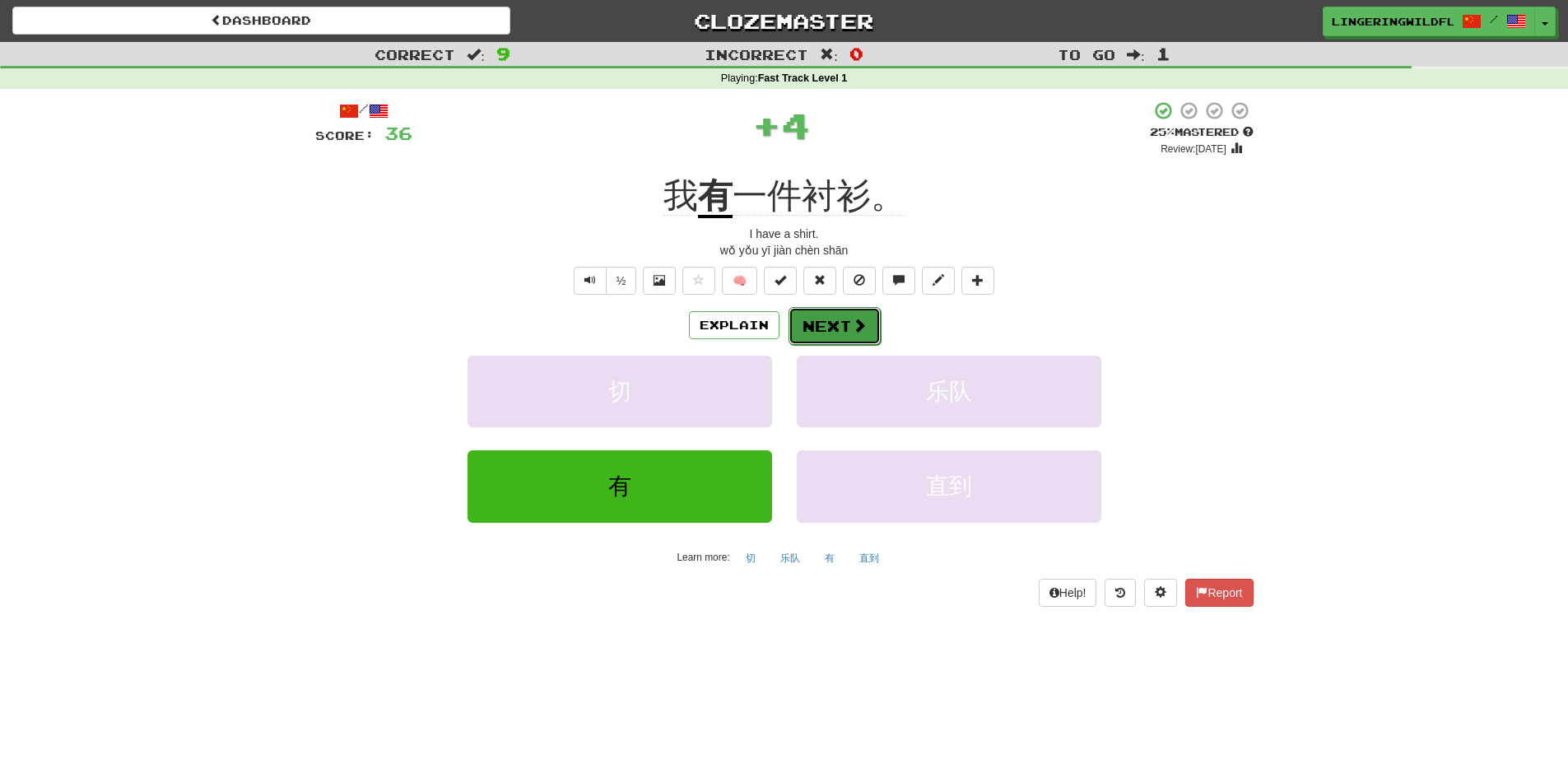
click at [846, 330] on button "Next" at bounding box center [834, 325] width 92 height 38
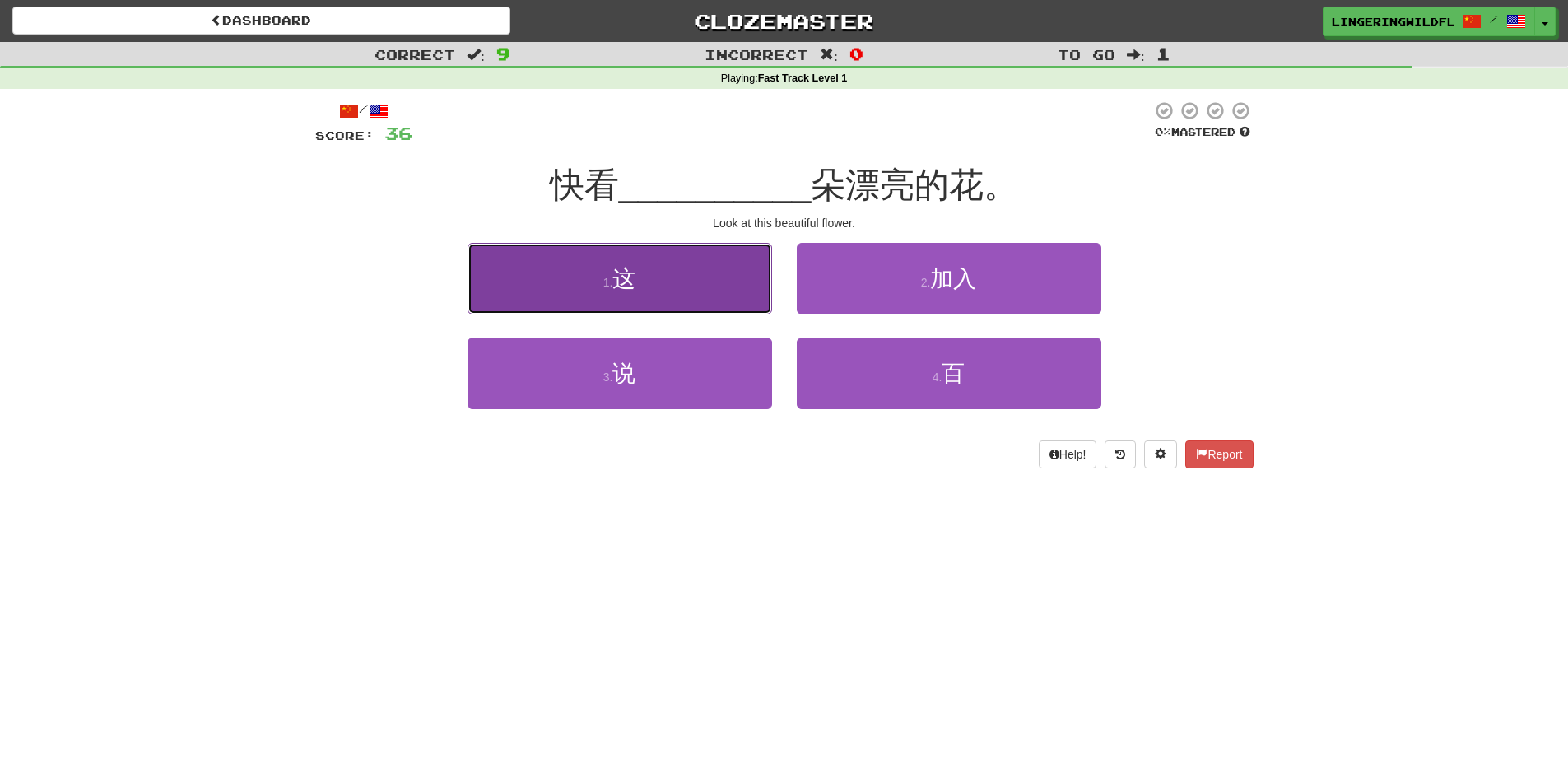
click at [690, 295] on button "1 . 这" at bounding box center [620, 279] width 305 height 72
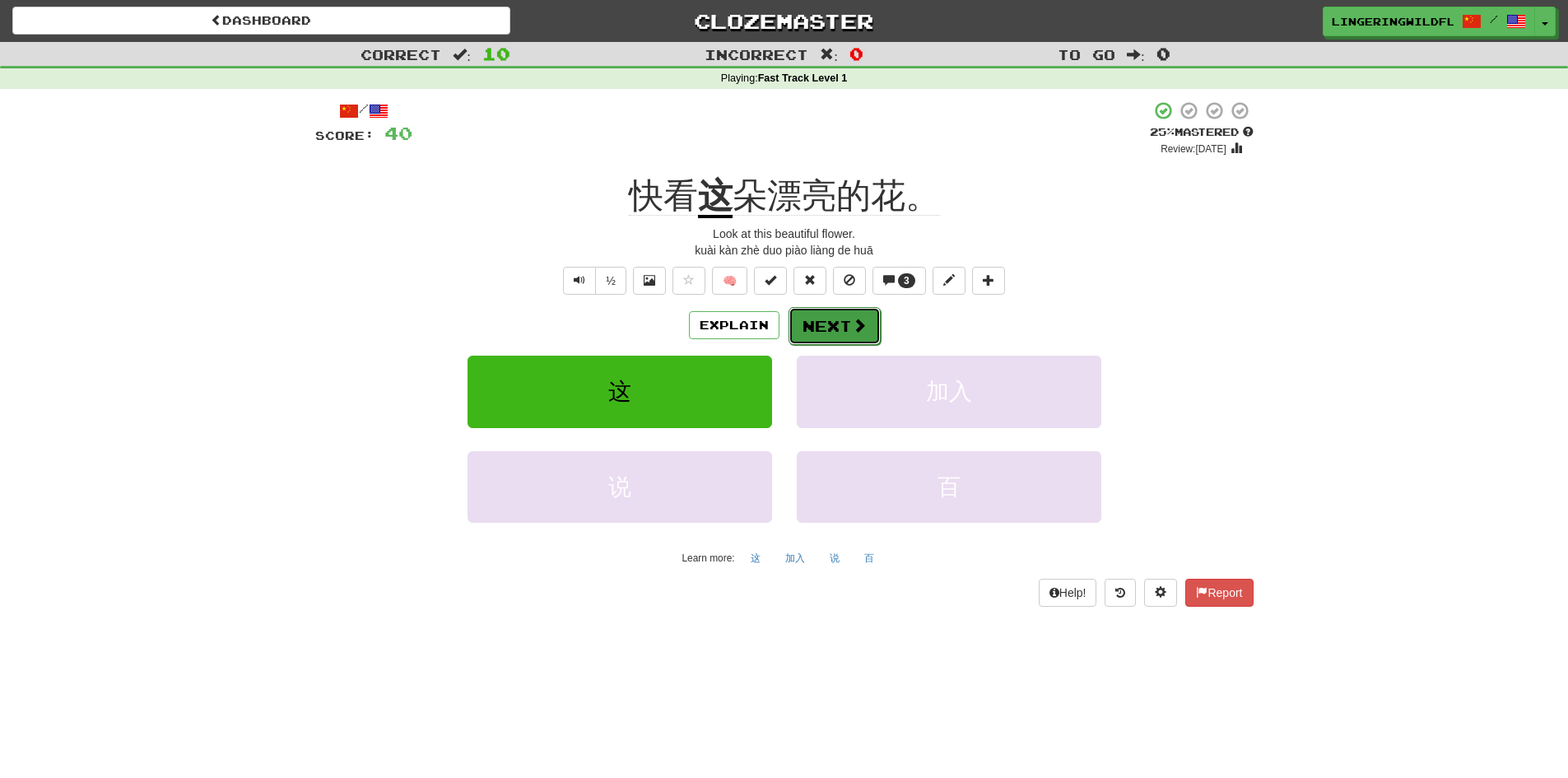
click at [827, 319] on button "Next" at bounding box center [834, 325] width 92 height 38
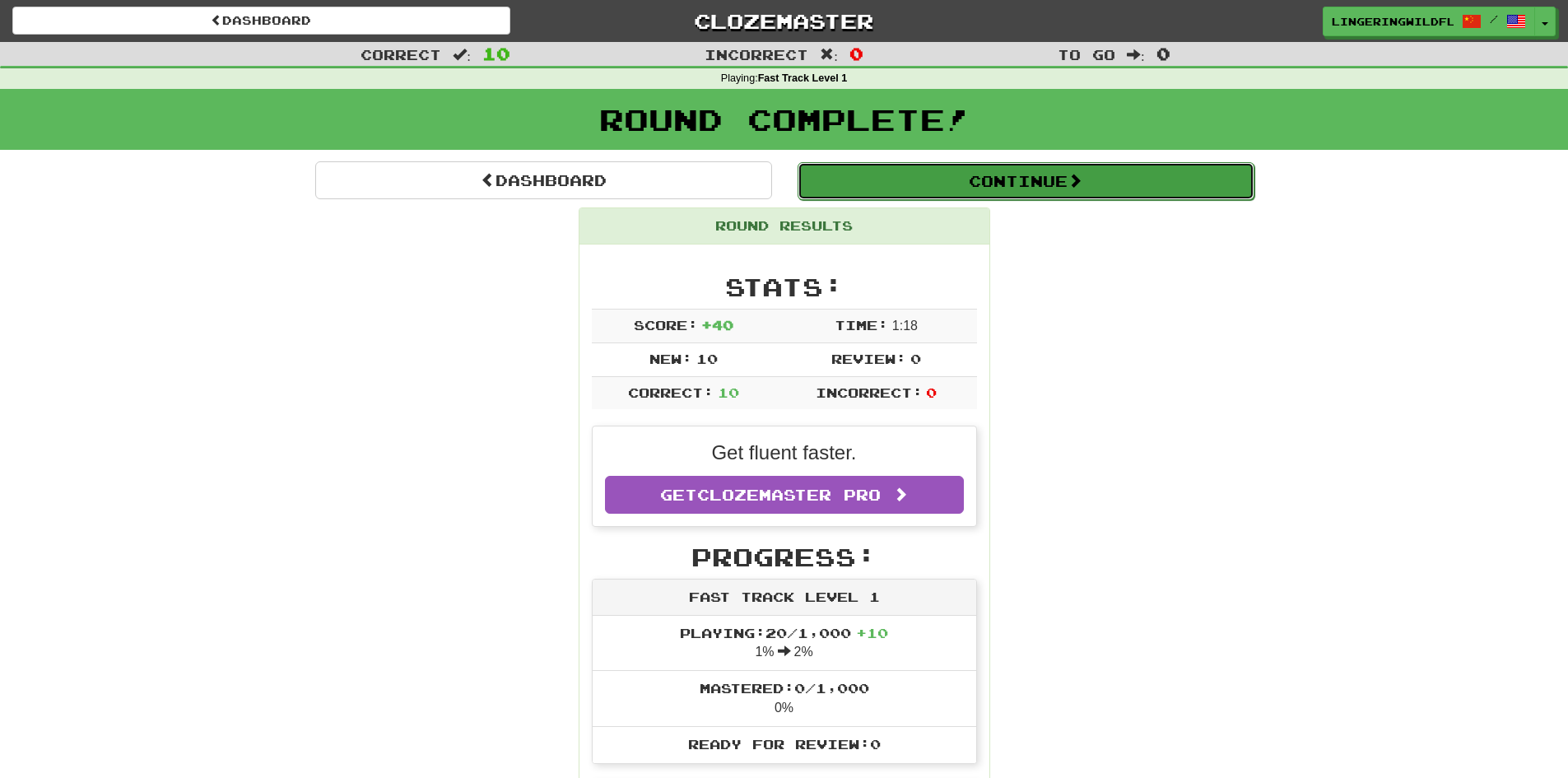
click at [904, 182] on button "Continue" at bounding box center [1026, 180] width 457 height 38
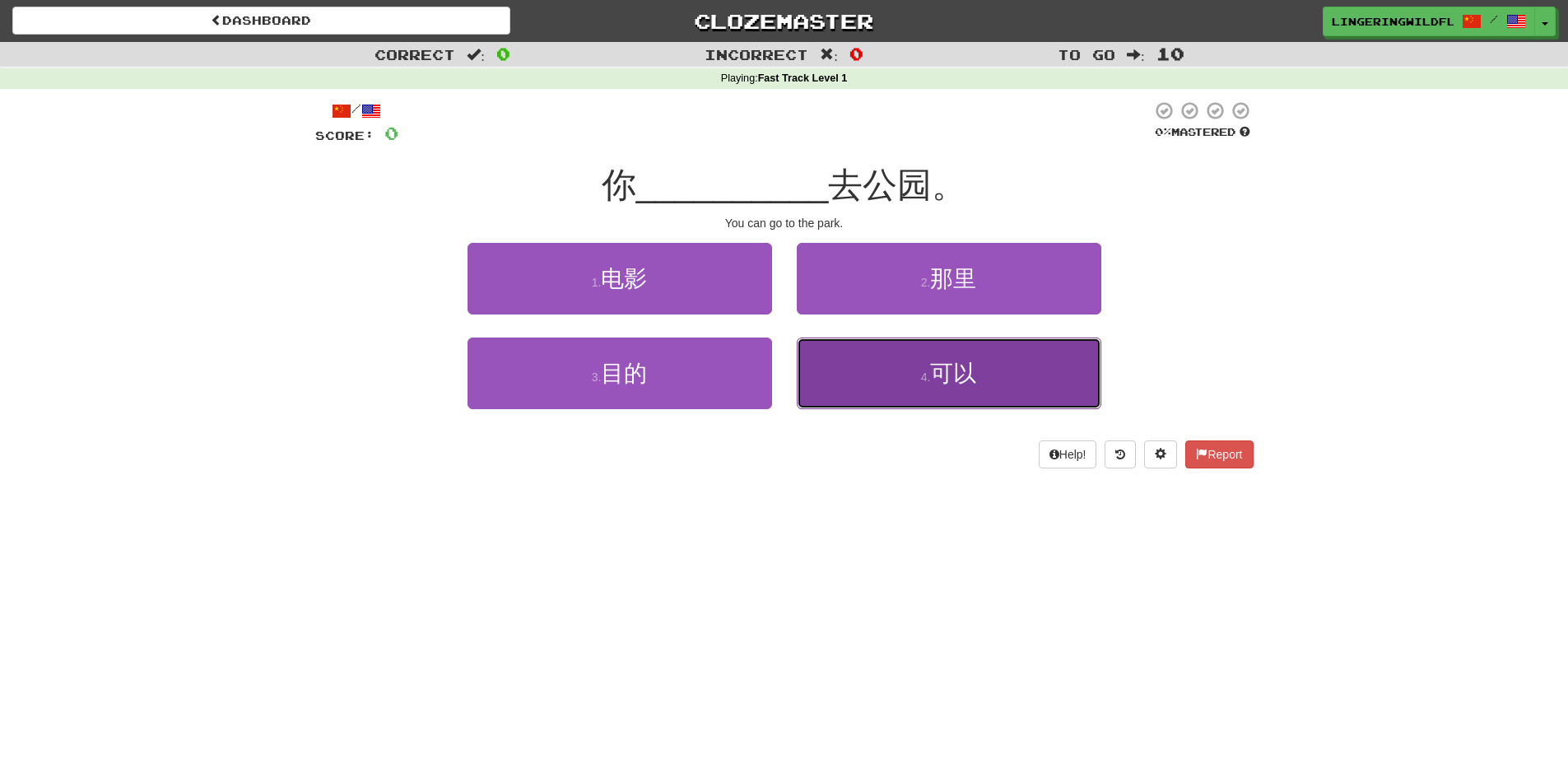
click at [926, 384] on button "4 . 可以" at bounding box center [948, 374] width 305 height 72
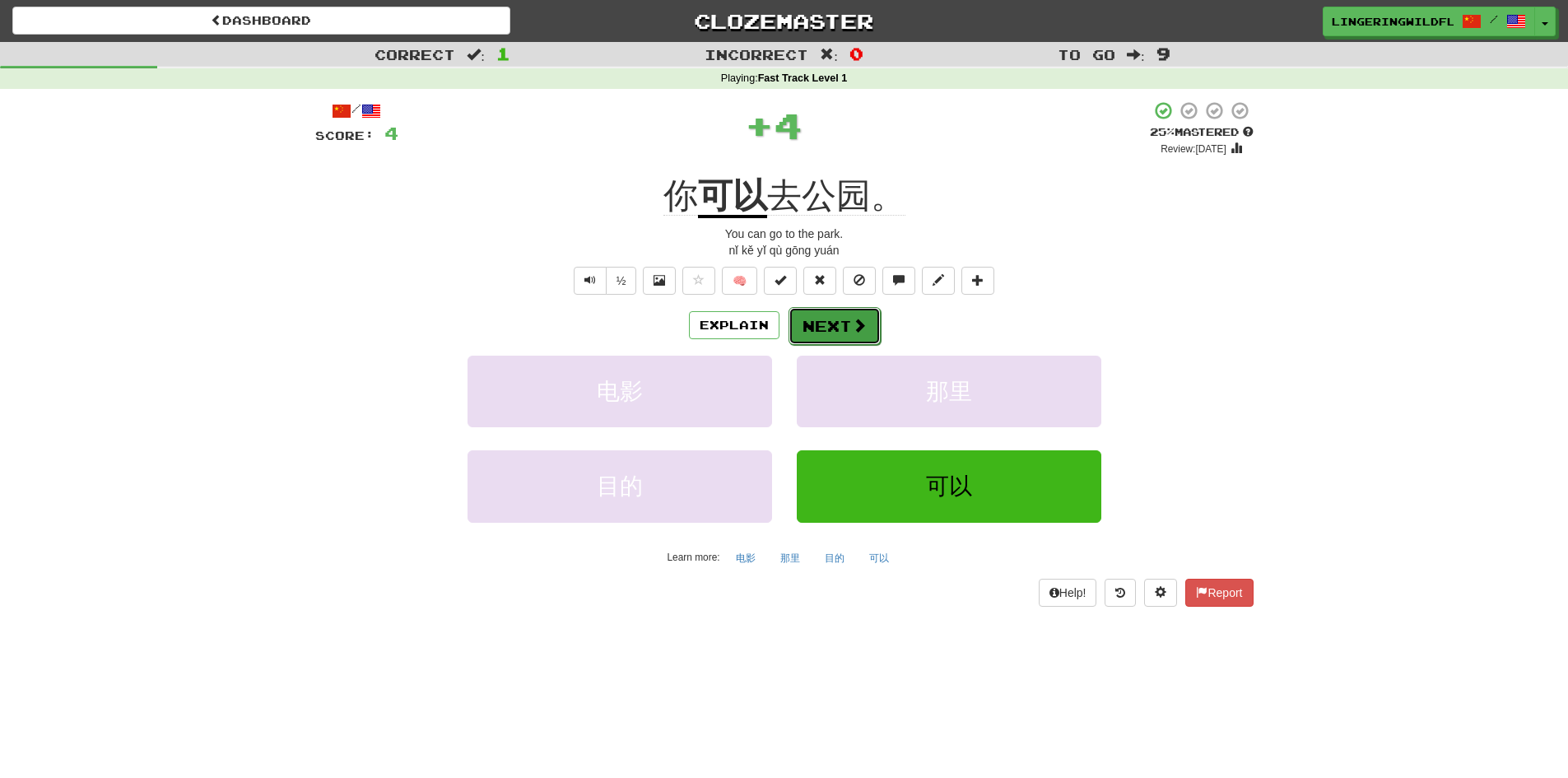
click at [833, 326] on button "Next" at bounding box center [834, 325] width 92 height 38
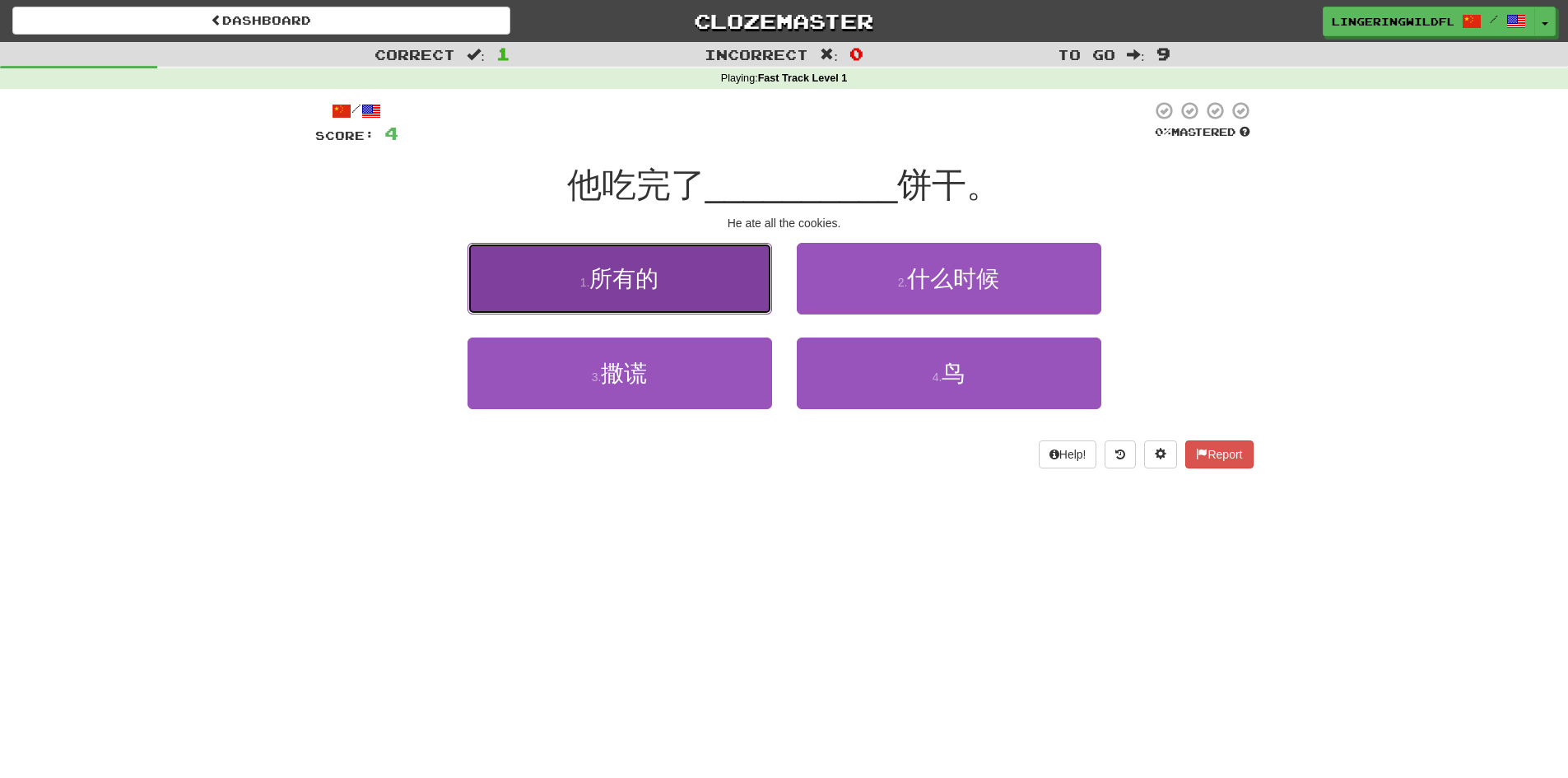
click at [710, 298] on button "1 . 所有的" at bounding box center [620, 279] width 305 height 72
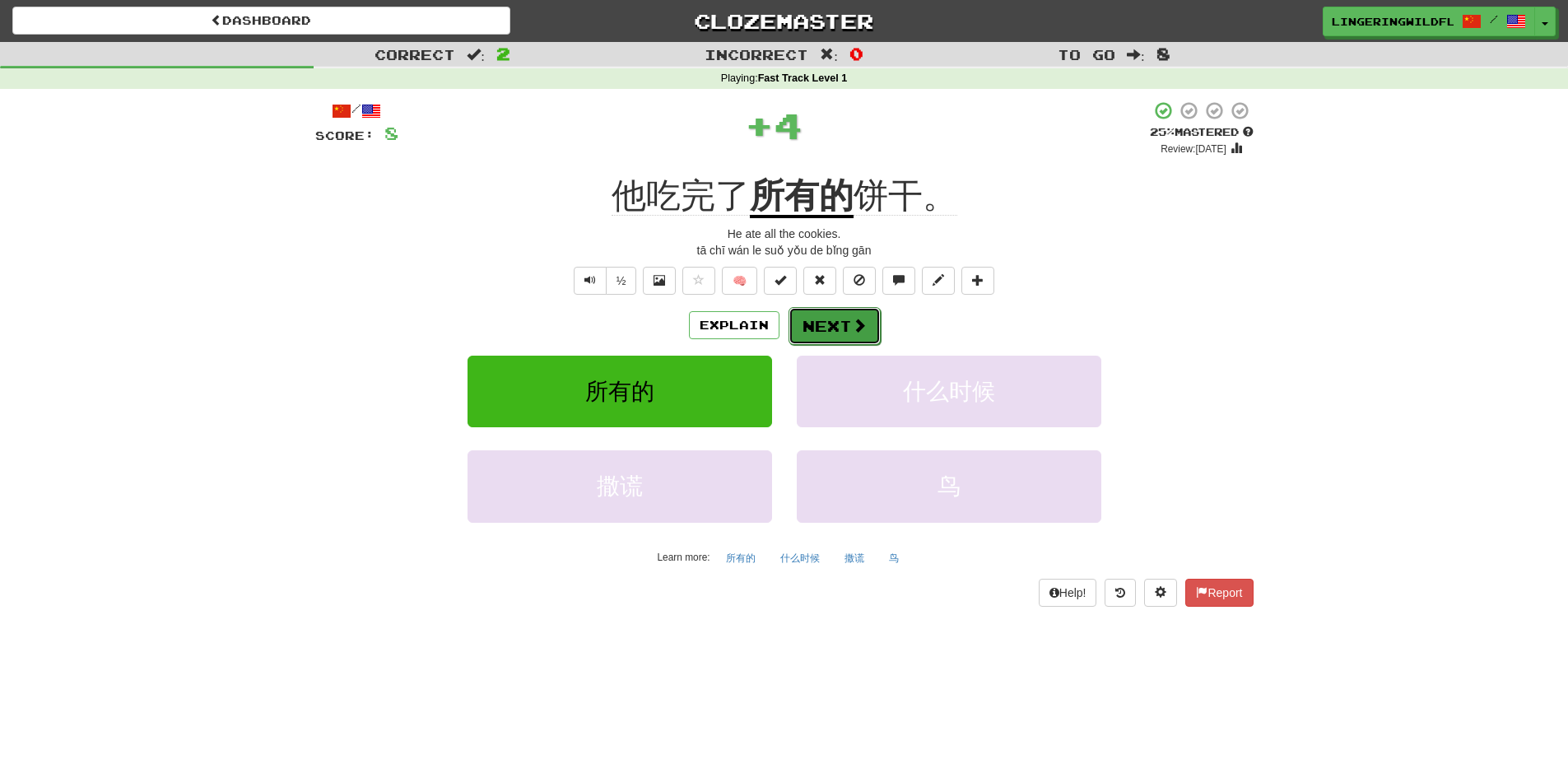
click at [846, 323] on button "Next" at bounding box center [834, 325] width 92 height 38
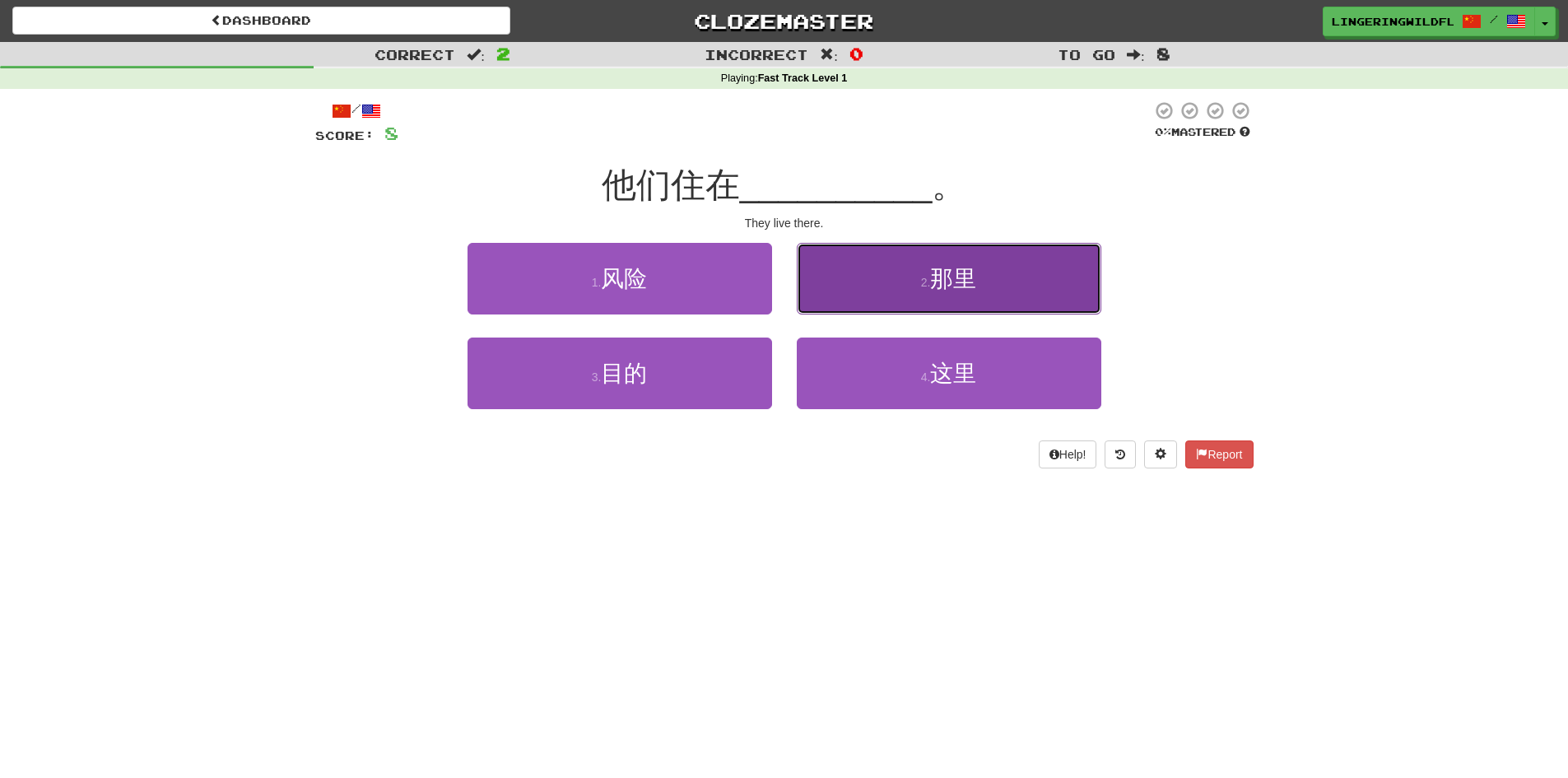
click at [921, 285] on small "2 ." at bounding box center [925, 282] width 10 height 13
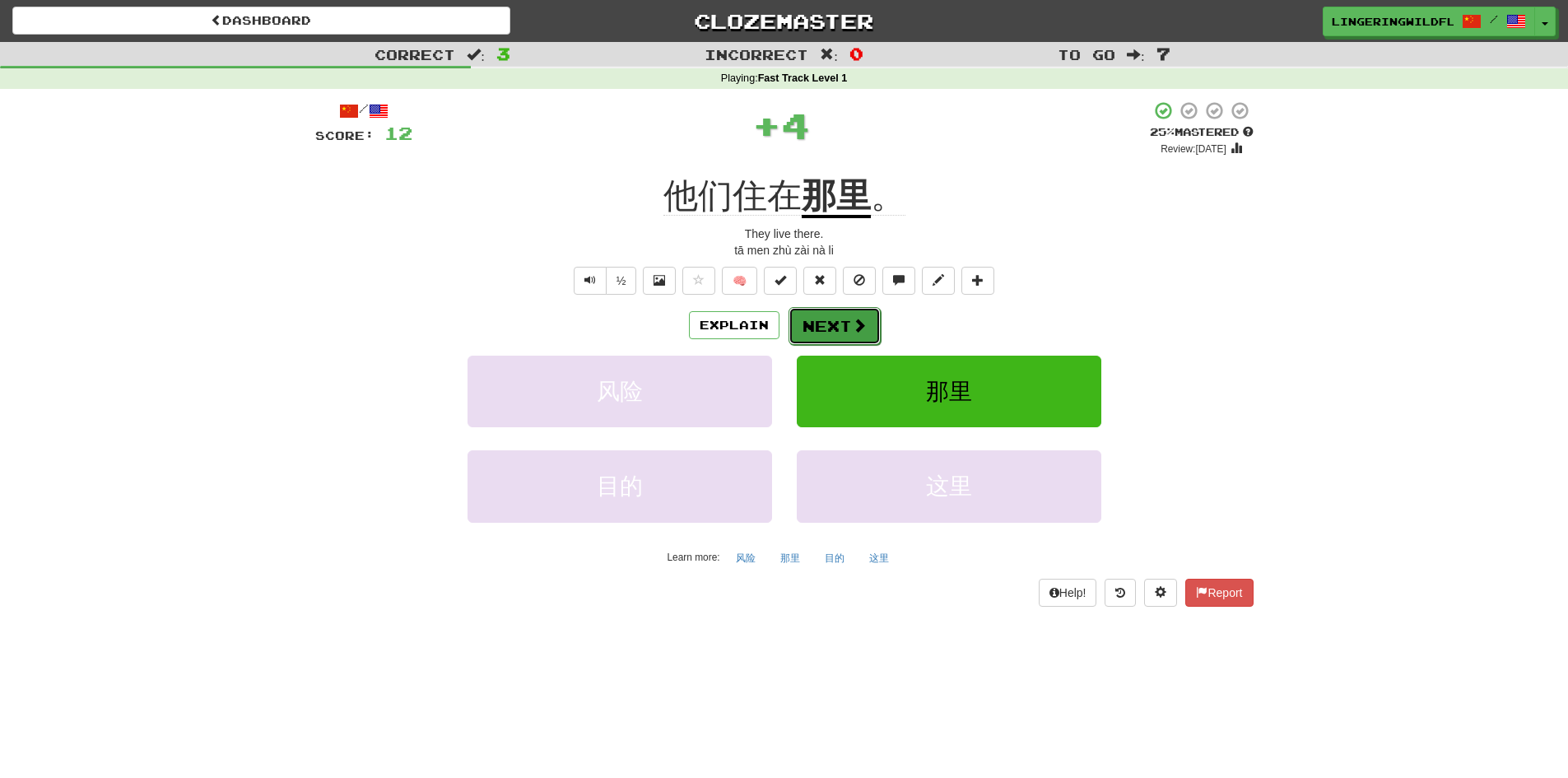
click at [837, 334] on button "Next" at bounding box center [834, 325] width 92 height 38
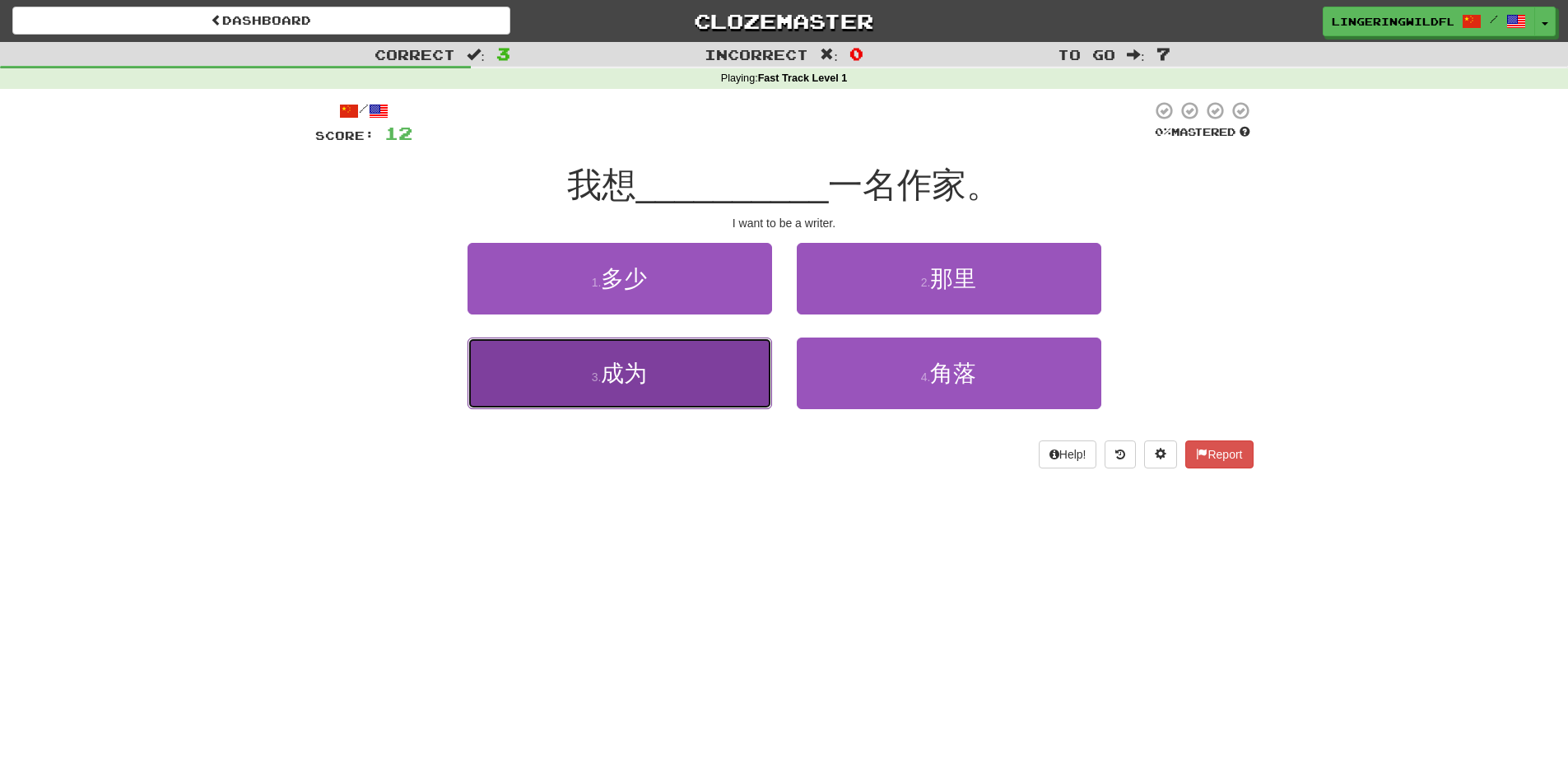
click at [679, 361] on button "3 . 成为" at bounding box center [620, 374] width 305 height 72
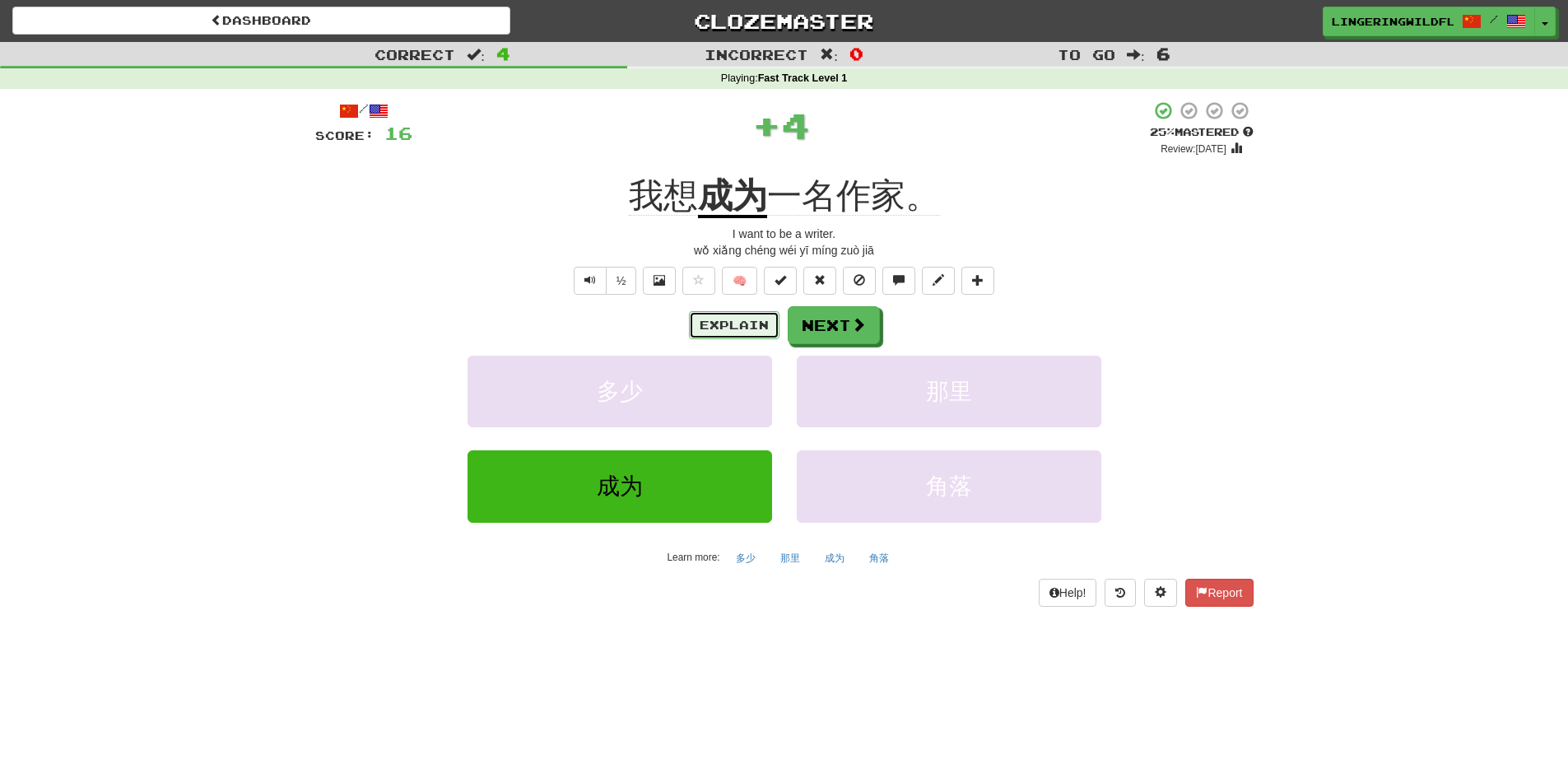
click at [735, 319] on button "Explain" at bounding box center [734, 325] width 90 height 28
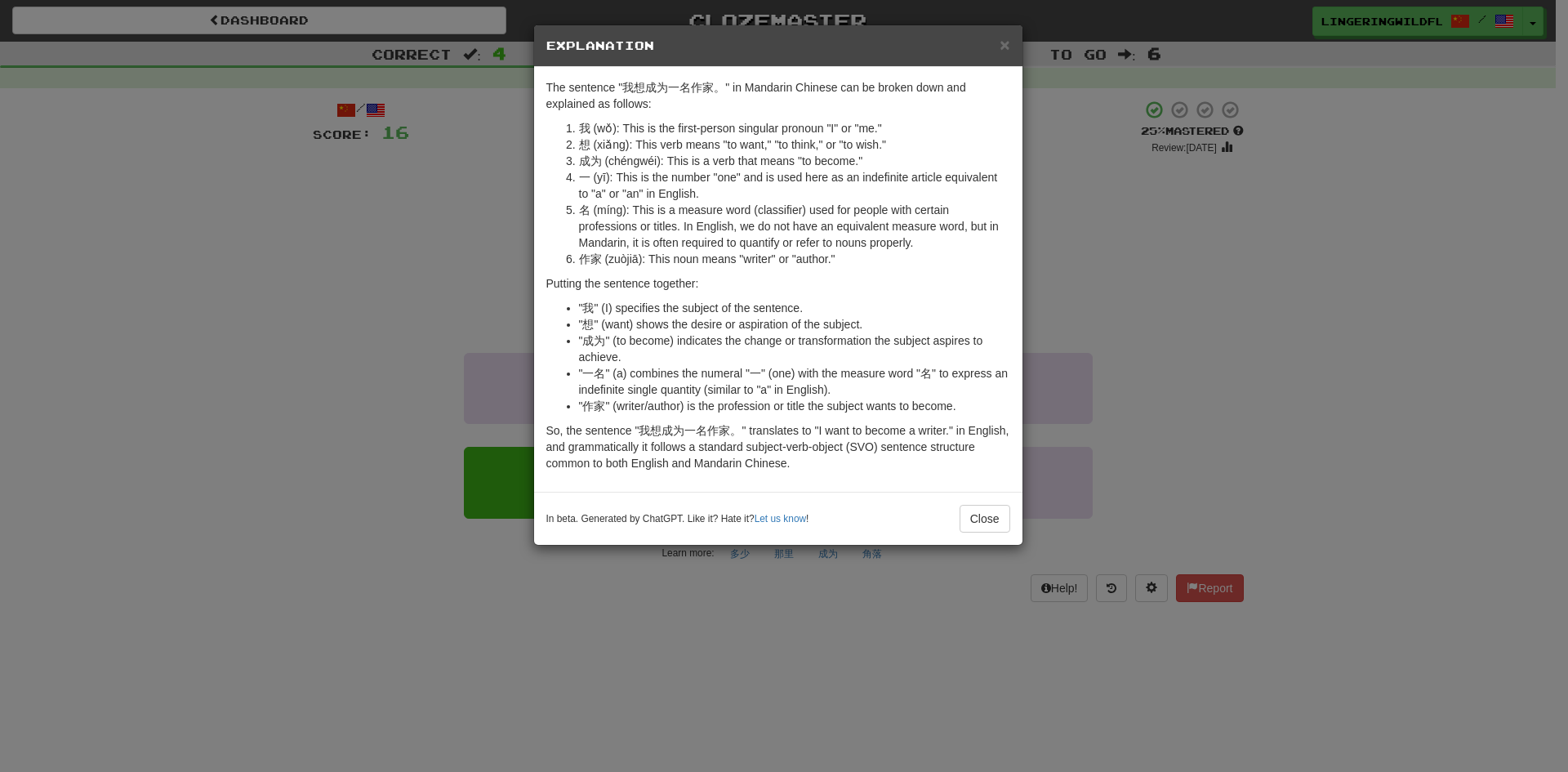
click at [997, 43] on h5 "Explanation" at bounding box center [779, 46] width 464 height 16
click at [1005, 51] on span "×" at bounding box center [1004, 44] width 10 height 19
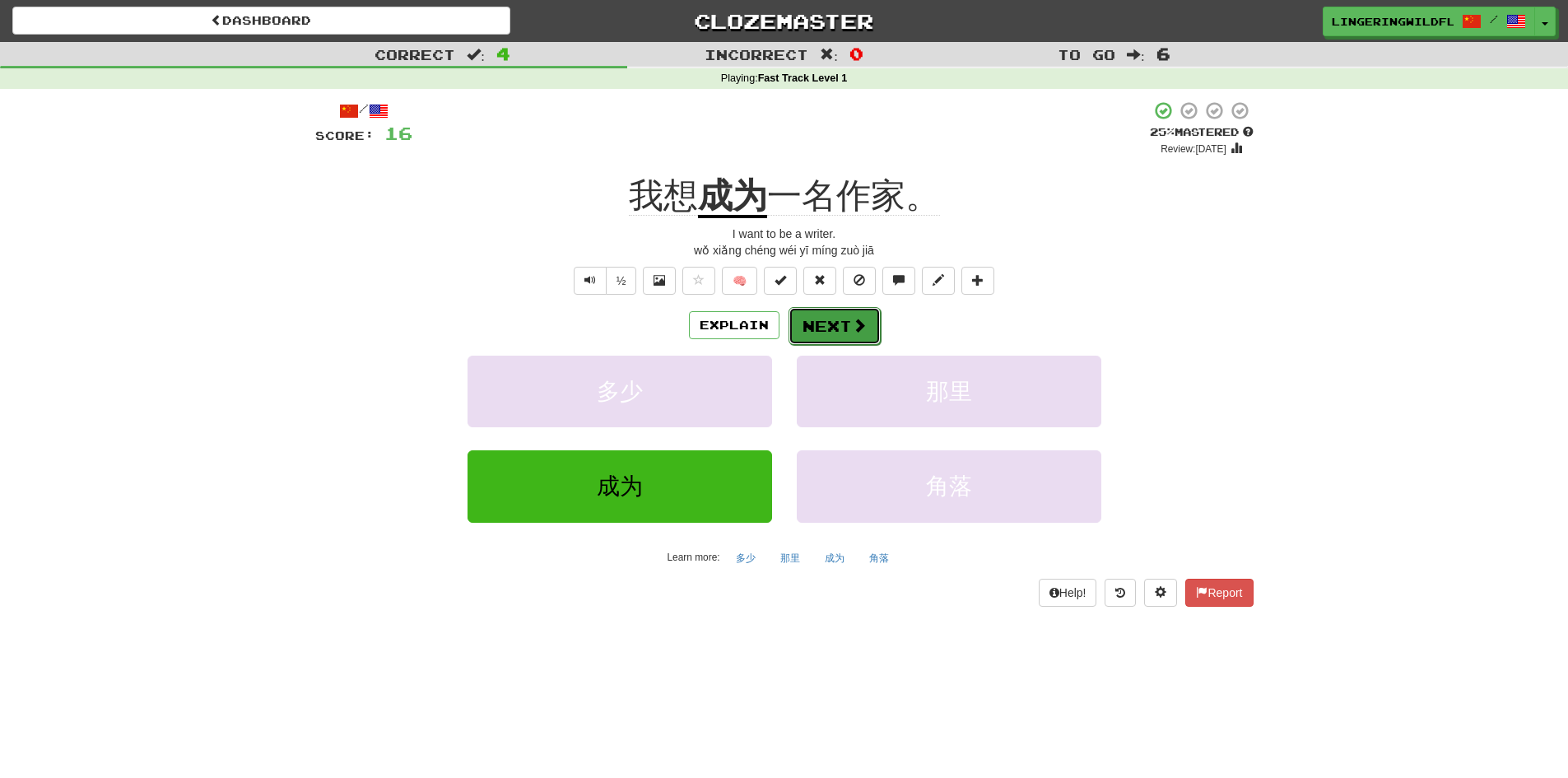
click at [830, 321] on button "Next" at bounding box center [834, 325] width 92 height 38
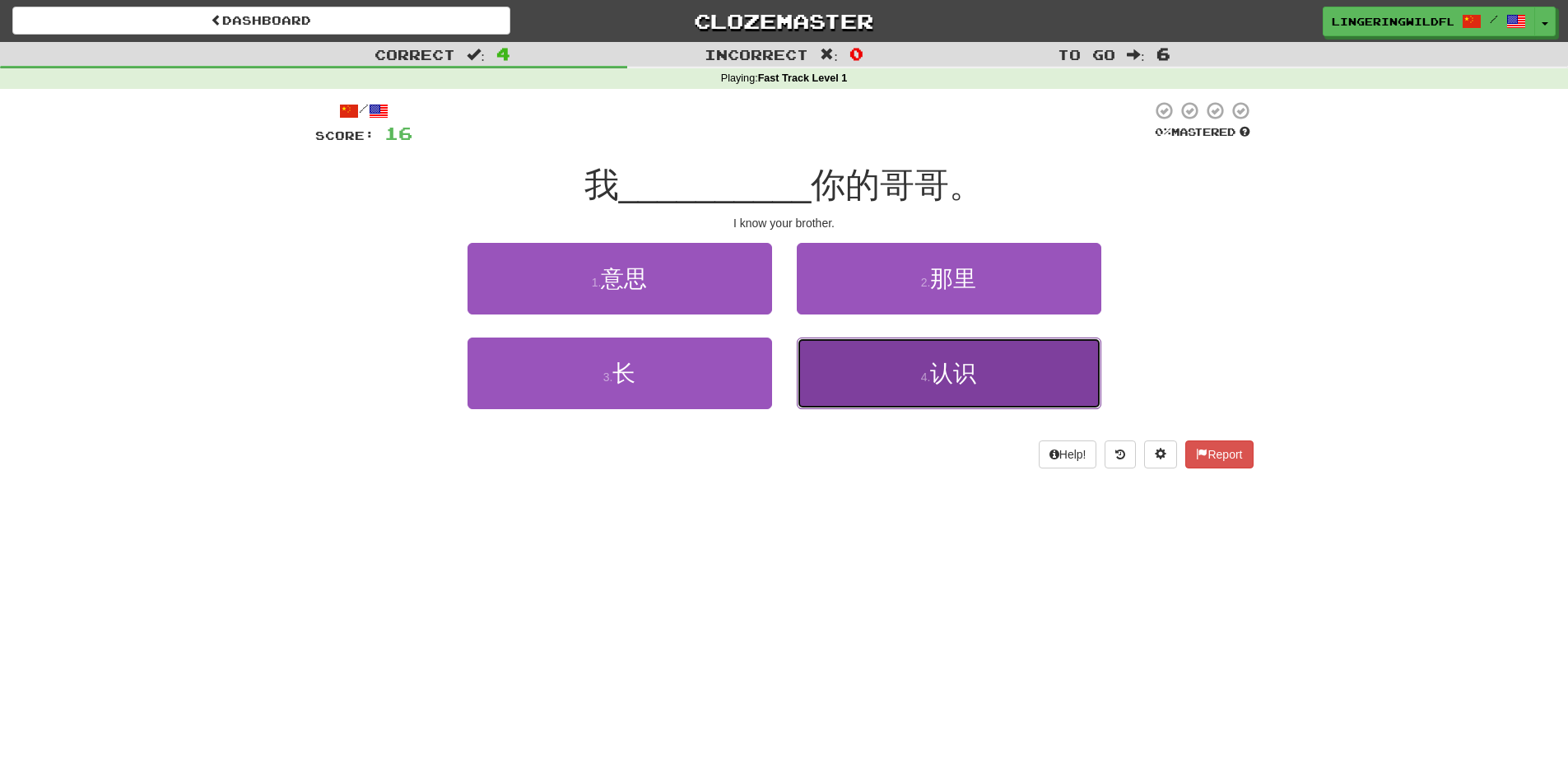
click at [908, 366] on button "4 . 认识" at bounding box center [948, 374] width 305 height 72
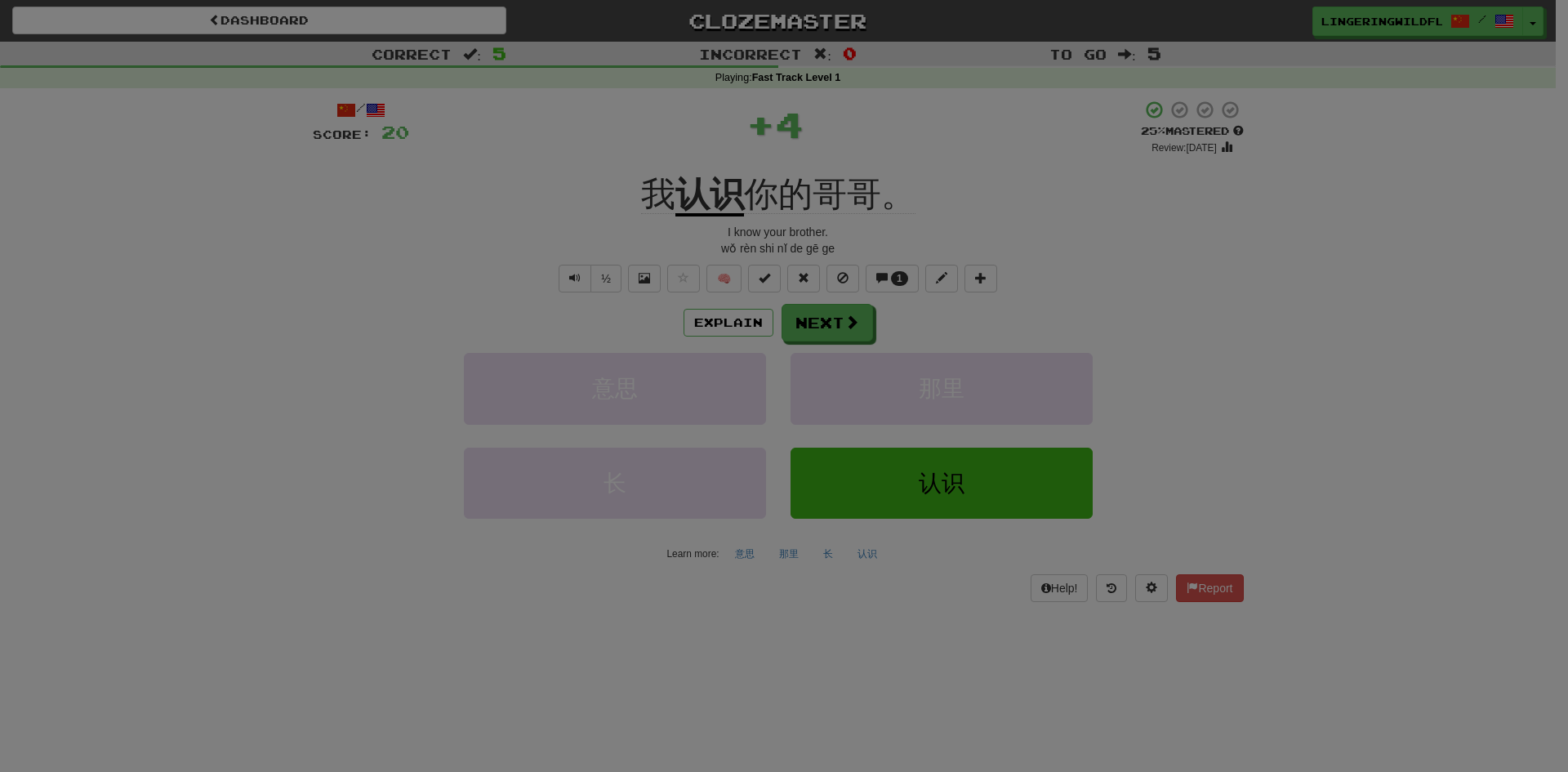
click at [0, 0] on div "× Leveled Up! / Level: 1 +1 Tell the world! Share Tweet Post Close" at bounding box center [0, 0] width 0 height 0
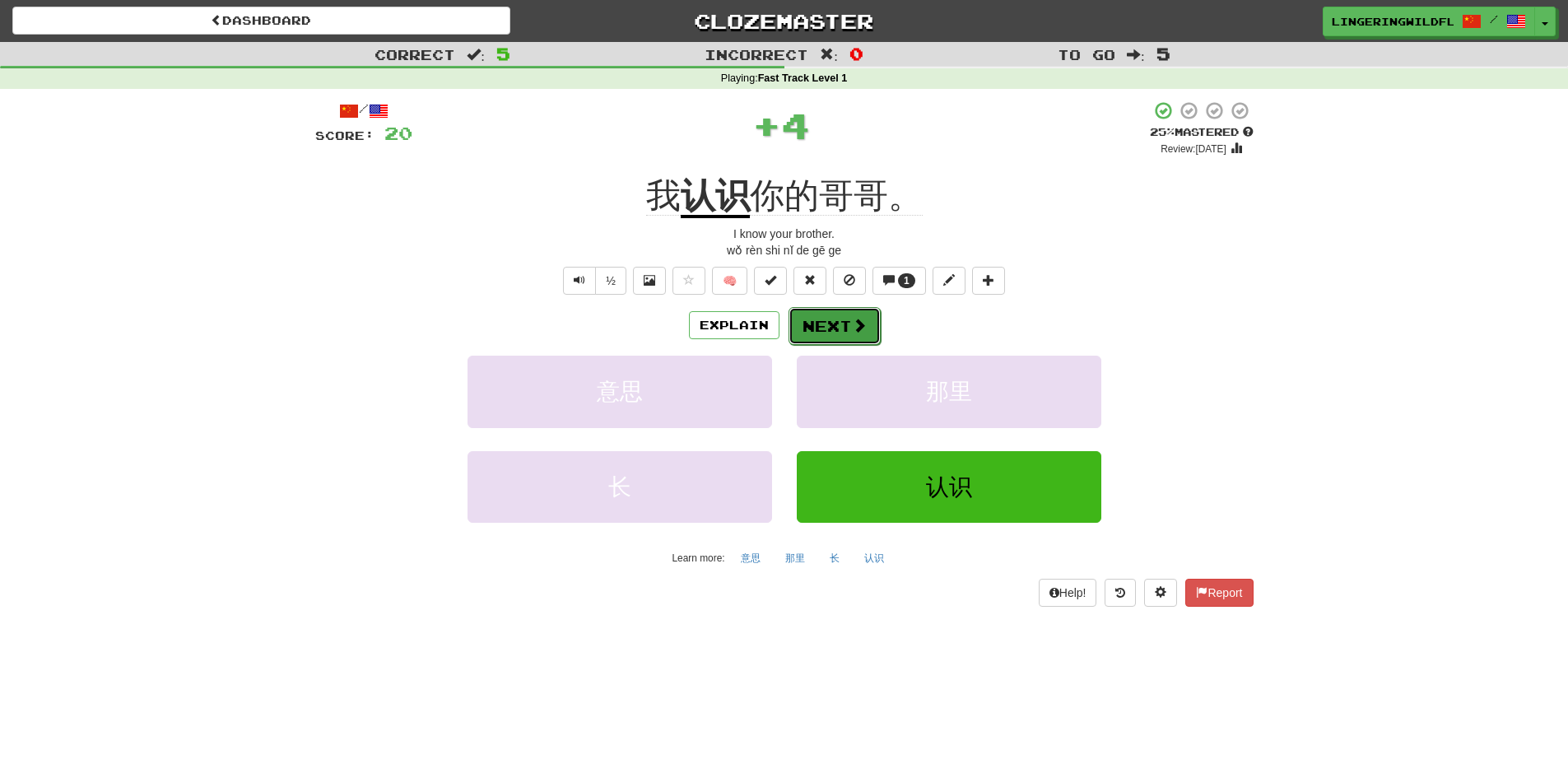
click at [841, 325] on button "Next" at bounding box center [834, 325] width 92 height 38
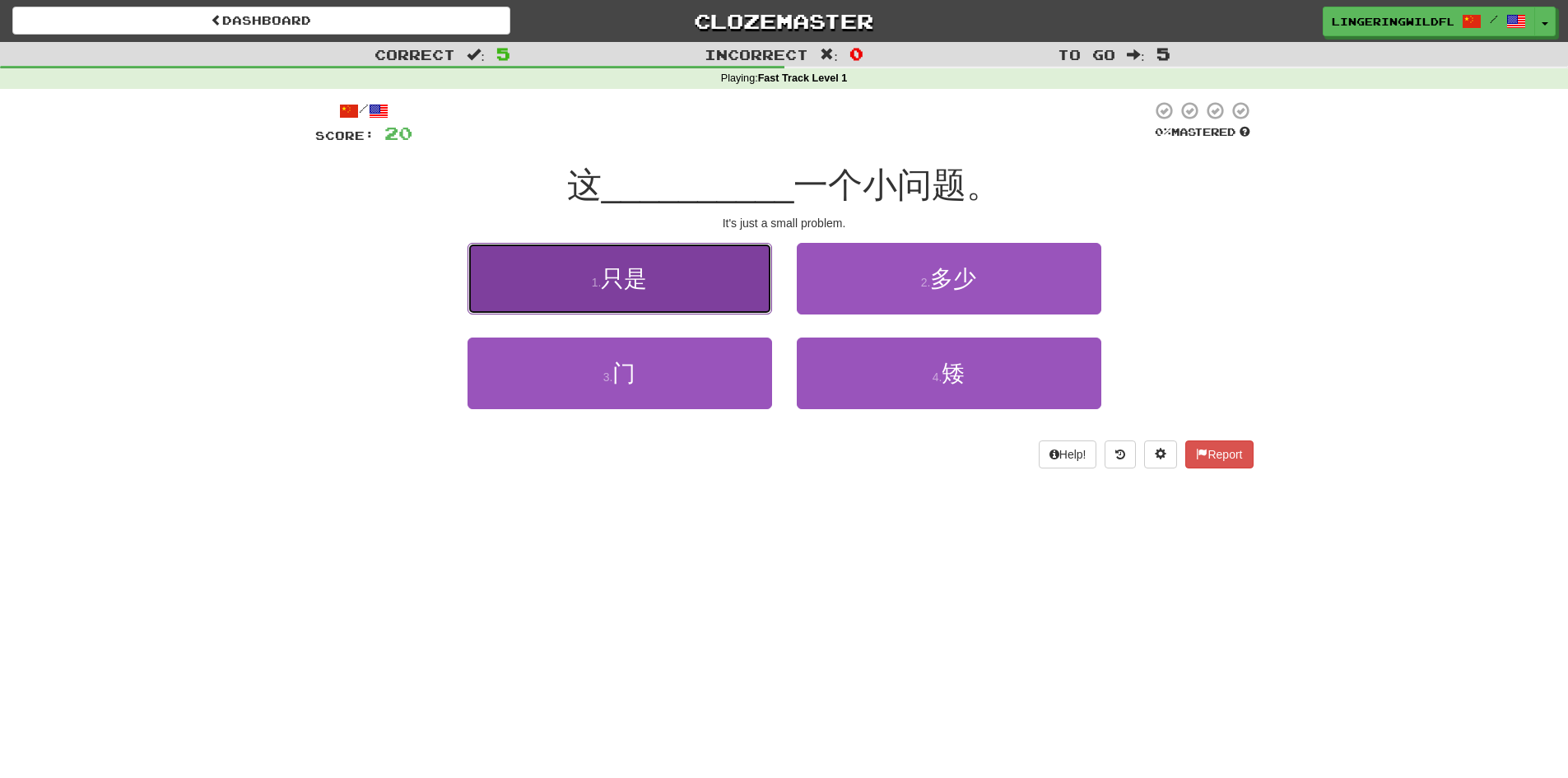
click at [689, 299] on button "1 . 只是" at bounding box center [620, 279] width 305 height 72
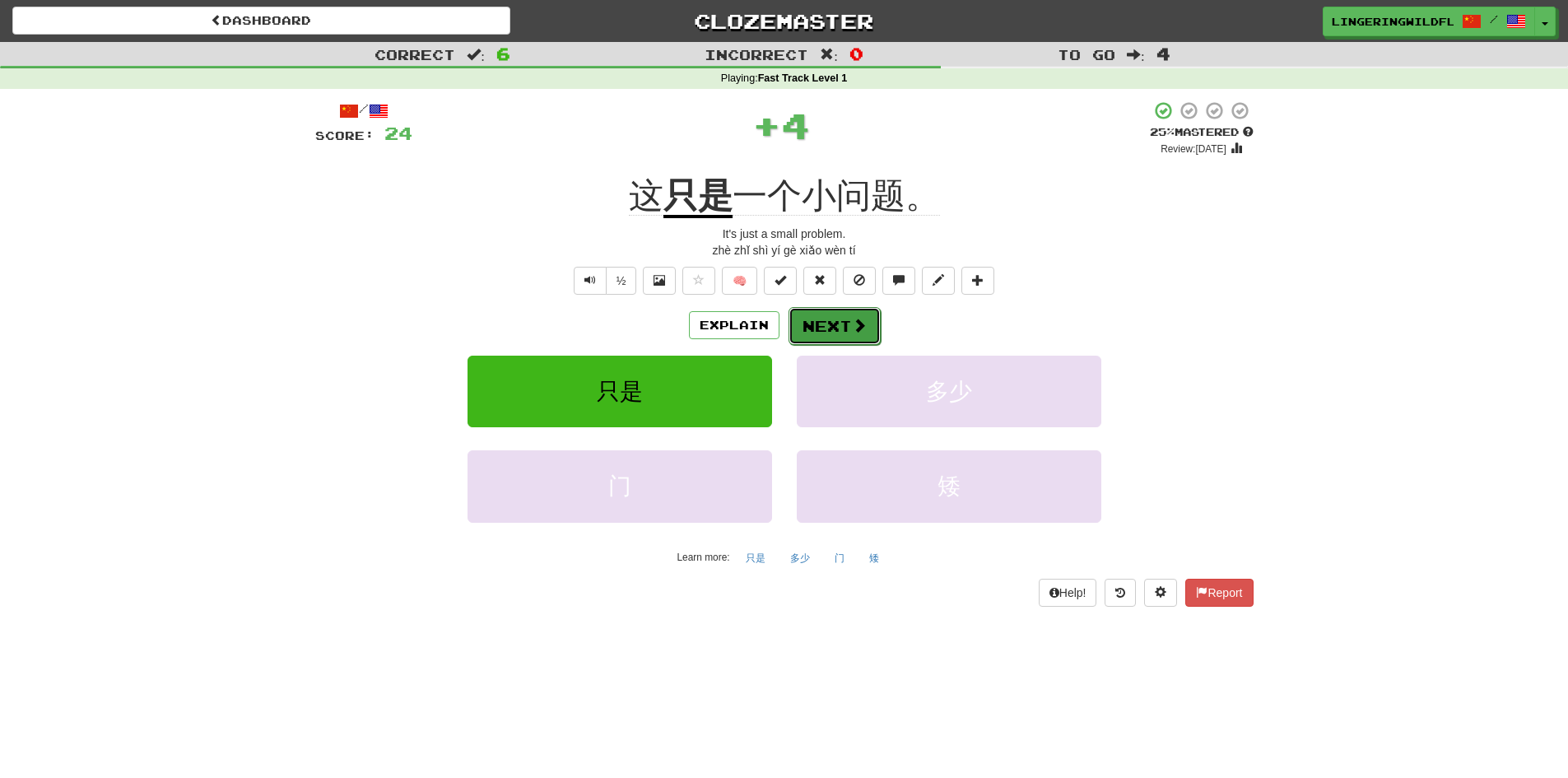
click at [842, 317] on button "Next" at bounding box center [834, 325] width 92 height 38
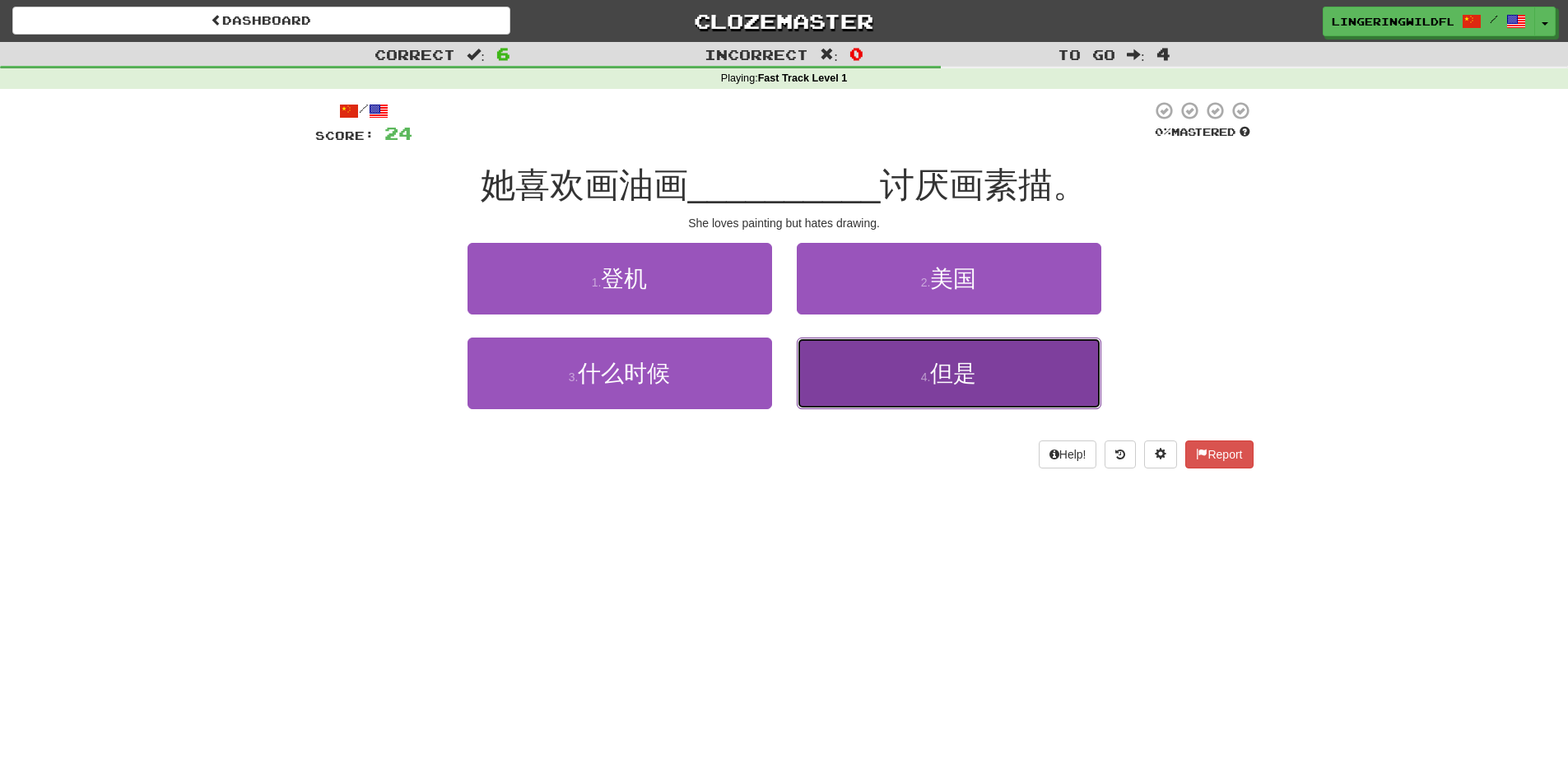
click at [927, 366] on button "4 . 但是" at bounding box center [948, 374] width 305 height 72
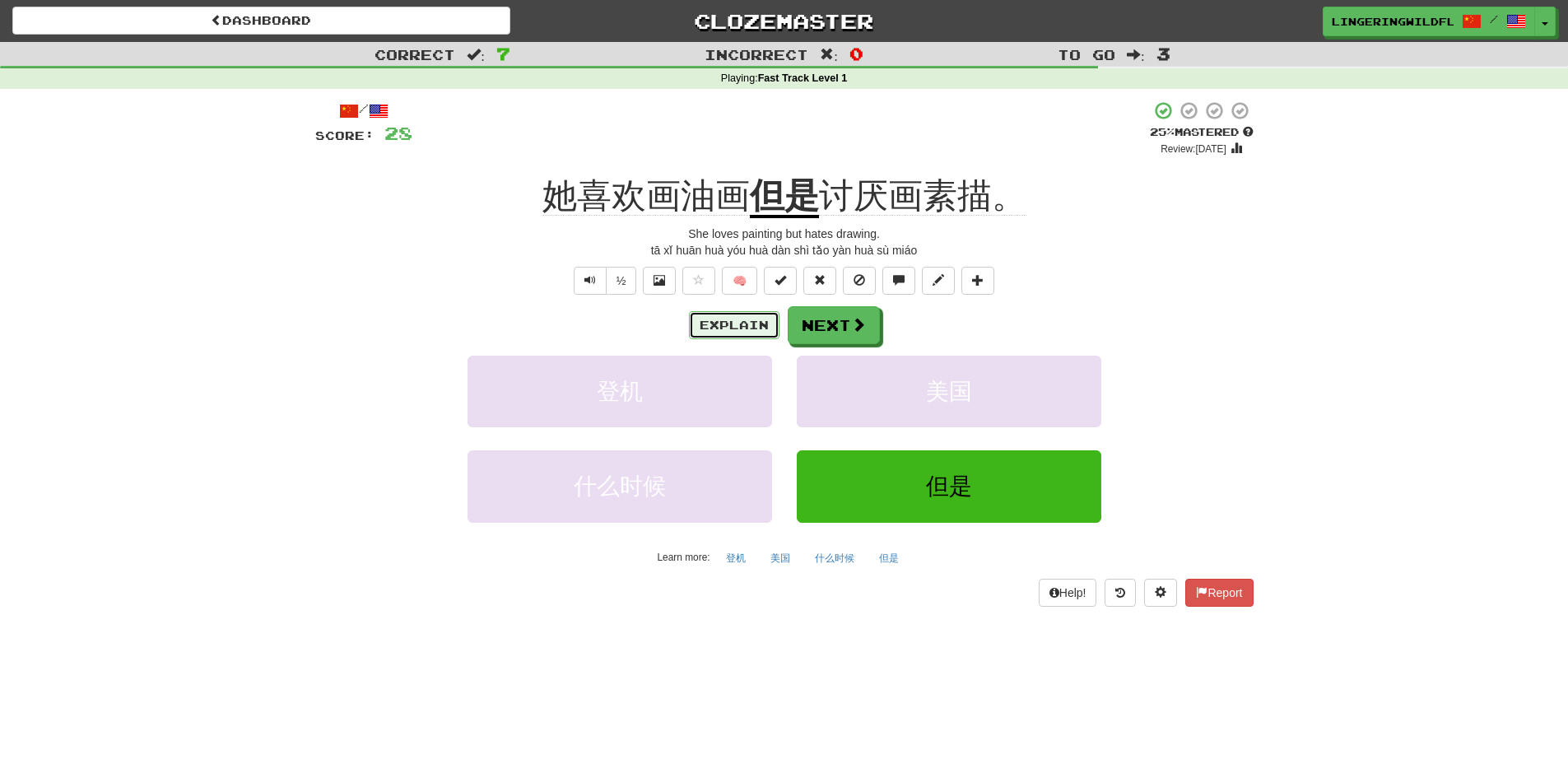
click at [738, 328] on button "Explain" at bounding box center [734, 325] width 90 height 28
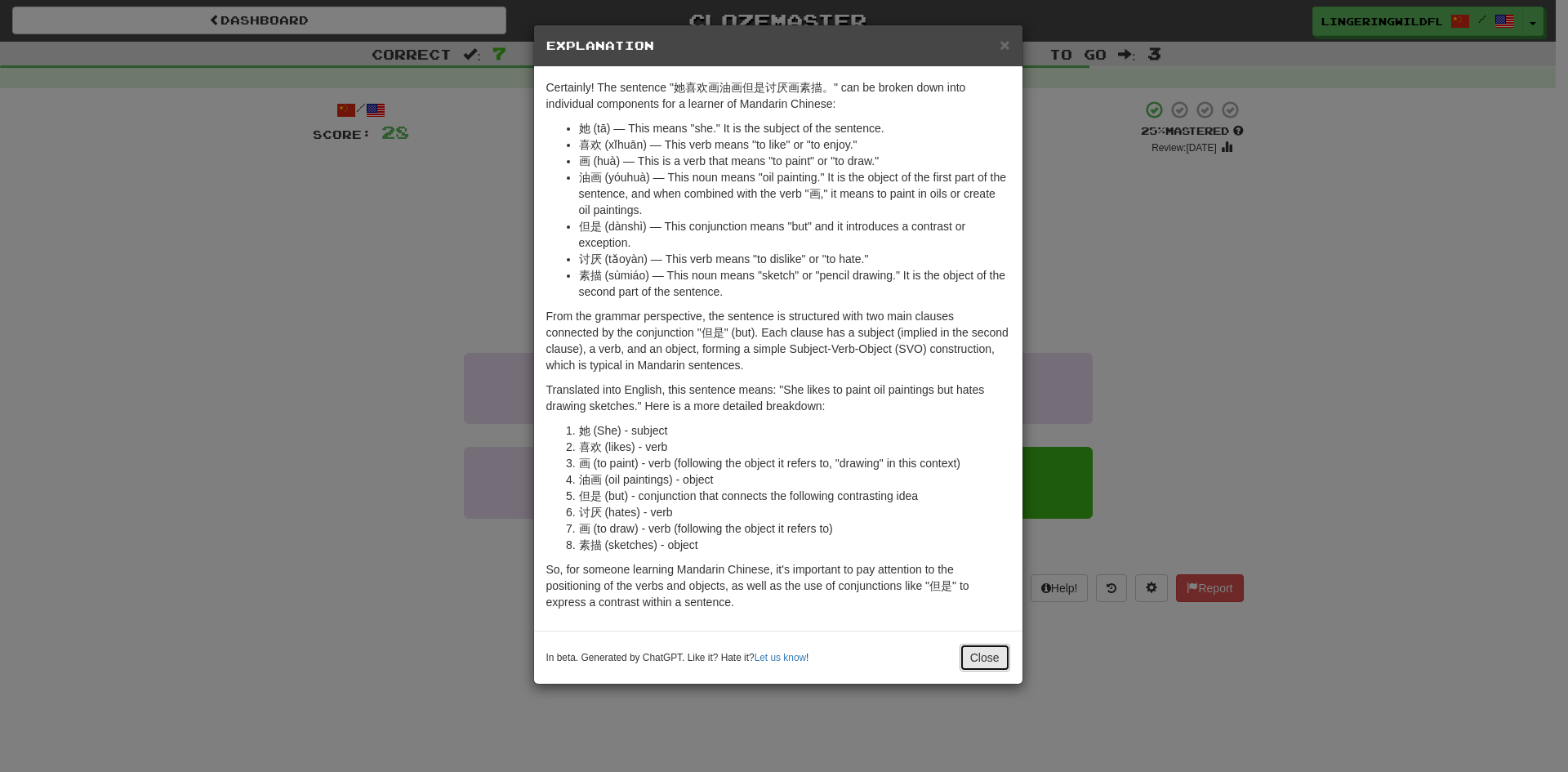
click at [980, 656] on button "Close" at bounding box center [984, 657] width 50 height 27
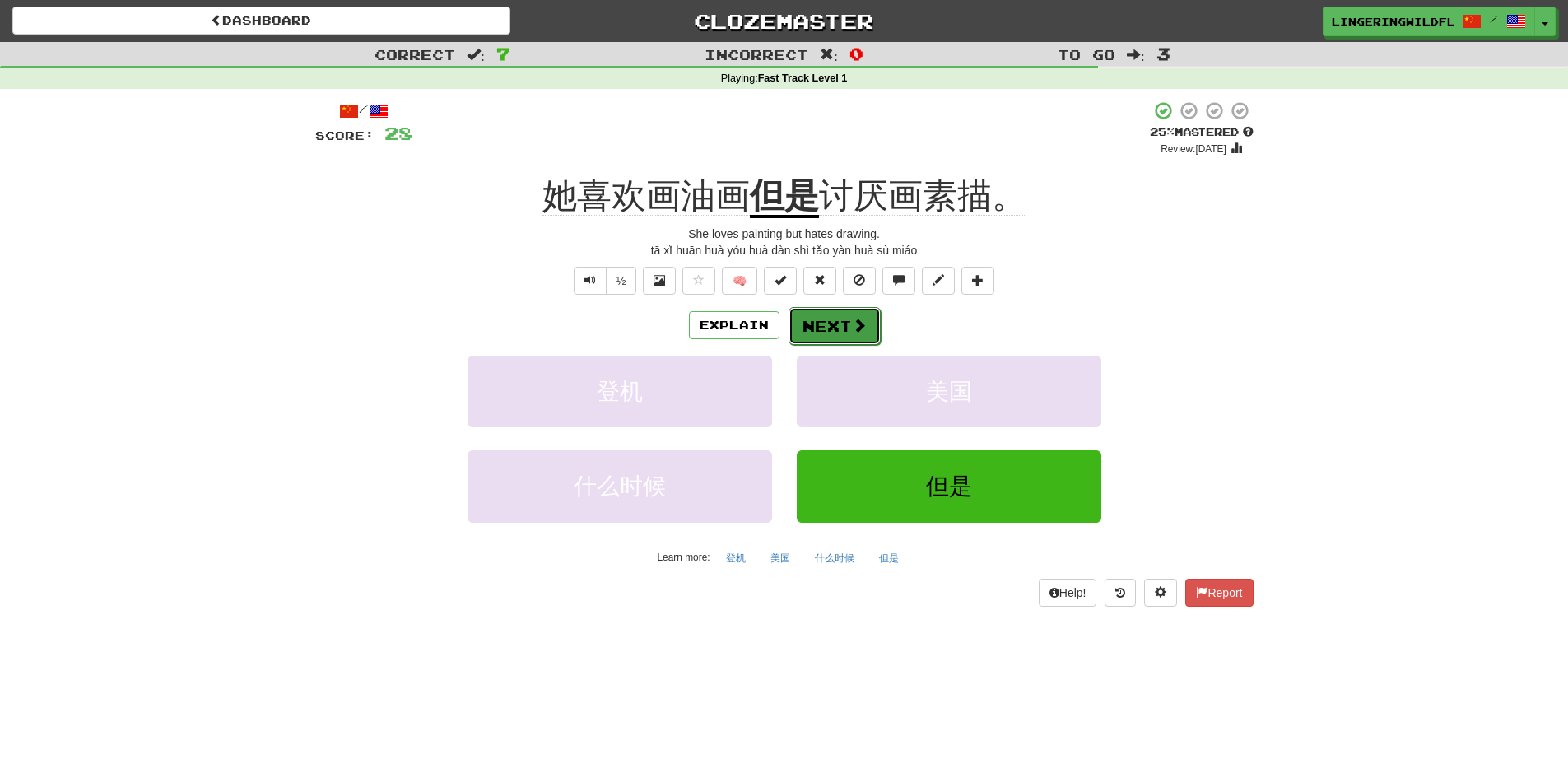
click at [834, 312] on button "Next" at bounding box center [834, 325] width 92 height 38
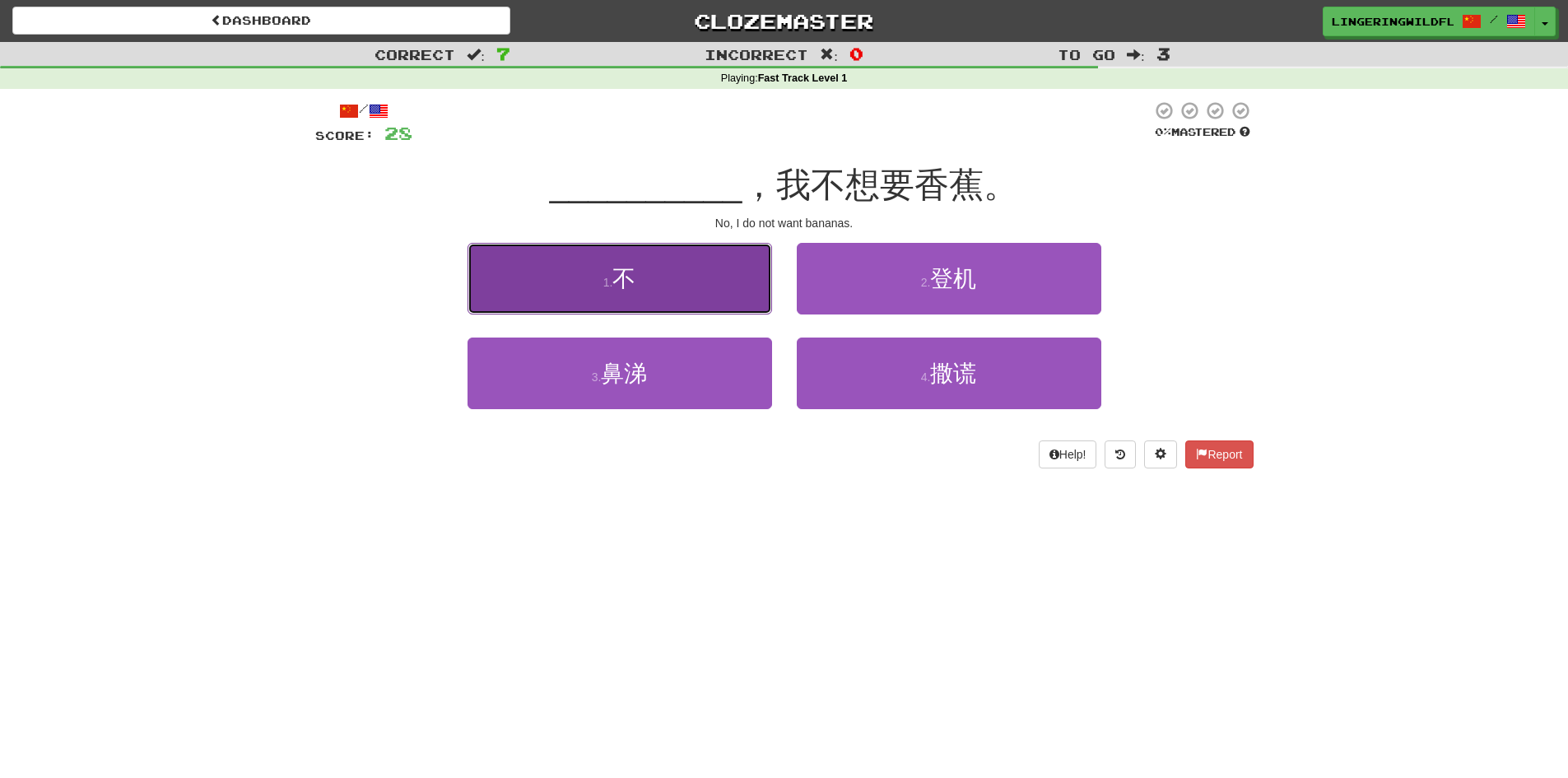
click at [708, 278] on button "1 . 不" at bounding box center [620, 279] width 305 height 72
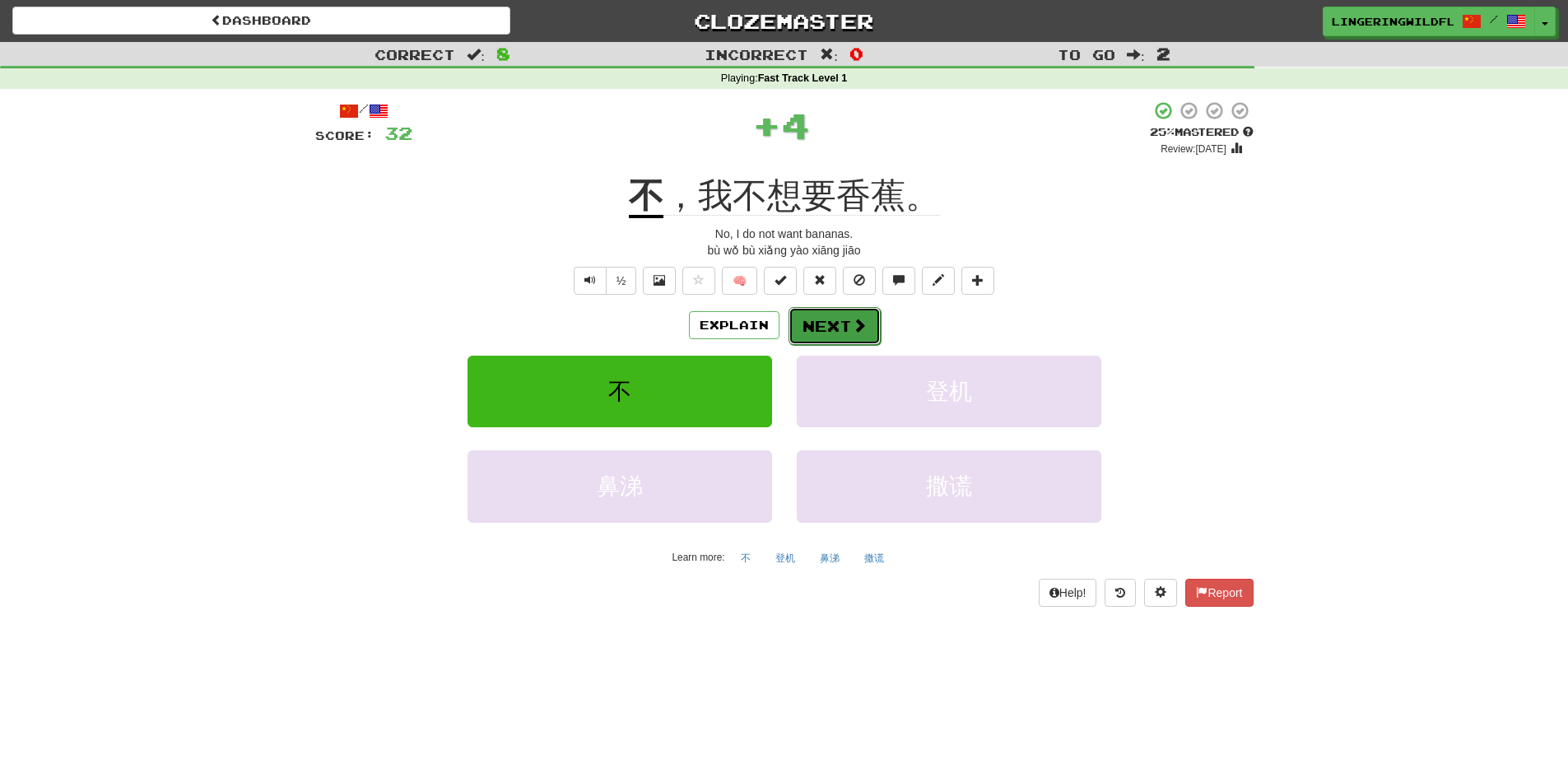
click at [836, 327] on button "Next" at bounding box center [834, 325] width 92 height 38
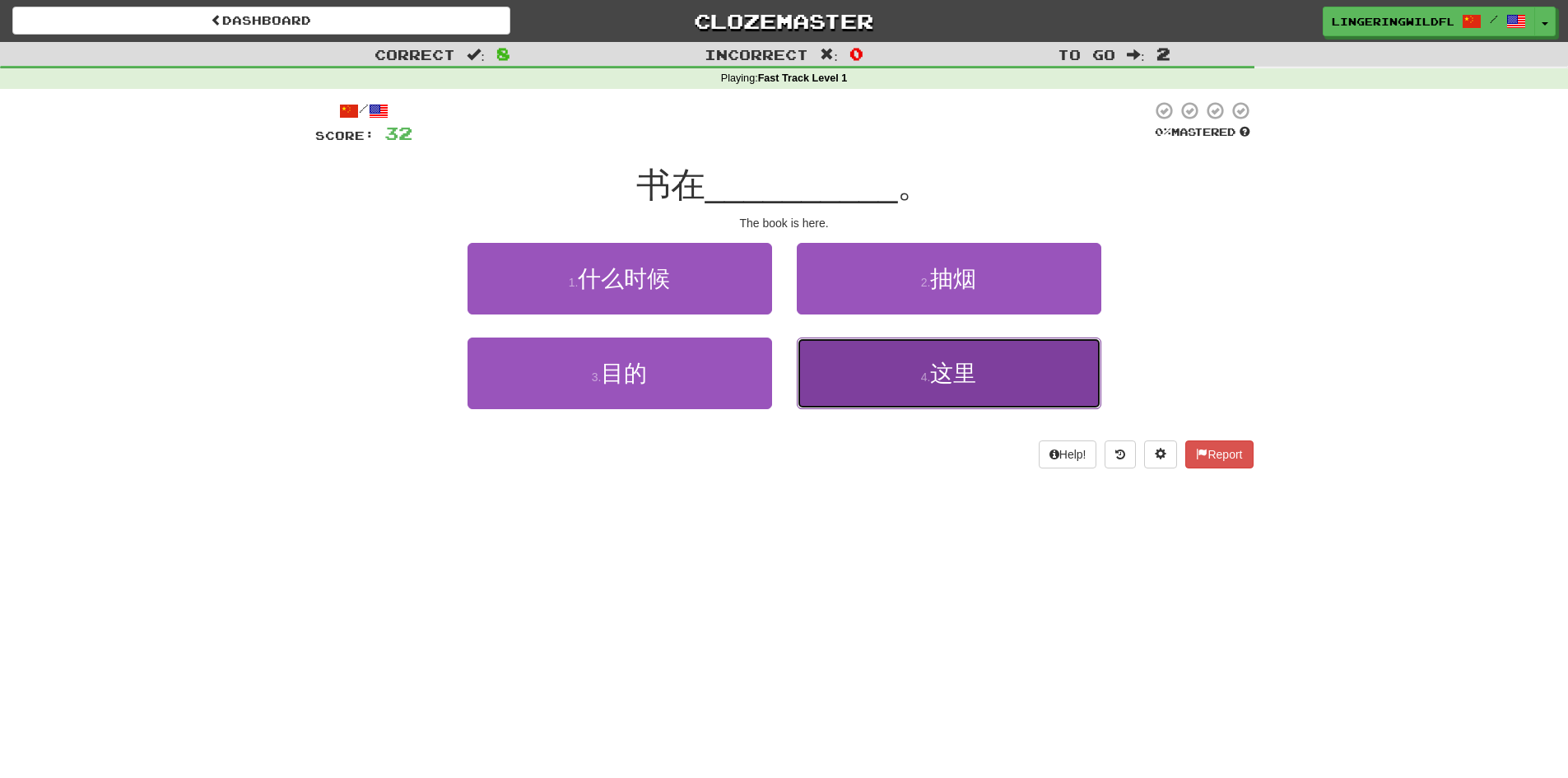
click at [869, 374] on button "4 . 这里" at bounding box center [948, 374] width 305 height 72
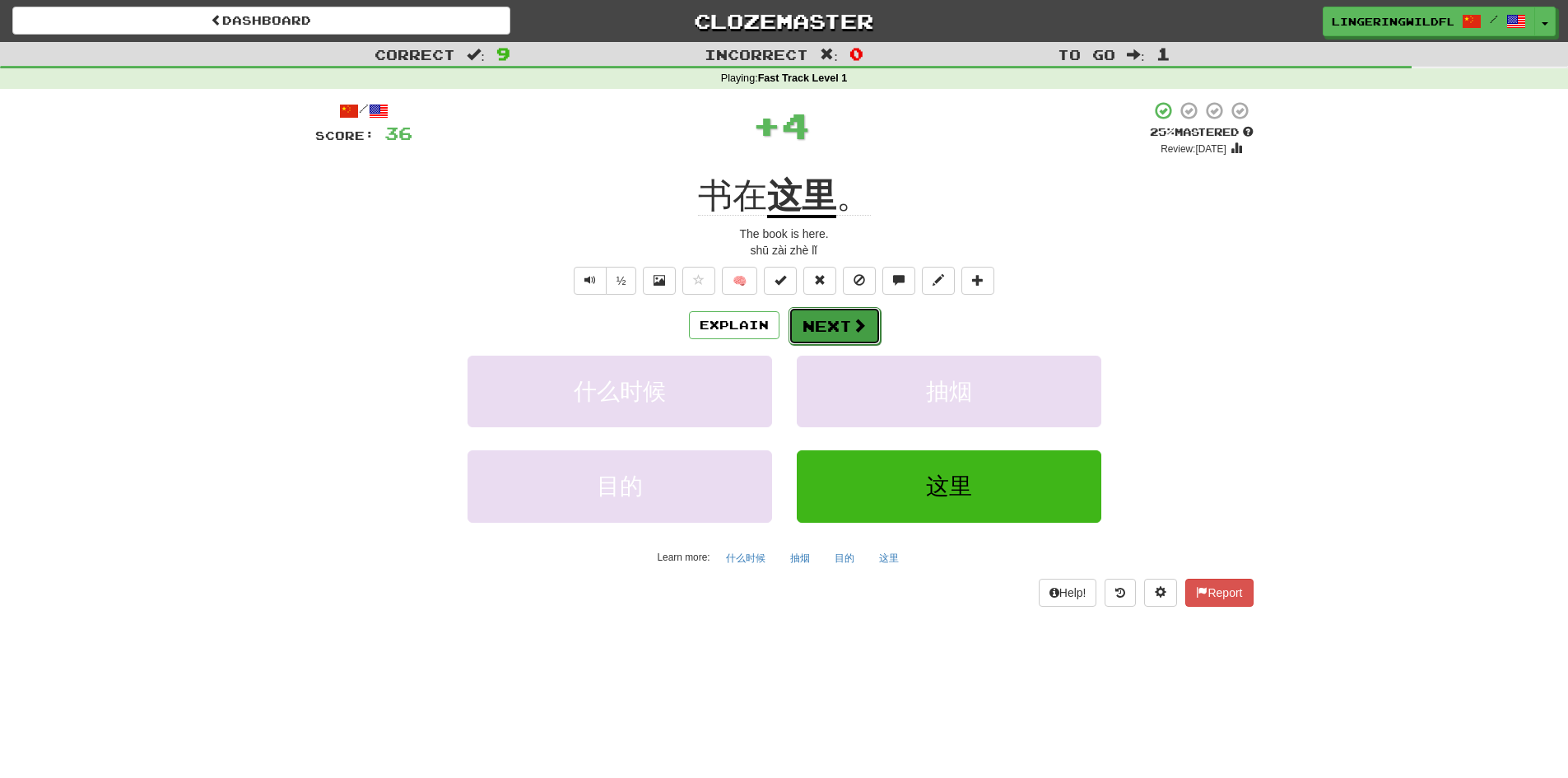
click at [812, 326] on button "Next" at bounding box center [834, 325] width 92 height 38
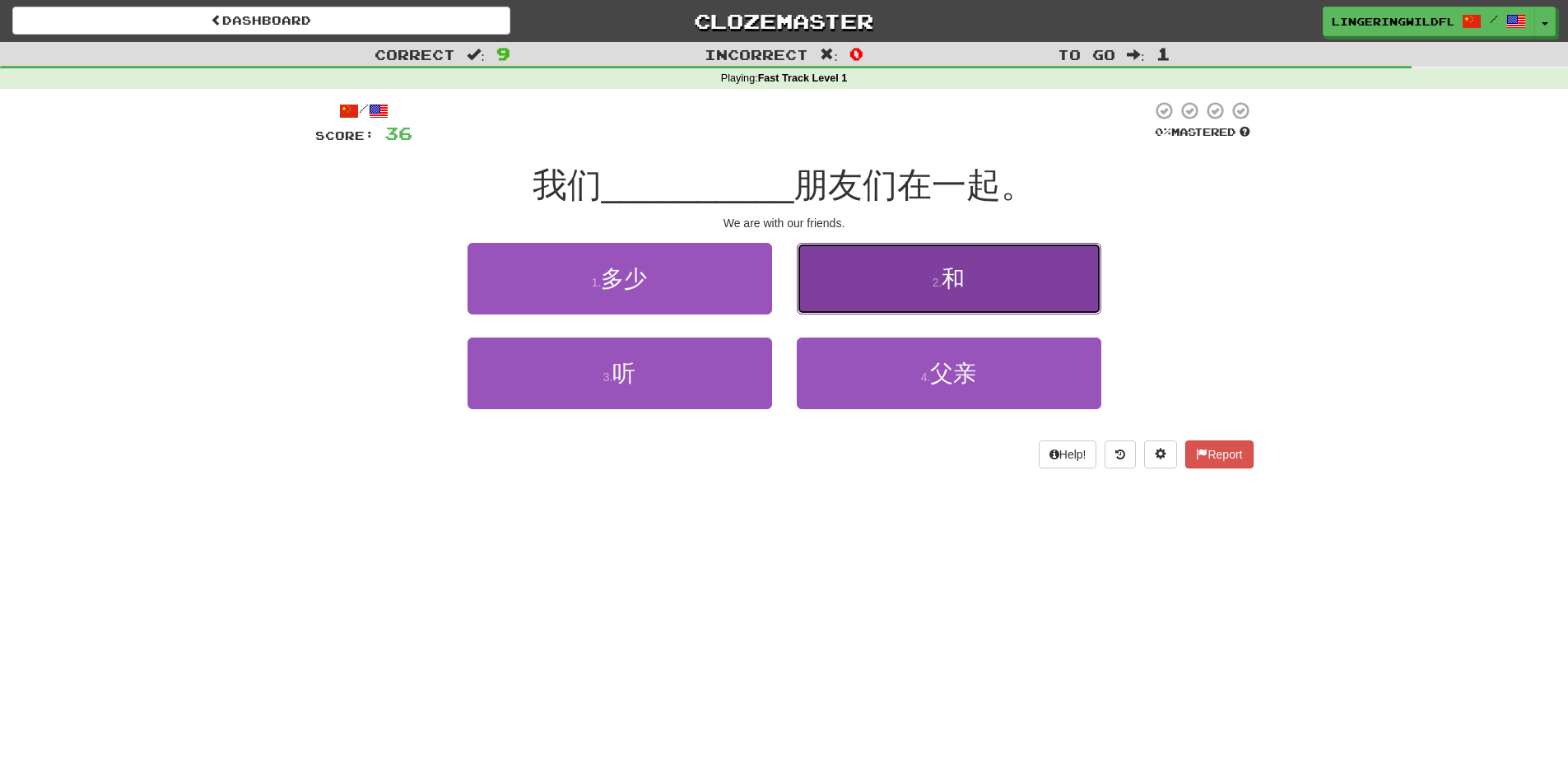
click at [890, 290] on button "2 . 和" at bounding box center [948, 279] width 305 height 72
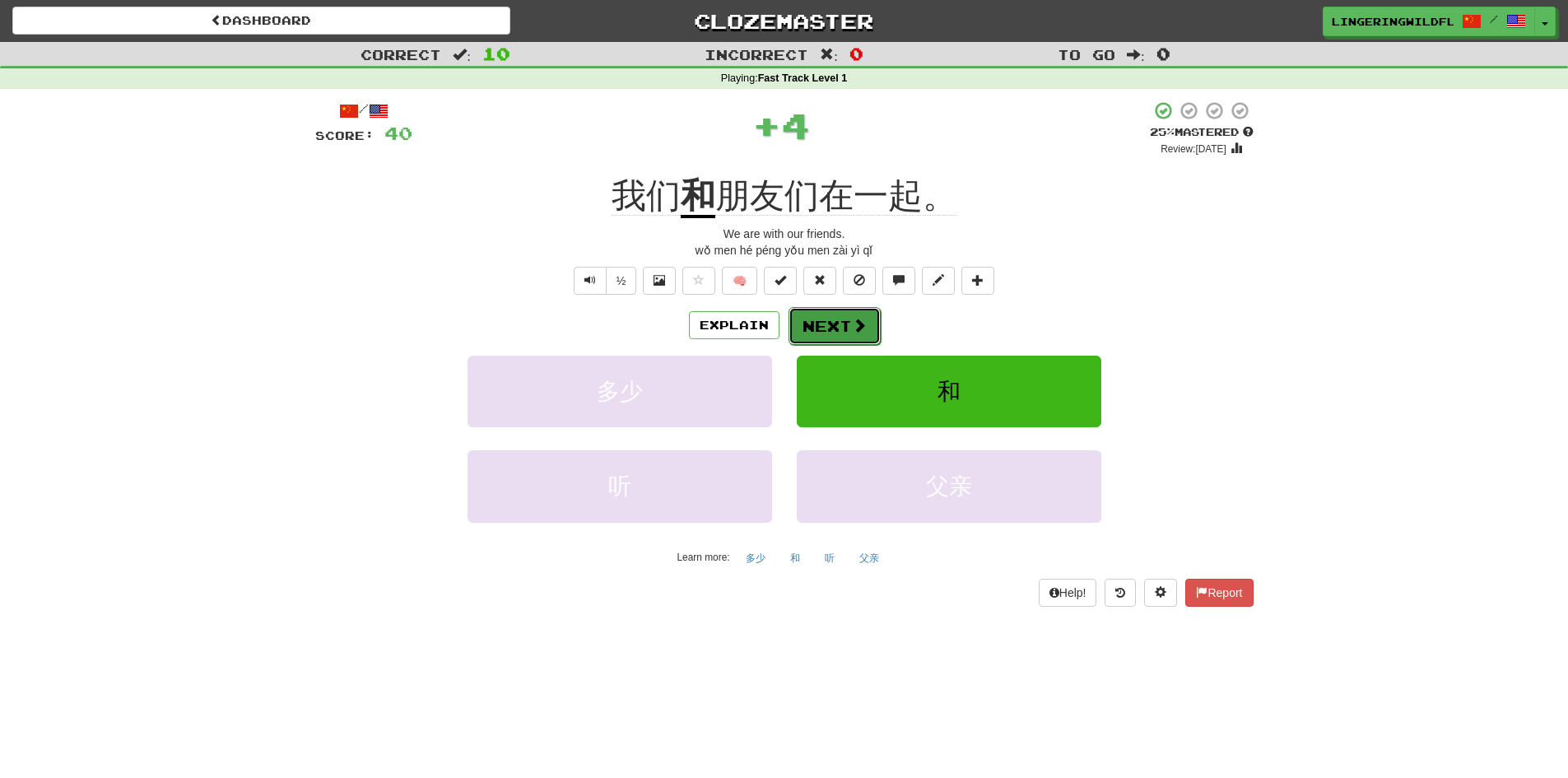
click at [852, 319] on span at bounding box center [859, 325] width 15 height 15
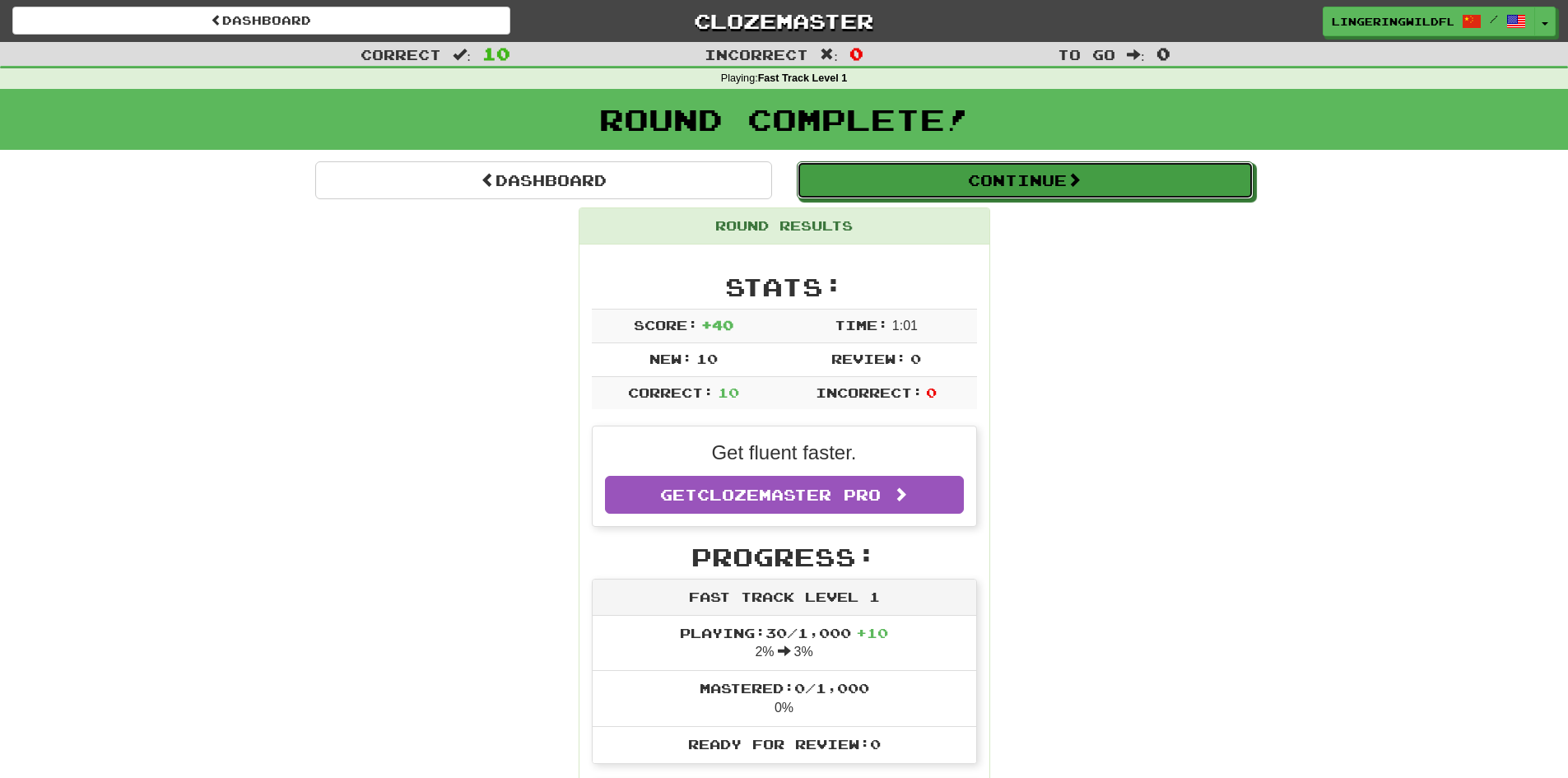
click at [947, 187] on button "Continue" at bounding box center [1025, 180] width 457 height 38
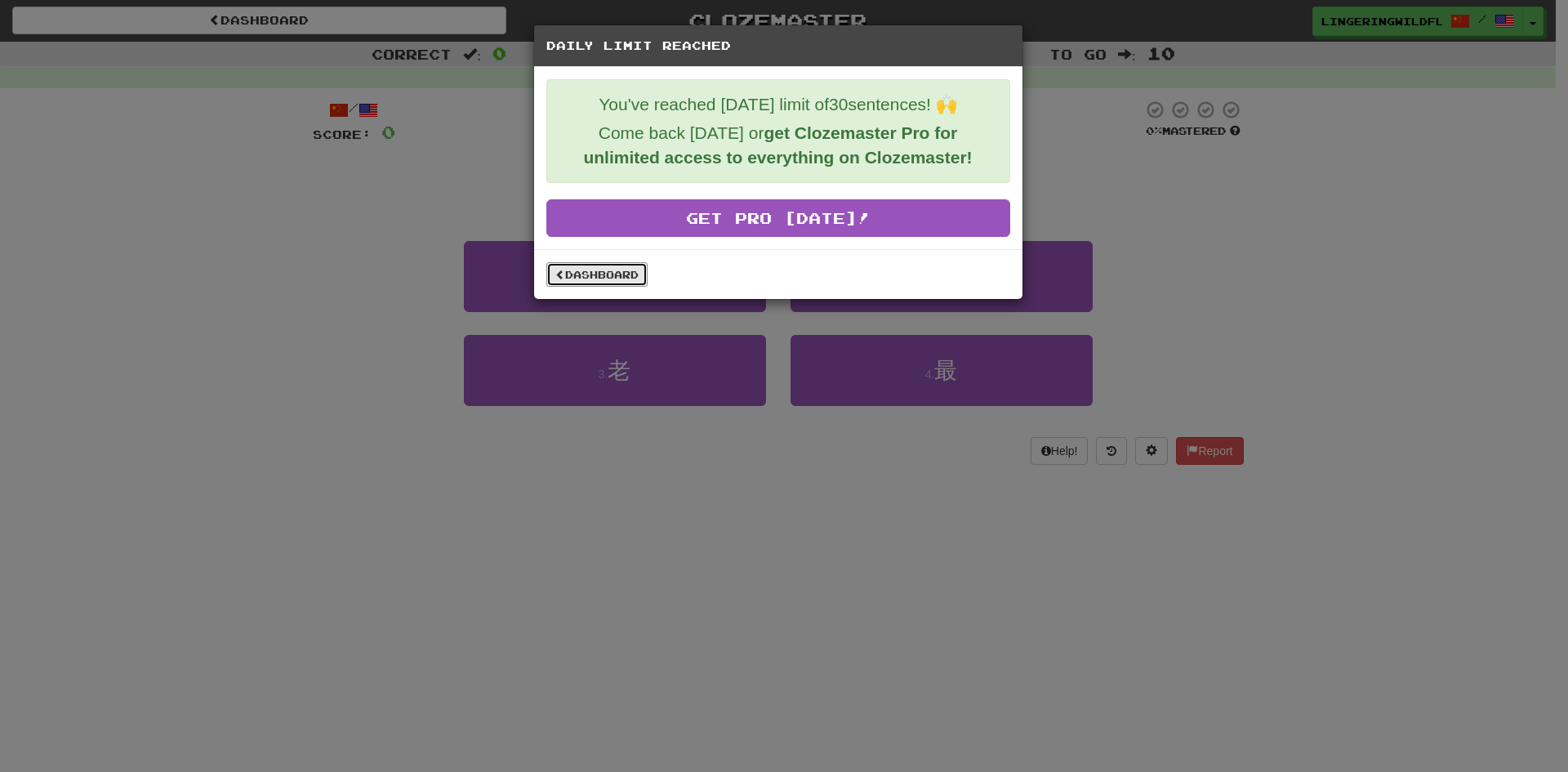
drag, startPoint x: 589, startPoint y: 270, endPoint x: 535, endPoint y: 247, distance: 58.7
click at [589, 271] on link "Dashboard" at bounding box center [597, 274] width 101 height 25
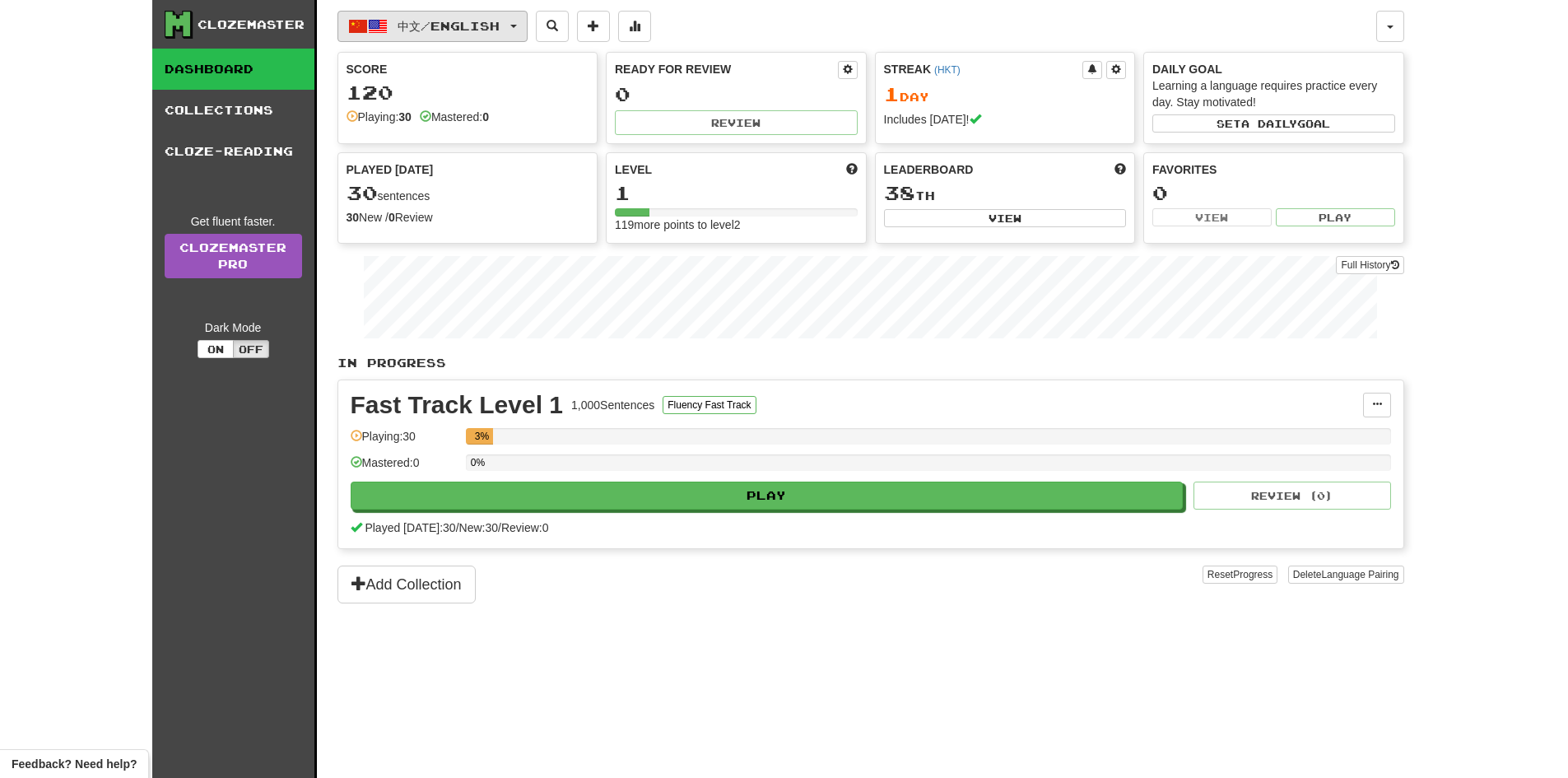
click at [469, 19] on span "中文 / English" at bounding box center [448, 26] width 102 height 14
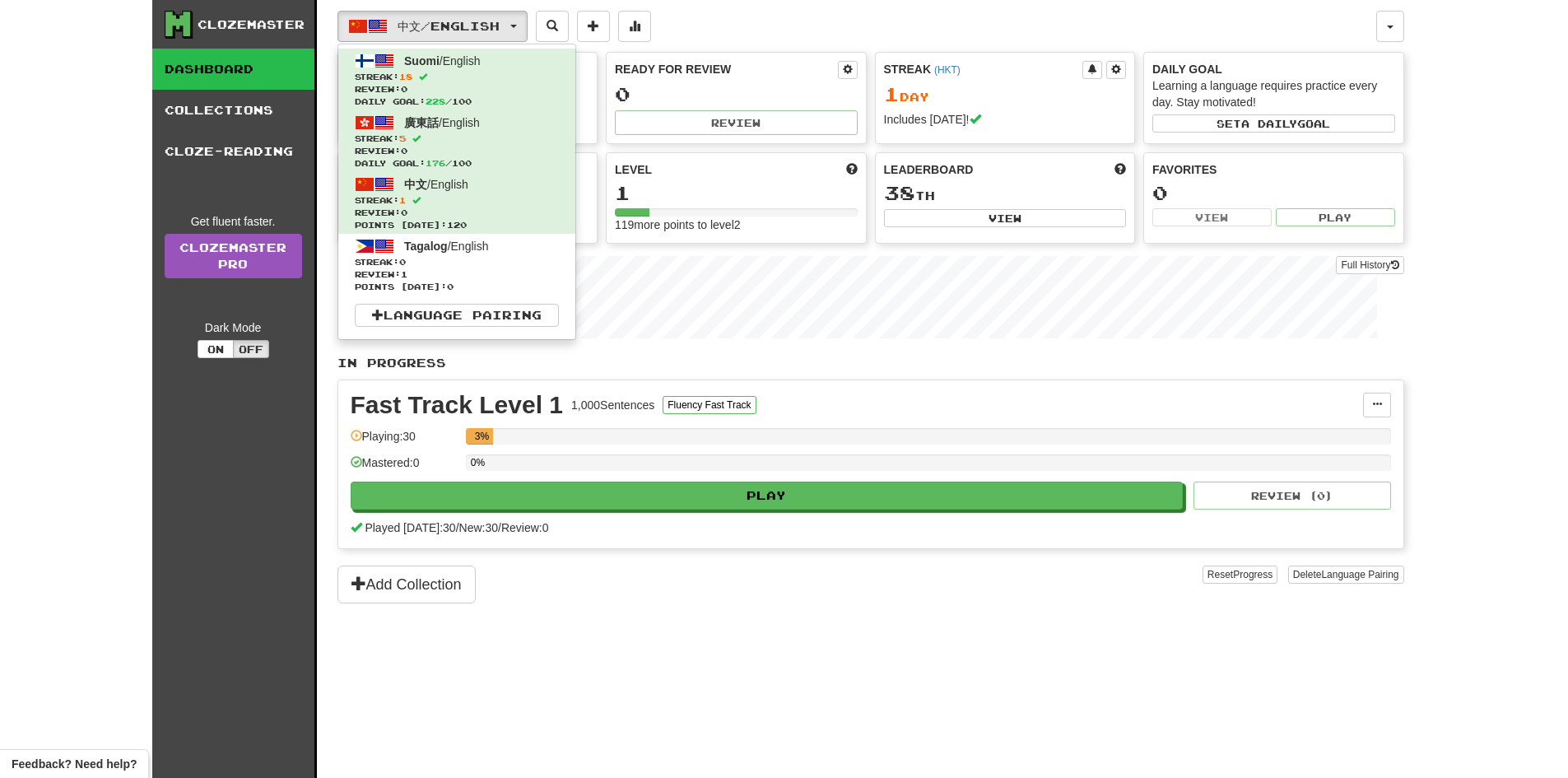
drag, startPoint x: 523, startPoint y: 256, endPoint x: 708, endPoint y: 22, distance: 298.3
click at [708, 22] on div "中文 / English Suomi / English Streak: 18 Review: 0 Daily Goal: 228 / 100 廣東話 / E…" at bounding box center [857, 27] width 1039 height 31
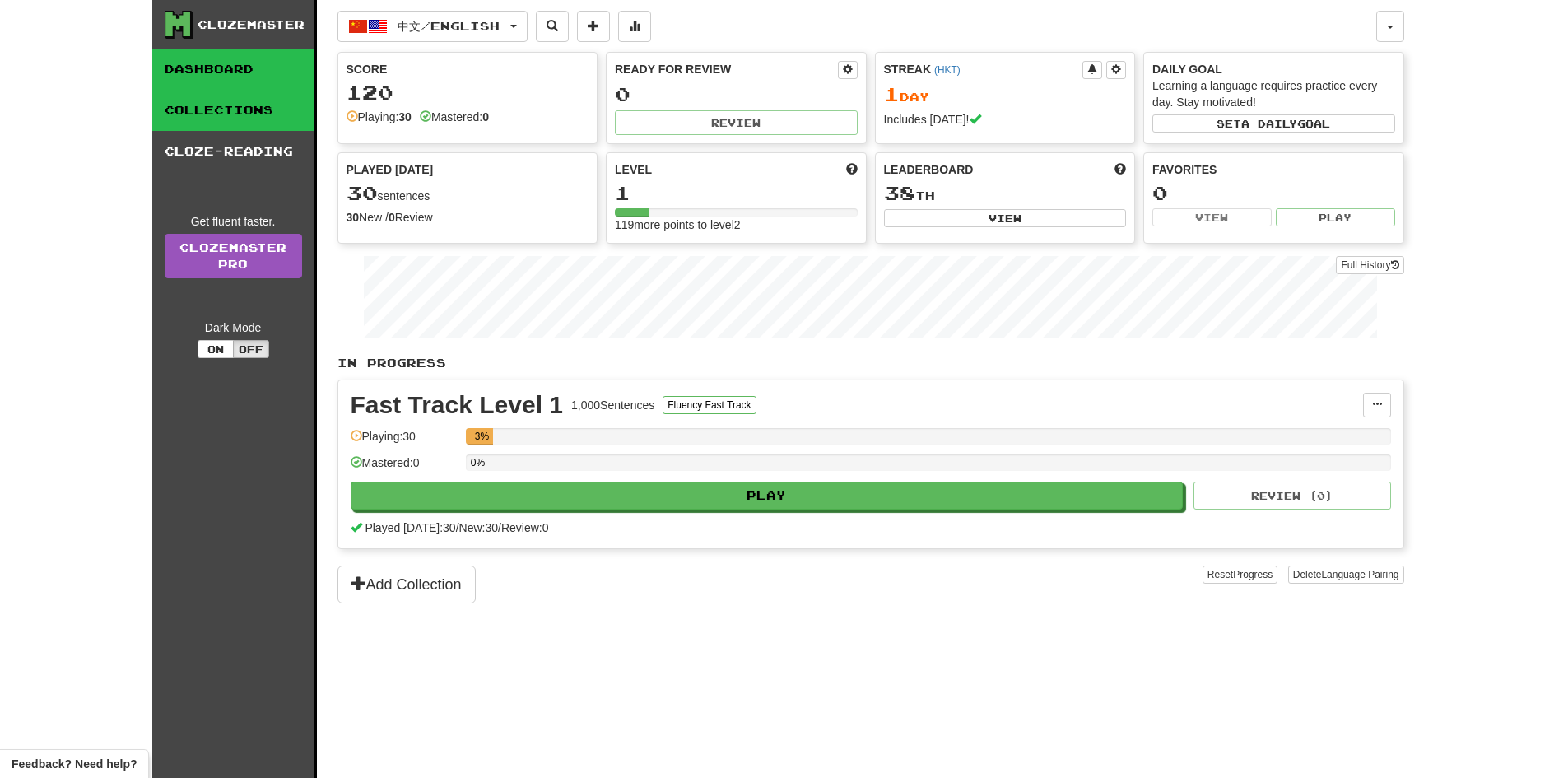
click at [262, 112] on link "Collections" at bounding box center [233, 110] width 162 height 41
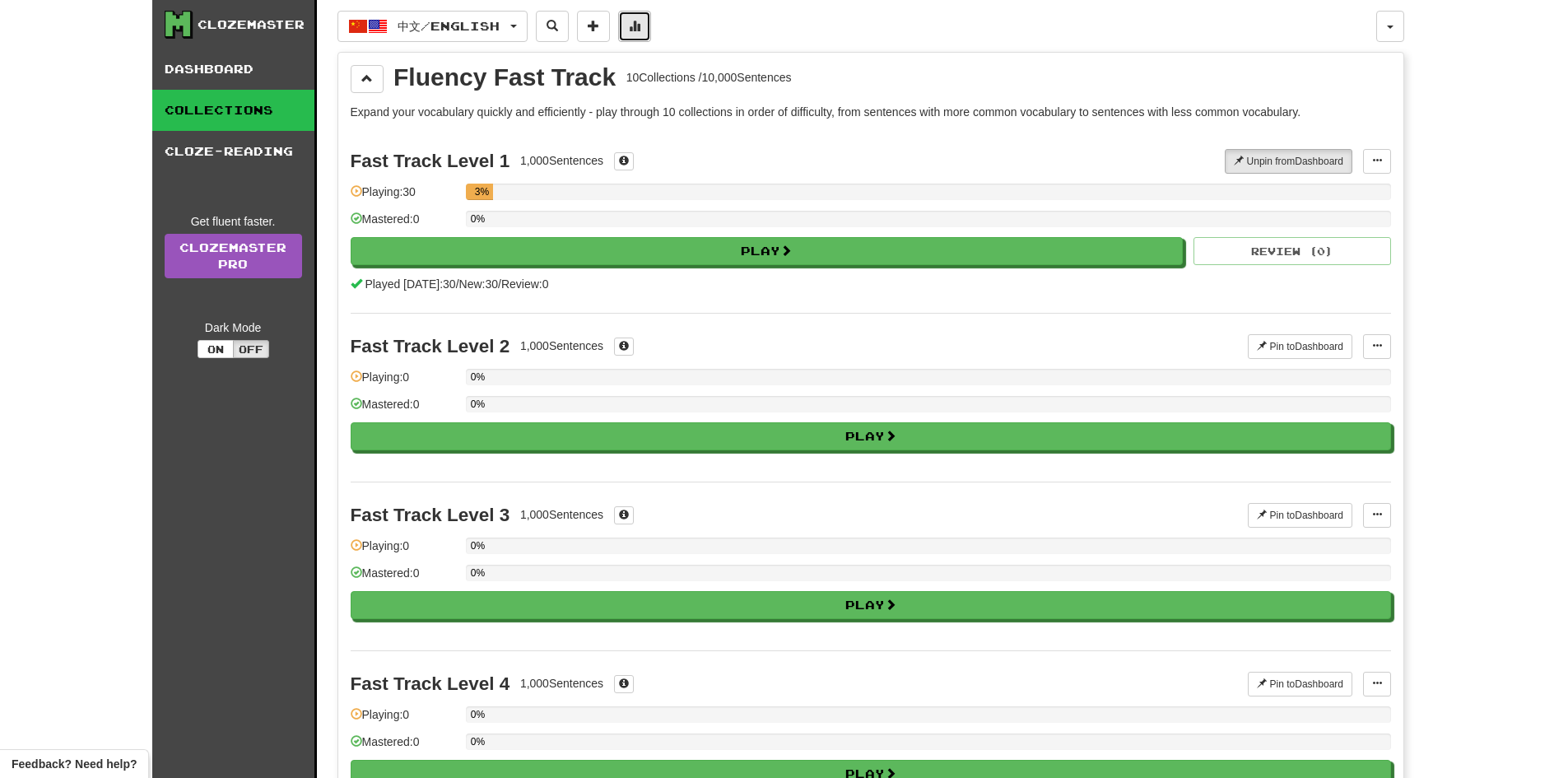
click at [640, 29] on span at bounding box center [634, 25] width 12 height 12
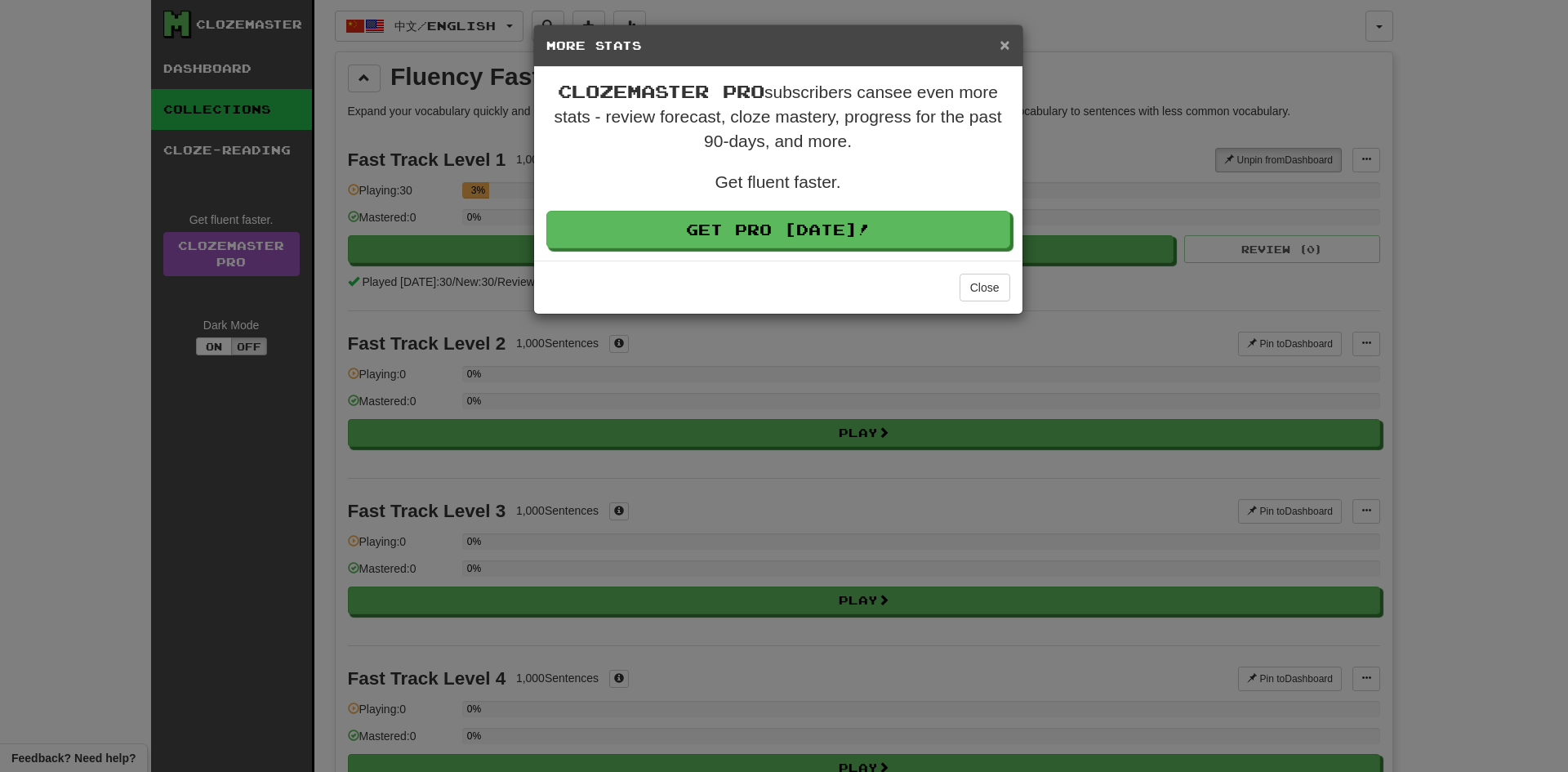
click at [1002, 49] on span "×" at bounding box center [1004, 44] width 10 height 19
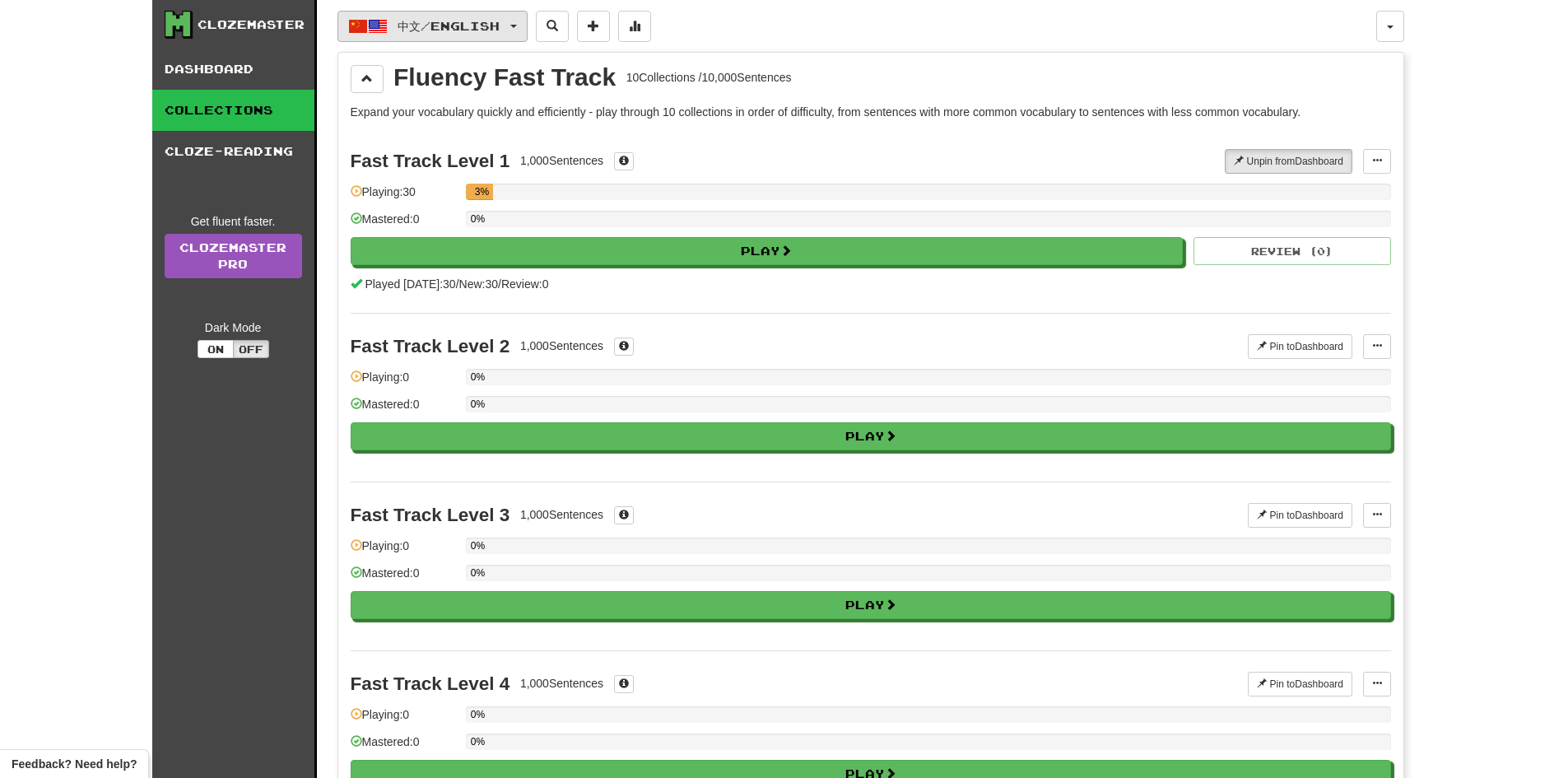
click at [512, 36] on button "中文 / English" at bounding box center [433, 27] width 191 height 31
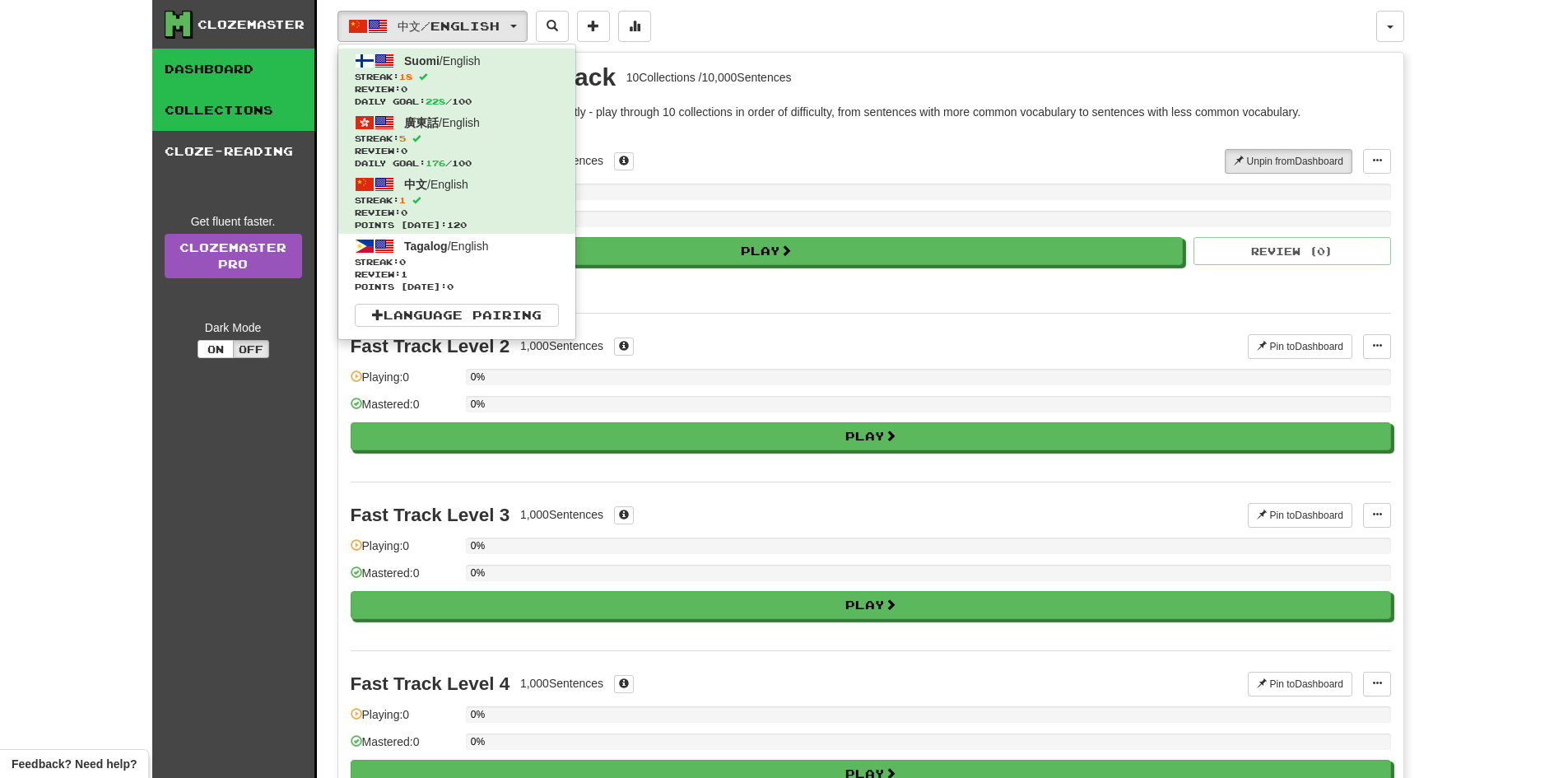
click at [252, 61] on link "Dashboard" at bounding box center [233, 69] width 162 height 41
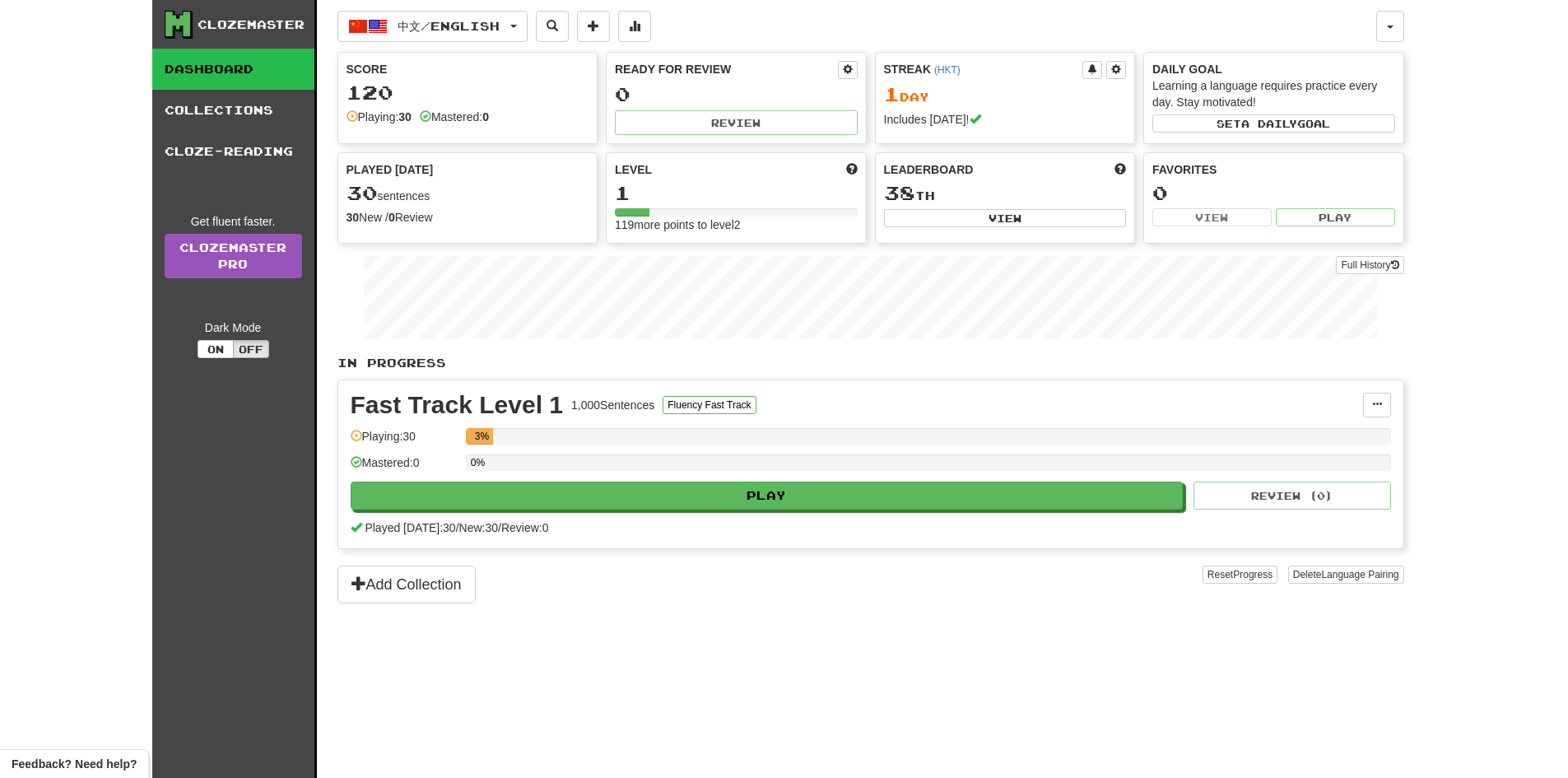
click at [270, 25] on div "Clozemaster" at bounding box center [251, 25] width 107 height 17
click at [1405, 15] on div "Clozemaster Dashboard Collections Cloze-Reading Get fluent faster. Clozemaster …" at bounding box center [784, 389] width 1264 height 778
click at [1393, 21] on button "button" at bounding box center [1390, 27] width 28 height 31
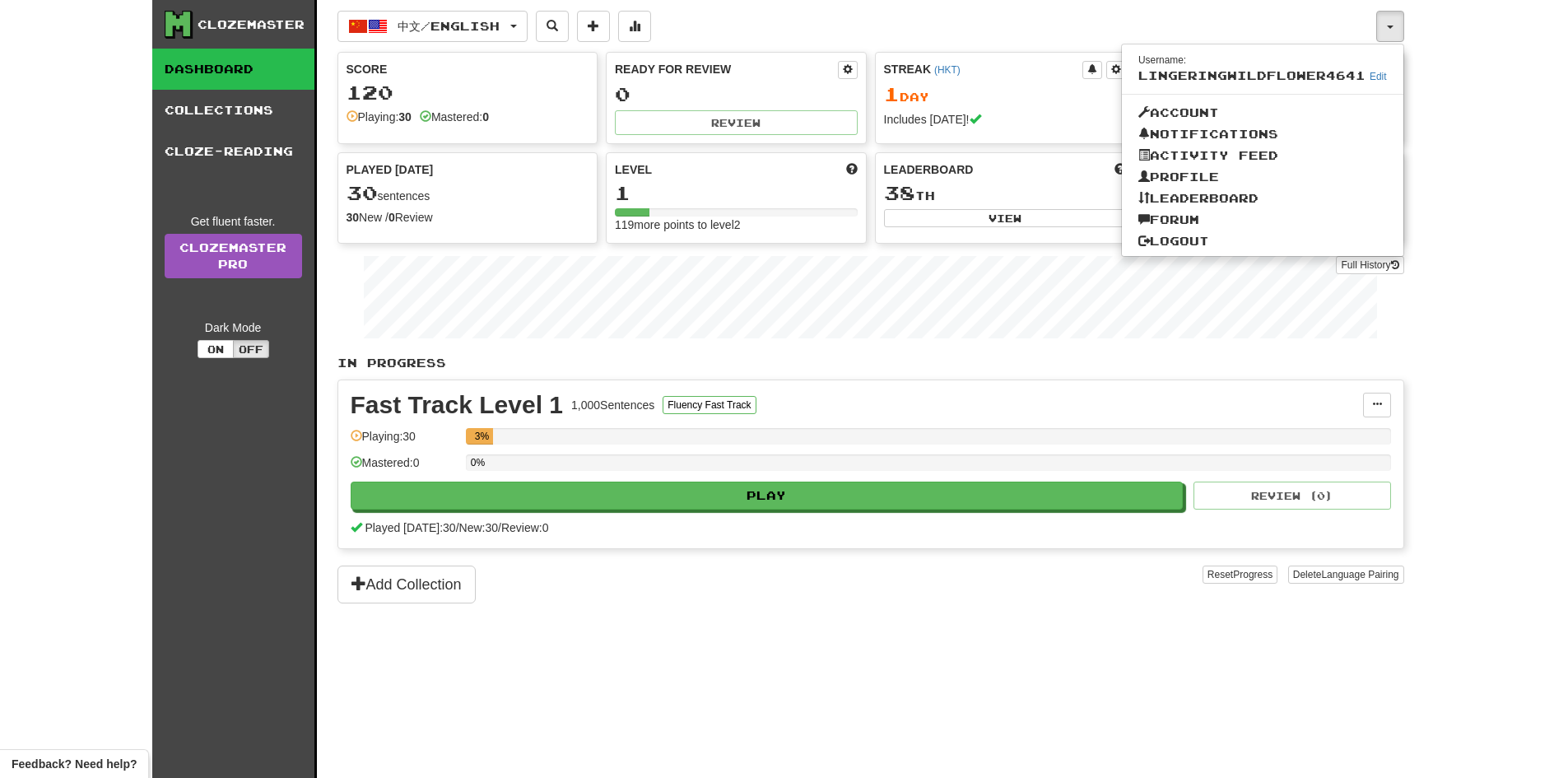
click at [1445, 44] on div "Clozemaster Dashboard Collections Cloze-Reading Get fluent faster. Clozemaster …" at bounding box center [784, 389] width 1568 height 778
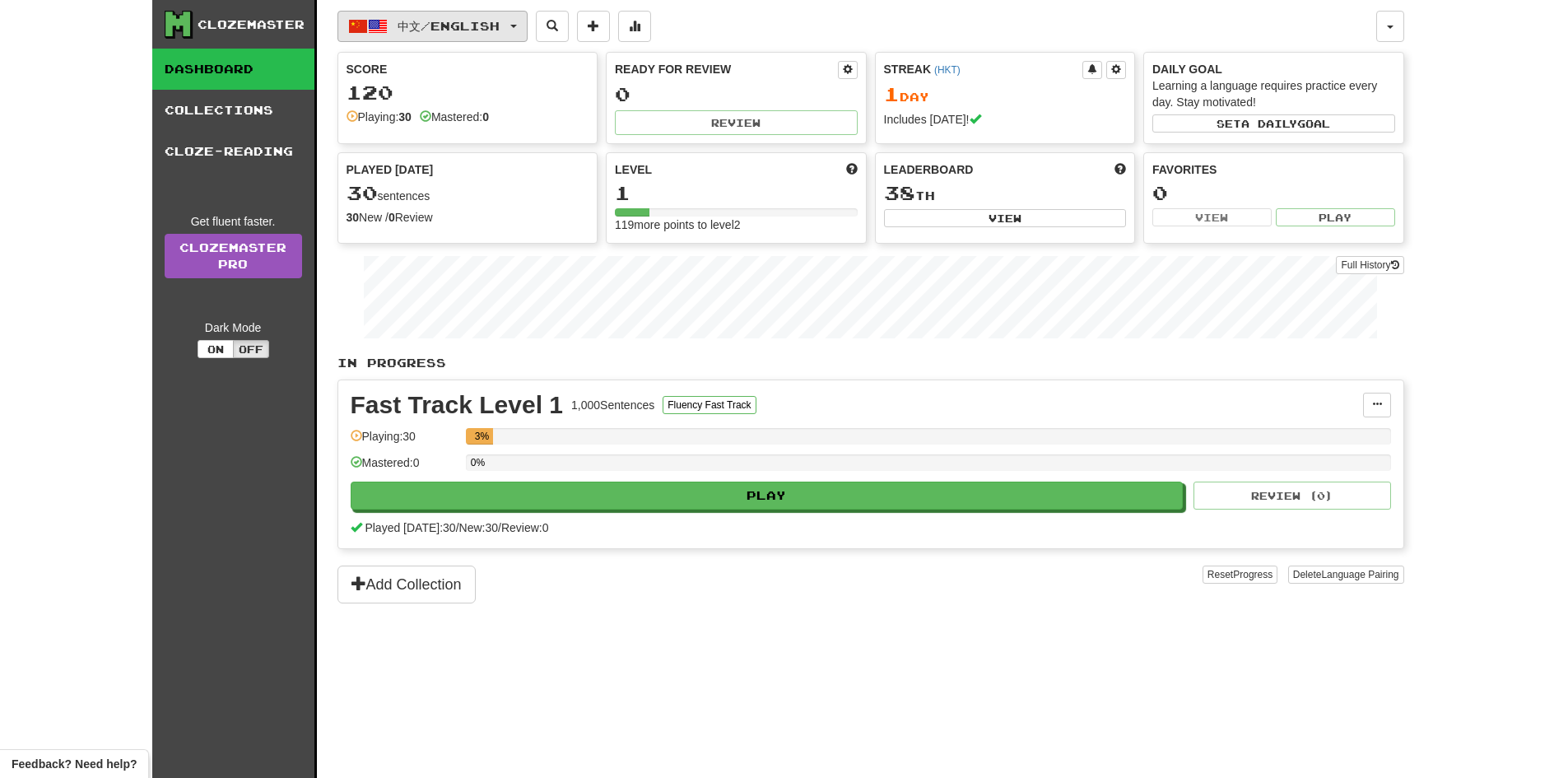
click at [468, 26] on span "中文 / English" at bounding box center [448, 26] width 102 height 14
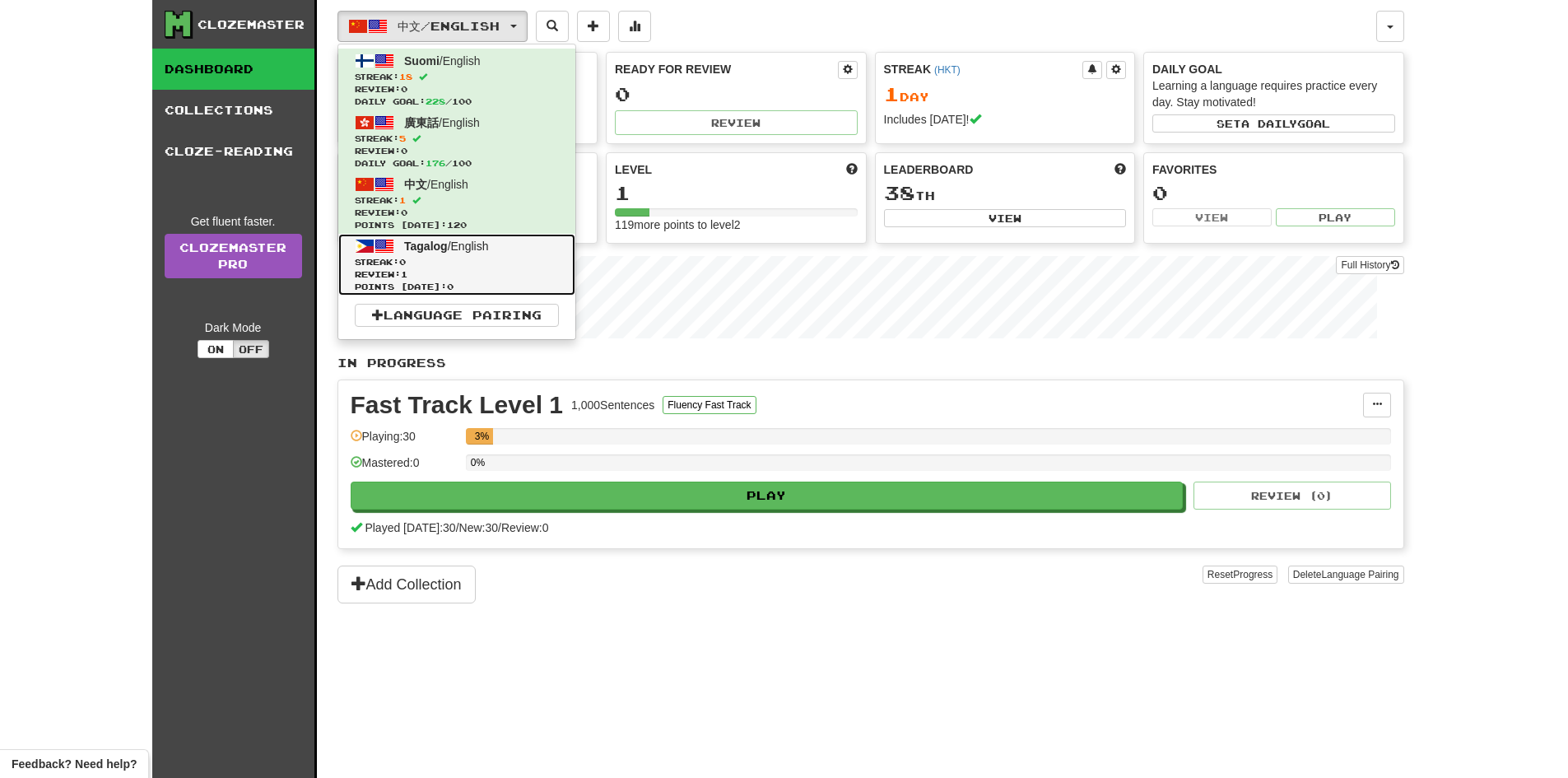
click at [417, 255] on link "Tagalog / English Streak: 0 Review: 1 Points today: 0" at bounding box center [456, 264] width 237 height 62
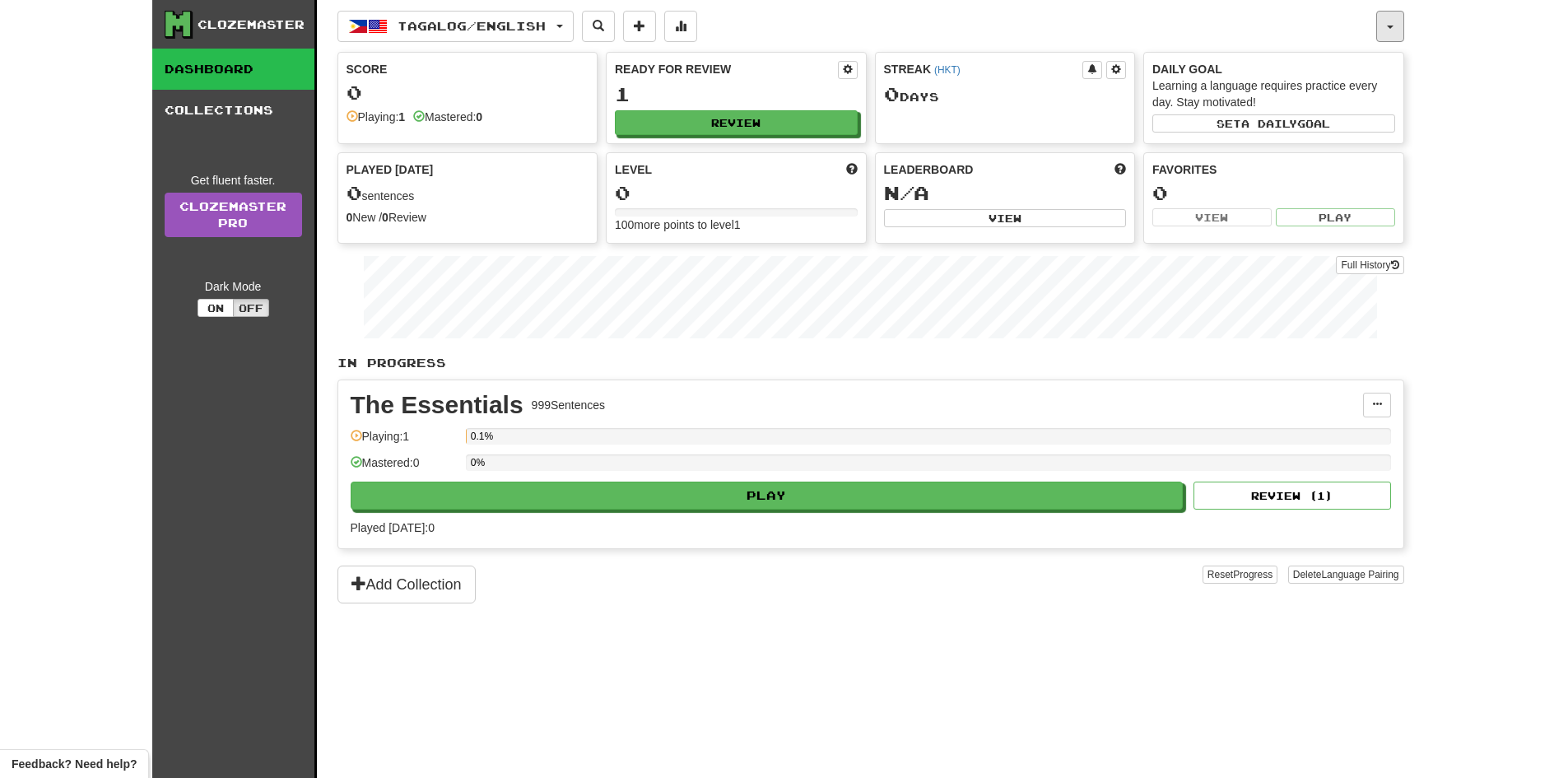
click at [1389, 34] on button "button" at bounding box center [1390, 27] width 28 height 31
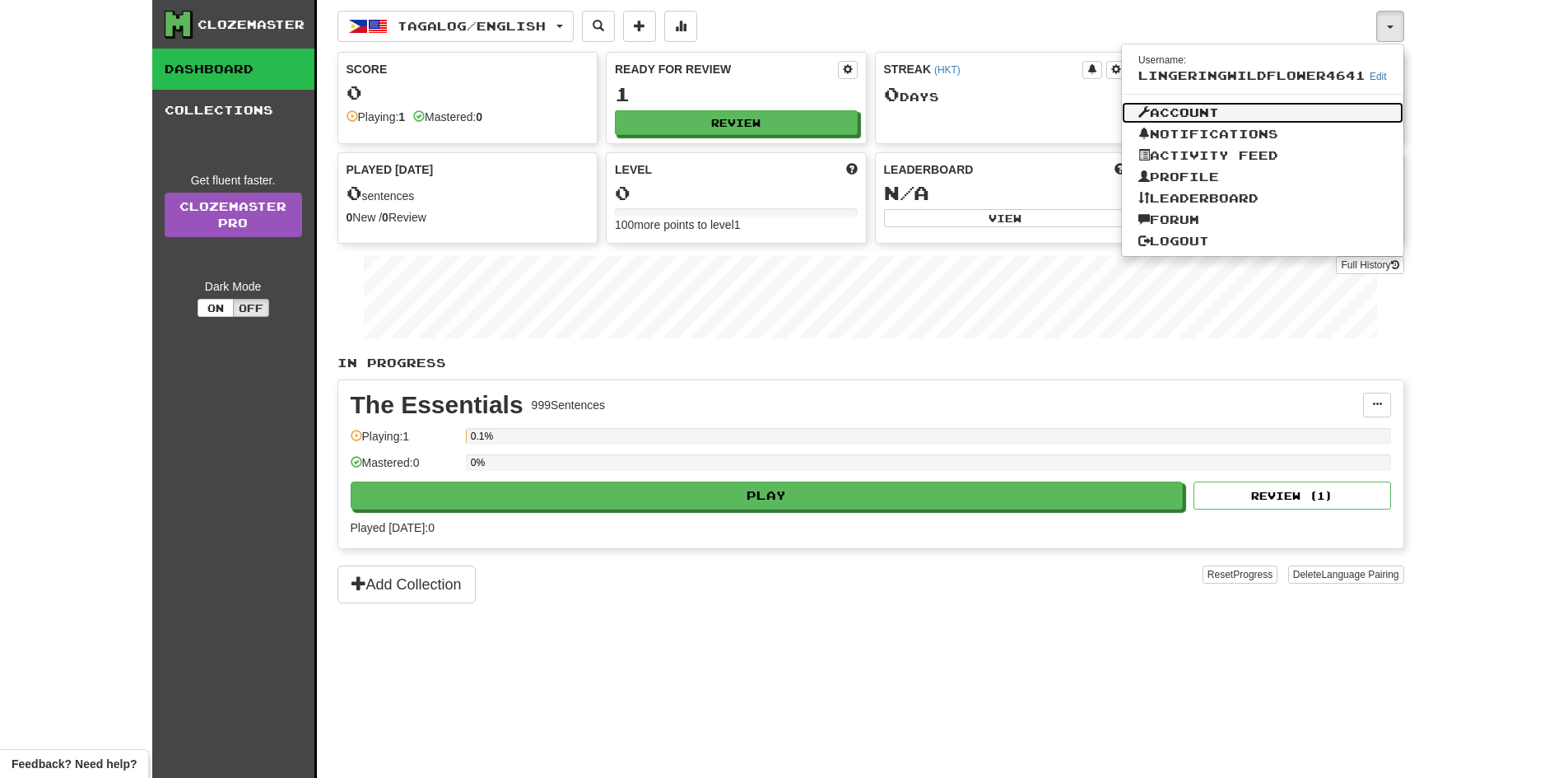
click at [1255, 106] on link "Account" at bounding box center [1262, 112] width 282 height 21
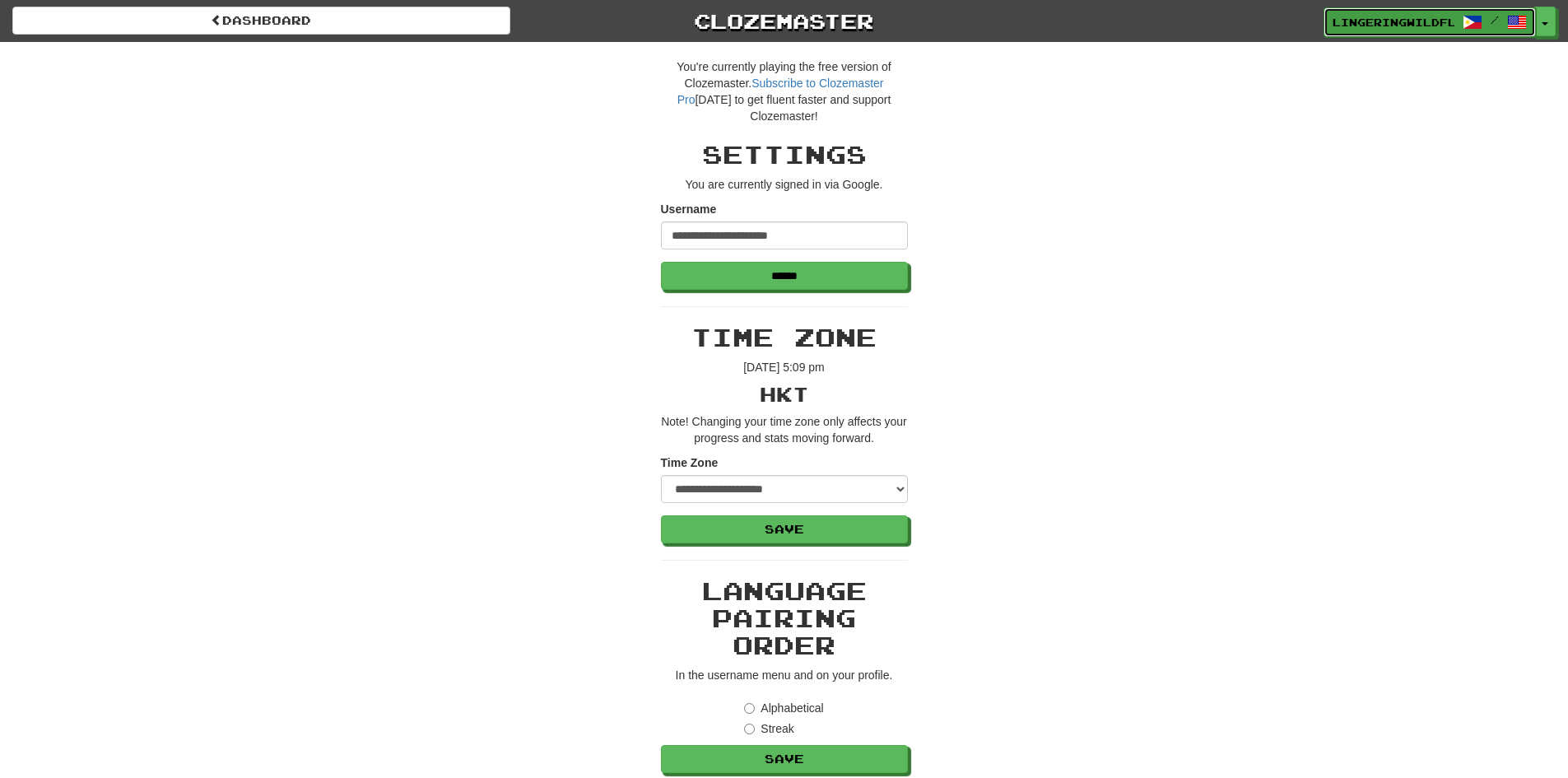
click at [1381, 20] on span "LingeringWildflower4641" at bounding box center [1393, 22] width 122 height 15
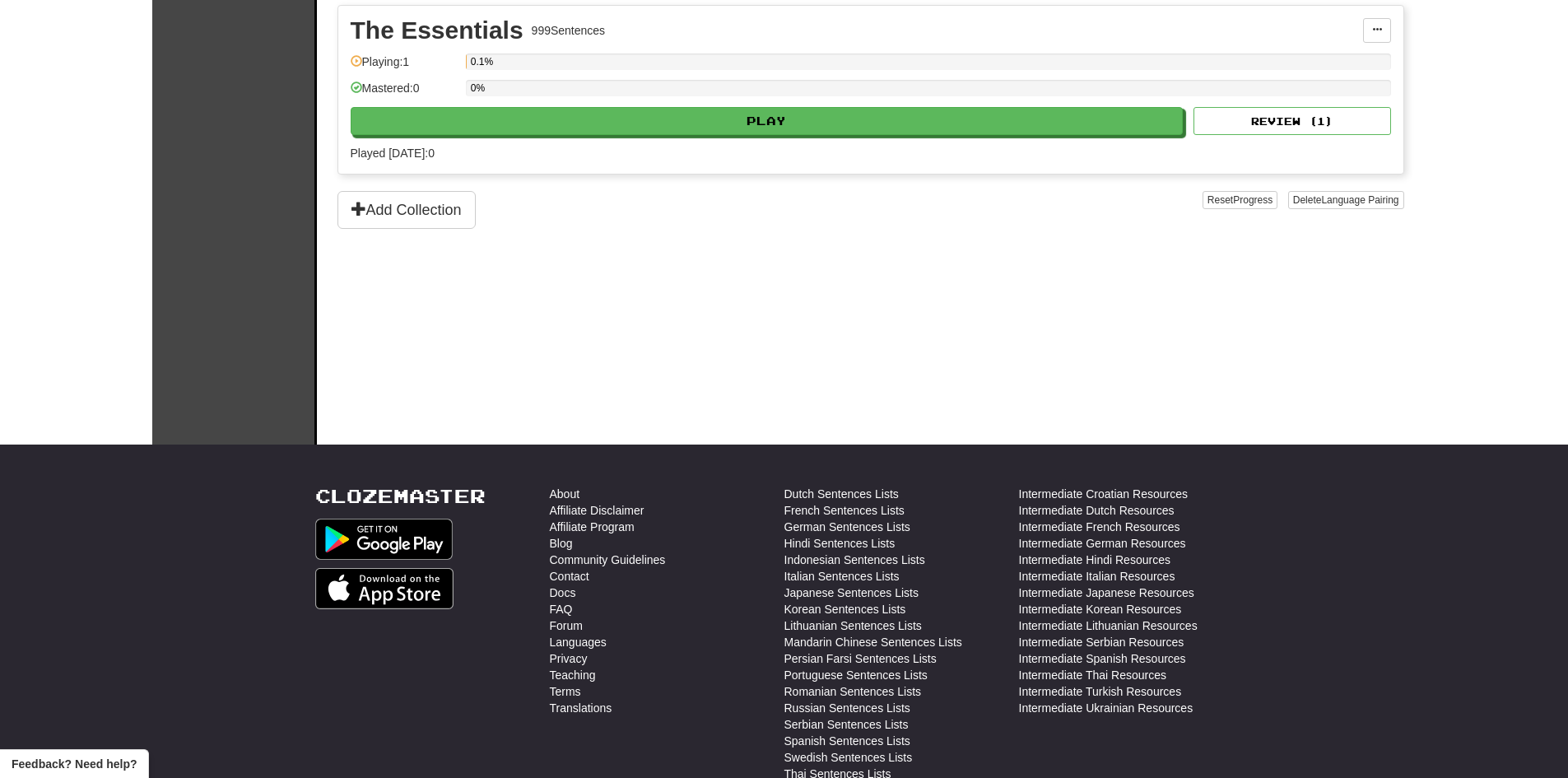
scroll to position [82, 0]
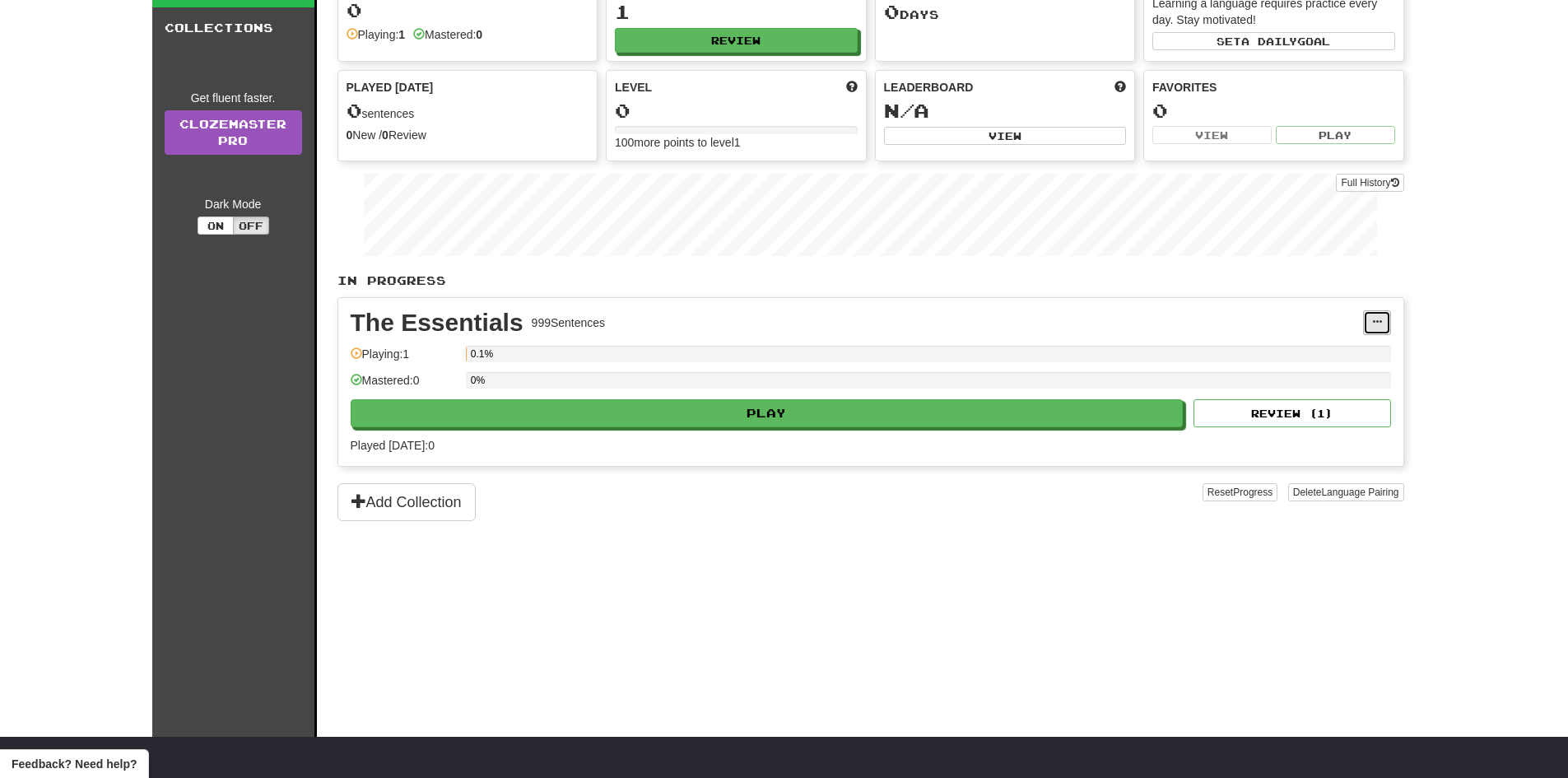
click at [1372, 323] on span at bounding box center [1376, 321] width 10 height 10
click at [1458, 294] on div "Clozemaster Dashboard Collections Get fluent faster. Clozemaster Pro Dark Mode …" at bounding box center [784, 307] width 1568 height 778
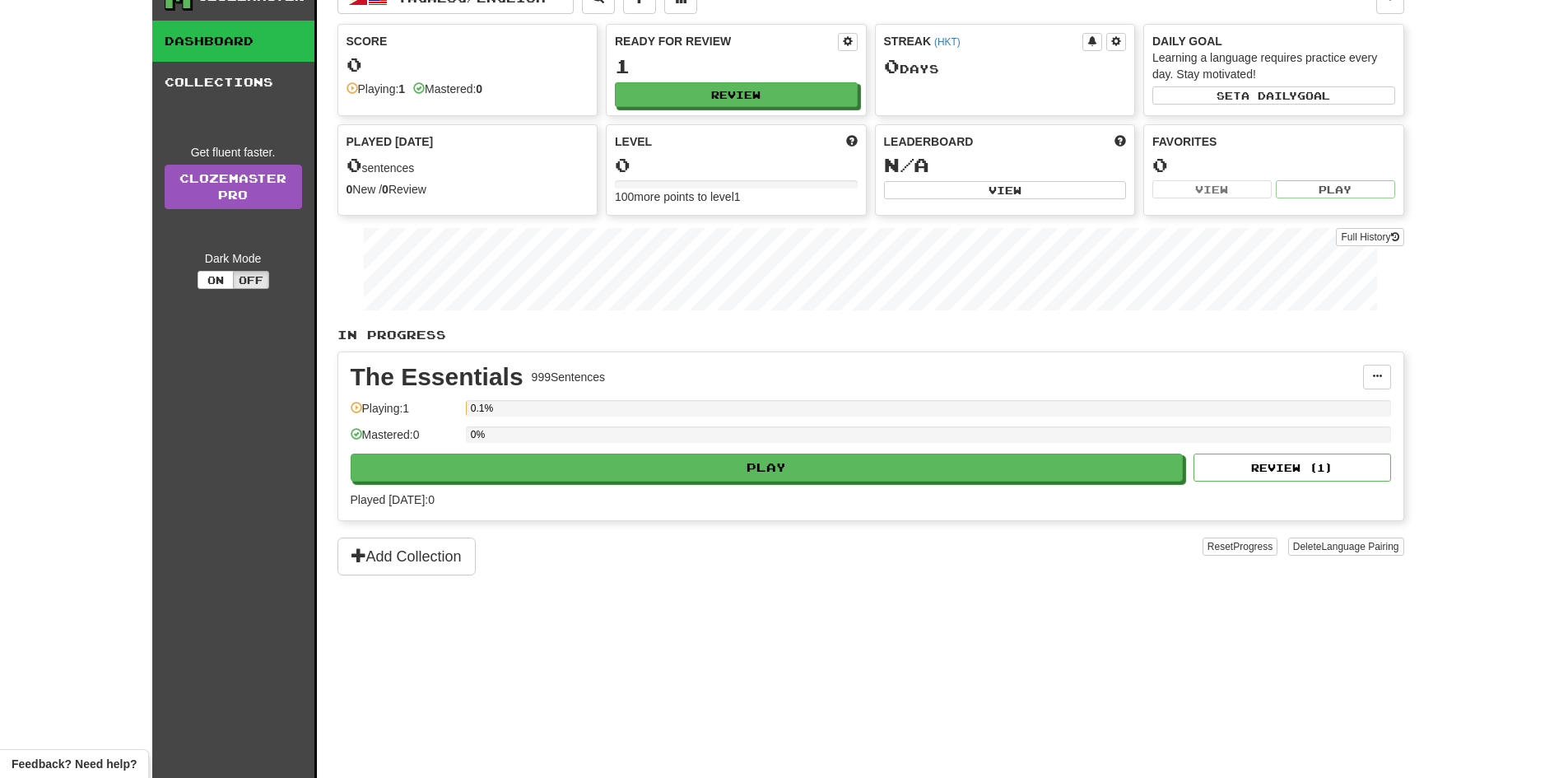
scroll to position [0, 0]
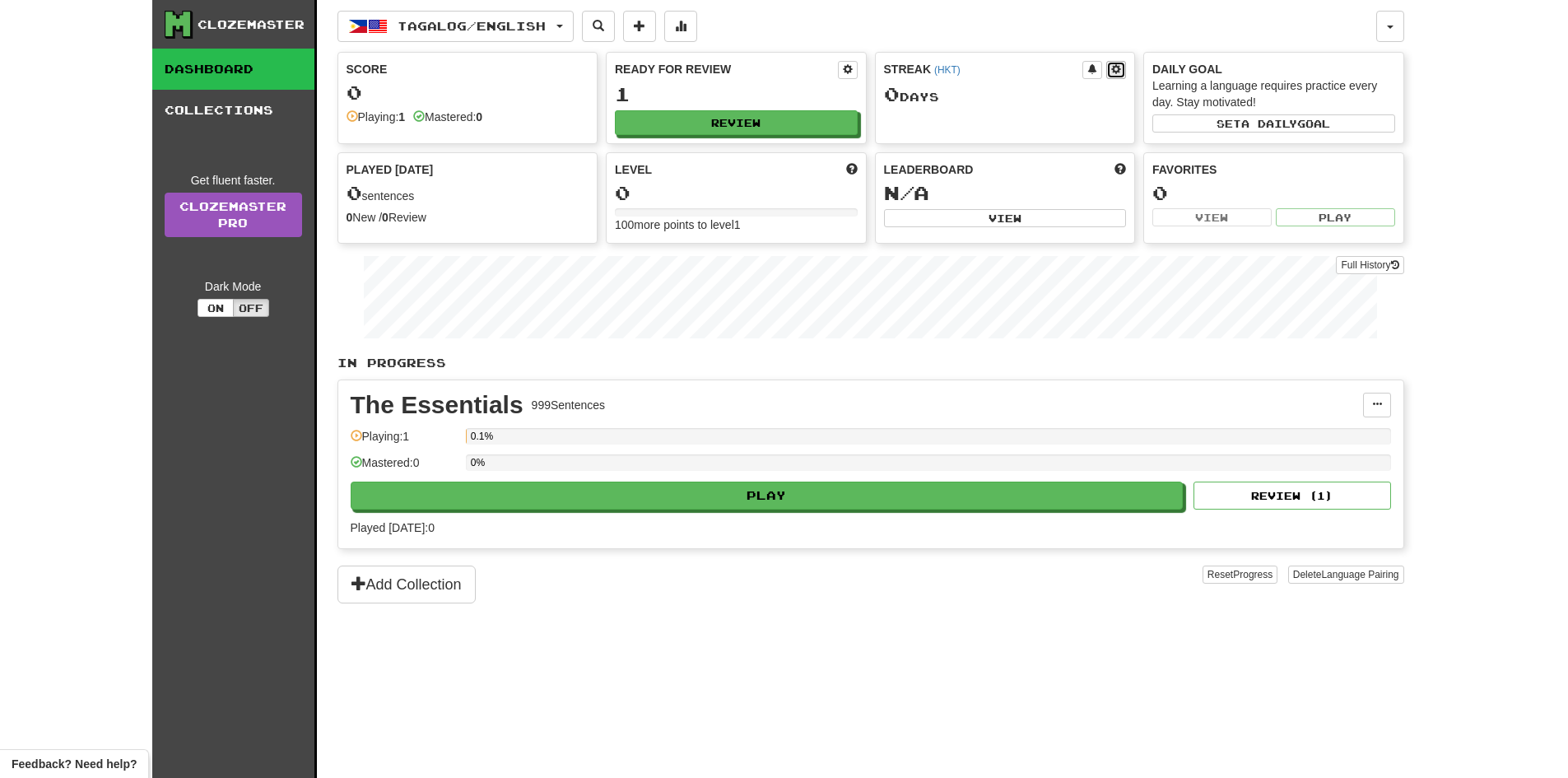
click at [1114, 71] on span at bounding box center [1116, 69] width 10 height 10
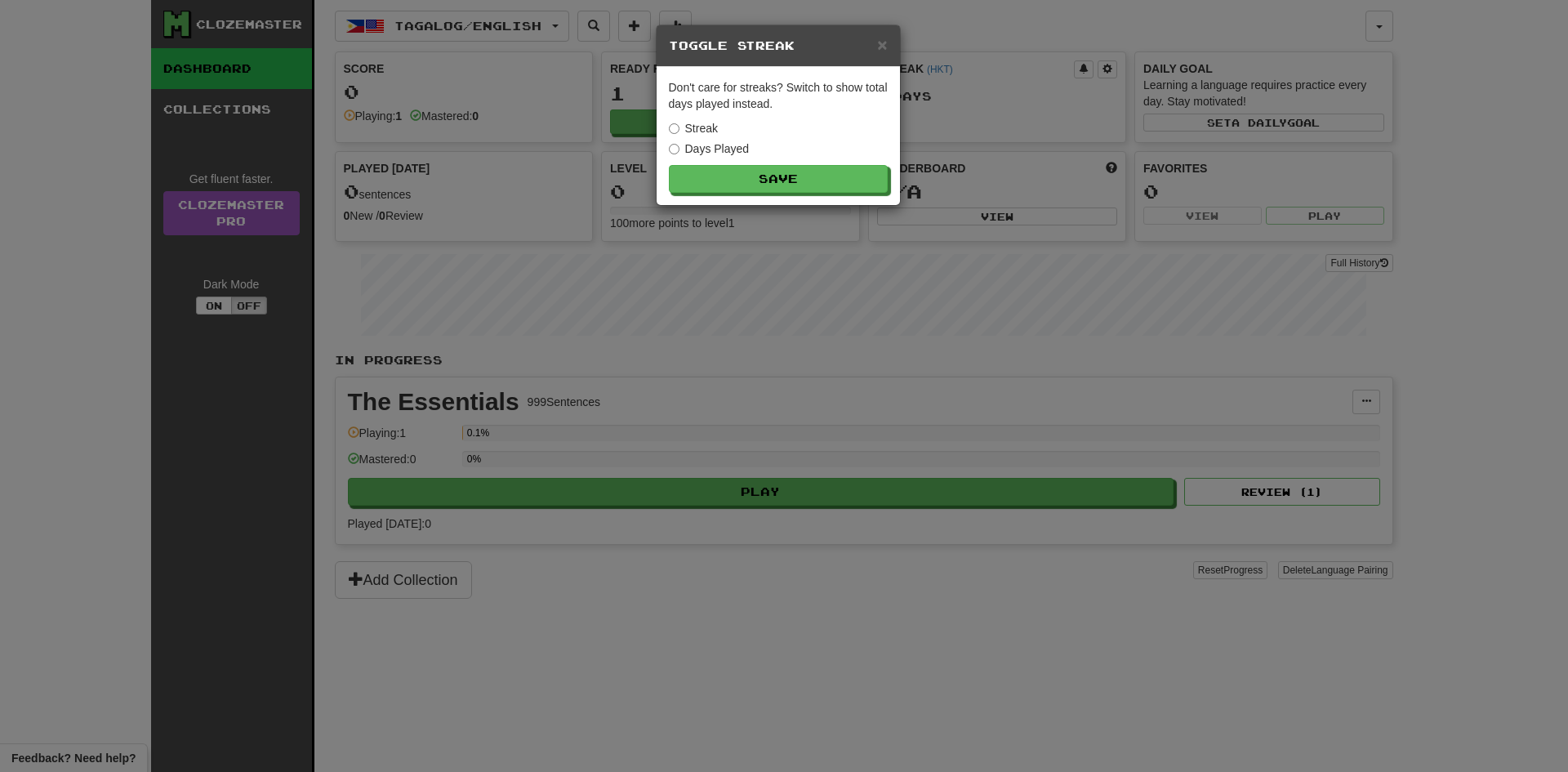
click at [1413, 163] on div "× Toggle Streak Don't care for streaks? Switch to show total days played instea…" at bounding box center [784, 386] width 1568 height 772
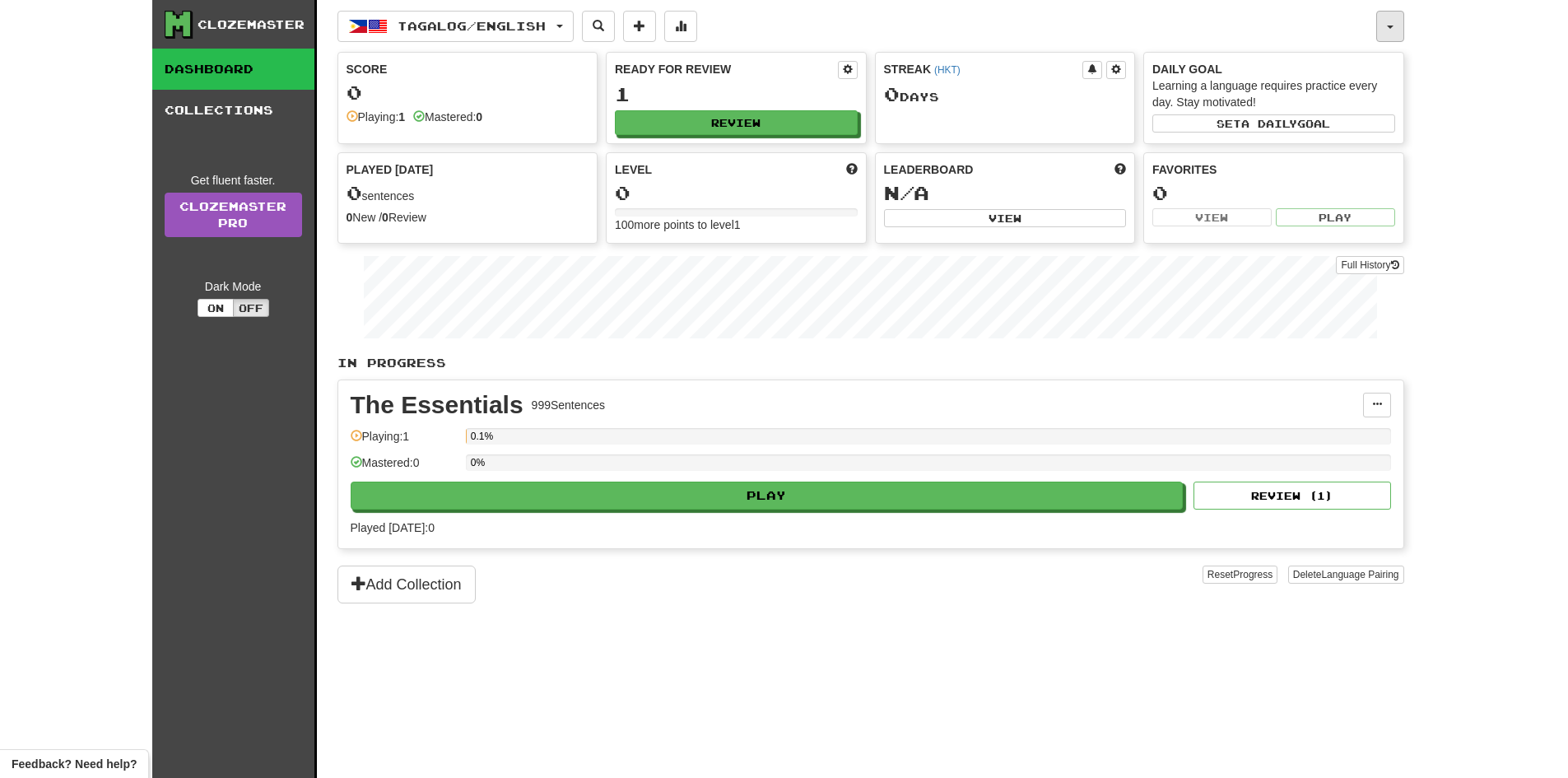
click at [1378, 41] on button "button" at bounding box center [1390, 27] width 28 height 31
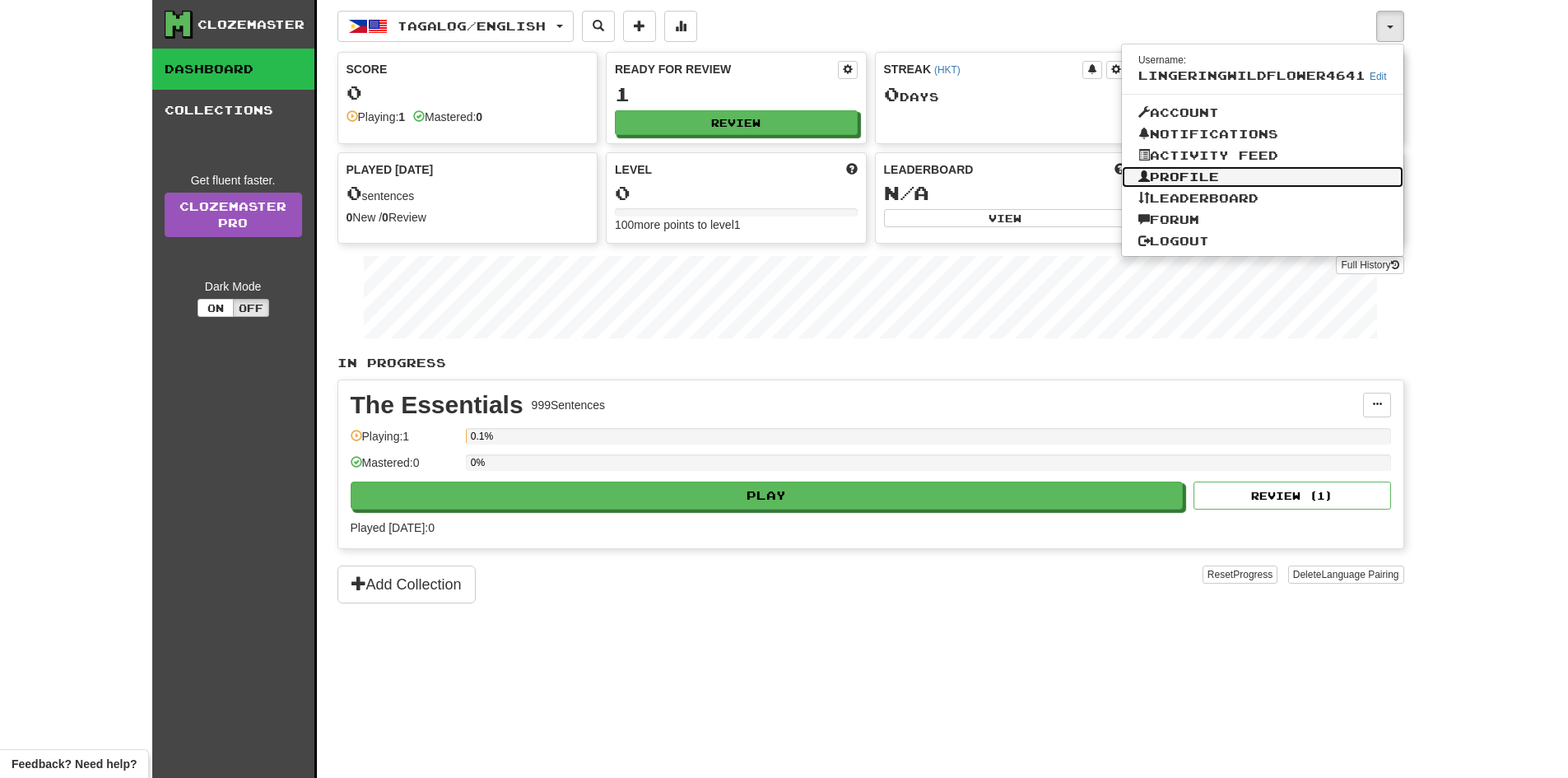
click at [1201, 170] on link "Profile" at bounding box center [1262, 177] width 282 height 21
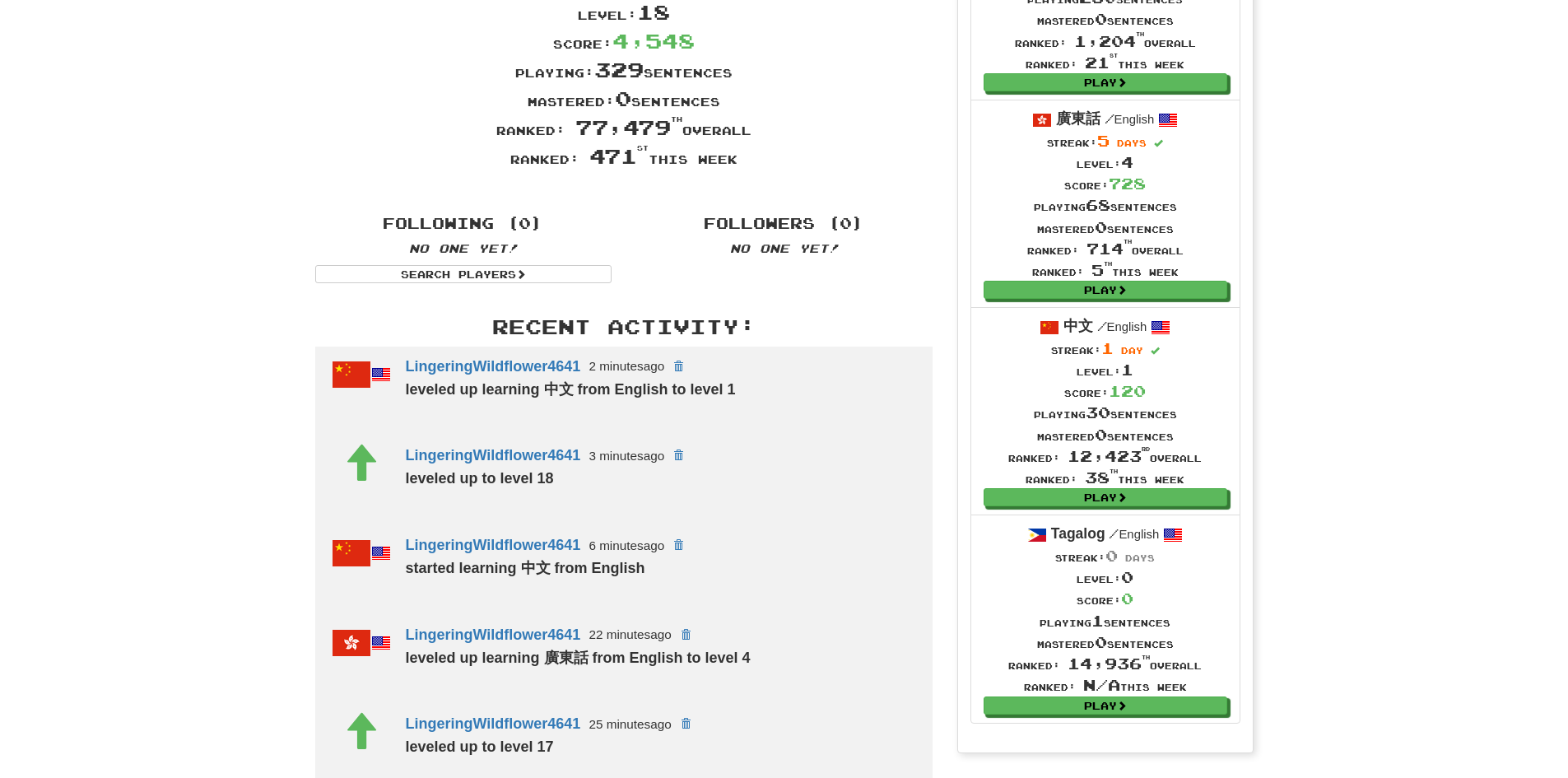
scroll to position [412, 0]
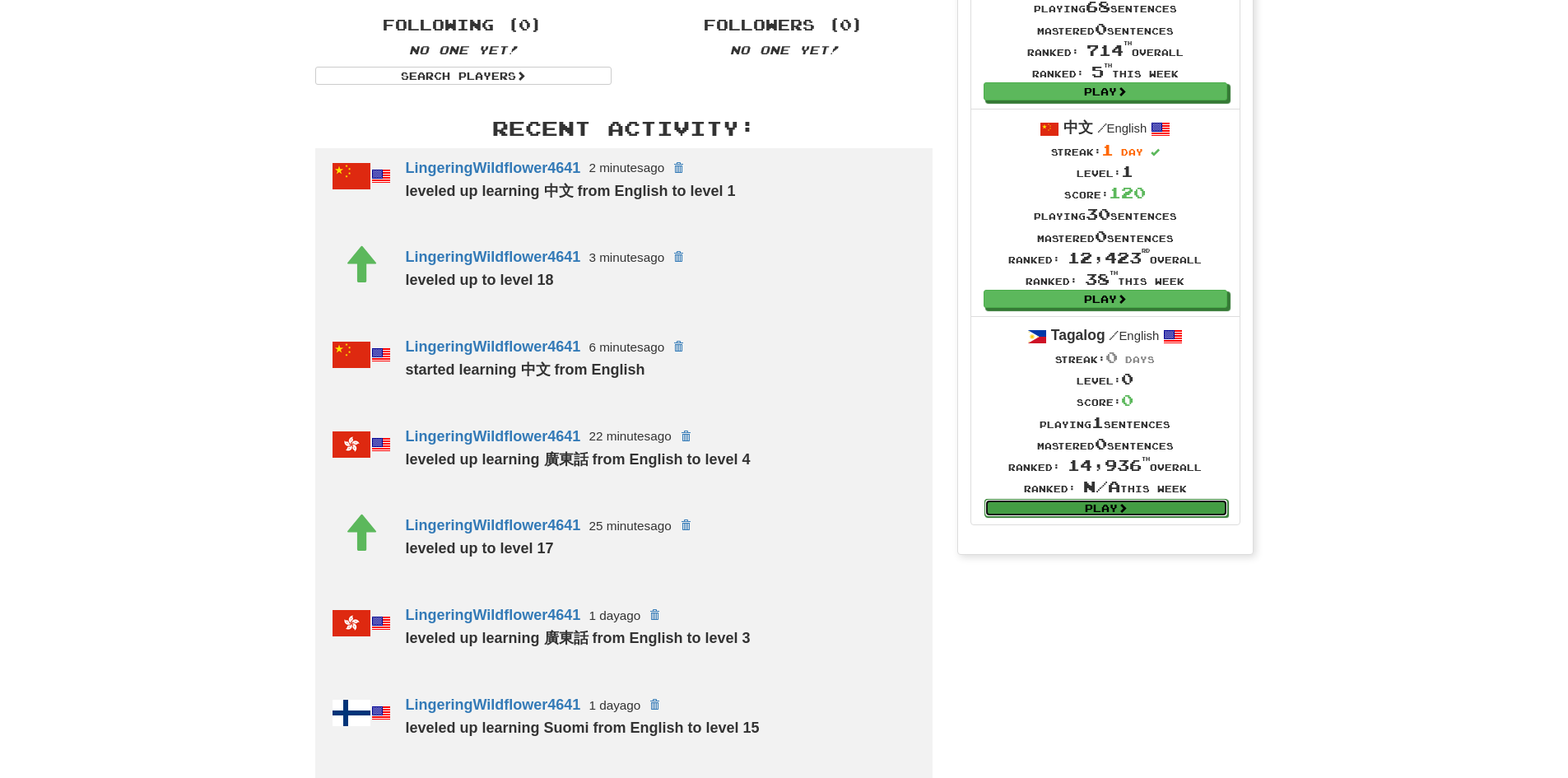
click at [1083, 507] on link "Play" at bounding box center [1106, 508] width 244 height 18
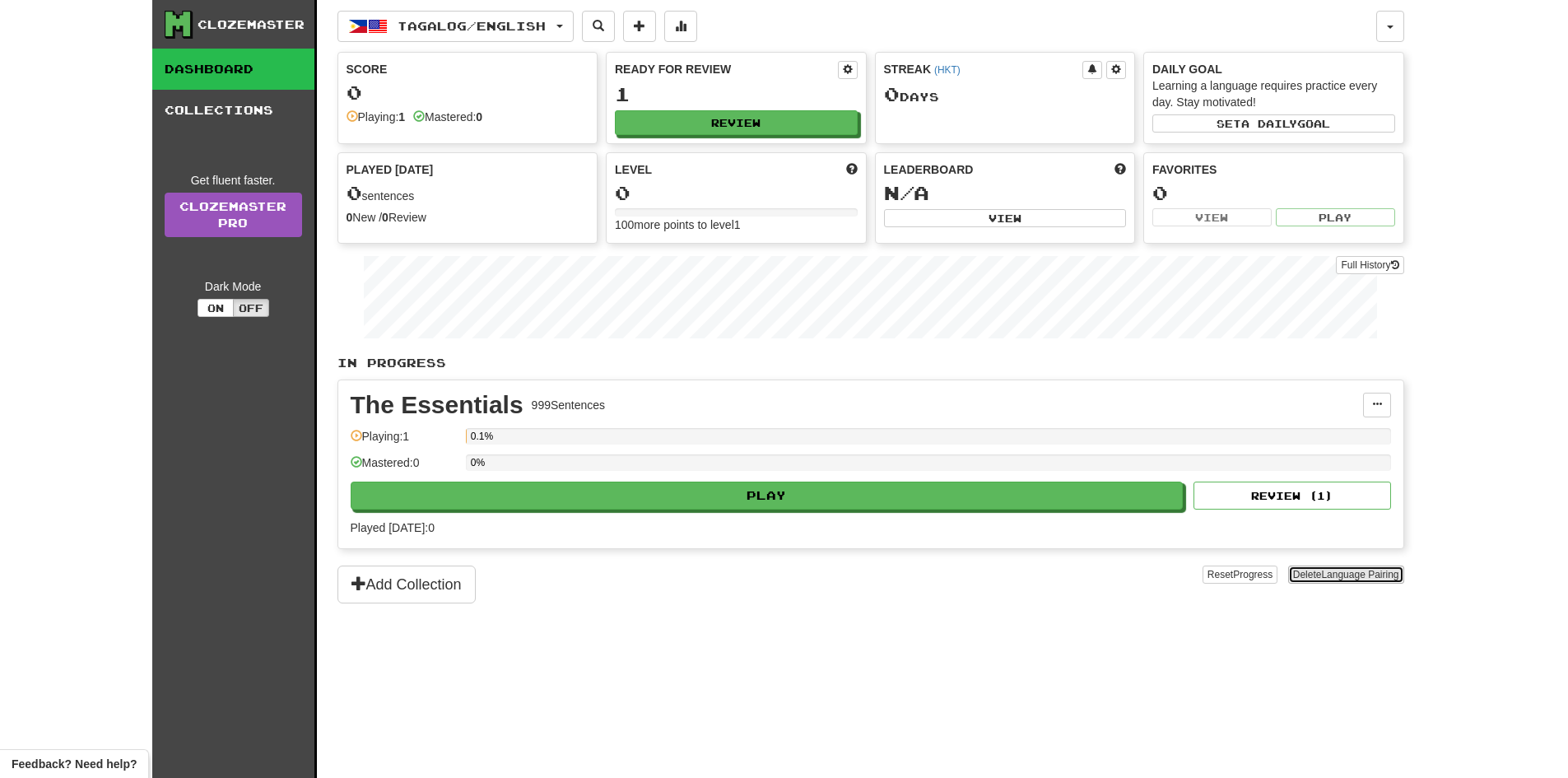
click at [1365, 584] on button "Delete Language Pairing" at bounding box center [1346, 575] width 116 height 18
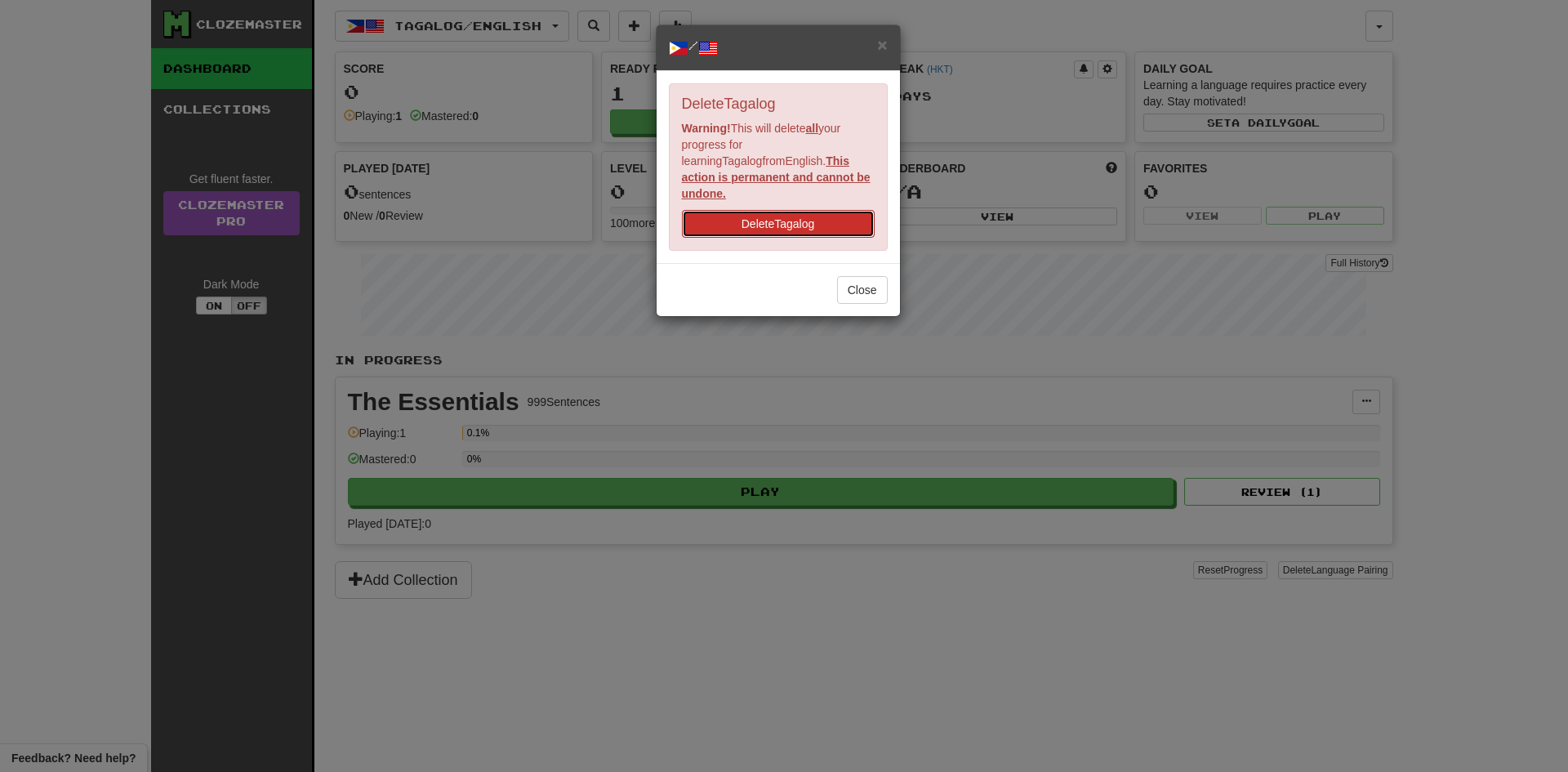
click at [821, 210] on button "Delete Tagalog" at bounding box center [778, 224] width 193 height 27
